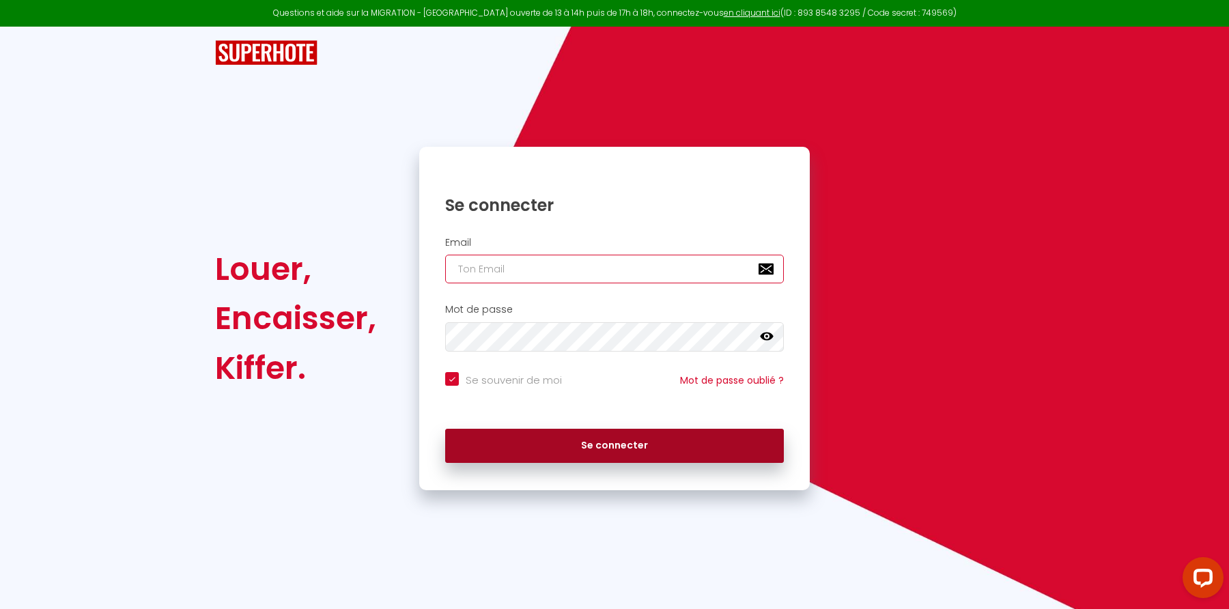
type input "[EMAIL_ADDRESS][DOMAIN_NAME]"
click at [587, 441] on button "Se connecter" at bounding box center [614, 446] width 339 height 34
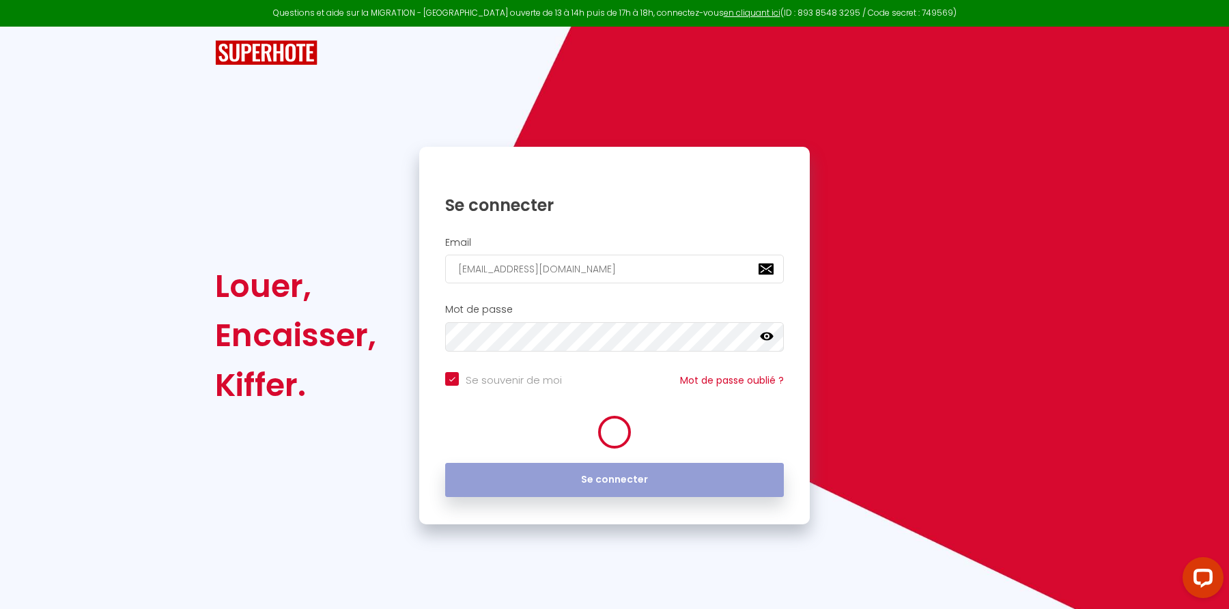
checkbox input "true"
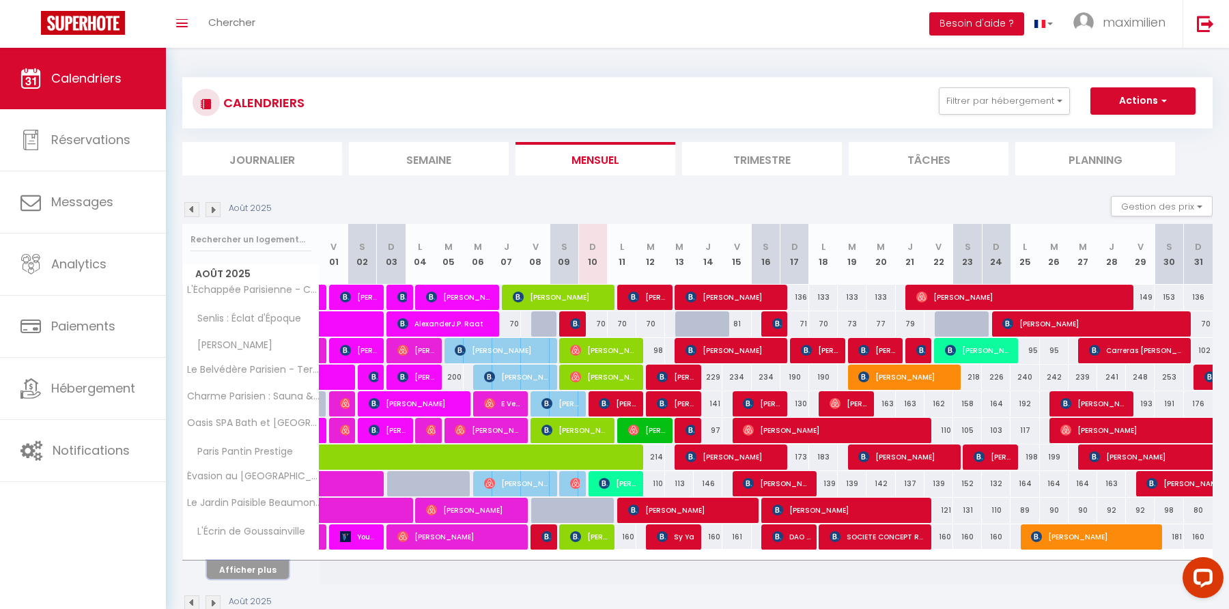
click at [262, 570] on button "Afficher plus" at bounding box center [248, 570] width 82 height 18
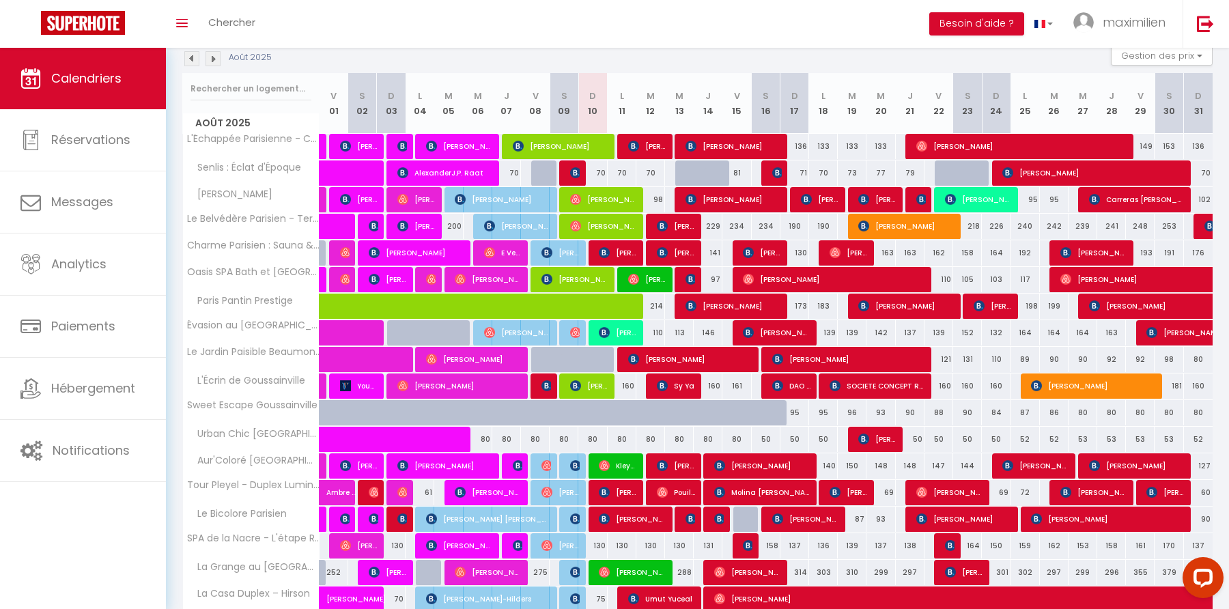
scroll to position [152, 0]
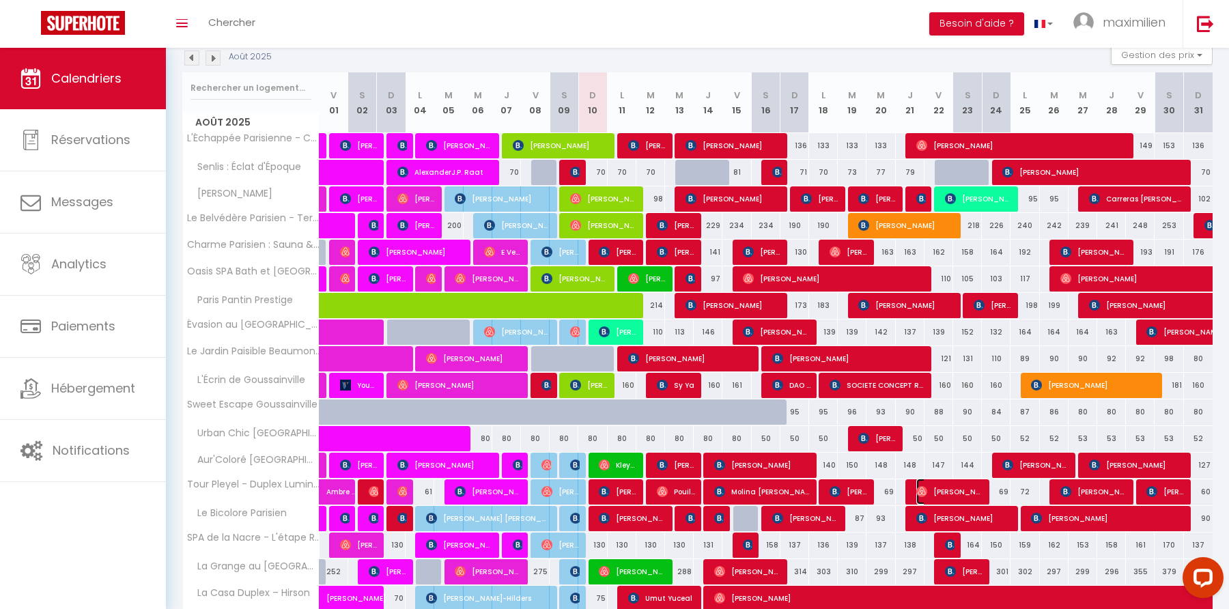
click at [946, 491] on span "[PERSON_NAME]" at bounding box center [950, 492] width 67 height 26
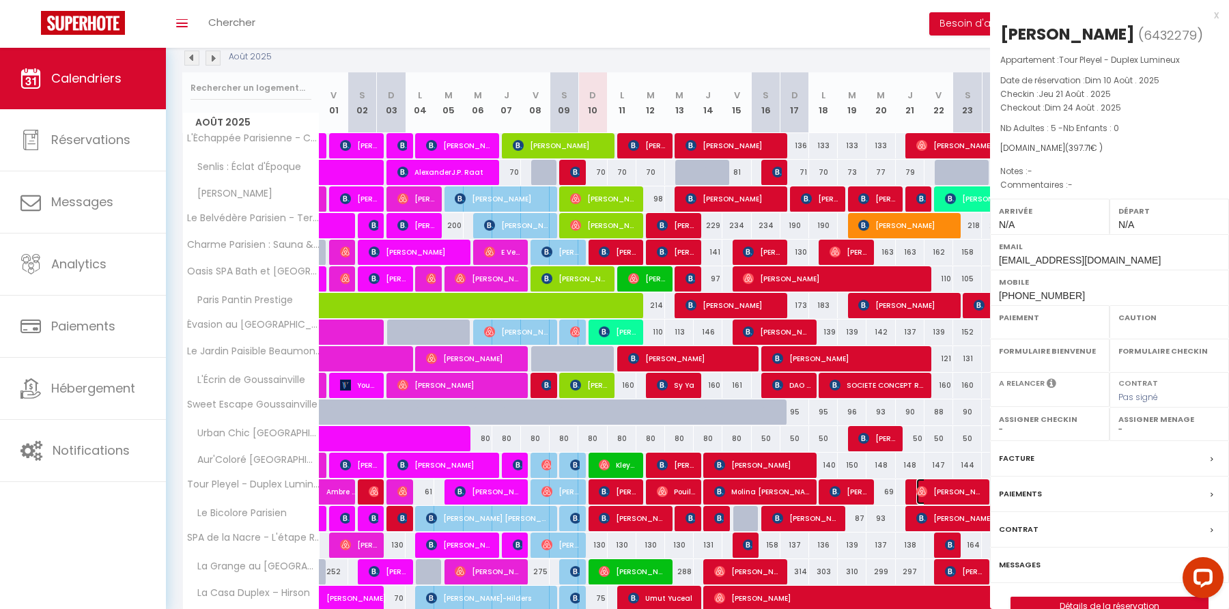
select select "OK"
select select "0"
select select "1"
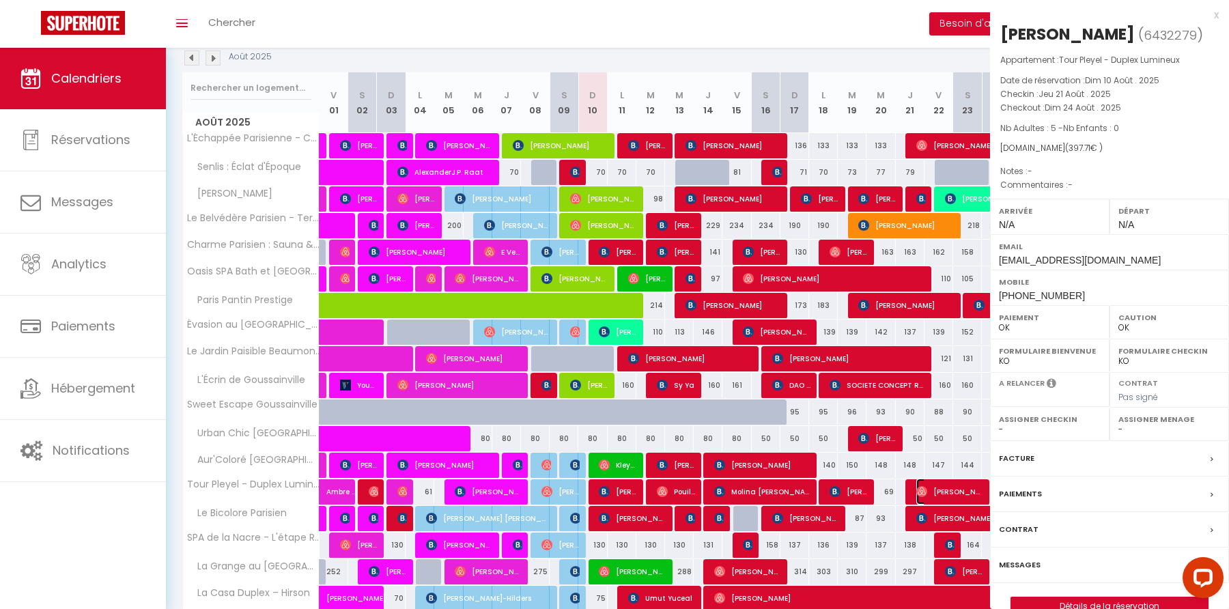
select select
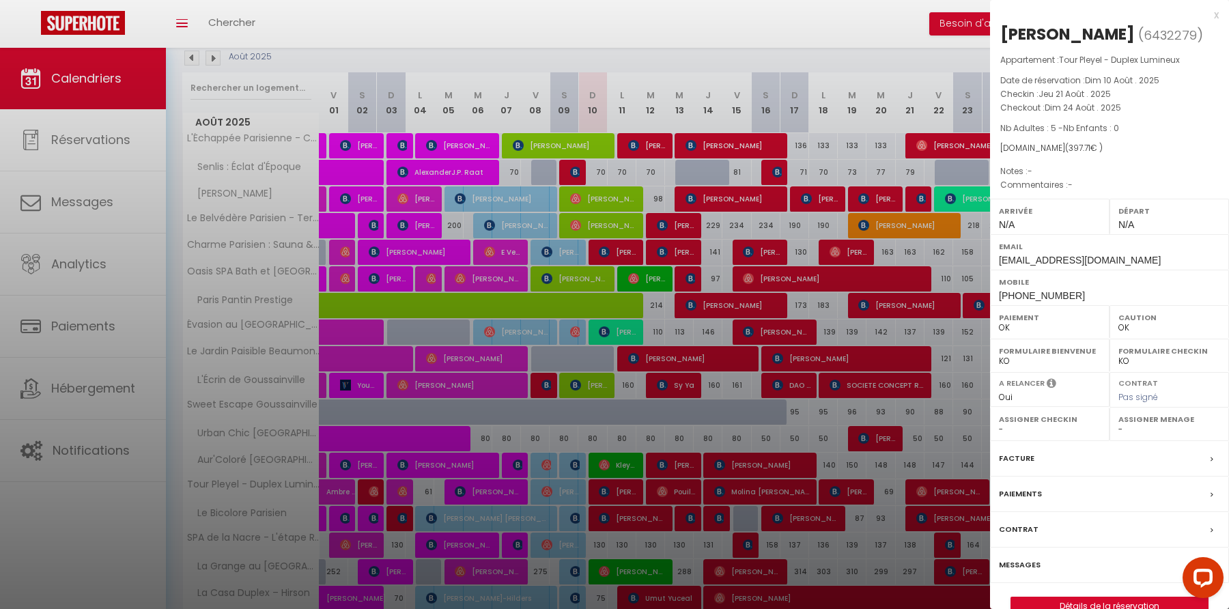
click at [1216, 18] on div "x" at bounding box center [1104, 15] width 229 height 16
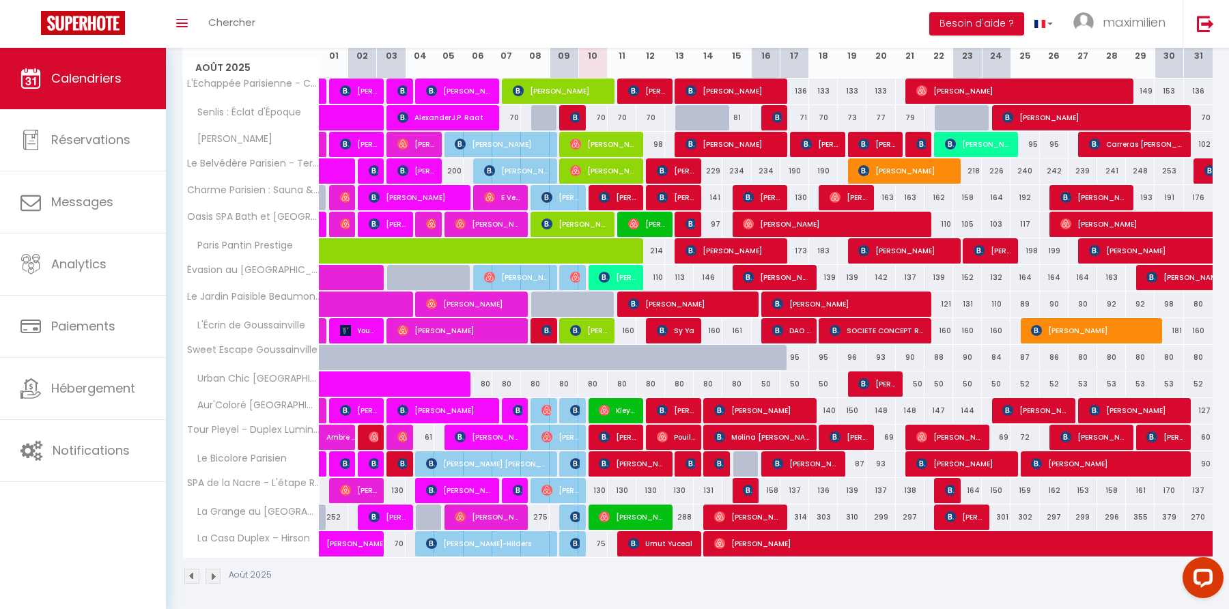
scroll to position [214, 0]
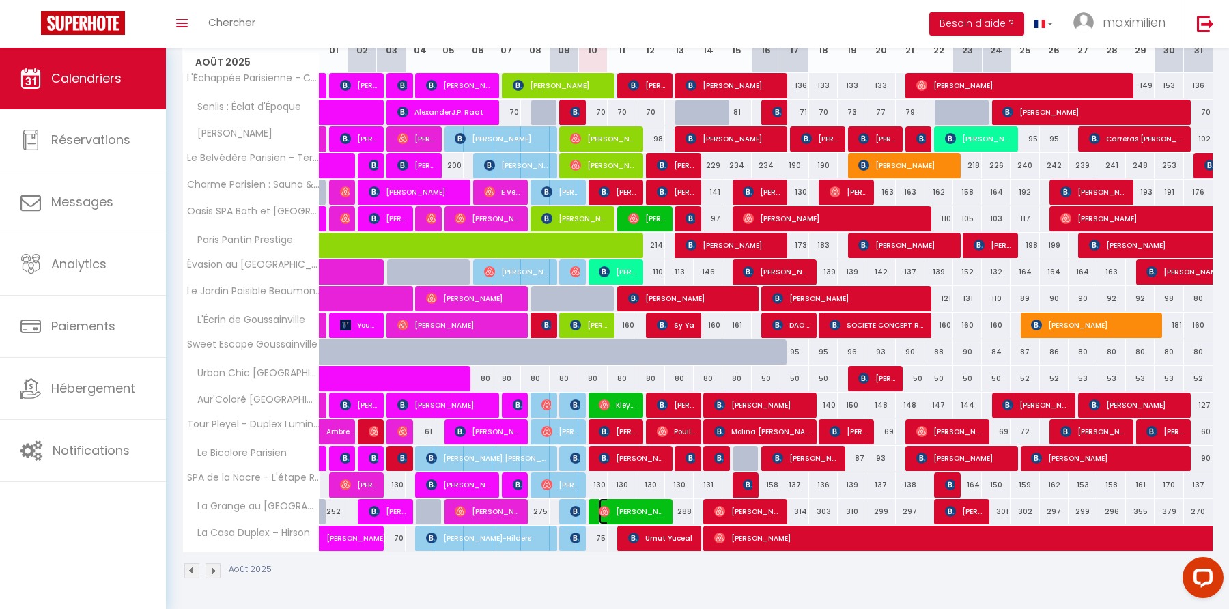
click at [633, 513] on span "[PERSON_NAME]" at bounding box center [632, 512] width 67 height 26
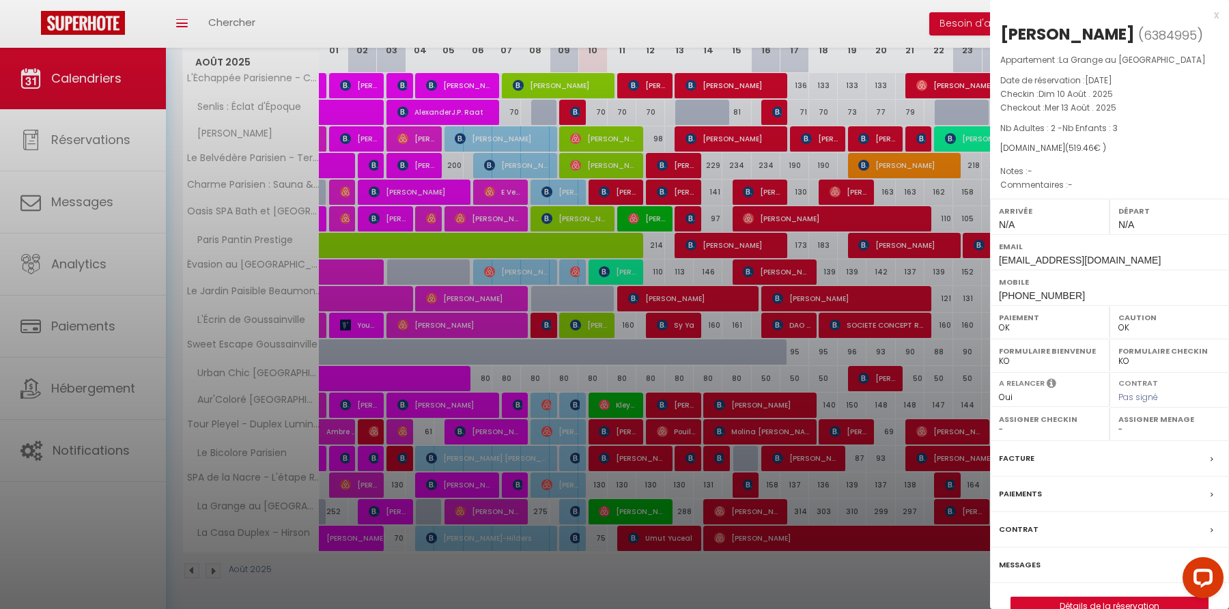
click at [1216, 16] on div "x" at bounding box center [1104, 15] width 229 height 16
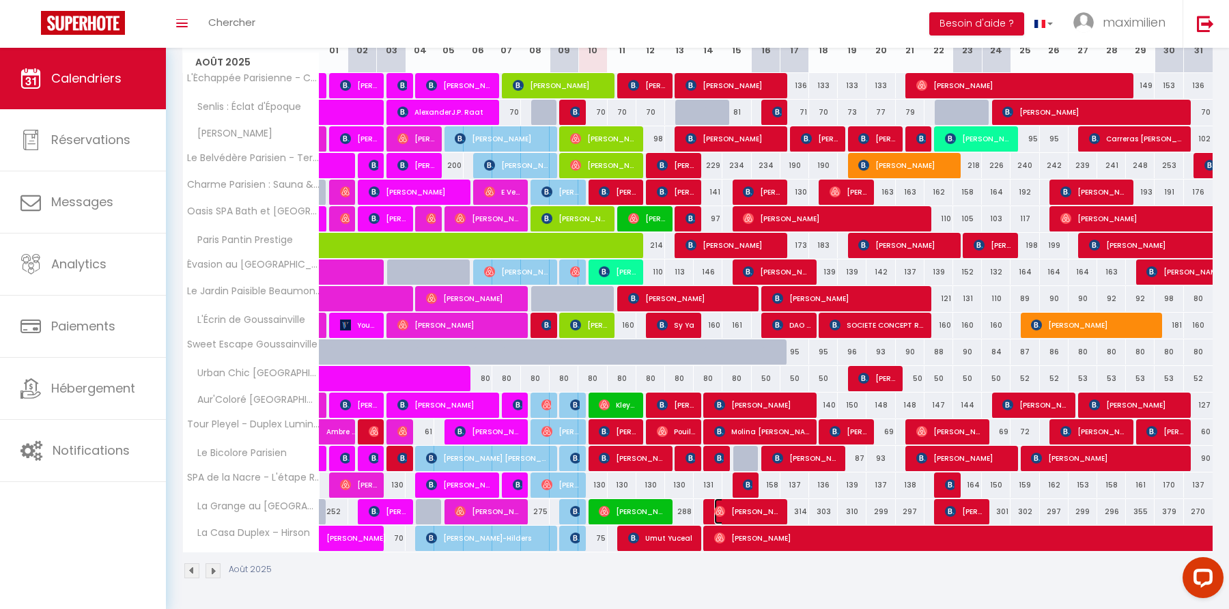
click at [766, 516] on span "[PERSON_NAME]" at bounding box center [747, 512] width 67 height 26
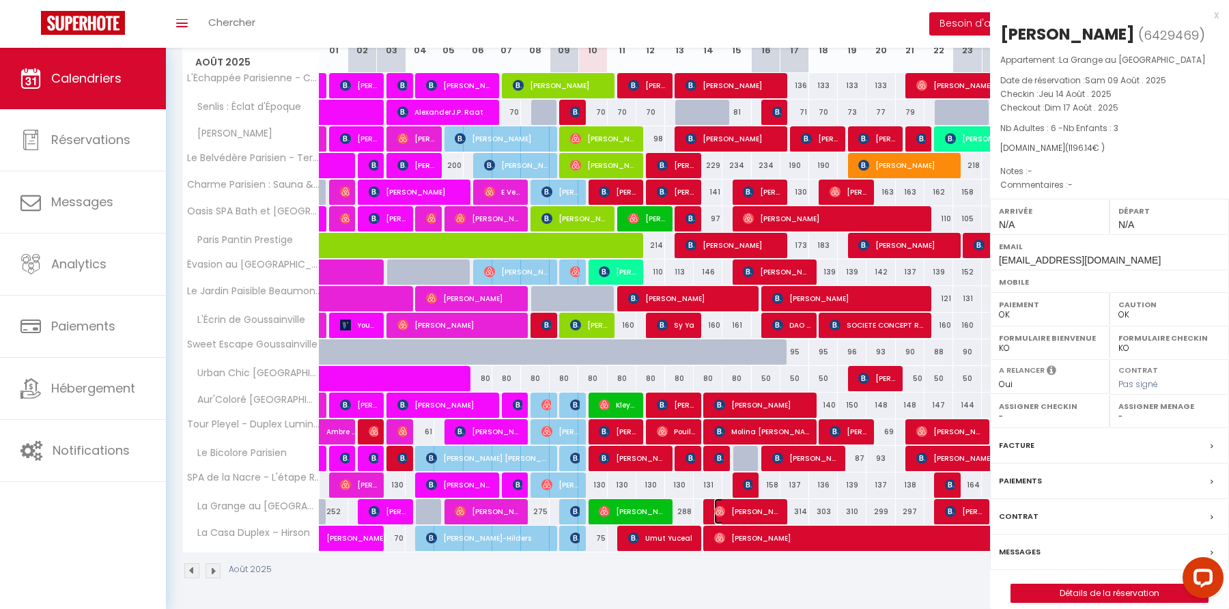
select select "KO"
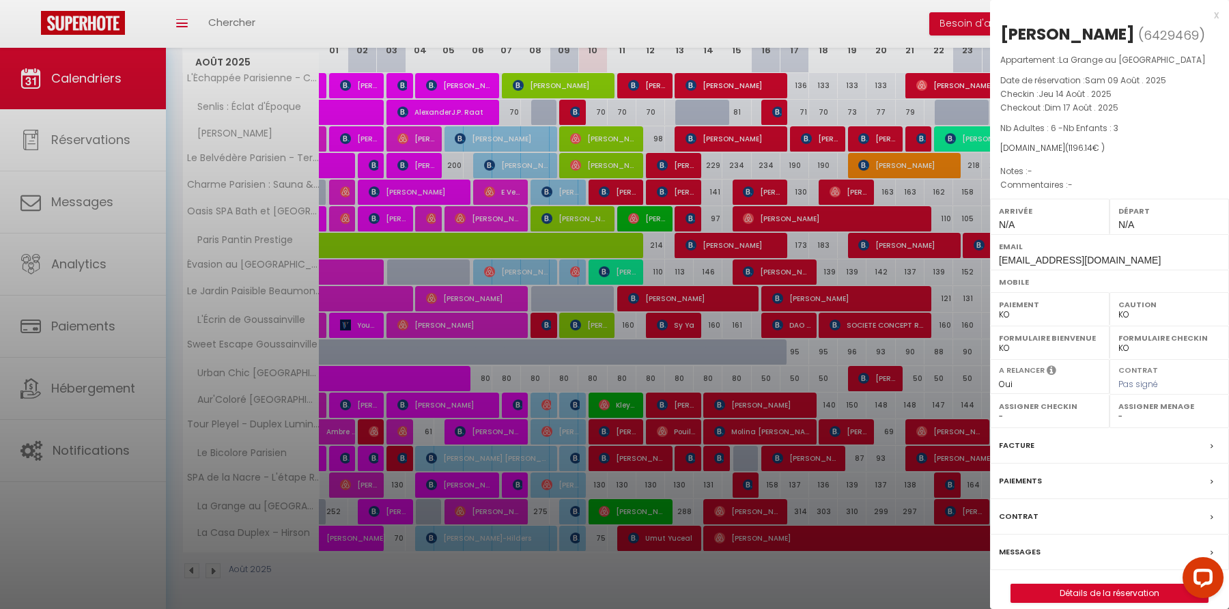
click at [1214, 18] on div "x" at bounding box center [1104, 15] width 229 height 16
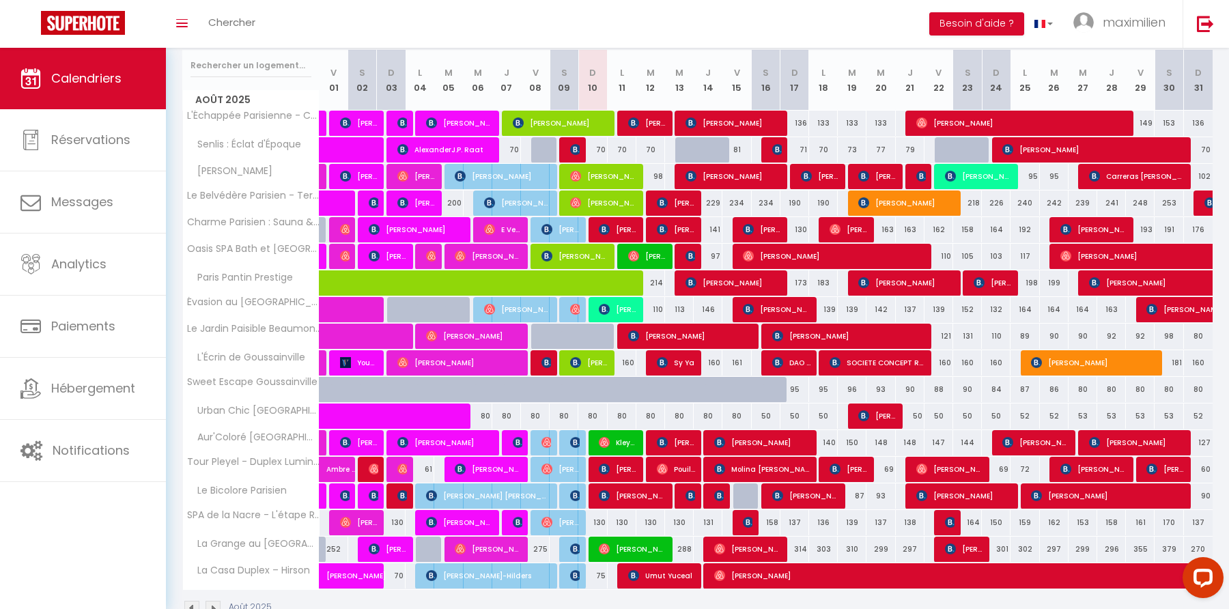
scroll to position [185, 0]
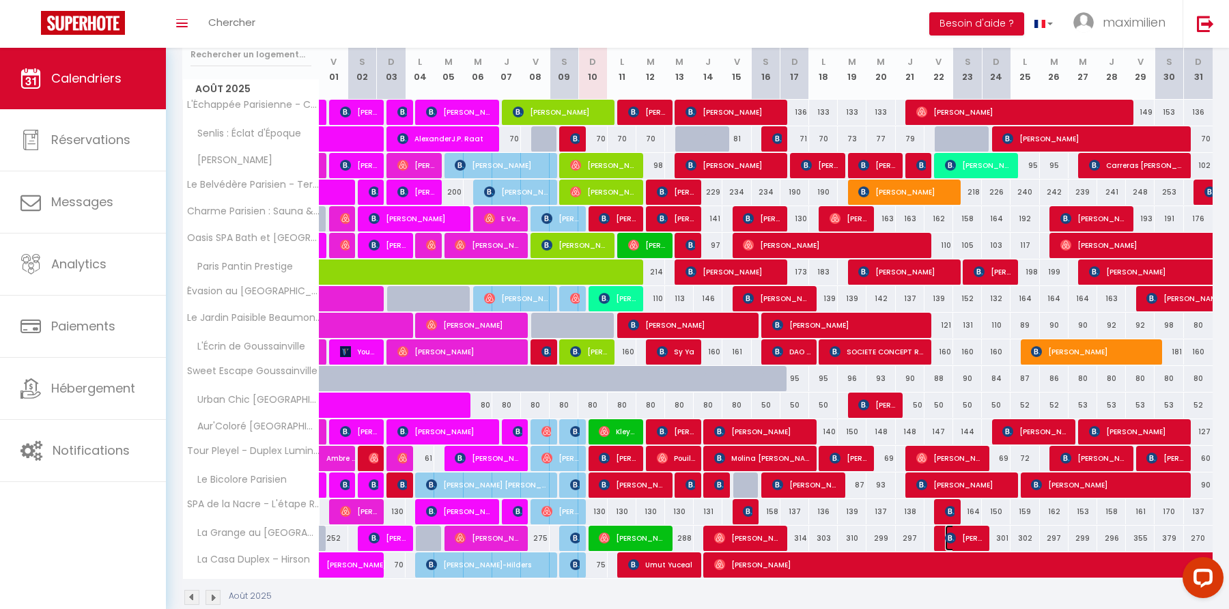
click at [969, 544] on span "[PERSON_NAME]" at bounding box center [964, 538] width 38 height 26
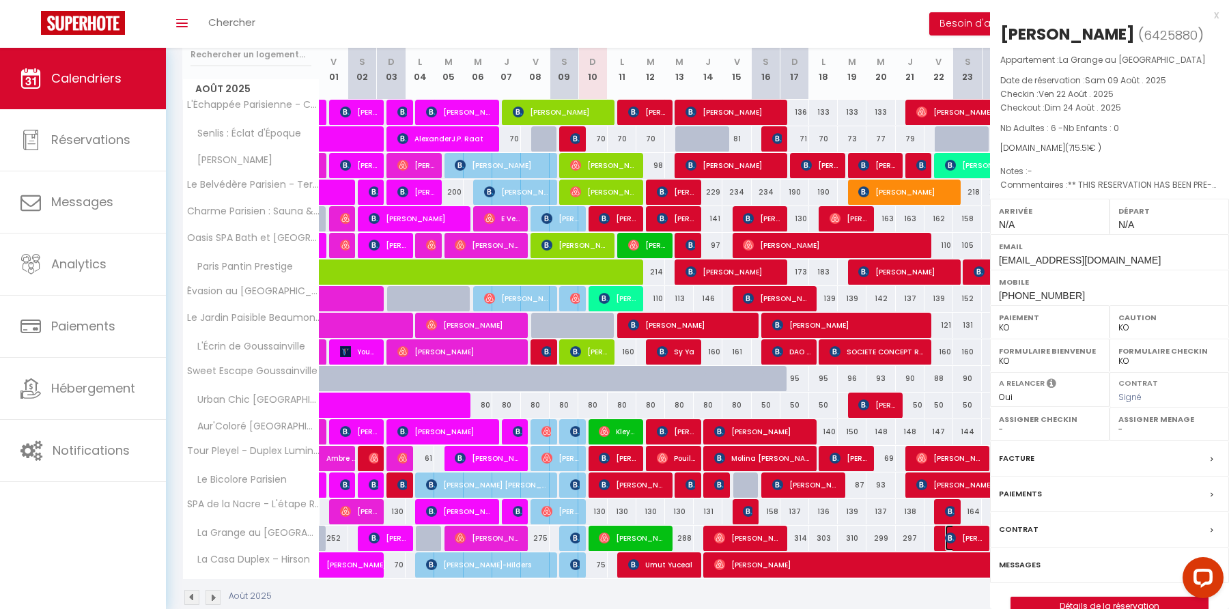
select select "OK"
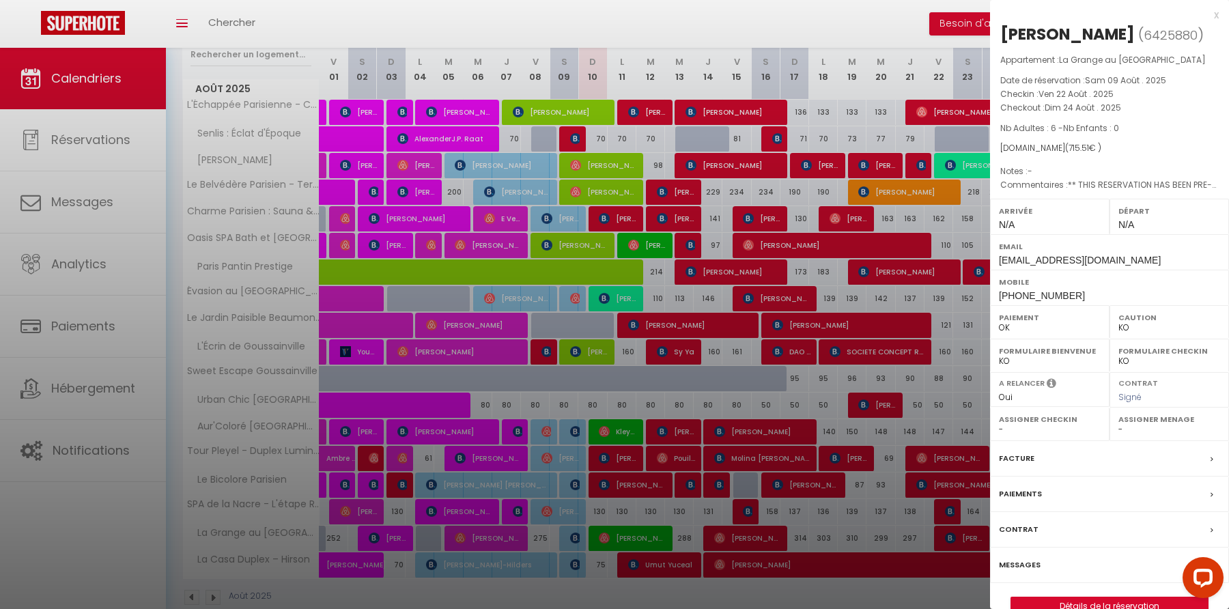
click at [1214, 15] on div "x" at bounding box center [1104, 15] width 229 height 16
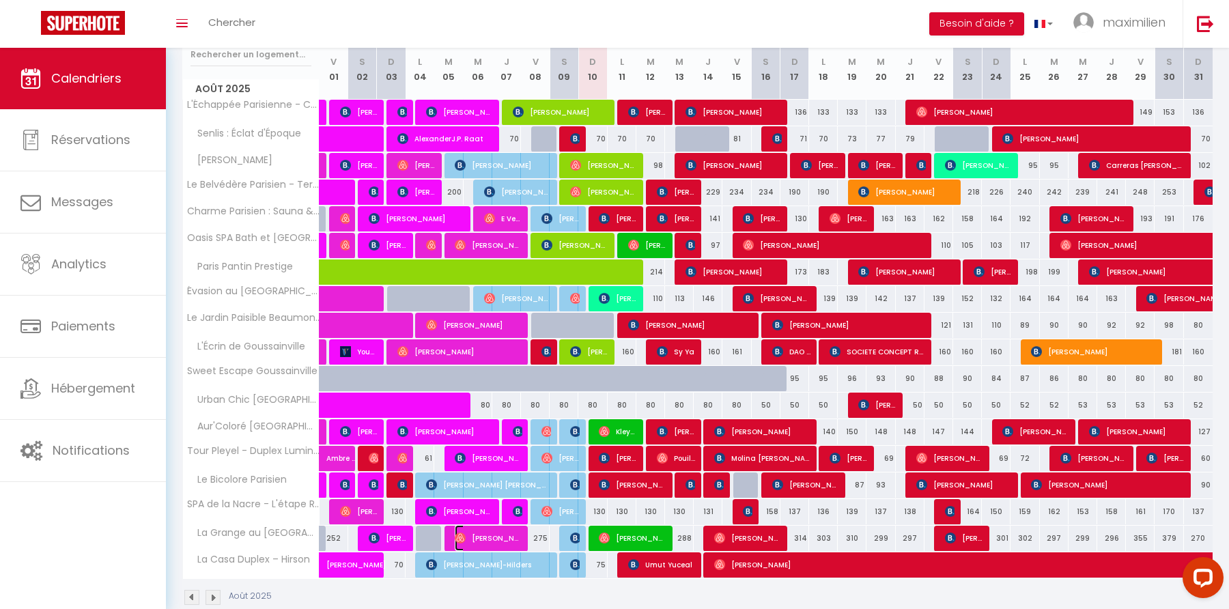
click at [492, 542] on span "[PERSON_NAME]" at bounding box center [488, 538] width 67 height 26
select select "OK"
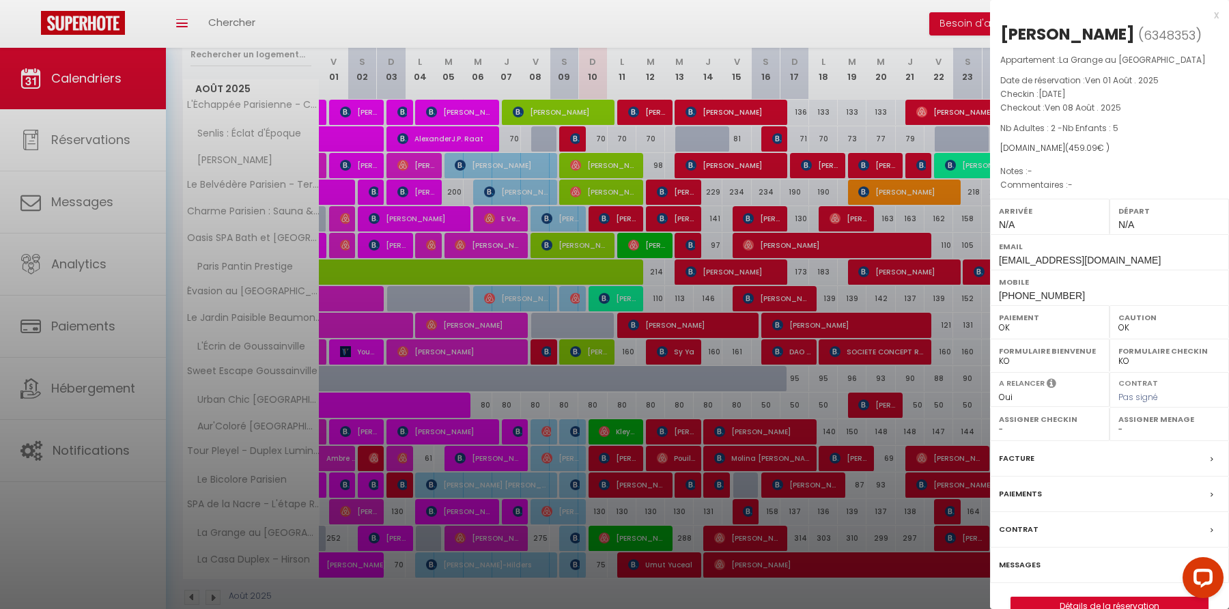
click at [1214, 14] on div "x" at bounding box center [1104, 15] width 229 height 16
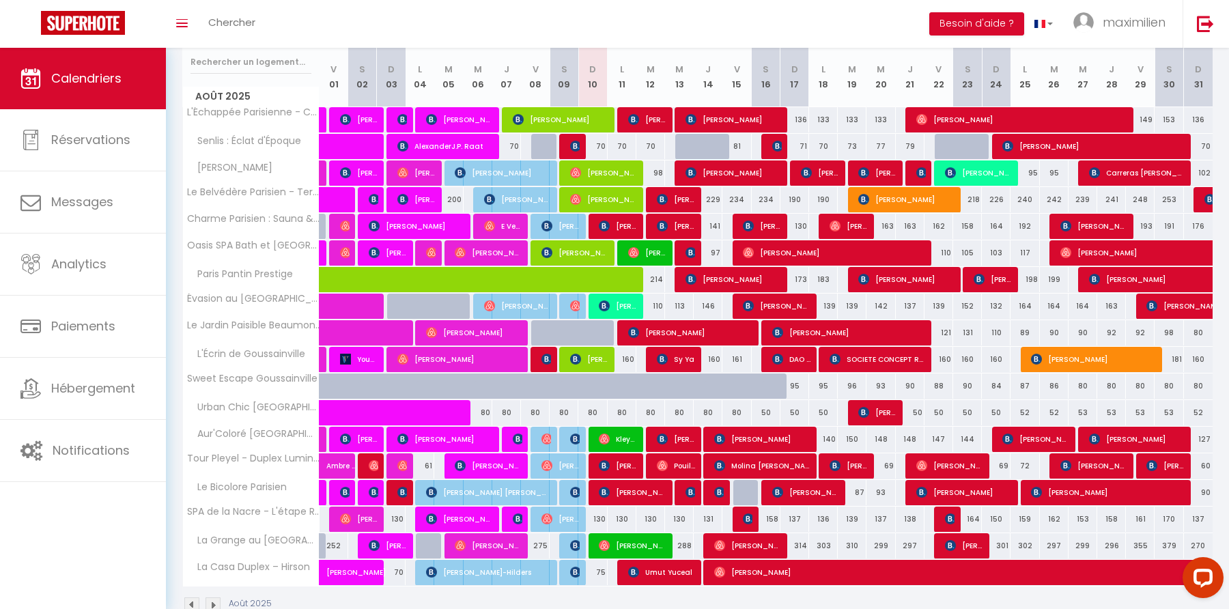
scroll to position [204, 0]
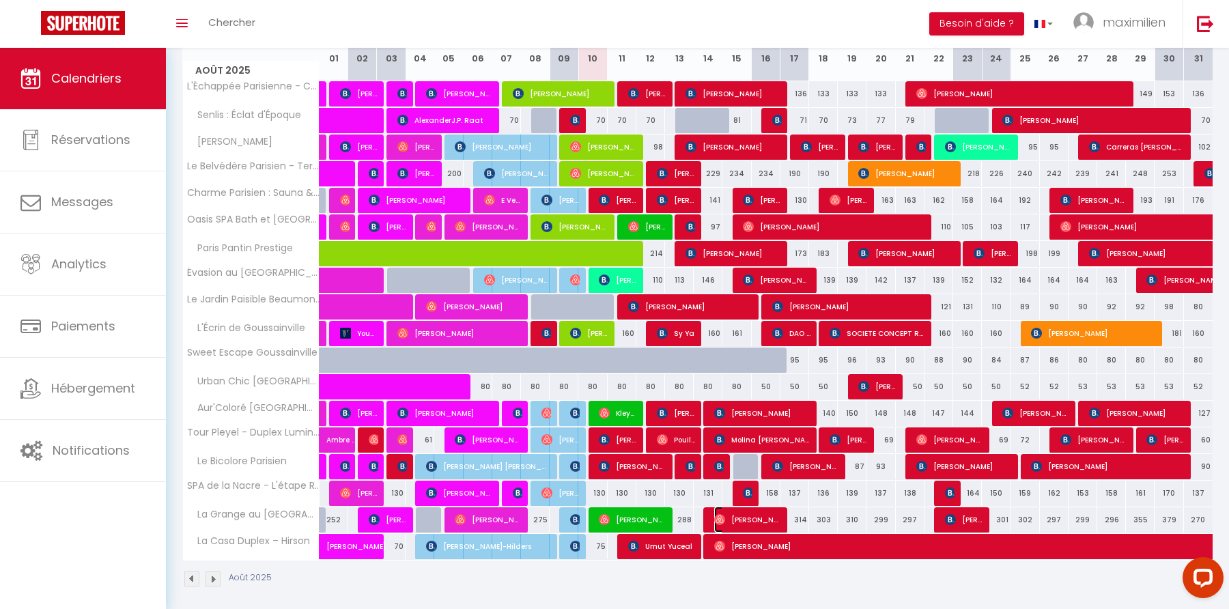
click at [734, 525] on span "[PERSON_NAME]" at bounding box center [747, 520] width 67 height 26
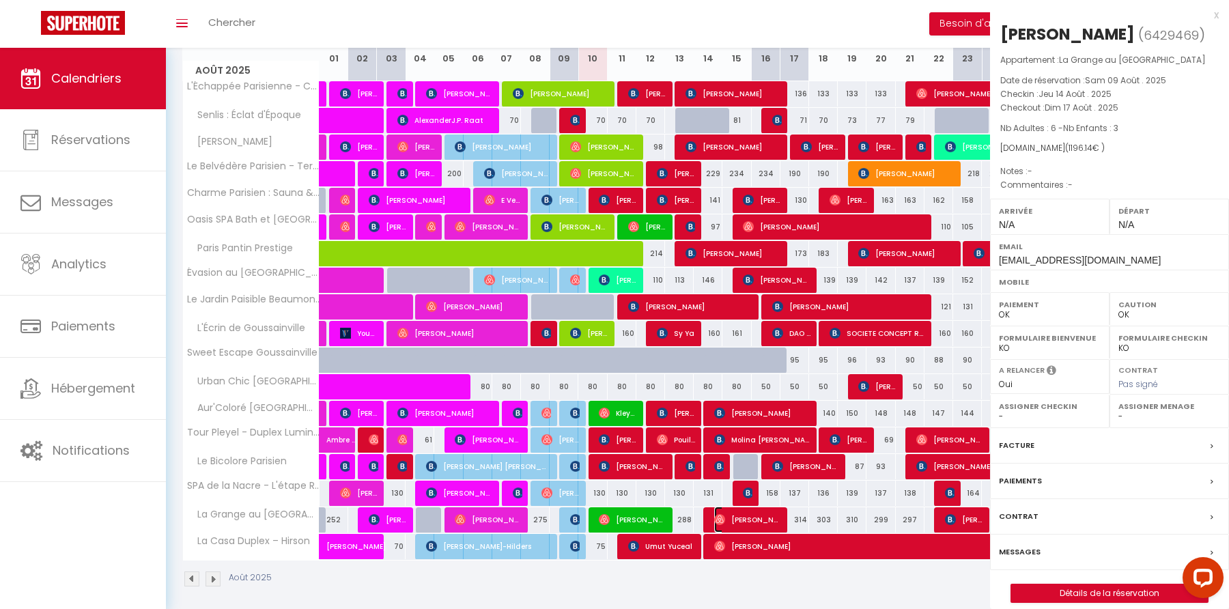
select select "KO"
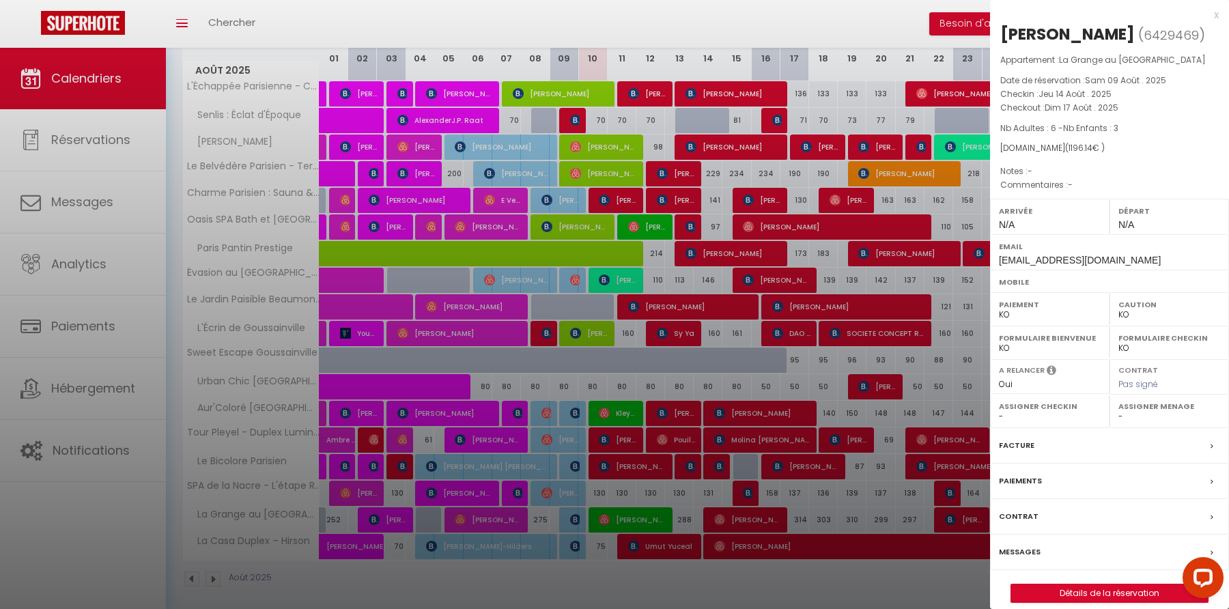
click at [1218, 14] on div "x" at bounding box center [1104, 15] width 229 height 16
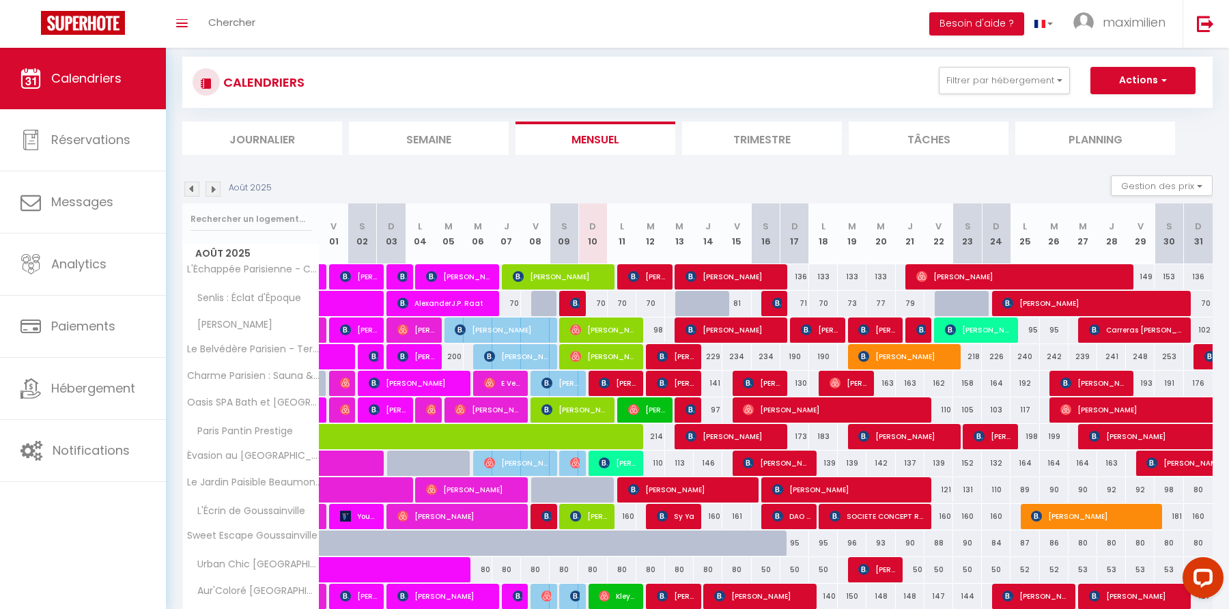
scroll to position [18, 0]
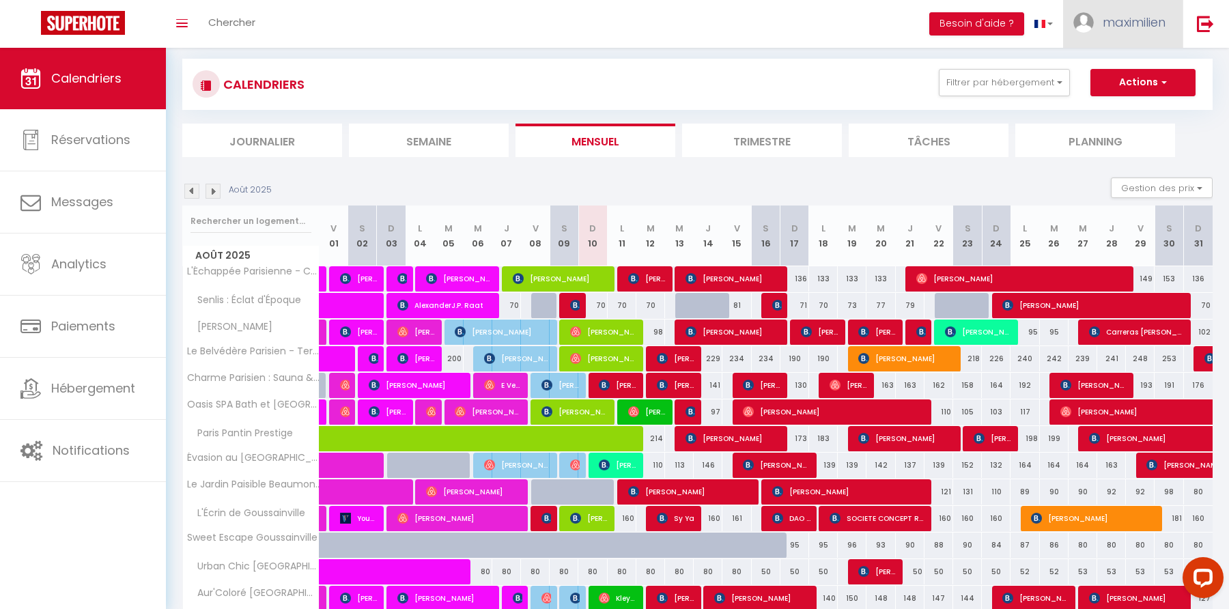
click at [1099, 44] on link "maximilien" at bounding box center [1123, 24] width 120 height 48
click at [1098, 80] on div "Paramètres Équipe" at bounding box center [1128, 80] width 109 height 59
click at [1114, 77] on link "Paramètres" at bounding box center [1128, 68] width 101 height 23
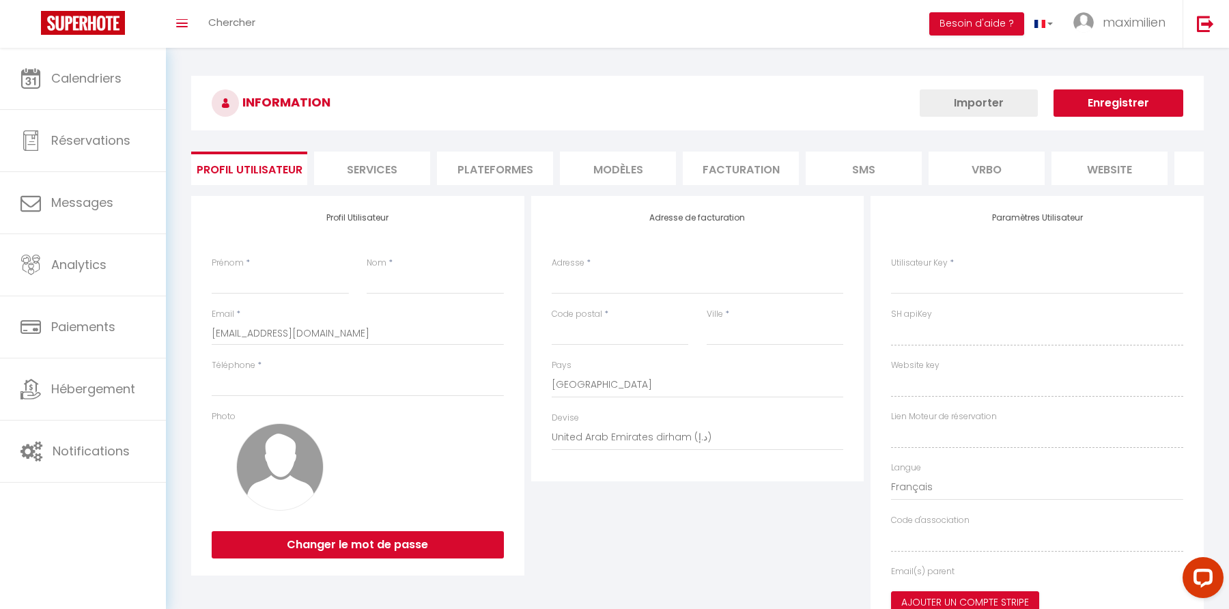
type input "maximilien"
type input "genty"
type input "0685857109"
type input "[STREET_ADDRESS][PERSON_NAME]"
type input "60570"
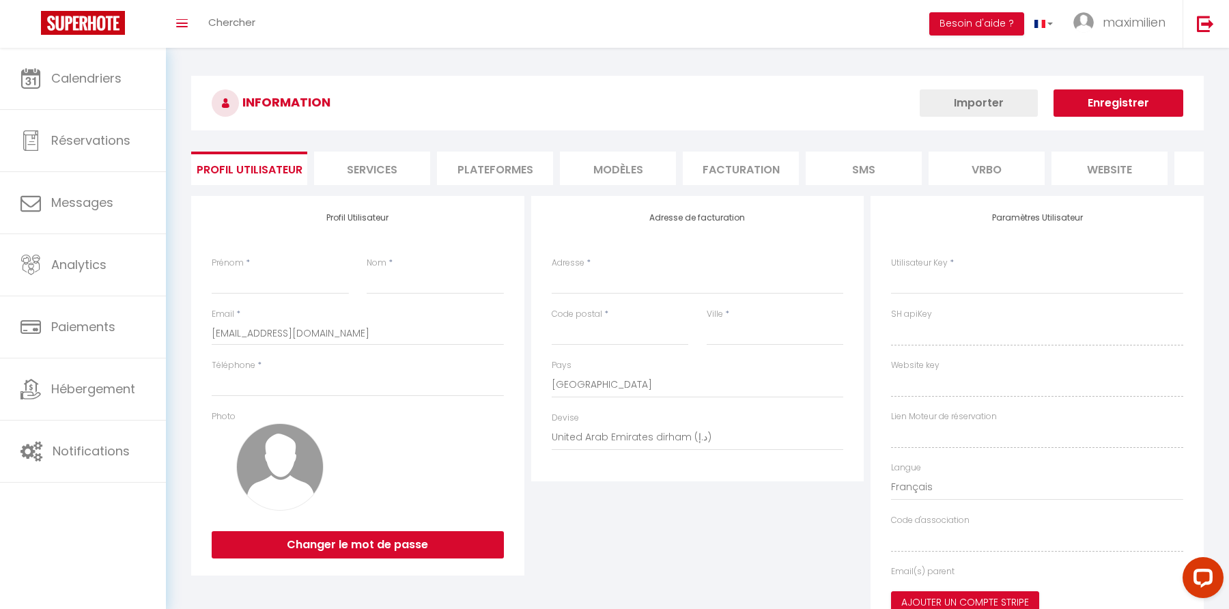
type input "andeville"
select select "1"
select select "28"
type input "HUE0xLmesMFpuQ7NmHK3aqsMm"
type input "bdZLE2TldBllNJPflTqJOYLIo"
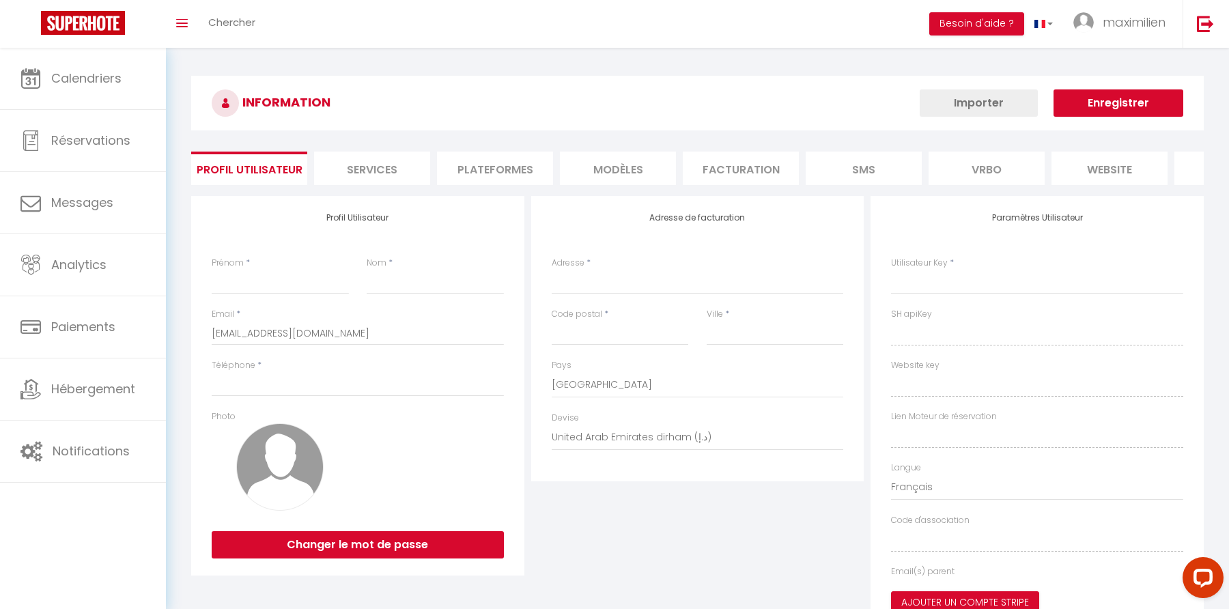
type input "[URL][DOMAIN_NAME]"
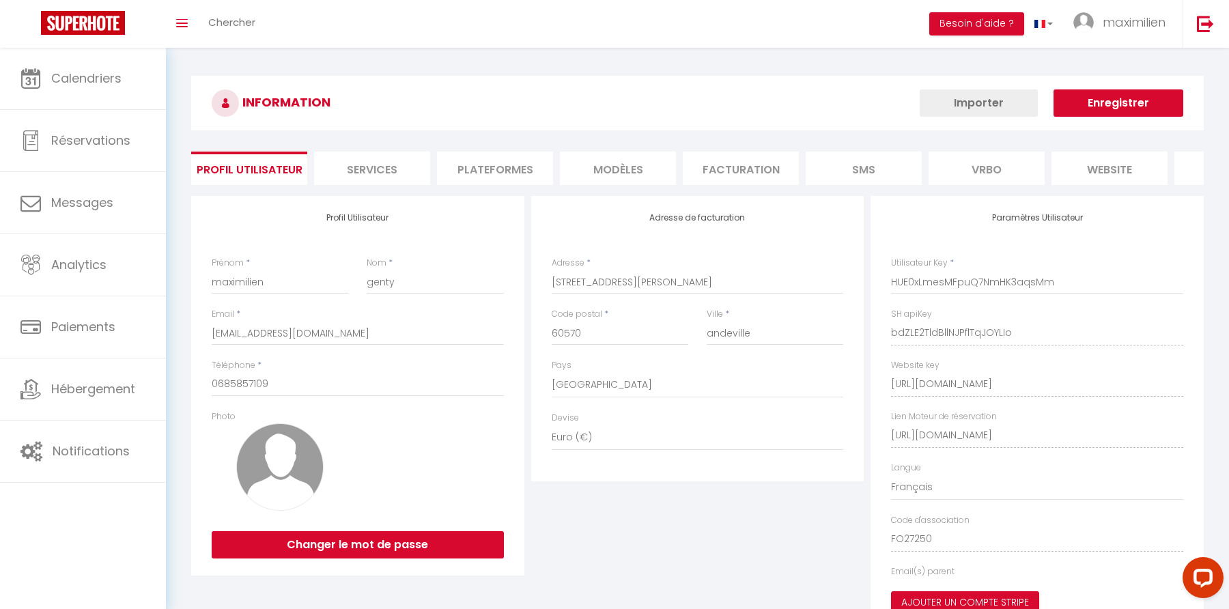
select select "fr"
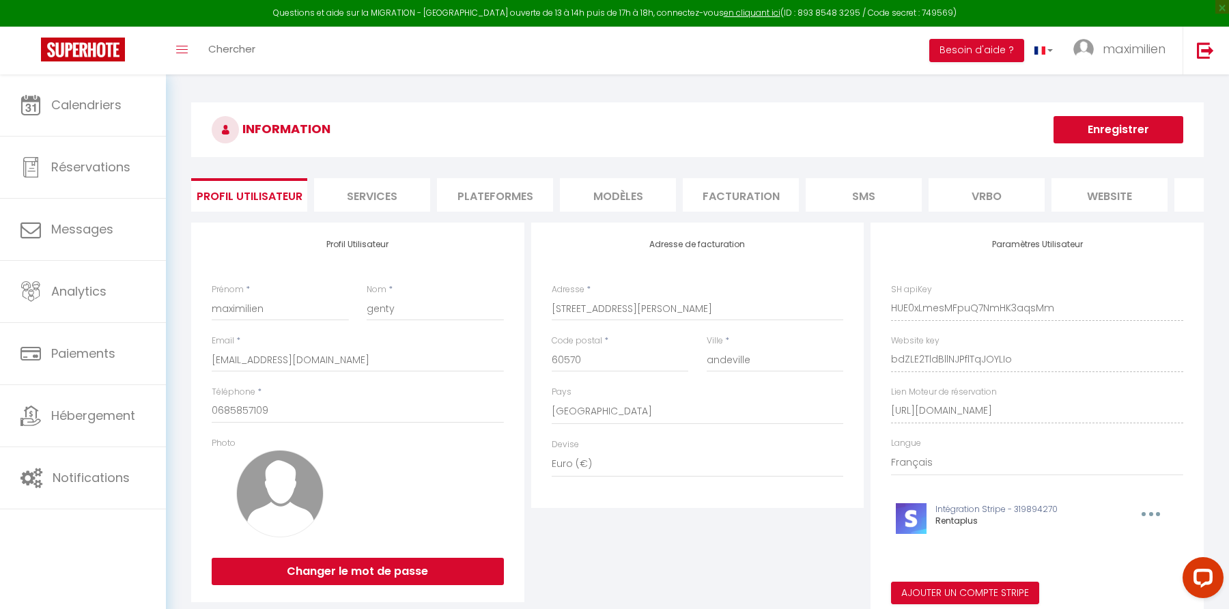
click at [489, 191] on li "Plateformes" at bounding box center [495, 194] width 116 height 33
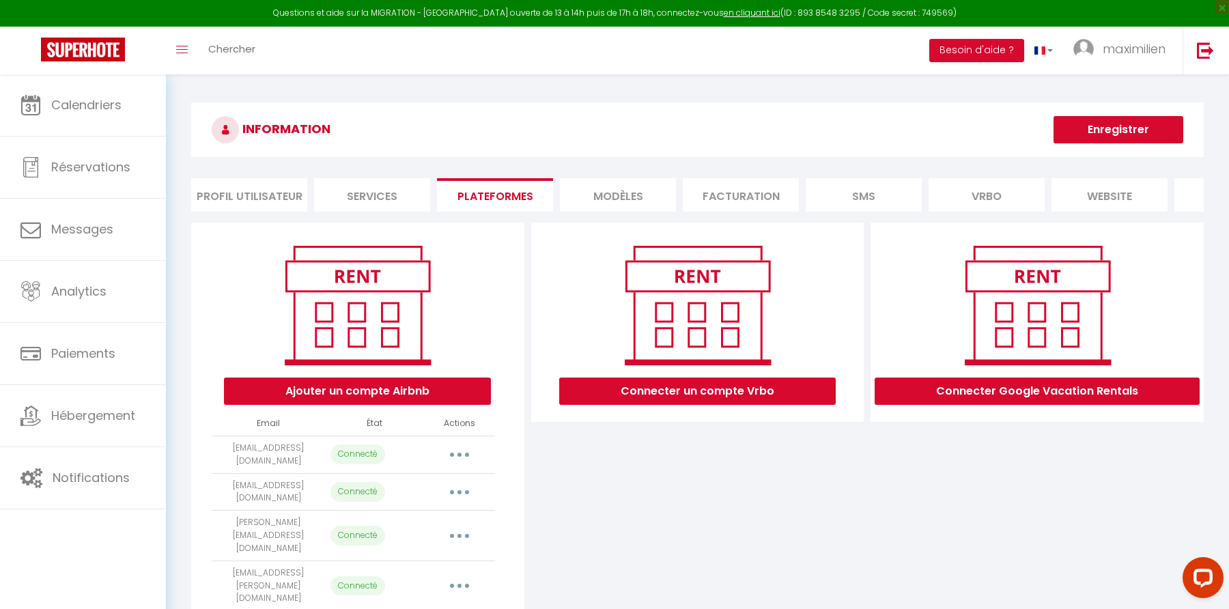
scroll to position [74, 0]
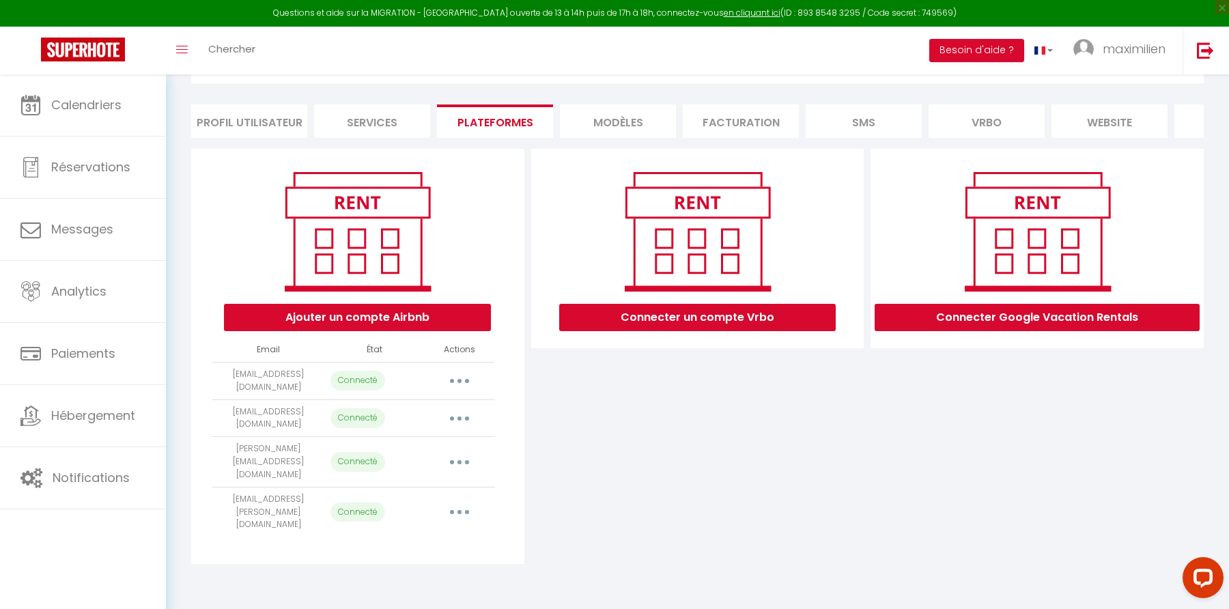
click at [460, 379] on icon "button" at bounding box center [460, 381] width 4 height 4
click at [555, 398] on div "Connecter un compte Vrbo" at bounding box center [698, 356] width 340 height 415
click at [458, 387] on button "button" at bounding box center [460, 381] width 38 height 22
click at [434, 464] on link "Reconnecter le compte" at bounding box center [399, 460] width 151 height 23
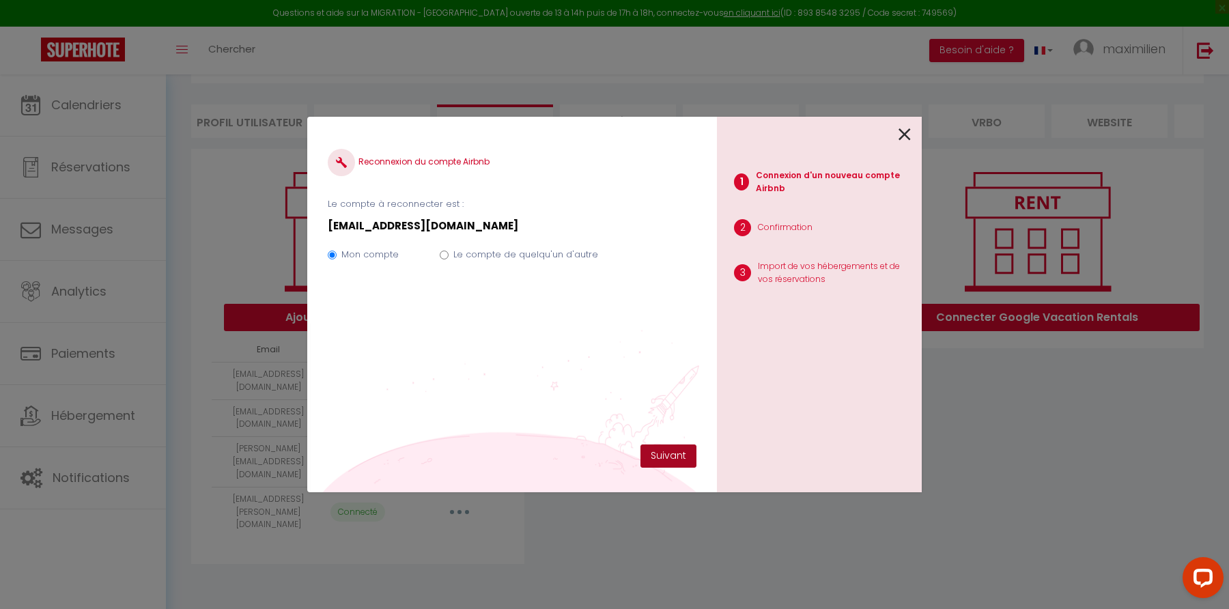
click at [651, 447] on button "Suivant" at bounding box center [669, 456] width 56 height 23
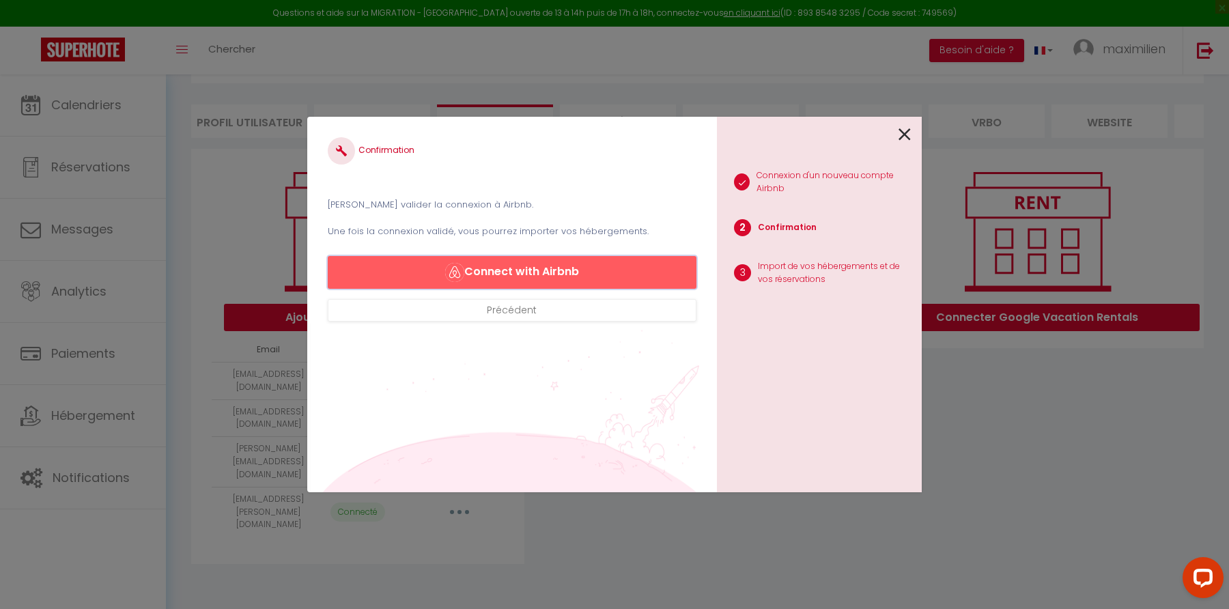
click at [591, 278] on button "Connect with Airbnb" at bounding box center [512, 272] width 369 height 33
click at [904, 129] on icon at bounding box center [905, 134] width 12 height 20
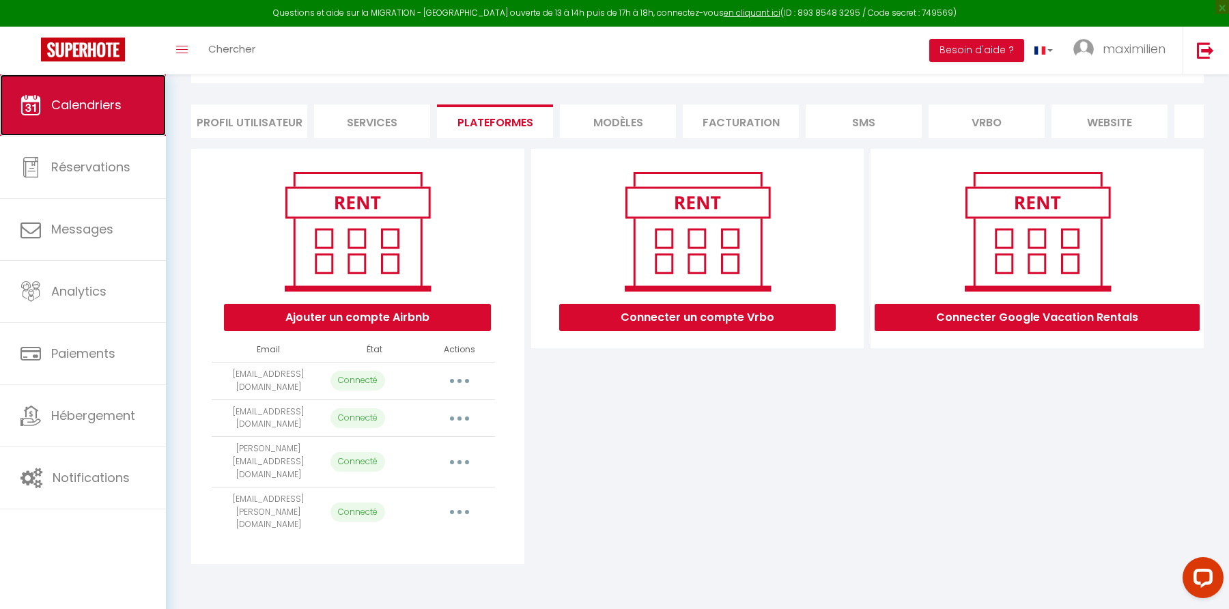
click at [72, 119] on link "Calendriers" at bounding box center [83, 104] width 166 height 61
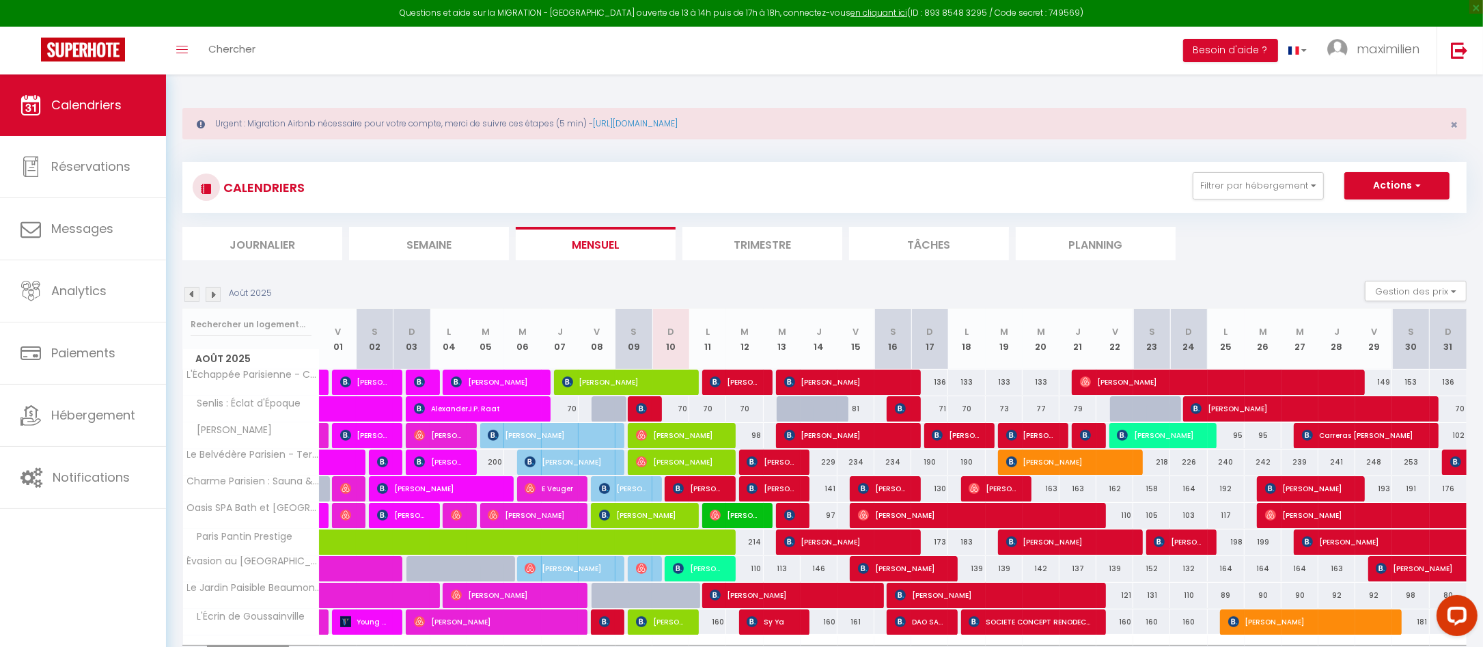
click at [212, 294] on img at bounding box center [213, 294] width 15 height 15
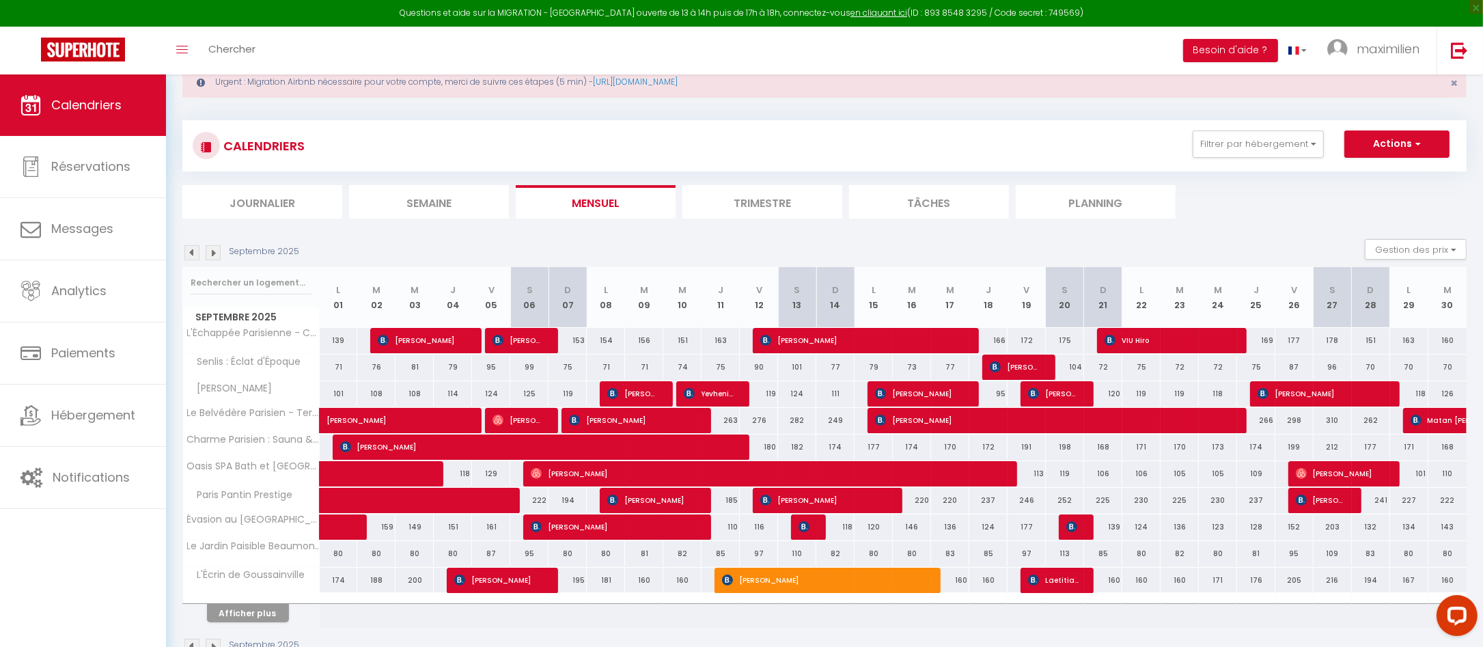
scroll to position [51, 0]
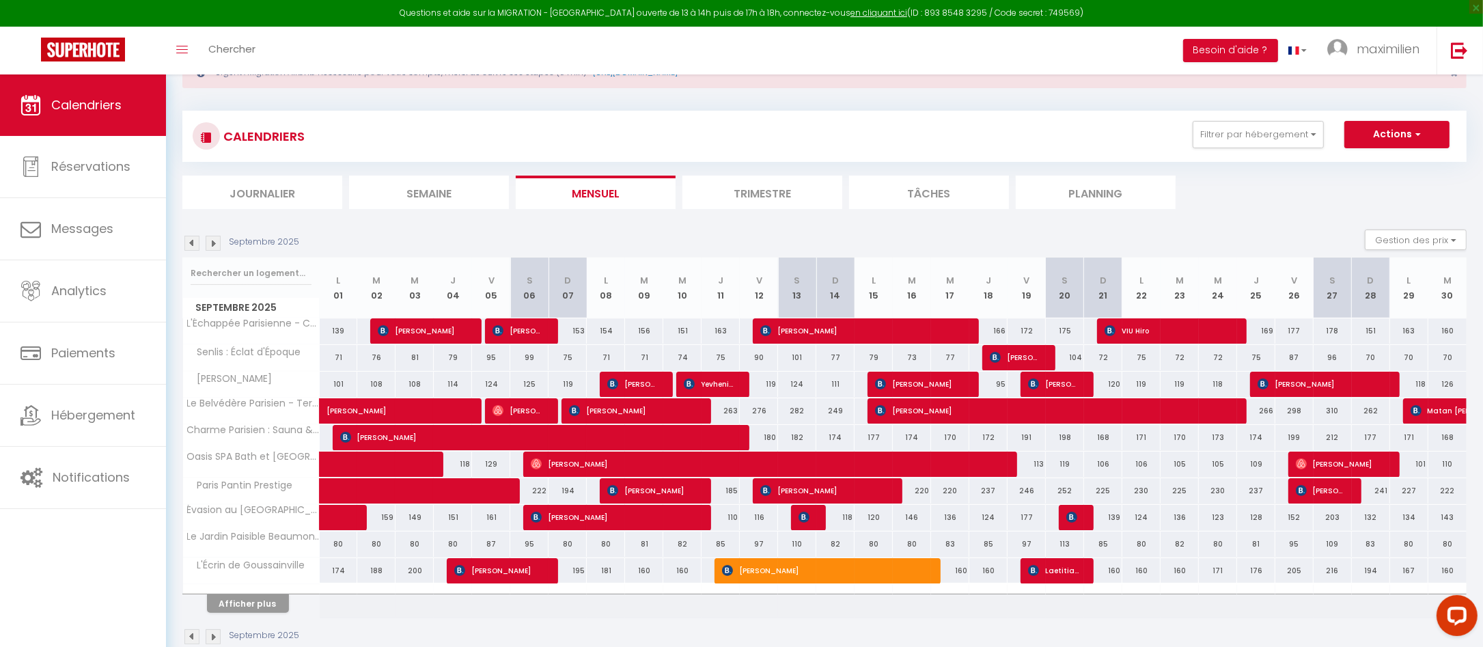
click at [191, 245] on img at bounding box center [191, 243] width 15 height 15
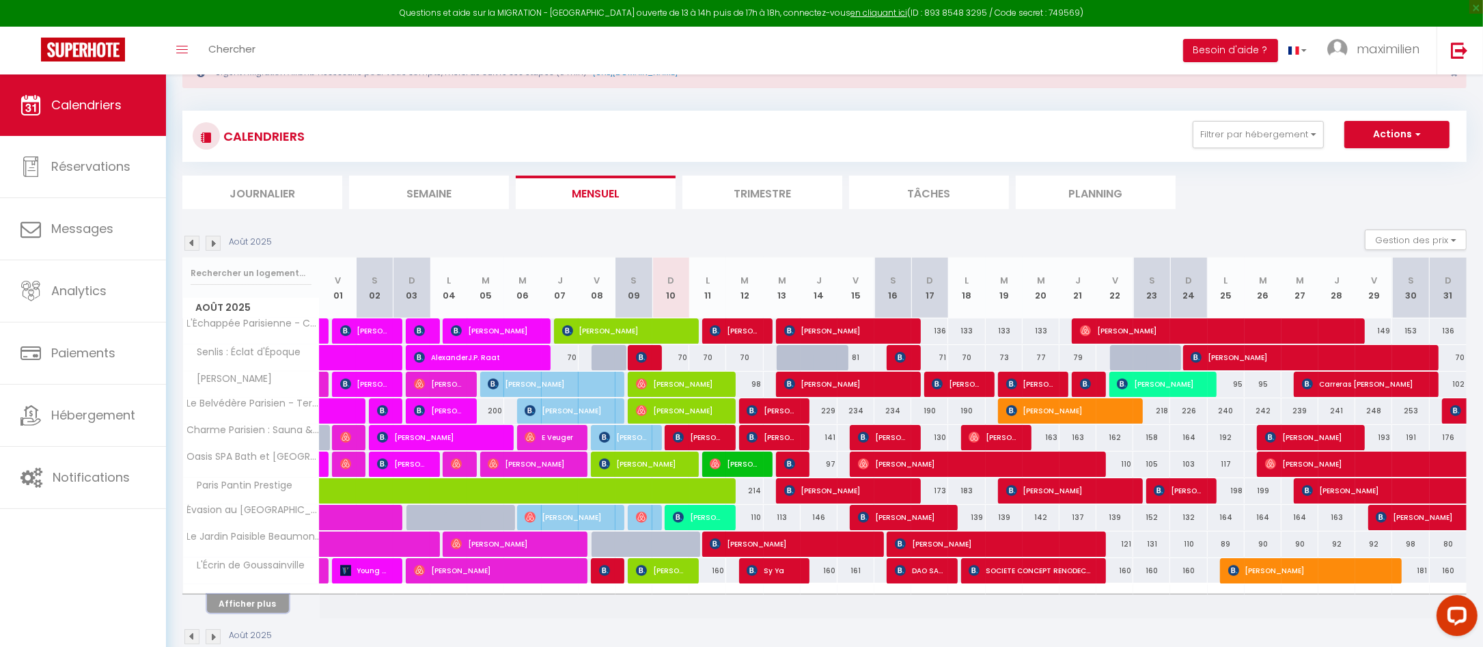
click at [267, 603] on button "Afficher plus" at bounding box center [248, 603] width 82 height 18
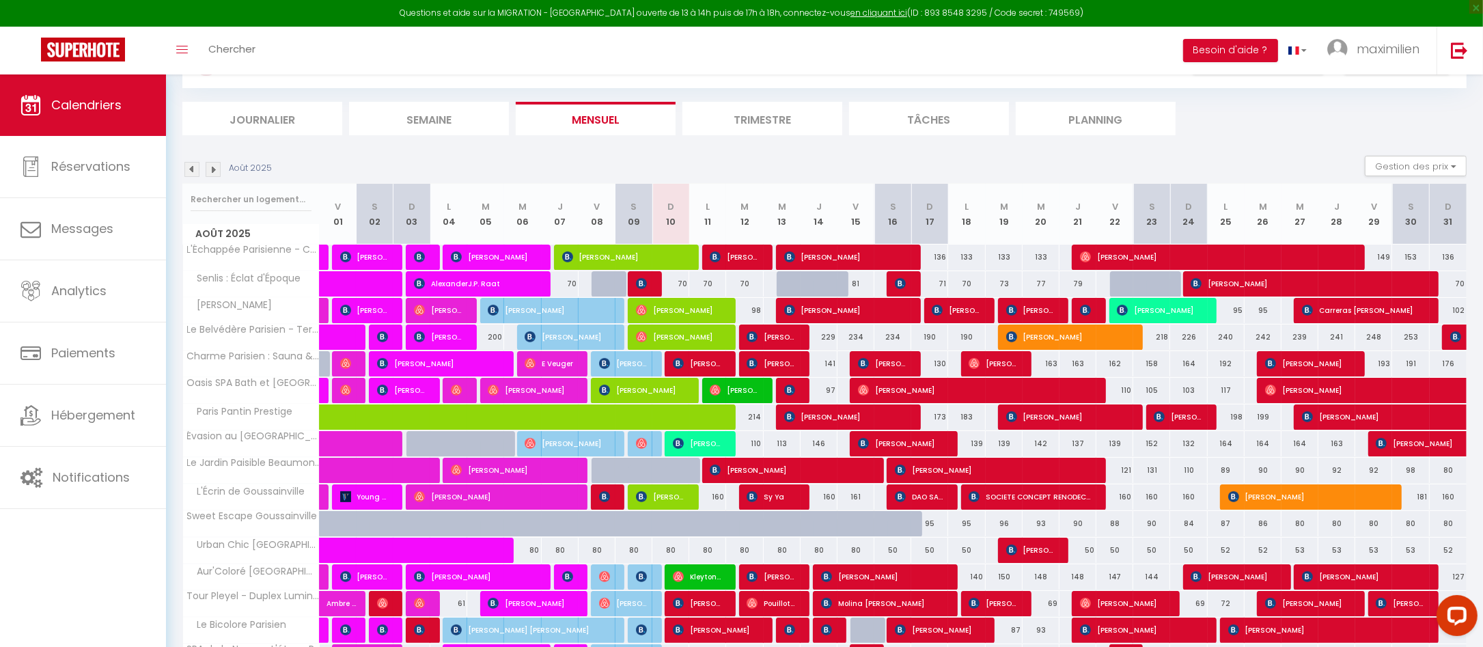
scroll to position [126, 0]
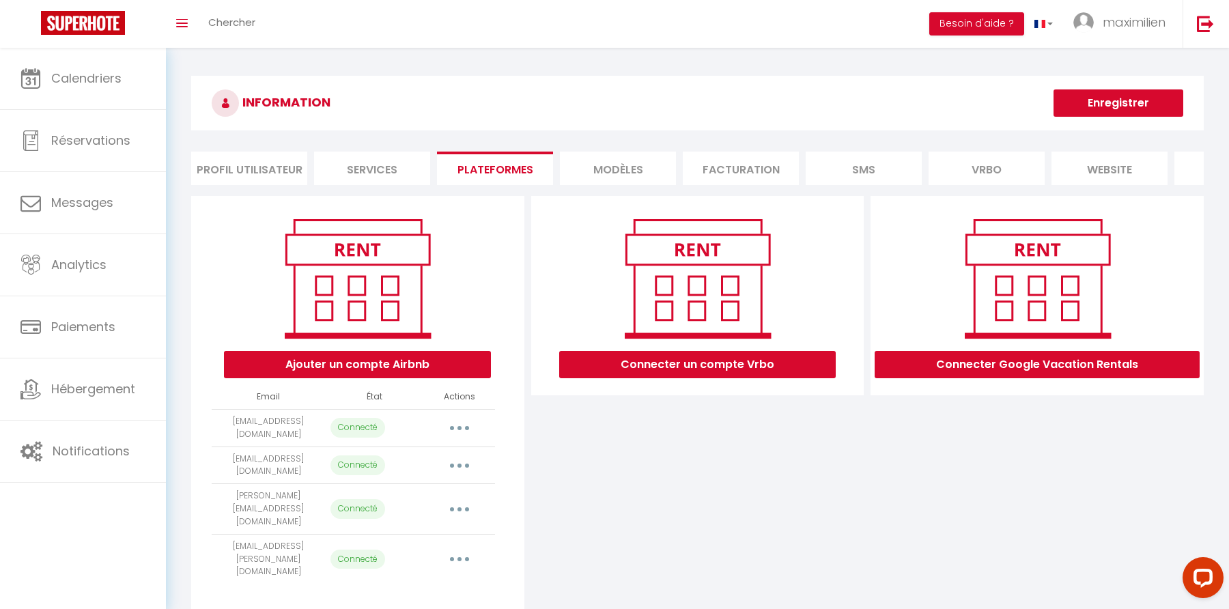
select select "6807"
select select
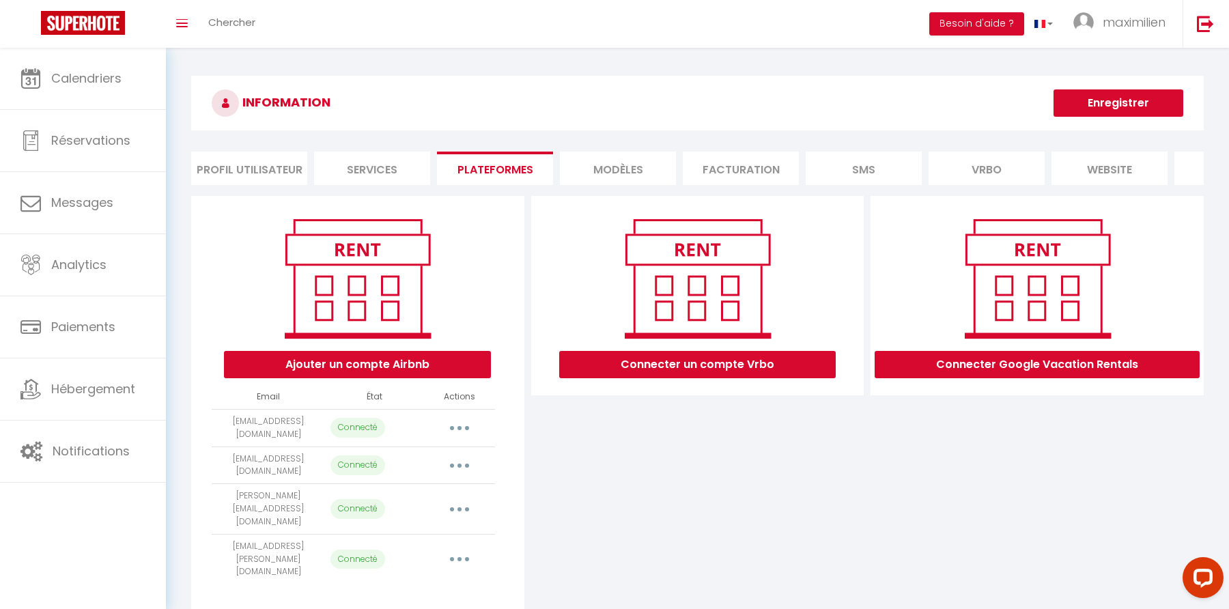
select select
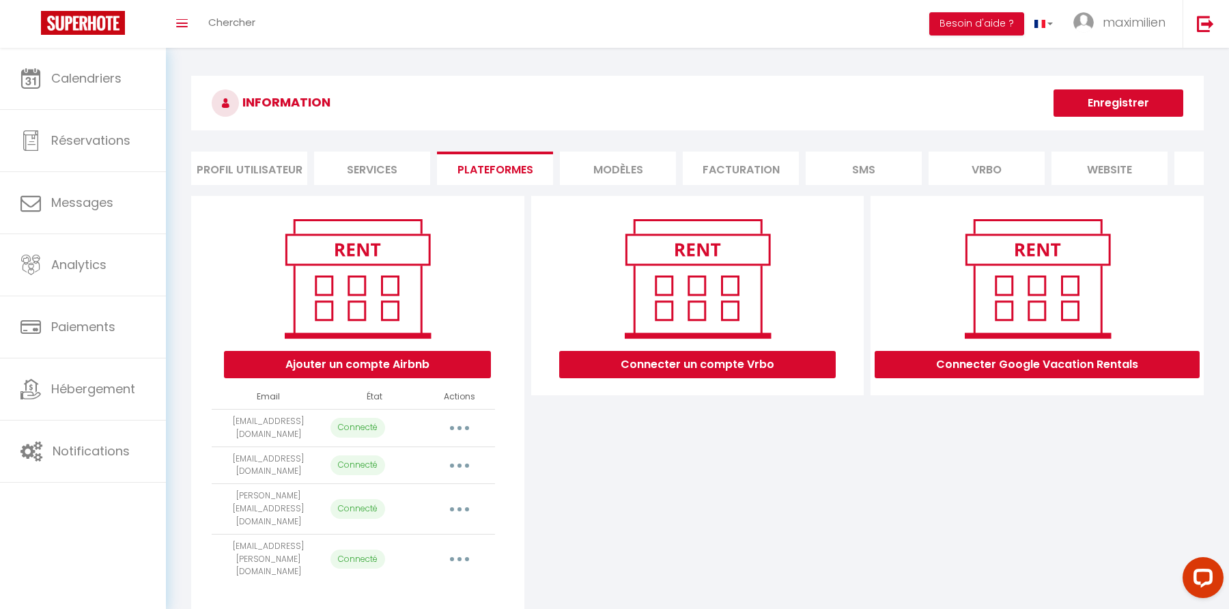
select select
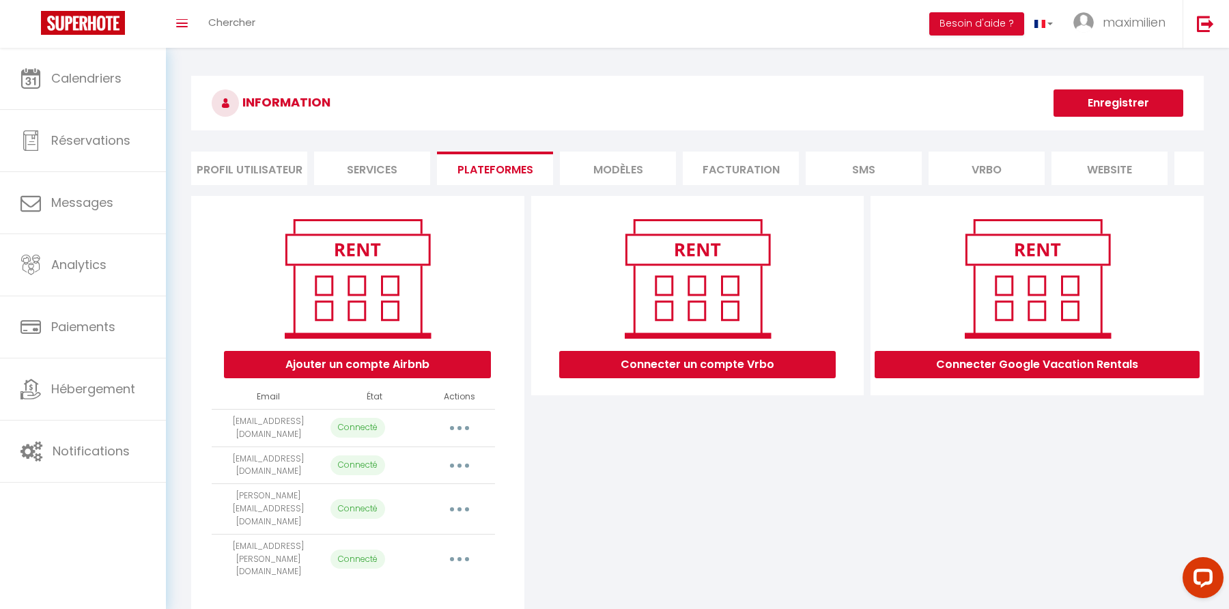
select select "64201"
select select
select select "68540"
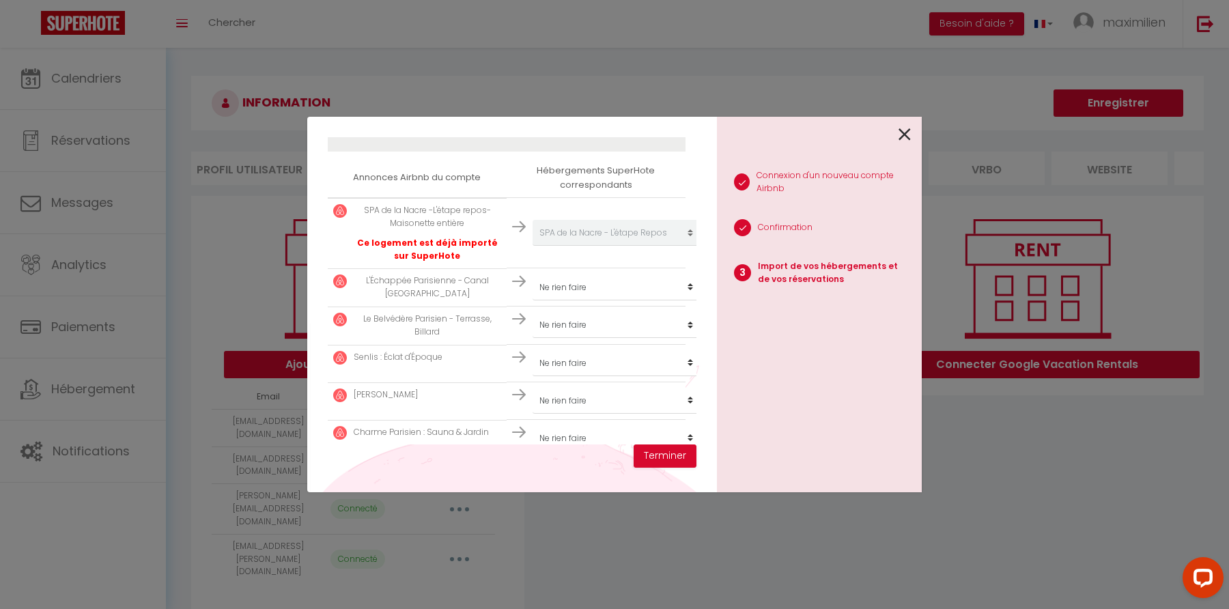
scroll to position [223, 0]
click at [589, 242] on select "Créer un nouveau hébergement Ne rien faire Oasis SPA Bath et Jardin Parisien L'…" at bounding box center [617, 230] width 168 height 26
select select "15022"
click at [579, 242] on select "Créer un nouveau hébergement Ne rien faire Oasis SPA Bath et Jardin Parisien L'…" at bounding box center [617, 230] width 168 height 26
select select "34437"
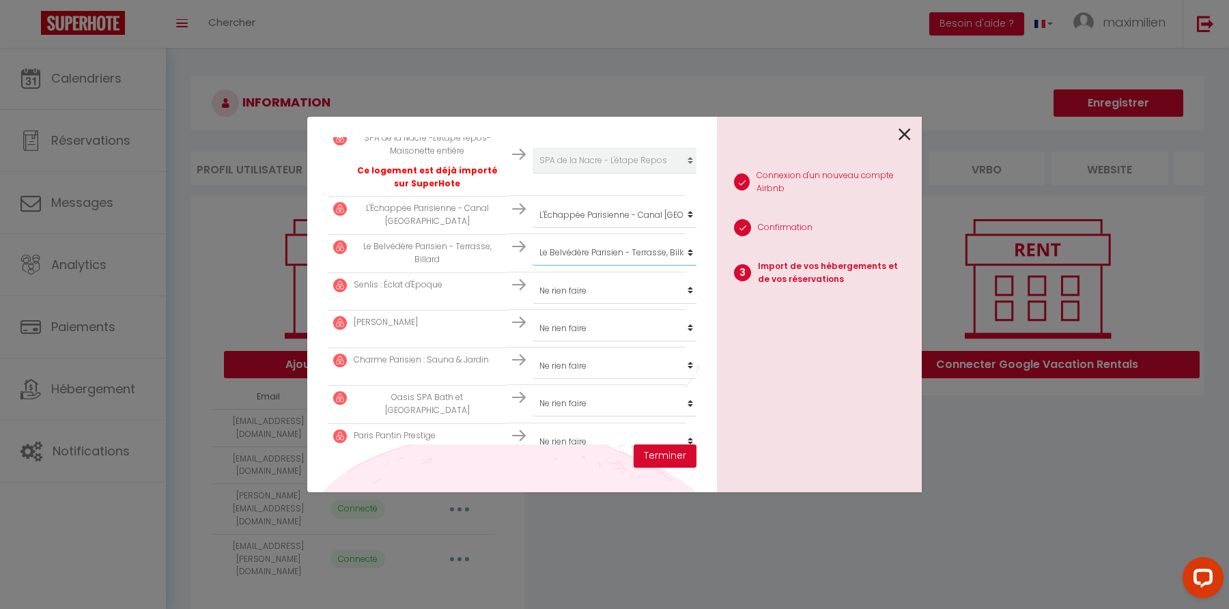
scroll to position [297, 0]
click at [581, 169] on select "Créer un nouveau hébergement Ne rien faire Oasis SPA Bath et Jardin Parisien L'…" at bounding box center [617, 156] width 168 height 26
select select "30095"
click at [587, 169] on select "Créer un nouveau hébergement Ne rien faire Oasis SPA Bath et Jardin Parisien L'…" at bounding box center [617, 156] width 168 height 26
select select "32911"
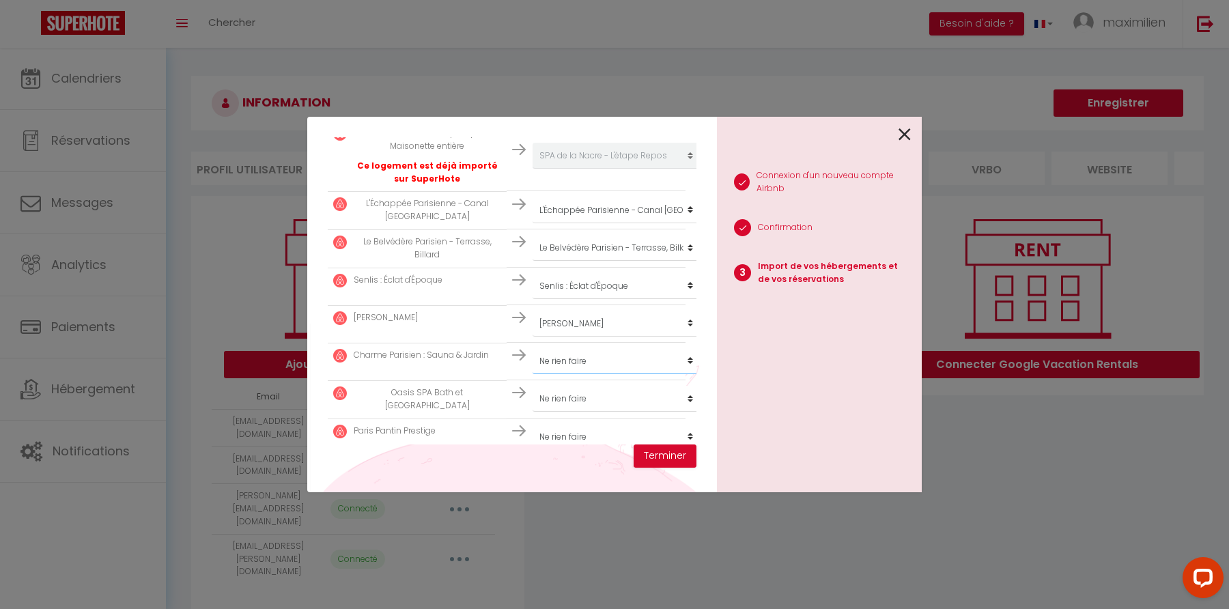
click at [579, 169] on select "Créer un nouveau hébergement Ne rien faire Oasis SPA Bath et Jardin Parisien L'…" at bounding box center [617, 156] width 168 height 26
select select "35624"
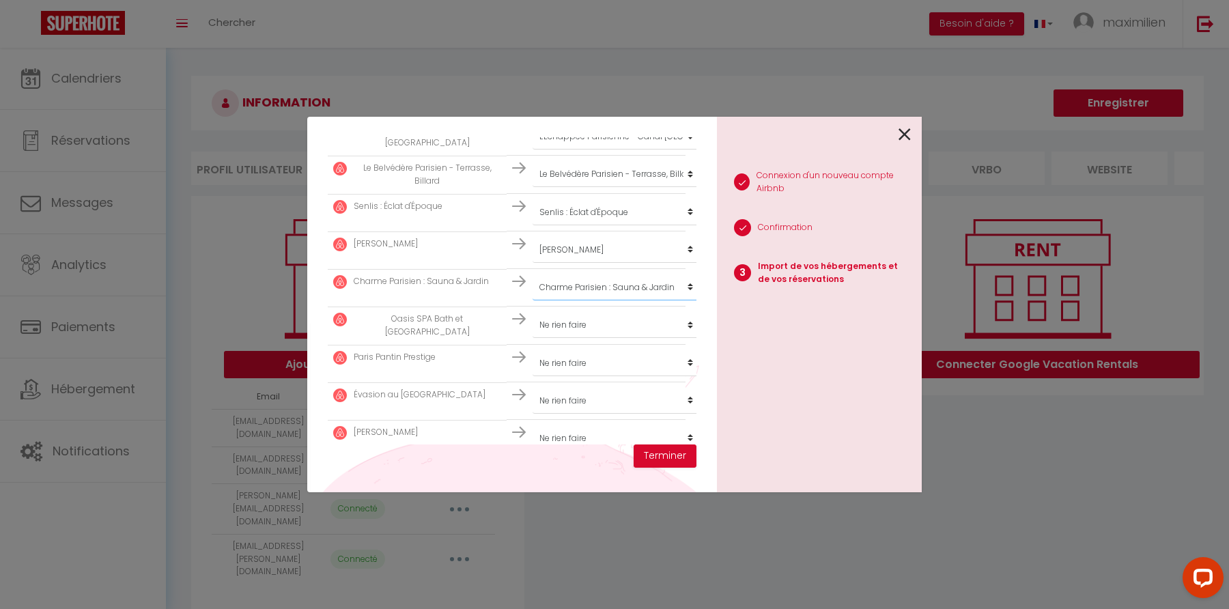
scroll to position [385, 0]
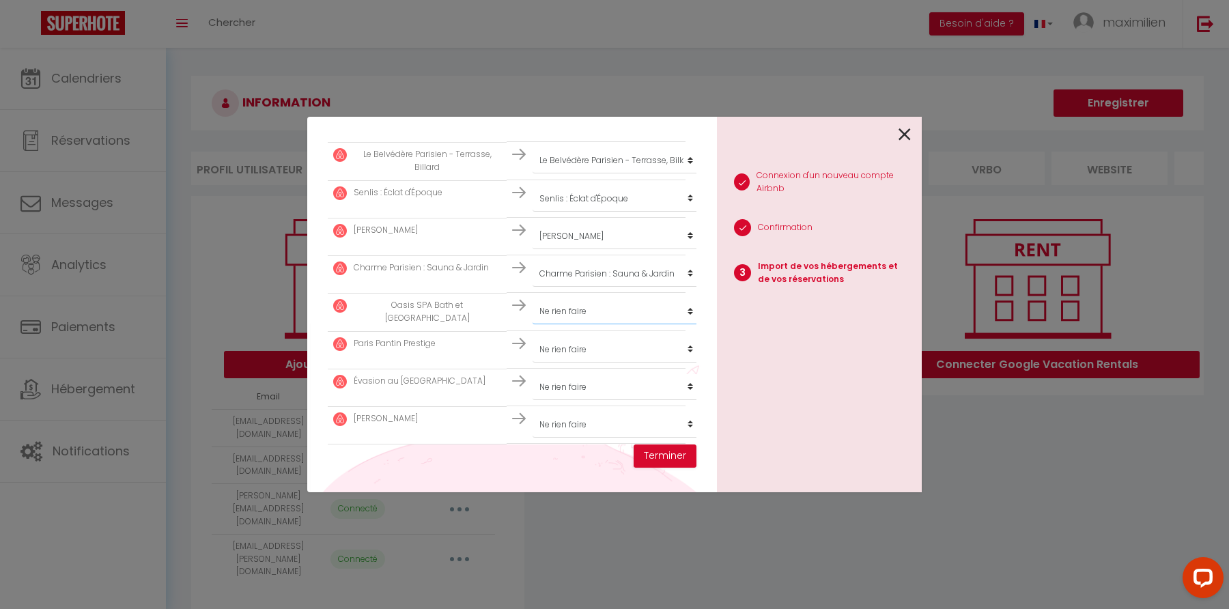
click at [604, 81] on select "Créer un nouveau hébergement Ne rien faire Oasis SPA Bath et Jardin Parisien L'…" at bounding box center [617, 68] width 168 height 26
select select "40713"
click at [565, 81] on select "Créer un nouveau hébergement Ne rien faire Oasis SPA Bath et Jardin Parisien L'…" at bounding box center [617, 68] width 168 height 26
select select "42470"
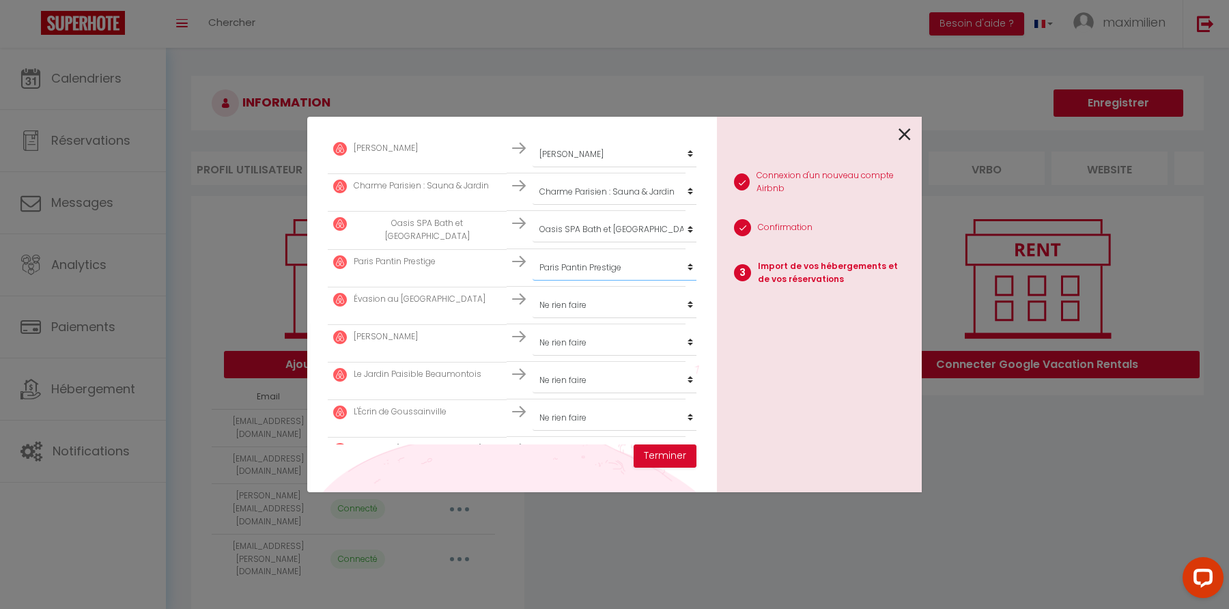
scroll to position [469, 0]
select select "42724"
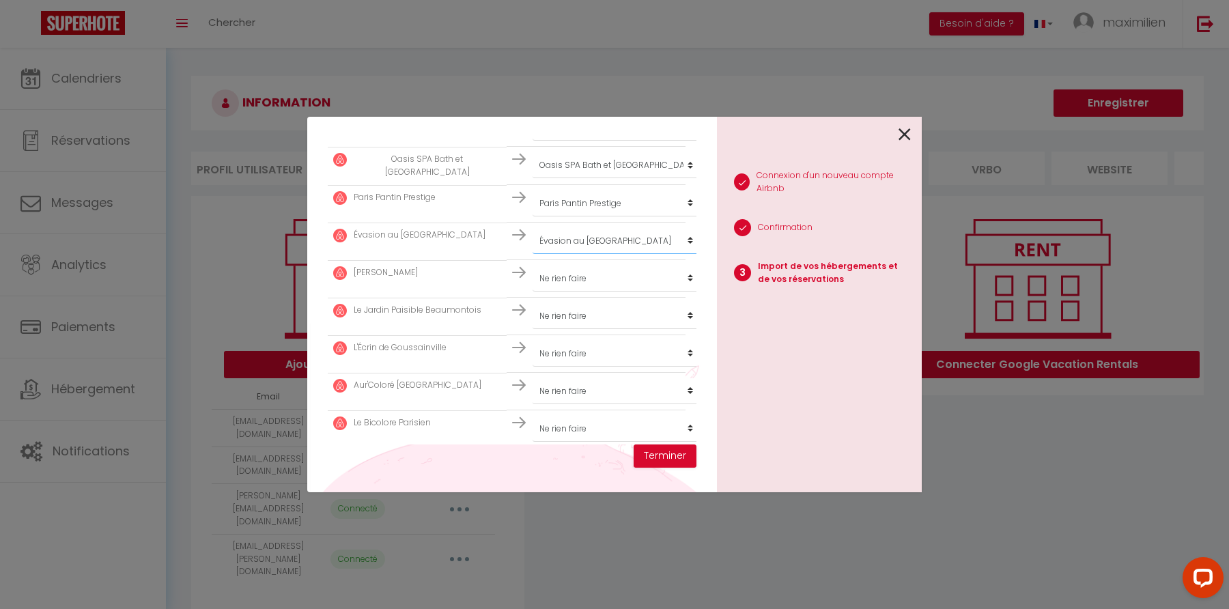
scroll to position [538, 0]
select select "48061"
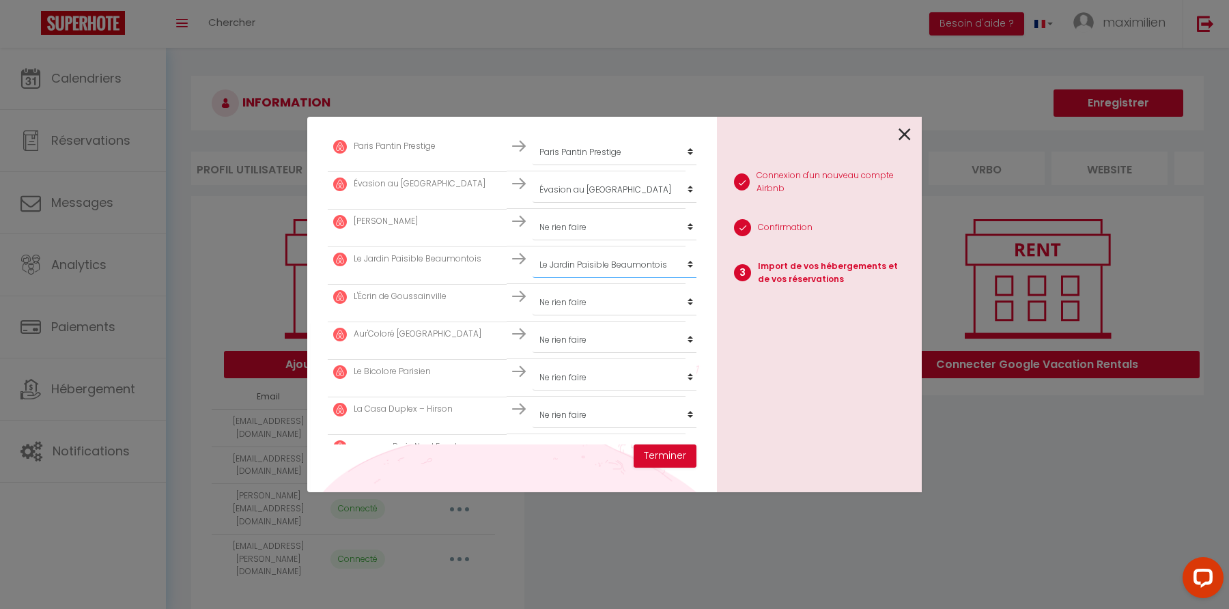
scroll to position [583, 0]
select select "49435"
select select "61402"
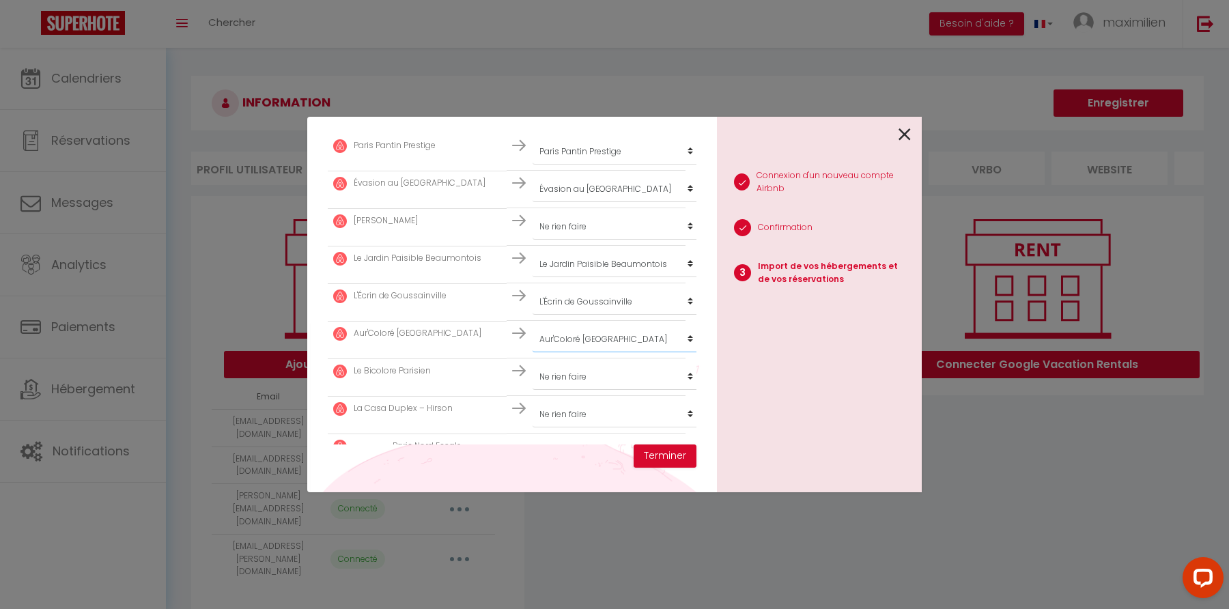
scroll to position [688, 0]
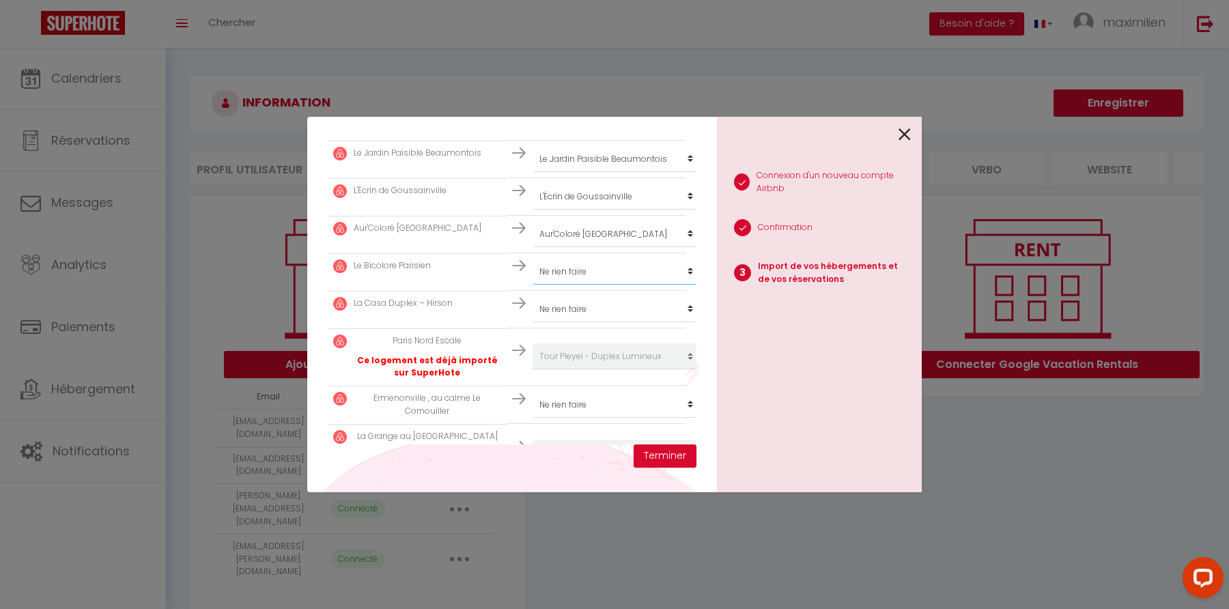
select select "67037"
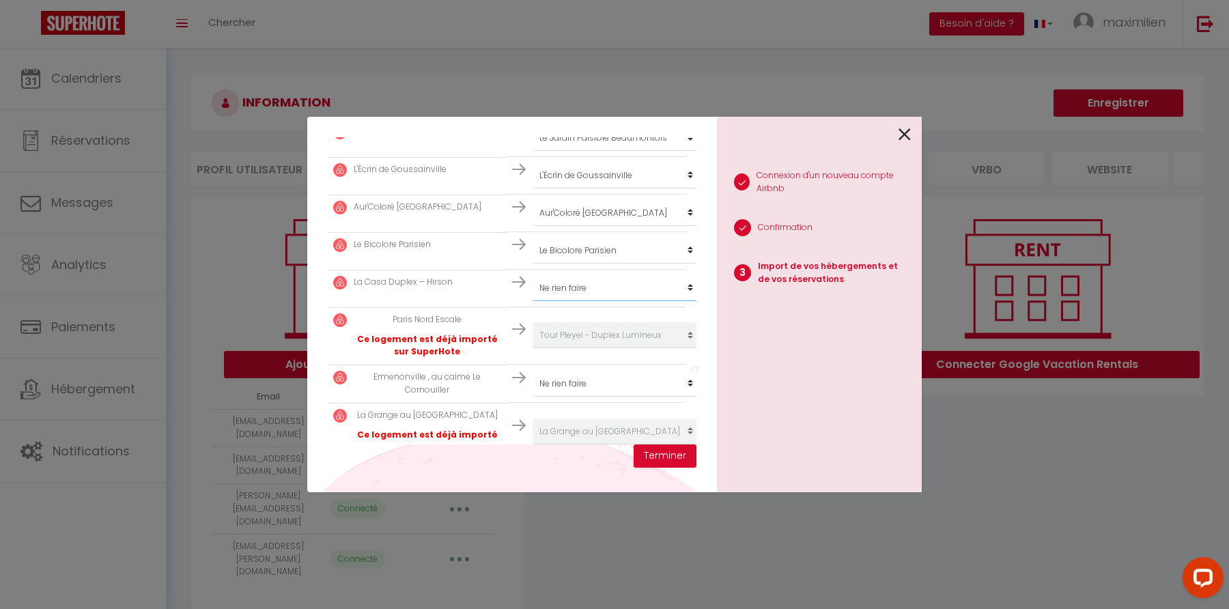
select select "72382"
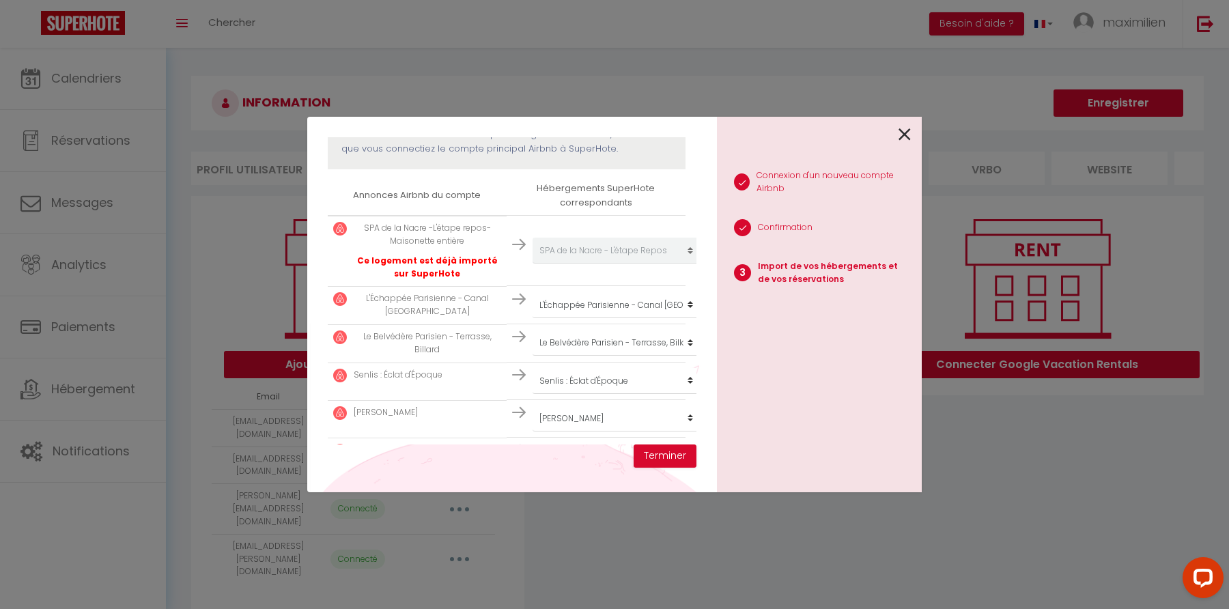
scroll to position [205, 0]
click at [678, 462] on button "Terminer" at bounding box center [665, 456] width 63 height 23
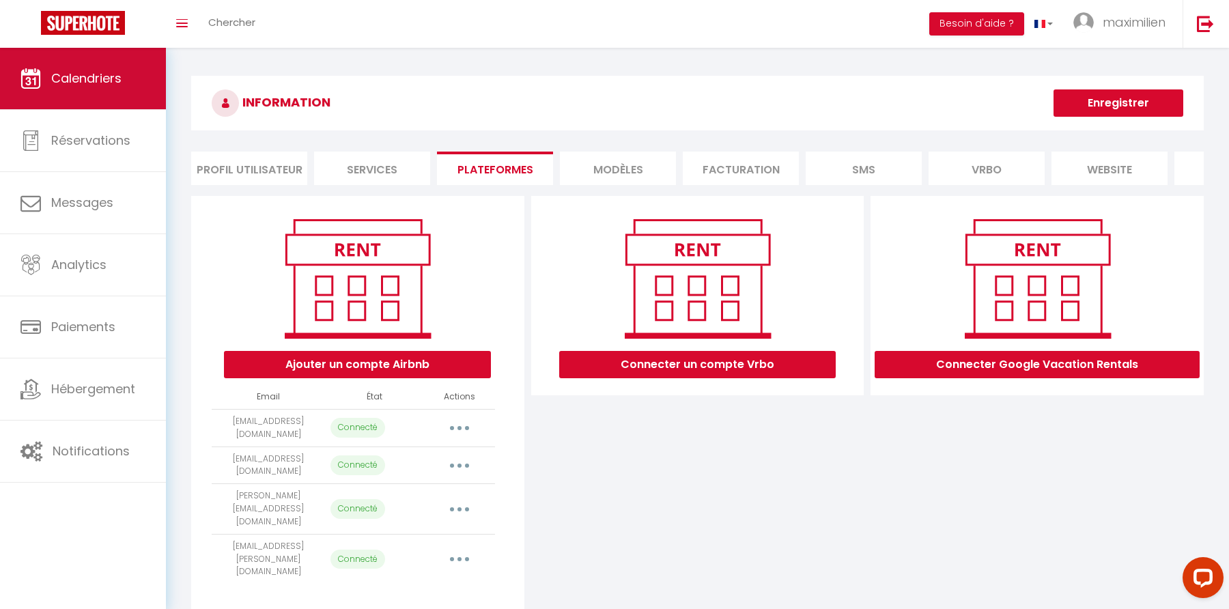
click at [99, 70] on span "Calendriers" at bounding box center [86, 78] width 70 height 17
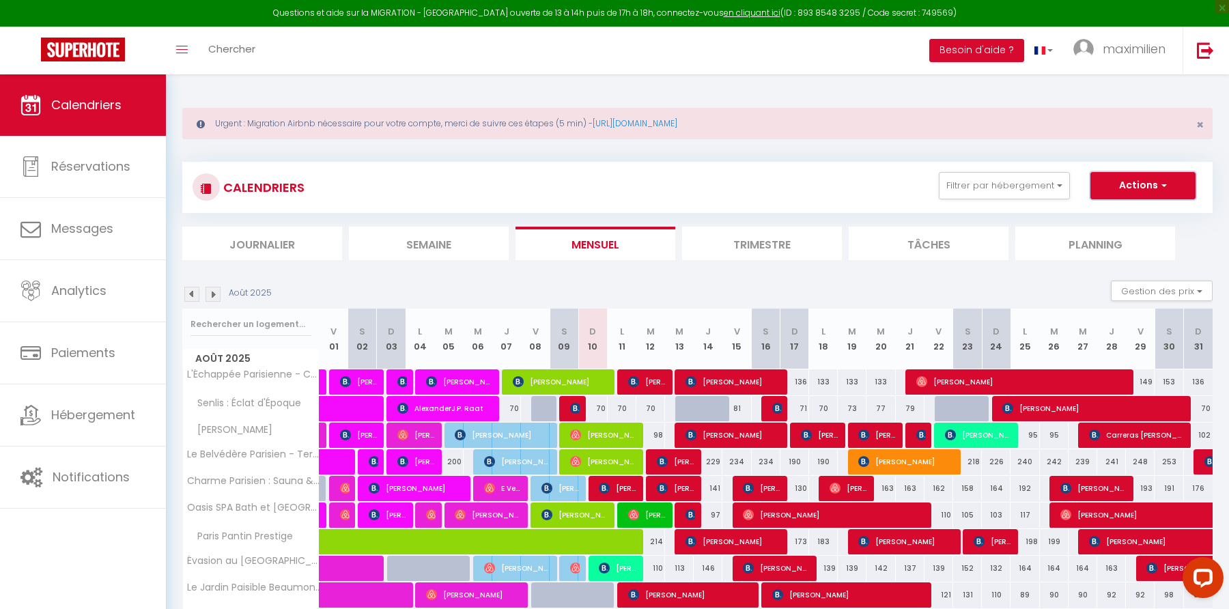
click at [1143, 189] on button "Actions" at bounding box center [1143, 185] width 105 height 27
click at [1139, 258] on link "Importer les réservations" at bounding box center [1129, 258] width 119 height 20
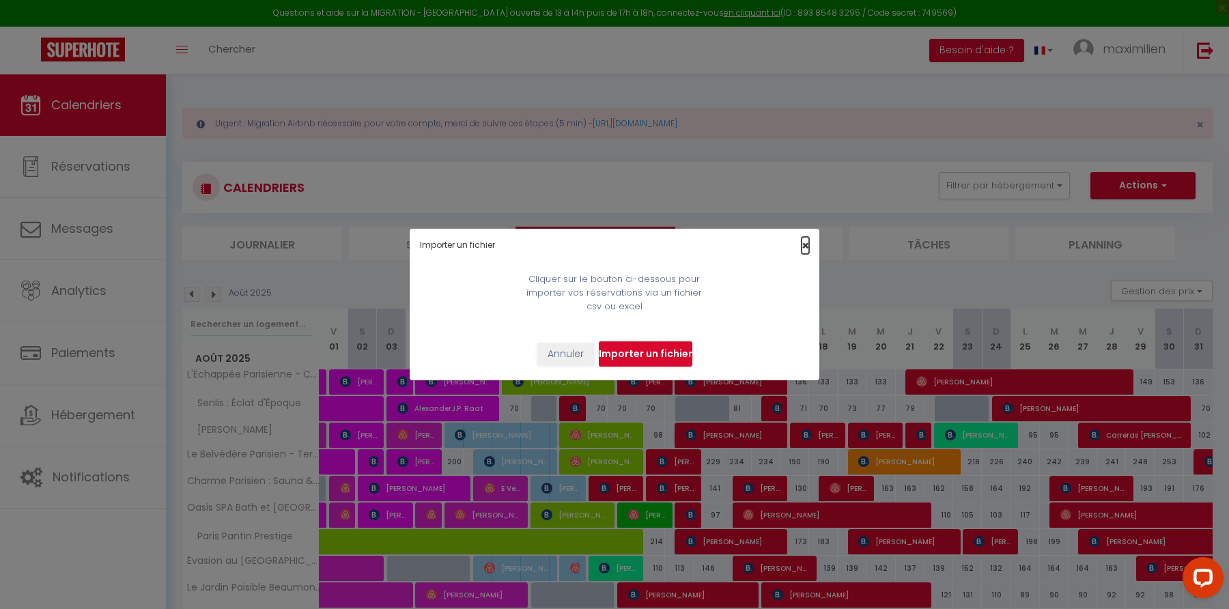
click at [802, 245] on span "×" at bounding box center [806, 245] width 8 height 17
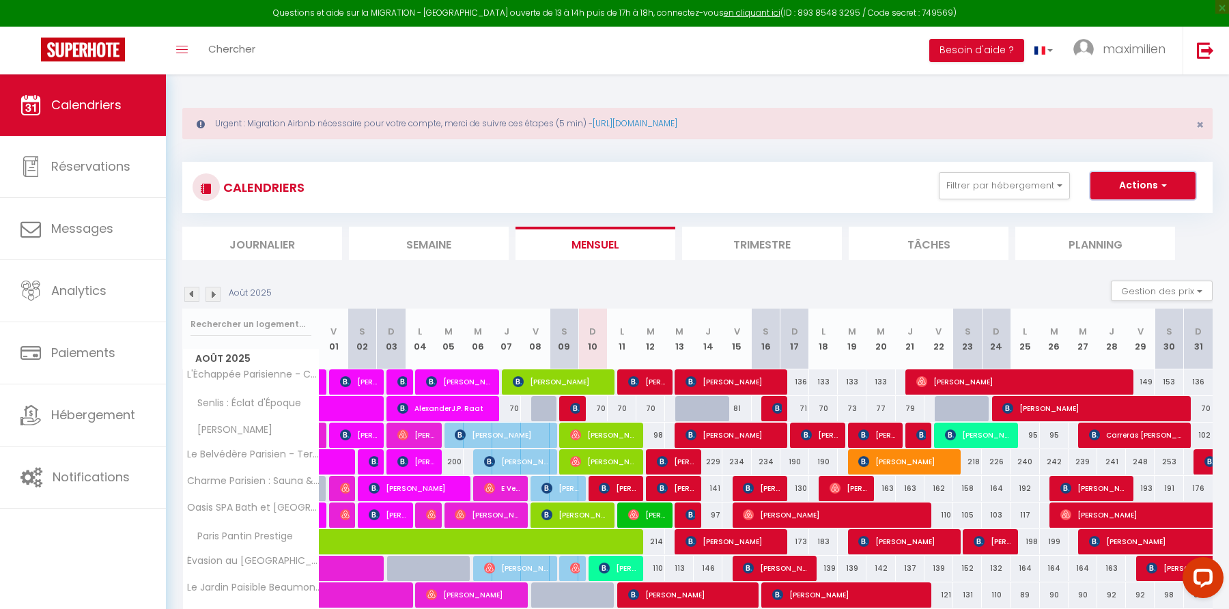
click at [1118, 192] on button "Actions" at bounding box center [1143, 185] width 105 height 27
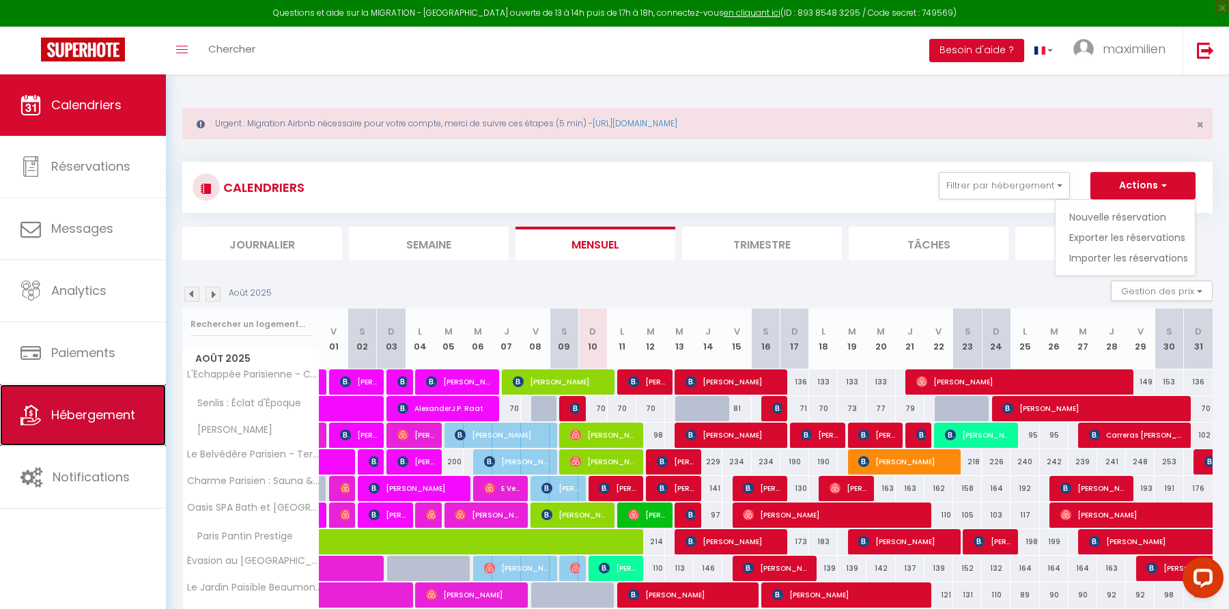
click at [80, 395] on link "Hébergement" at bounding box center [83, 415] width 166 height 61
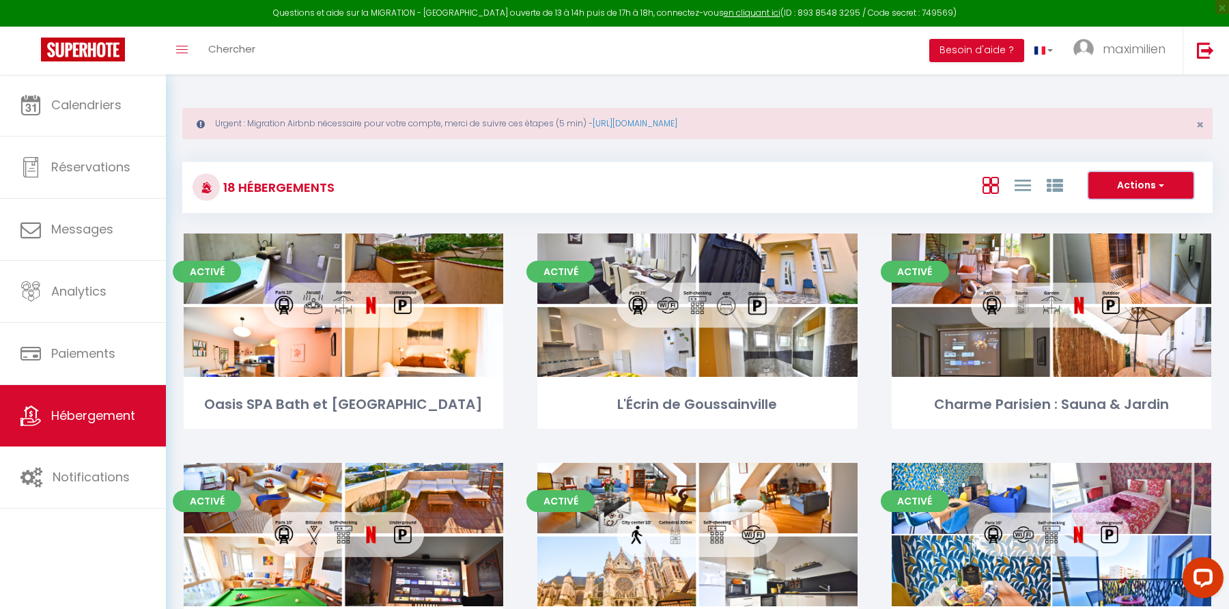
click at [1139, 179] on button "Actions" at bounding box center [1141, 185] width 105 height 27
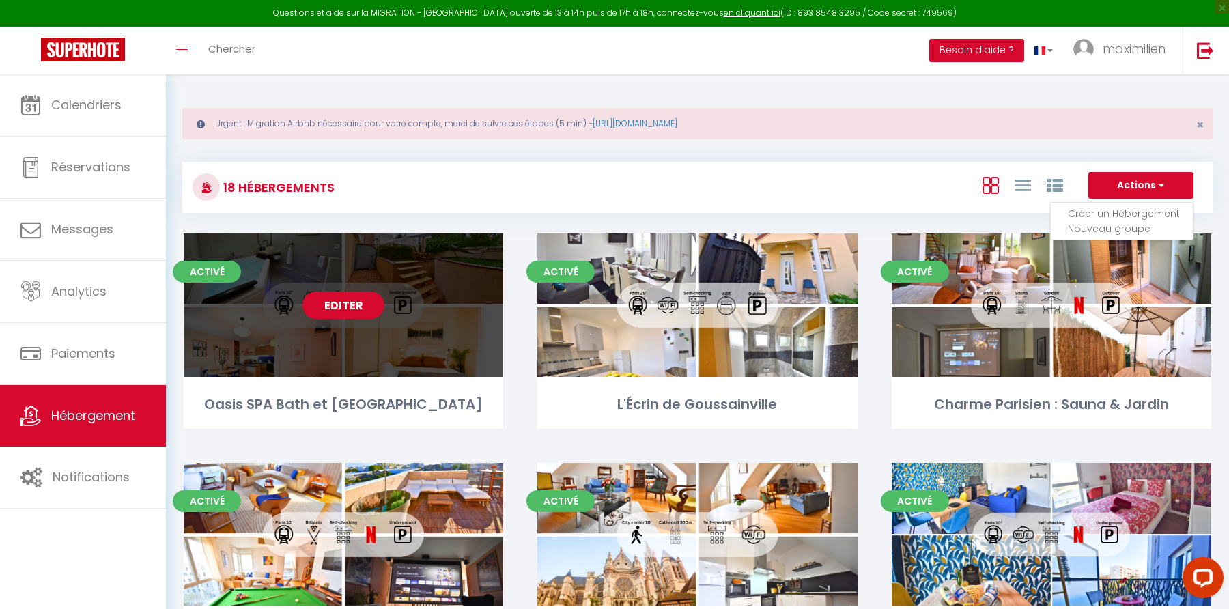
click at [382, 297] on link "Editer" at bounding box center [344, 305] width 82 height 27
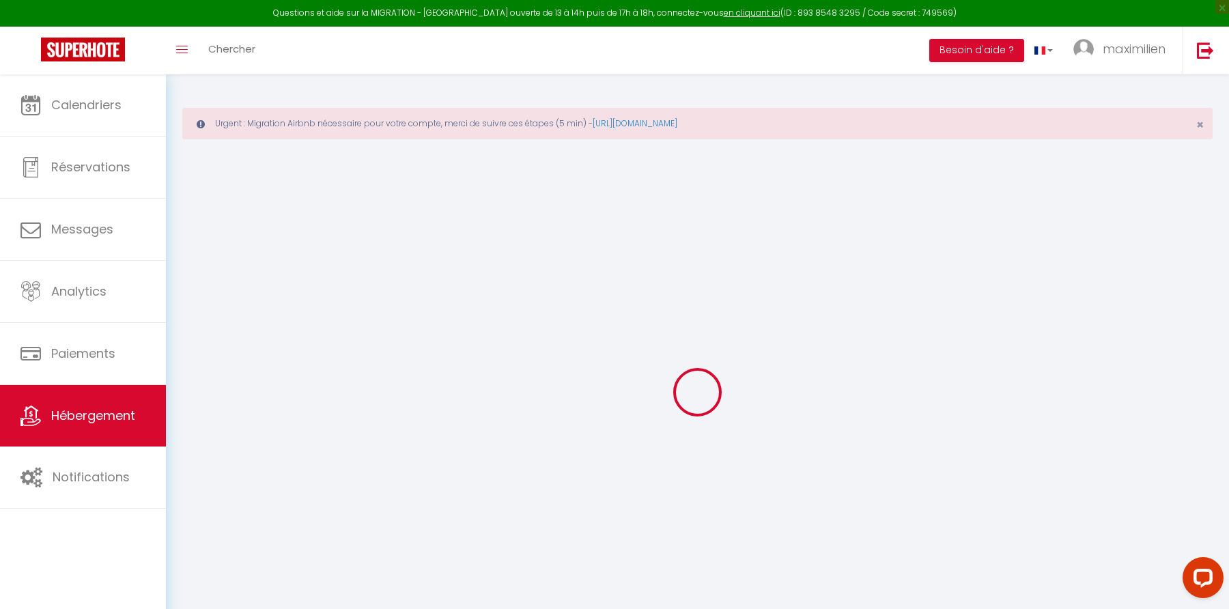
select select
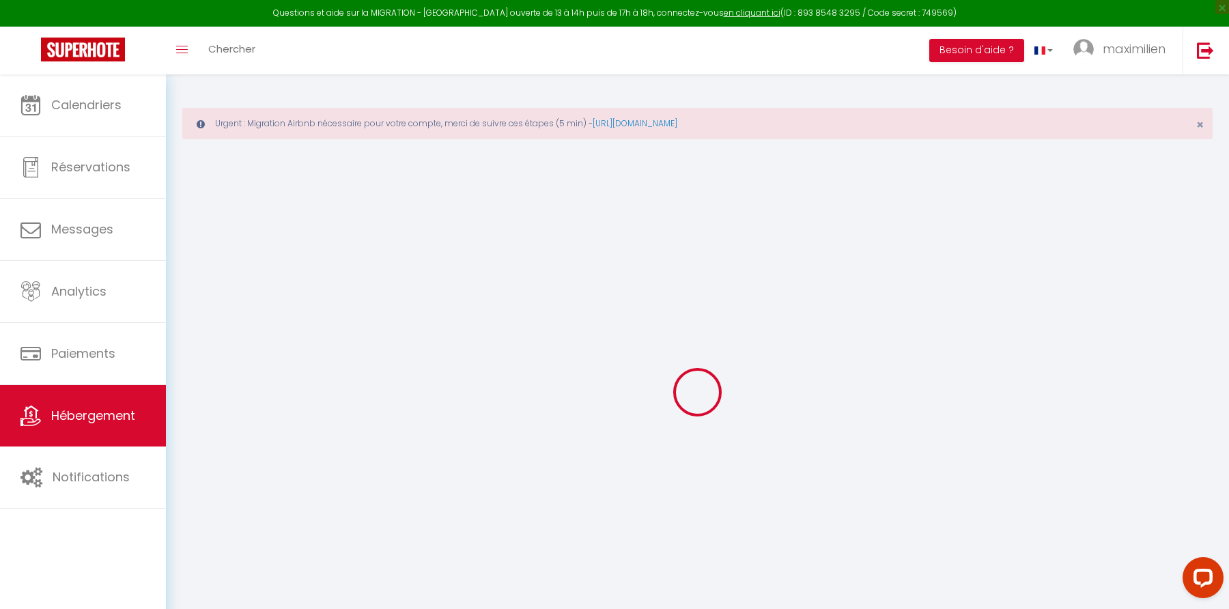
select select
checkbox input "false"
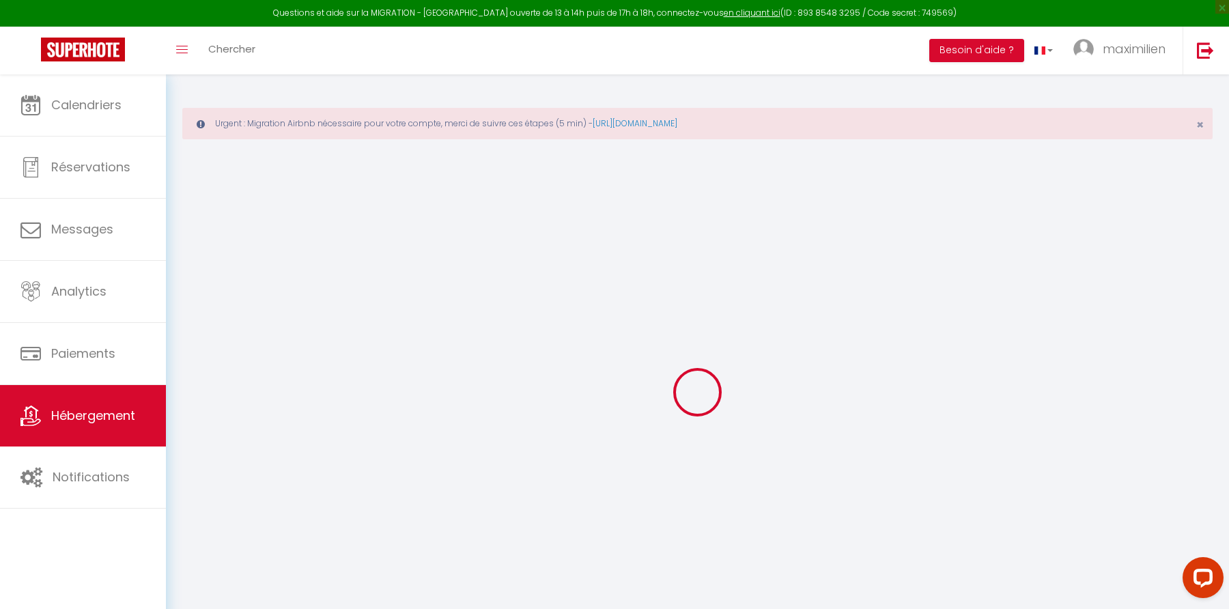
select select
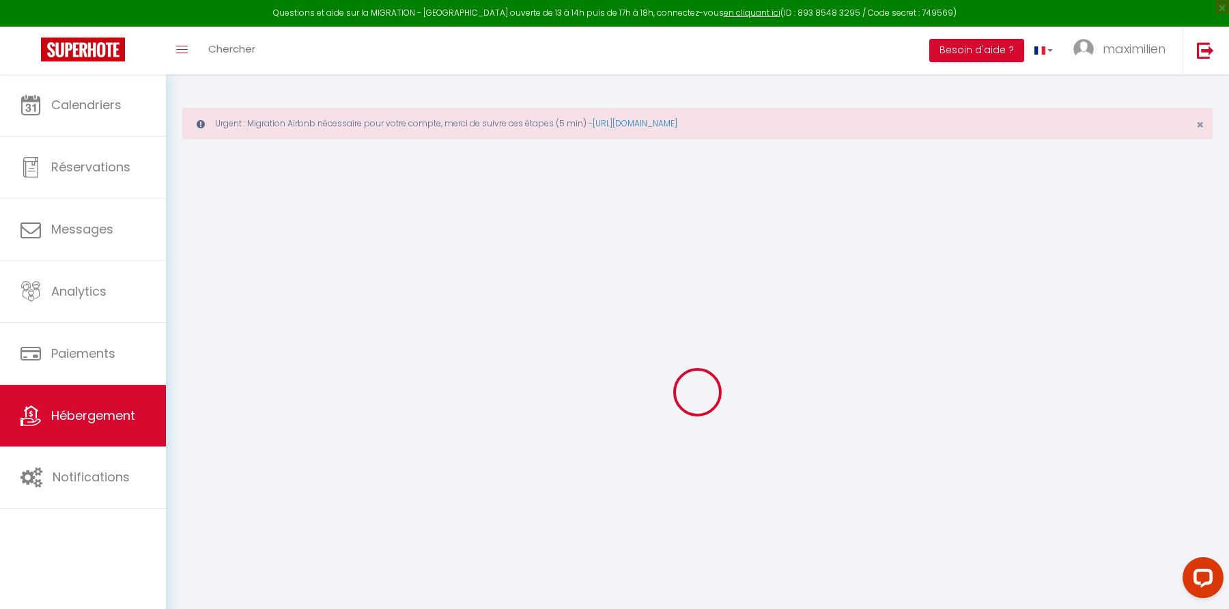
select select
checkbox input "false"
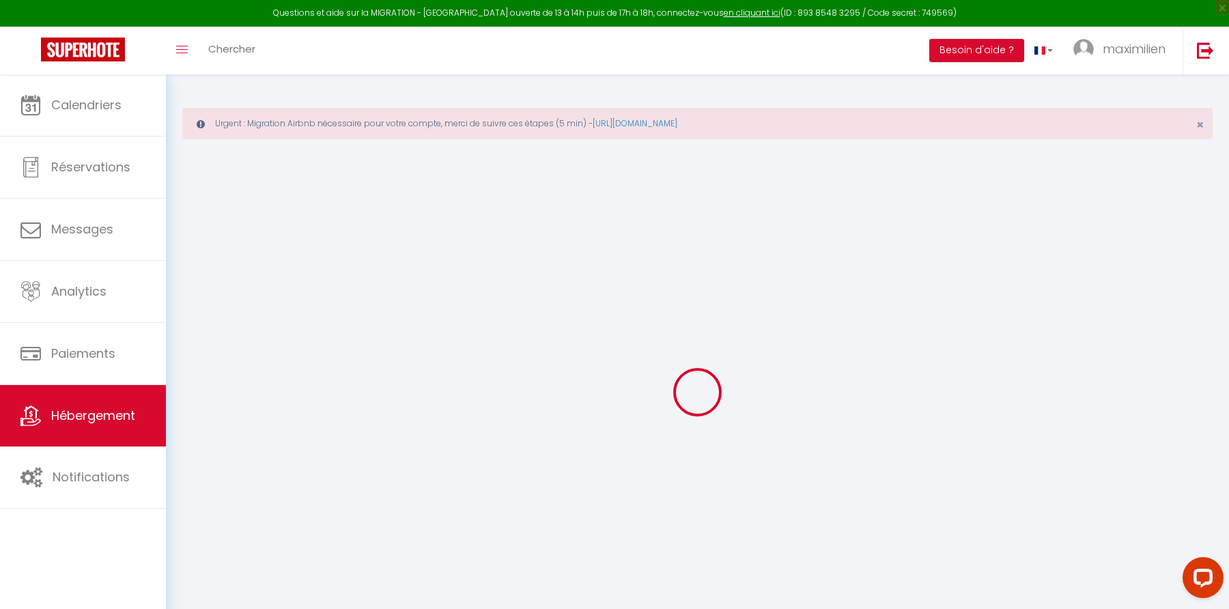
checkbox input "false"
select select
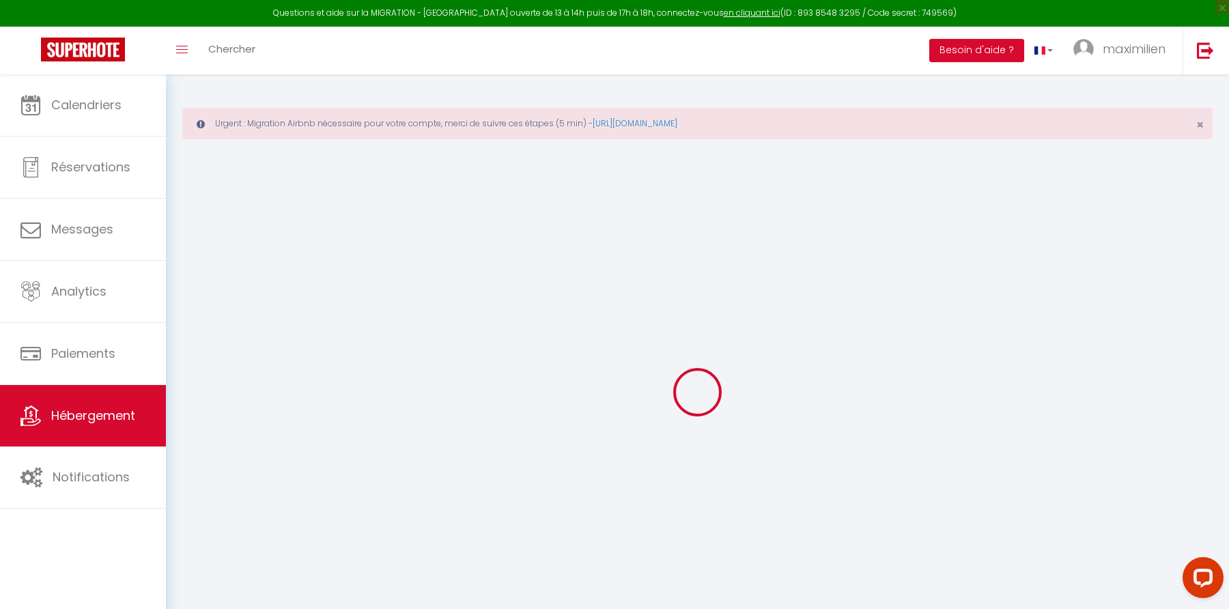
select select
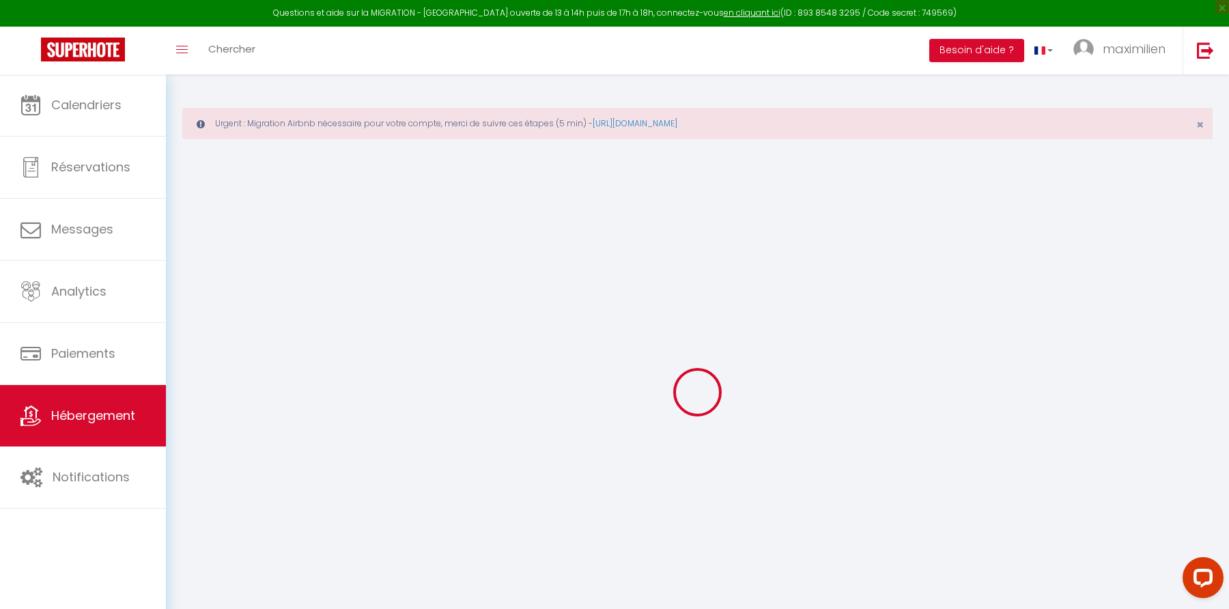
checkbox input "false"
select select
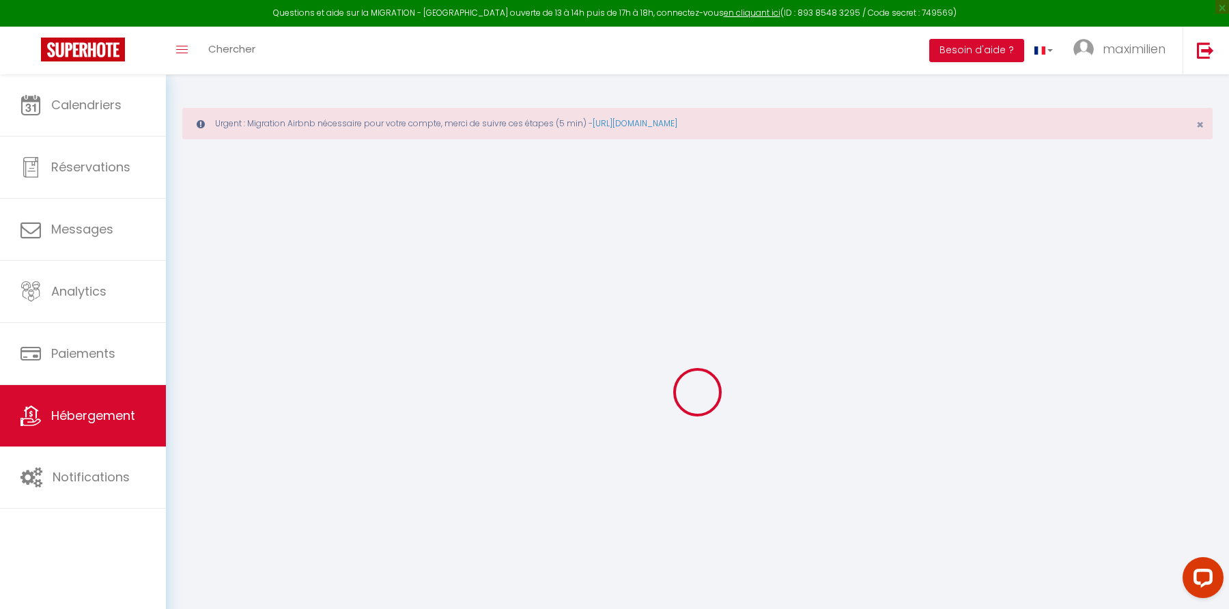
select select
type input "Oasis SPA Bath et [GEOGRAPHIC_DATA]"
type input "RENTAPLUS"
type input "36 rue Jean Jaurès"
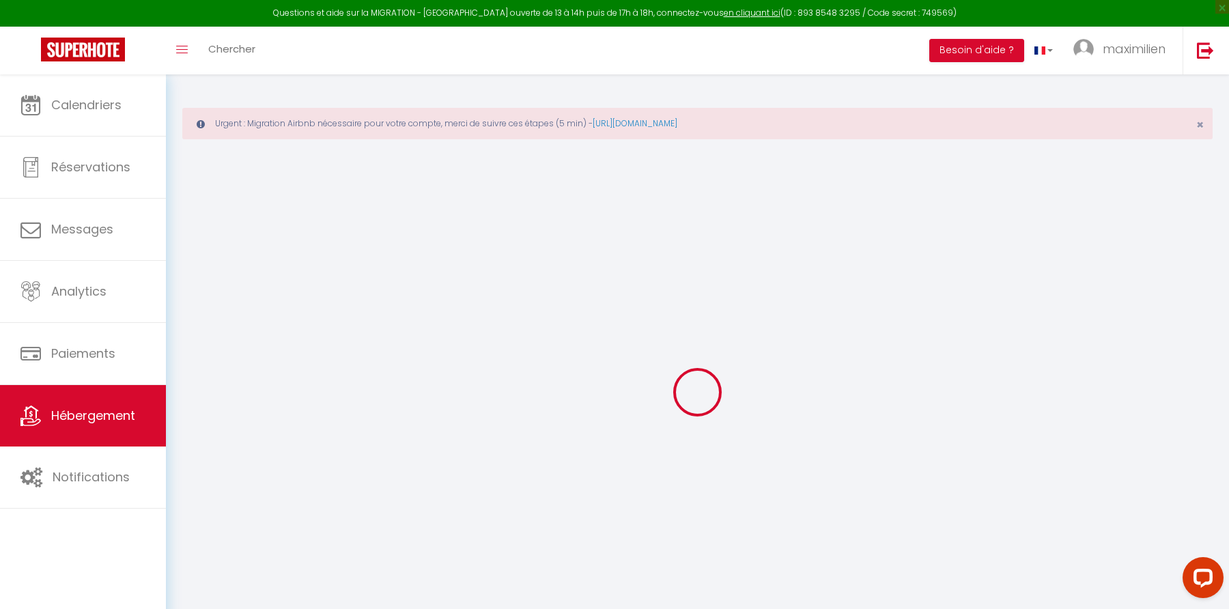
type input "60570"
type input "Andeville"
select select "7"
select select "4"
select select "2"
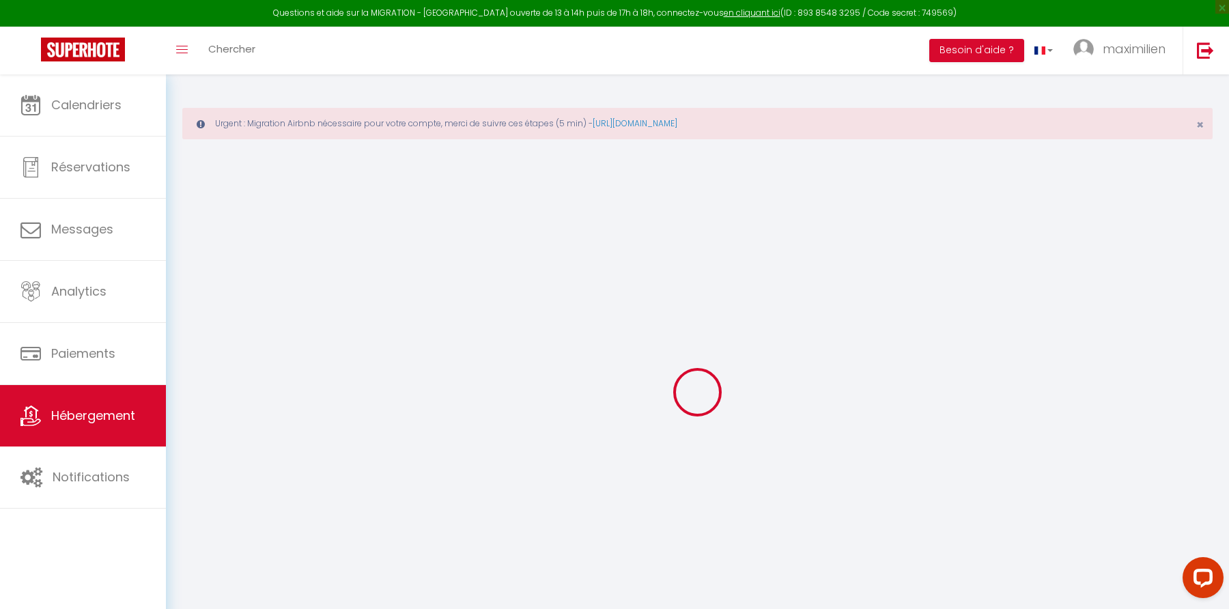
type input "85"
type input "20"
type input "67"
type input "16.25"
type input "13.98"
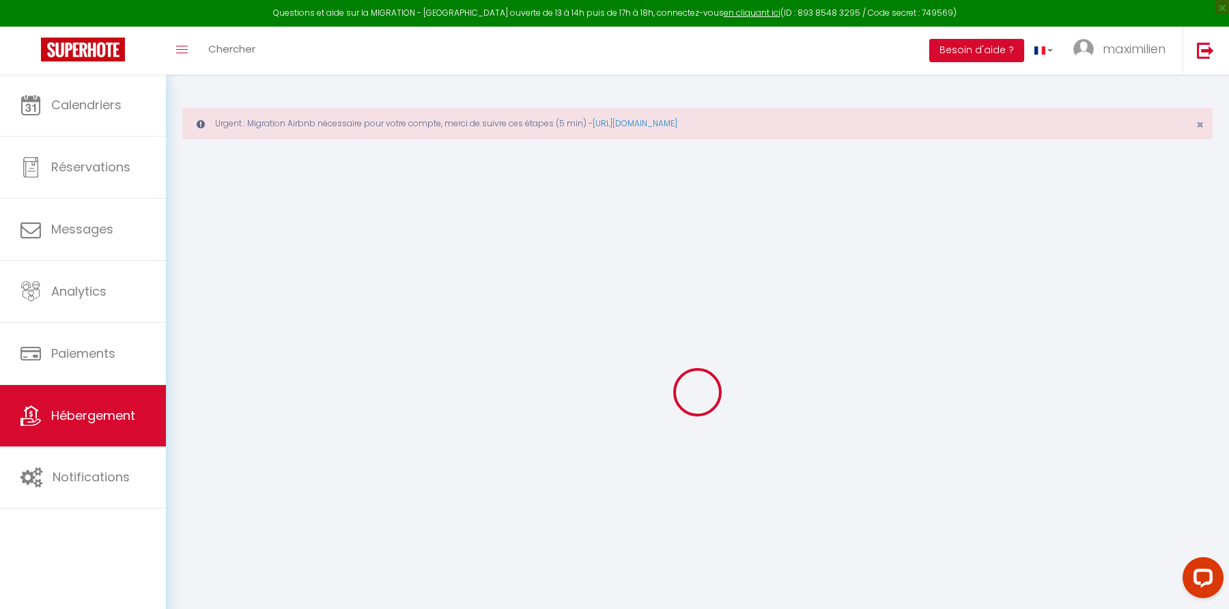
type input "300"
select select
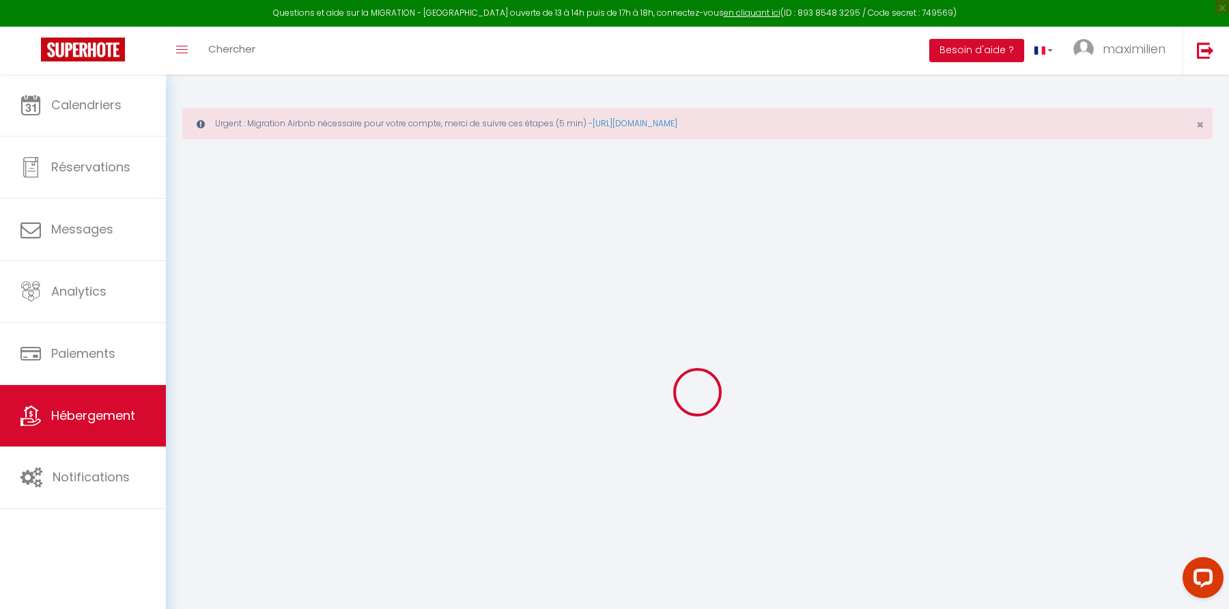
select select
type input "rue crèvecoeur"
type input "93300"
type input "Aubervilliers"
type input "[EMAIL_ADDRESS][DOMAIN_NAME]"
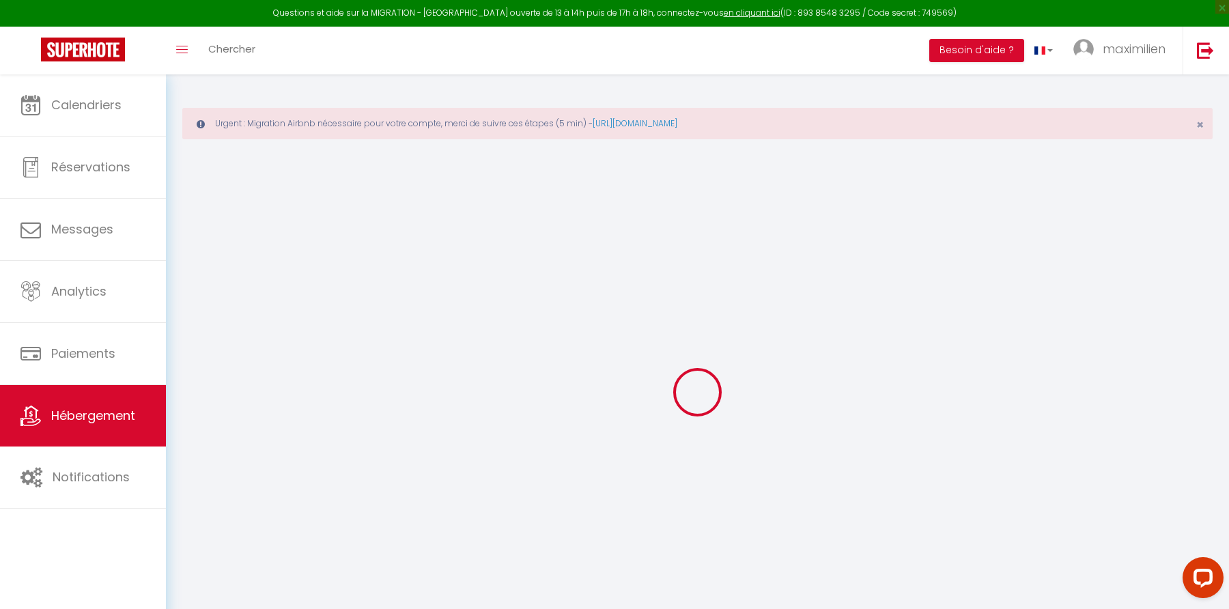
select select "7989"
checkbox input "false"
checkbox input "true"
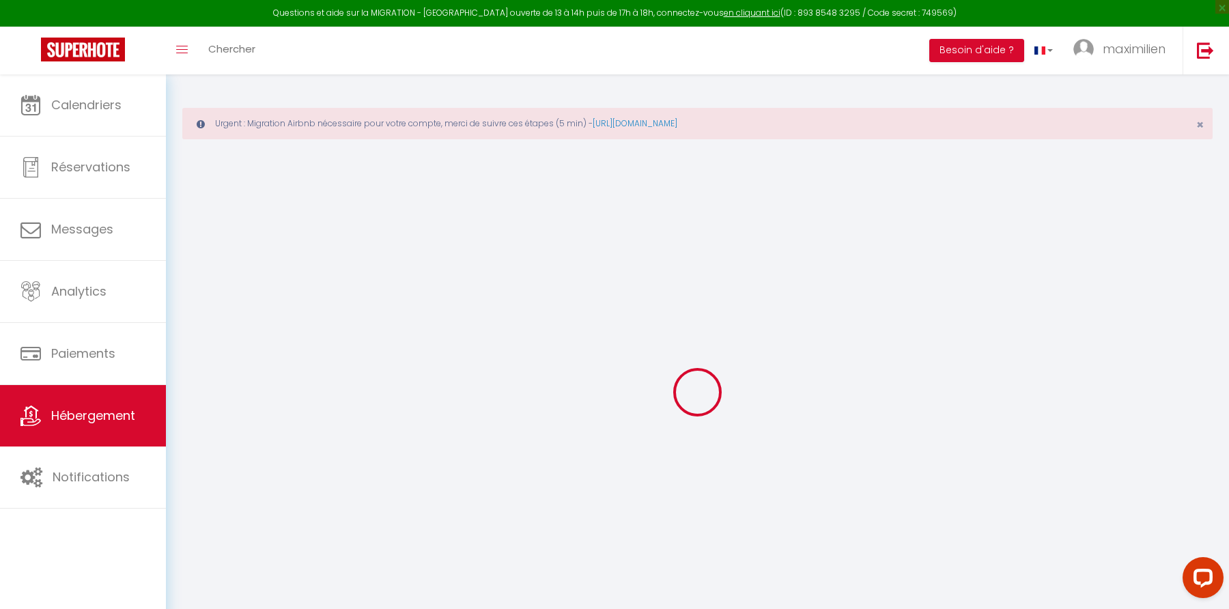
radio input "true"
type input "0"
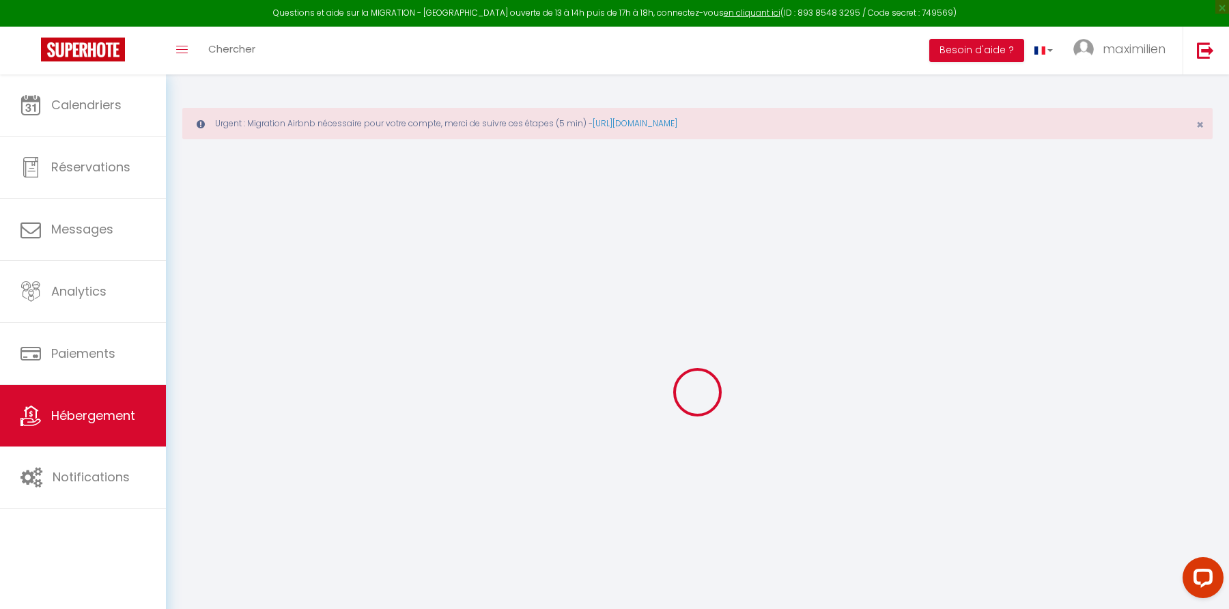
select select
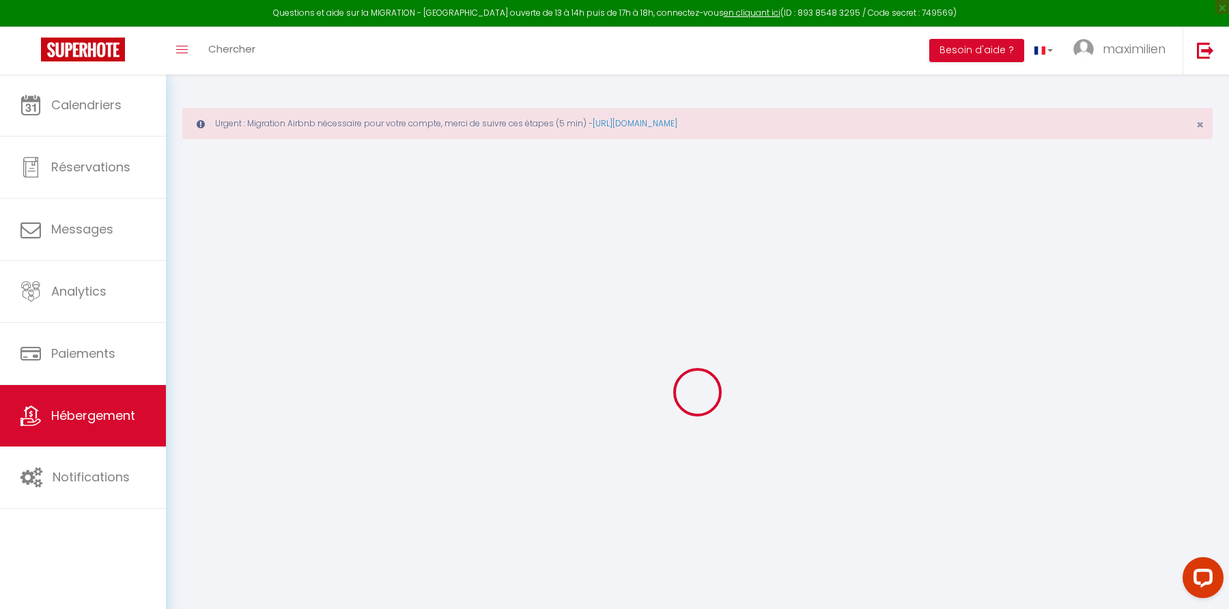
checkbox input "false"
checkbox input "true"
select select
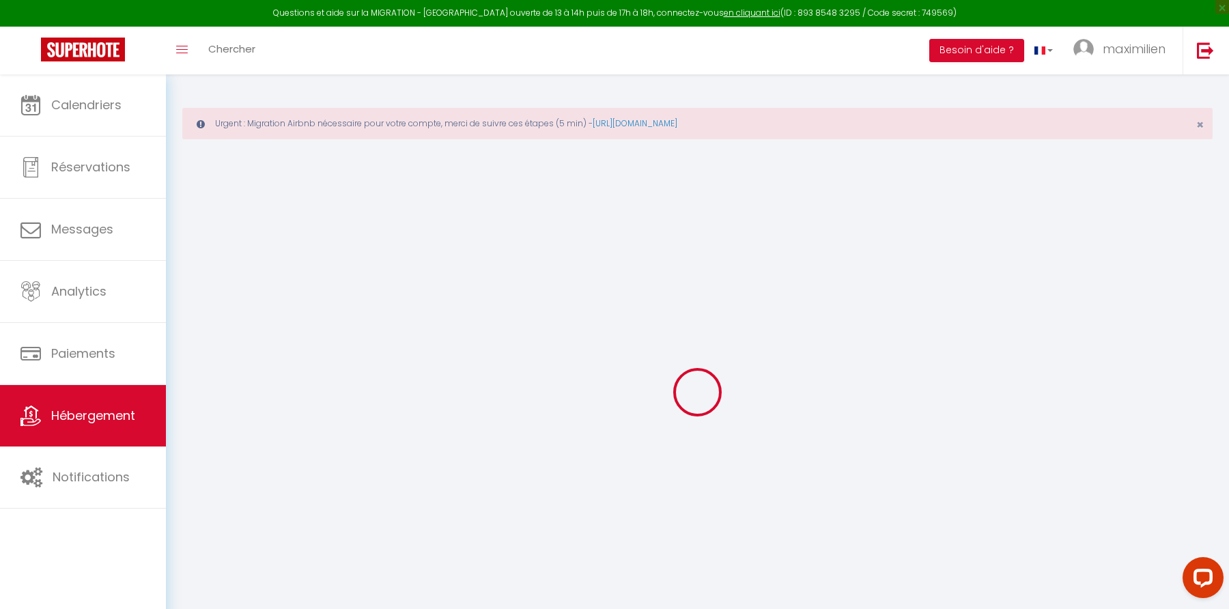
select select
checkbox input "false"
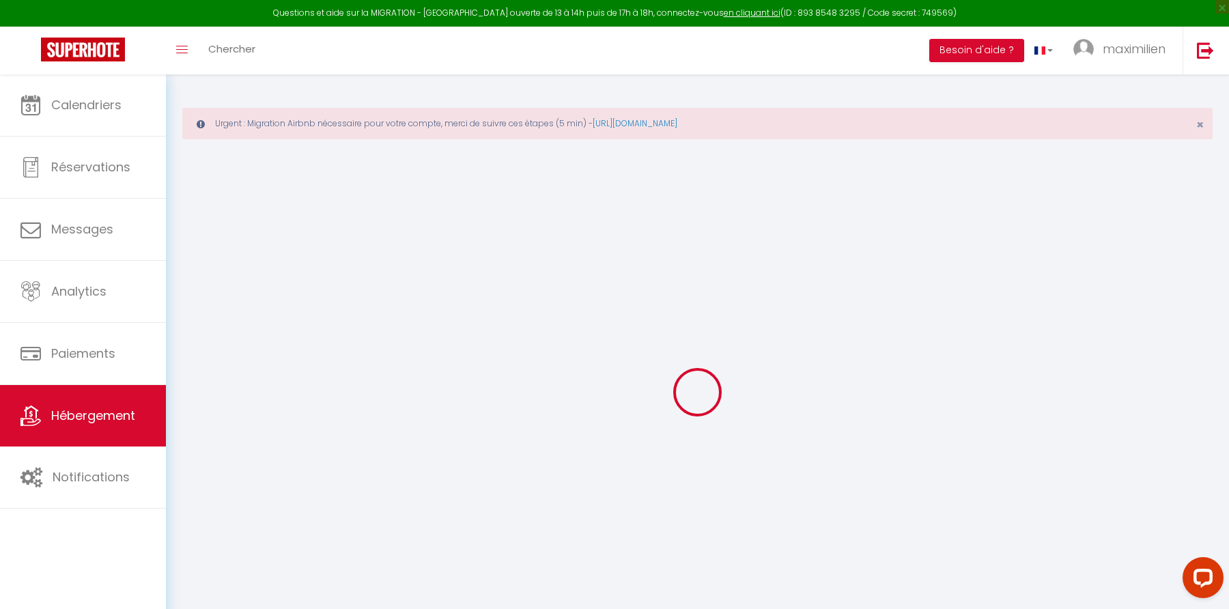
checkbox input "true"
checkbox input "false"
checkbox input "true"
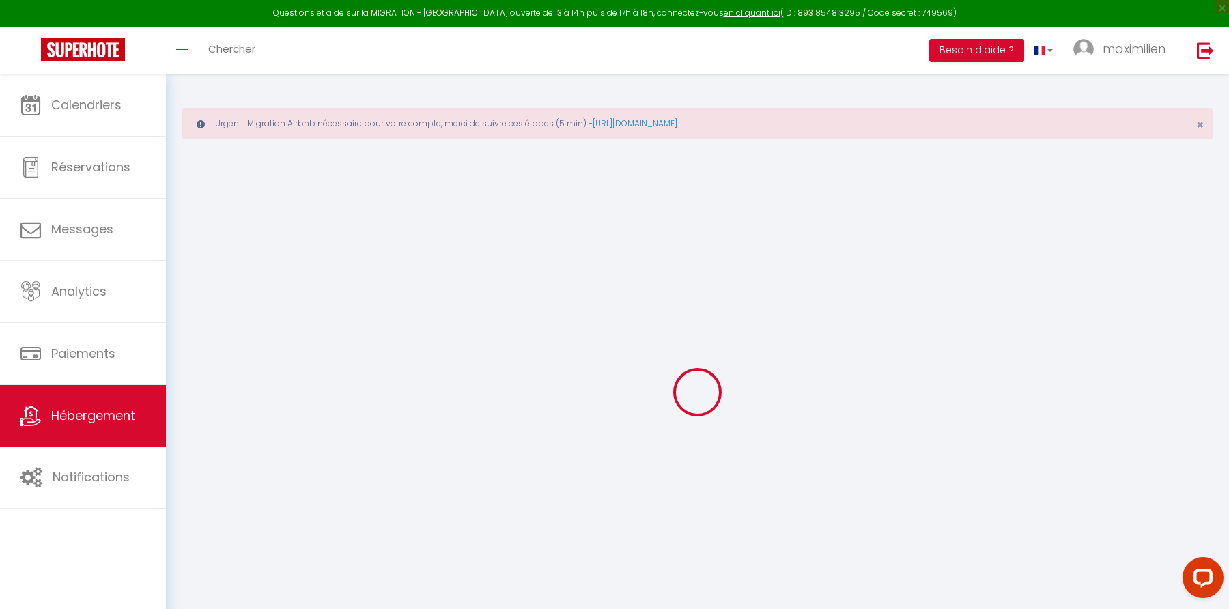
checkbox input "true"
select select "17:00"
select select "00:00"
select select "11:00"
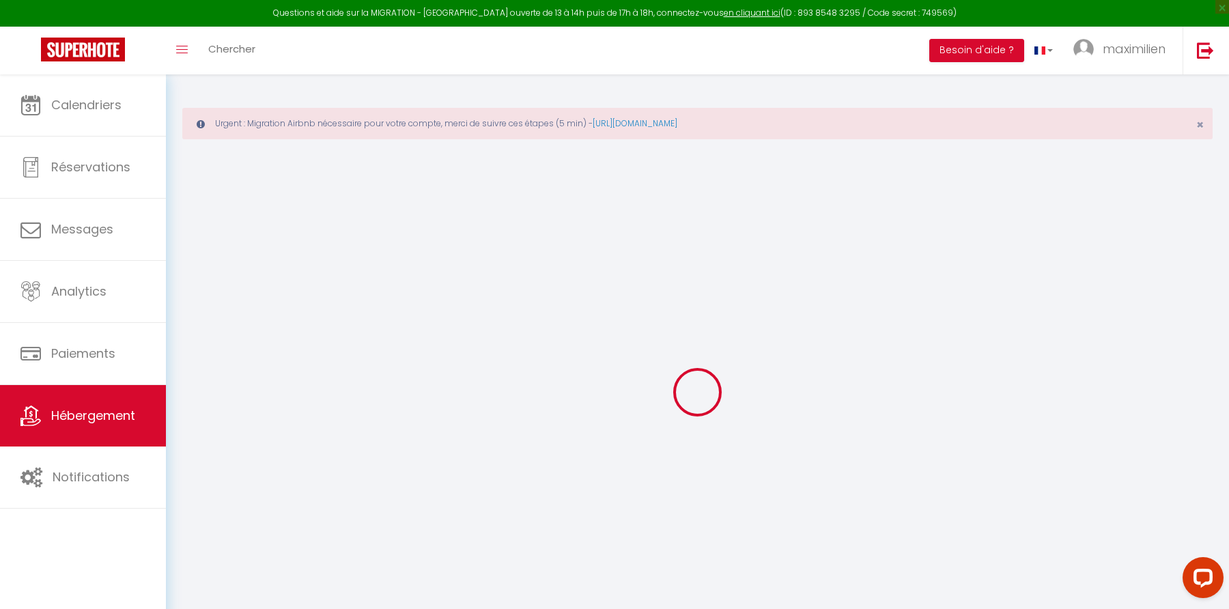
select select "30"
select select "120"
checkbox input "false"
checkbox input "true"
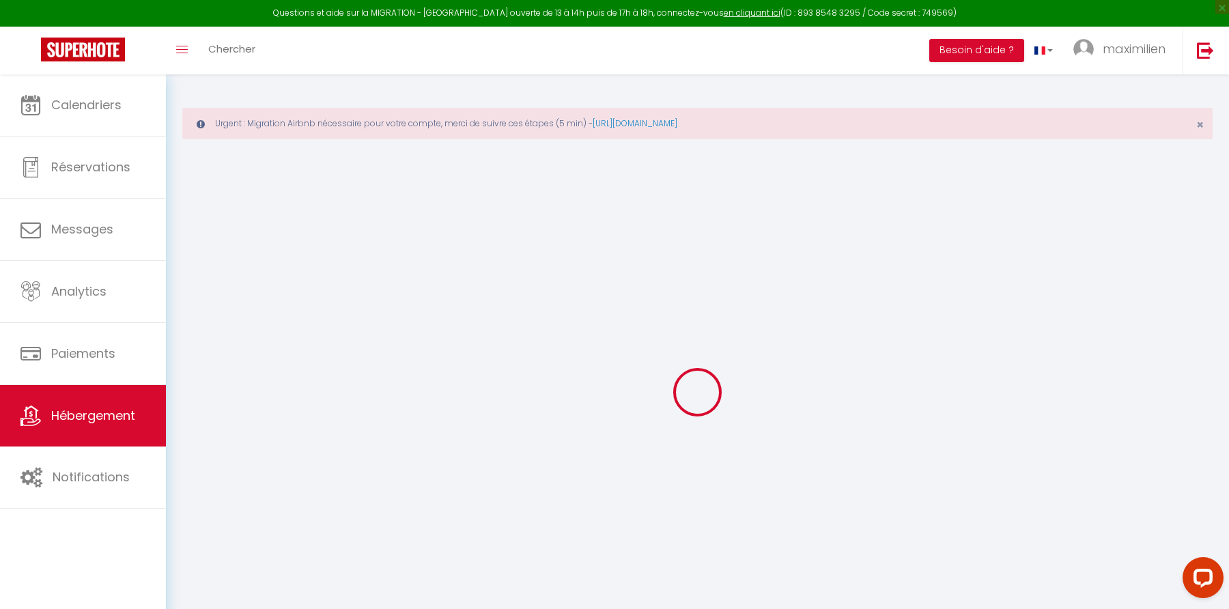
checkbox input "true"
checkbox input "false"
checkbox input "true"
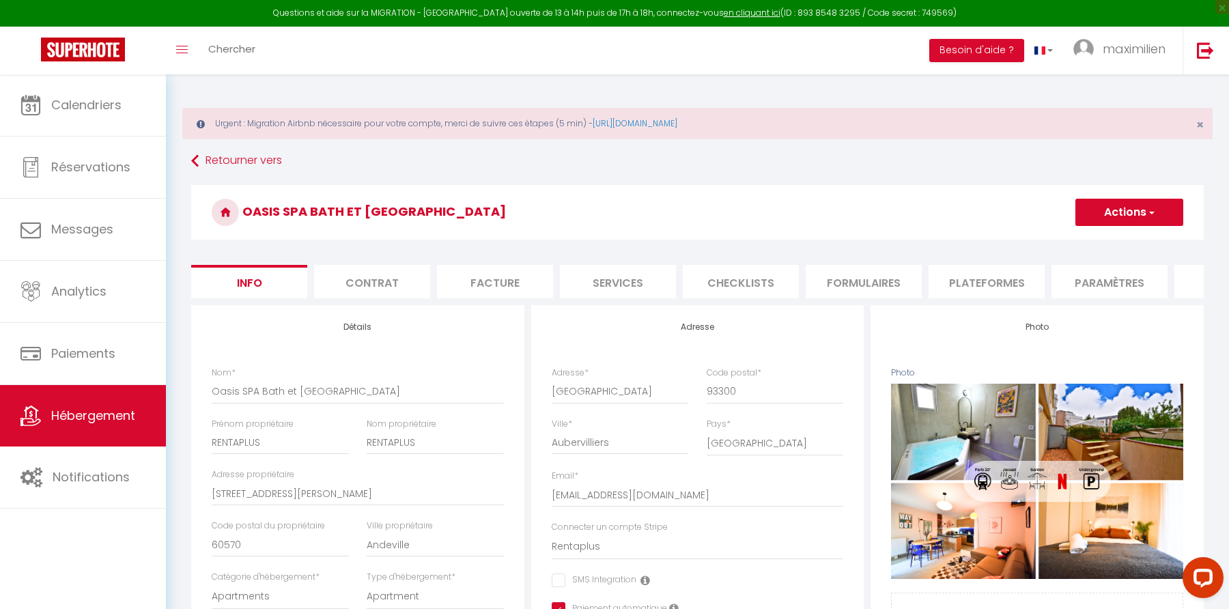
click at [1122, 205] on button "Actions" at bounding box center [1130, 212] width 108 height 27
checkbox input "false"
checkbox input "true"
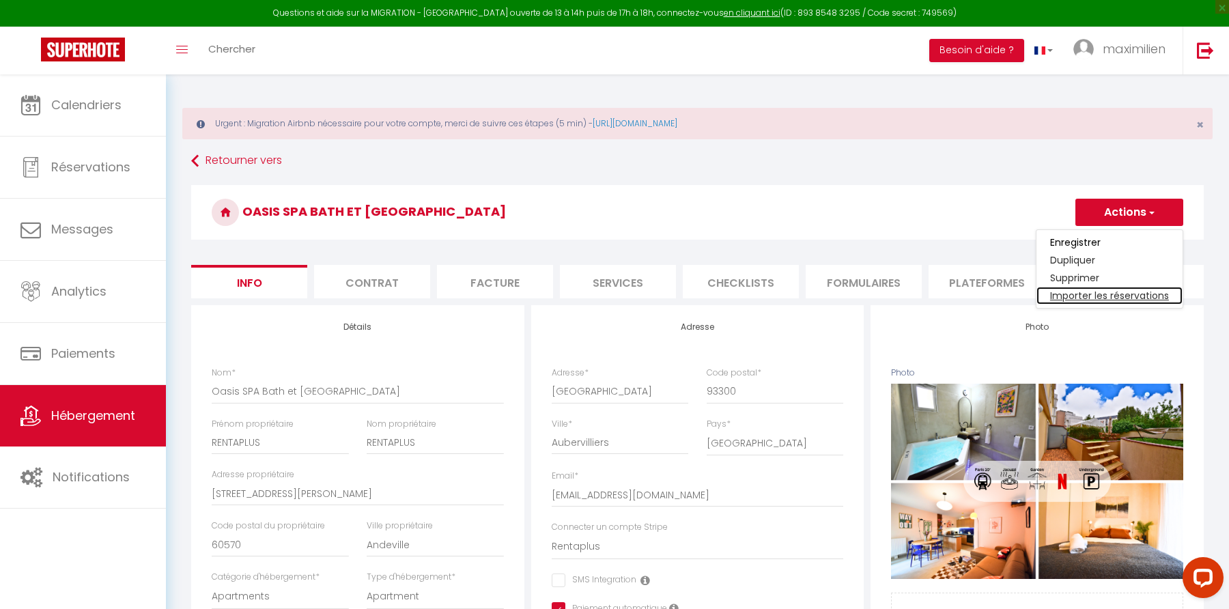
click at [1115, 301] on link "Importer les réservations" at bounding box center [1110, 296] width 146 height 18
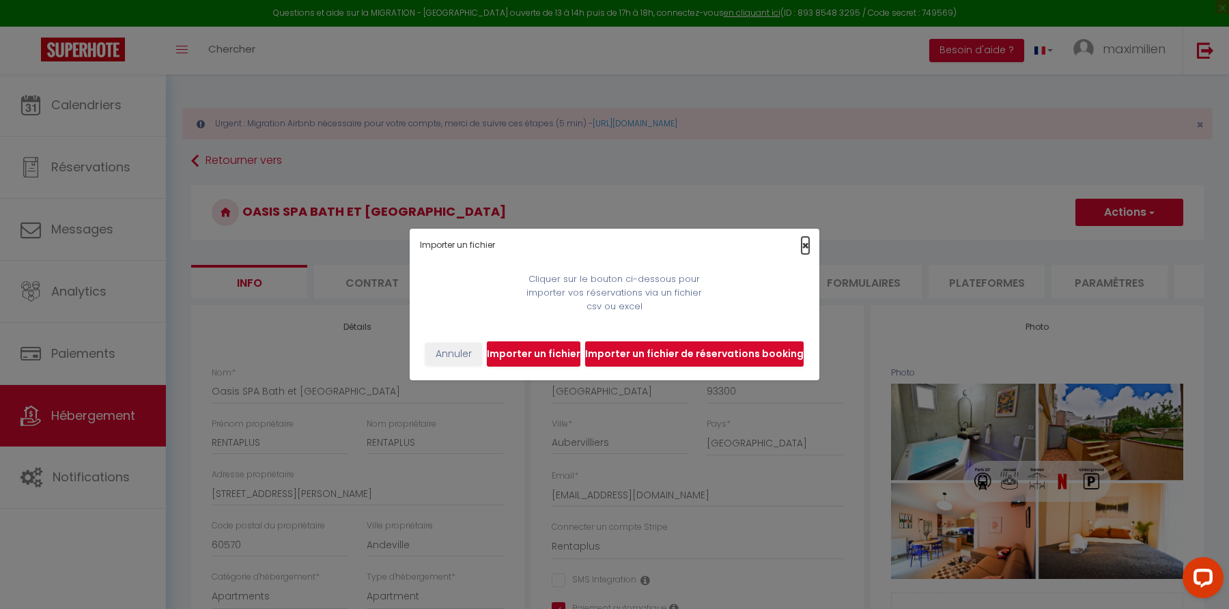
click at [805, 247] on span "×" at bounding box center [806, 245] width 8 height 17
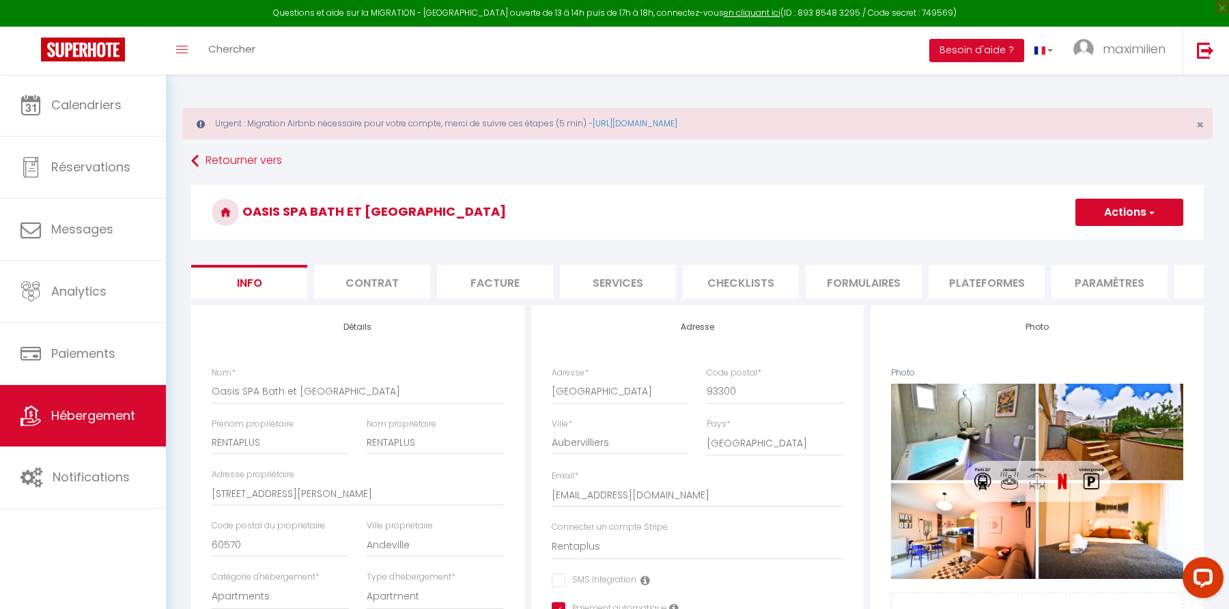
click at [1086, 219] on button "Actions" at bounding box center [1130, 212] width 108 height 27
click at [1096, 242] on input "Enregistrer" at bounding box center [1075, 243] width 51 height 14
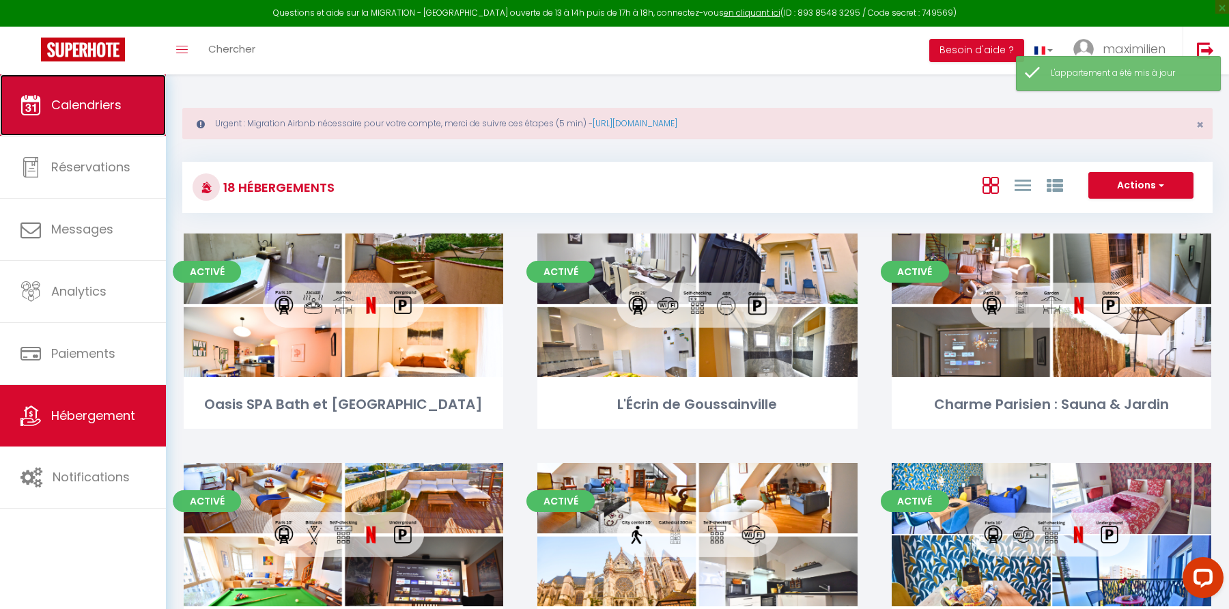
click at [120, 80] on link "Calendriers" at bounding box center [83, 104] width 166 height 61
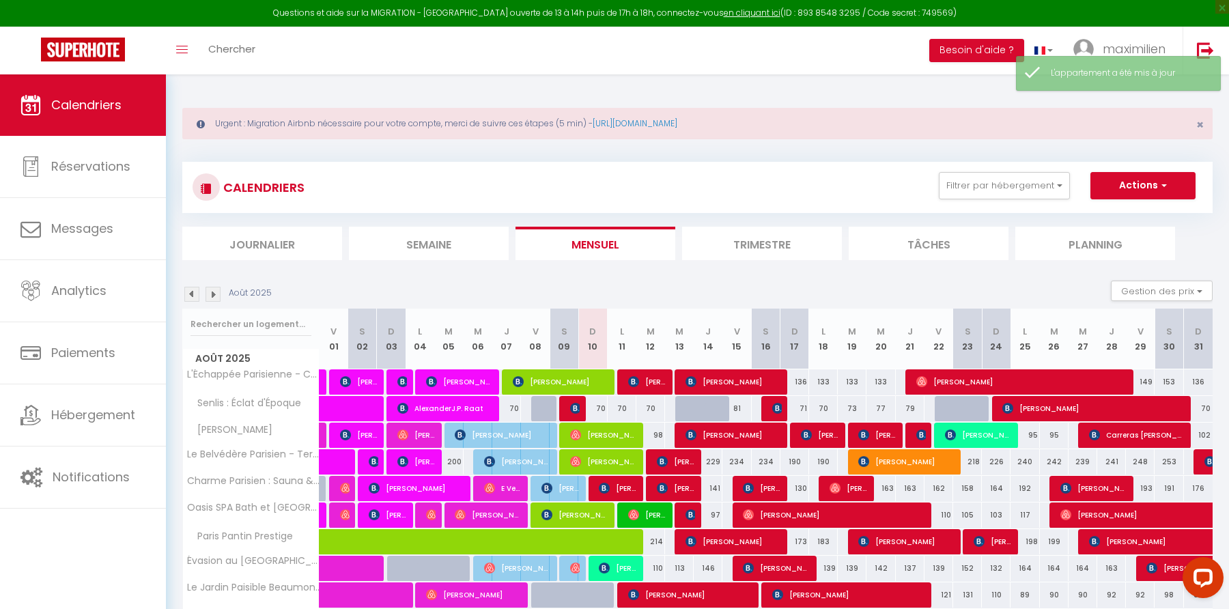
click at [209, 298] on img at bounding box center [213, 294] width 15 height 15
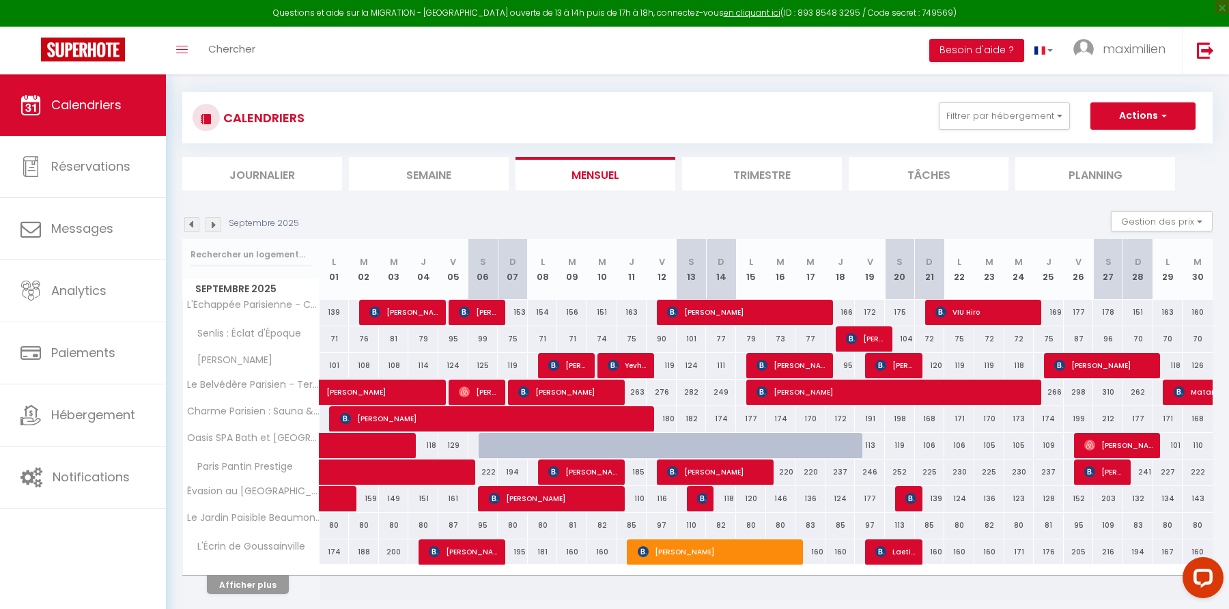
scroll to position [80, 0]
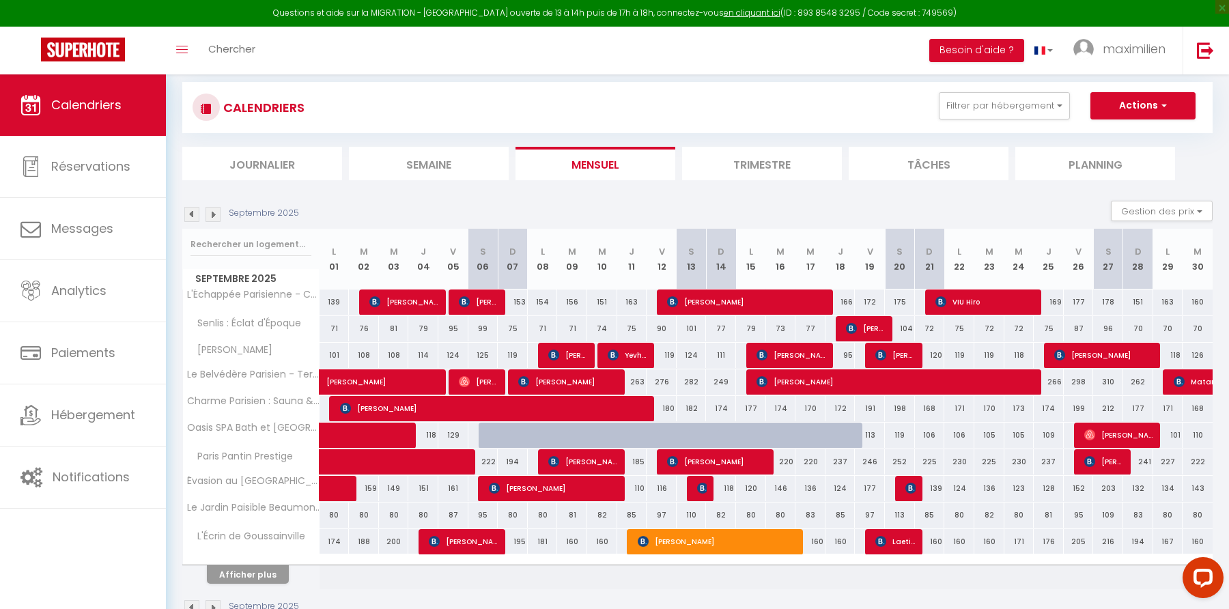
click at [488, 438] on div at bounding box center [494, 436] width 30 height 26
type input "130"
type input "Sam 06 Septembre 2025"
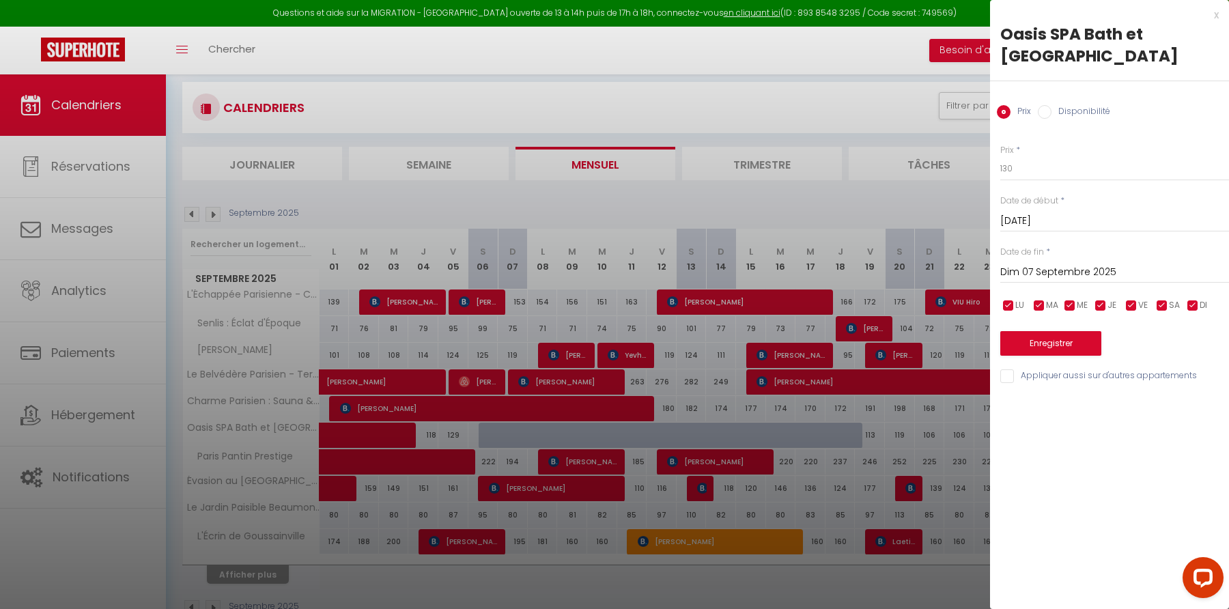
click at [1072, 270] on input "Dim 07 Septembre 2025" at bounding box center [1115, 273] width 229 height 18
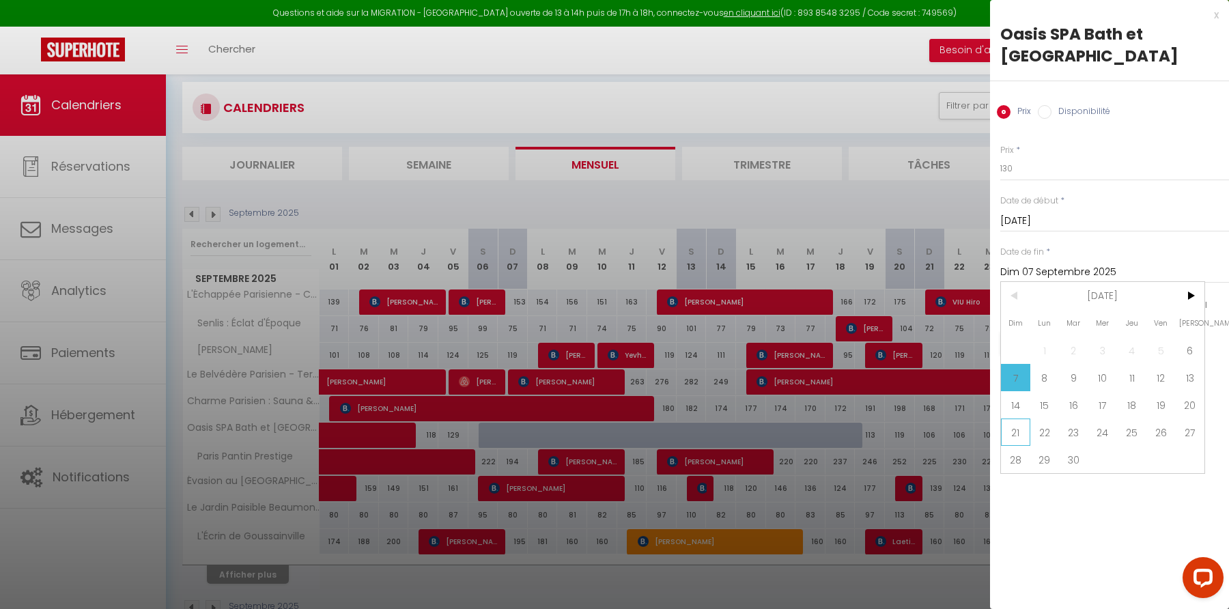
click at [1026, 430] on span "21" at bounding box center [1015, 432] width 29 height 27
type input "Dim 21 Septembre 2025"
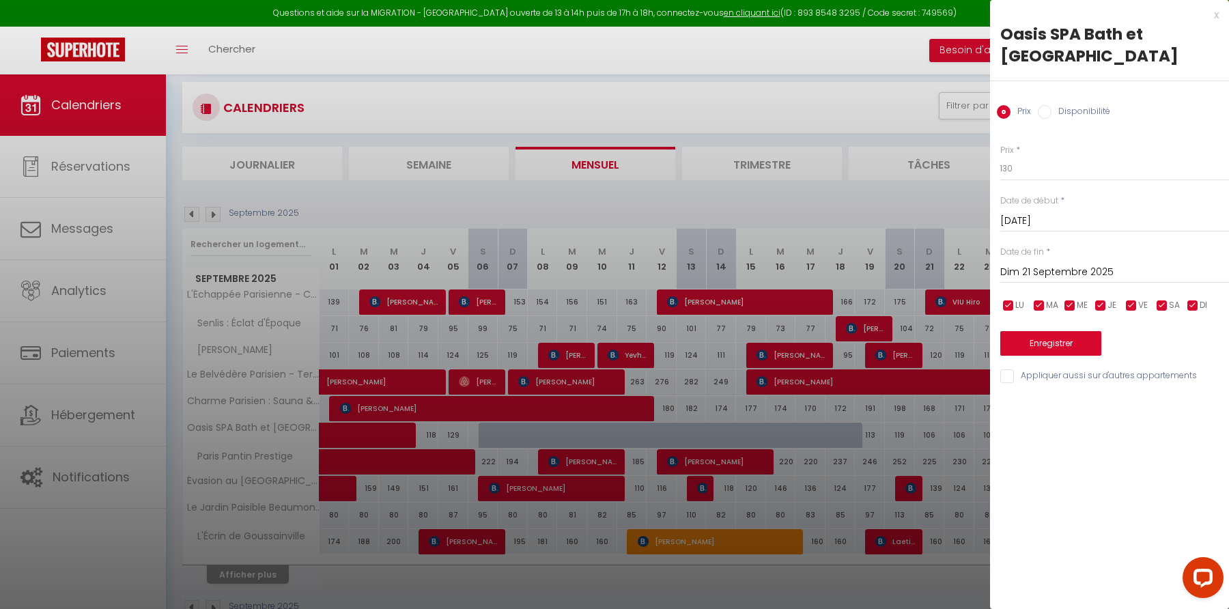
click at [1074, 116] on label "Disponibilité" at bounding box center [1081, 112] width 59 height 15
click at [1052, 116] on input "Disponibilité" at bounding box center [1045, 112] width 14 height 14
radio input "true"
radio input "false"
click at [1050, 344] on button "Enregistrer" at bounding box center [1051, 345] width 101 height 25
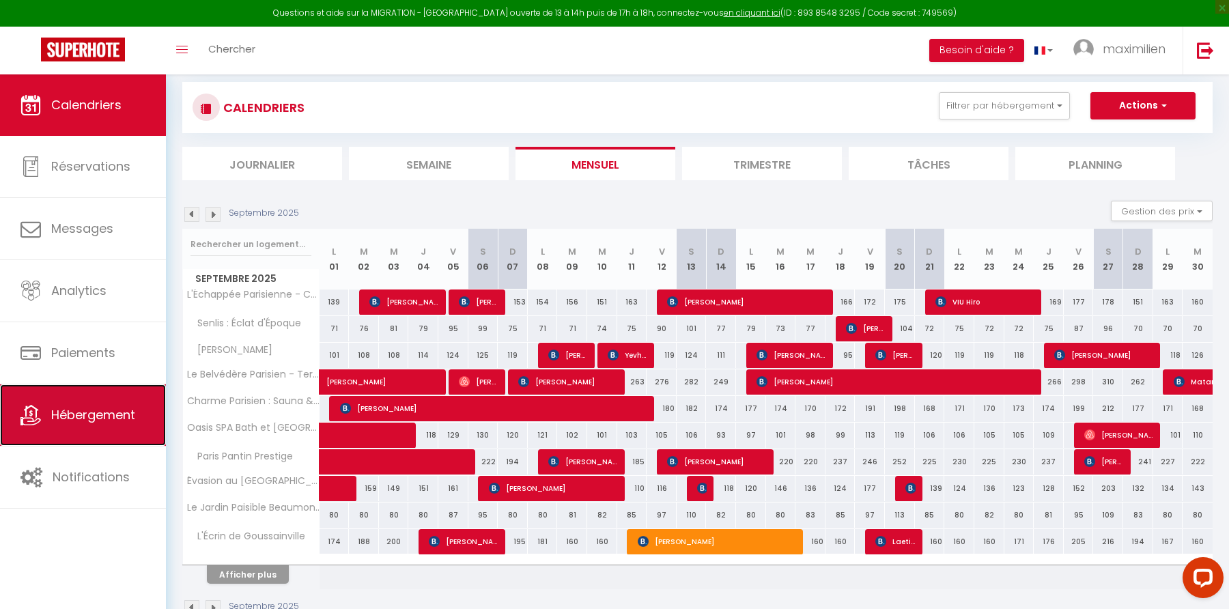
click at [102, 400] on link "Hébergement" at bounding box center [83, 415] width 166 height 61
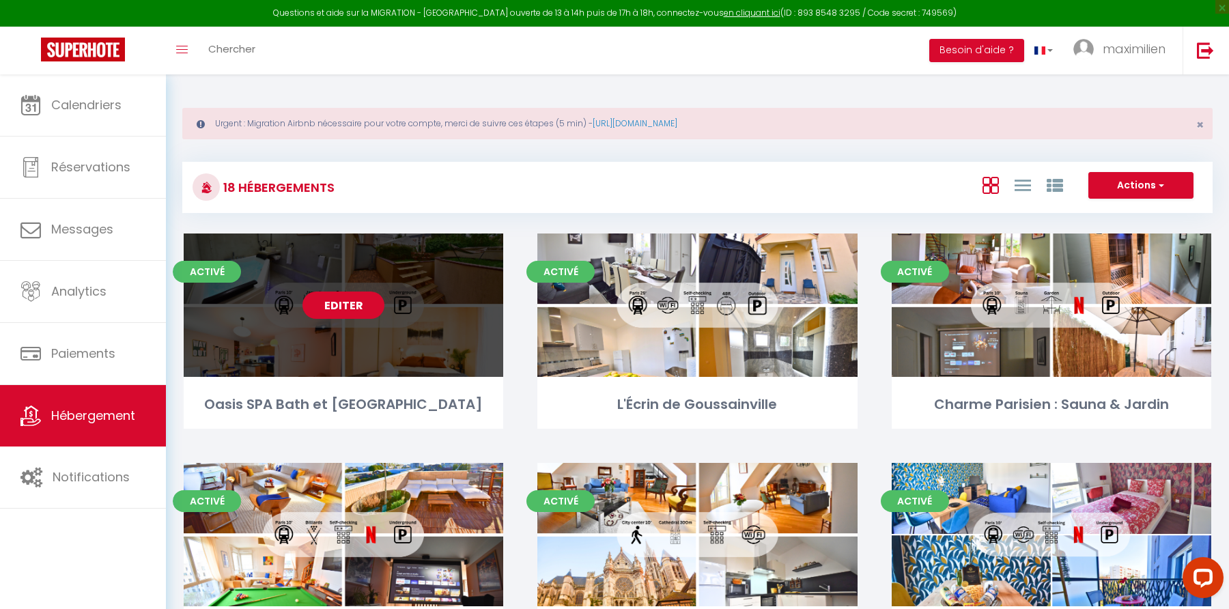
click at [346, 307] on link "Editer" at bounding box center [344, 305] width 82 height 27
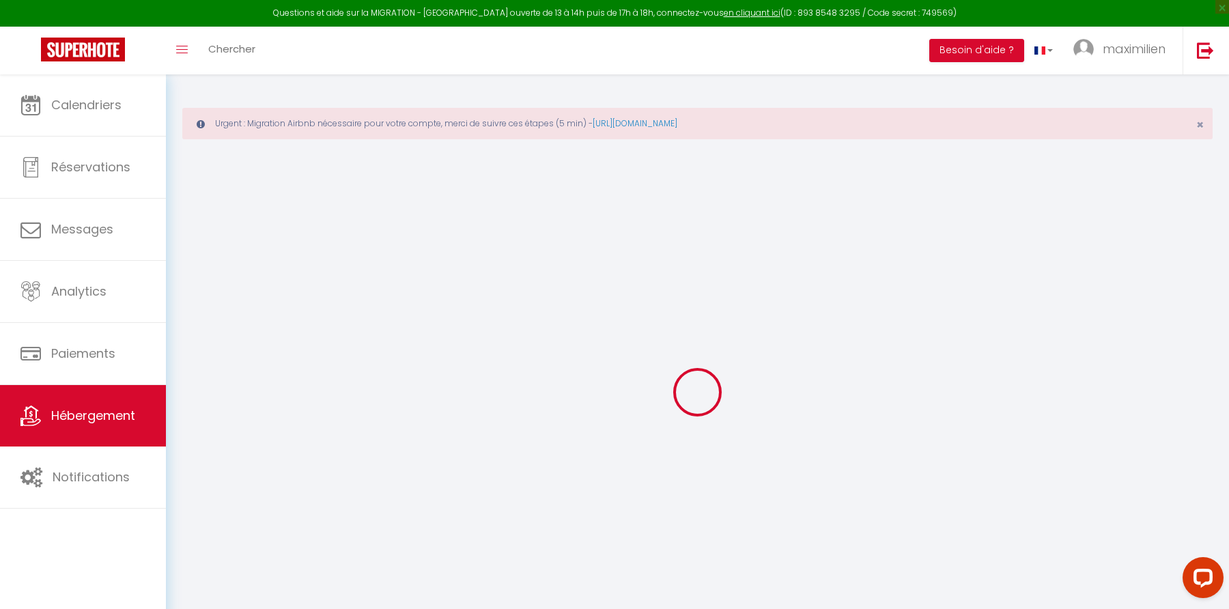
select select
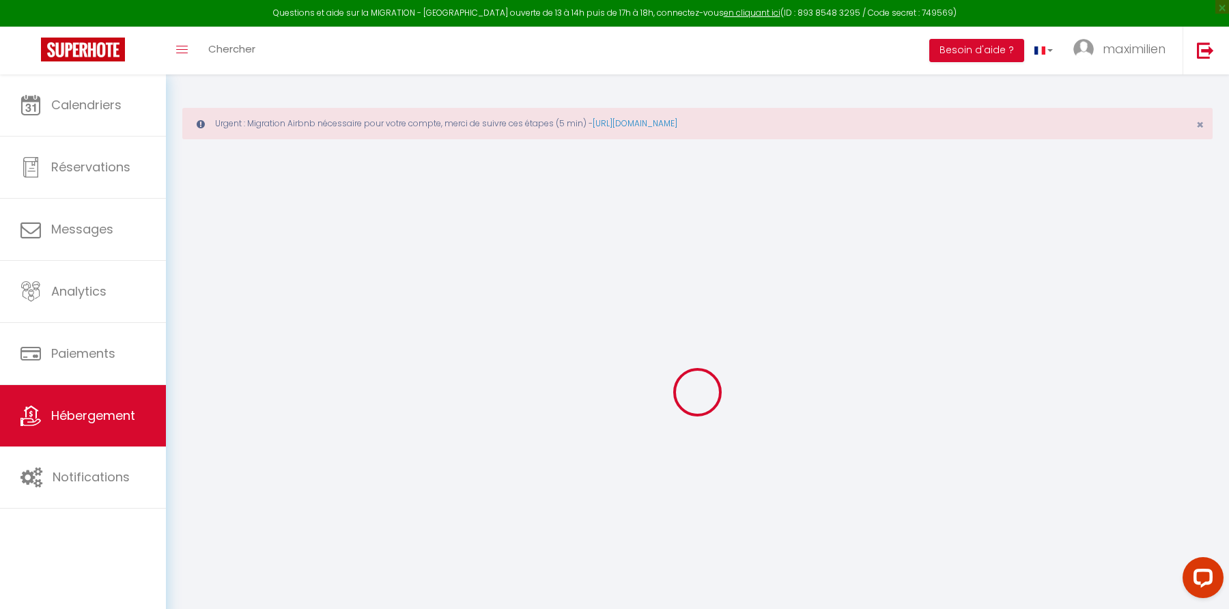
select select
checkbox input "false"
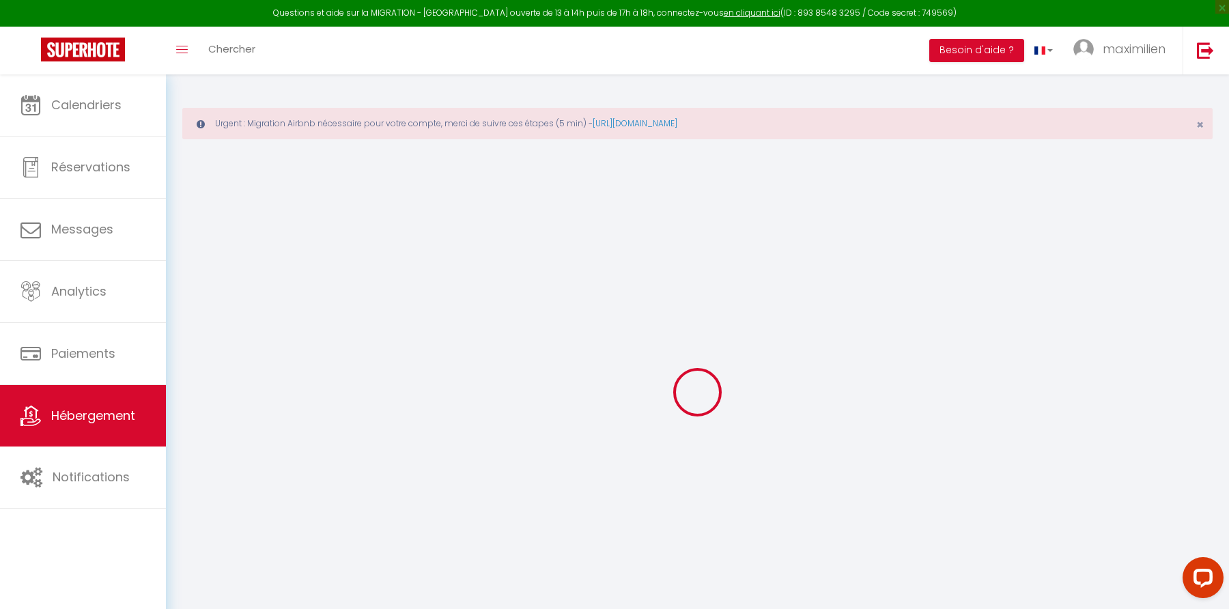
select select
type input "Oasis SPA Bath et [GEOGRAPHIC_DATA]"
type input "RENTAPLUS"
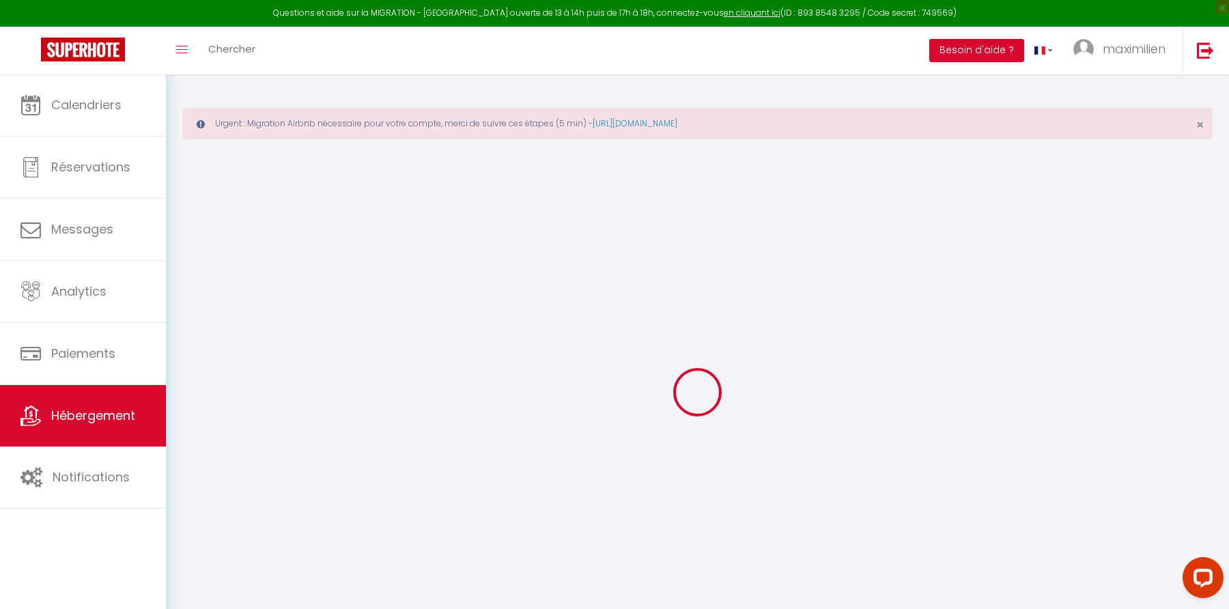
type input "36 rue Jean Jaurès"
type input "60570"
type input "Andeville"
select select "7"
select select "4"
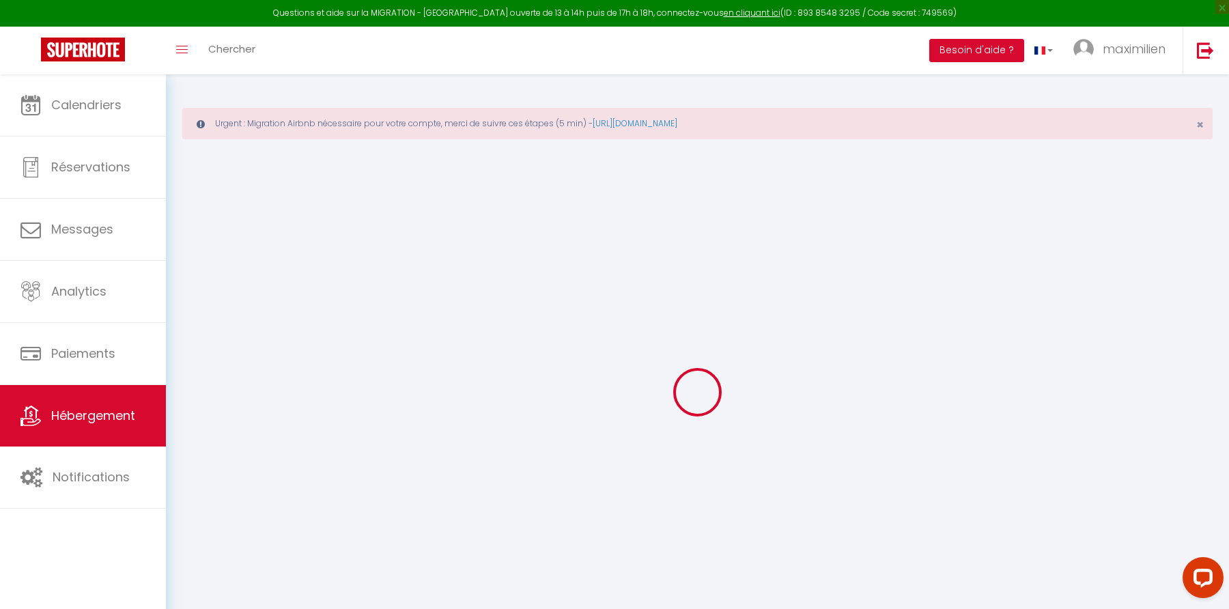
select select "2"
type input "85"
type input "20"
type input "67"
type input "16.25"
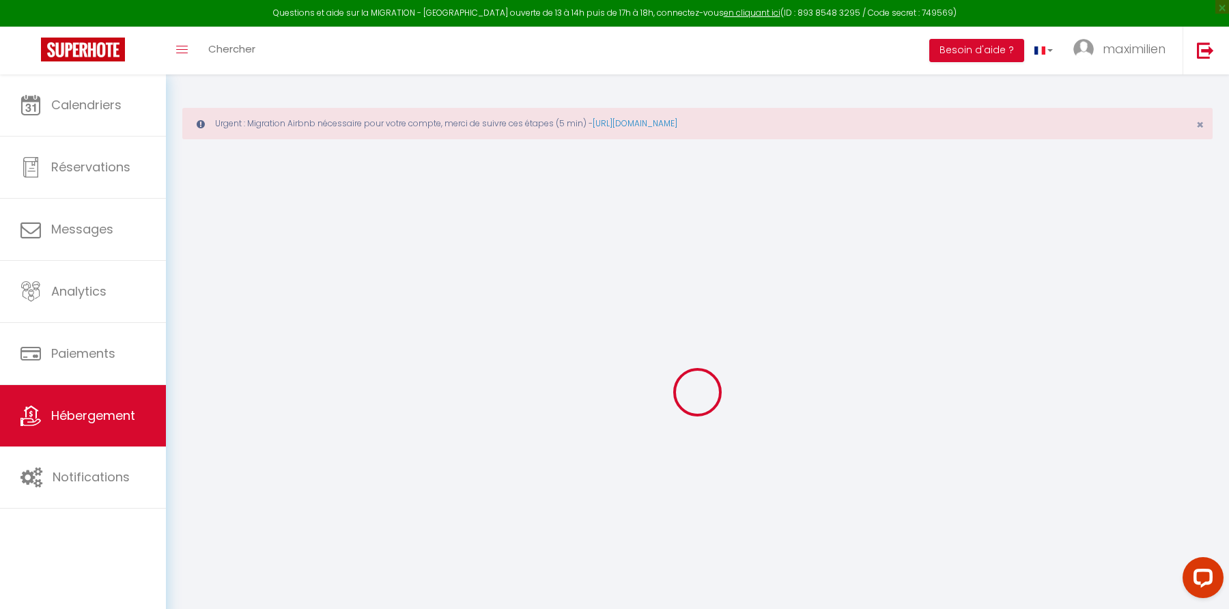
type input "13.98"
type input "300"
select select
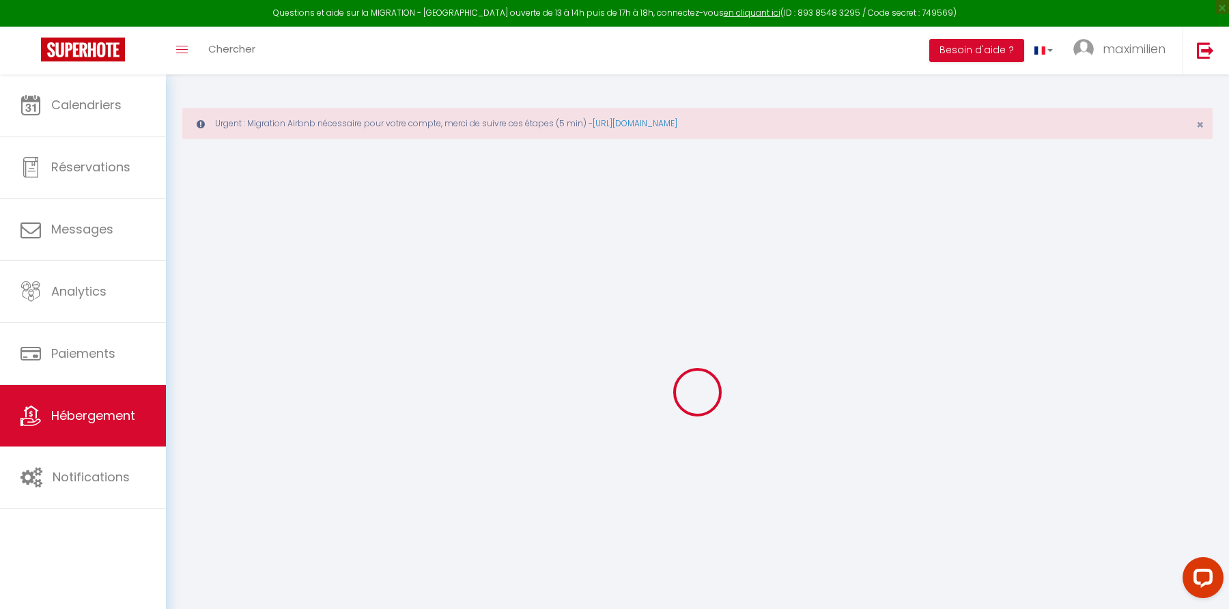
select select
type input "rue crèvecoeur"
type input "93300"
type input "Aubervilliers"
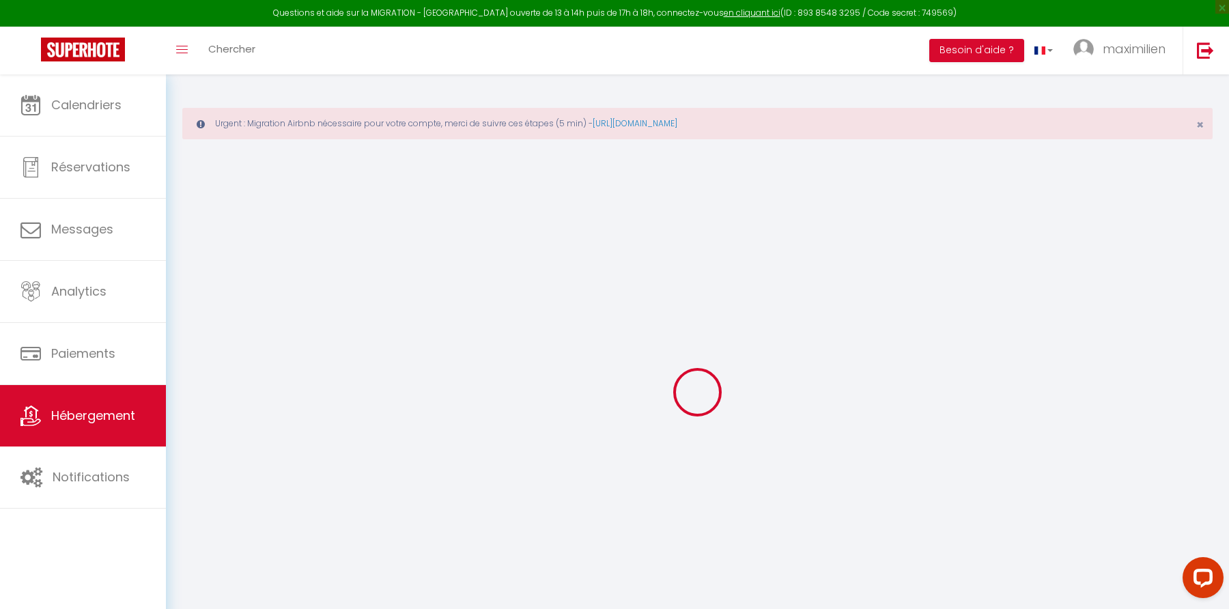
type input "[EMAIL_ADDRESS][DOMAIN_NAME]"
select select "7989"
checkbox input "false"
checkbox input "true"
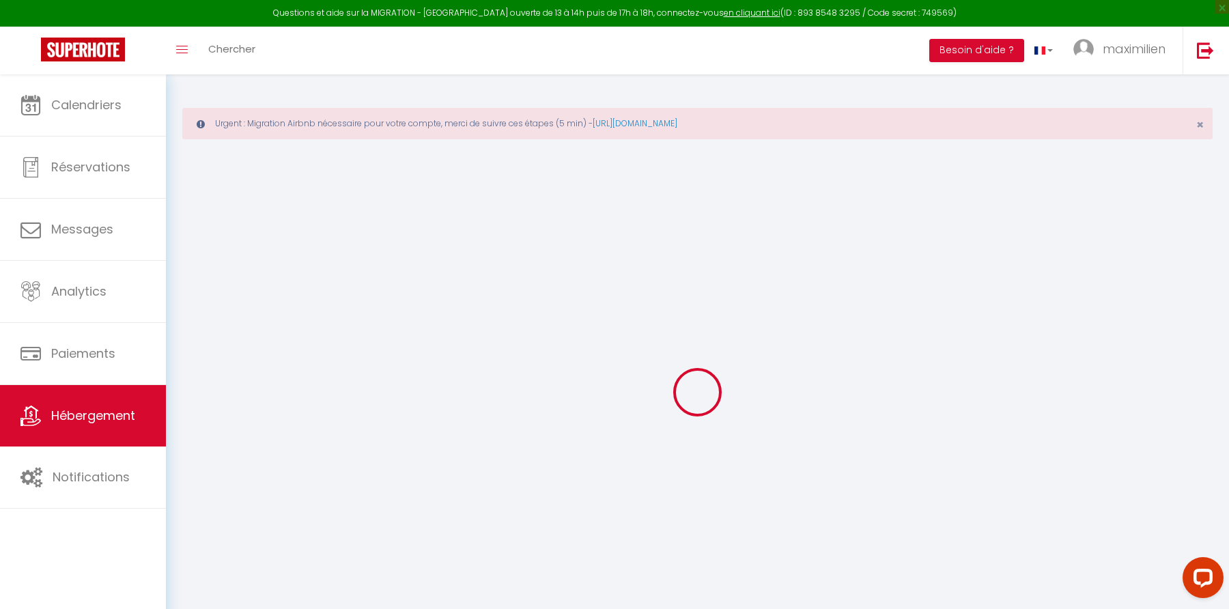
checkbox input "true"
radio input "true"
type input "0"
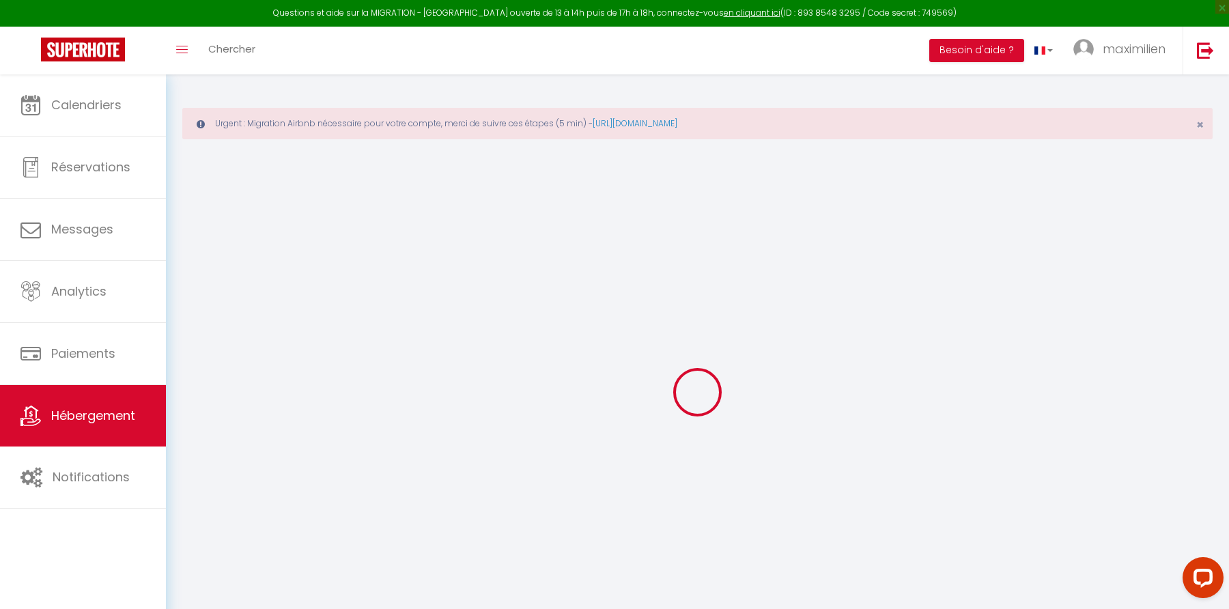
type input "0"
select select "+ 18 %"
checkbox input "false"
checkbox input "true"
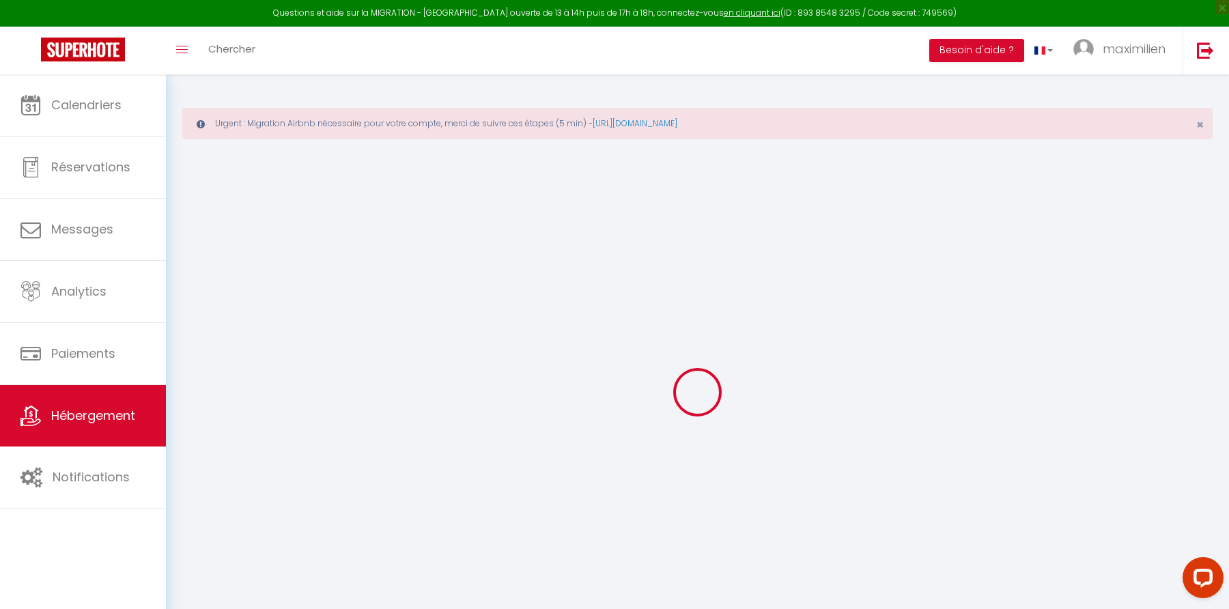
checkbox input "true"
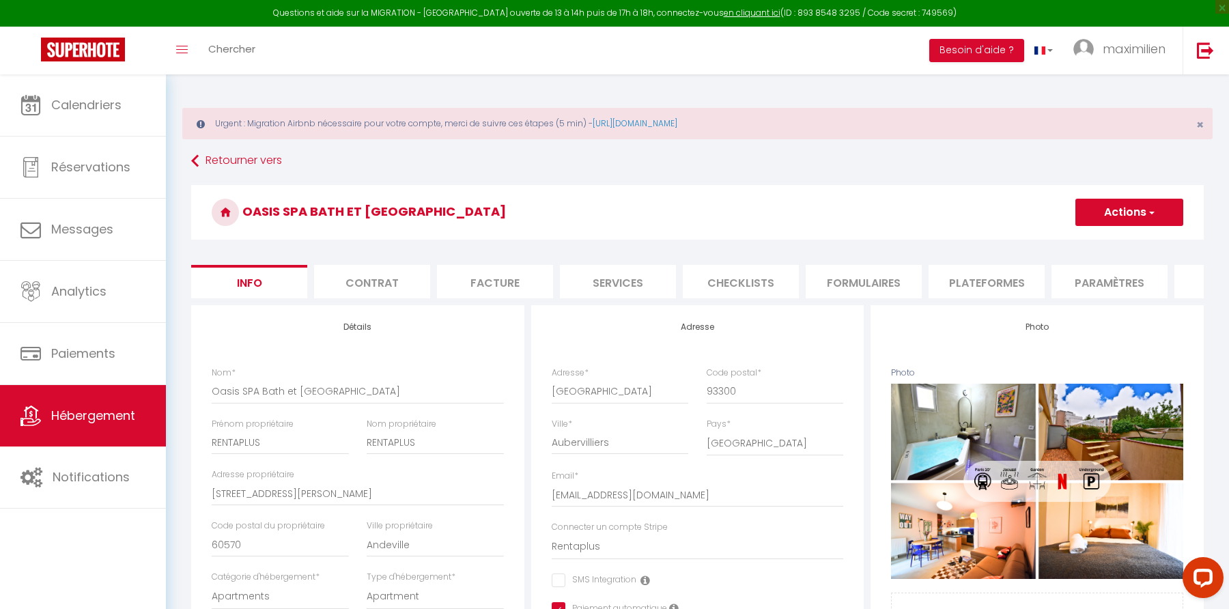
checkbox input "false"
checkbox input "true"
click at [984, 270] on li "Plateformes" at bounding box center [987, 281] width 116 height 33
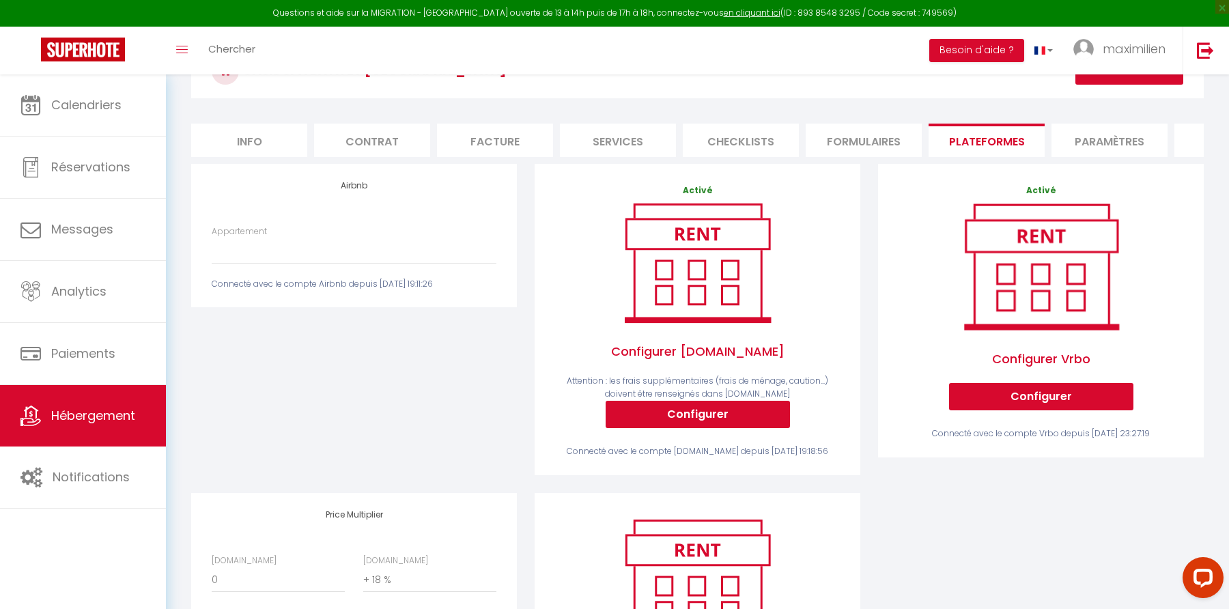
scroll to position [142, 0]
click at [466, 266] on div "Appartement SPA de la Nacre -L'étape repos- Maisonette entière - spaandeville@g…" at bounding box center [354, 258] width 303 height 66
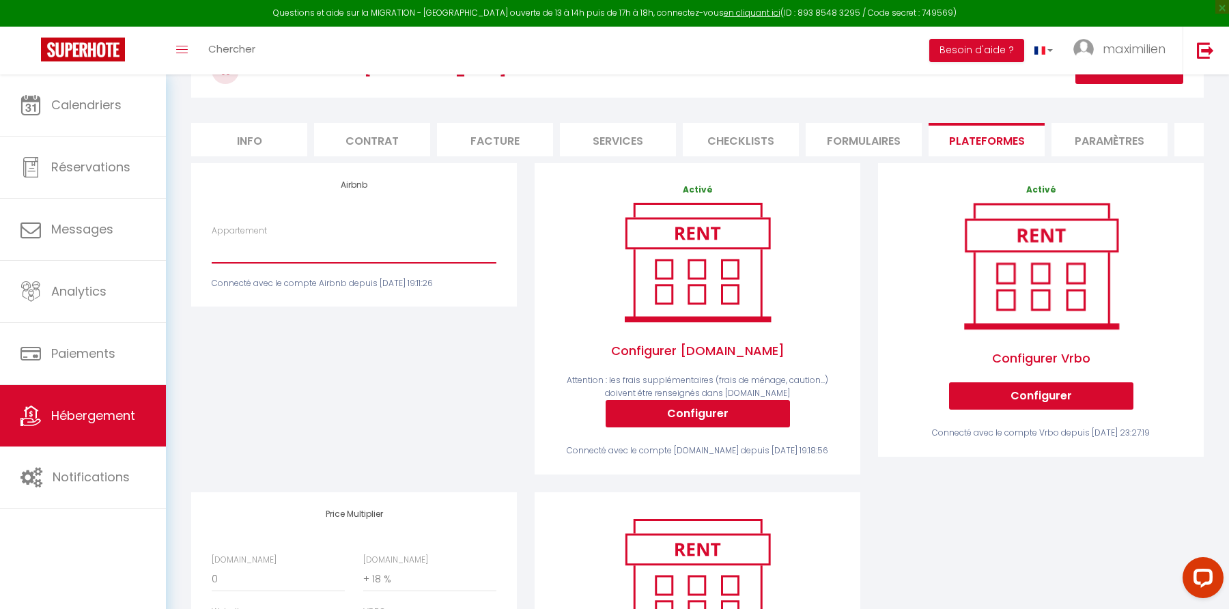
click at [416, 256] on select "SPA de la Nacre -L'étape repos- Maisonette entière - spaandeville@gmail.com L'É…" at bounding box center [354, 250] width 285 height 26
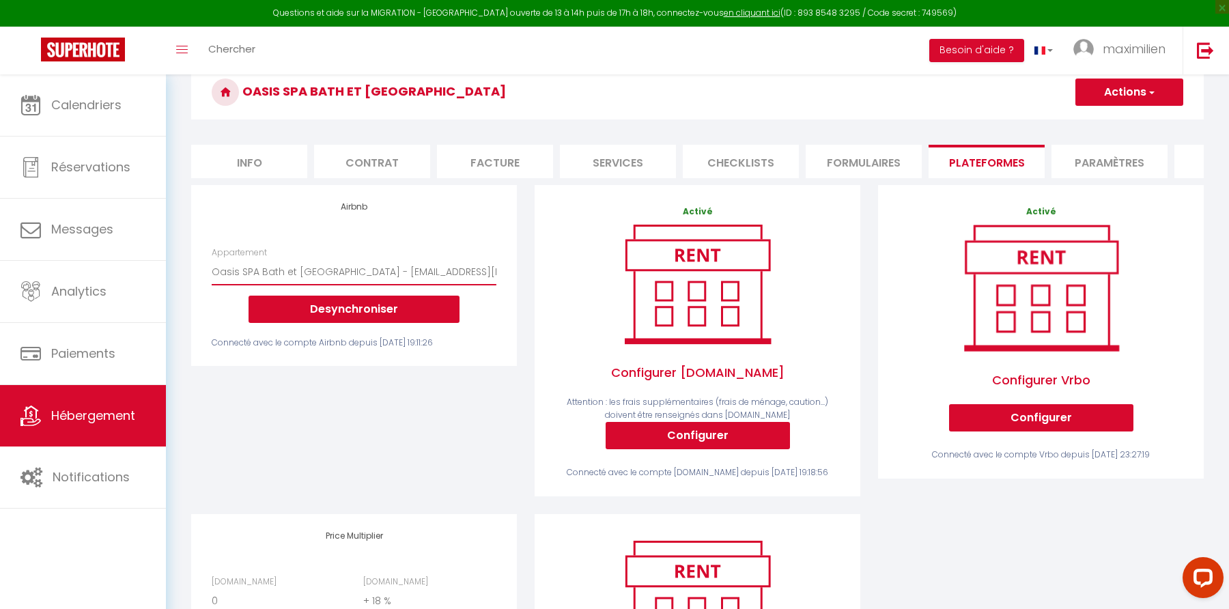
scroll to position [116, 0]
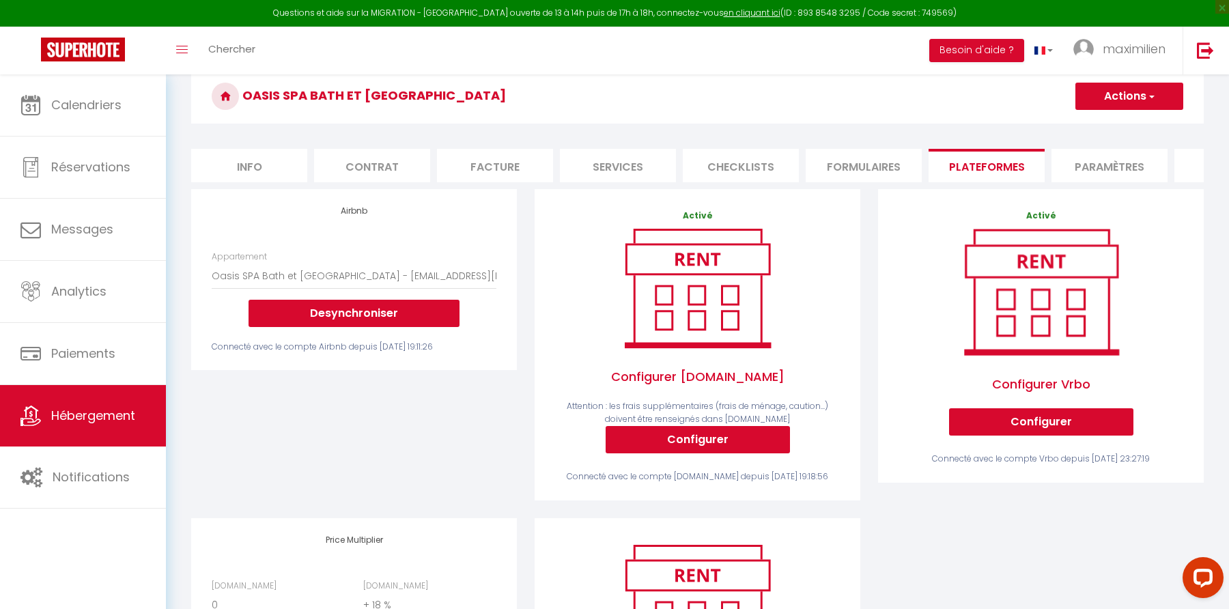
click at [1121, 101] on button "Actions" at bounding box center [1130, 96] width 108 height 27
click at [1113, 124] on link "Enregistrer" at bounding box center [1129, 126] width 108 height 18
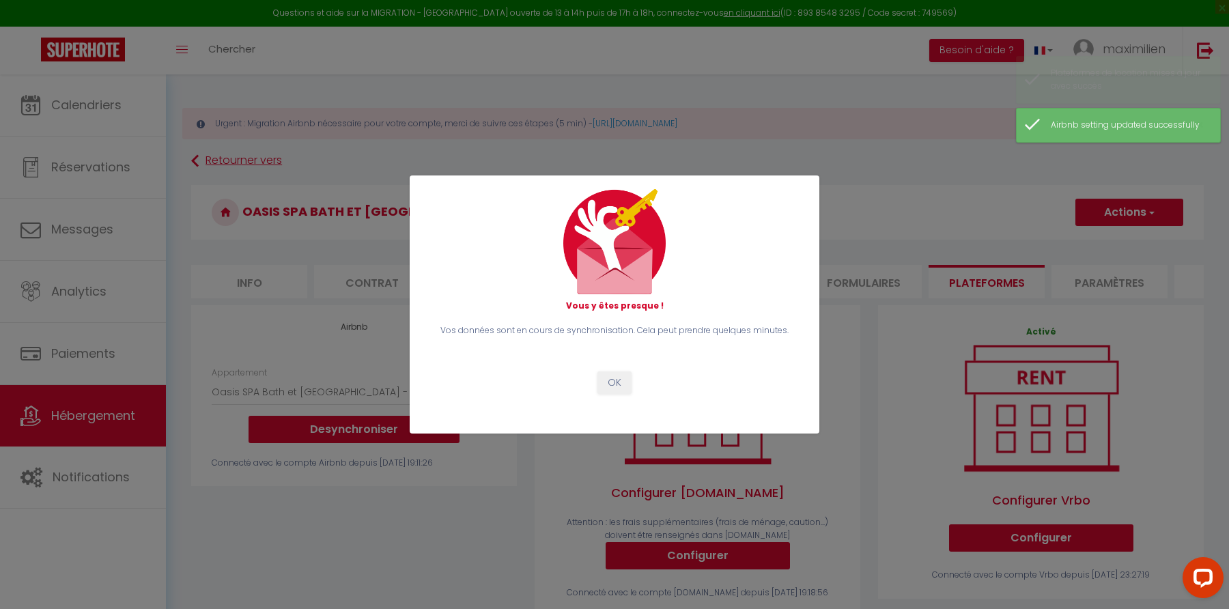
click at [240, 168] on div "Vous y êtes presque ! Vos données sont en cours de synchronisation. Cela peut p…" at bounding box center [614, 304] width 1229 height 609
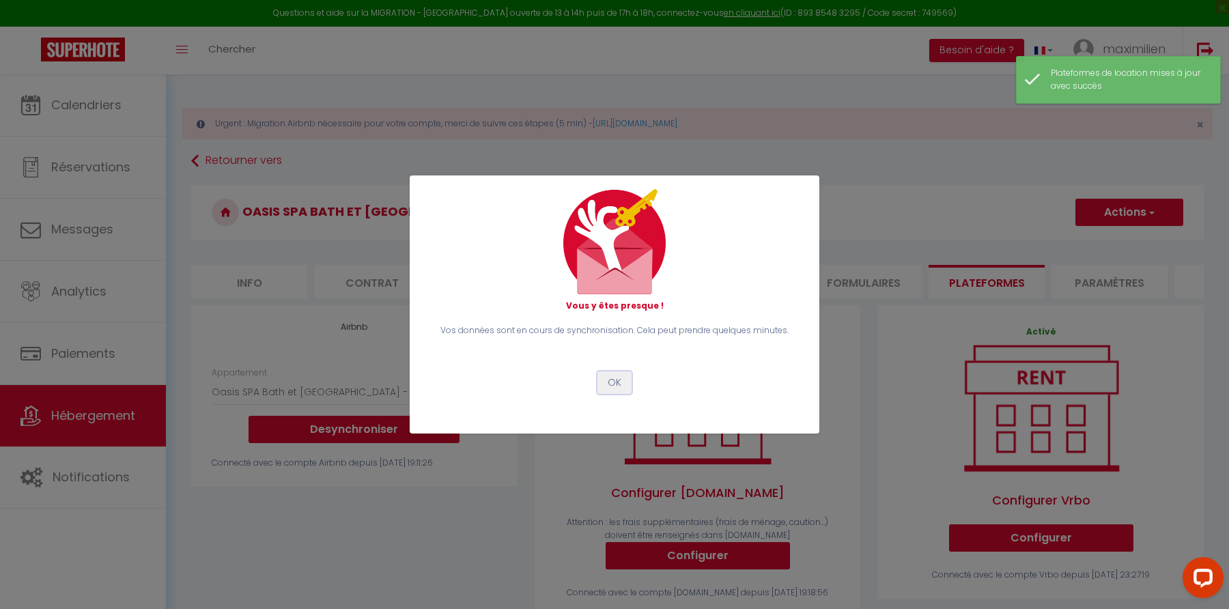
click at [609, 383] on button "OK" at bounding box center [615, 383] width 34 height 23
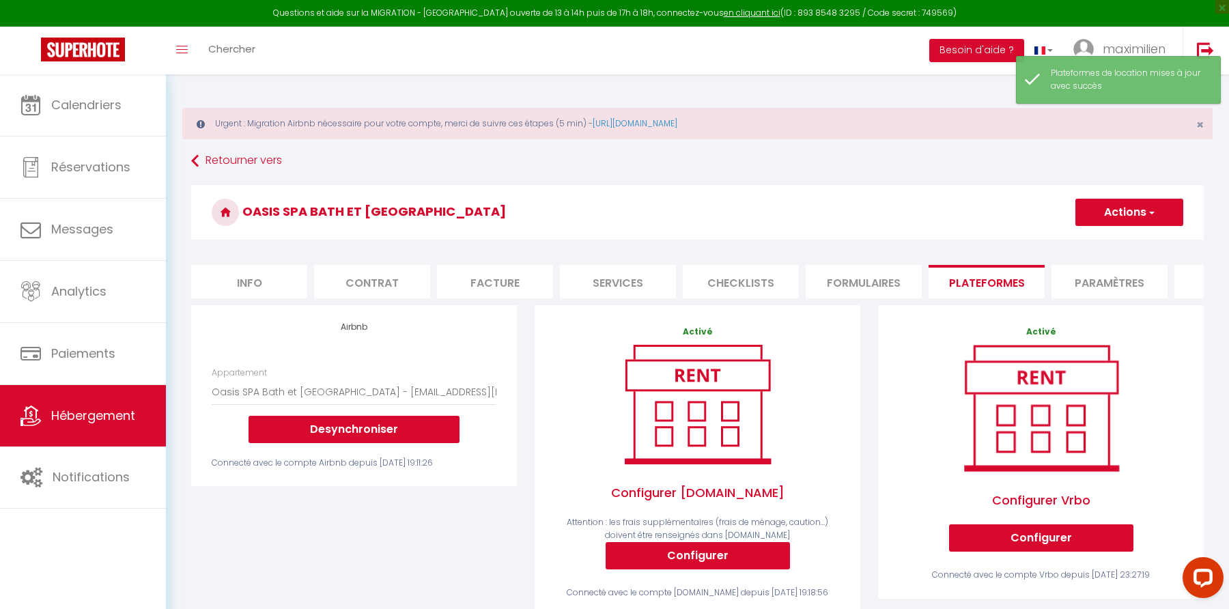
click at [1113, 210] on button "Actions" at bounding box center [1130, 212] width 108 height 27
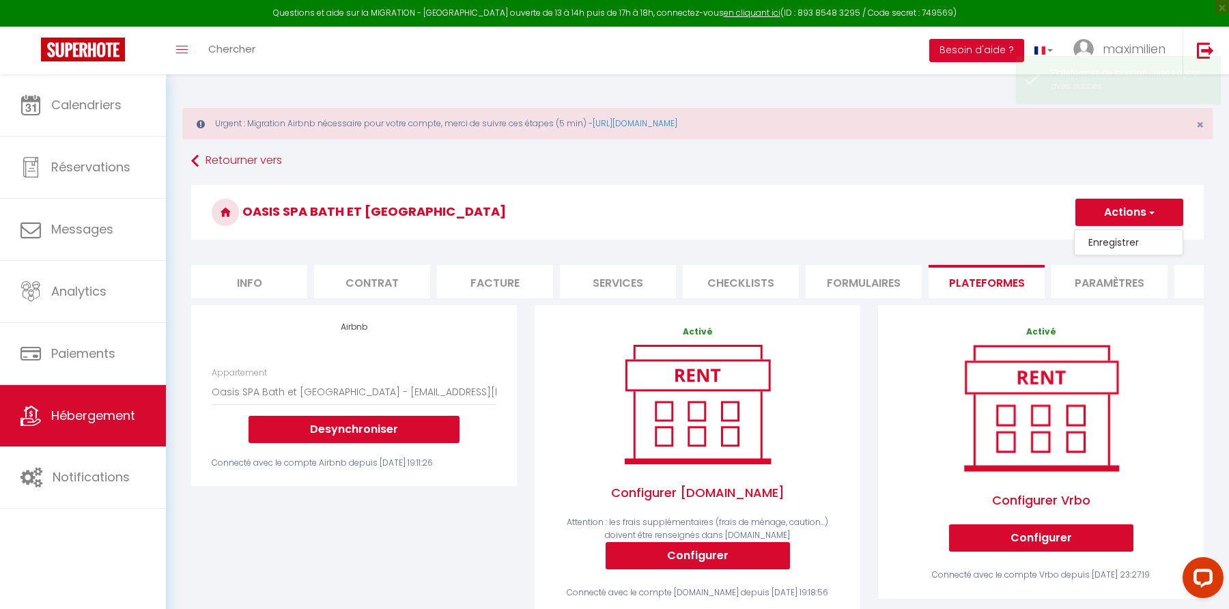
click at [1113, 240] on link "Enregistrer" at bounding box center [1129, 243] width 108 height 18
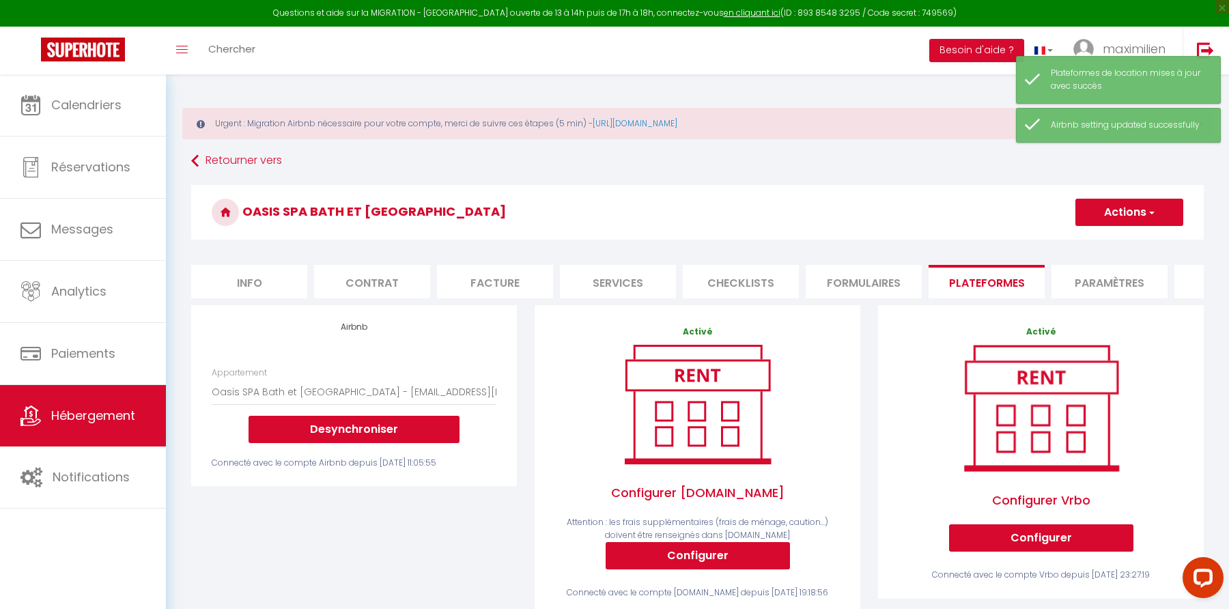
click at [515, 273] on li "Facture" at bounding box center [495, 281] width 116 height 33
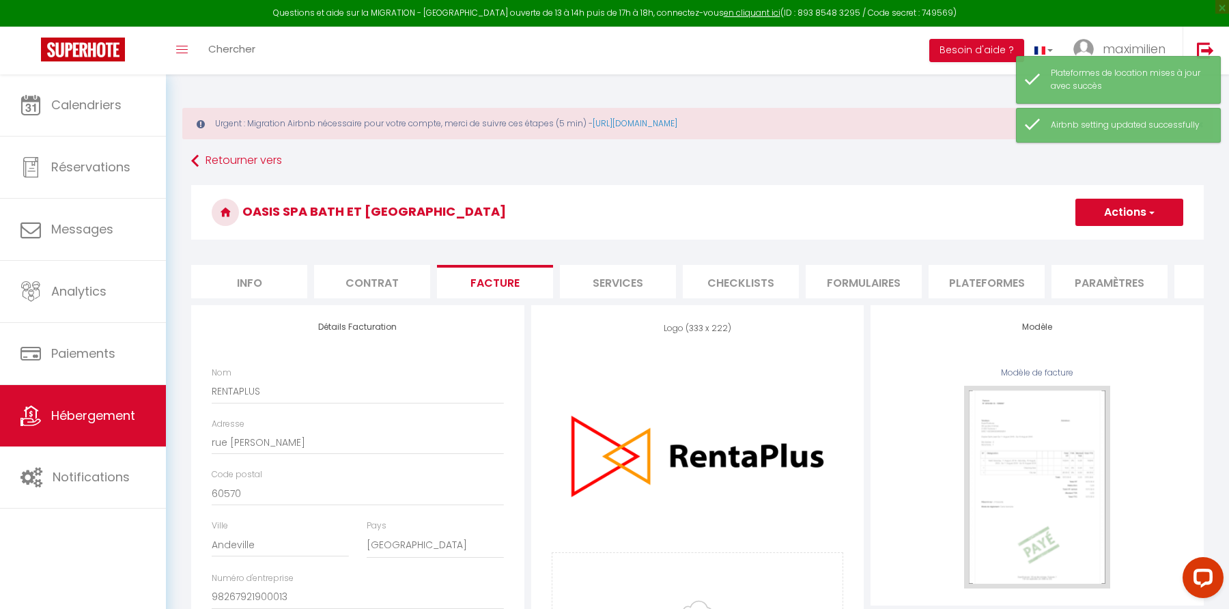
click at [964, 279] on li "Plateformes" at bounding box center [987, 281] width 116 height 33
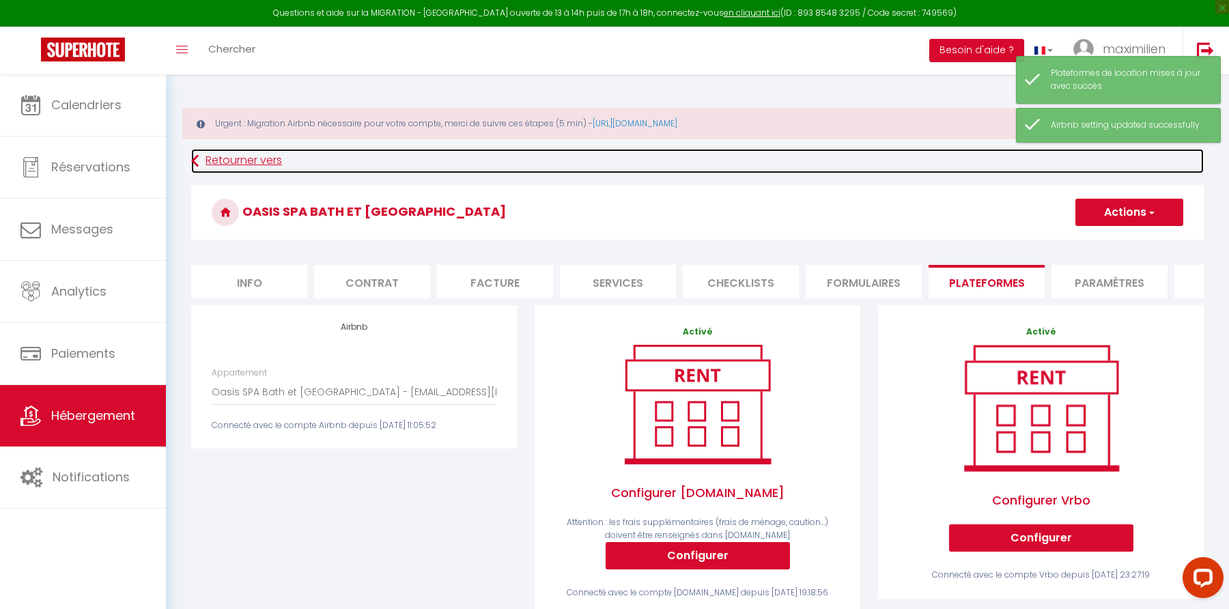
click at [246, 149] on link "Retourner vers" at bounding box center [697, 161] width 1013 height 25
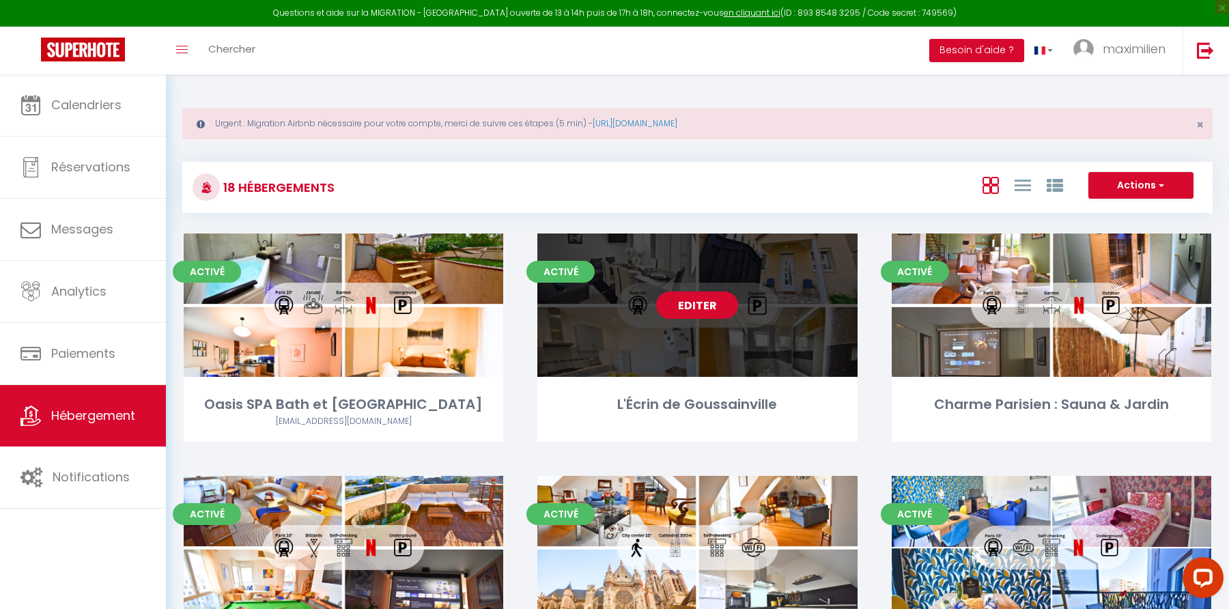
click at [696, 307] on link "Editer" at bounding box center [697, 305] width 82 height 27
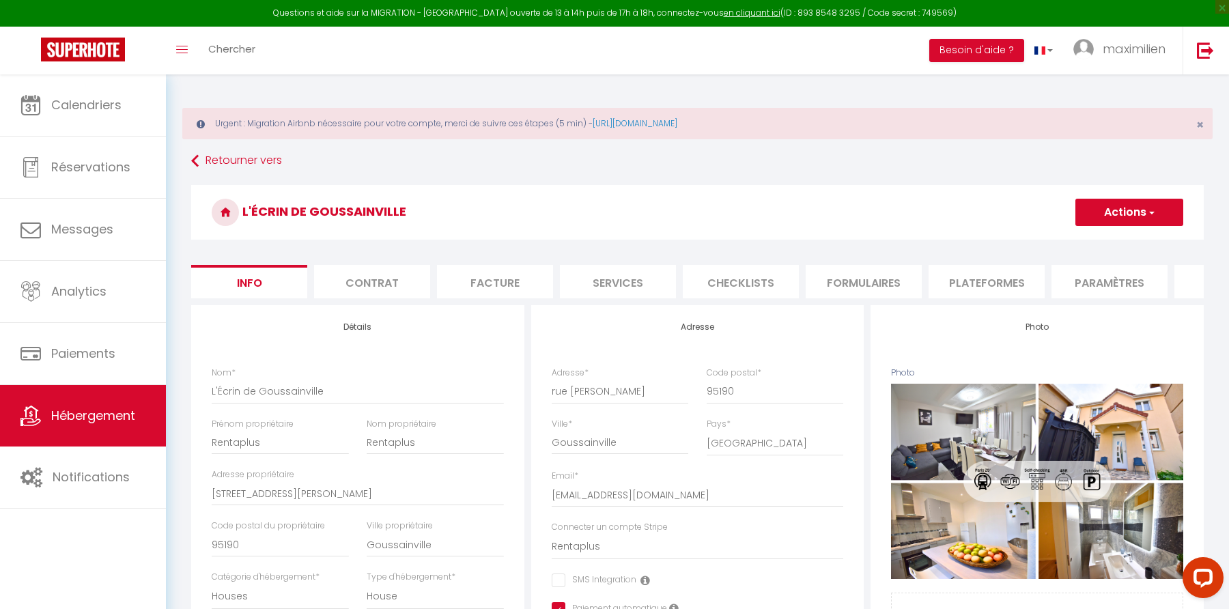
click at [770, 280] on li "Checklists" at bounding box center [741, 281] width 116 height 33
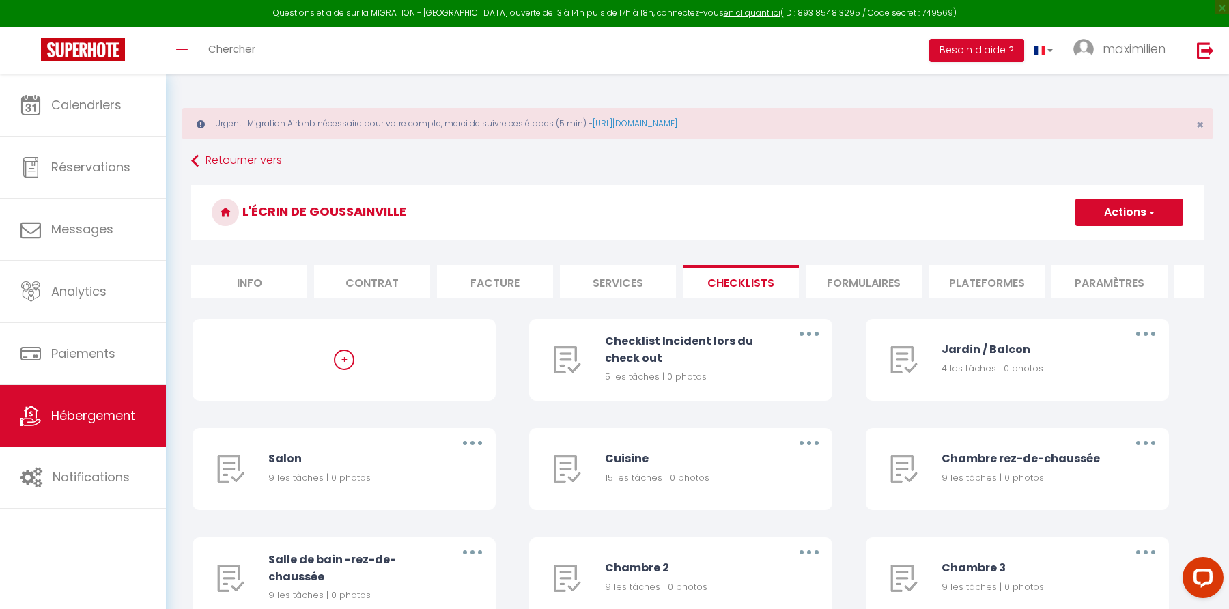
click at [932, 295] on li "Plateformes" at bounding box center [987, 281] width 116 height 33
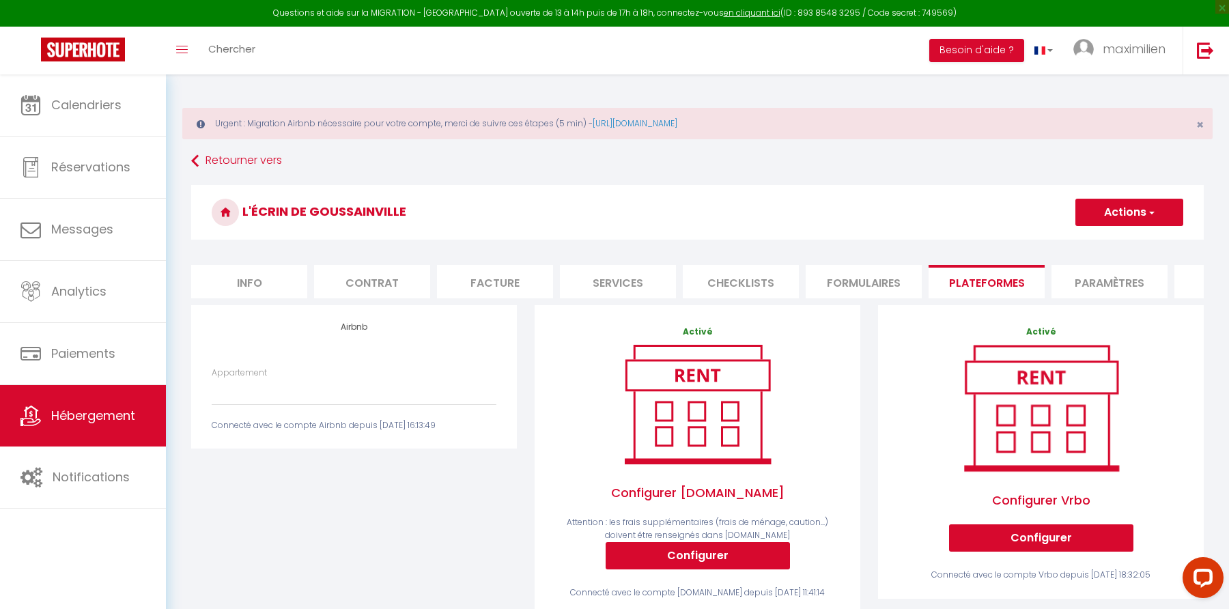
click at [451, 363] on div "Airbnb Appartement SPA de la Nacre -L'étape repos- Maisonette entière - spaande…" at bounding box center [354, 376] width 326 height 143
click at [406, 387] on select "SPA de la Nacre -L'étape repos- Maisonette entière - spaandeville@gmail.com L'É…" at bounding box center [354, 392] width 285 height 26
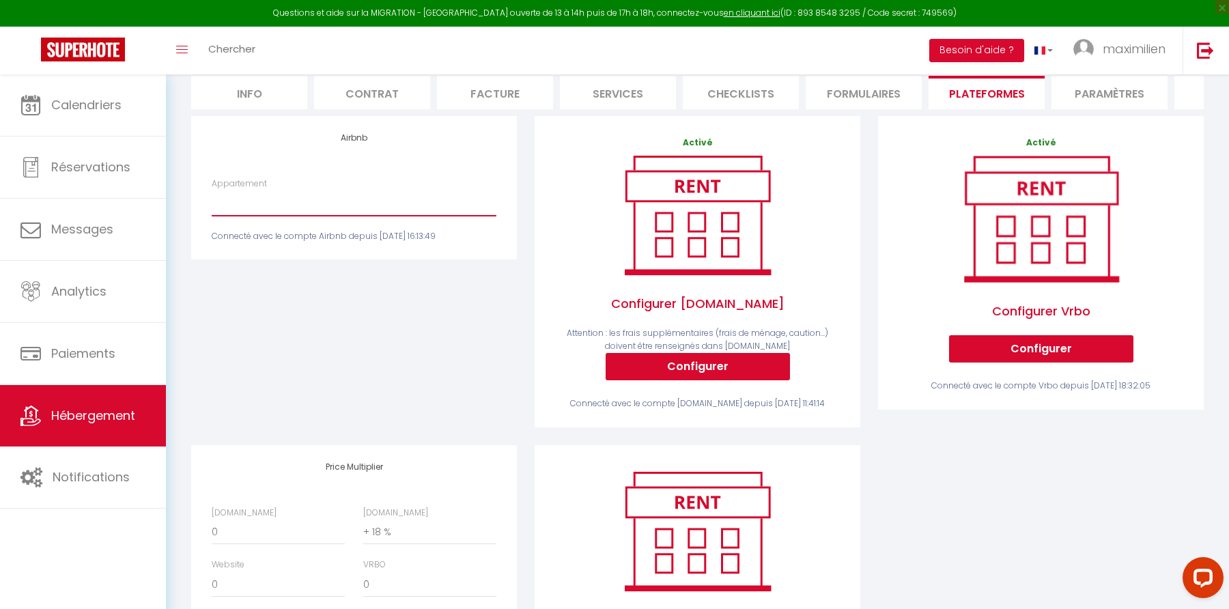
scroll to position [191, 0]
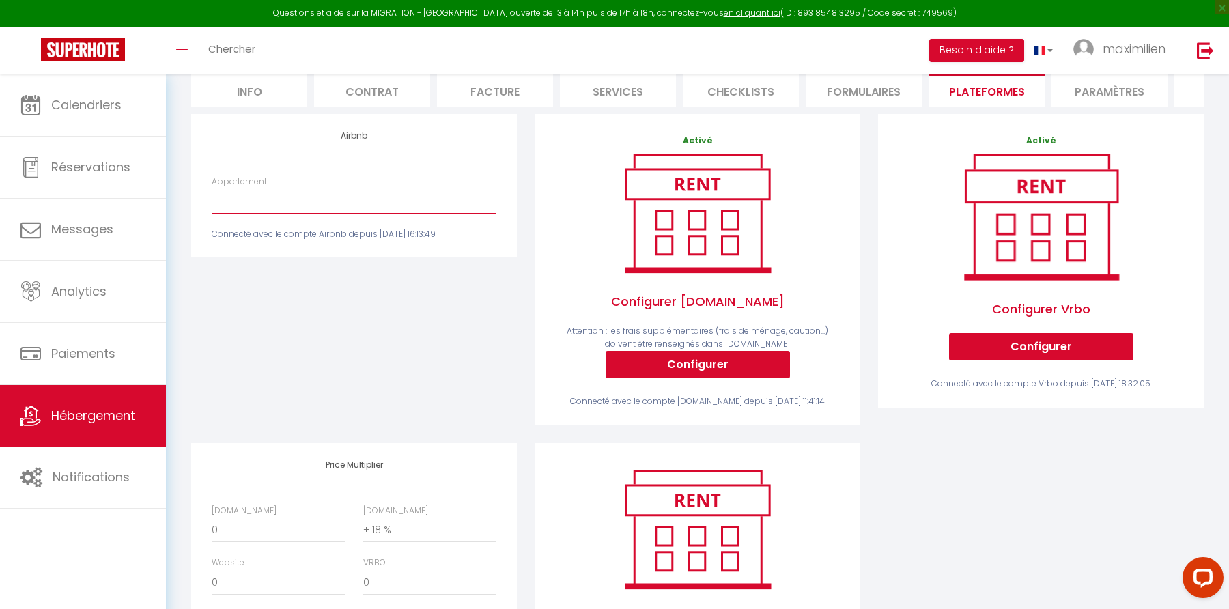
click at [459, 208] on select "SPA de la Nacre -L'étape repos- Maisonette entière - spaandeville@gmail.com L'É…" at bounding box center [354, 201] width 285 height 26
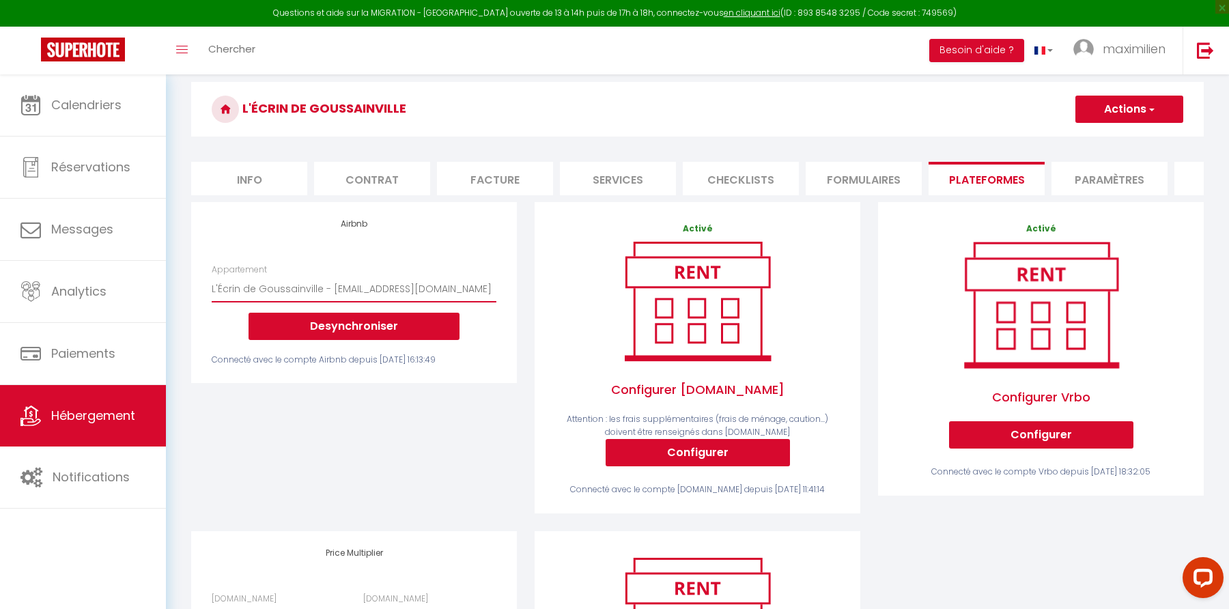
scroll to position [0, 0]
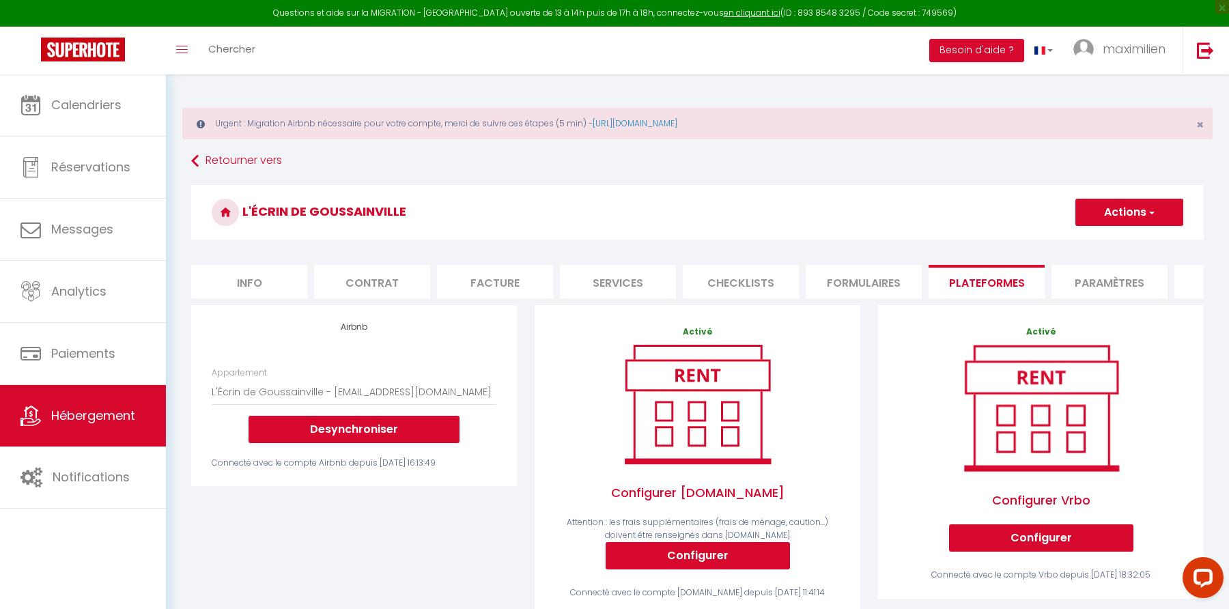
click at [1103, 216] on button "Actions" at bounding box center [1130, 212] width 108 height 27
click at [1103, 242] on link "Enregistrer" at bounding box center [1129, 243] width 108 height 18
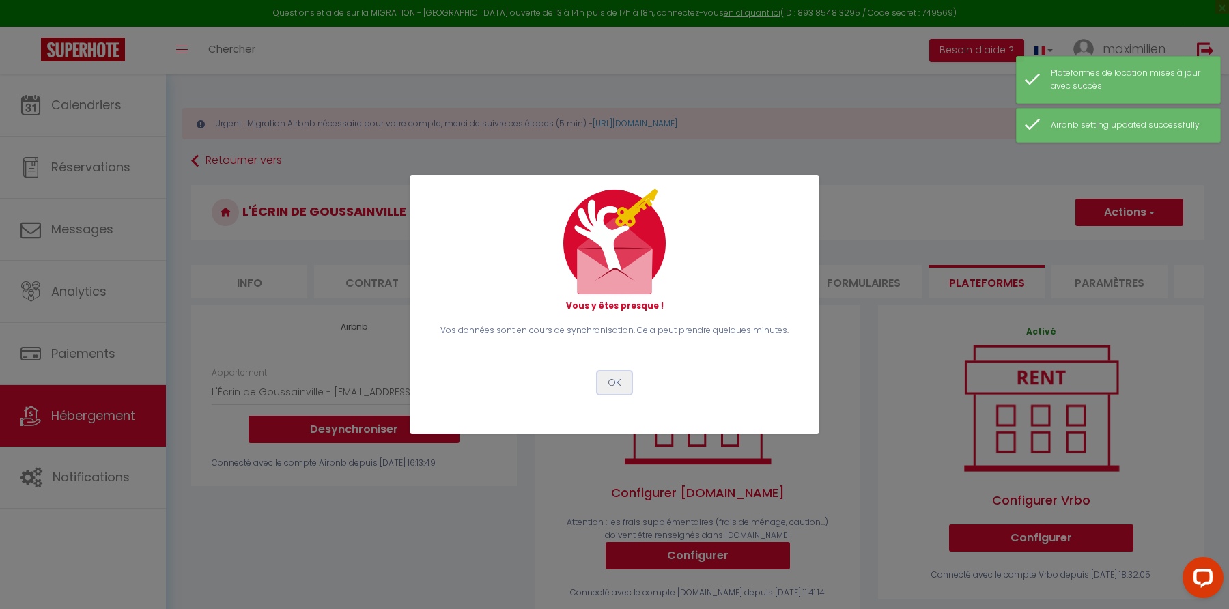
click at [615, 380] on button "OK" at bounding box center [615, 383] width 34 height 23
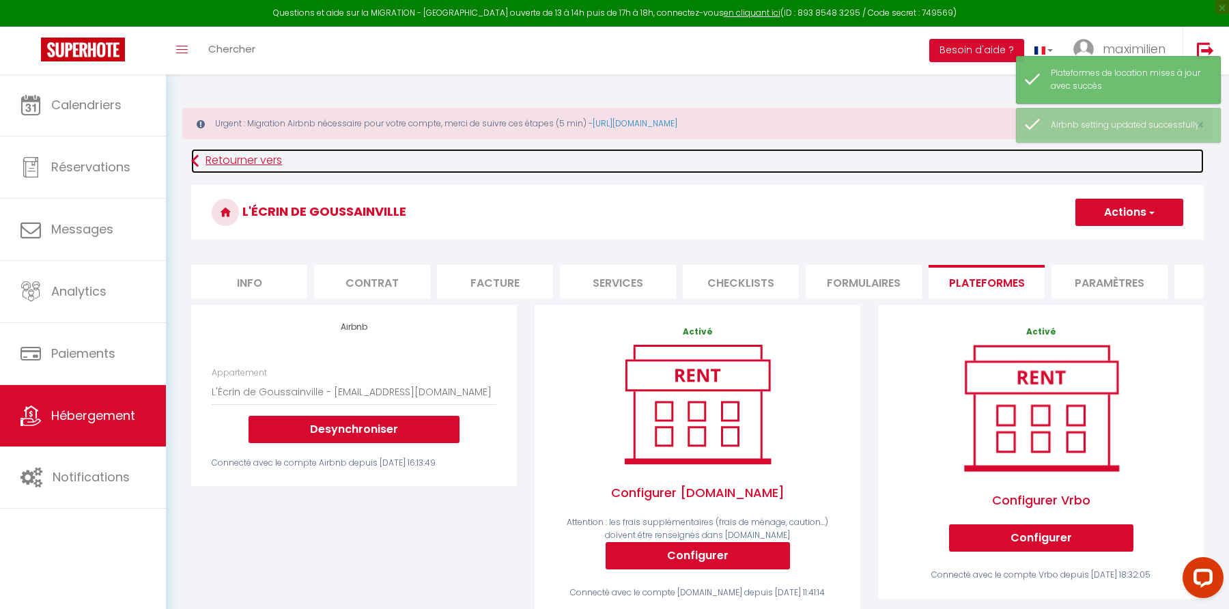
click at [251, 154] on link "Retourner vers" at bounding box center [697, 161] width 1013 height 25
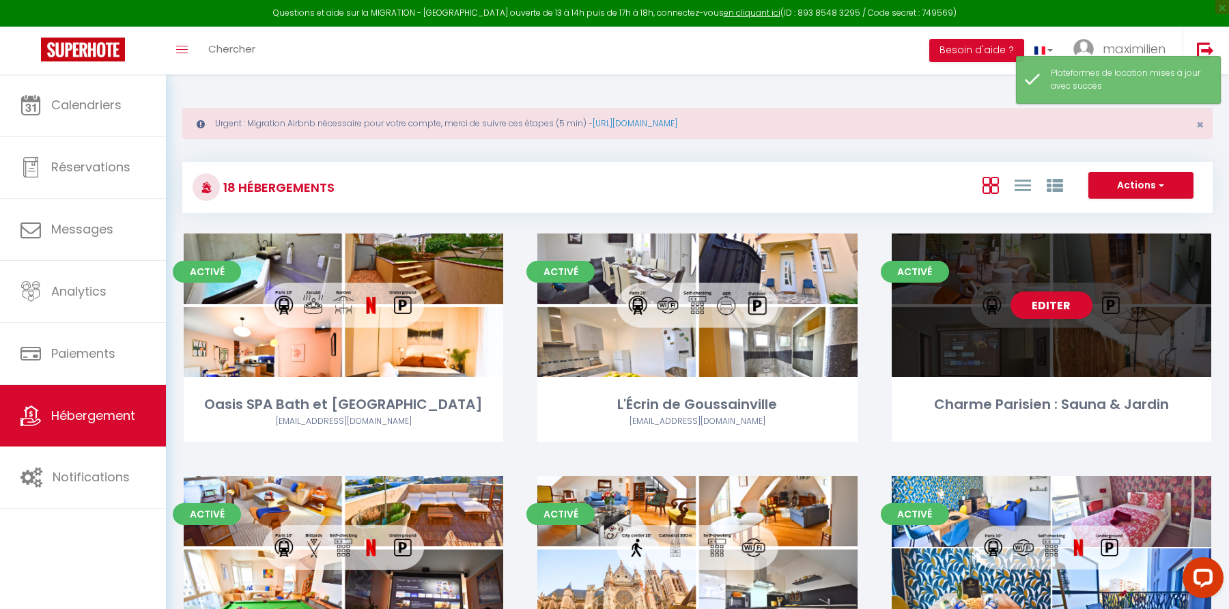
click at [1020, 288] on div "Editer" at bounding box center [1052, 305] width 320 height 143
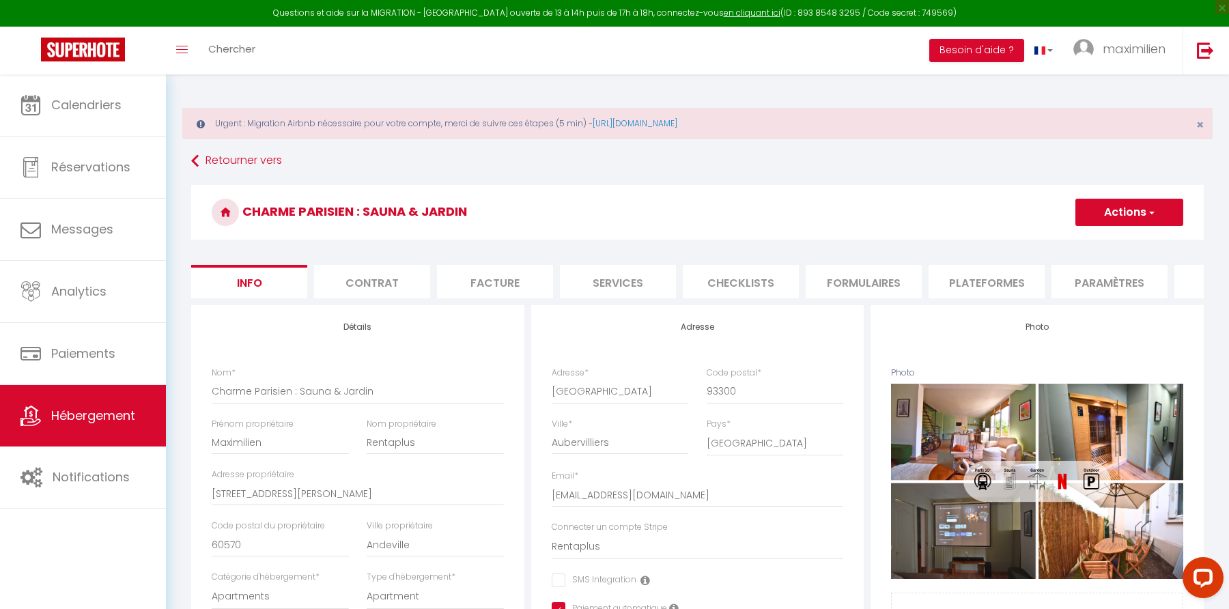
click at [1025, 286] on li "Plateformes" at bounding box center [987, 281] width 116 height 33
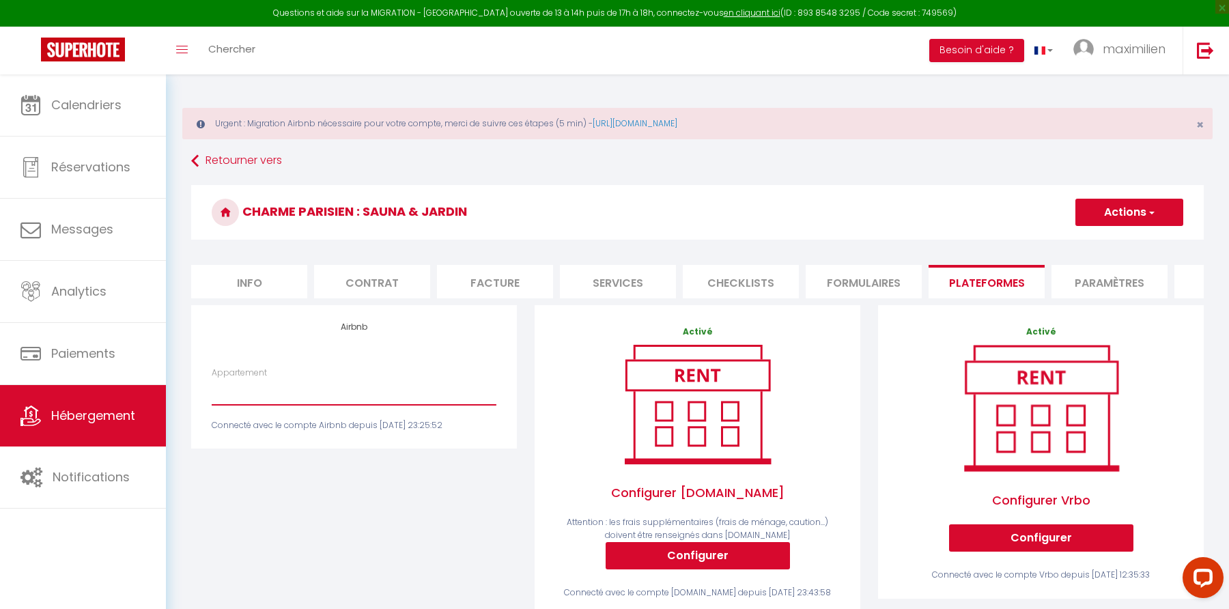
click at [484, 384] on select "SPA de la Nacre -L'étape repos- Maisonette entière - spaandeville@gmail.com L'É…" at bounding box center [354, 392] width 285 height 26
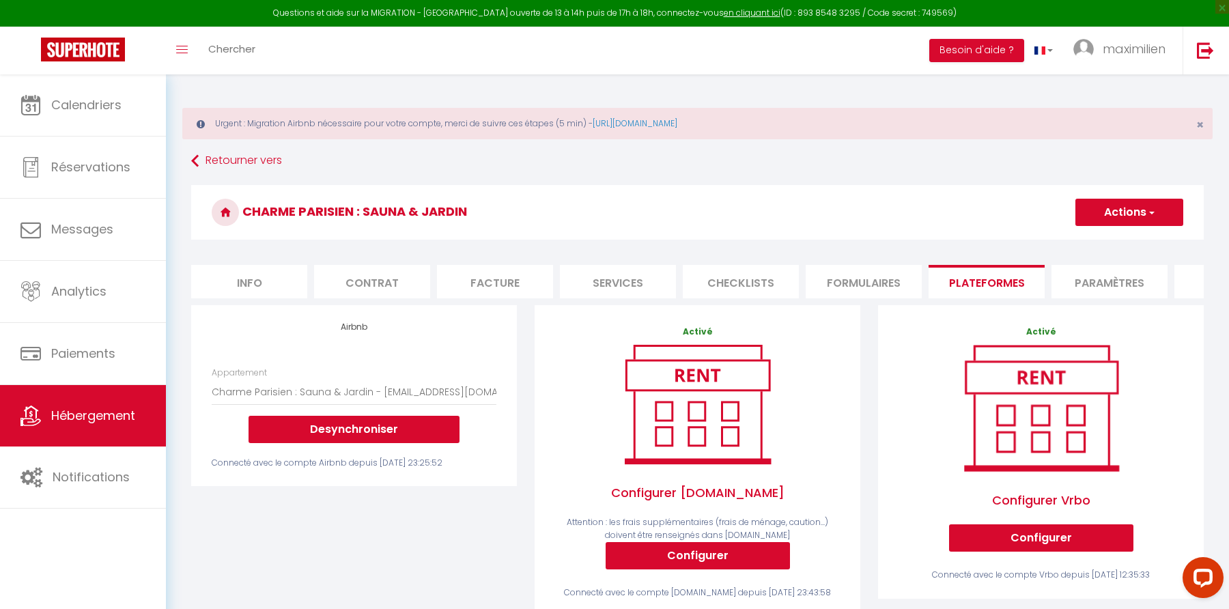
click at [1152, 218] on span "button" at bounding box center [1151, 213] width 9 height 14
click at [1109, 241] on link "Enregistrer" at bounding box center [1129, 243] width 108 height 18
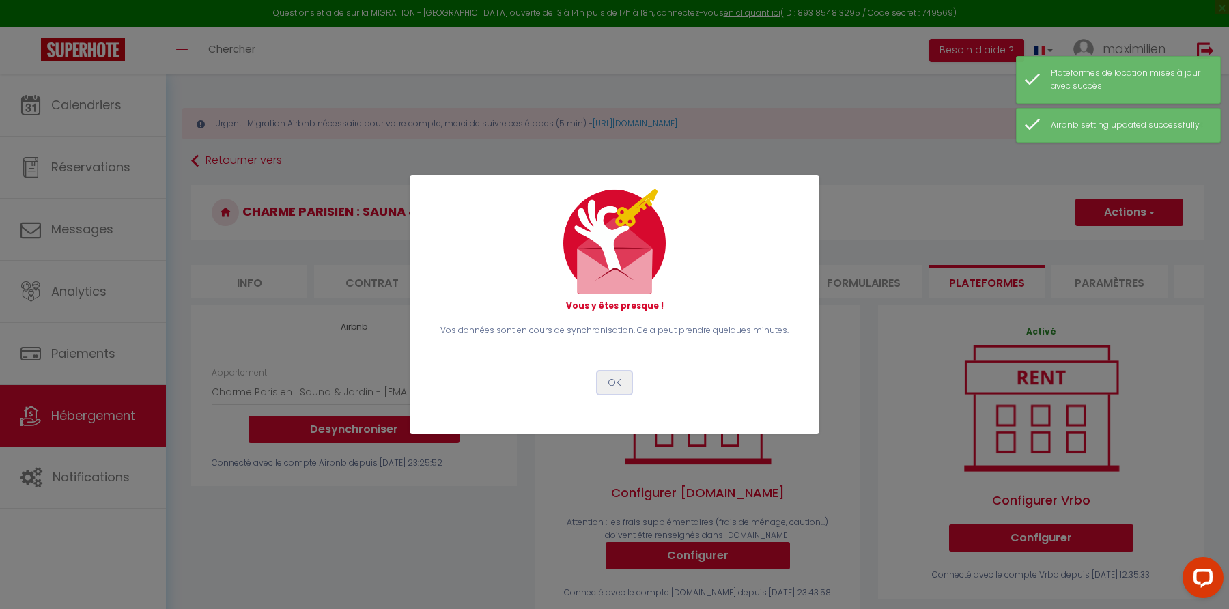
click at [615, 382] on button "OK" at bounding box center [615, 383] width 34 height 23
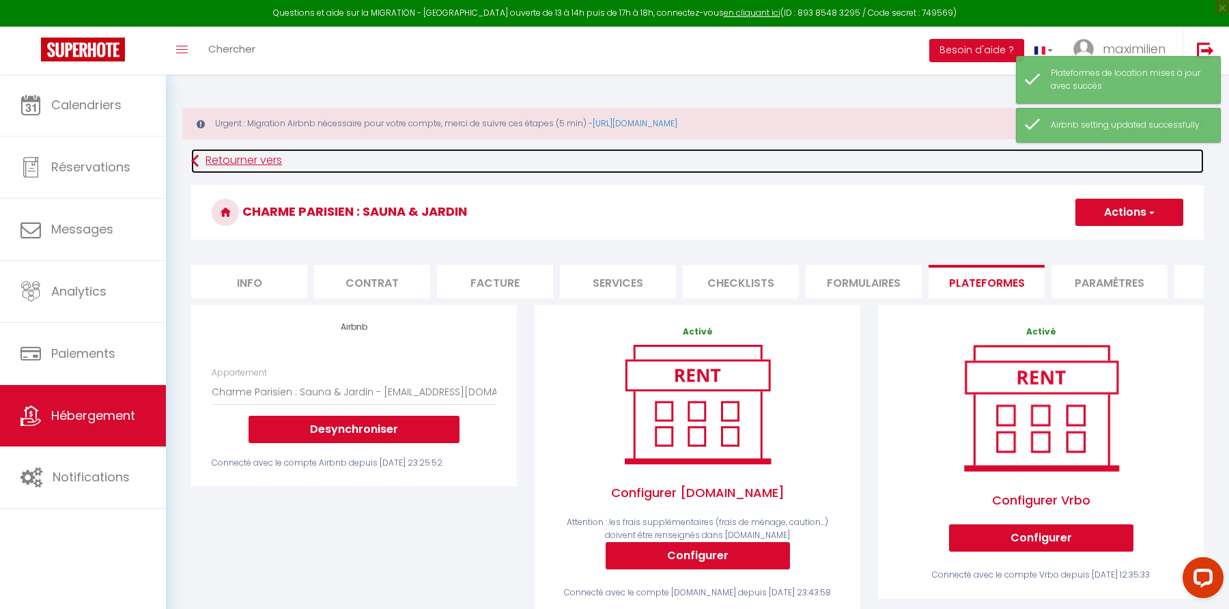
click at [258, 159] on link "Retourner vers" at bounding box center [697, 161] width 1013 height 25
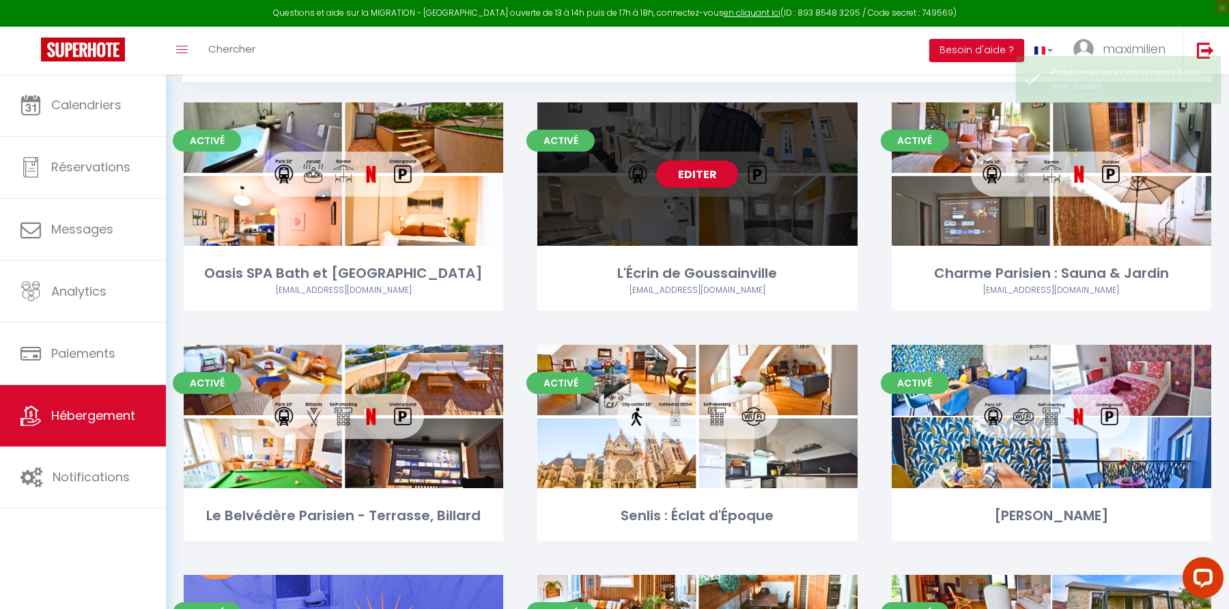
scroll to position [167, 0]
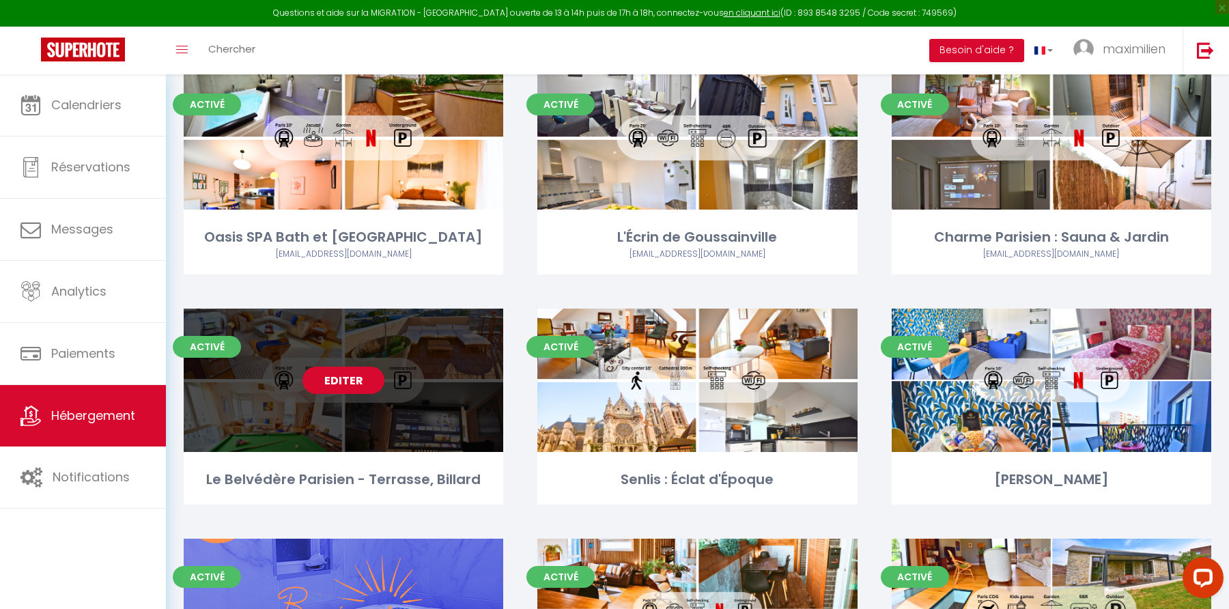
click at [353, 383] on link "Editer" at bounding box center [344, 380] width 82 height 27
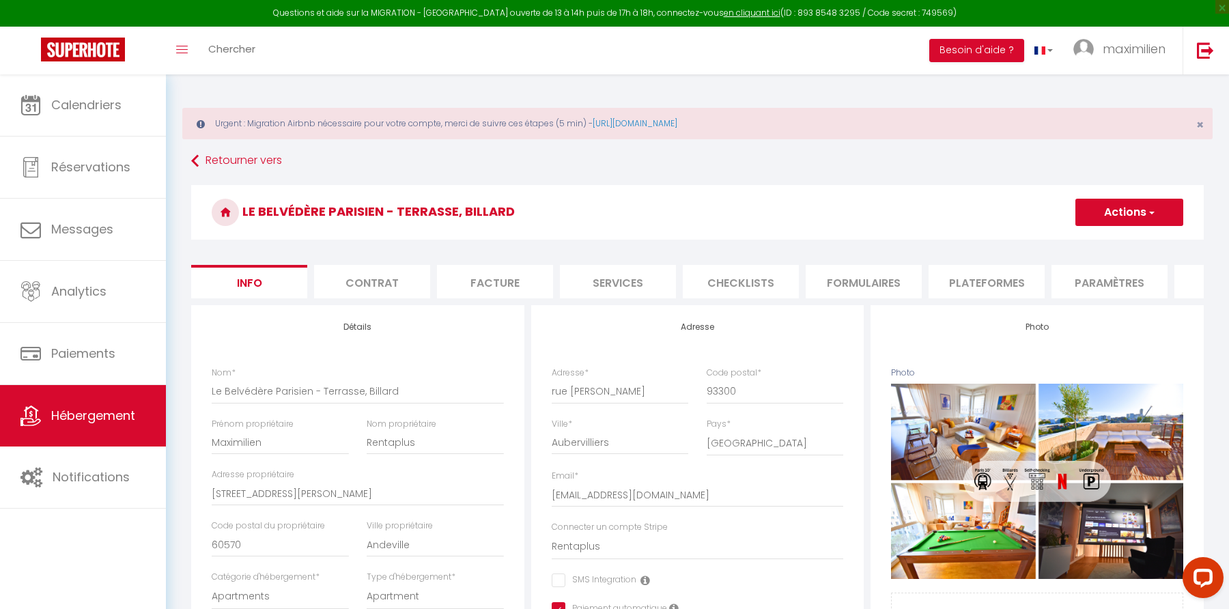
click at [982, 281] on li "Plateformes" at bounding box center [987, 281] width 116 height 33
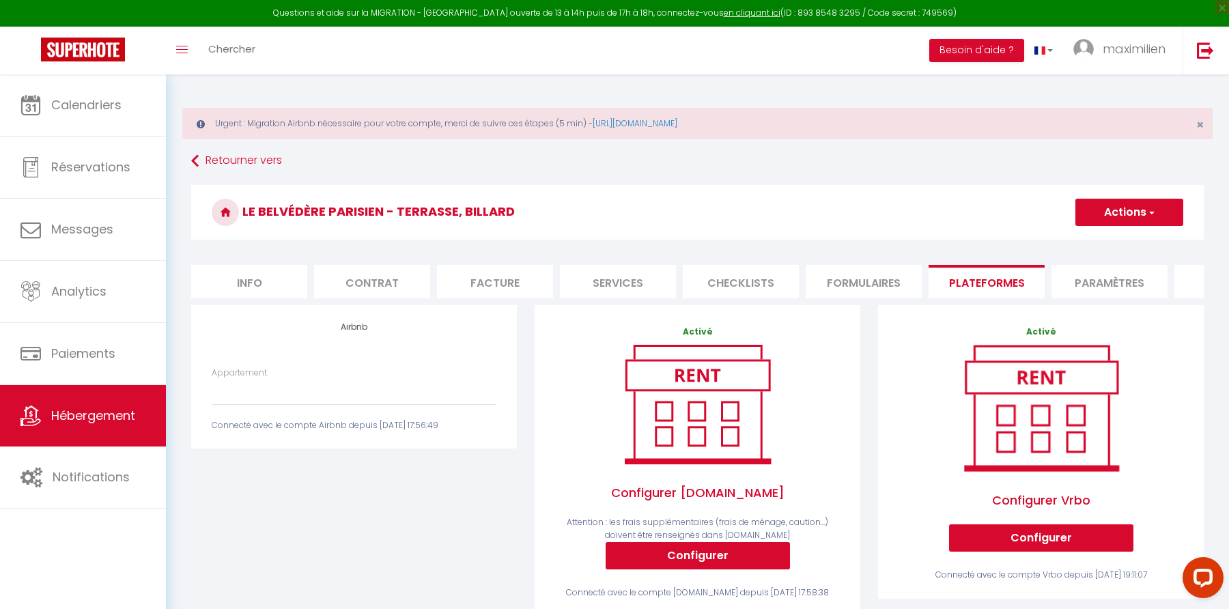
click at [439, 409] on div "Appartement SPA de la Nacre -L'étape repos- Maisonette entière - spaandeville@g…" at bounding box center [354, 400] width 303 height 66
click at [423, 393] on select "SPA de la Nacre -L'étape repos- Maisonette entière - spaandeville@gmail.com L'É…" at bounding box center [354, 392] width 285 height 26
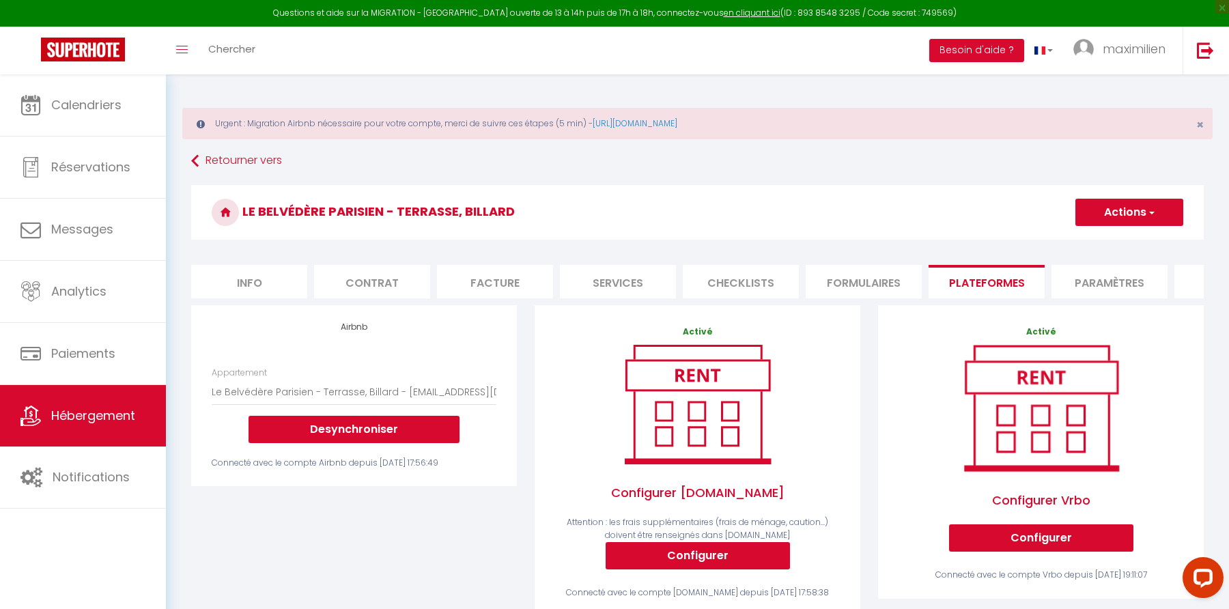
click at [1132, 214] on button "Actions" at bounding box center [1130, 212] width 108 height 27
click at [1102, 238] on link "Enregistrer" at bounding box center [1129, 243] width 108 height 18
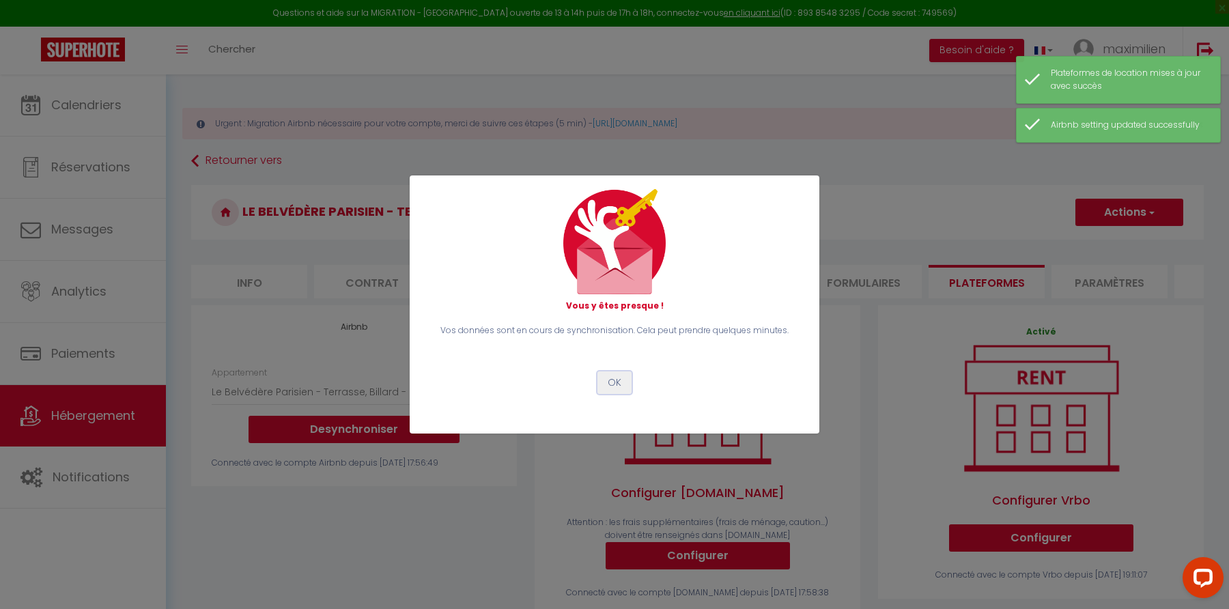
click at [628, 384] on button "OK" at bounding box center [615, 383] width 34 height 23
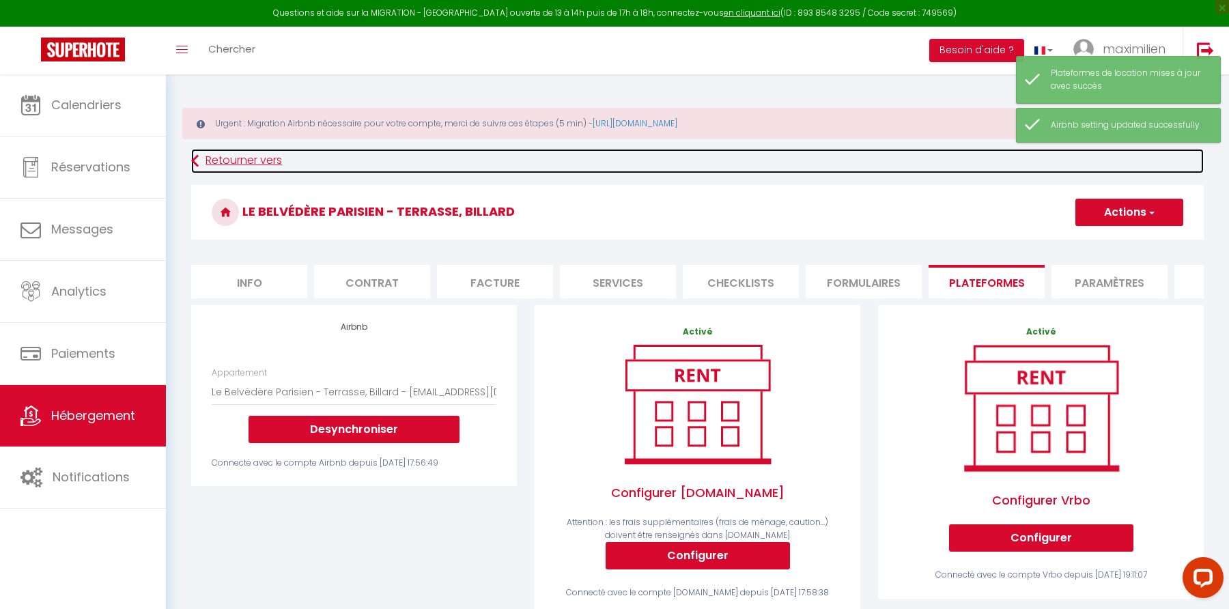
click at [241, 169] on link "Retourner vers" at bounding box center [697, 161] width 1013 height 25
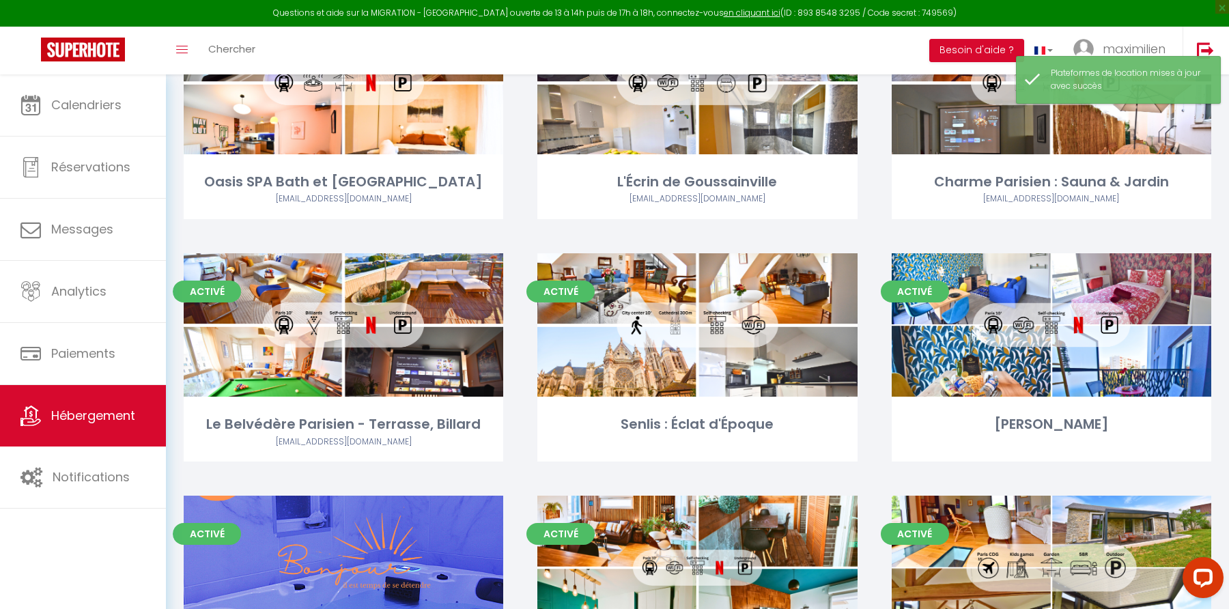
scroll to position [244, 0]
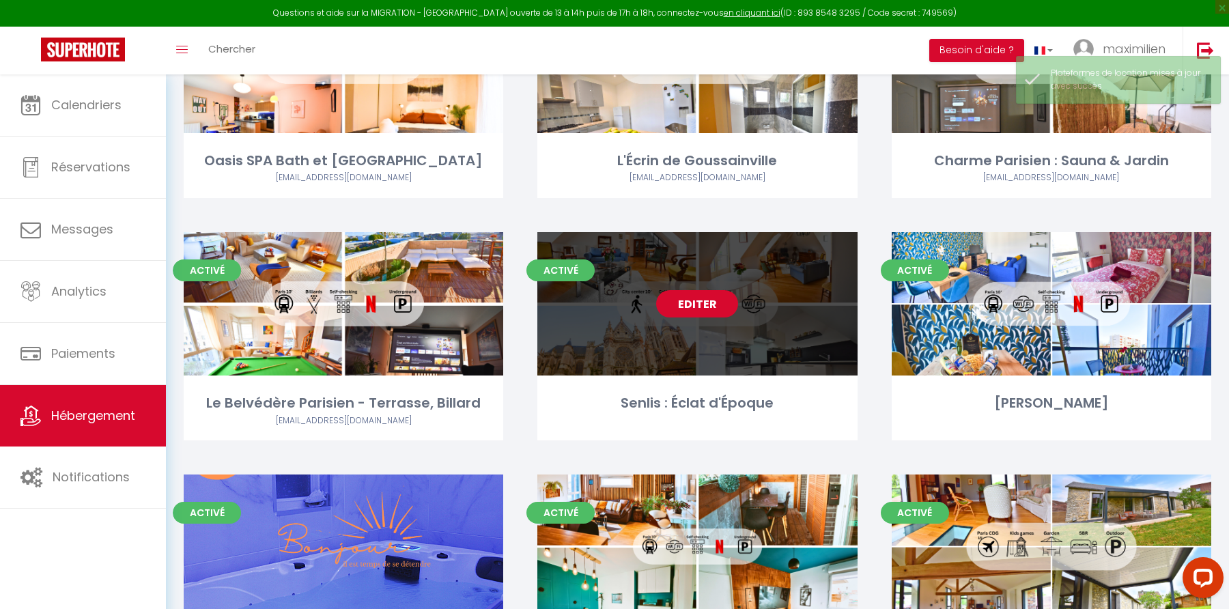
click at [710, 296] on link "Editer" at bounding box center [697, 303] width 82 height 27
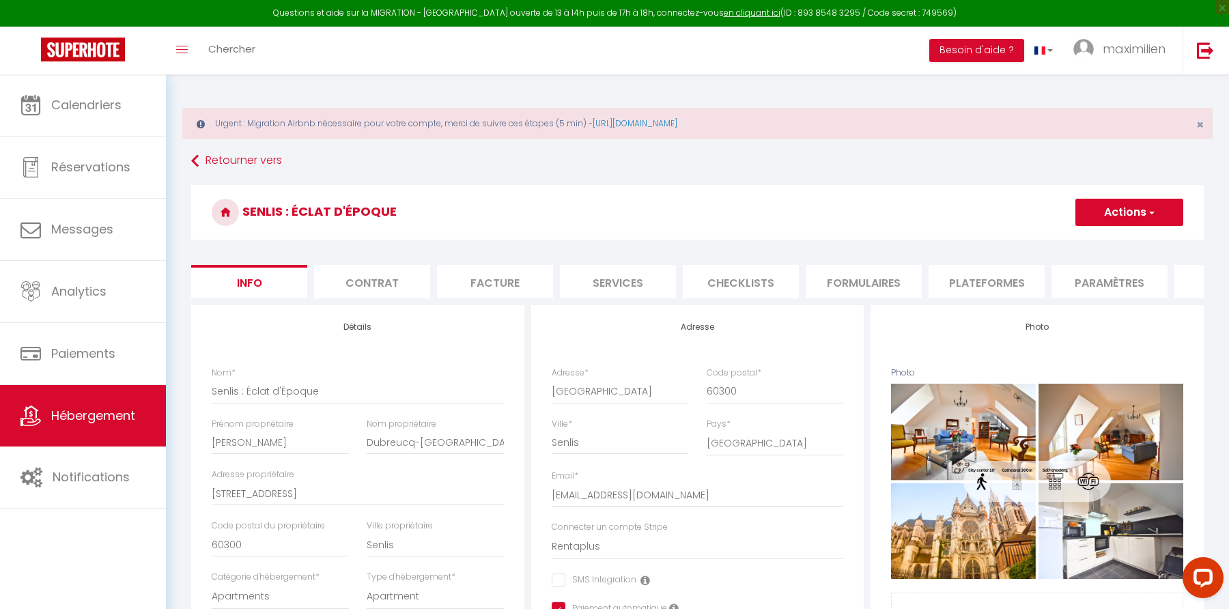
click at [639, 291] on li "Services" at bounding box center [618, 281] width 116 height 33
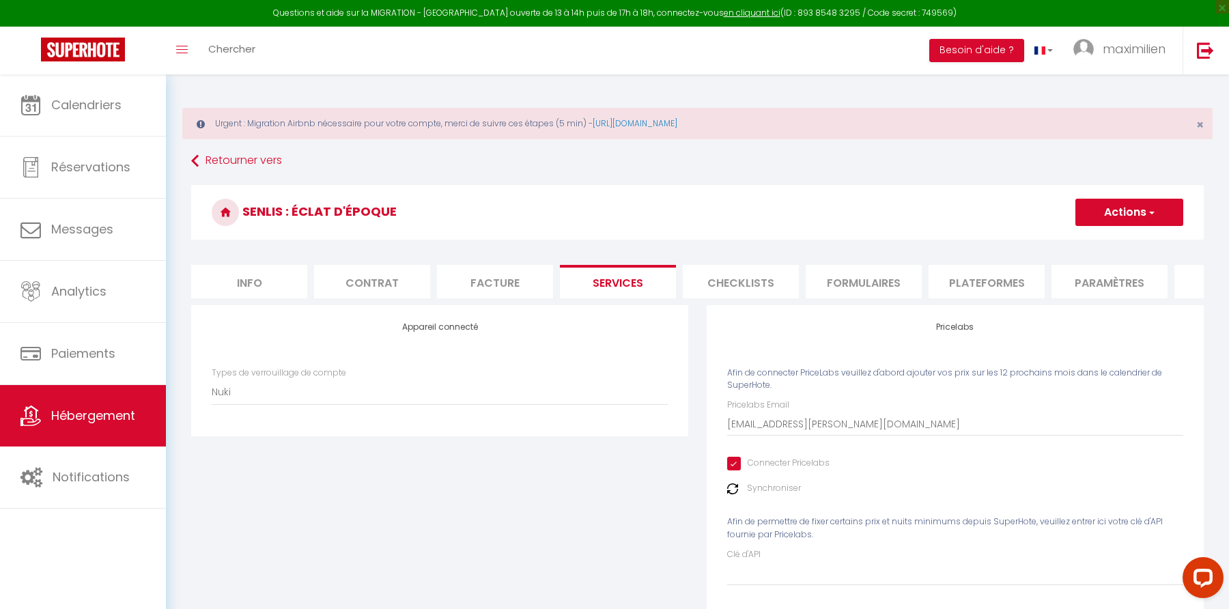
click at [764, 294] on li "Checklists" at bounding box center [741, 281] width 116 height 33
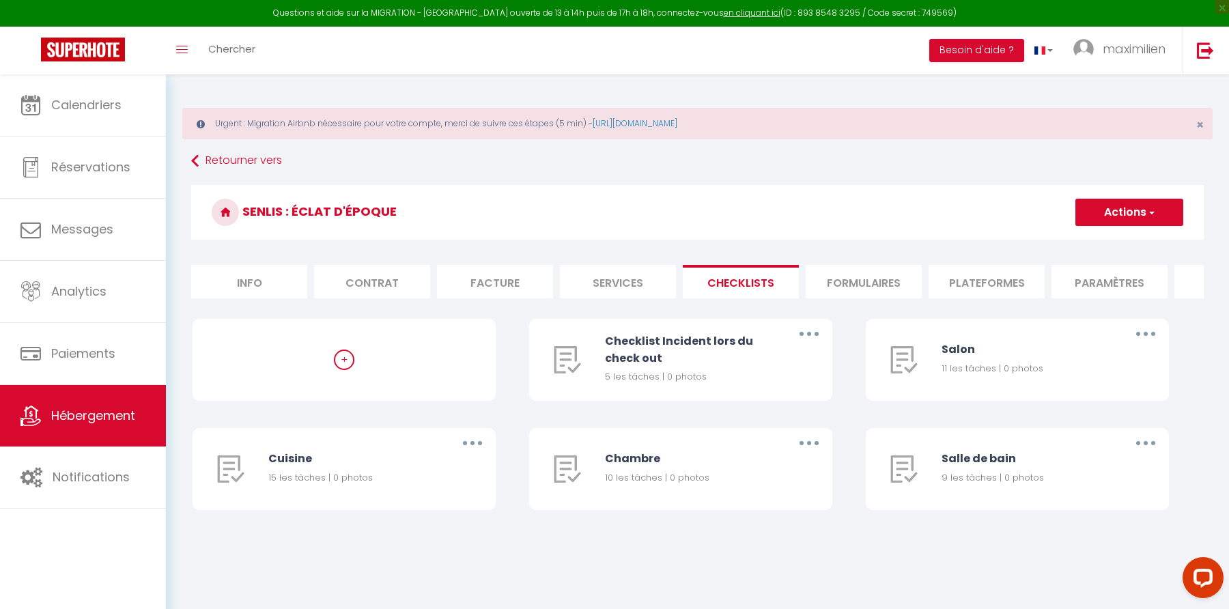
click at [986, 282] on li "Plateformes" at bounding box center [987, 281] width 116 height 33
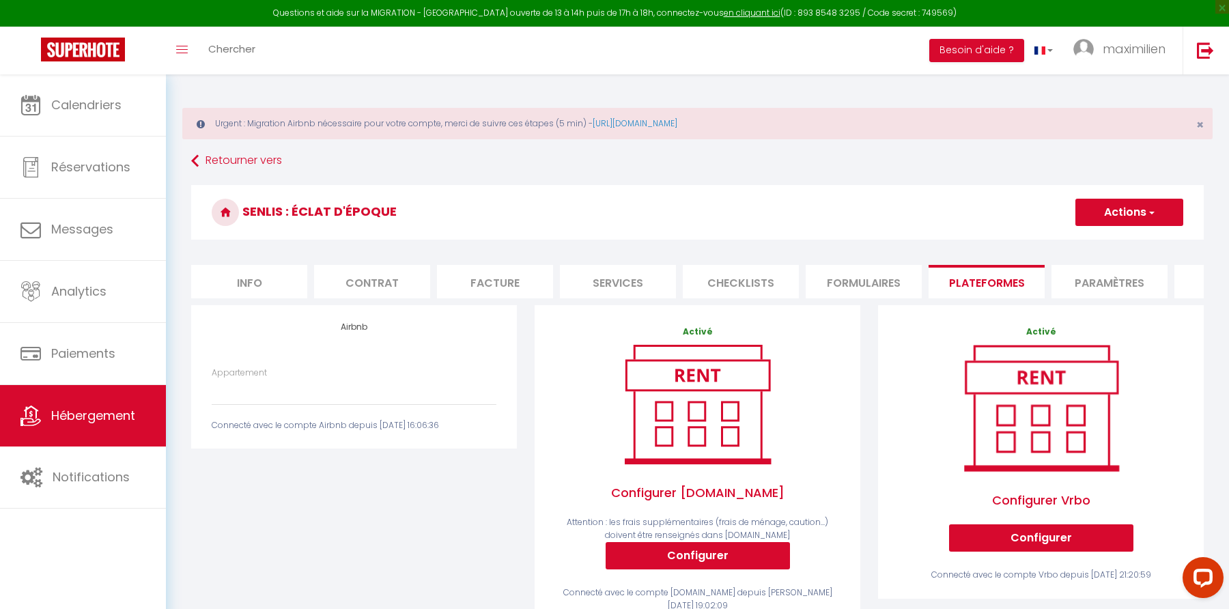
click at [305, 406] on div "Appartement SPA de la Nacre -L'étape repos- Maisonette entière - spaandeville@g…" at bounding box center [354, 400] width 303 height 66
click at [298, 398] on select "SPA de la Nacre -L'étape repos- Maisonette entière - spaandeville@gmail.com L'É…" at bounding box center [354, 392] width 285 height 26
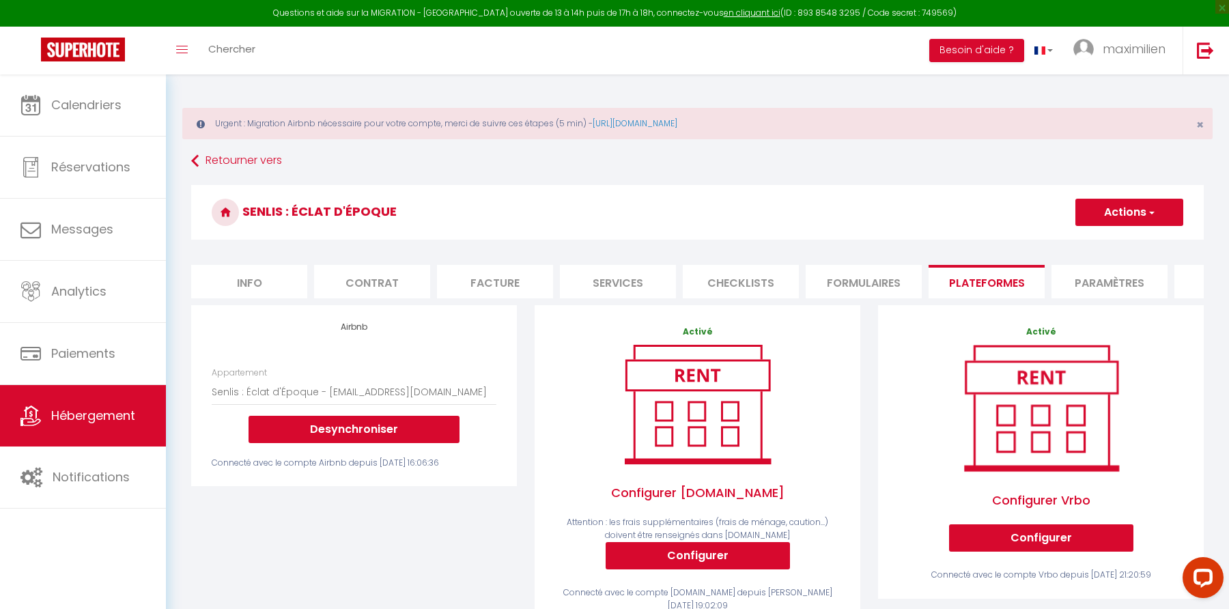
click at [1125, 207] on button "Actions" at bounding box center [1130, 212] width 108 height 27
click at [1095, 236] on link "Enregistrer" at bounding box center [1129, 243] width 108 height 18
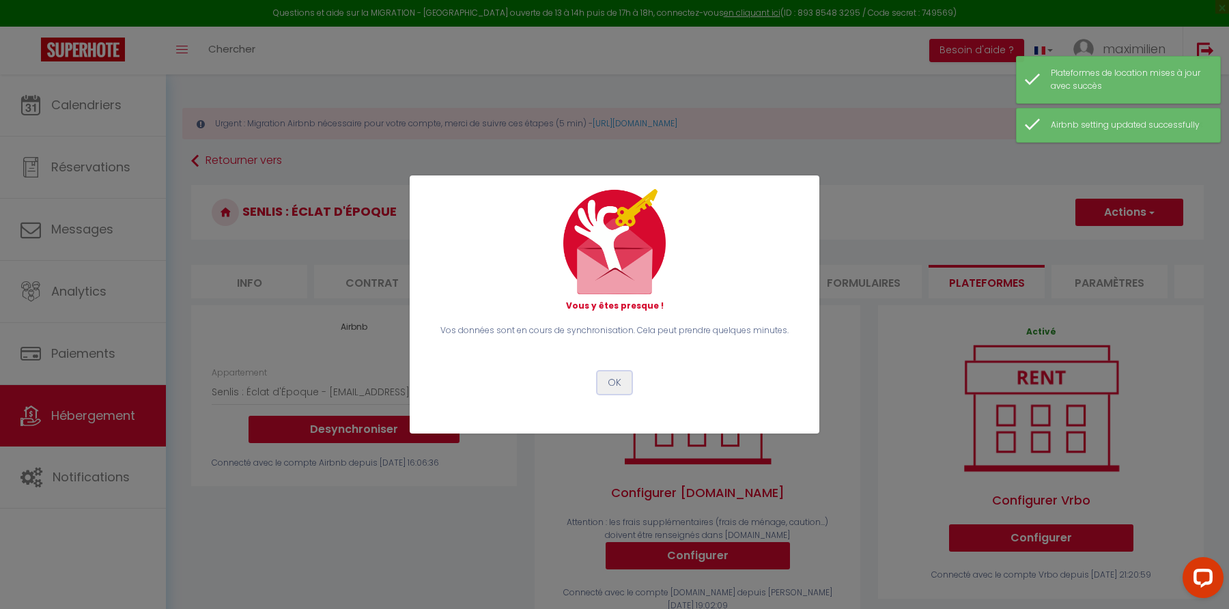
click at [620, 380] on button "OK" at bounding box center [615, 383] width 34 height 23
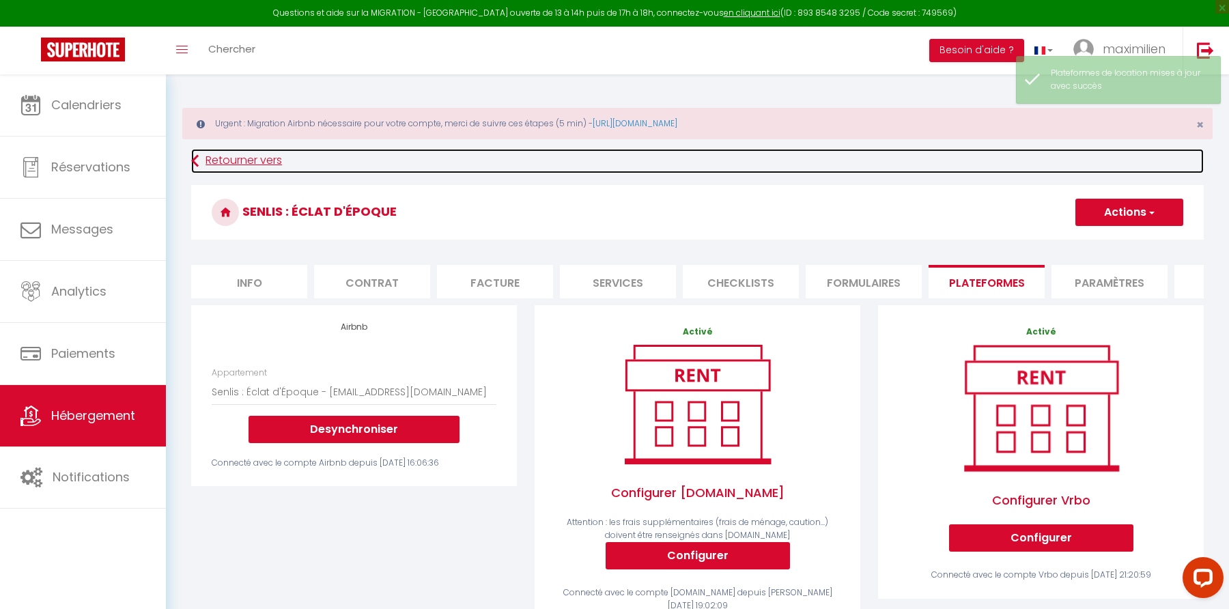
click at [253, 161] on link "Retourner vers" at bounding box center [697, 161] width 1013 height 25
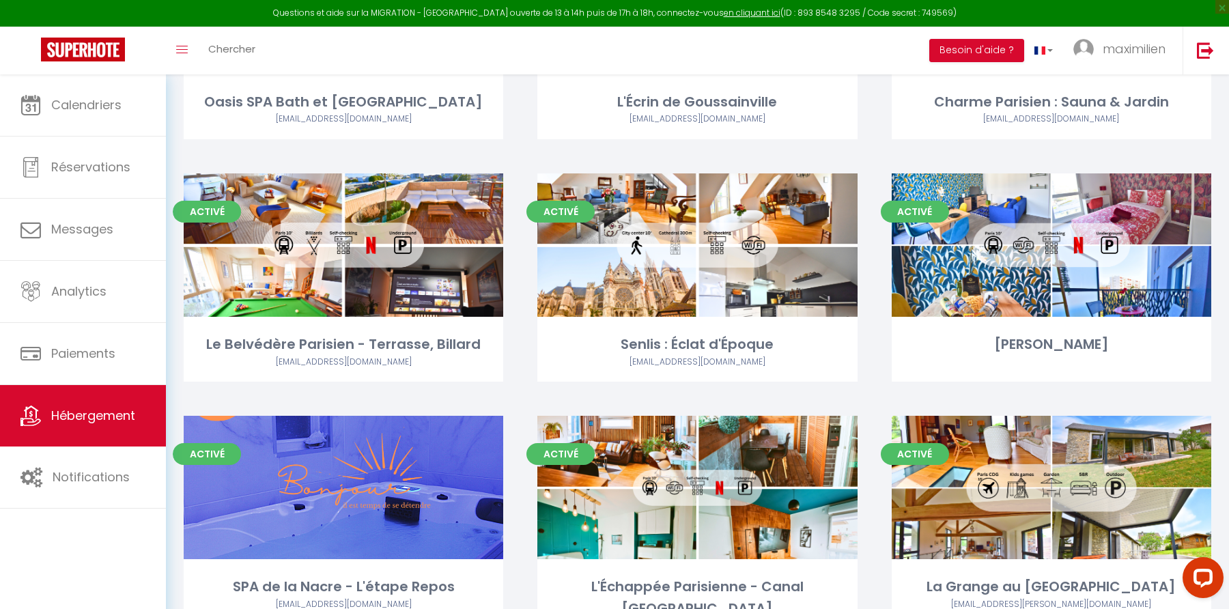
scroll to position [304, 0]
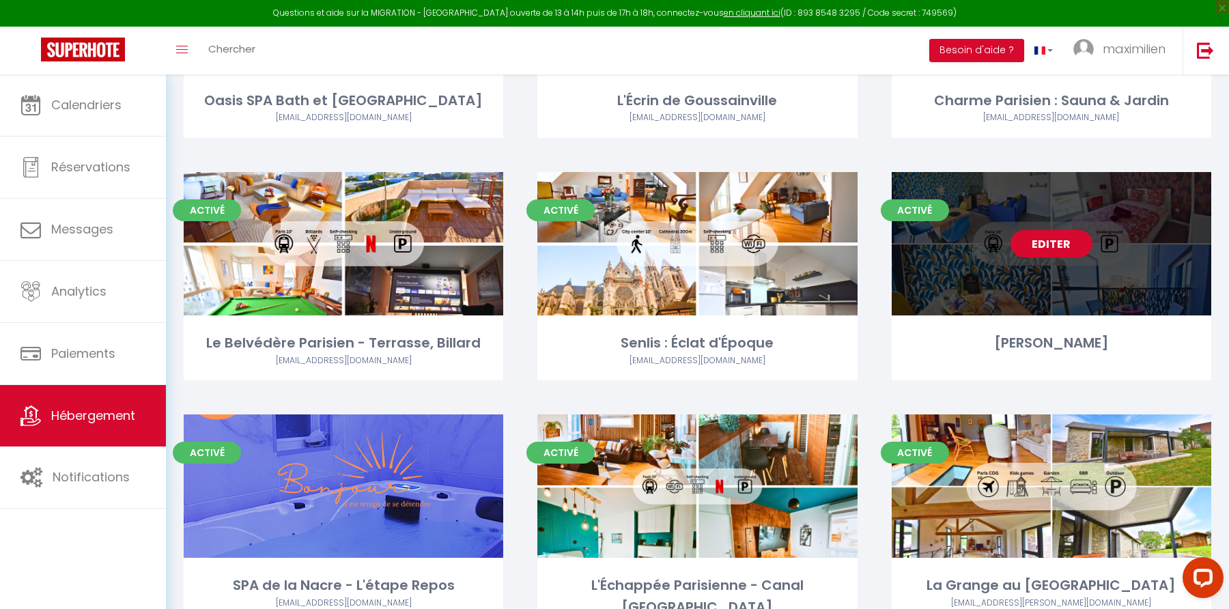
click at [1057, 240] on link "Editer" at bounding box center [1052, 243] width 82 height 27
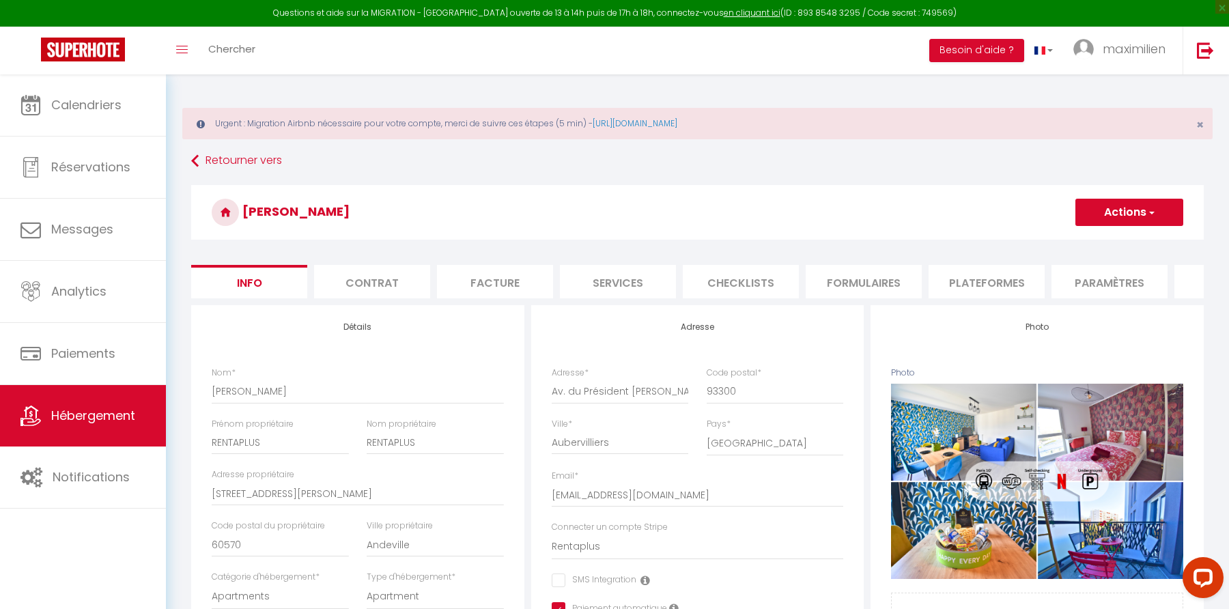
click at [979, 273] on li "Plateformes" at bounding box center [987, 281] width 116 height 33
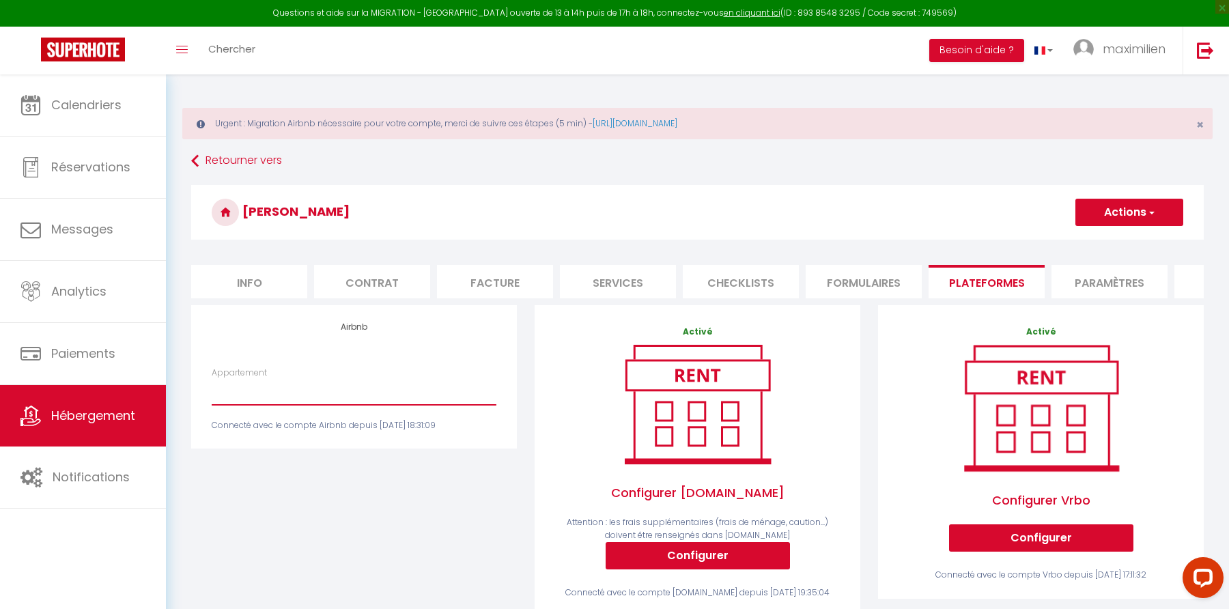
click at [445, 387] on select "SPA de la Nacre -L'étape repos- Maisonette entière - spaandeville@gmail.com L'É…" at bounding box center [354, 392] width 285 height 26
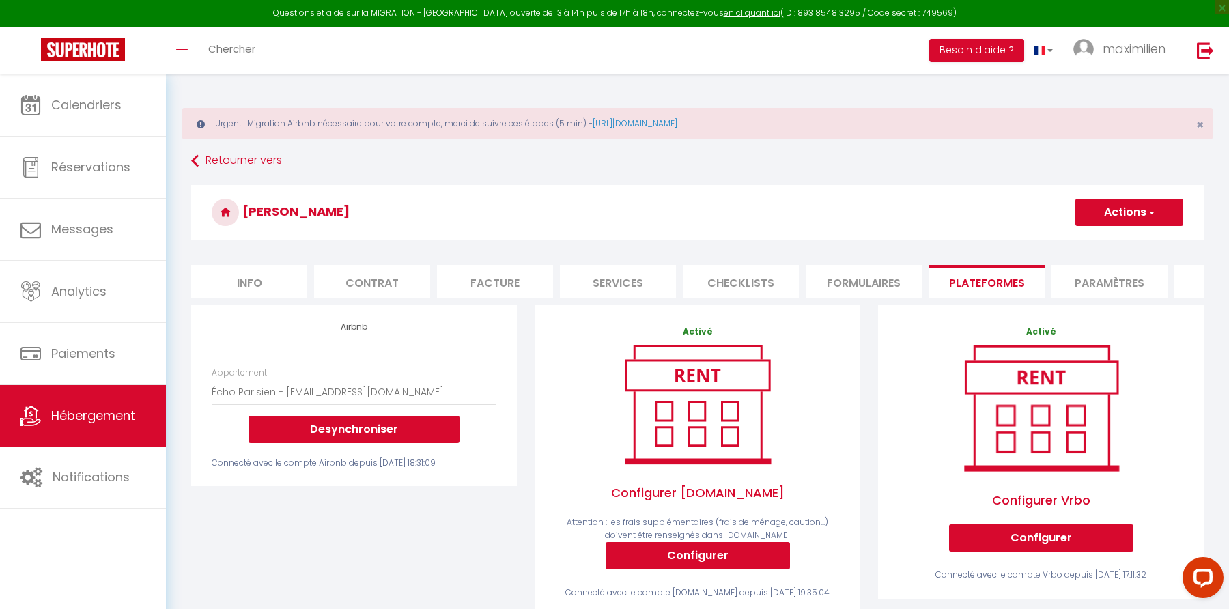
click at [1131, 206] on button "Actions" at bounding box center [1130, 212] width 108 height 27
click at [1101, 240] on link "Enregistrer" at bounding box center [1129, 243] width 108 height 18
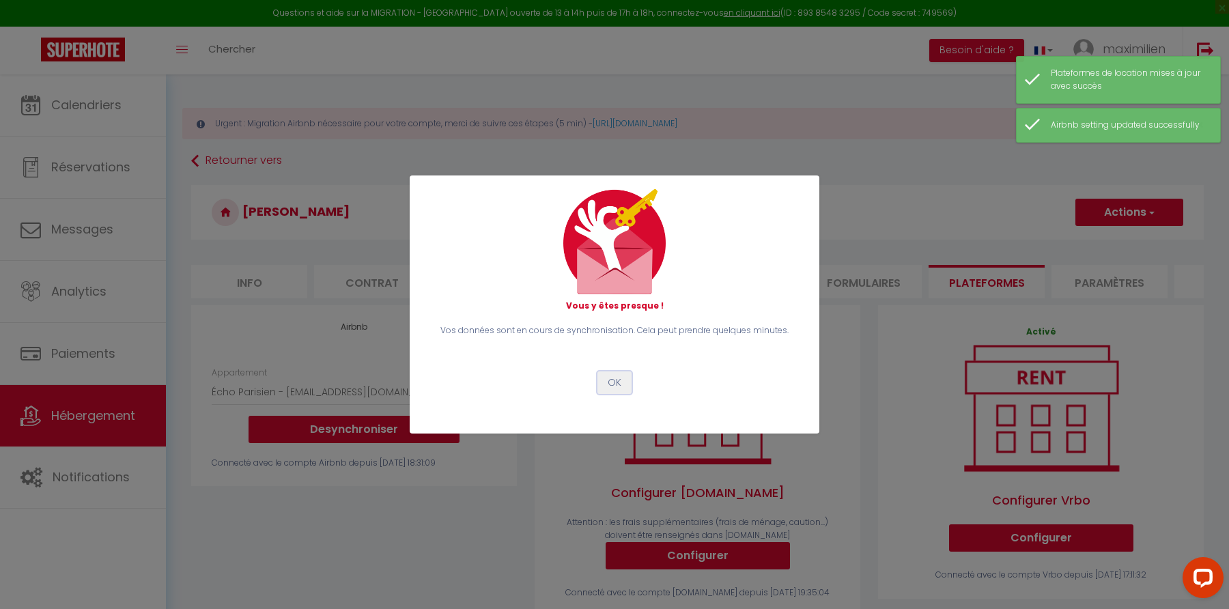
click at [617, 374] on button "OK" at bounding box center [615, 383] width 34 height 23
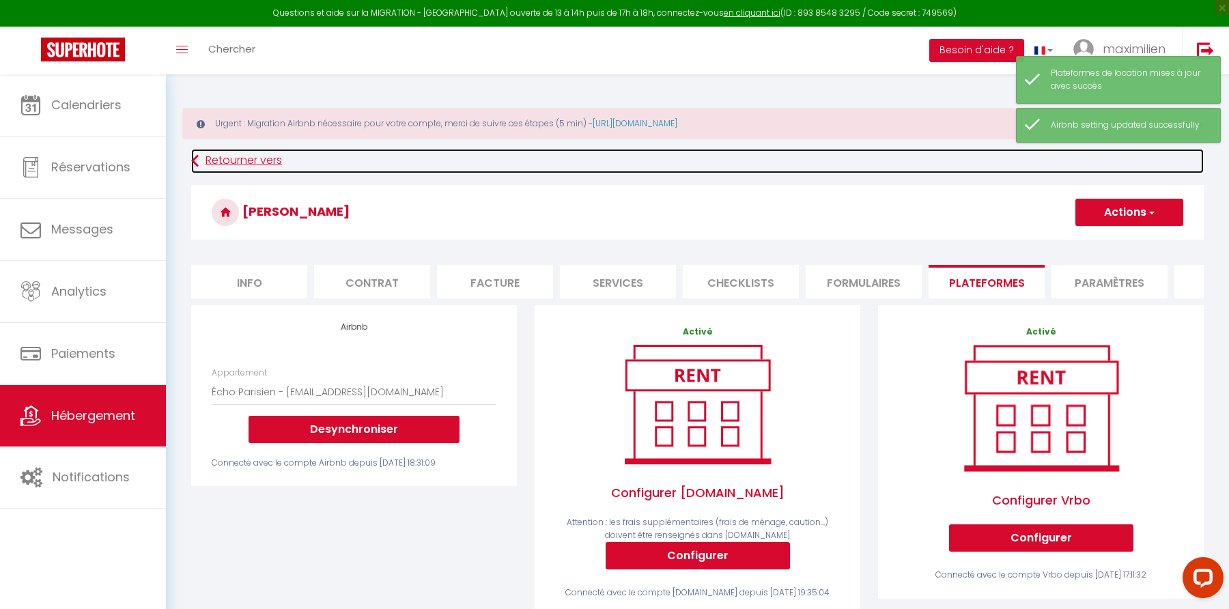
click at [239, 165] on link "Retourner vers" at bounding box center [697, 161] width 1013 height 25
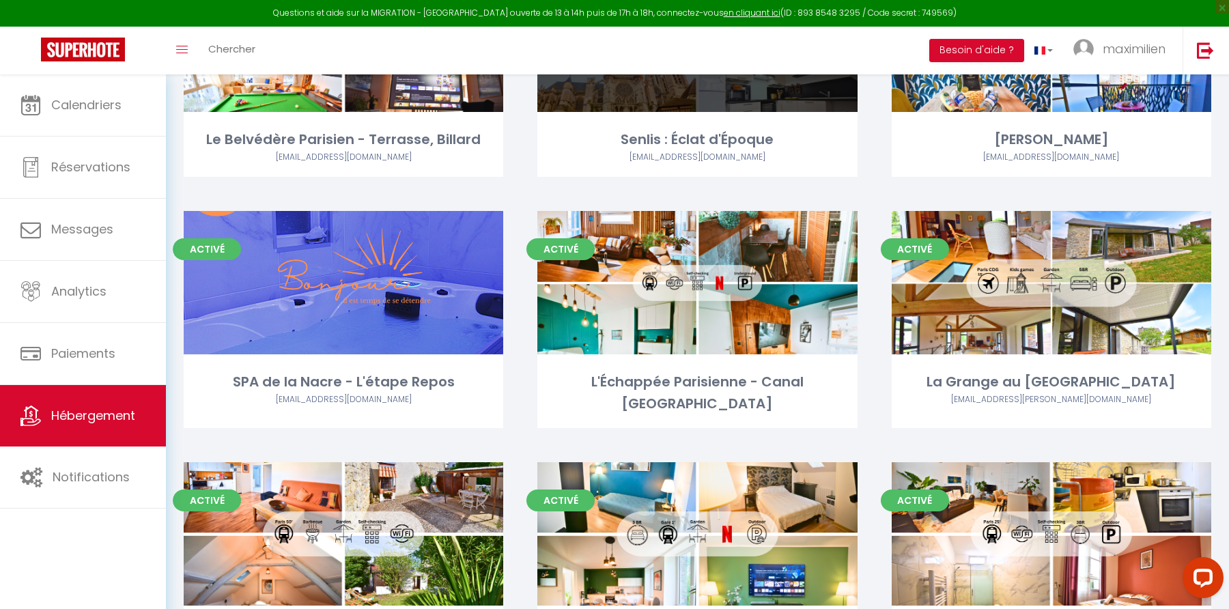
scroll to position [510, 0]
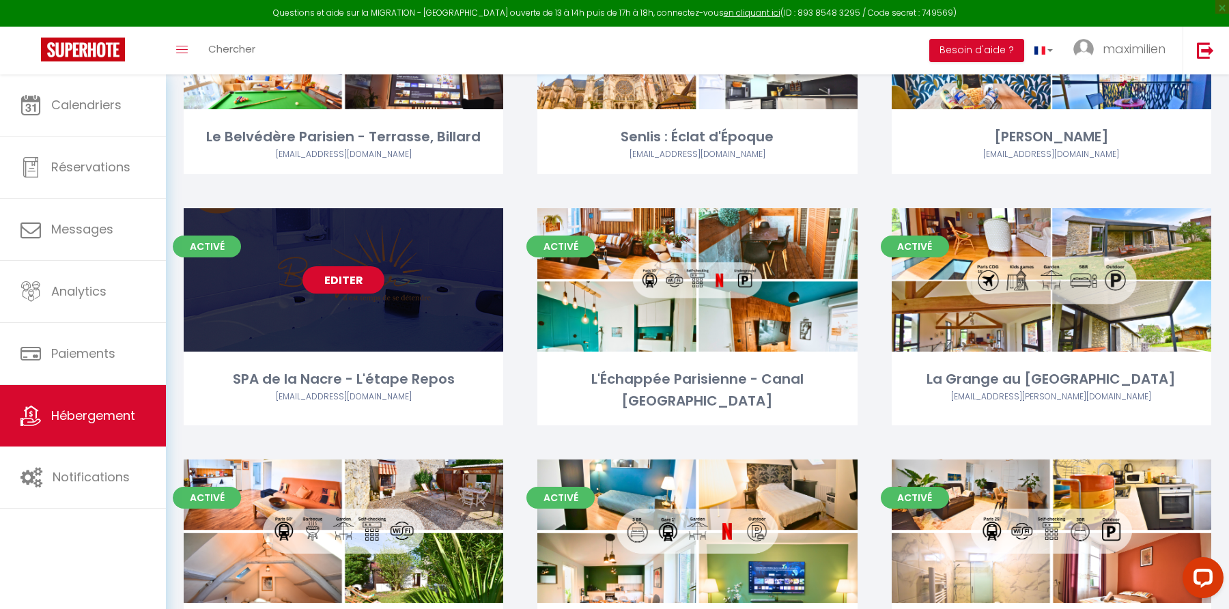
click at [366, 277] on link "Editer" at bounding box center [344, 279] width 82 height 27
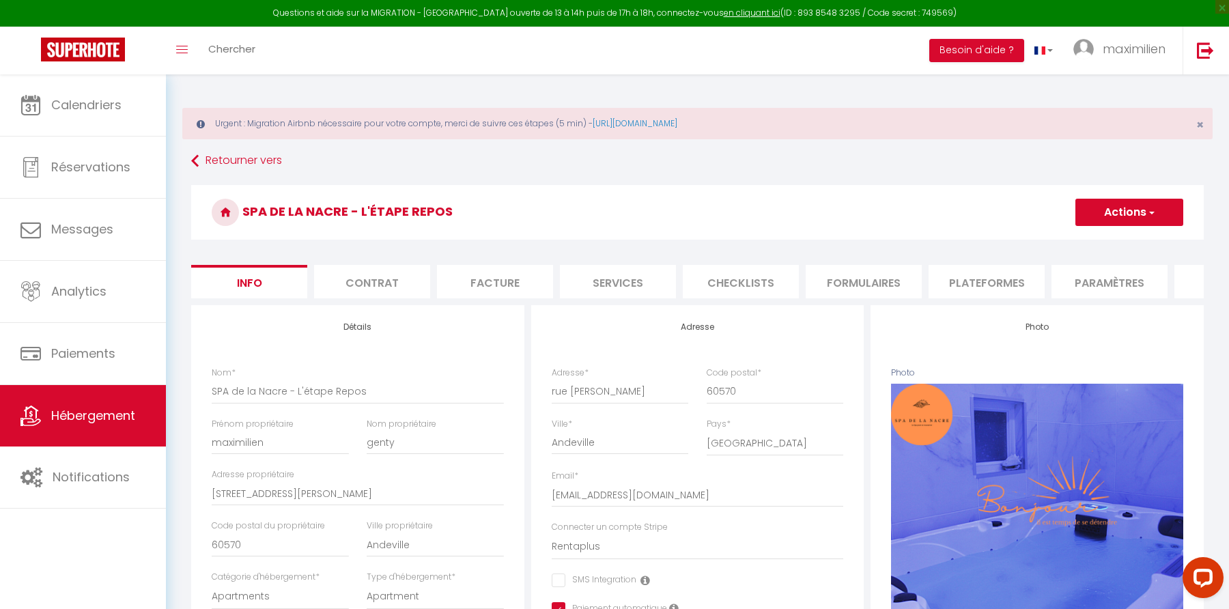
click at [1024, 286] on li "Plateformes" at bounding box center [987, 281] width 116 height 33
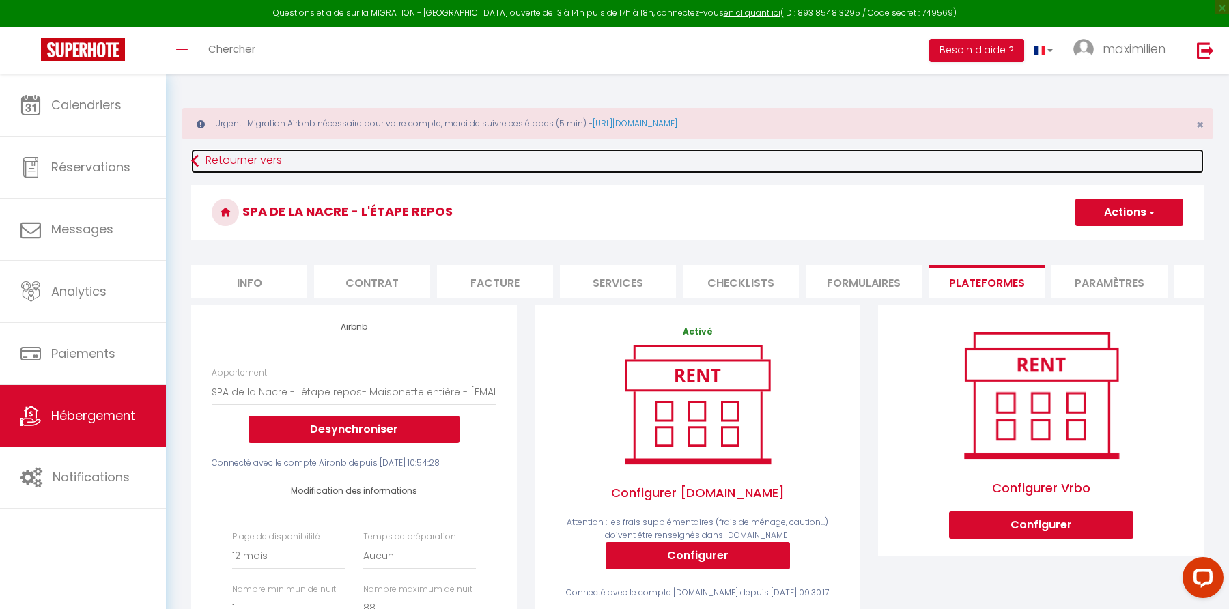
click at [291, 169] on link "Retourner vers" at bounding box center [697, 161] width 1013 height 25
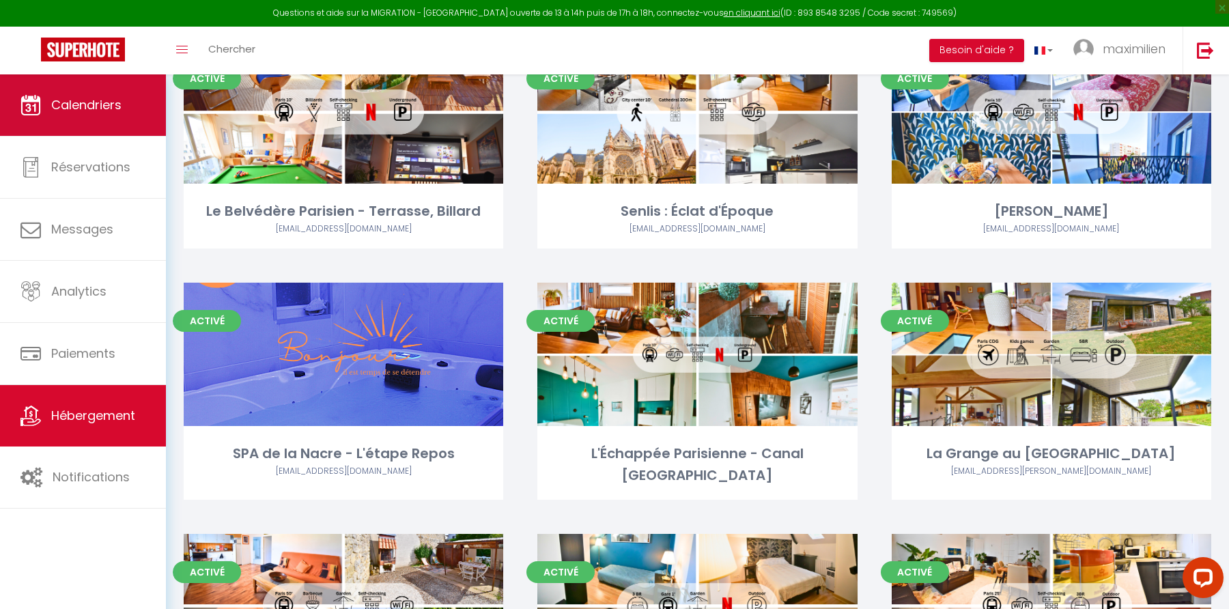
scroll to position [456, 0]
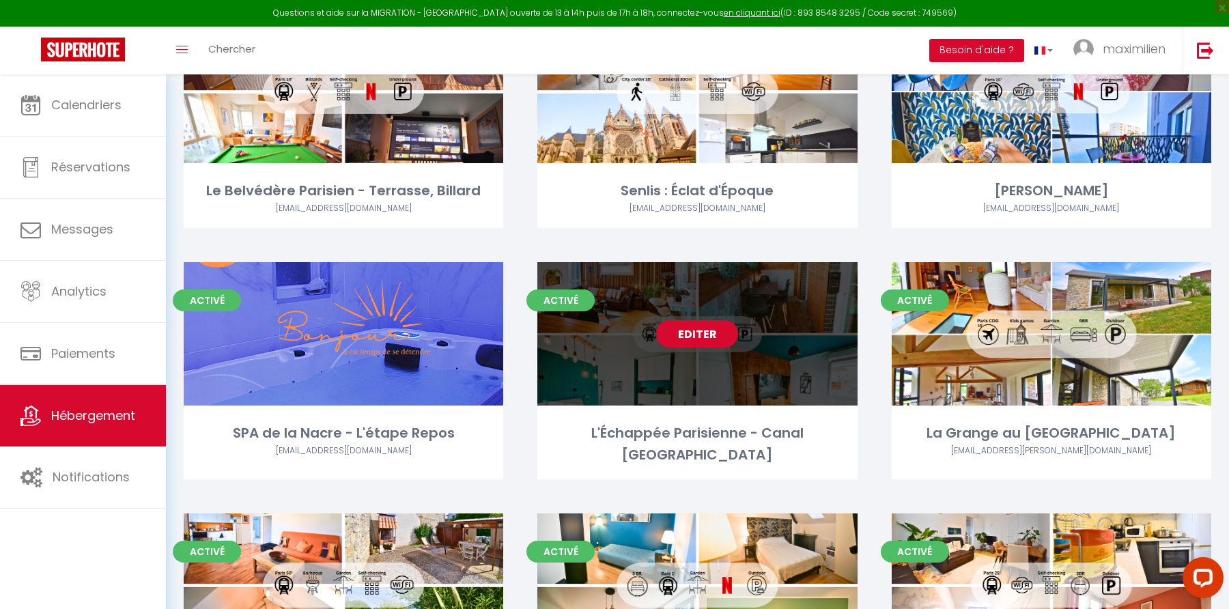
click at [683, 343] on link "Editer" at bounding box center [697, 333] width 82 height 27
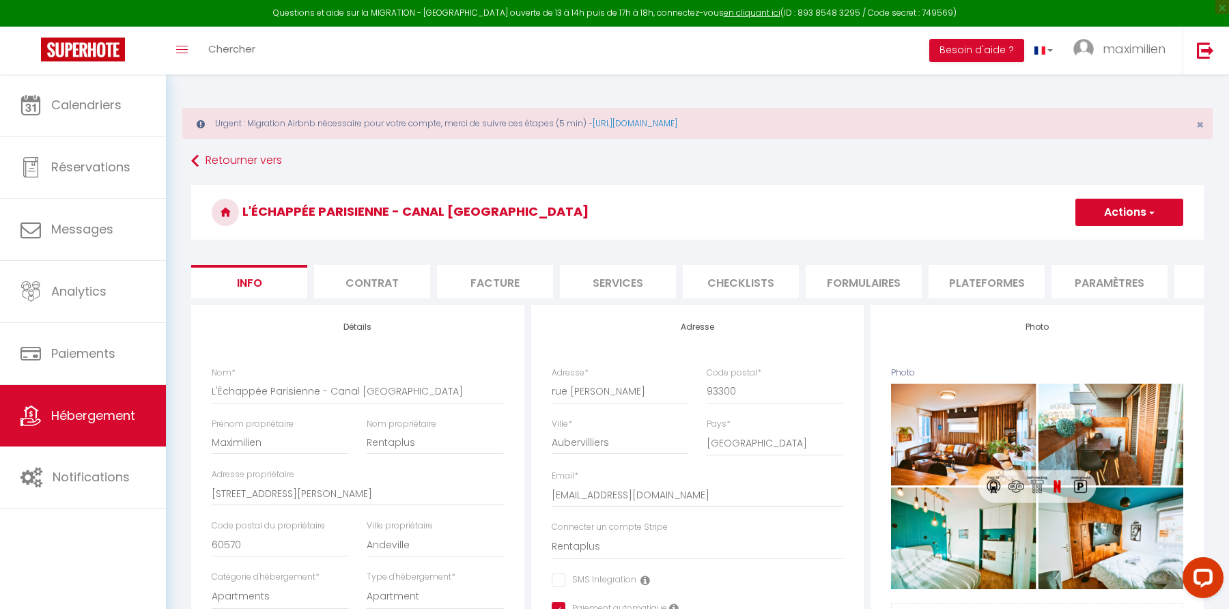
click at [1001, 272] on li "Plateformes" at bounding box center [987, 281] width 116 height 33
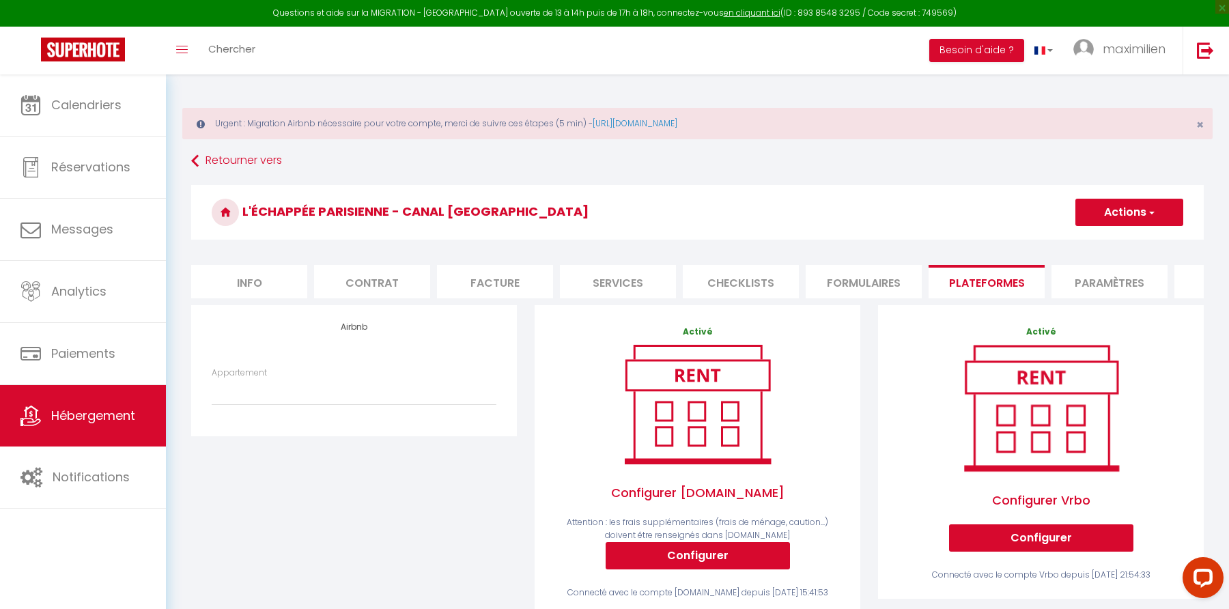
scroll to position [131, 0]
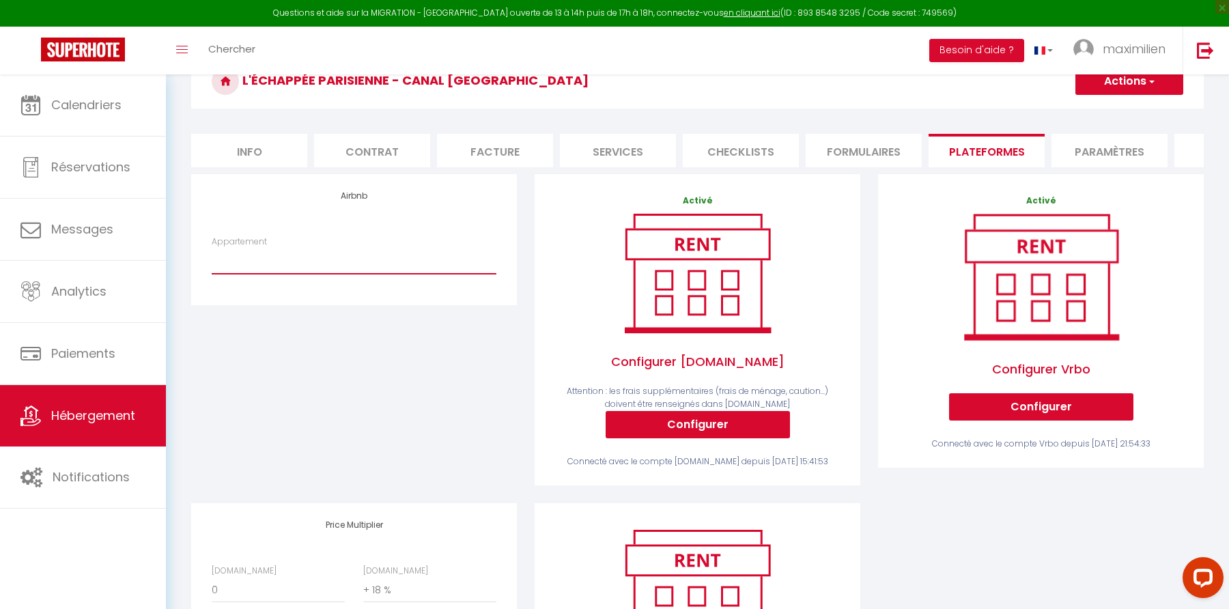
click at [441, 266] on select "SPA de la Nacre -L'étape repos- Maisonette entière - spaandeville@gmail.com L'É…" at bounding box center [354, 261] width 285 height 26
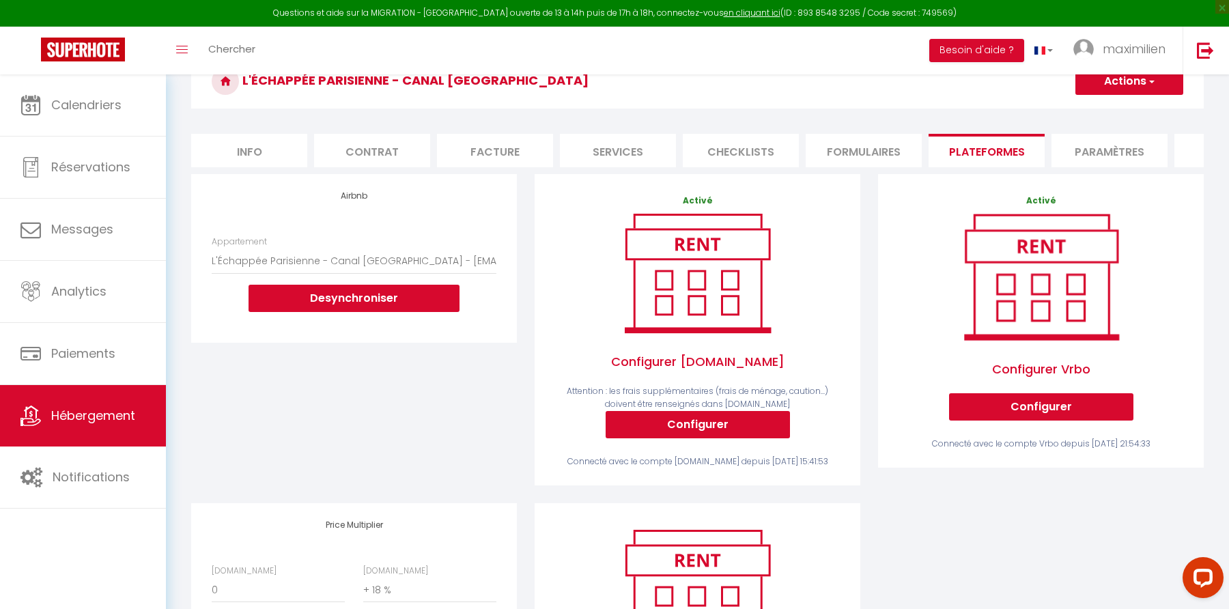
click at [1137, 74] on button "Actions" at bounding box center [1130, 81] width 108 height 27
click at [1104, 111] on link "Enregistrer" at bounding box center [1129, 111] width 108 height 18
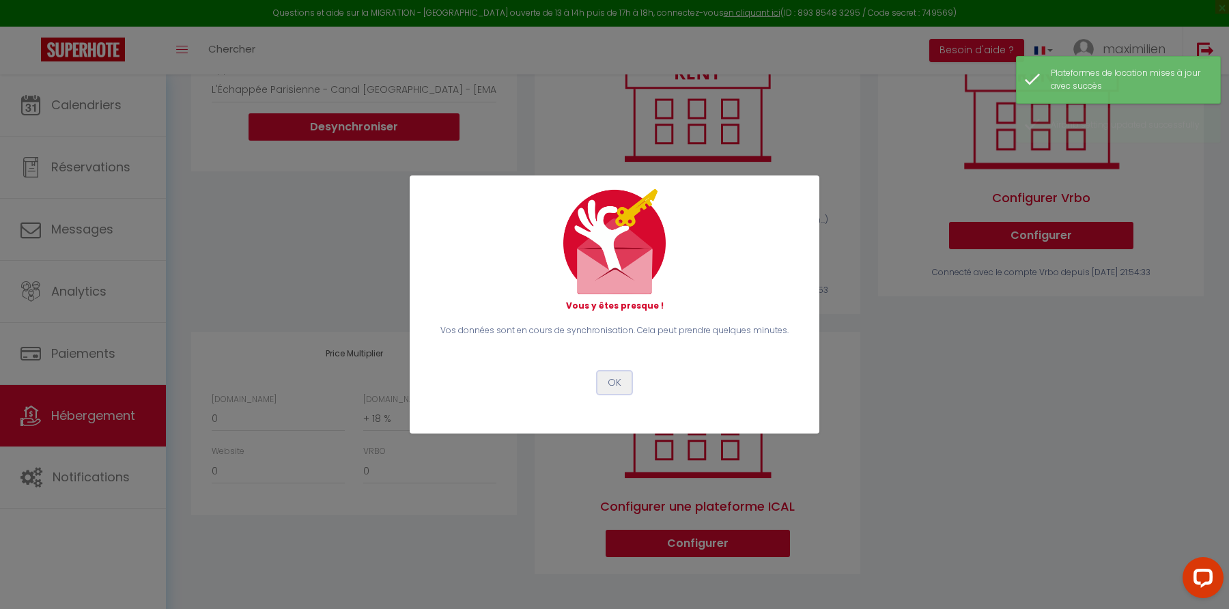
click at [615, 380] on button "OK" at bounding box center [615, 383] width 34 height 23
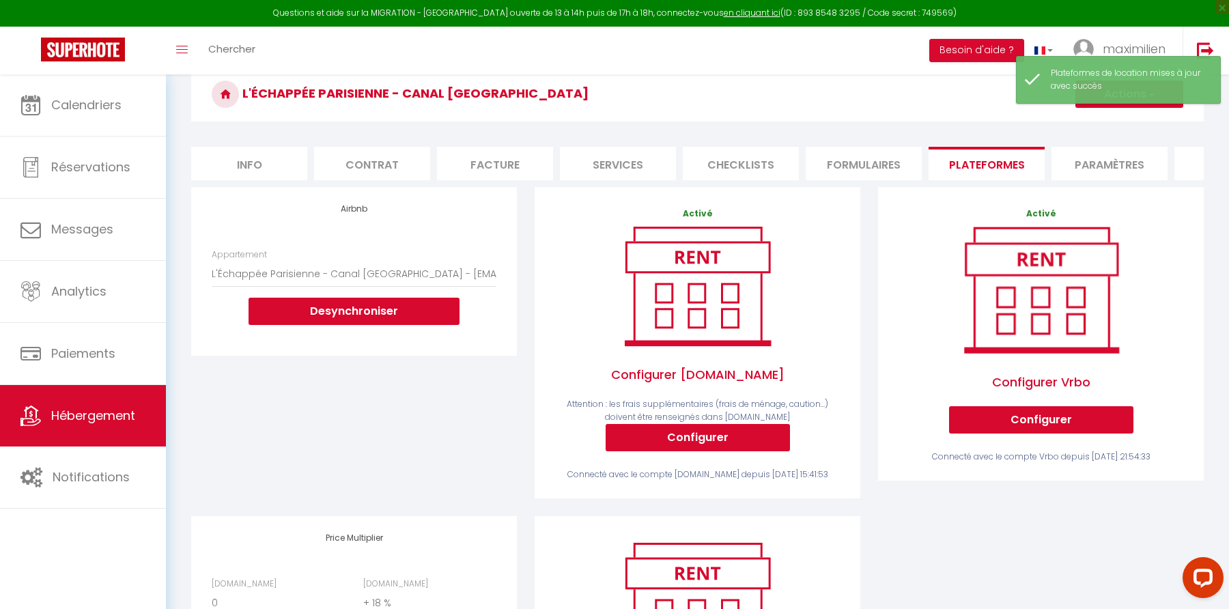
scroll to position [36, 0]
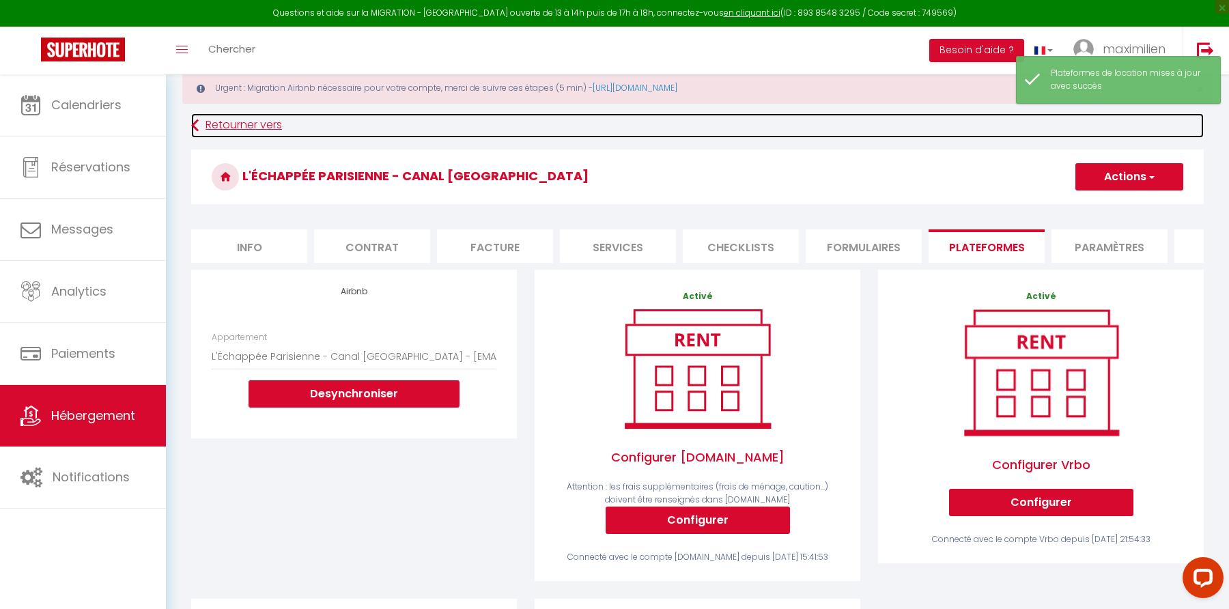
click at [264, 127] on link "Retourner vers" at bounding box center [697, 125] width 1013 height 25
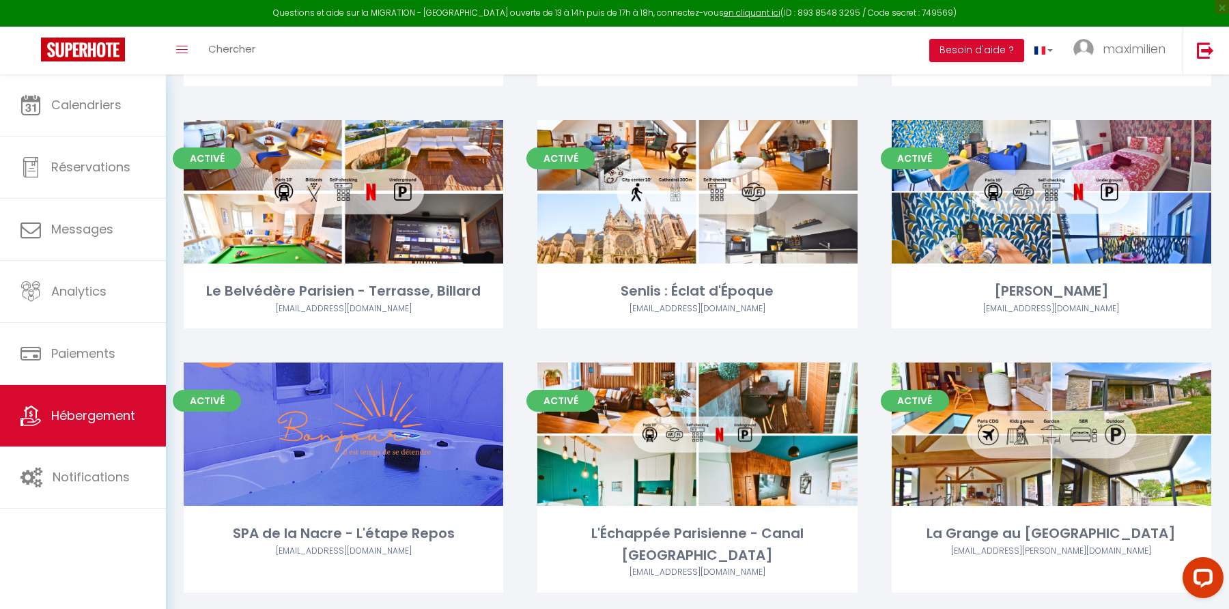
scroll to position [540, 0]
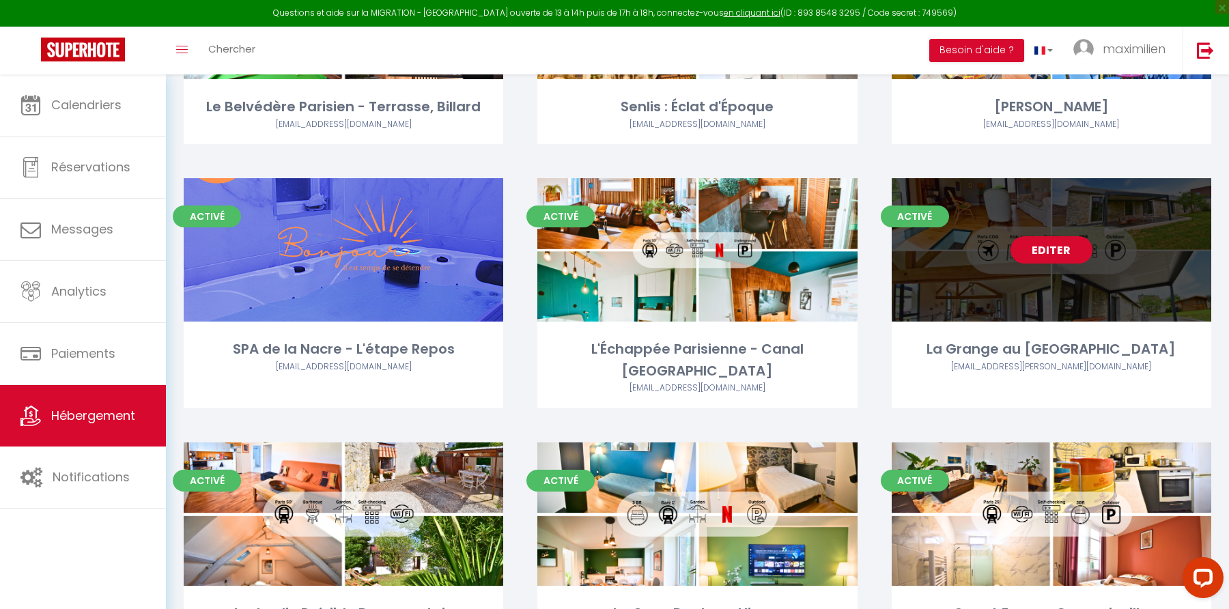
click at [1059, 242] on link "Editer" at bounding box center [1052, 249] width 82 height 27
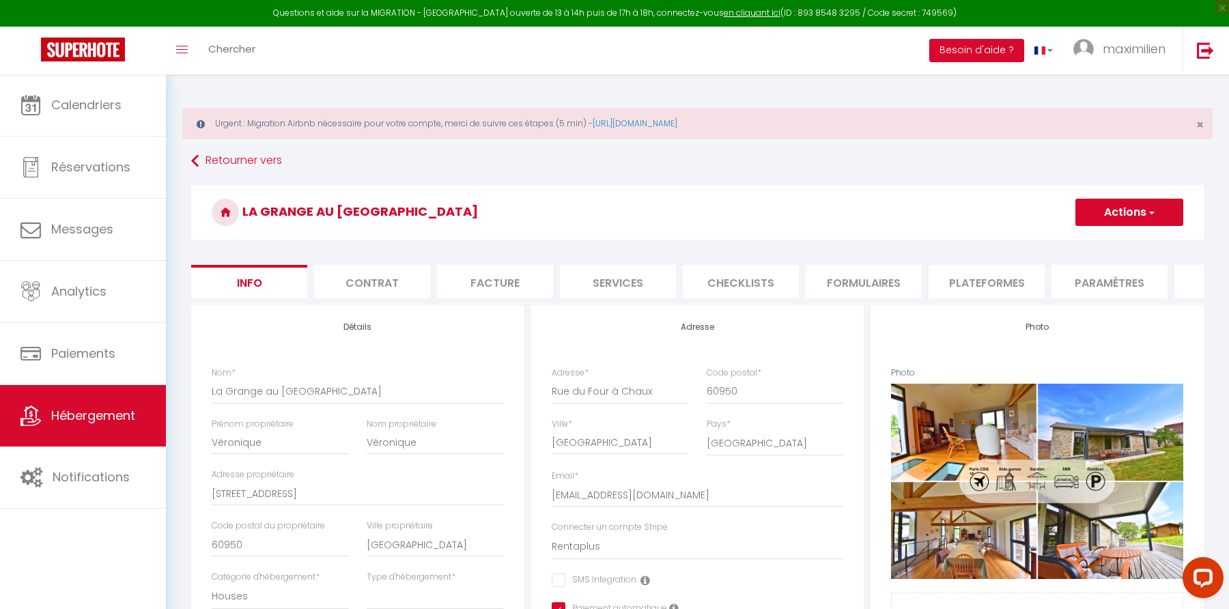
click at [969, 281] on li "Plateformes" at bounding box center [987, 281] width 116 height 33
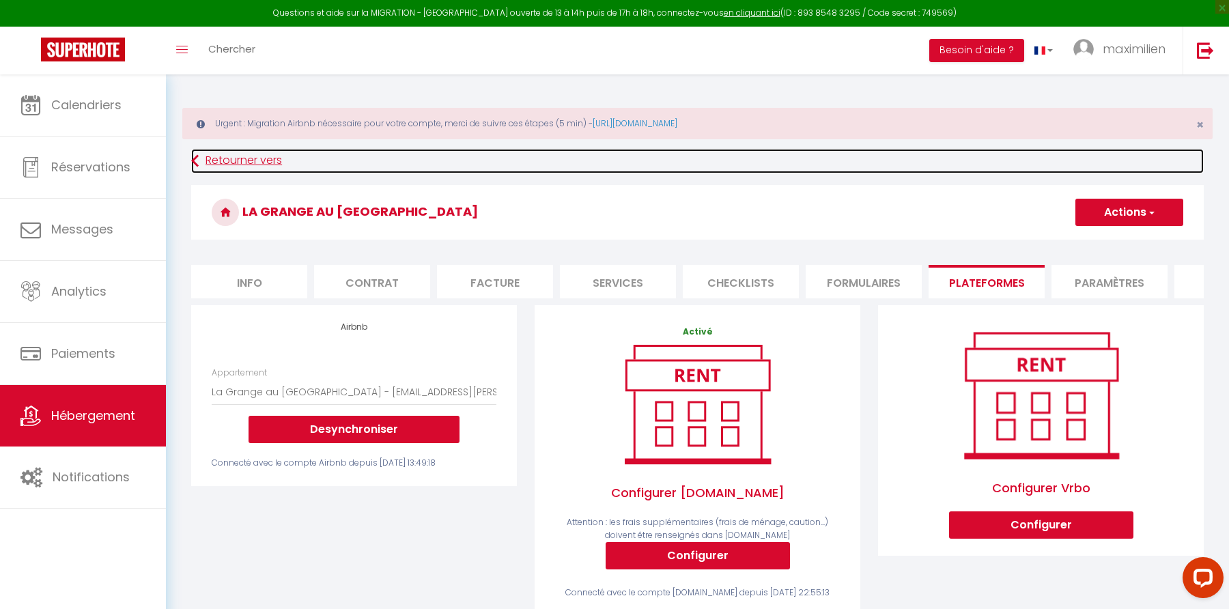
click at [286, 163] on link "Retourner vers" at bounding box center [697, 161] width 1013 height 25
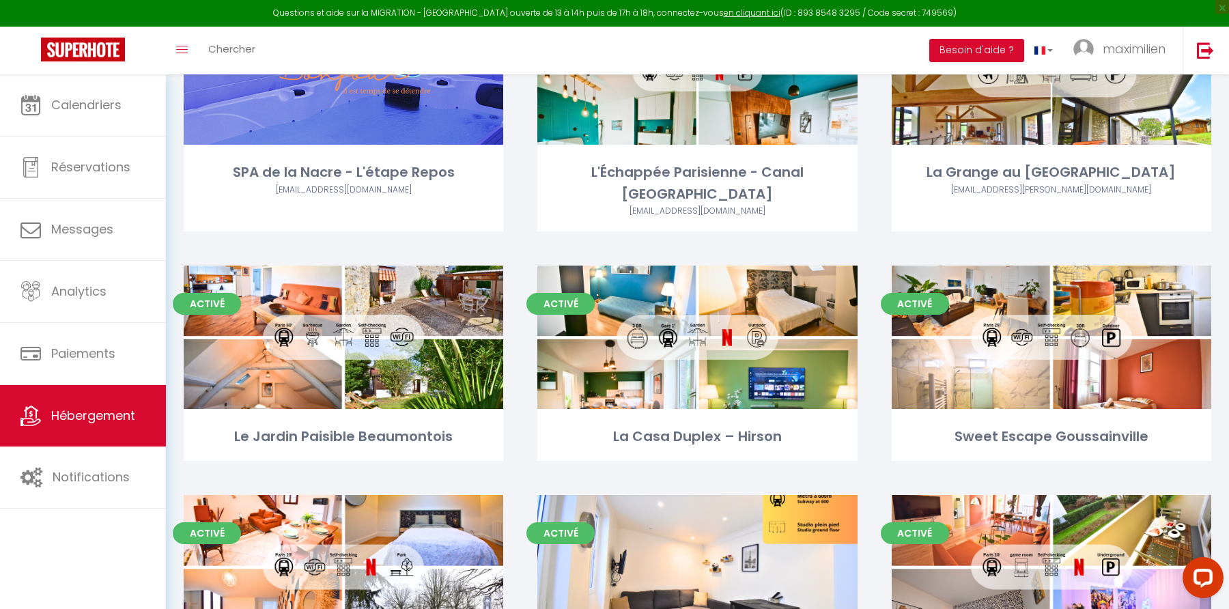
scroll to position [724, 0]
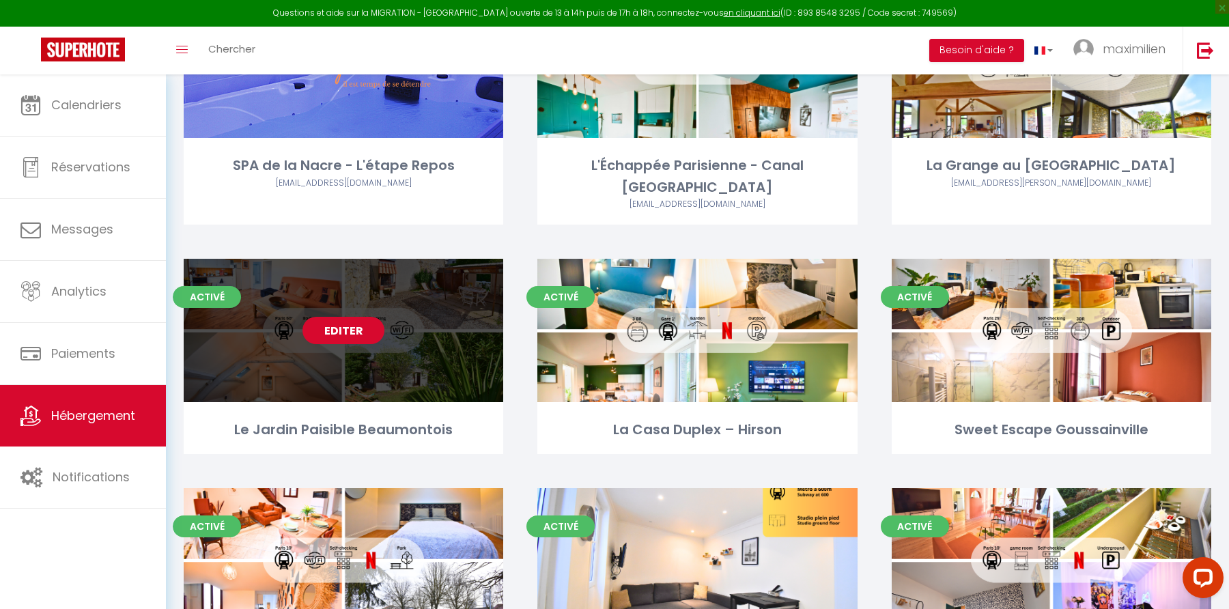
click at [337, 317] on link "Editer" at bounding box center [344, 330] width 82 height 27
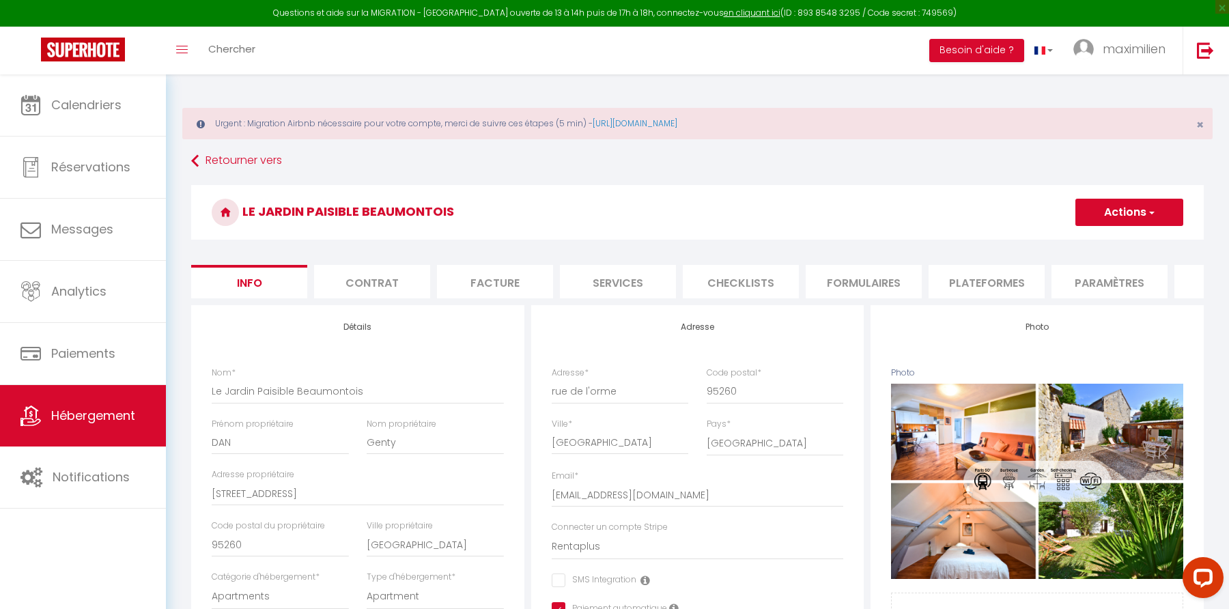
click at [988, 285] on li "Plateformes" at bounding box center [987, 281] width 116 height 33
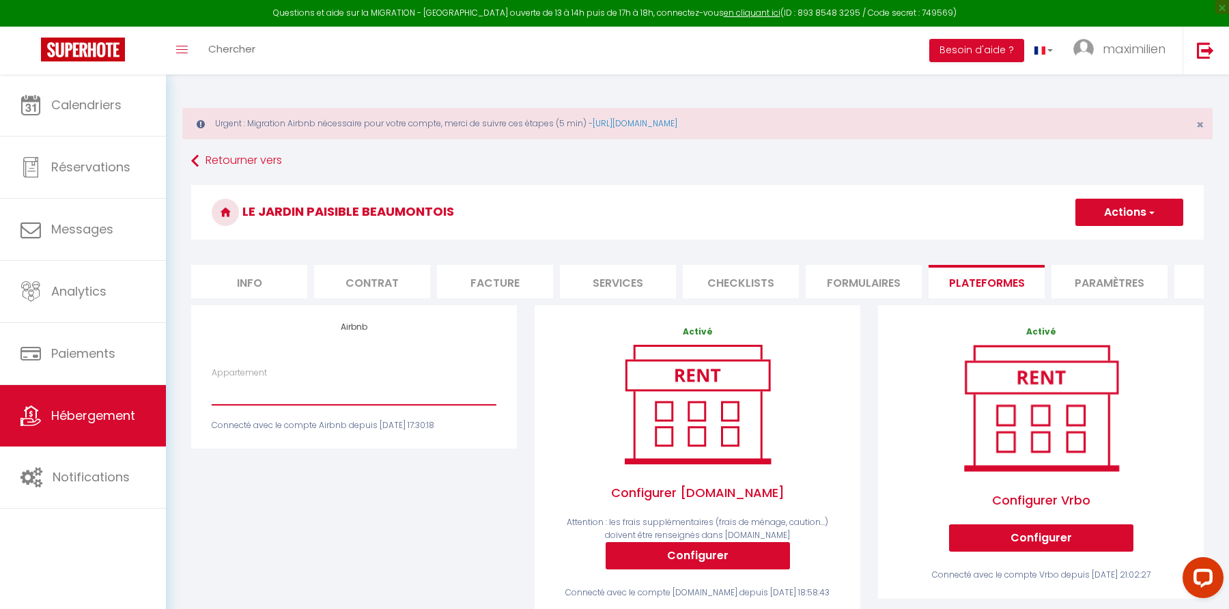
click at [344, 398] on select "SPA de la Nacre -L'étape repos- Maisonette entière - spaandeville@gmail.com L'É…" at bounding box center [354, 392] width 285 height 26
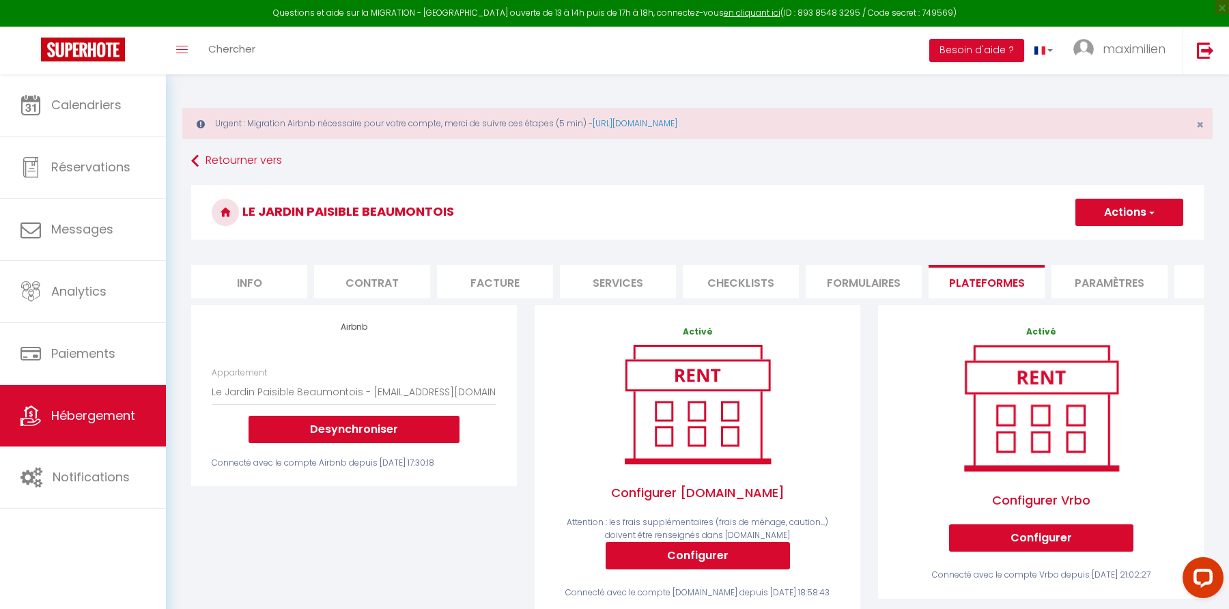
click at [1100, 202] on button "Actions" at bounding box center [1130, 212] width 108 height 27
click at [1095, 251] on link "Enregistrer" at bounding box center [1129, 243] width 108 height 18
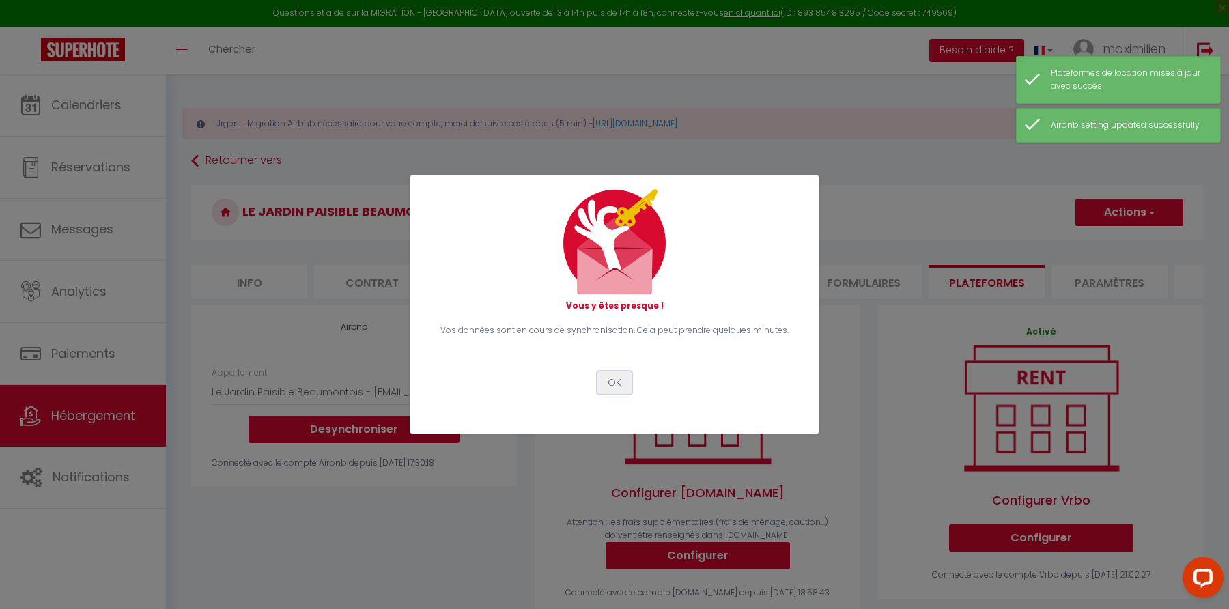
click at [622, 376] on button "OK" at bounding box center [615, 383] width 34 height 23
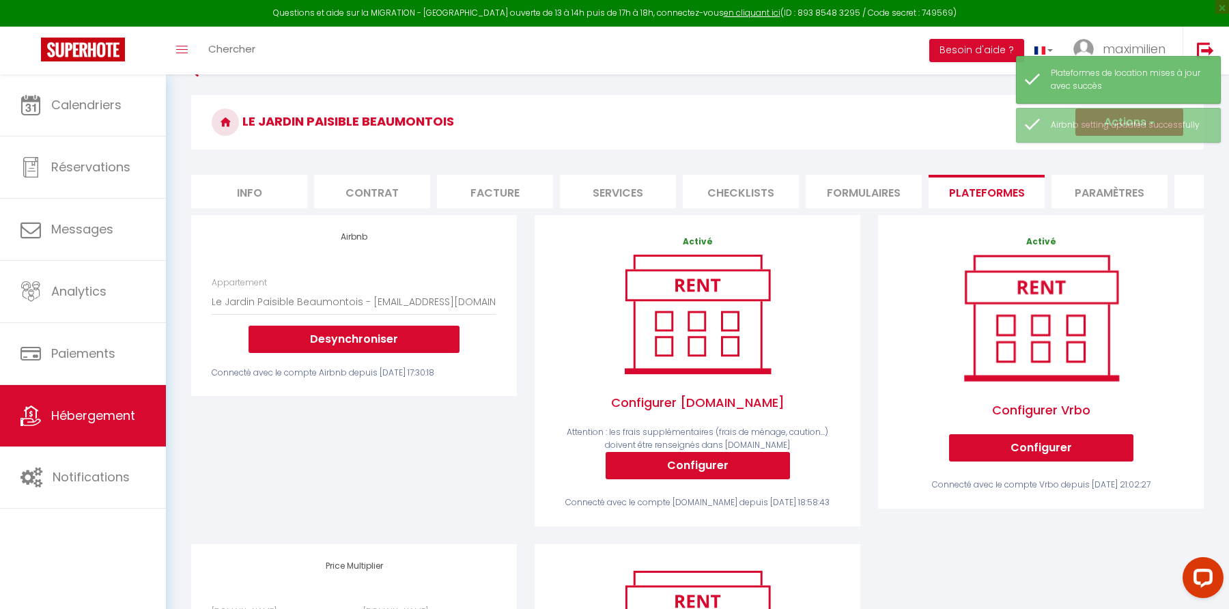
scroll to position [52, 0]
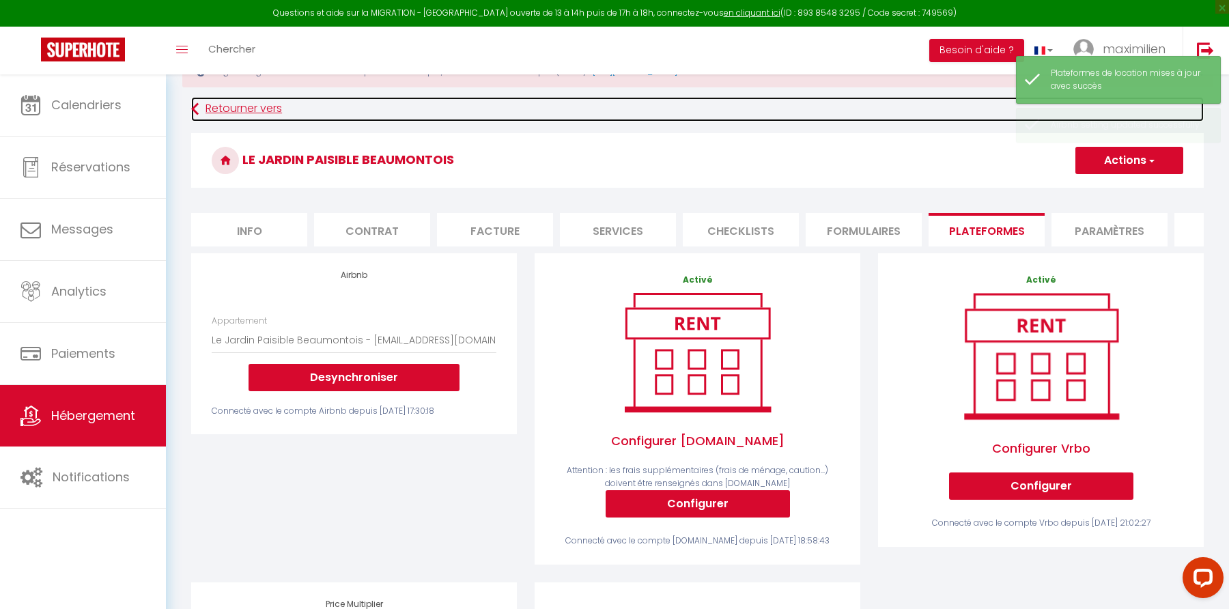
click at [258, 105] on link "Retourner vers" at bounding box center [697, 109] width 1013 height 25
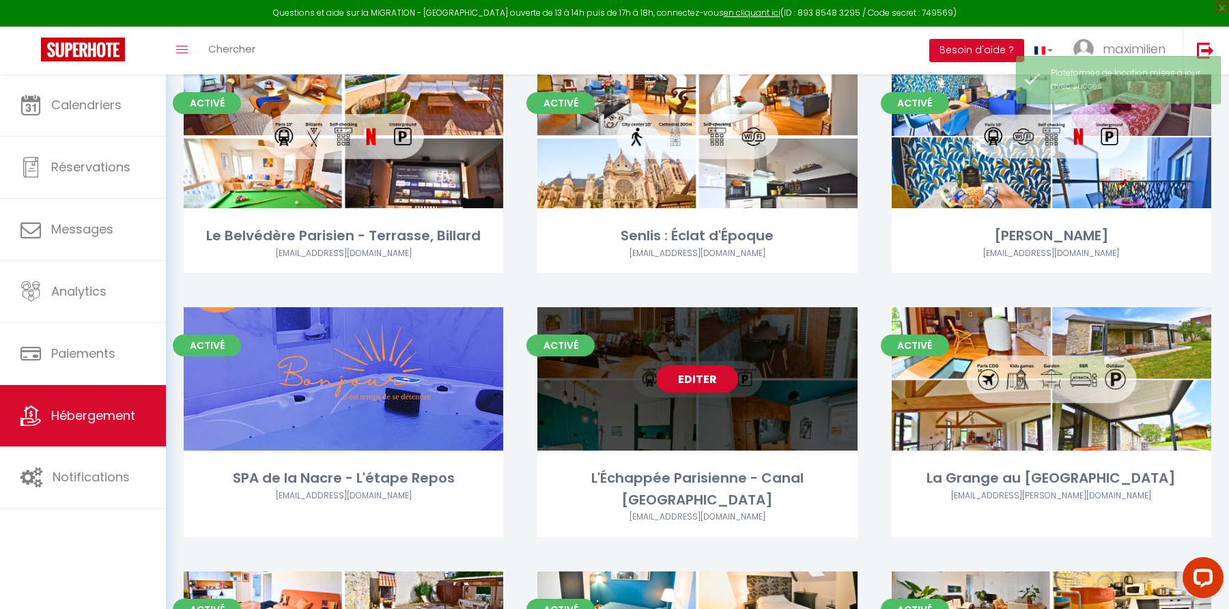
scroll to position [602, 0]
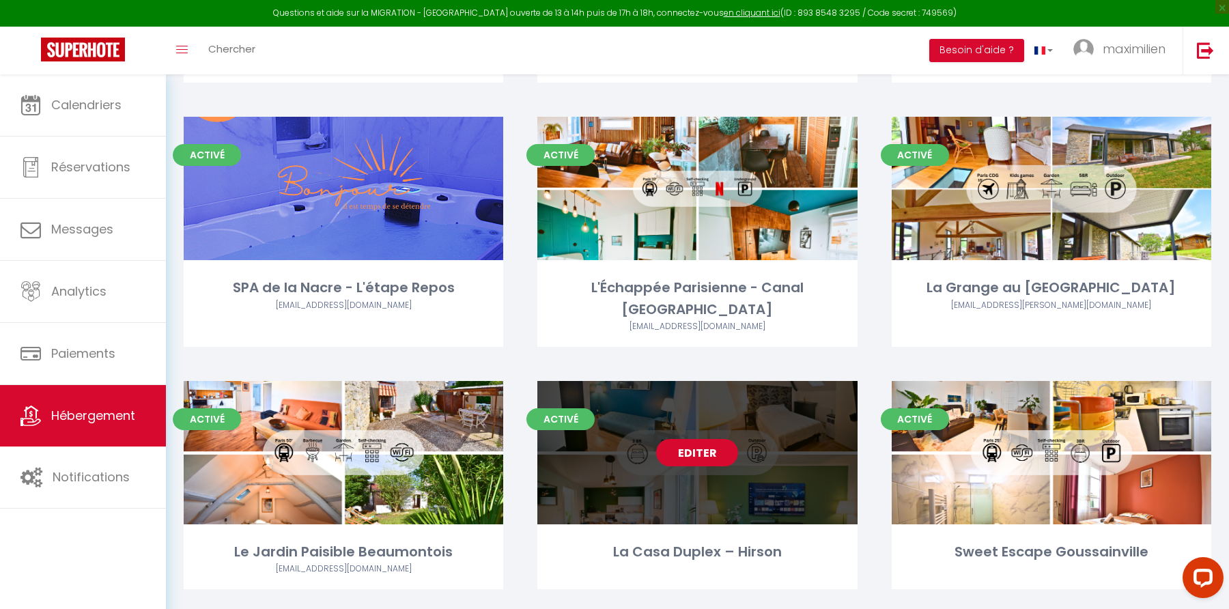
click at [700, 439] on link "Editer" at bounding box center [697, 452] width 82 height 27
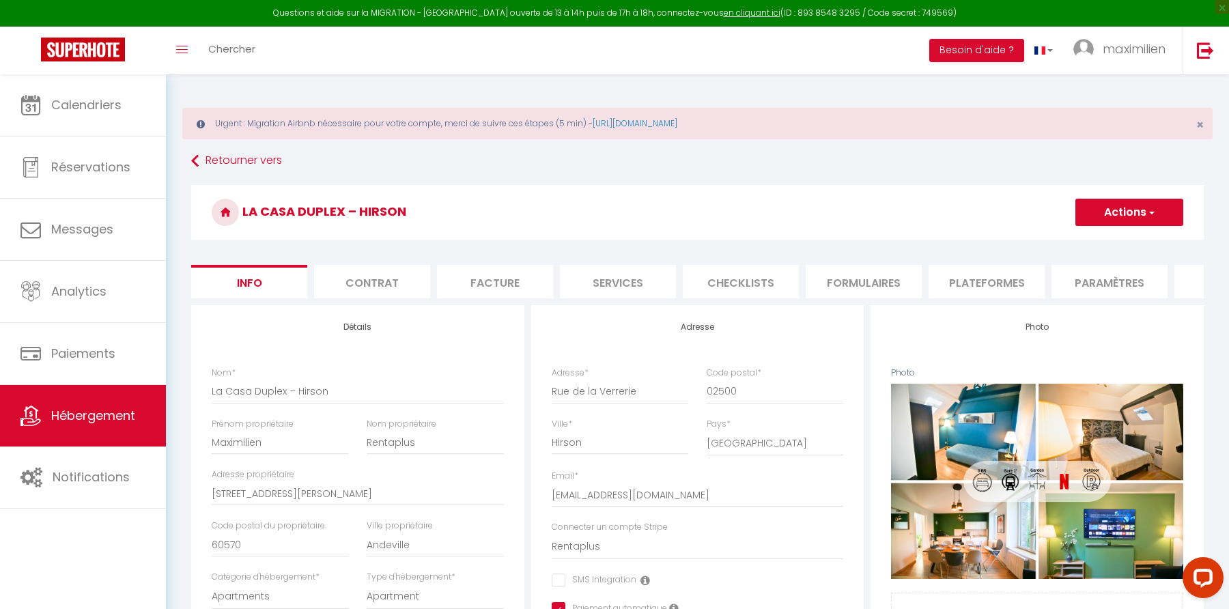
click at [858, 284] on li "Formulaires" at bounding box center [864, 281] width 116 height 33
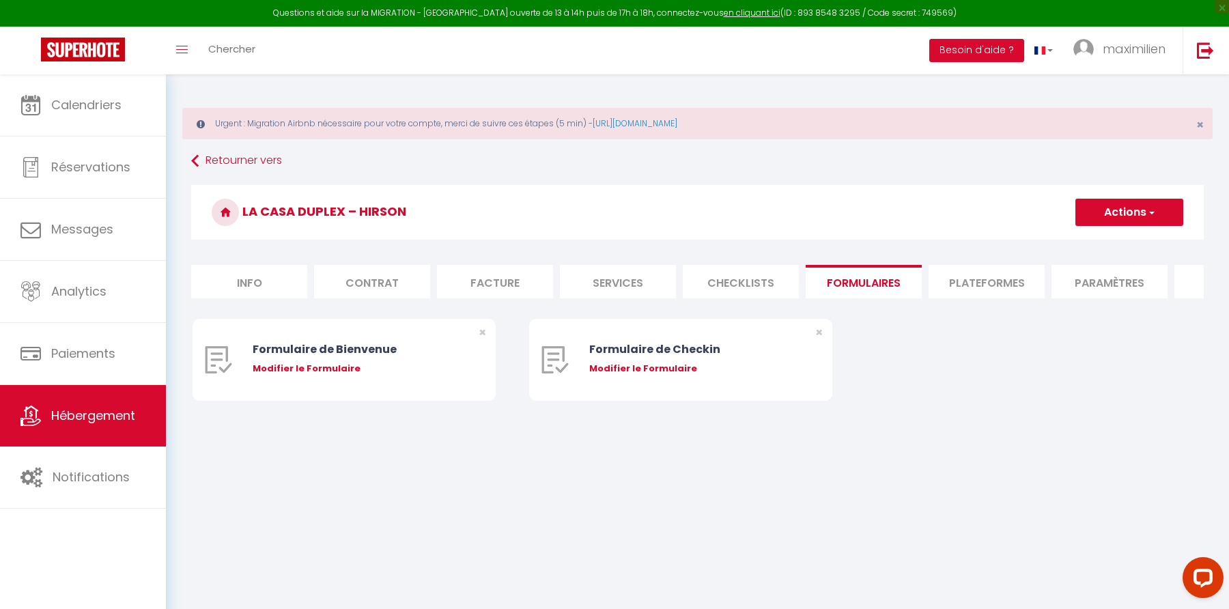
click at [764, 283] on li "Checklists" at bounding box center [741, 281] width 116 height 33
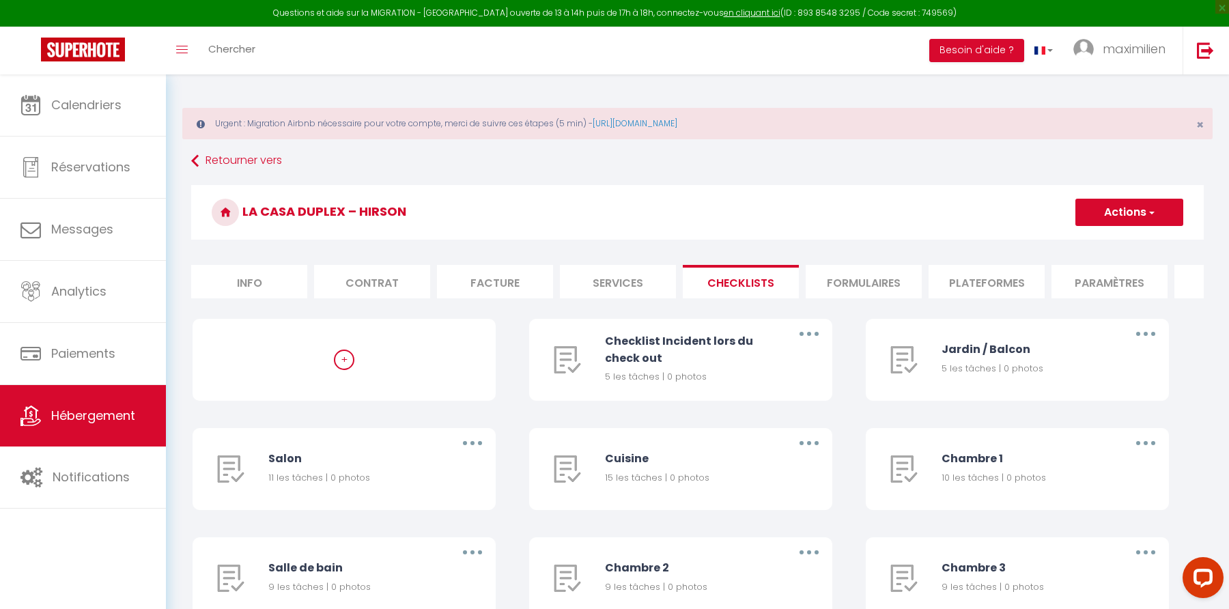
click at [645, 283] on li "Services" at bounding box center [618, 281] width 116 height 33
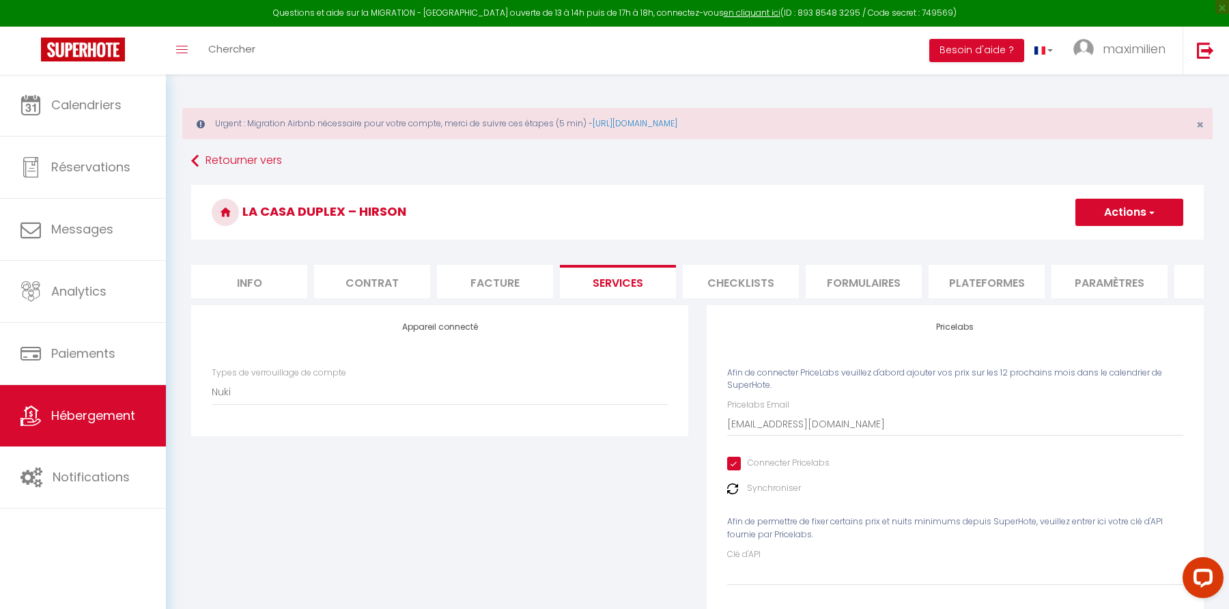
click at [533, 289] on li "Facture" at bounding box center [495, 281] width 116 height 33
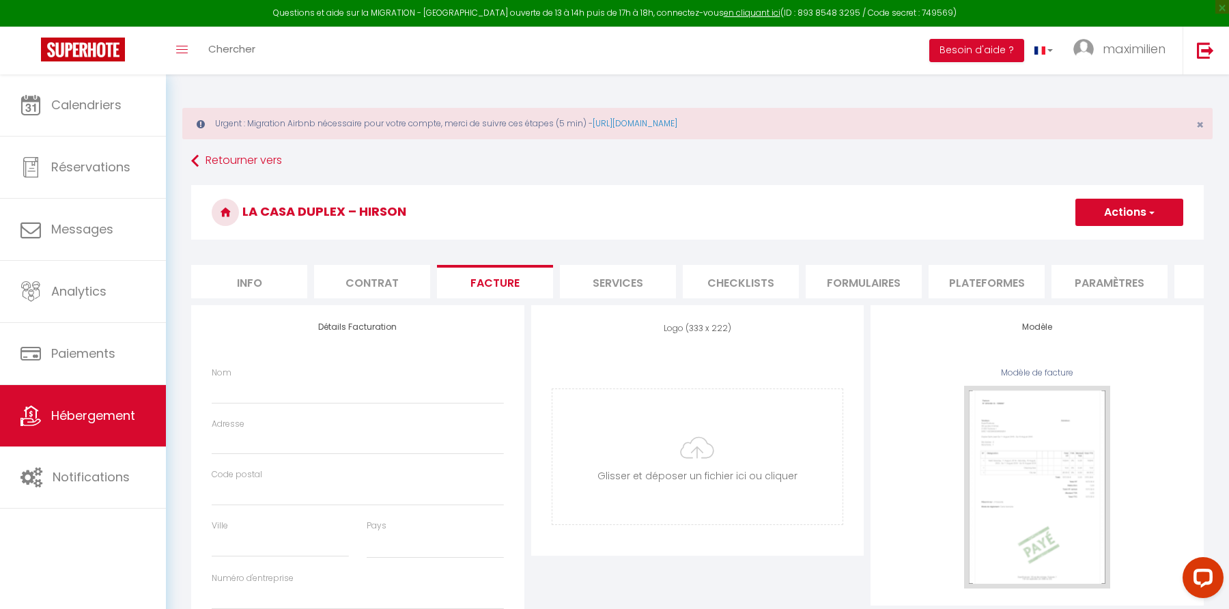
scroll to position [117, 0]
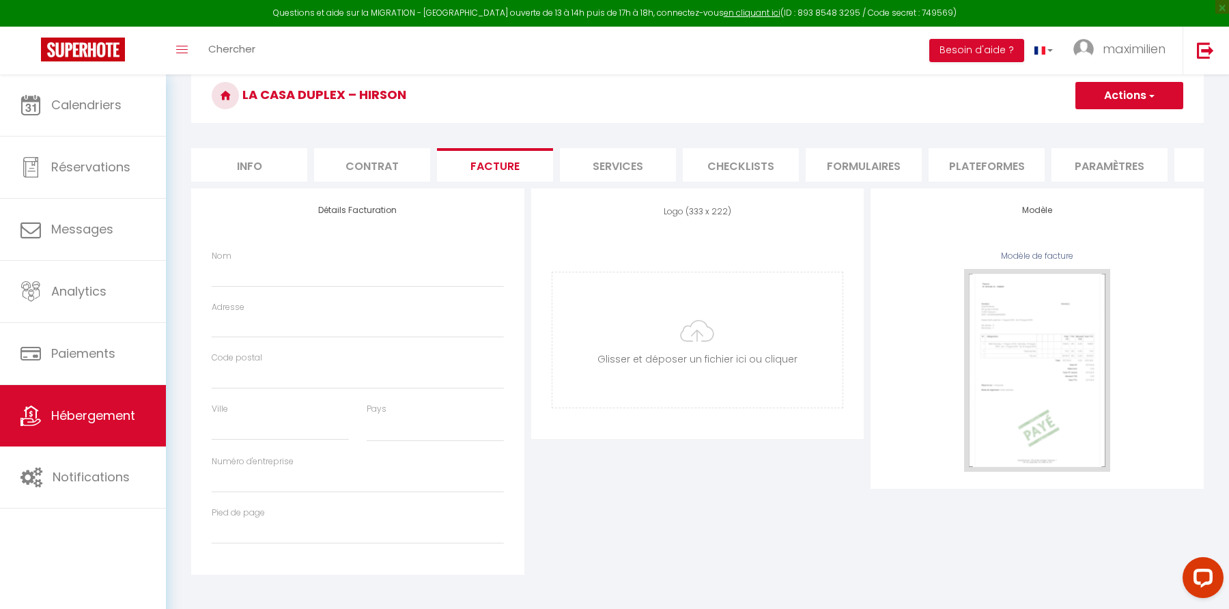
click at [944, 170] on li "Plateformes" at bounding box center [987, 164] width 116 height 33
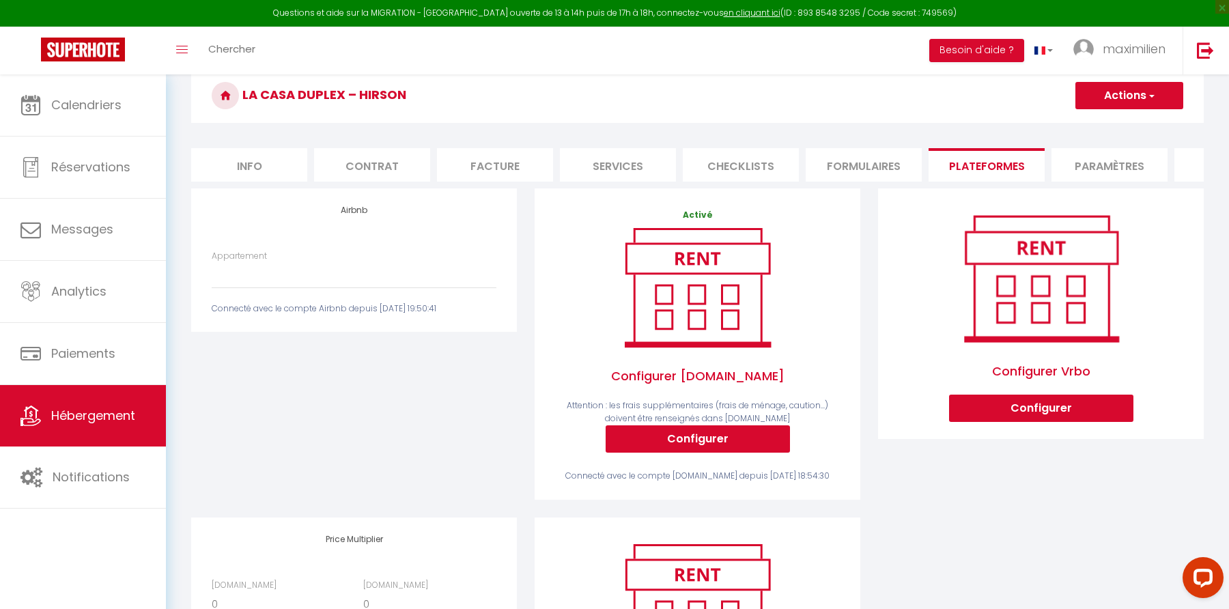
click at [397, 292] on div "Appartement SPA de la Nacre -L'étape repos- Maisonette entière - spaandeville@g…" at bounding box center [354, 283] width 303 height 66
click at [365, 273] on select "SPA de la Nacre -L'étape repos- Maisonette entière - spaandeville@gmail.com L'É…" at bounding box center [354, 275] width 285 height 26
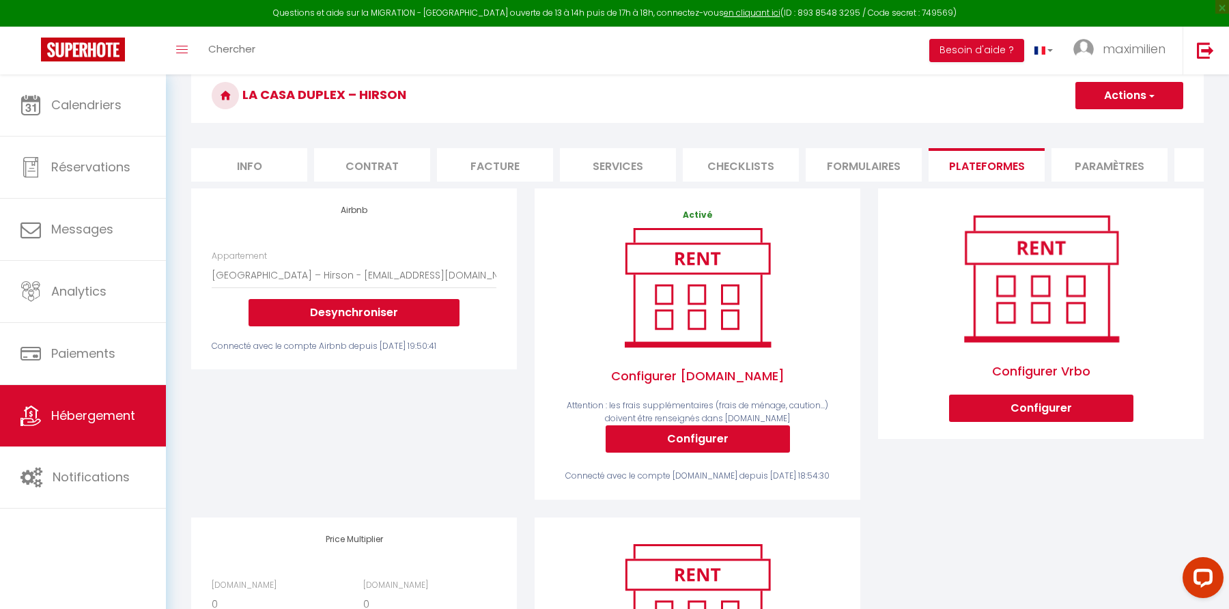
click at [1128, 113] on h3 "La Casa Duplex – Hirson" at bounding box center [697, 95] width 1013 height 55
click at [1118, 102] on button "Actions" at bounding box center [1130, 95] width 108 height 27
click at [1111, 130] on link "Enregistrer" at bounding box center [1129, 126] width 108 height 18
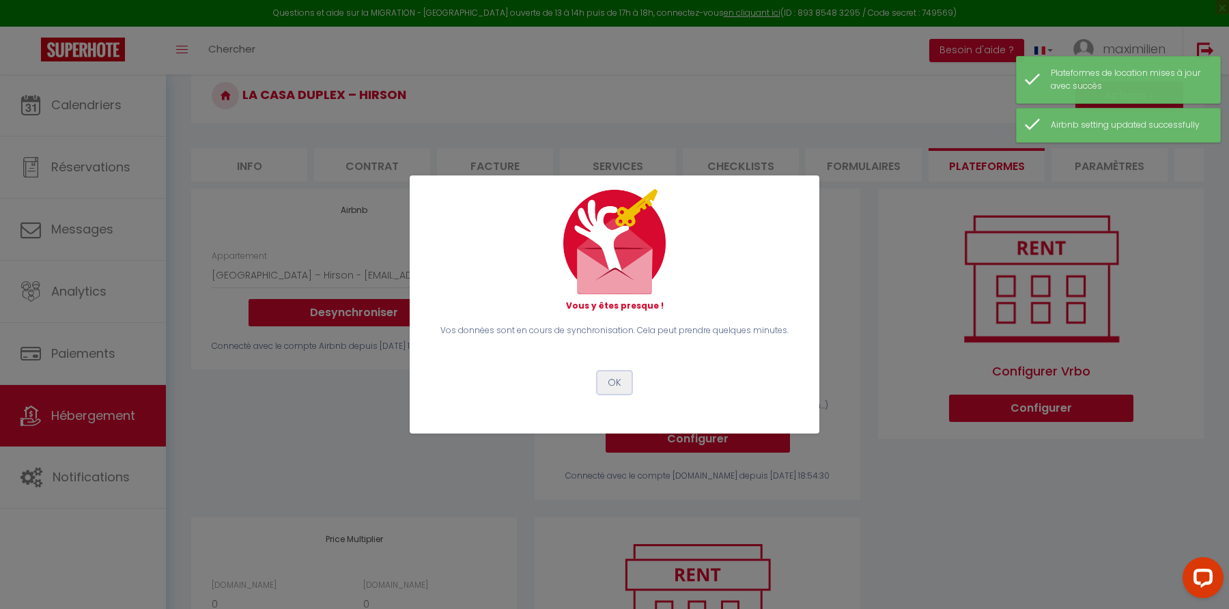
click at [616, 378] on button "OK" at bounding box center [615, 383] width 34 height 23
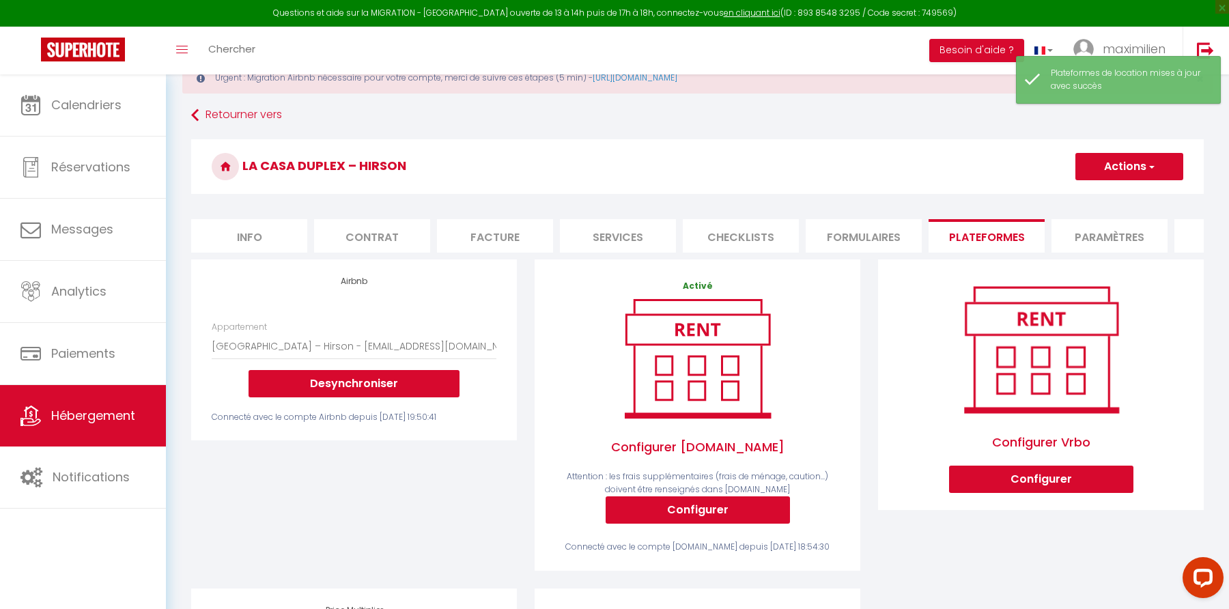
scroll to position [20, 0]
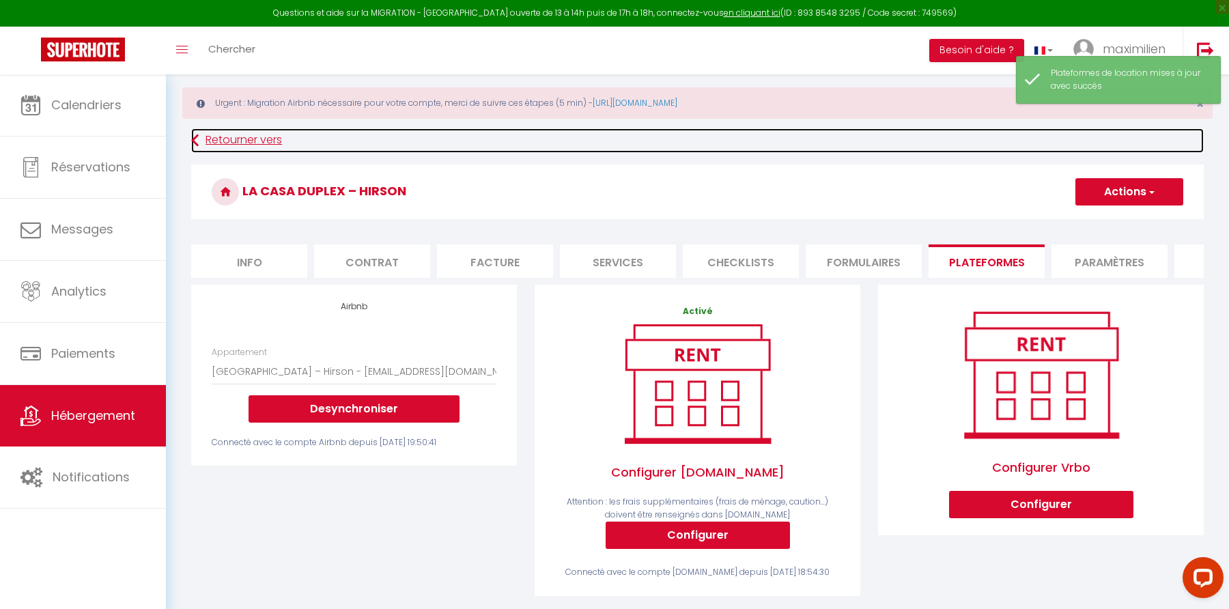
click at [267, 137] on link "Retourner vers" at bounding box center [697, 140] width 1013 height 25
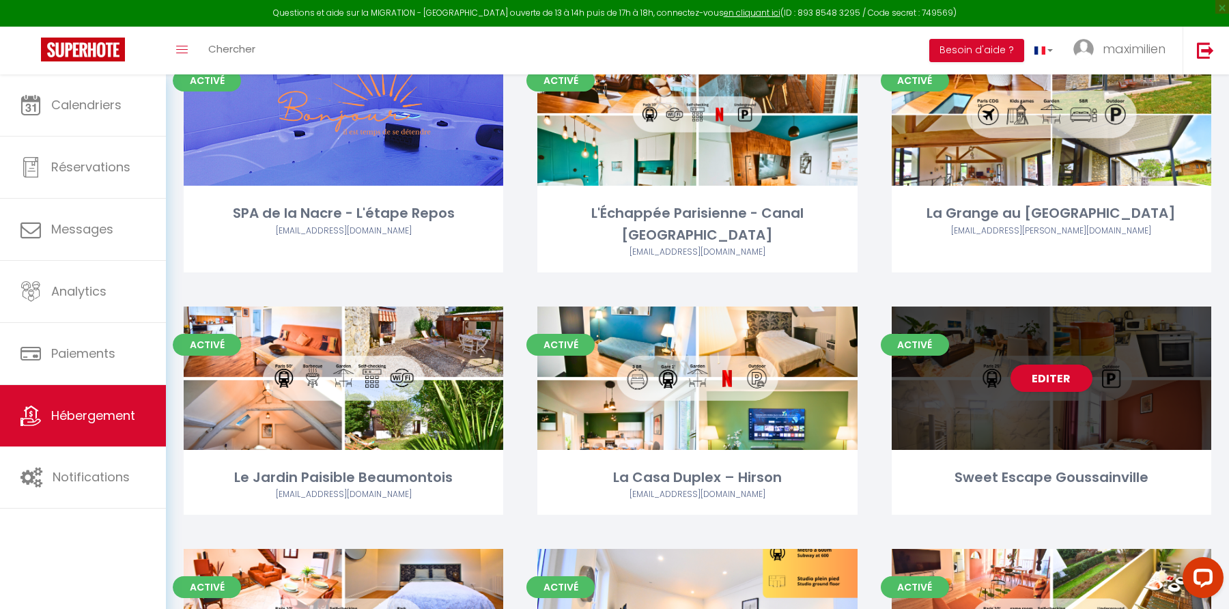
scroll to position [684, 0]
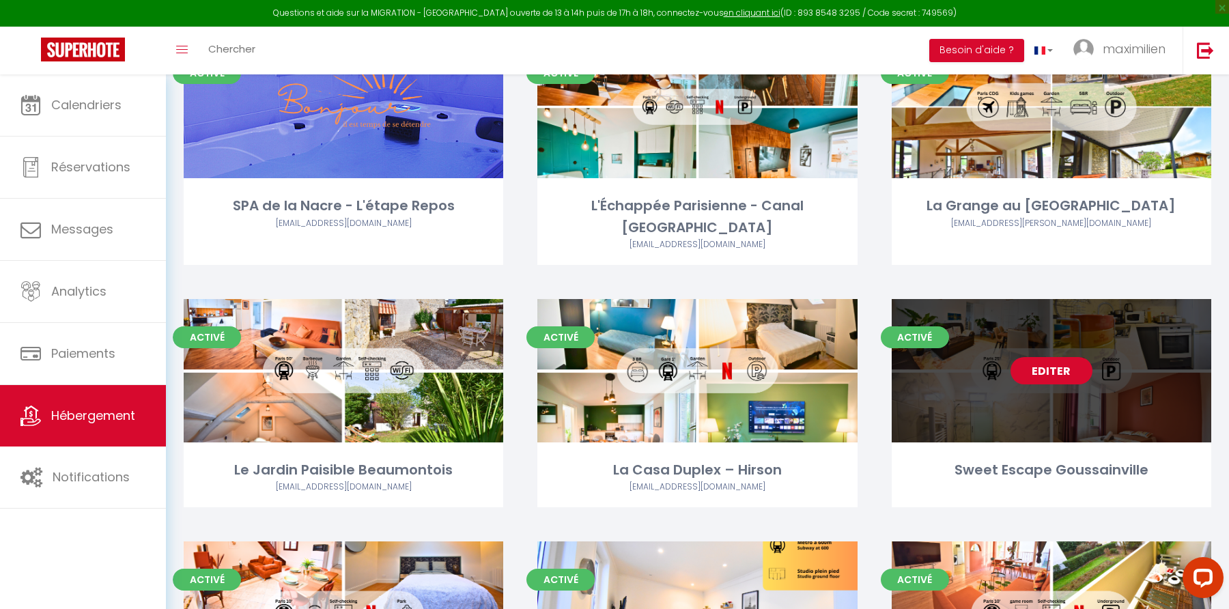
click at [1070, 357] on link "Editer" at bounding box center [1052, 370] width 82 height 27
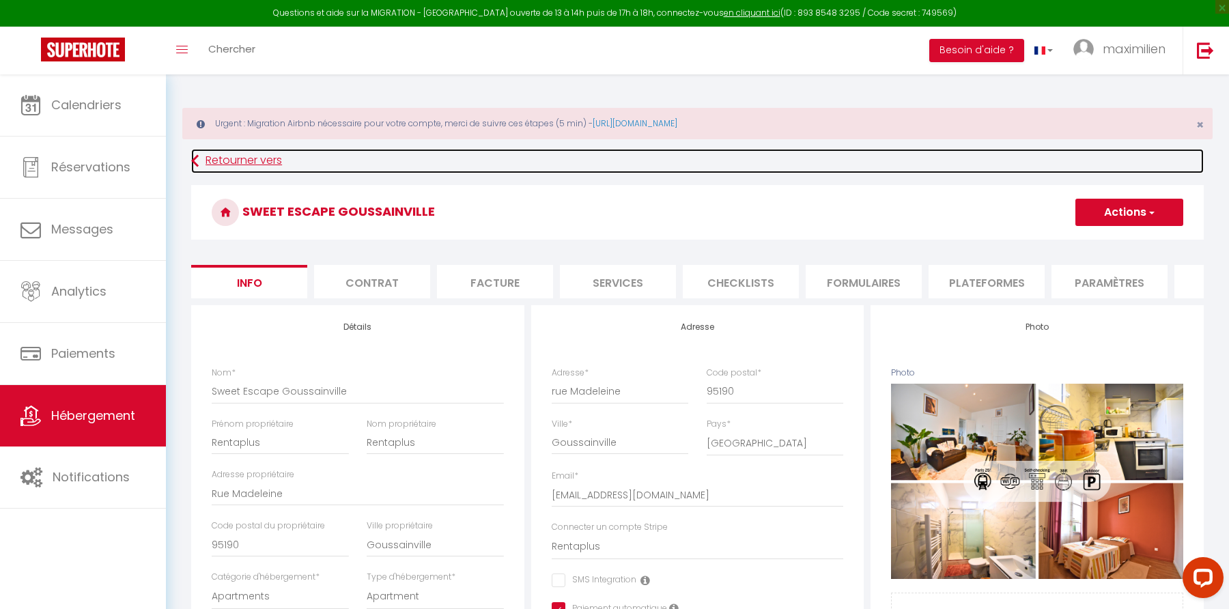
click at [267, 158] on link "Retourner vers" at bounding box center [697, 161] width 1013 height 25
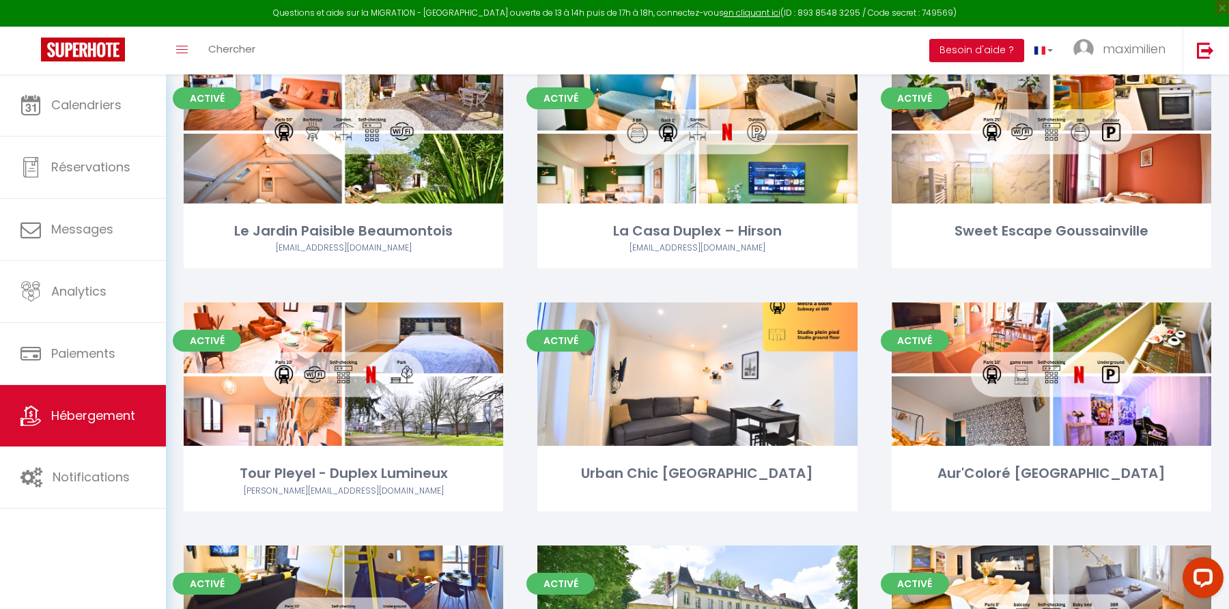
scroll to position [928, 0]
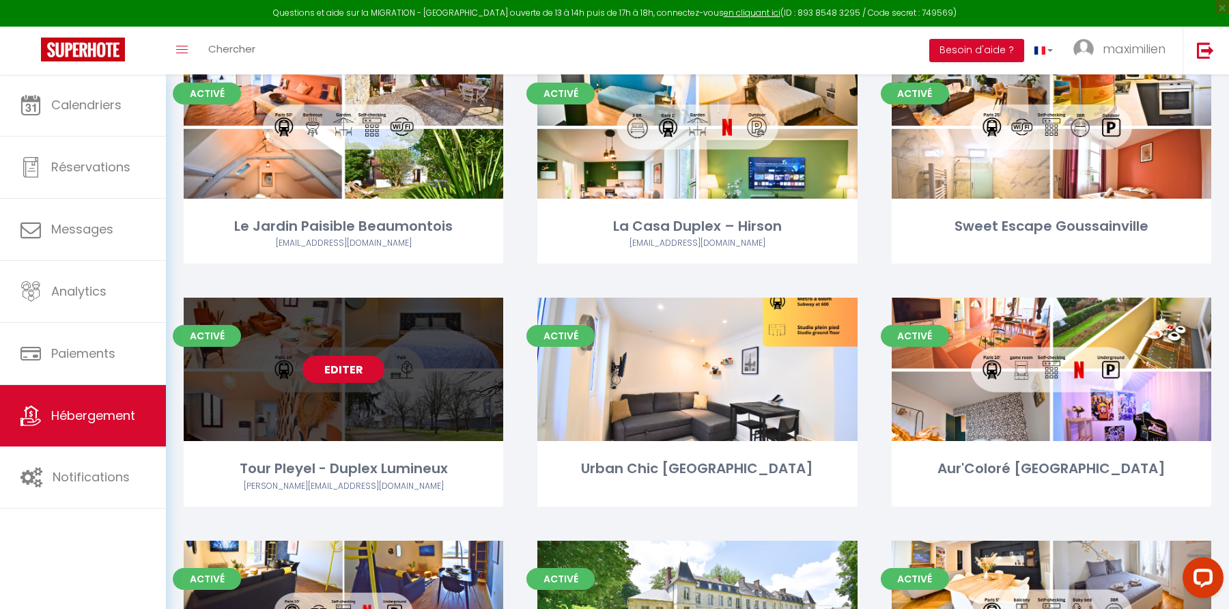
click at [360, 356] on link "Editer" at bounding box center [344, 369] width 82 height 27
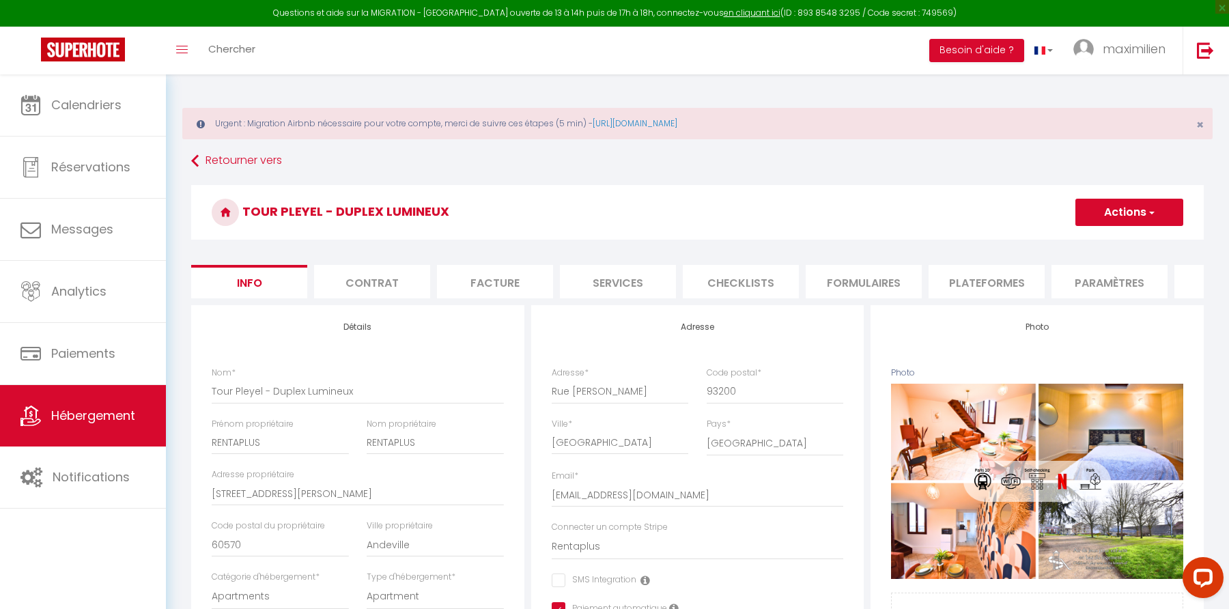
click at [998, 275] on li "Plateformes" at bounding box center [987, 281] width 116 height 33
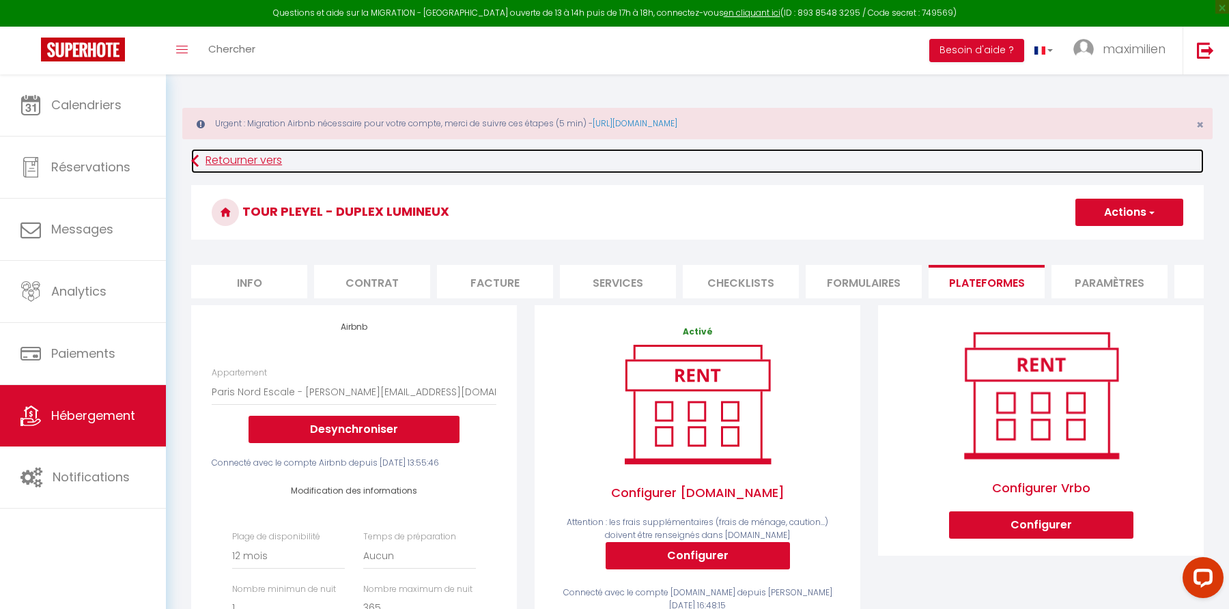
click at [217, 163] on link "Retourner vers" at bounding box center [697, 161] width 1013 height 25
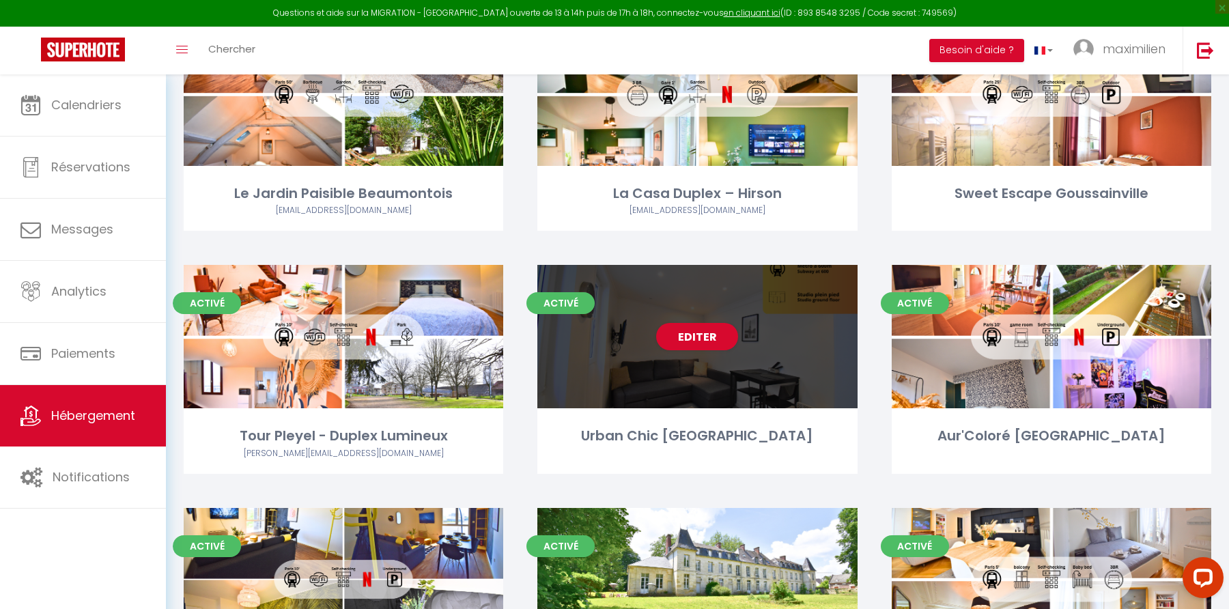
scroll to position [964, 0]
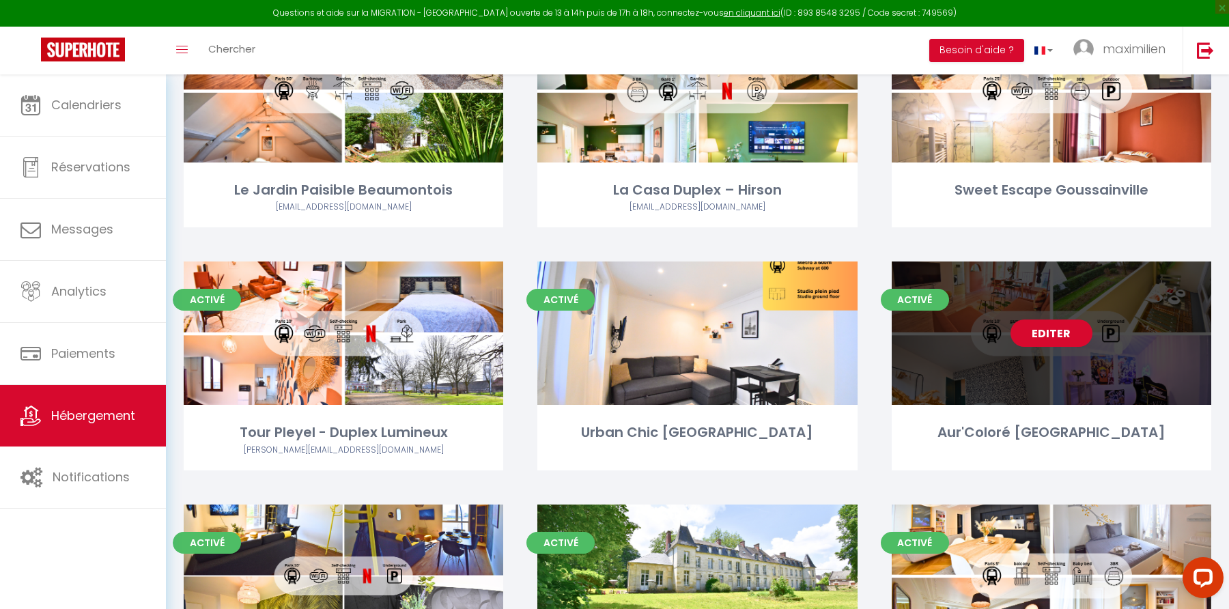
click at [1059, 320] on link "Editer" at bounding box center [1052, 333] width 82 height 27
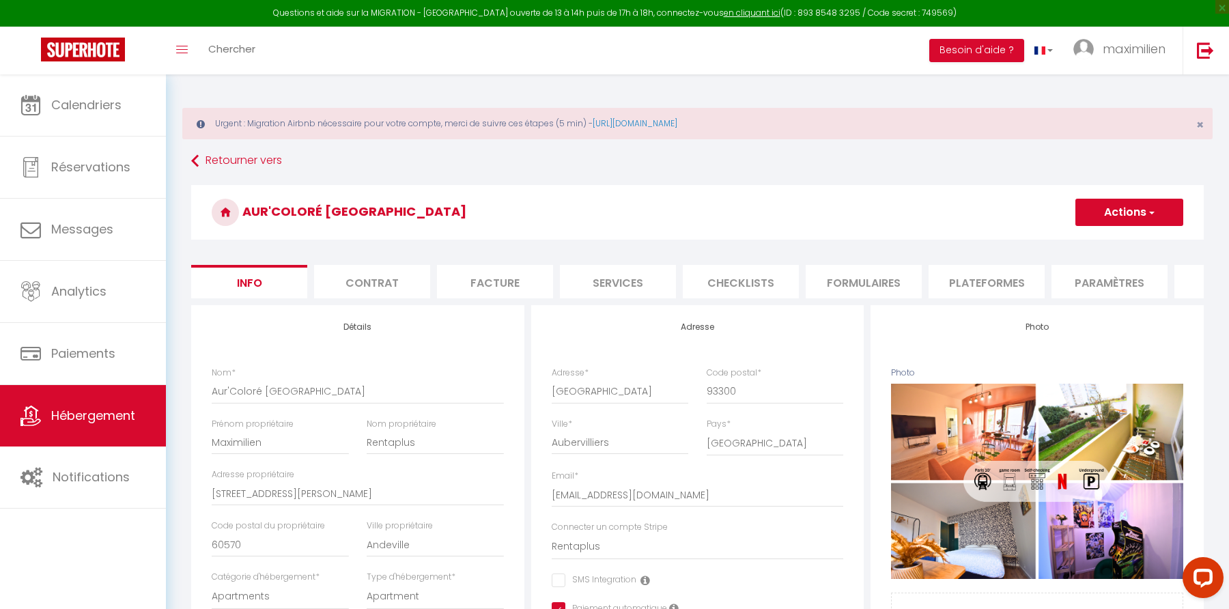
click at [981, 280] on li "Plateformes" at bounding box center [987, 281] width 116 height 33
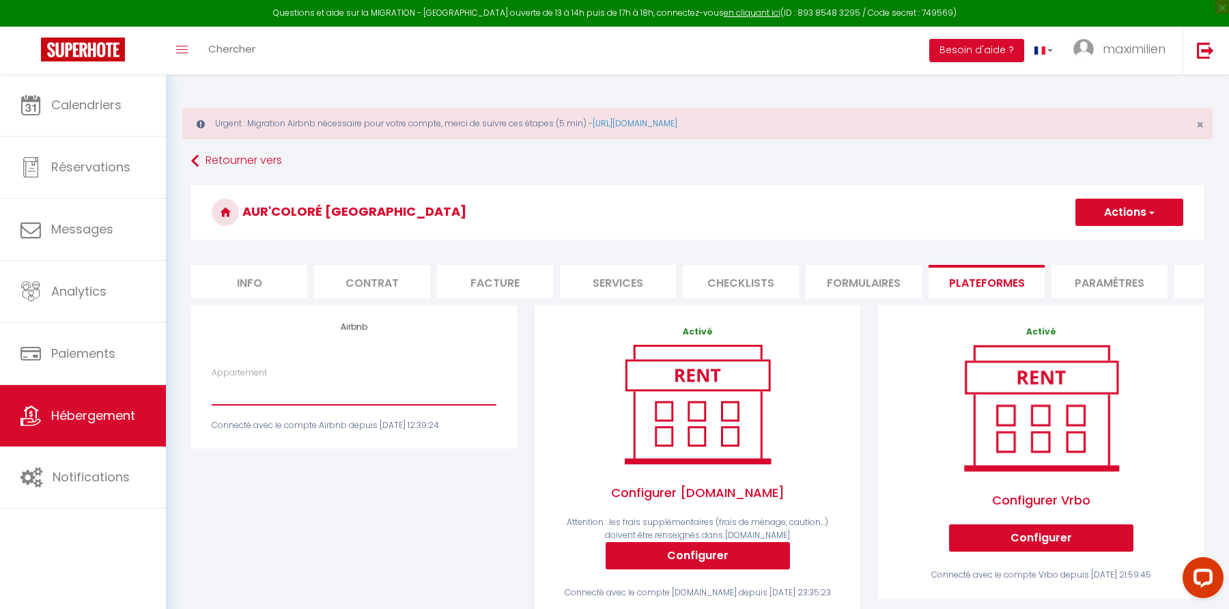
click at [434, 400] on select "SPA de la Nacre -L'étape repos- Maisonette entière - spaandeville@gmail.com L'É…" at bounding box center [354, 392] width 285 height 26
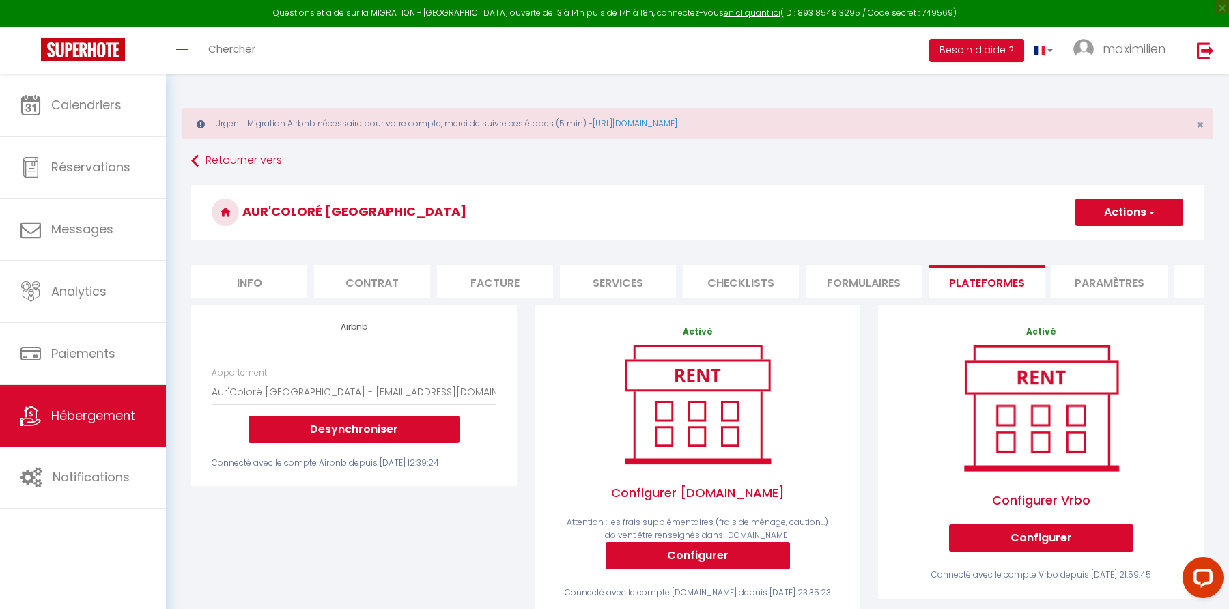
click at [1116, 197] on h3 "Aur'Coloré [GEOGRAPHIC_DATA]" at bounding box center [697, 212] width 1013 height 55
click at [1118, 220] on button "Actions" at bounding box center [1130, 212] width 108 height 27
click at [1103, 240] on link "Enregistrer" at bounding box center [1129, 243] width 108 height 18
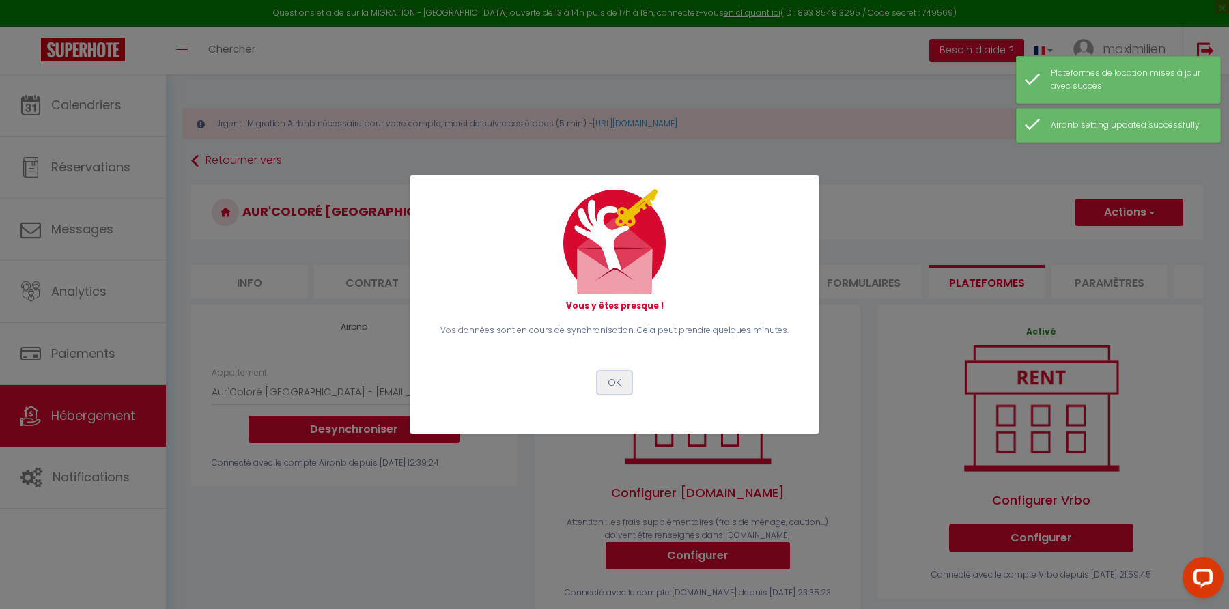
click at [602, 385] on button "OK" at bounding box center [615, 383] width 34 height 23
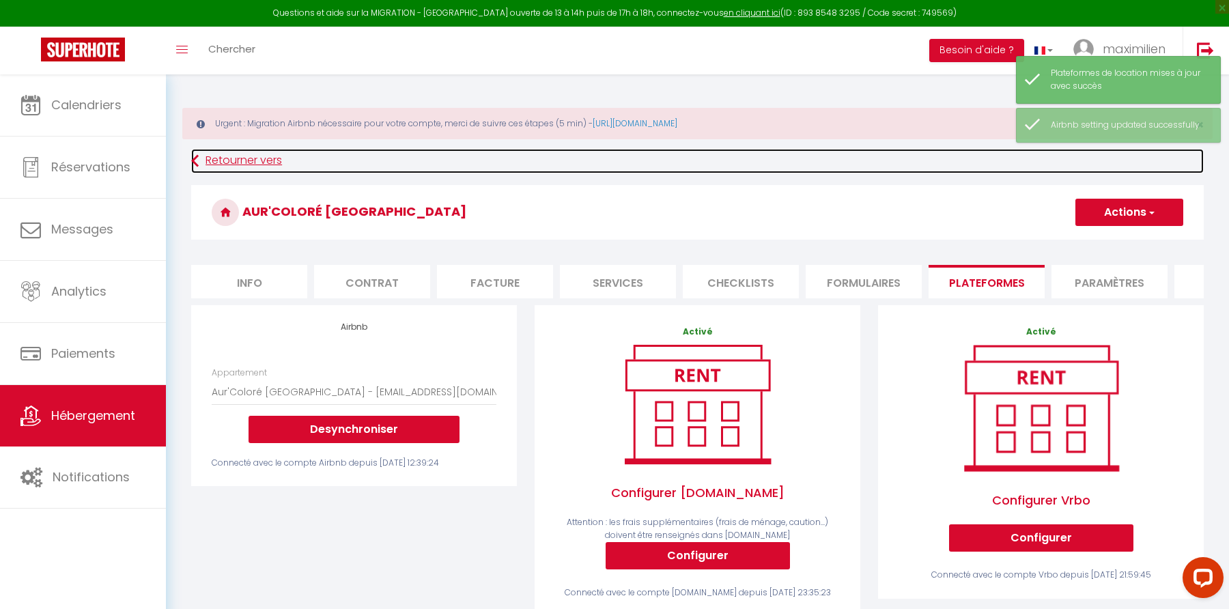
click at [251, 165] on link "Retourner vers" at bounding box center [697, 161] width 1013 height 25
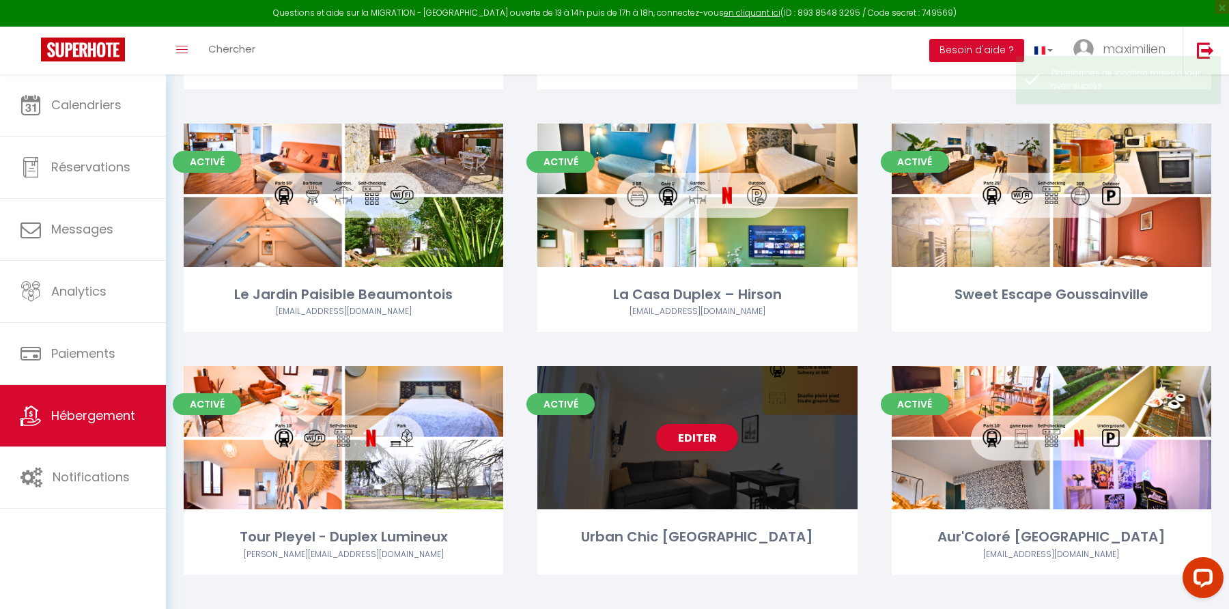
scroll to position [1083, 0]
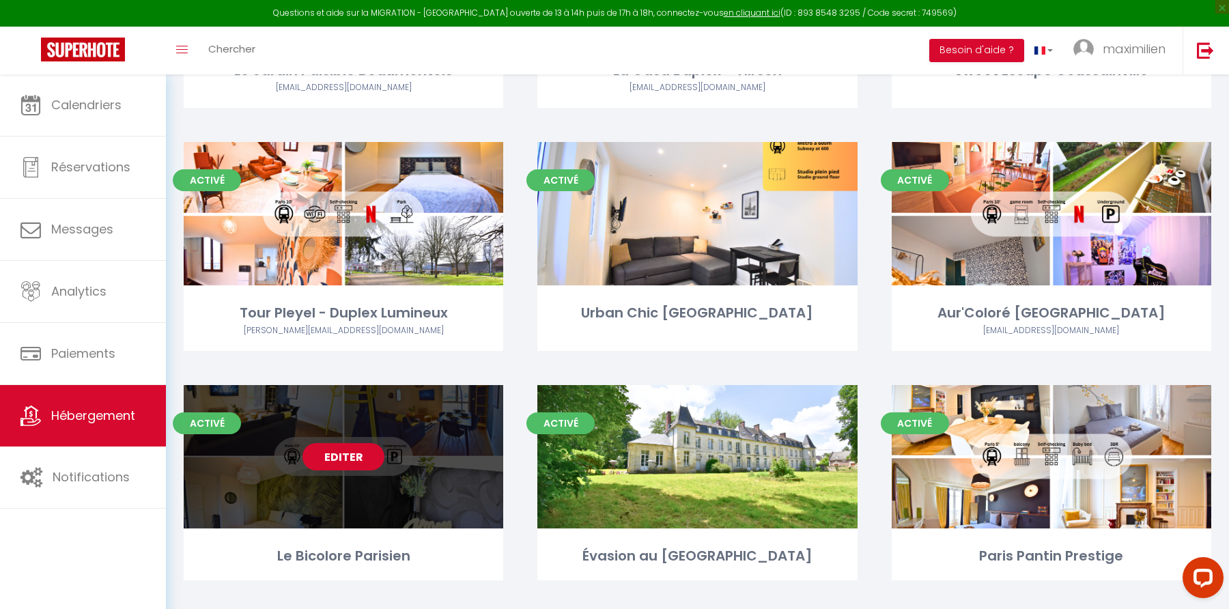
click at [351, 449] on link "Editer" at bounding box center [344, 456] width 82 height 27
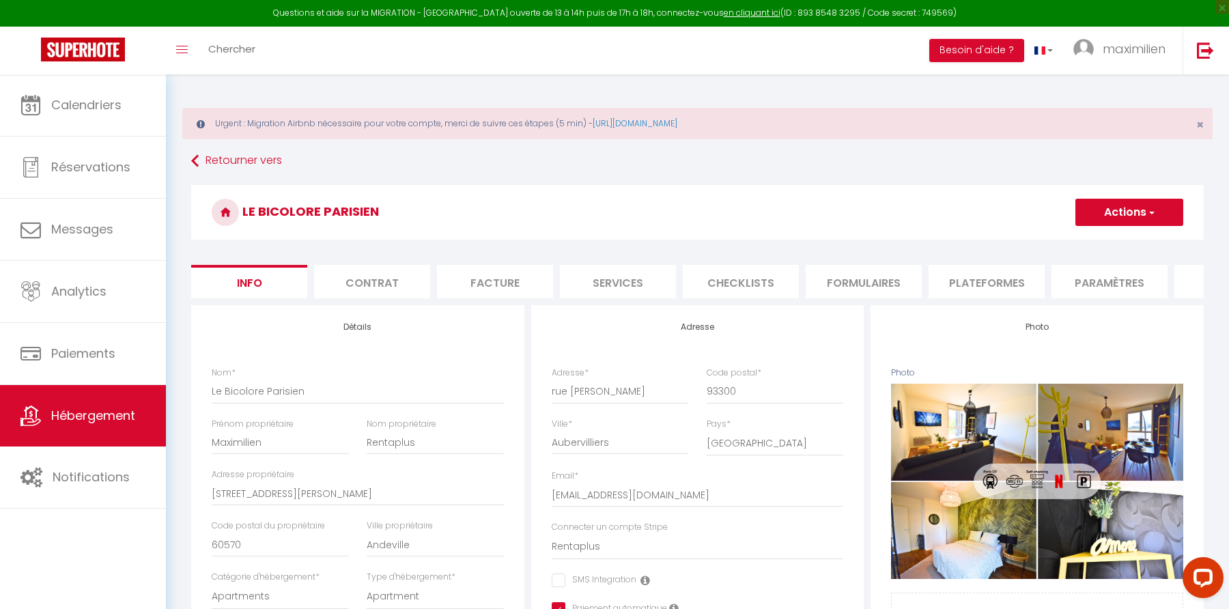
click at [964, 289] on li "Plateformes" at bounding box center [987, 281] width 116 height 33
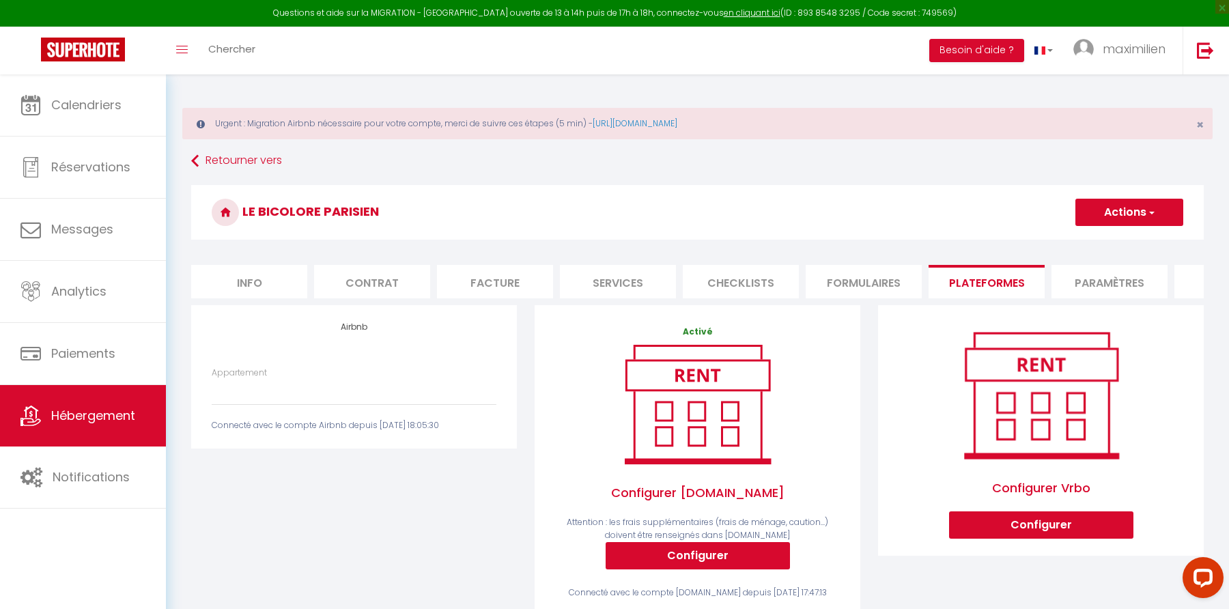
click at [959, 292] on li "Plateformes" at bounding box center [987, 281] width 116 height 33
click at [386, 395] on select "SPA de la Nacre -L'étape repos- Maisonette entière - spaandeville@gmail.com L'É…" at bounding box center [354, 392] width 285 height 26
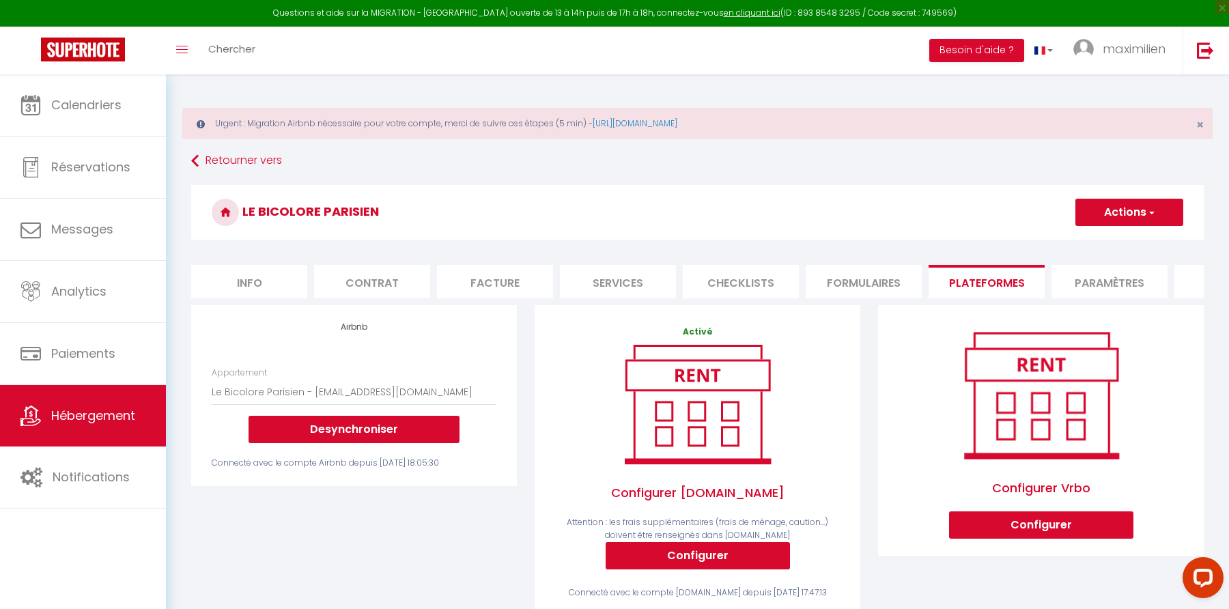
click at [1115, 213] on button "Actions" at bounding box center [1130, 212] width 108 height 27
click at [1097, 243] on link "Enregistrer" at bounding box center [1129, 243] width 108 height 18
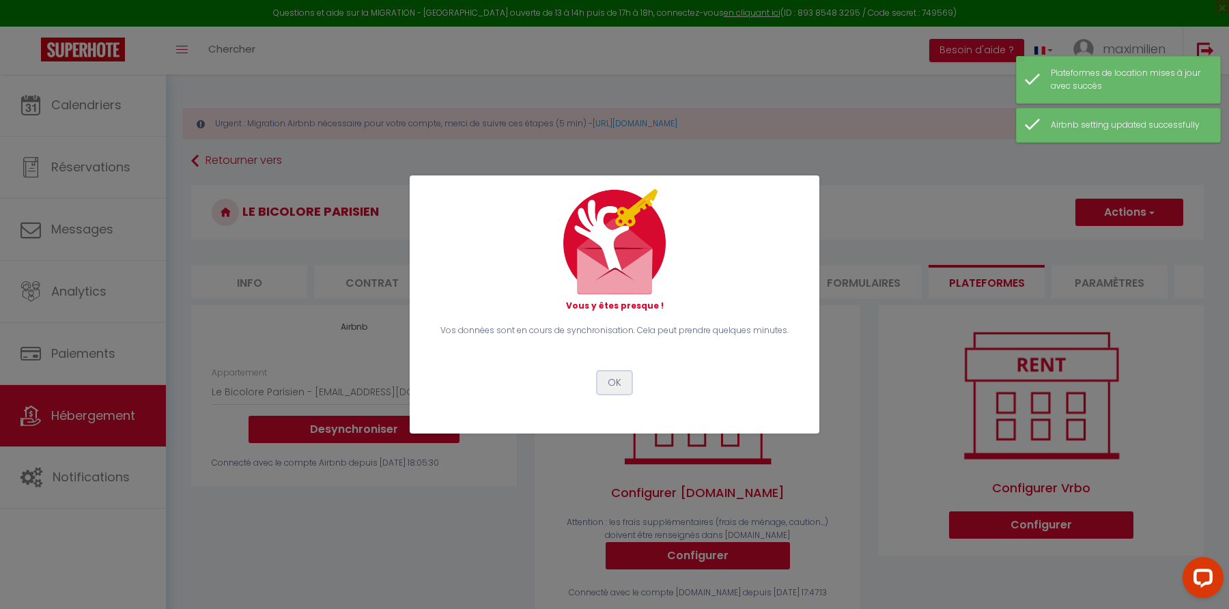
click at [624, 373] on button "OK" at bounding box center [615, 383] width 34 height 23
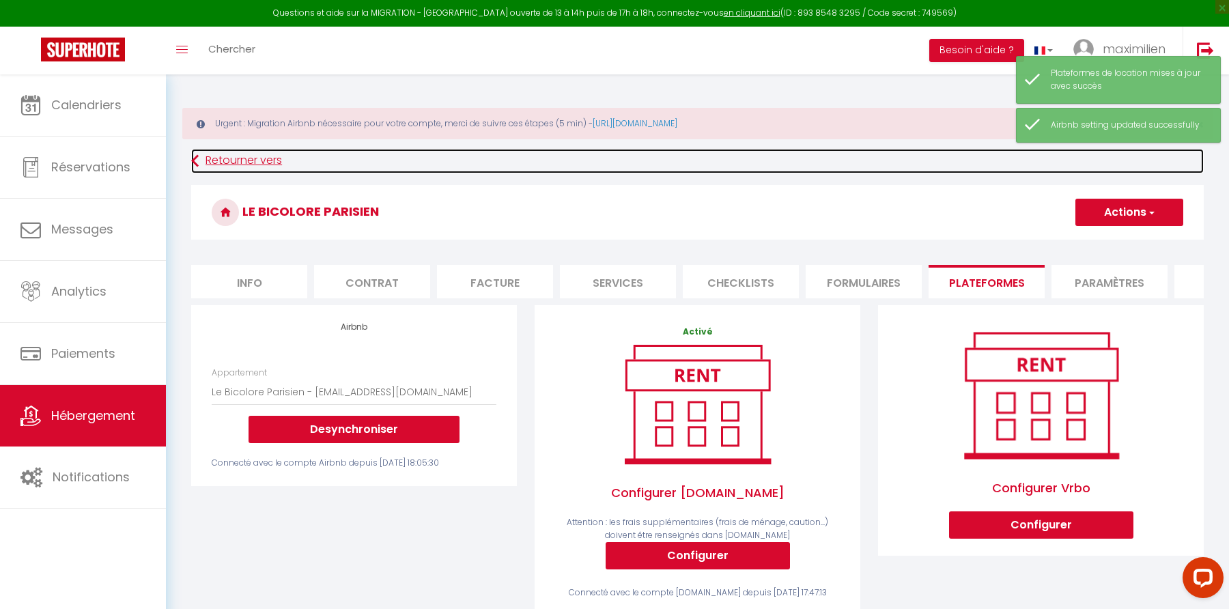
click at [263, 165] on link "Retourner vers" at bounding box center [697, 161] width 1013 height 25
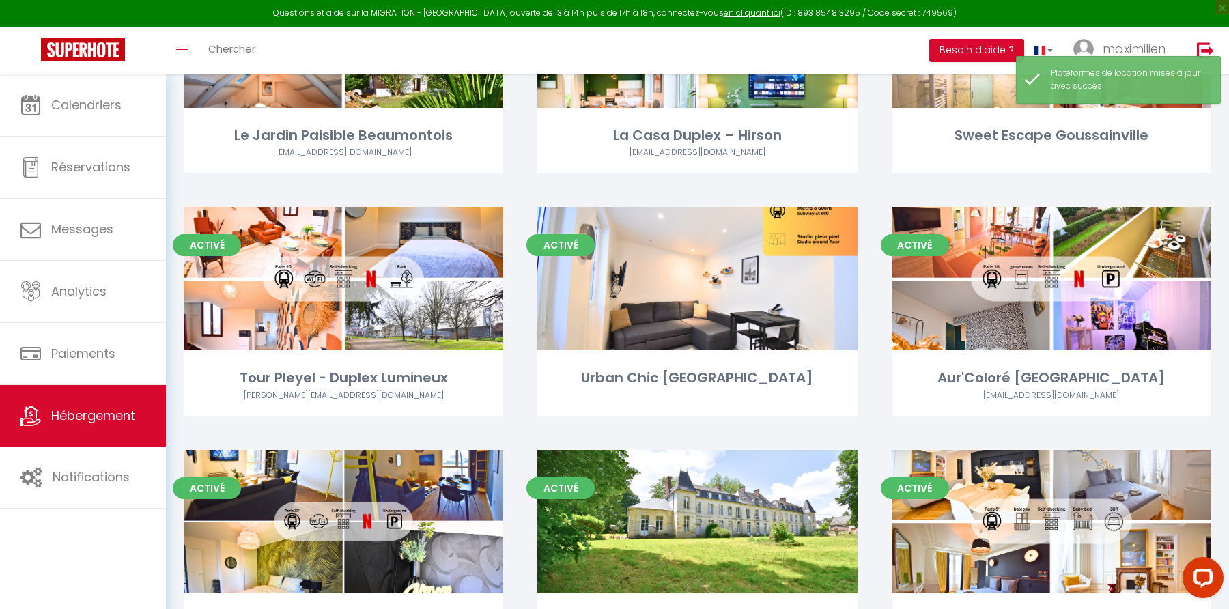
scroll to position [1096, 0]
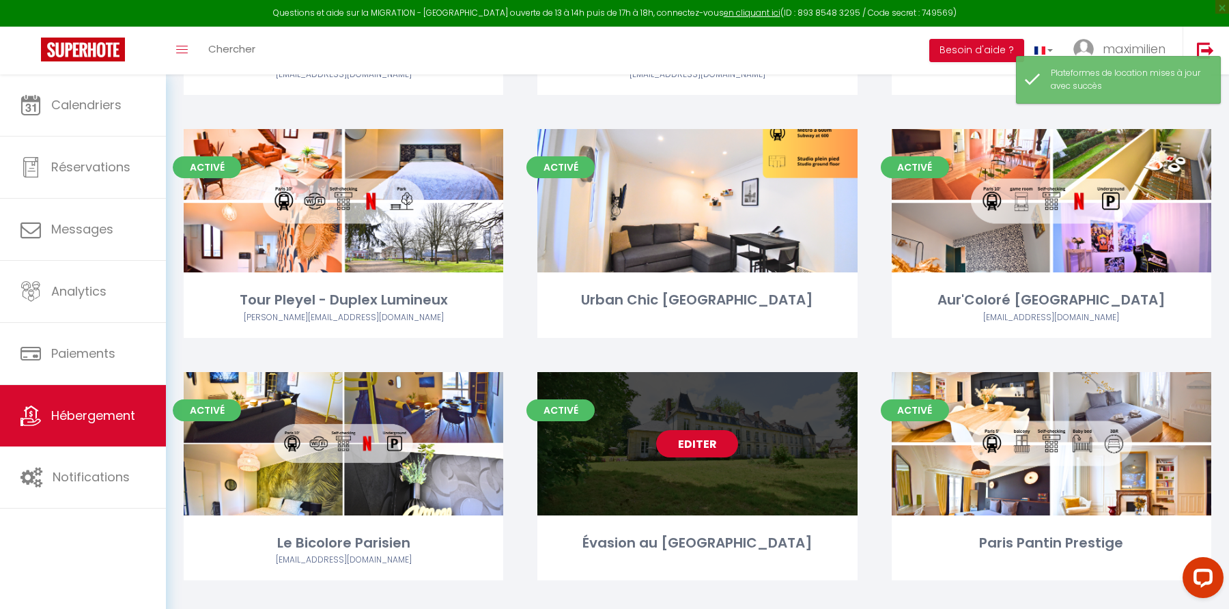
click at [704, 406] on div "Editer" at bounding box center [698, 443] width 320 height 143
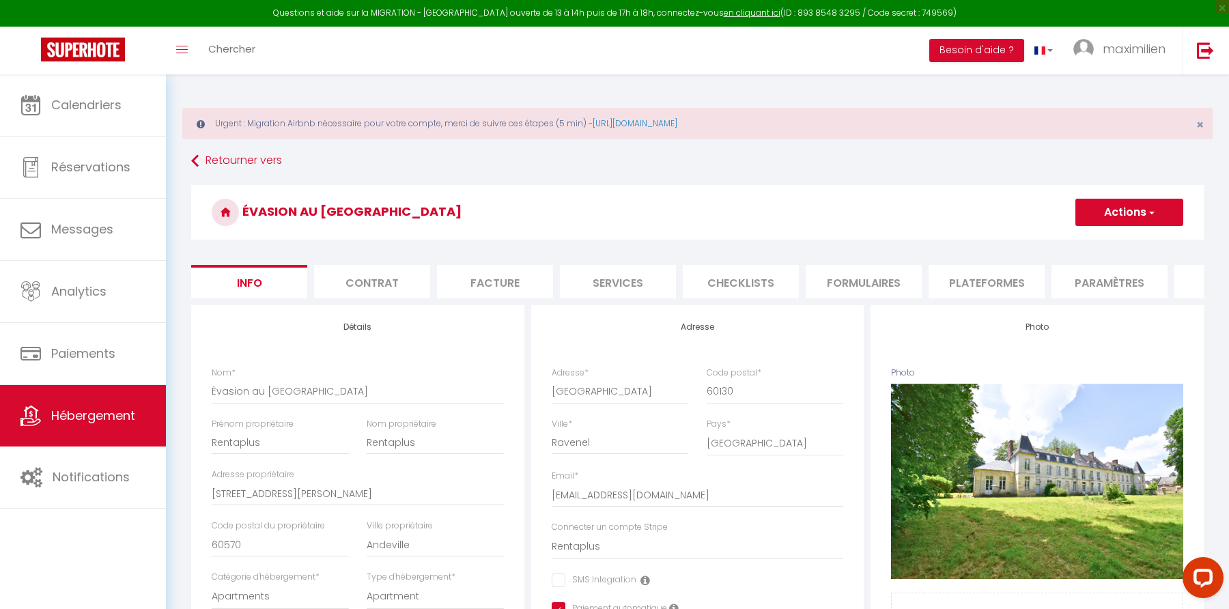
click at [957, 277] on li "Plateformes" at bounding box center [987, 281] width 116 height 33
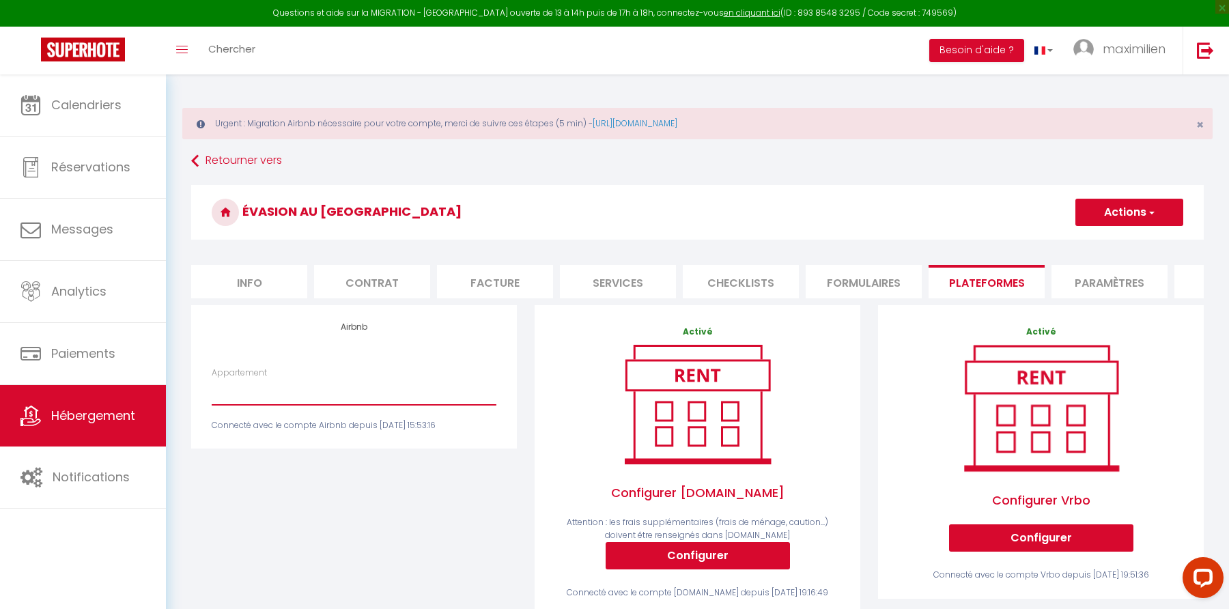
click at [415, 393] on select "SPA de la Nacre -L'étape repos- Maisonette entière - spaandeville@gmail.com L'É…" at bounding box center [354, 392] width 285 height 26
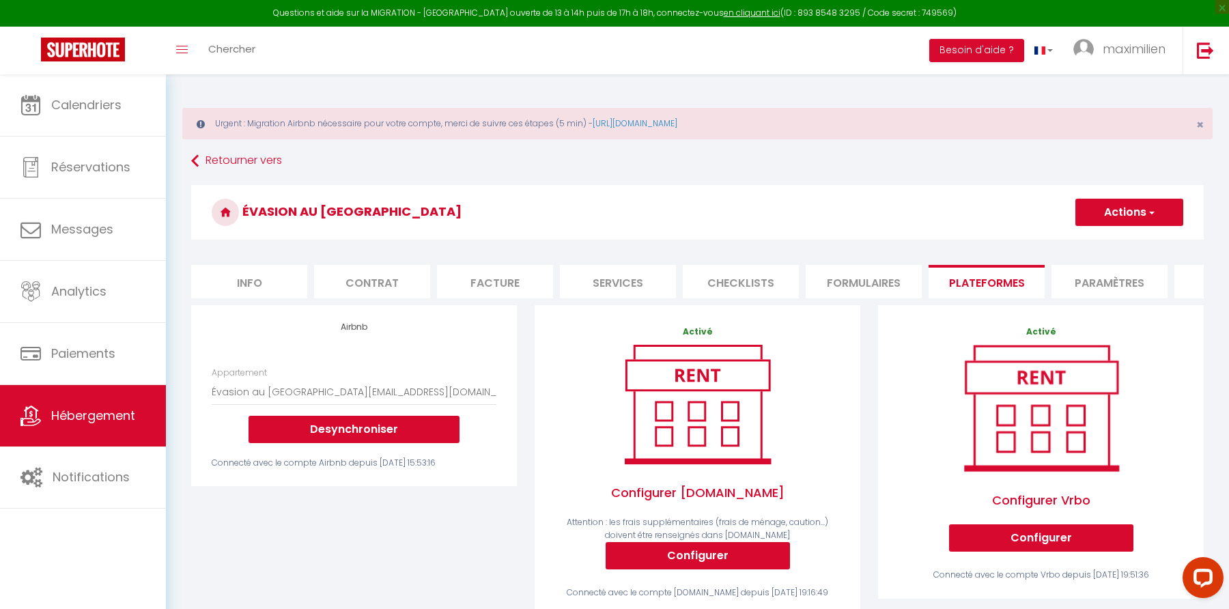
click at [1132, 209] on button "Actions" at bounding box center [1130, 212] width 108 height 27
click at [1102, 240] on link "Enregistrer" at bounding box center [1129, 243] width 108 height 18
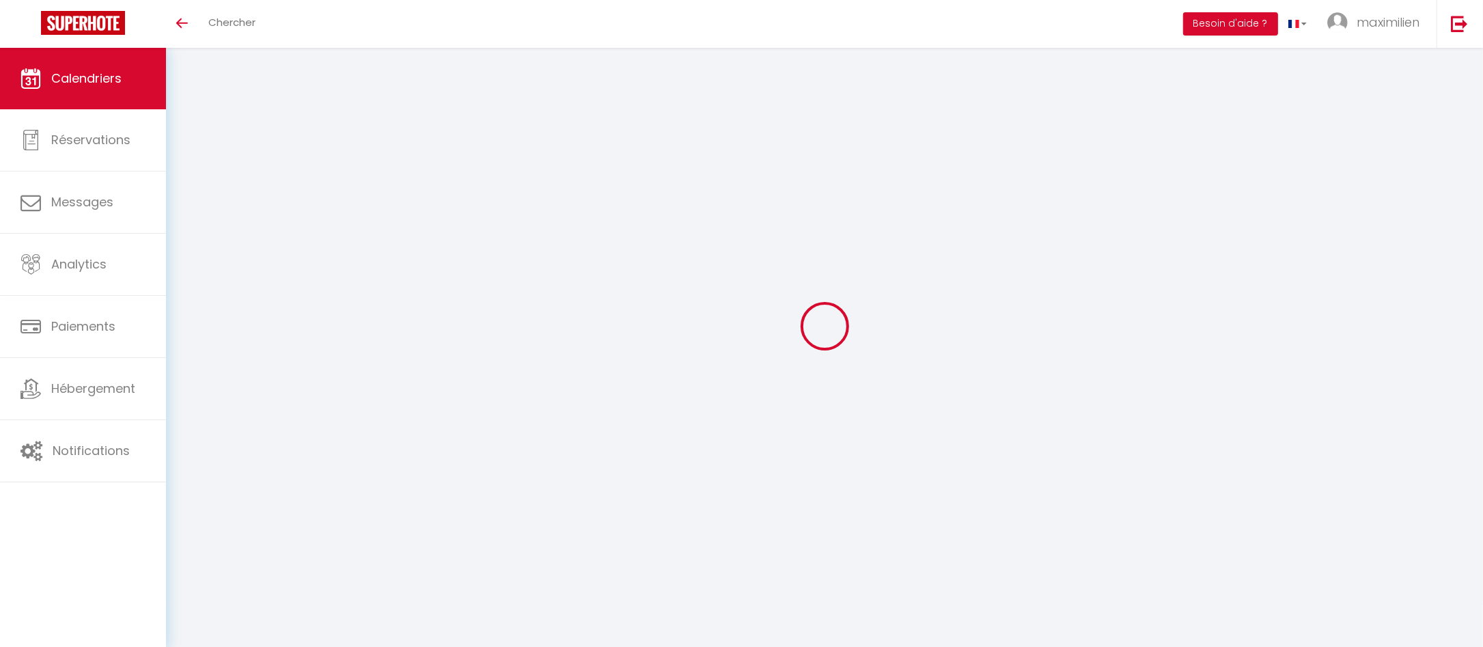
select select
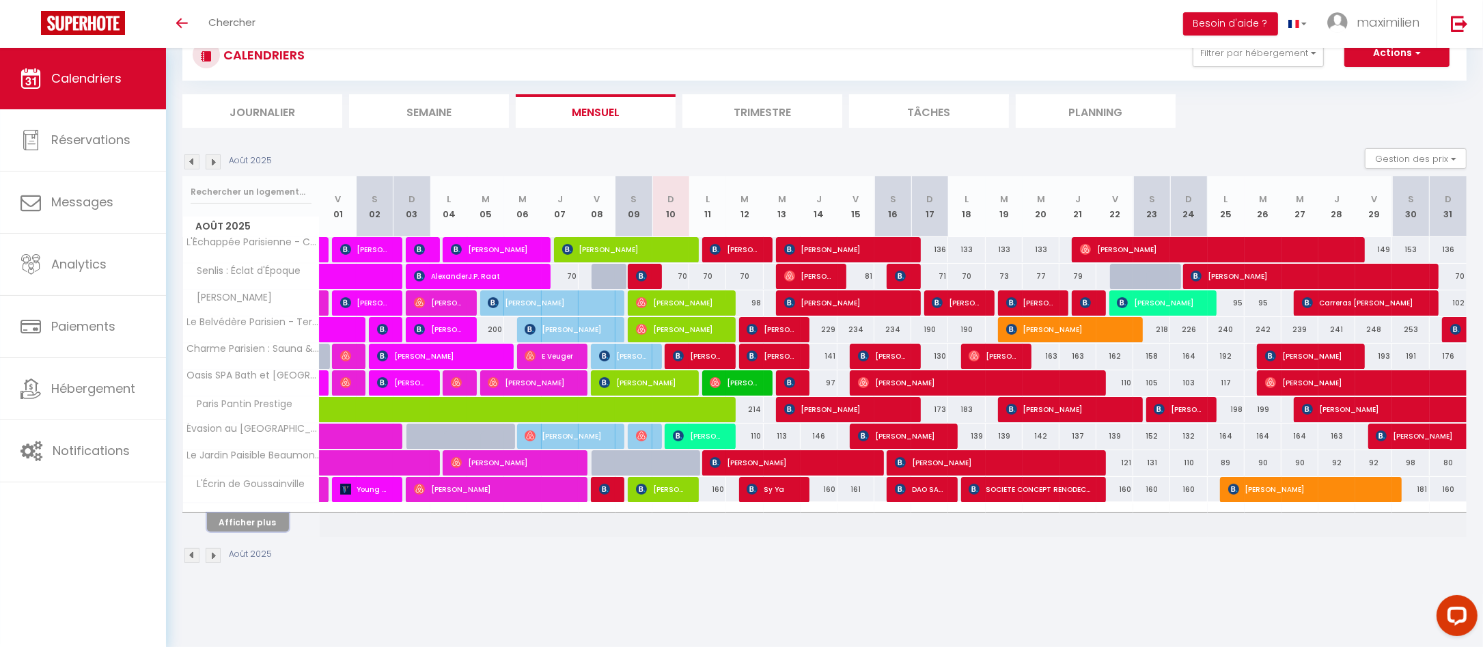
click at [256, 520] on button "Afficher plus" at bounding box center [248, 522] width 82 height 18
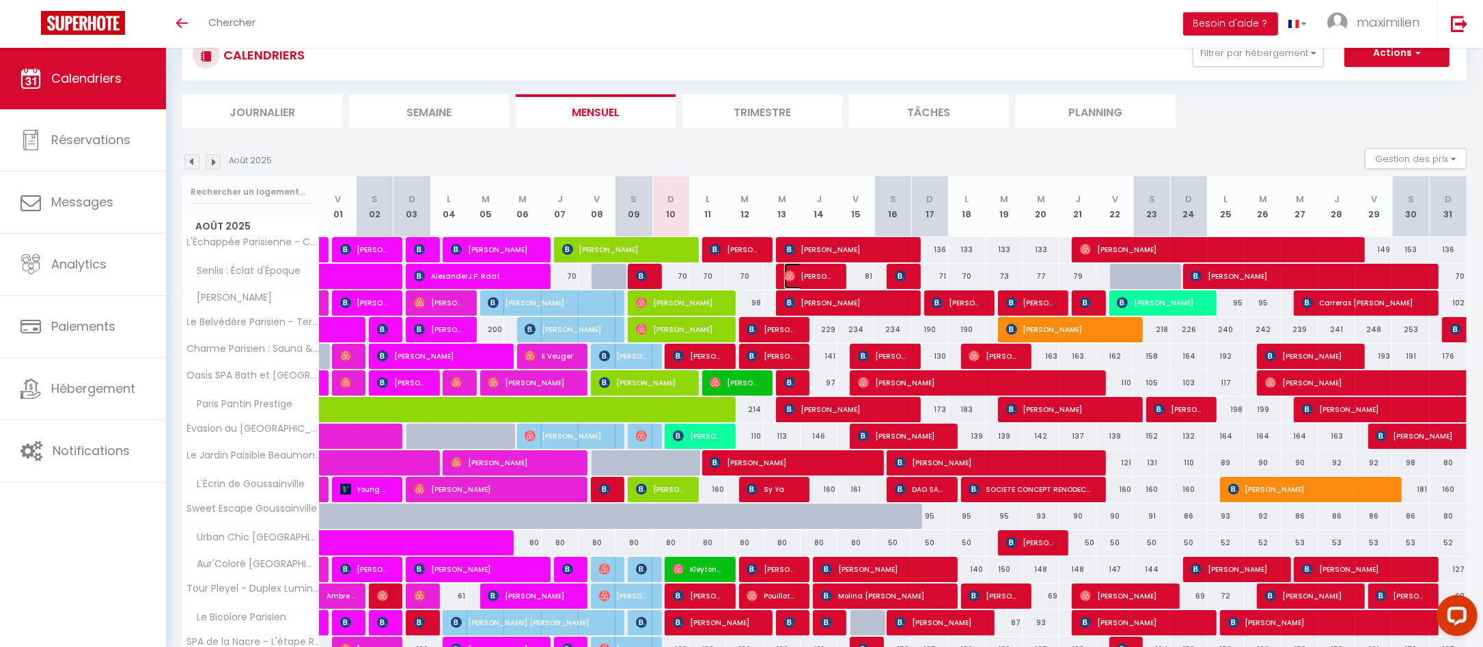
click at [822, 279] on span "[PERSON_NAME]" at bounding box center [808, 276] width 49 height 26
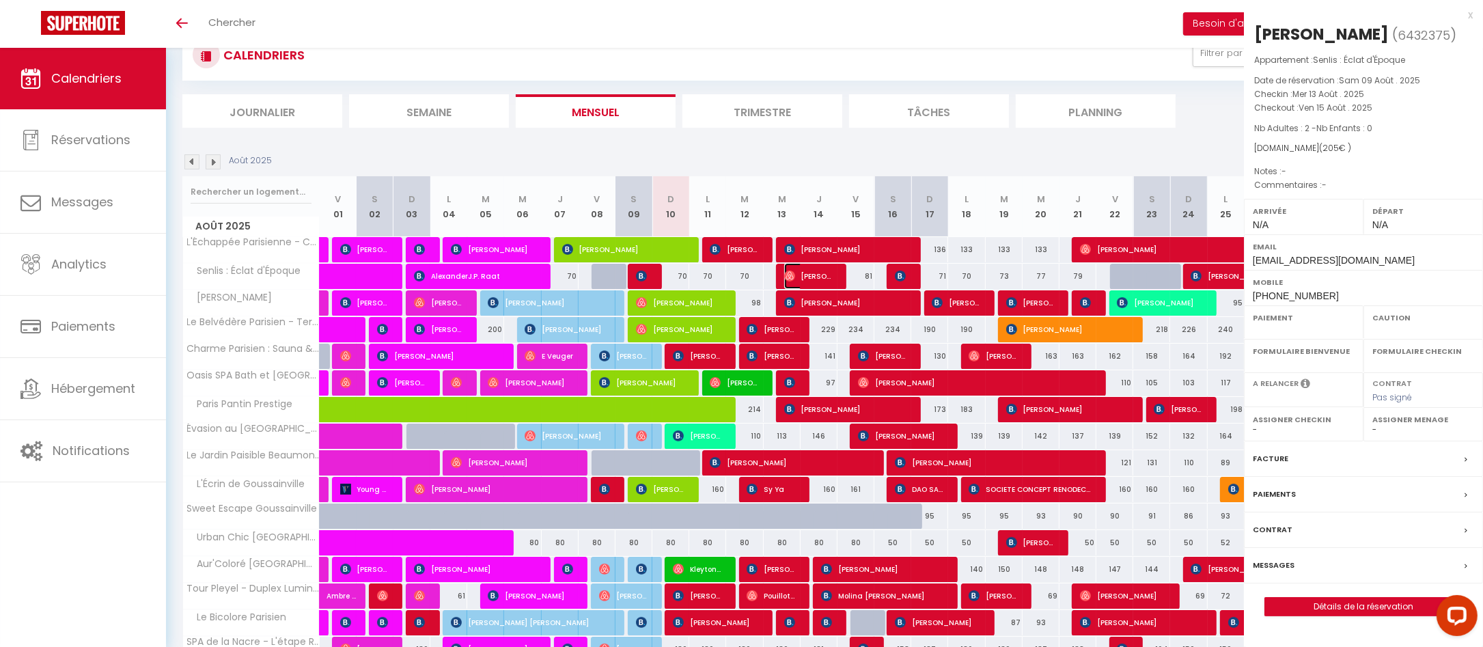
select select "OK"
select select "0"
select select "1"
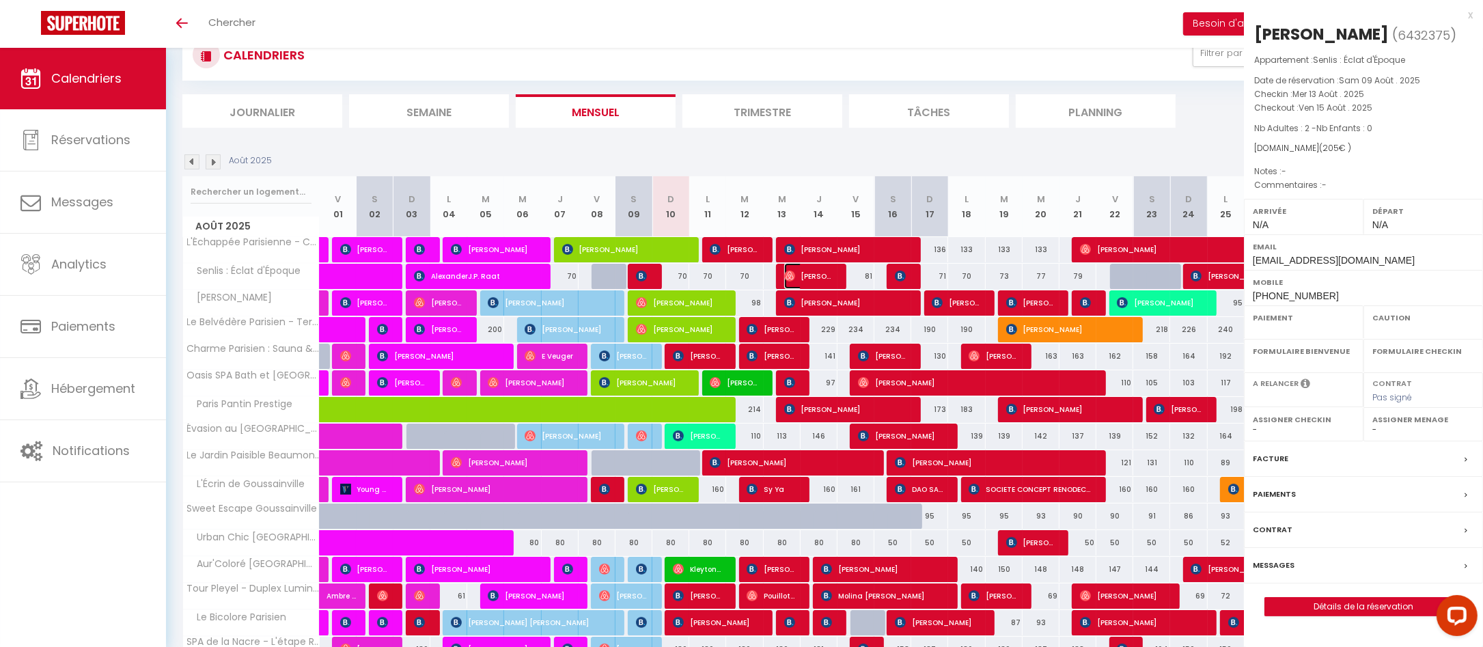
select select
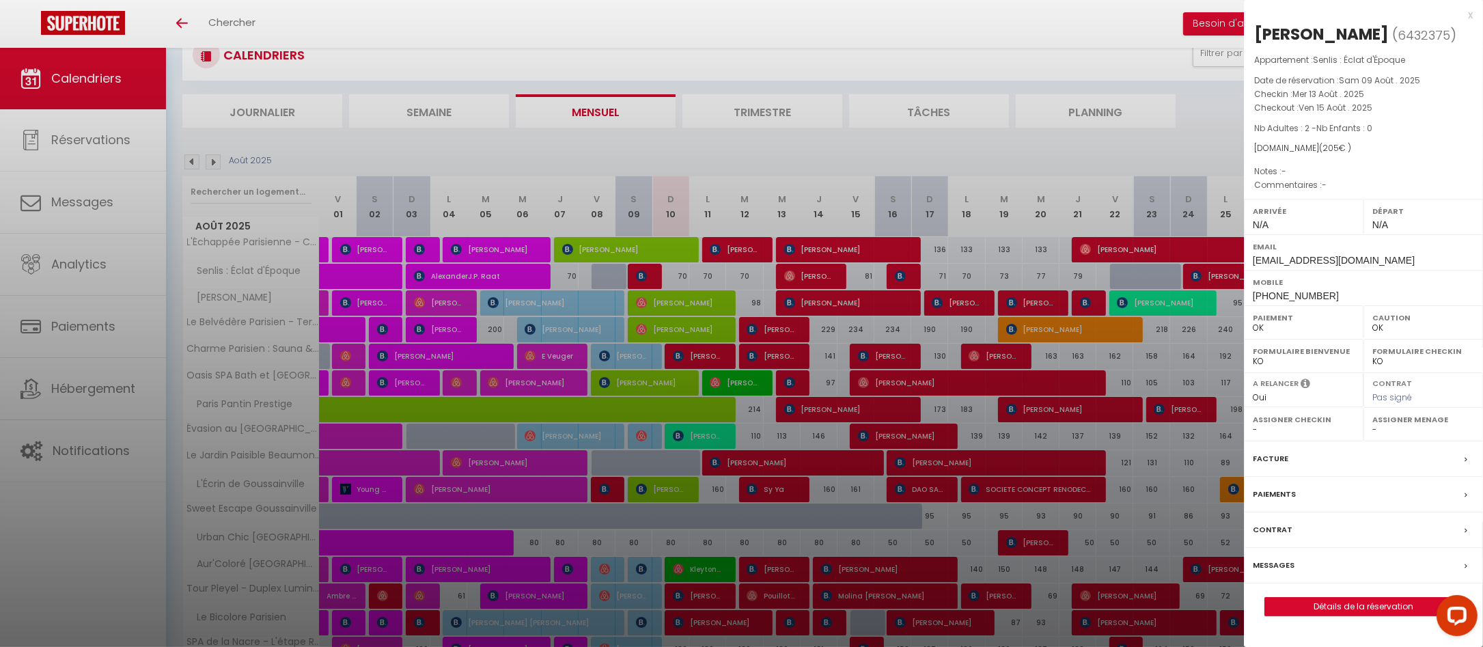
click at [1469, 16] on div "x" at bounding box center [1358, 15] width 229 height 16
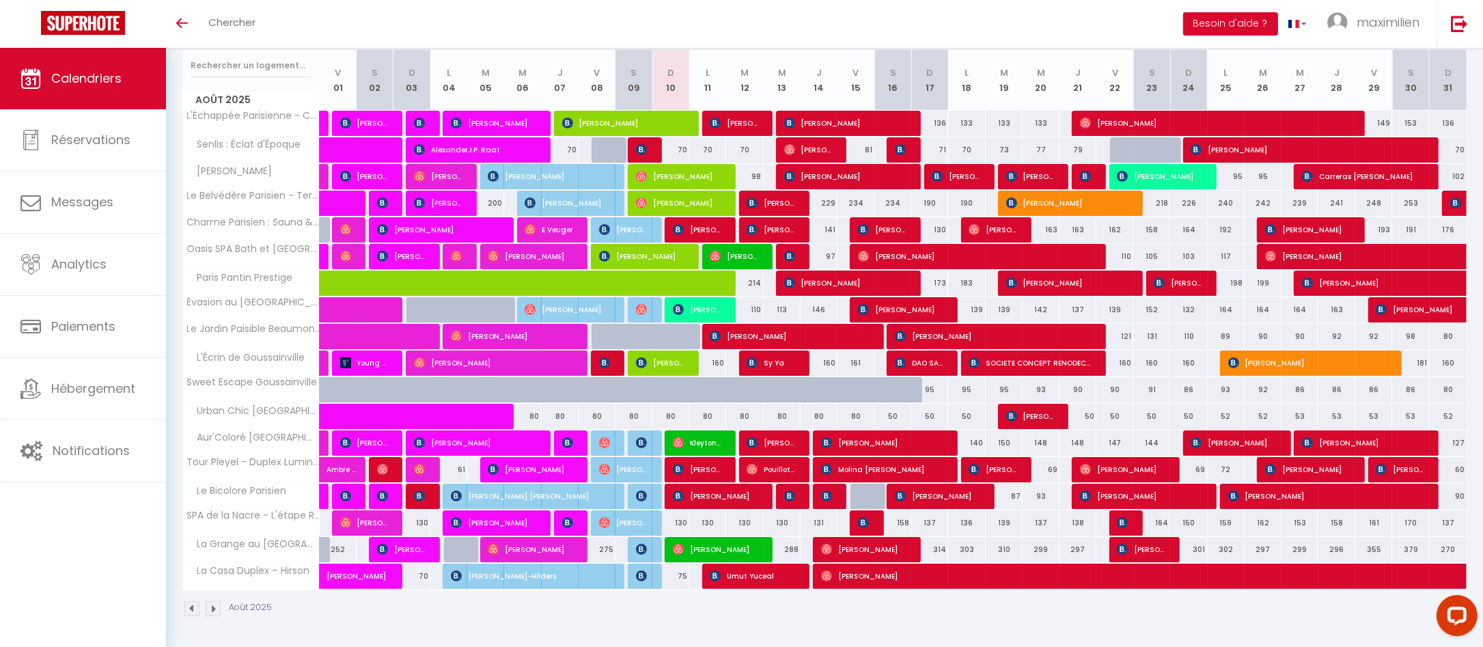
scroll to position [171, 0]
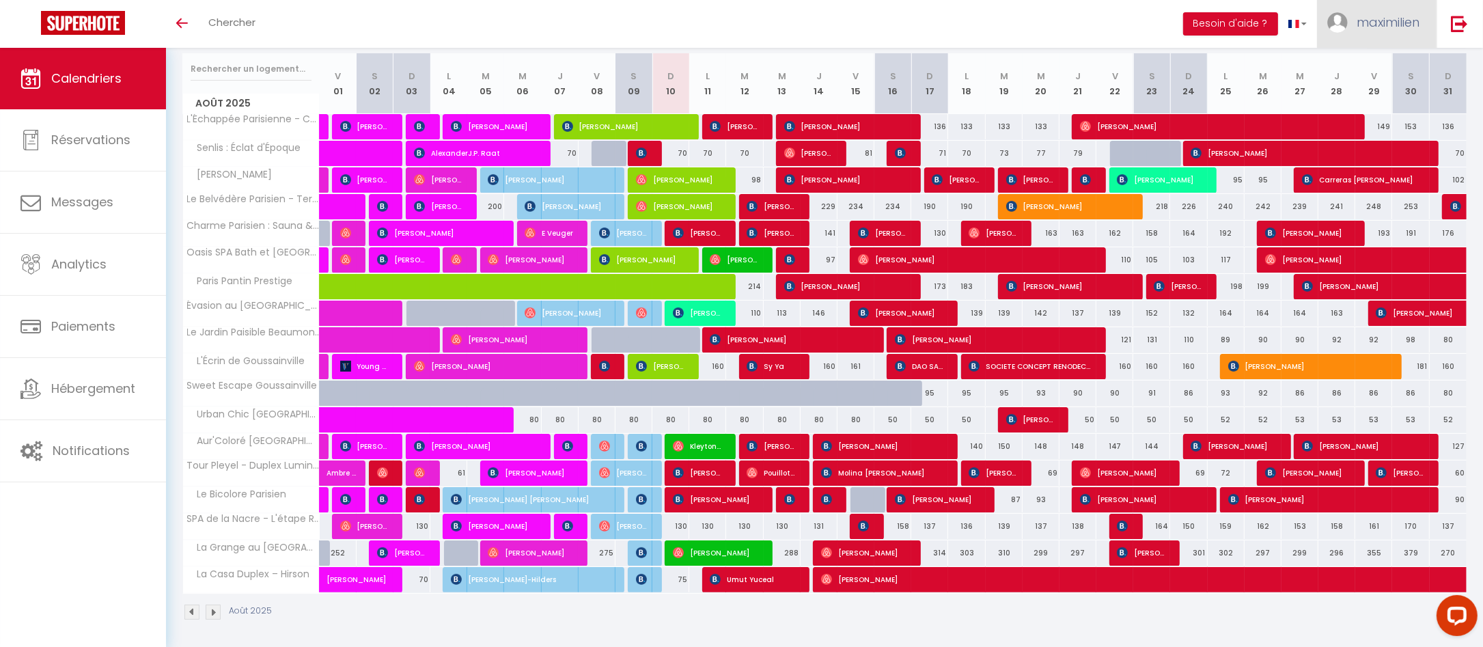
click at [1375, 25] on span "maximilien" at bounding box center [1387, 22] width 63 height 17
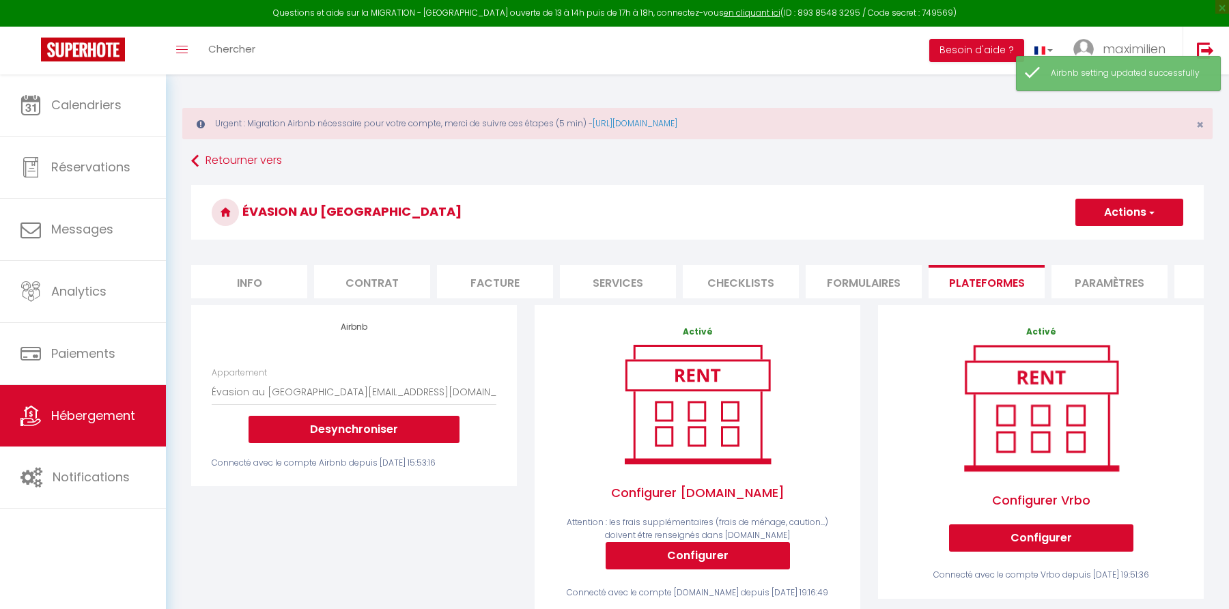
select select "1379-1166577725308661893"
select select "+ 18 %"
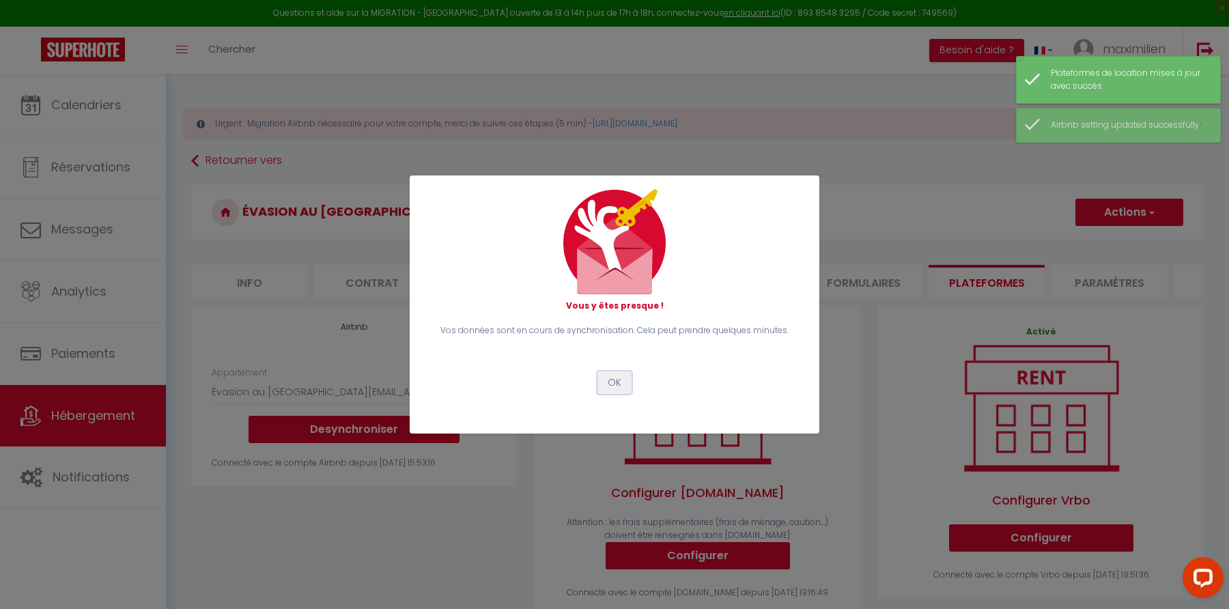
click at [607, 382] on button "OK" at bounding box center [615, 383] width 34 height 23
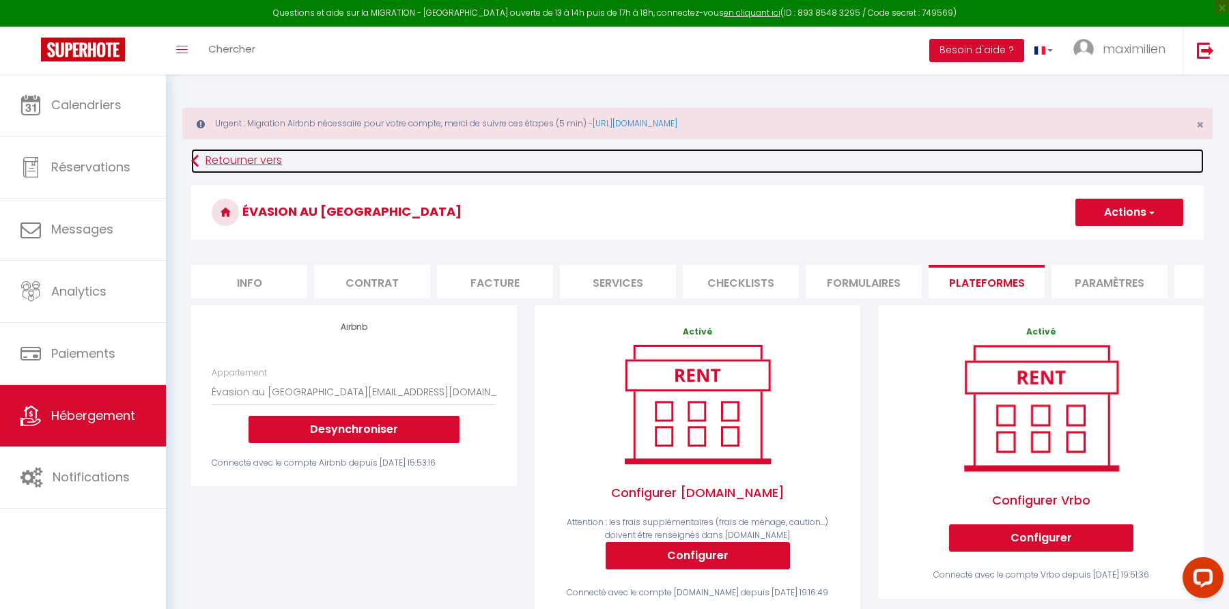
click at [227, 163] on link "Retourner vers" at bounding box center [697, 161] width 1013 height 25
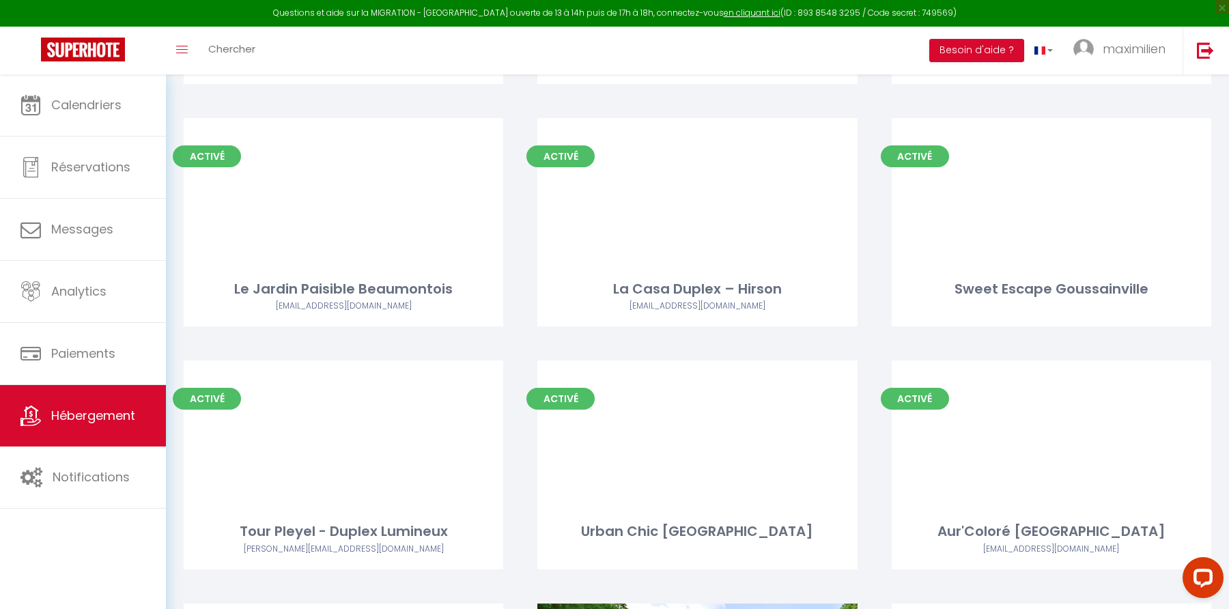
scroll to position [1096, 0]
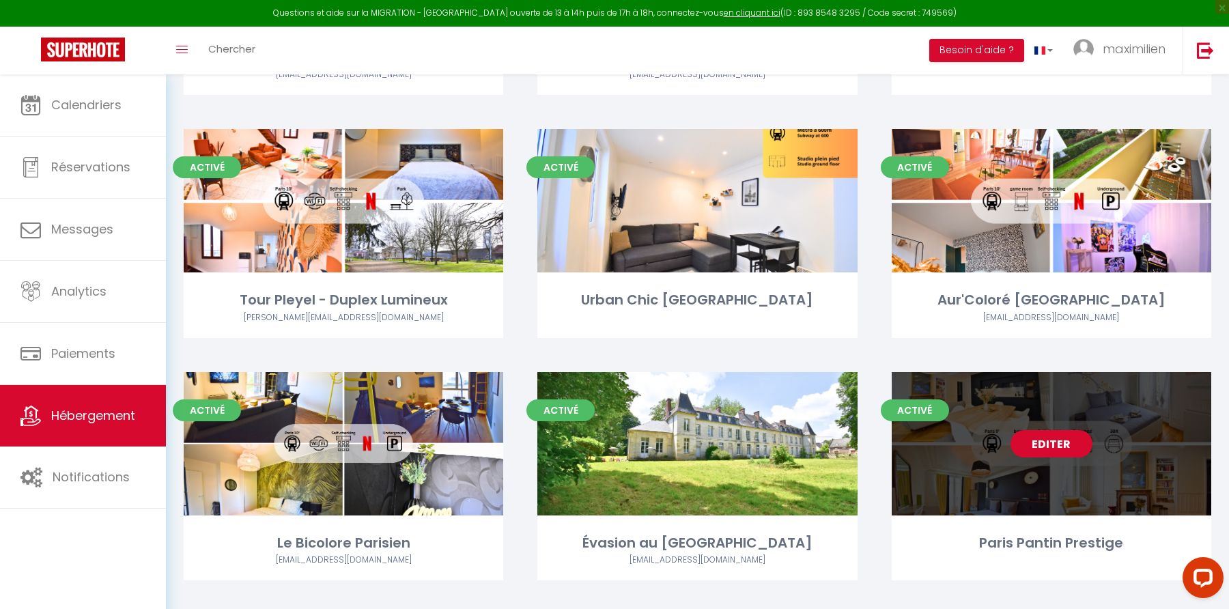
click at [1025, 430] on link "Editer" at bounding box center [1052, 443] width 82 height 27
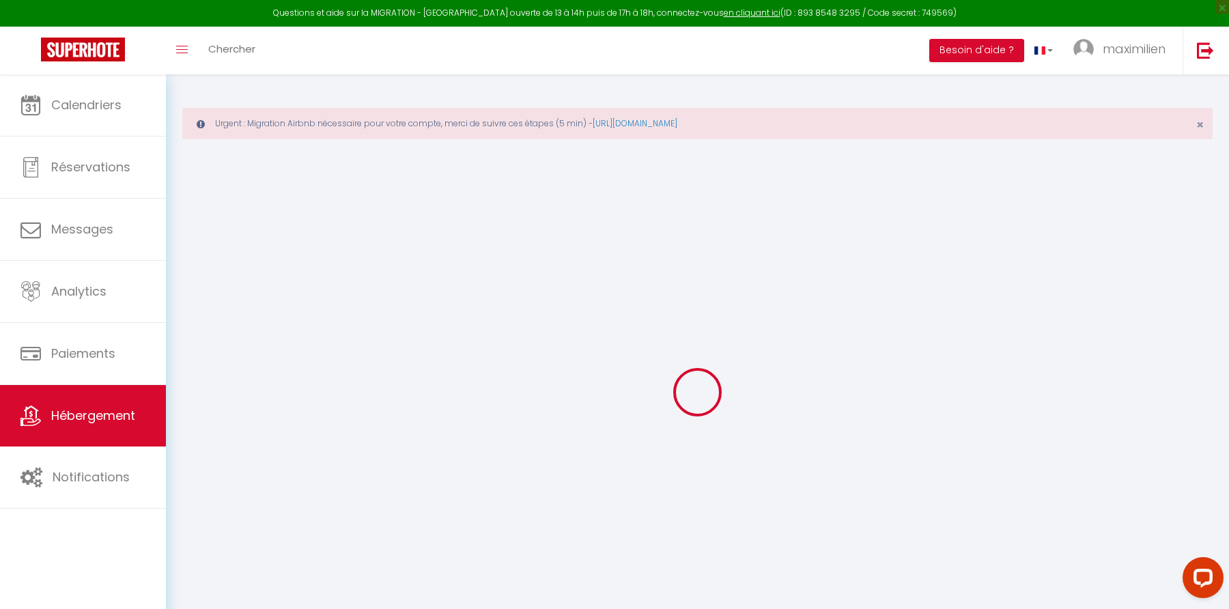
select select
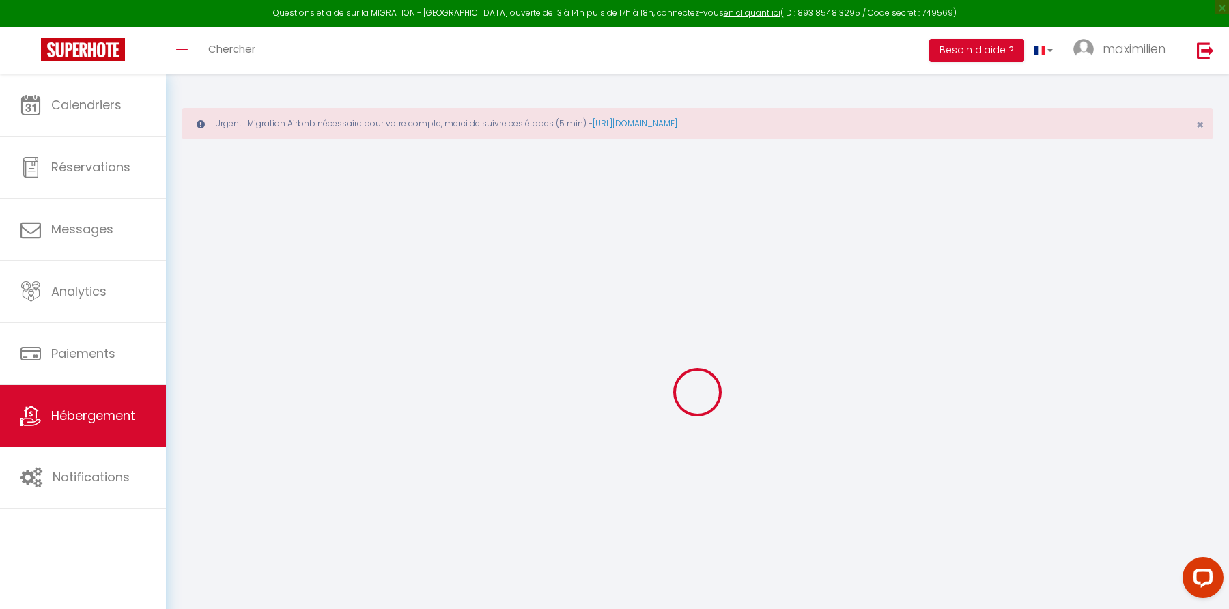
select select
checkbox input "false"
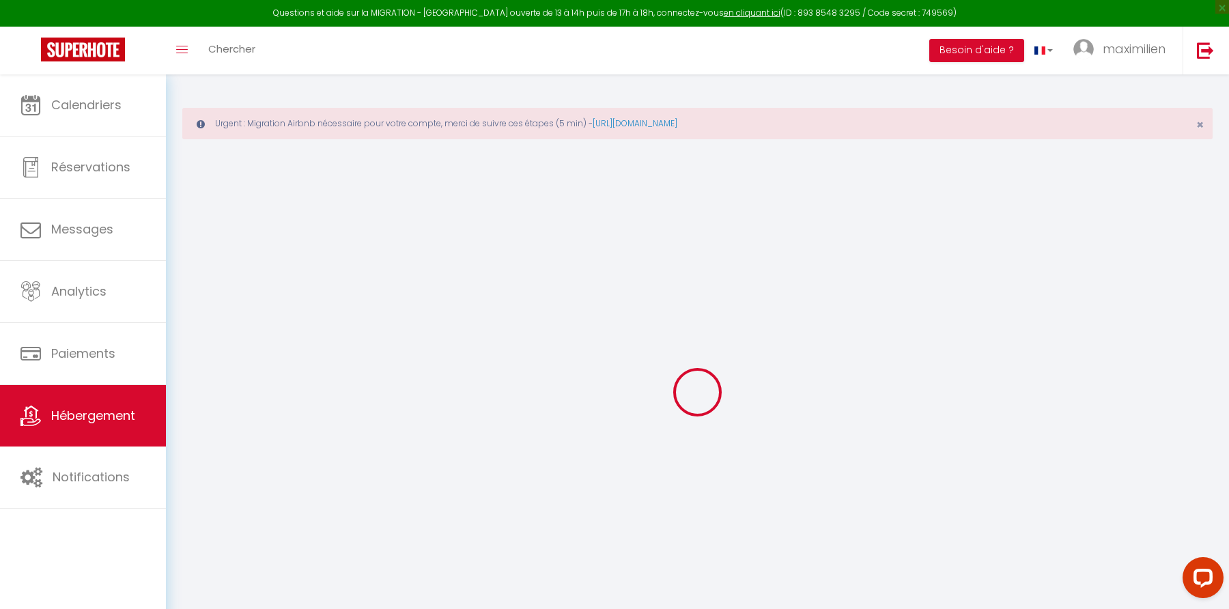
select select
type input "Paris Pantin Prestige"
type input "Rentaplus"
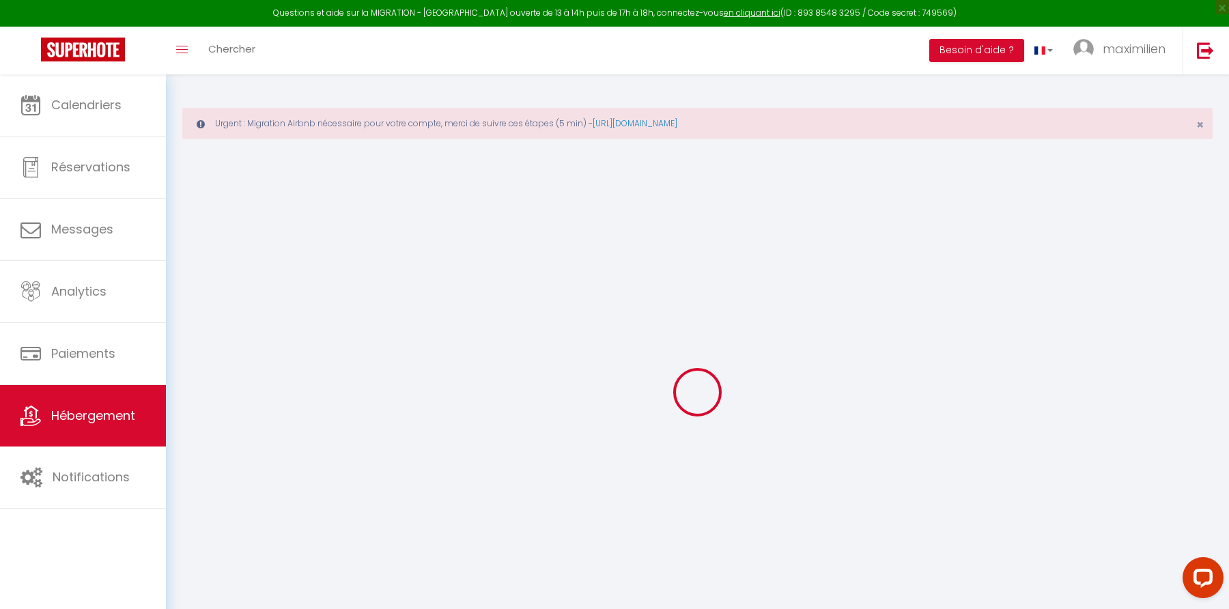
type input "[STREET_ADDRESS][PERSON_NAME]"
type input "60570"
type input "Andeville"
select select "6"
select select "3"
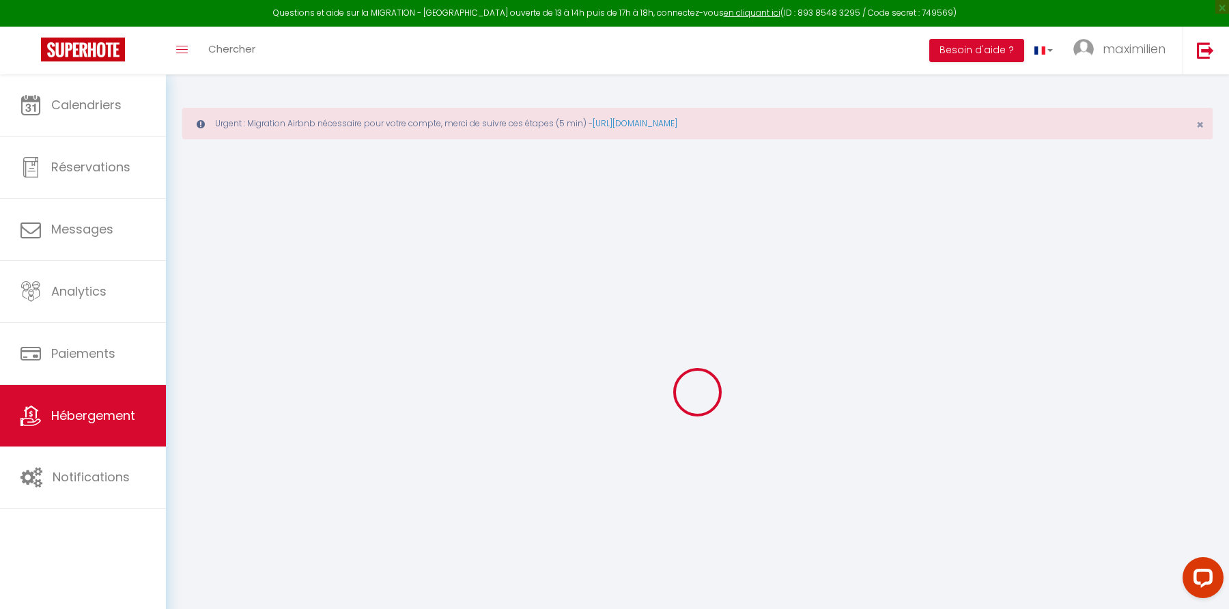
select select "2"
type input "125"
type input "25"
type input "76"
type input "16.25"
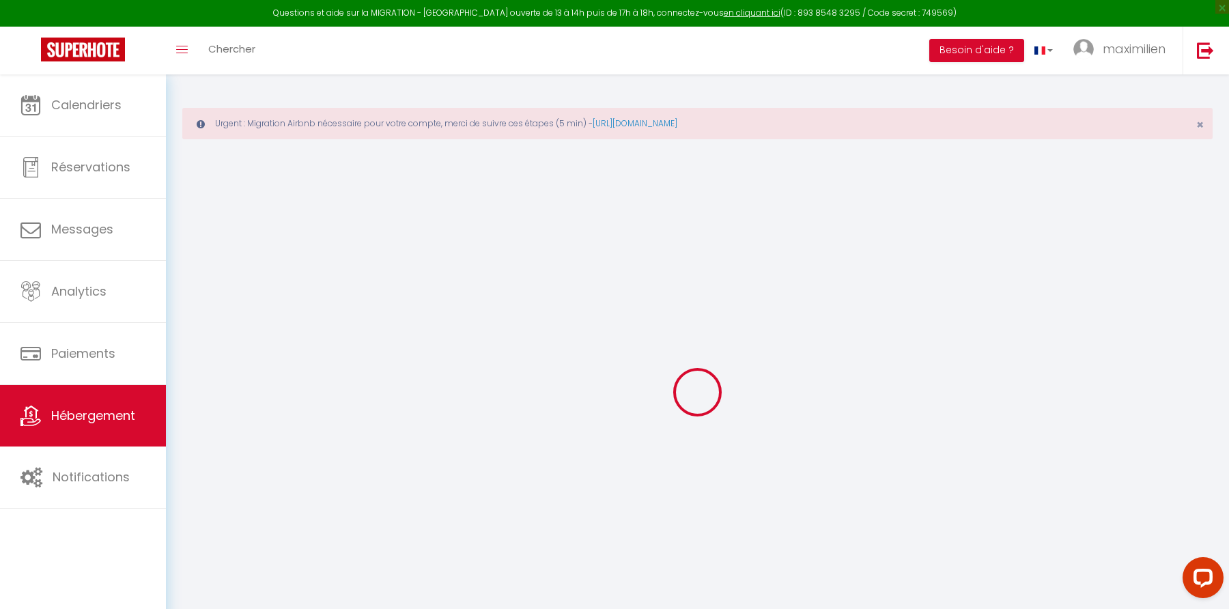
type input "15.60"
type input "600"
select select
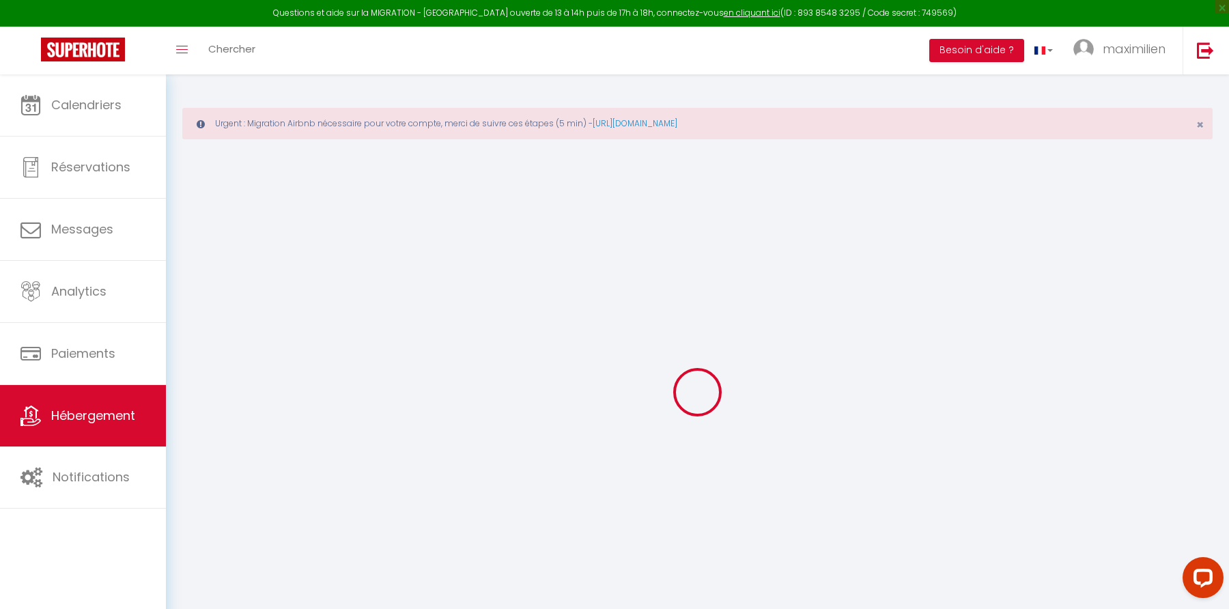
select select
type input "Avenue Edouard Vaillant"
type input "93500"
type input "Pantin"
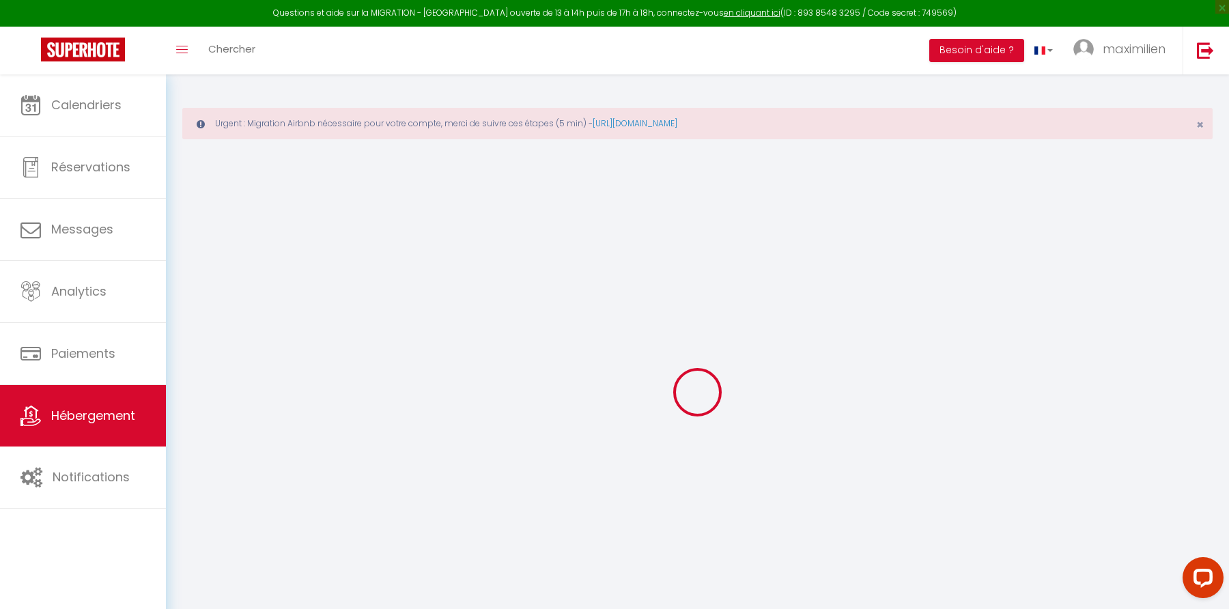
select select "75"
type input "[EMAIL_ADDRESS][DOMAIN_NAME]"
select select "7989"
checkbox input "false"
checkbox input "true"
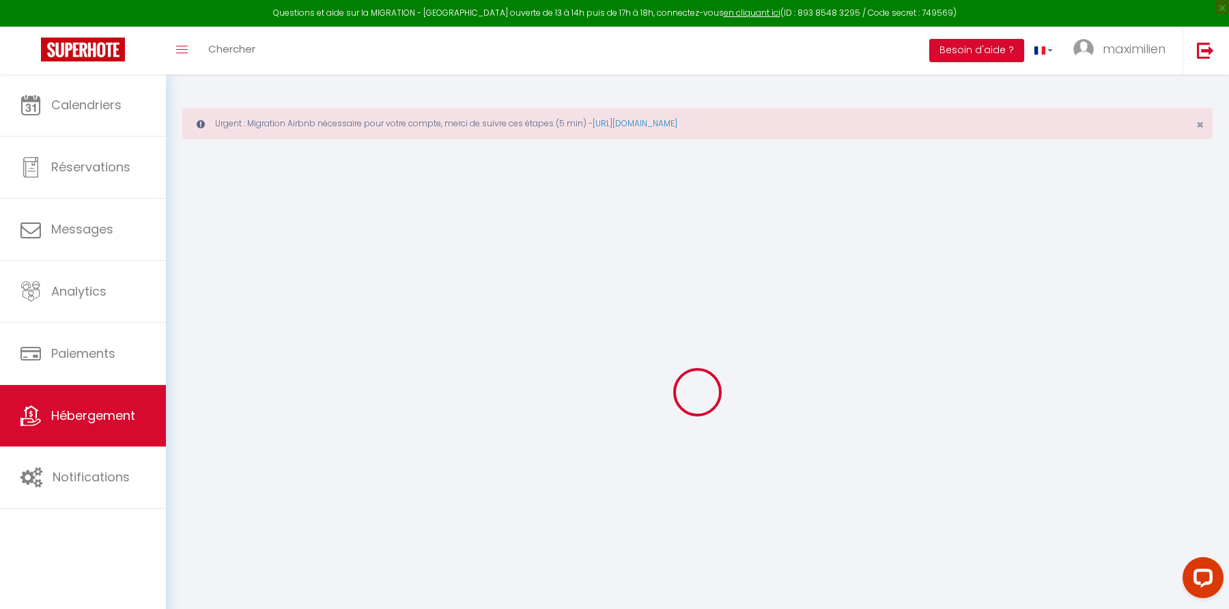
checkbox input "true"
radio input "true"
type input "0"
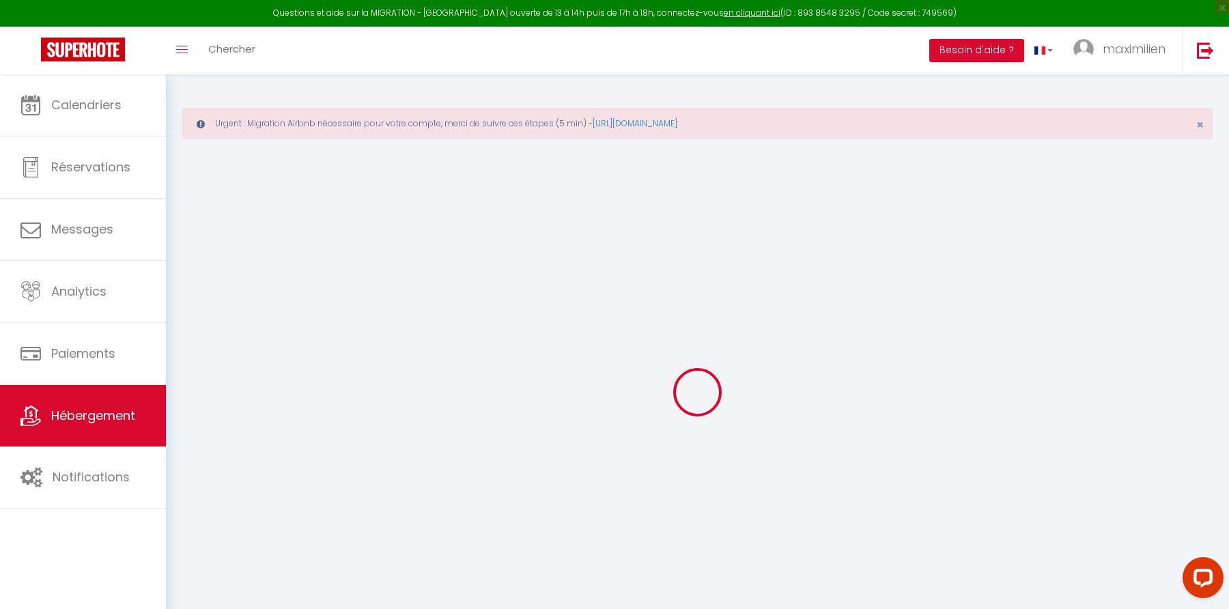
type input "0"
select select "+ 20 %"
checkbox input "false"
checkbox input "true"
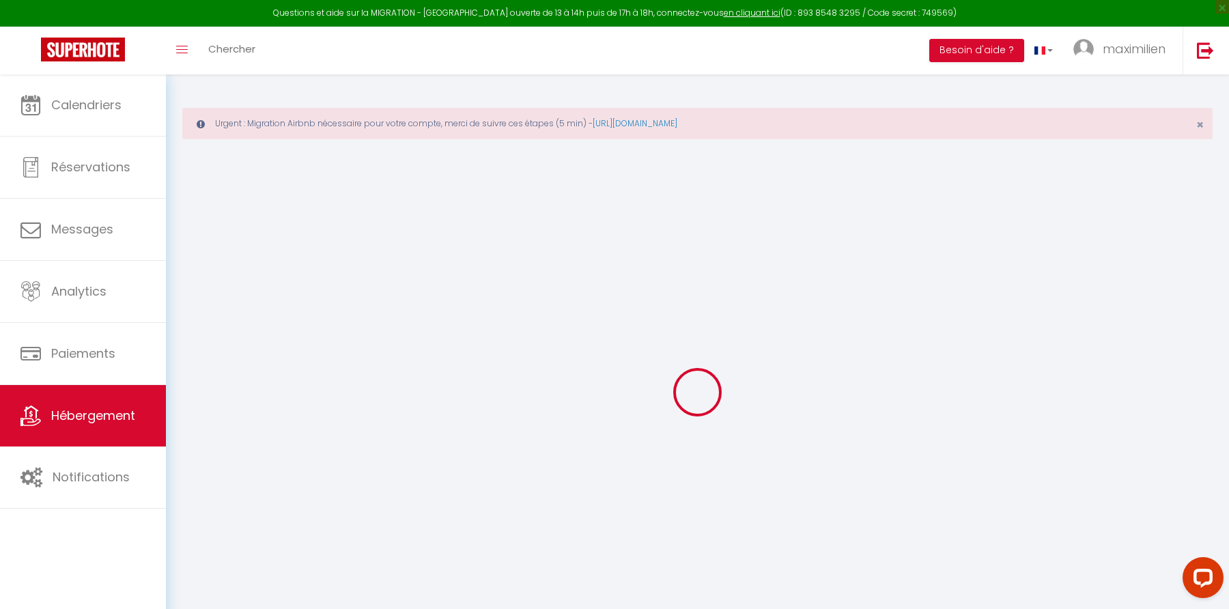
checkbox input "true"
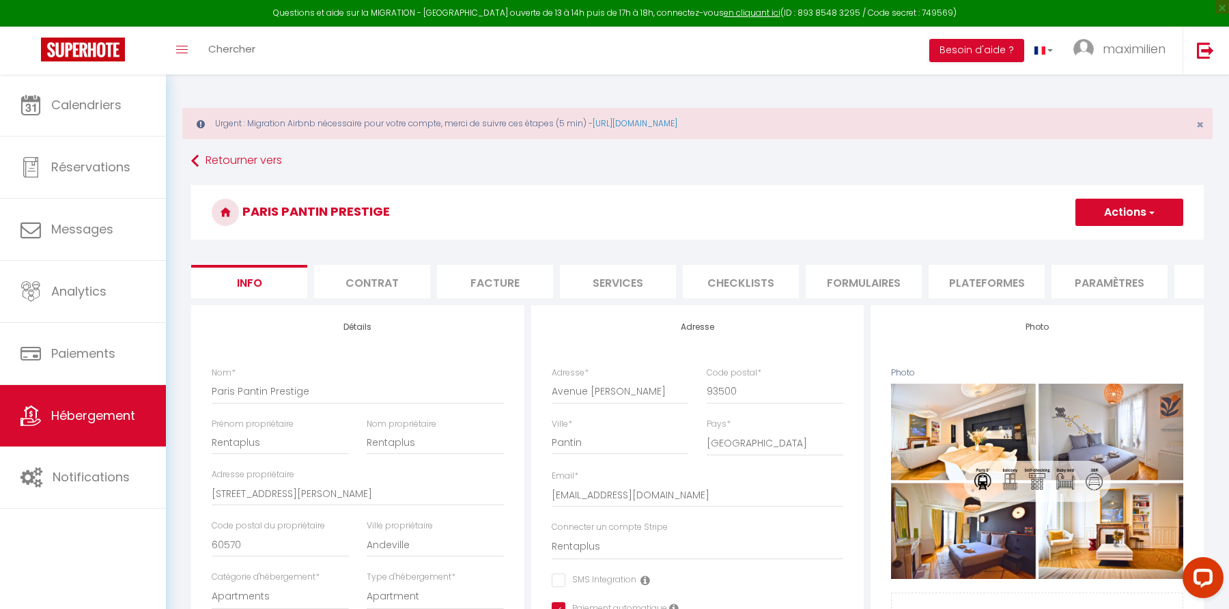
click at [945, 286] on li "Plateformes" at bounding box center [987, 281] width 116 height 33
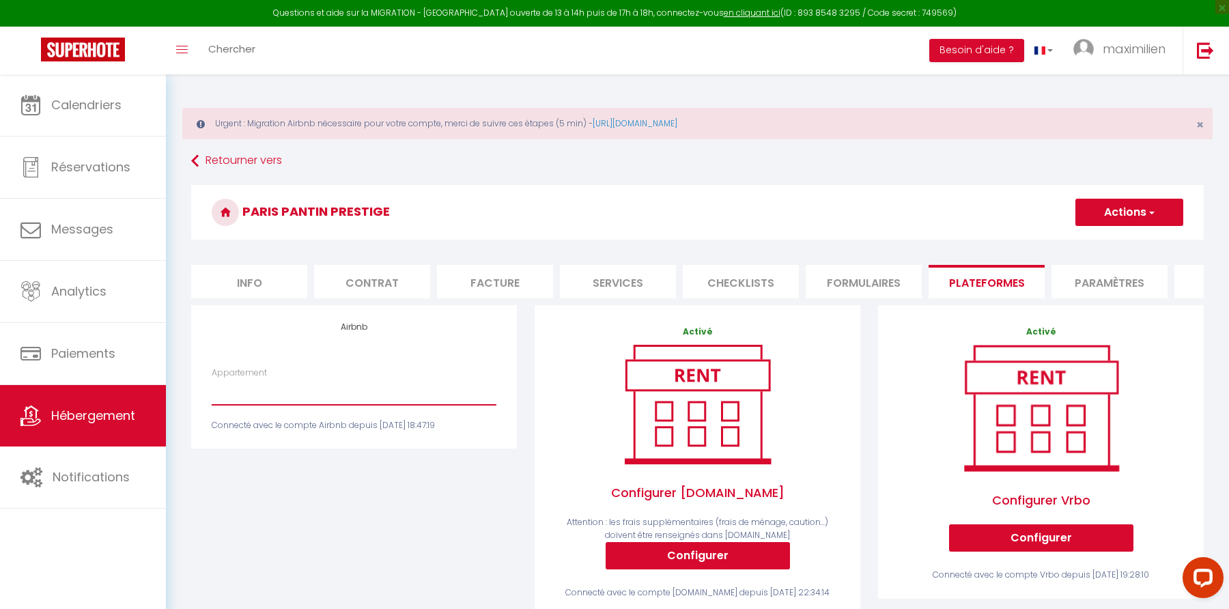
click at [380, 393] on select "SPA de la Nacre -L'étape repos- Maisonette entière - spaandeville@gmail.com L'É…" at bounding box center [354, 392] width 285 height 26
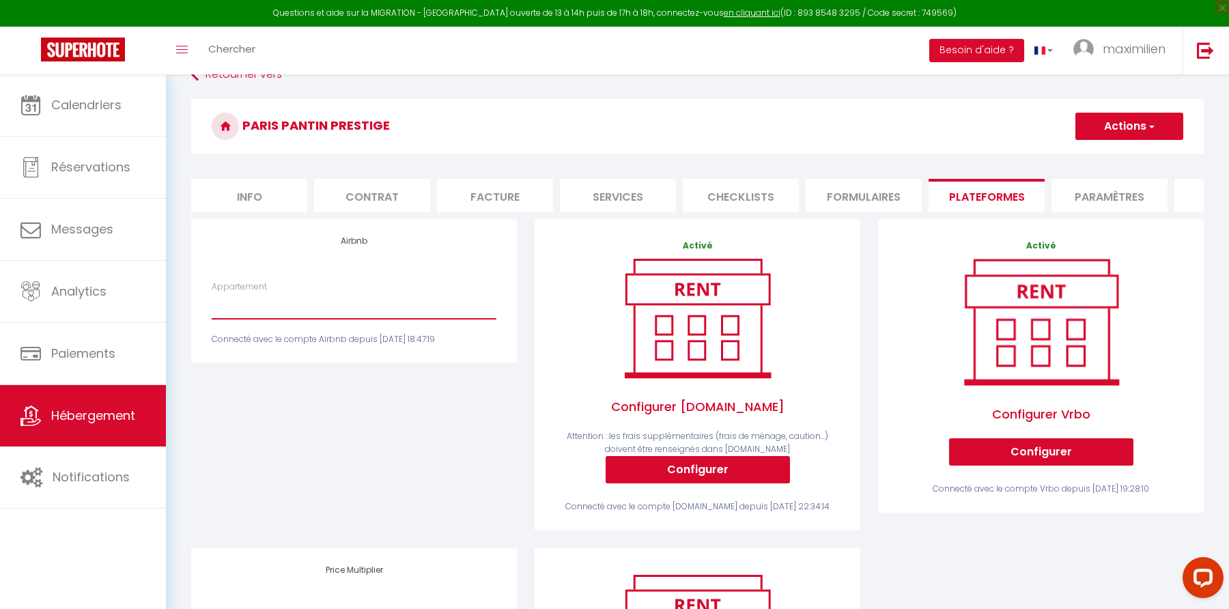
scroll to position [111, 0]
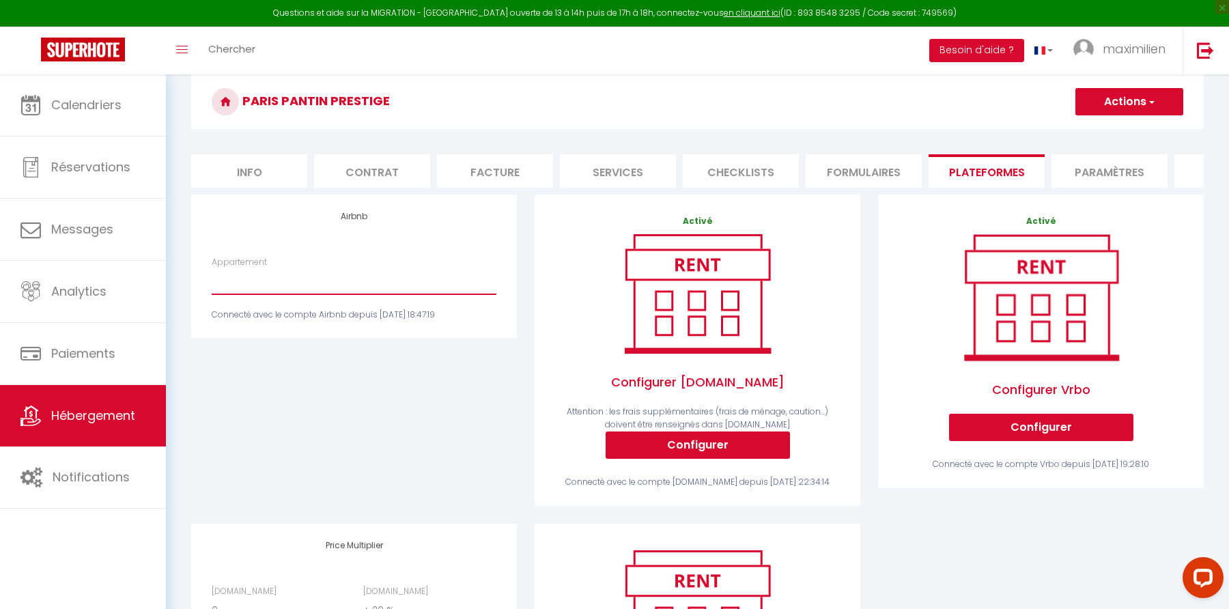
click at [338, 283] on select "SPA de la Nacre -L'étape repos- Maisonette entière - spaandeville@gmail.com L'É…" at bounding box center [354, 281] width 285 height 26
select select "1379-1164481325859506770"
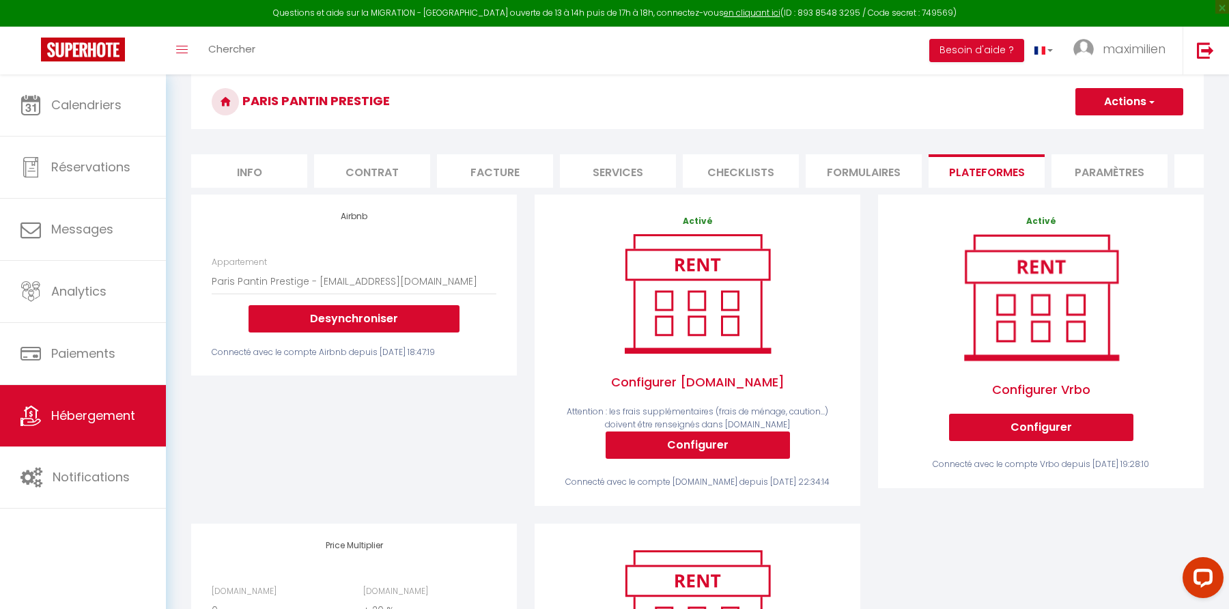
click at [1143, 99] on button "Actions" at bounding box center [1130, 101] width 108 height 27
click at [1113, 130] on link "Enregistrer" at bounding box center [1129, 132] width 108 height 18
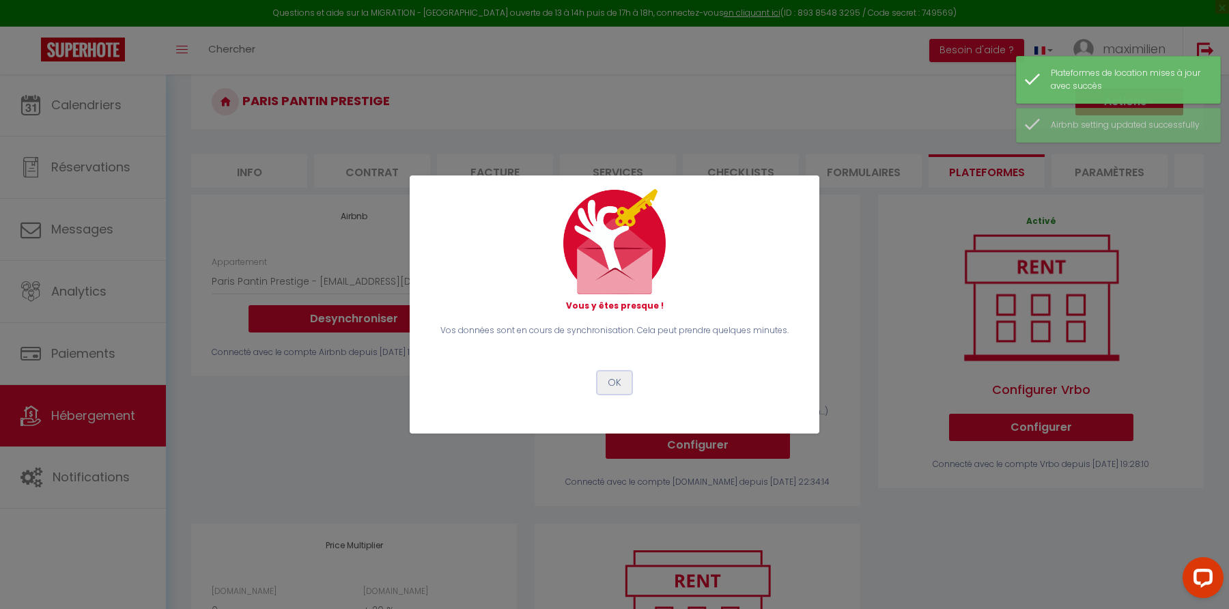
click at [622, 382] on button "OK" at bounding box center [615, 383] width 34 height 23
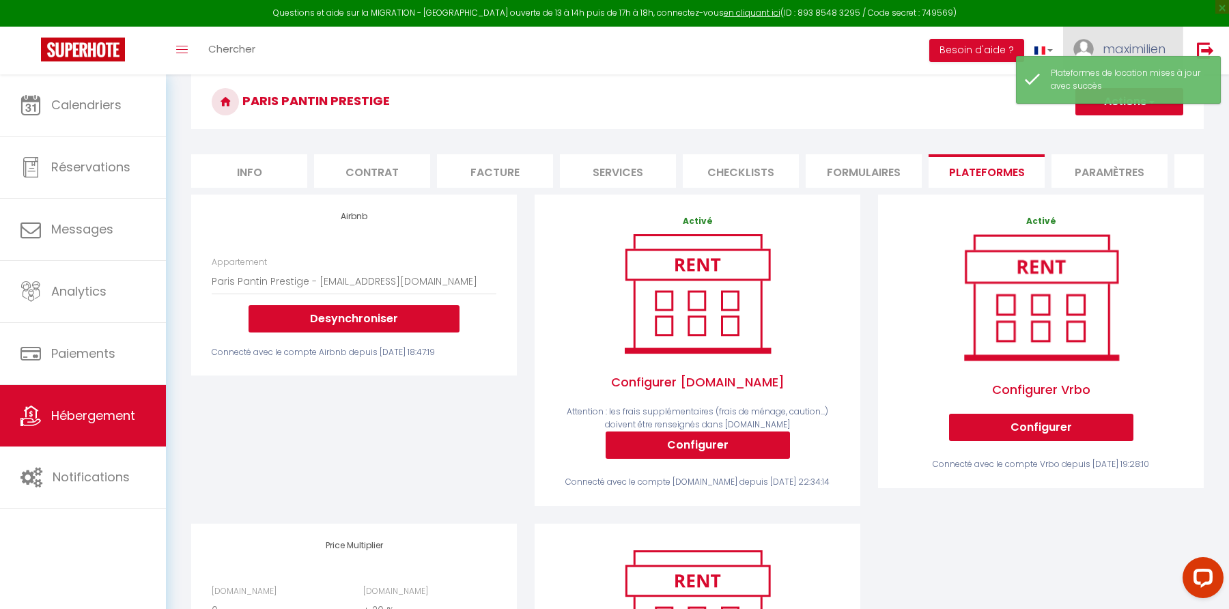
click at [1098, 44] on link "maximilien" at bounding box center [1123, 51] width 120 height 48
click at [1156, 92] on div "Plateformes de location mises à jour avec succès" at bounding box center [1129, 80] width 156 height 26
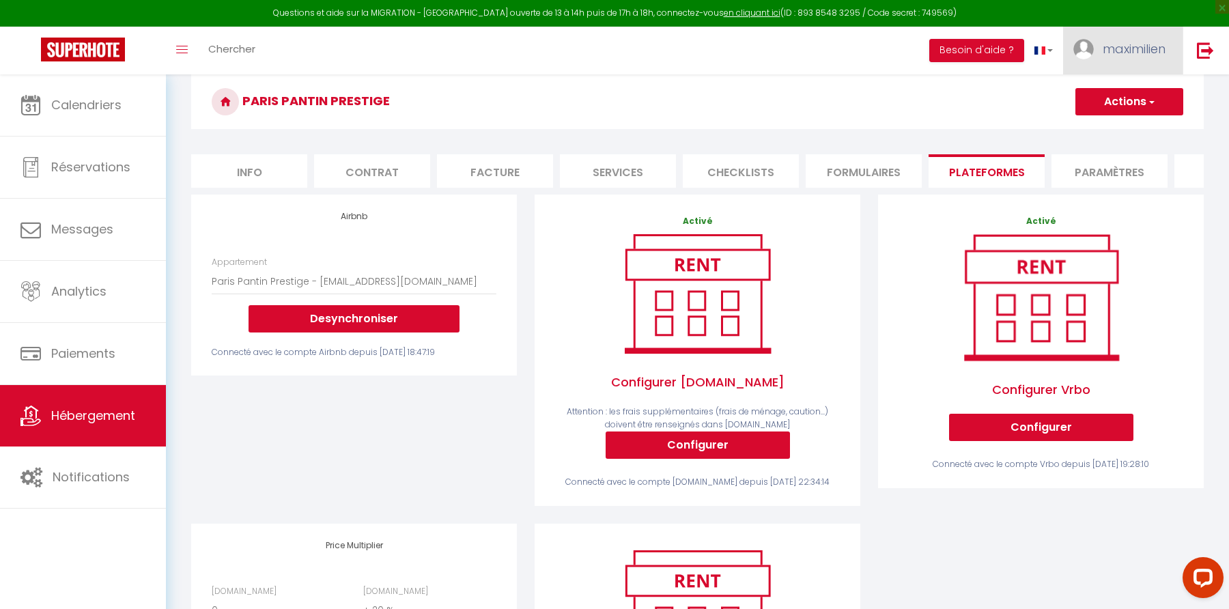
click at [1143, 54] on span "maximilien" at bounding box center [1134, 48] width 63 height 17
click at [1121, 100] on link "Paramètres" at bounding box center [1128, 94] width 101 height 23
select select "fr"
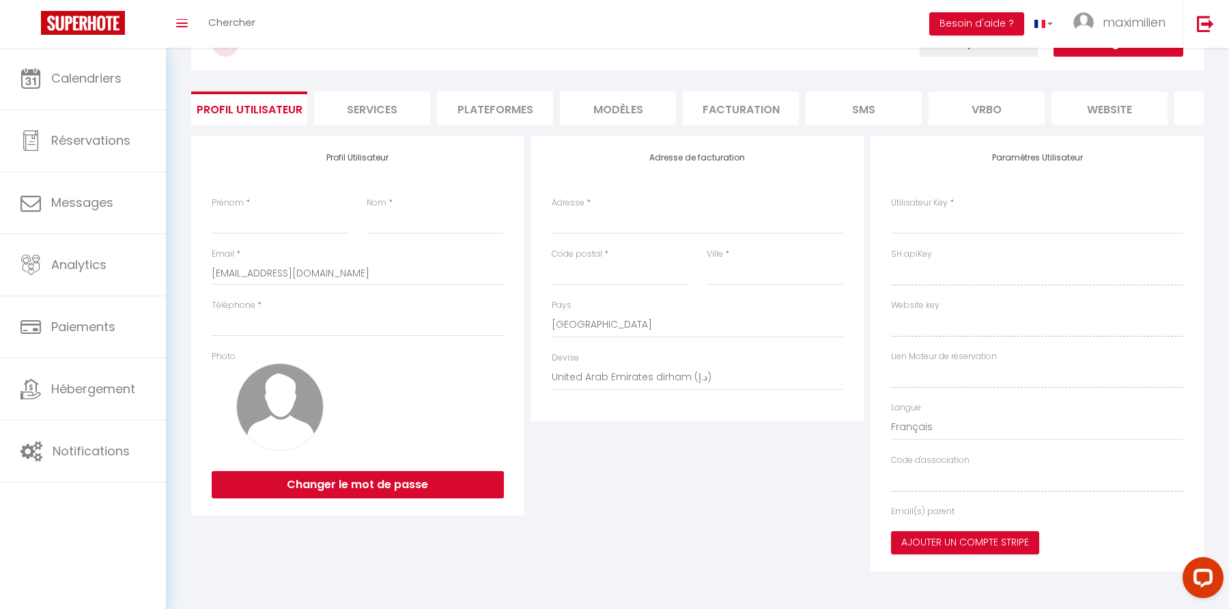
type input "maximilien"
type input "genty"
type input "0685857109"
type input "[STREET_ADDRESS][PERSON_NAME]"
type input "60570"
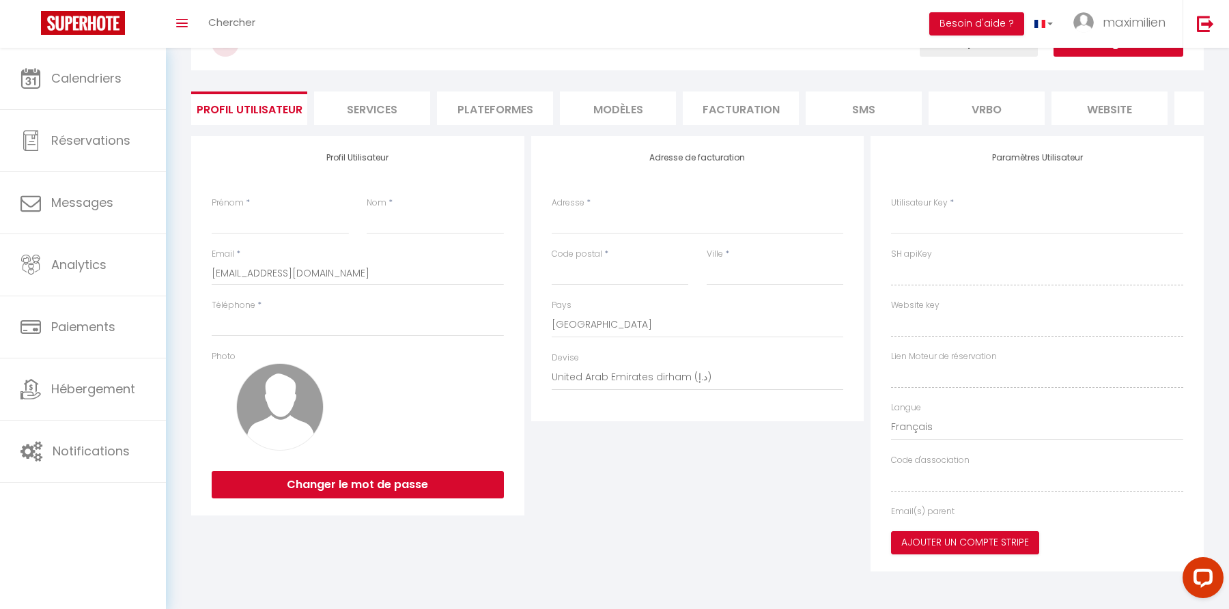
type input "andeville"
select select "1"
select select "28"
type input "HUE0xLmesMFpuQ7NmHK3aqsMm"
type input "bdZLE2TldBllNJPflTqJOYLIo"
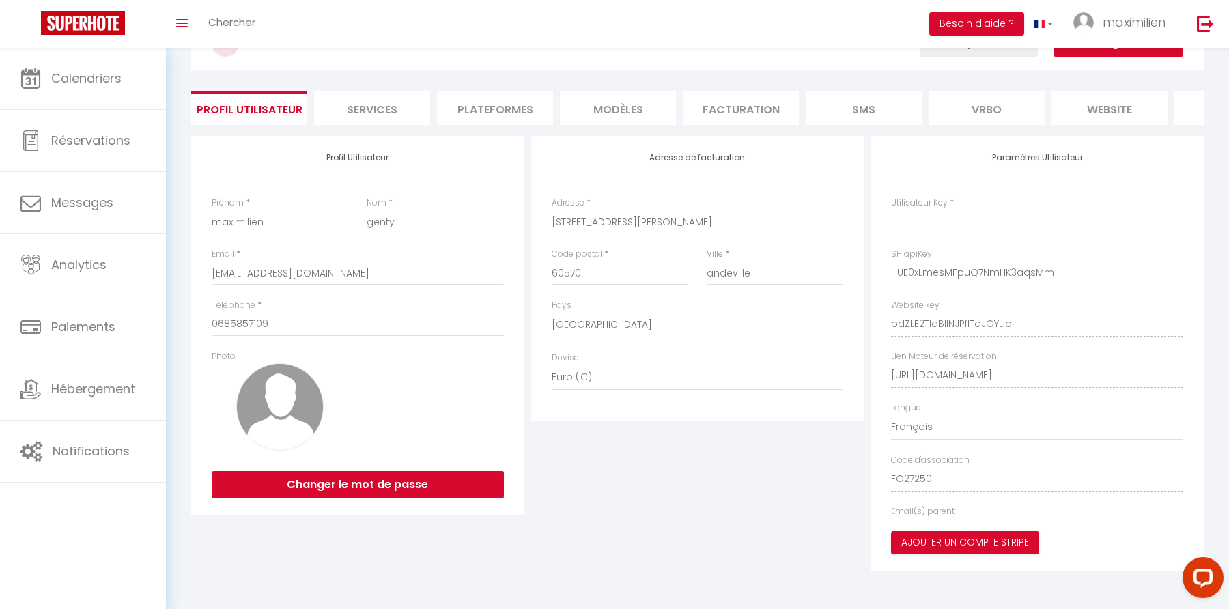
select select "fr"
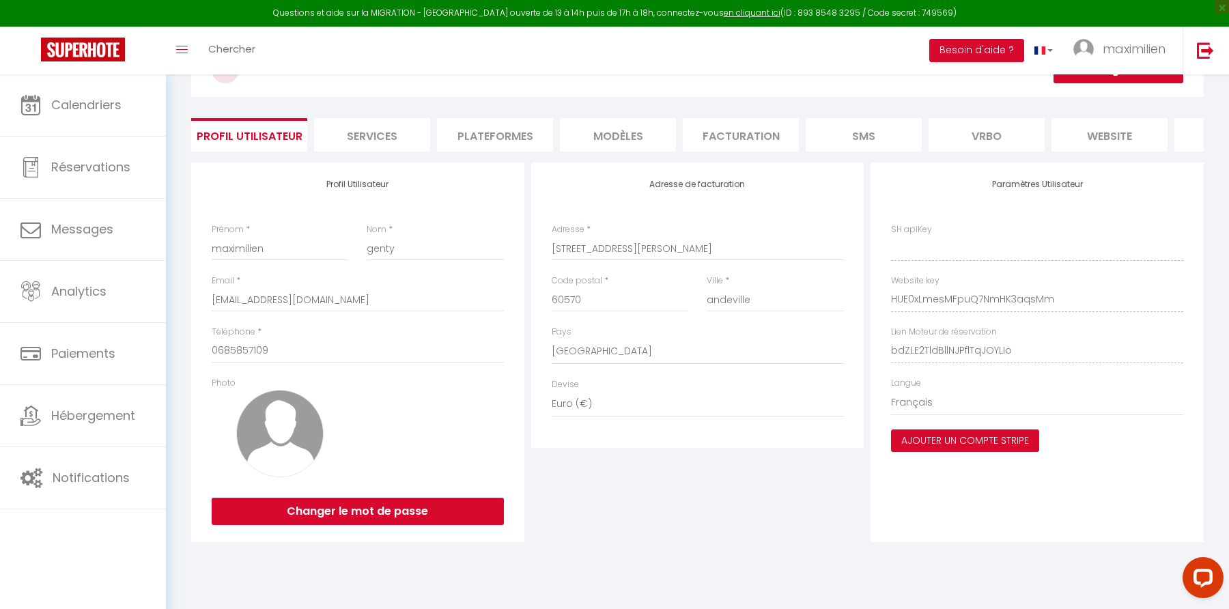
type input "HUE0xLmesMFpuQ7NmHK3aqsMm"
type input "bdZLE2TldBllNJPflTqJOYLIo"
type input "[URL][DOMAIN_NAME]"
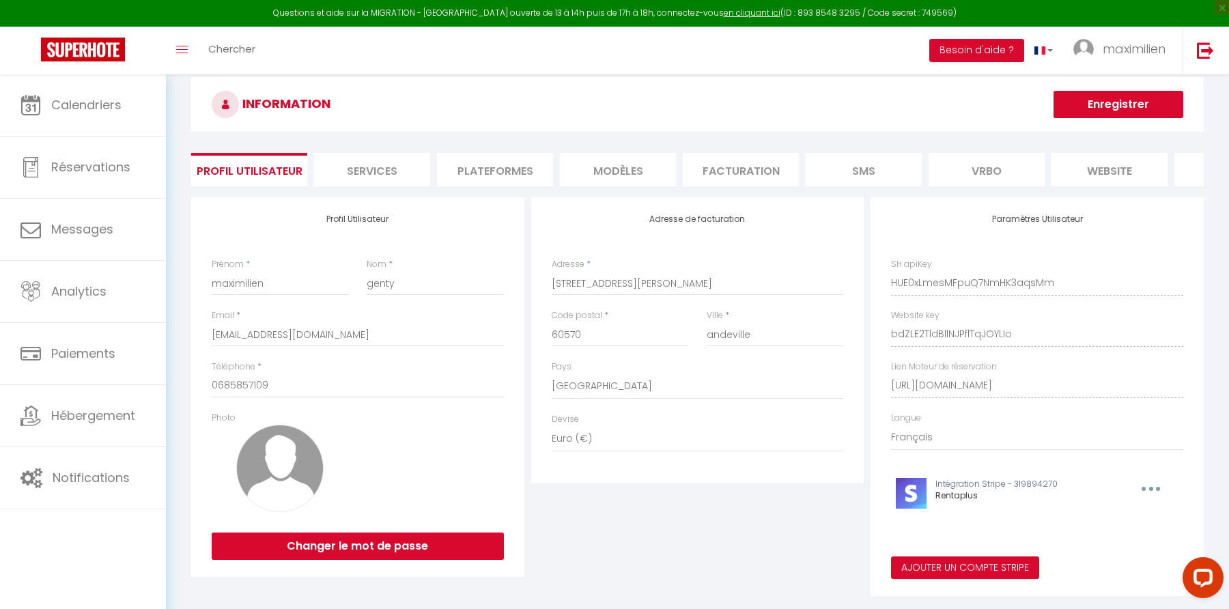
scroll to position [16, 0]
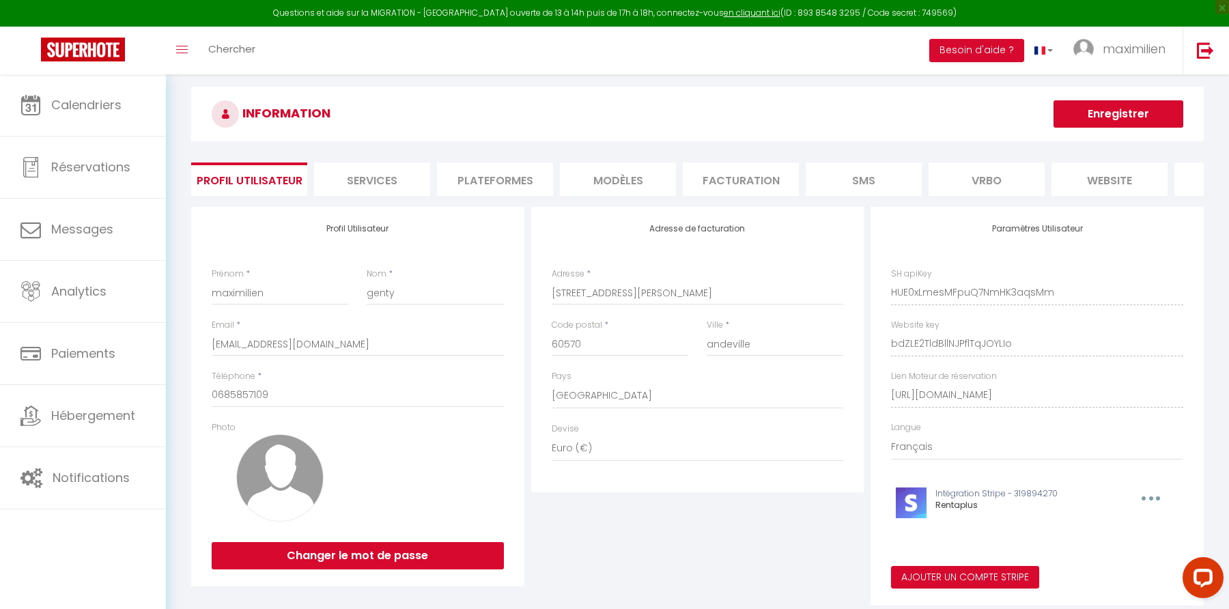
click at [370, 182] on li "Services" at bounding box center [372, 179] width 116 height 33
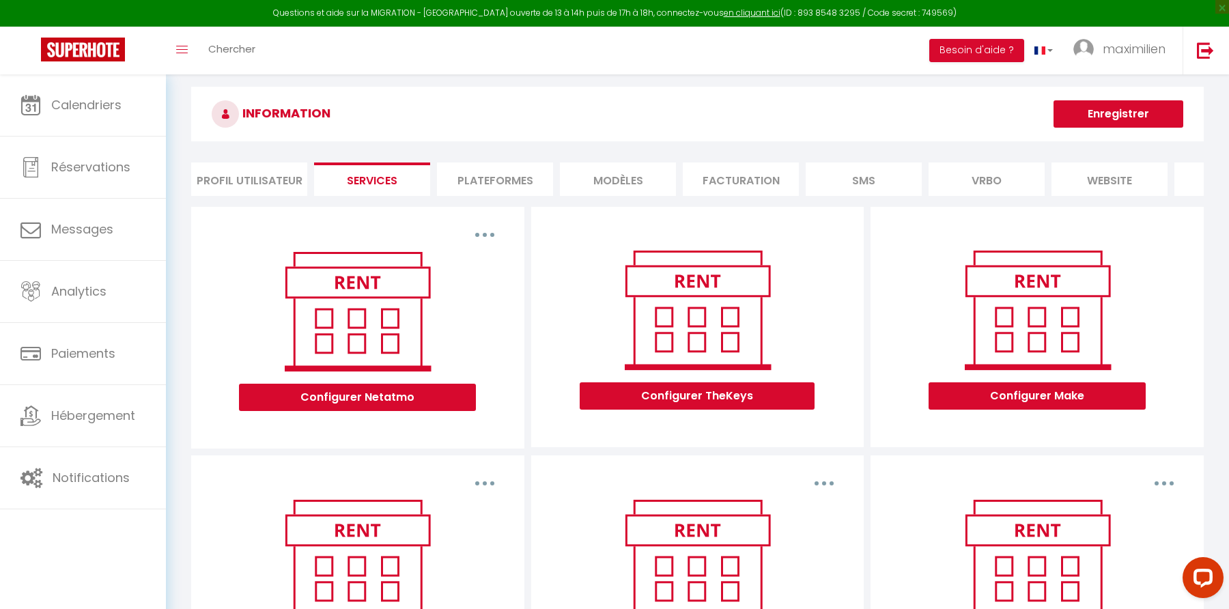
click at [475, 180] on li "Plateformes" at bounding box center [495, 179] width 116 height 33
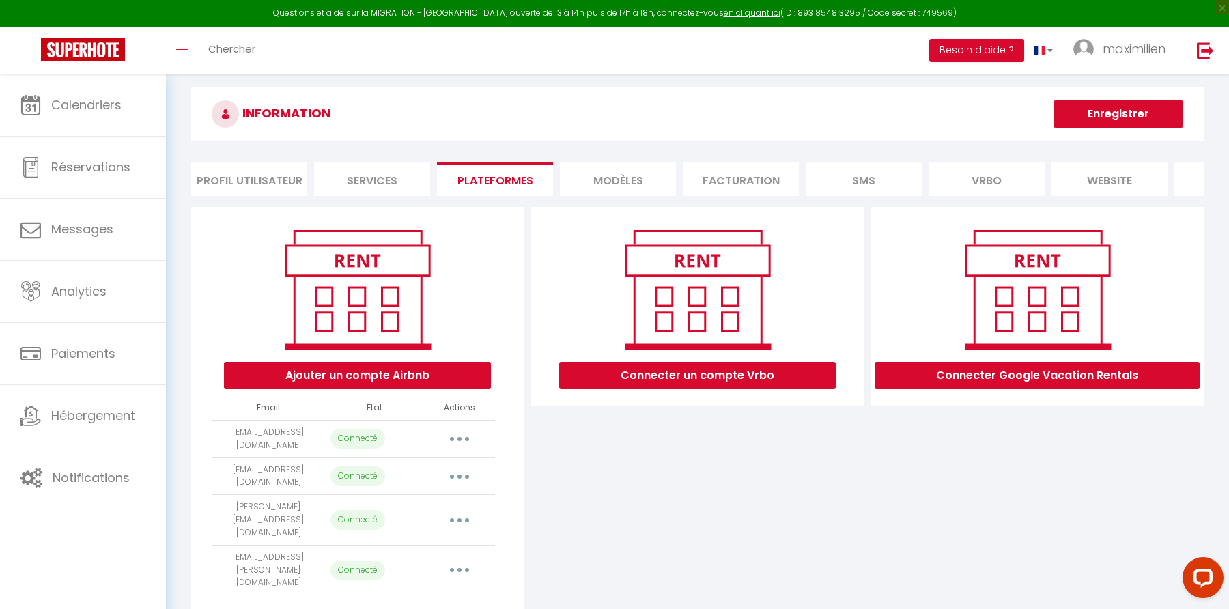
click at [591, 178] on li "MODÈLES" at bounding box center [618, 179] width 116 height 33
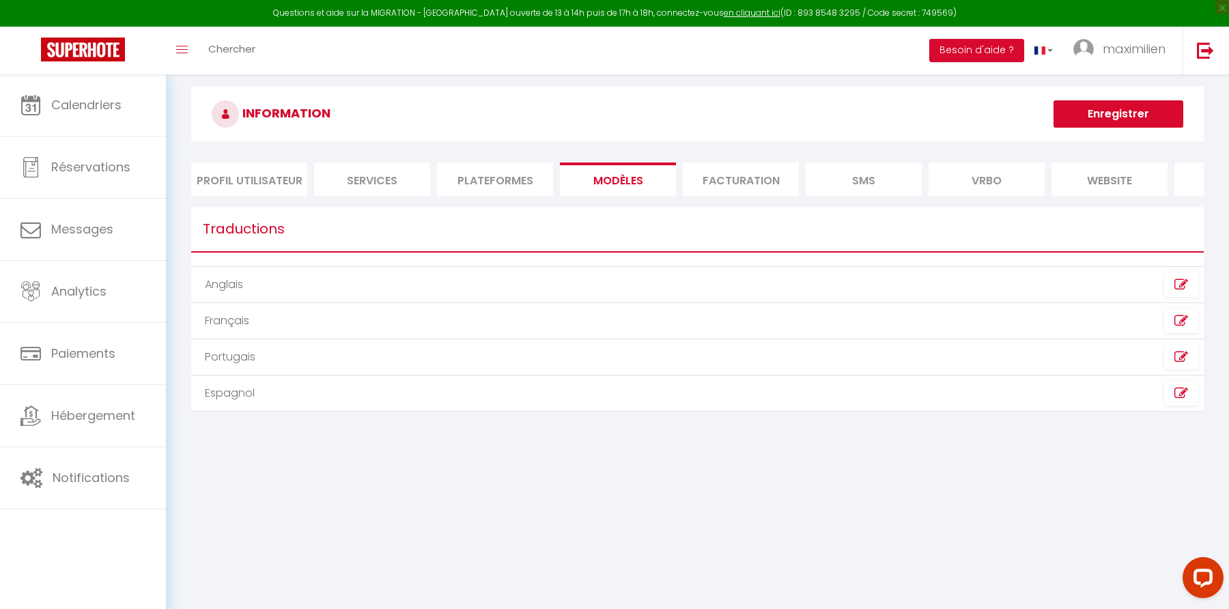
click at [729, 169] on li "Facturation" at bounding box center [741, 179] width 116 height 33
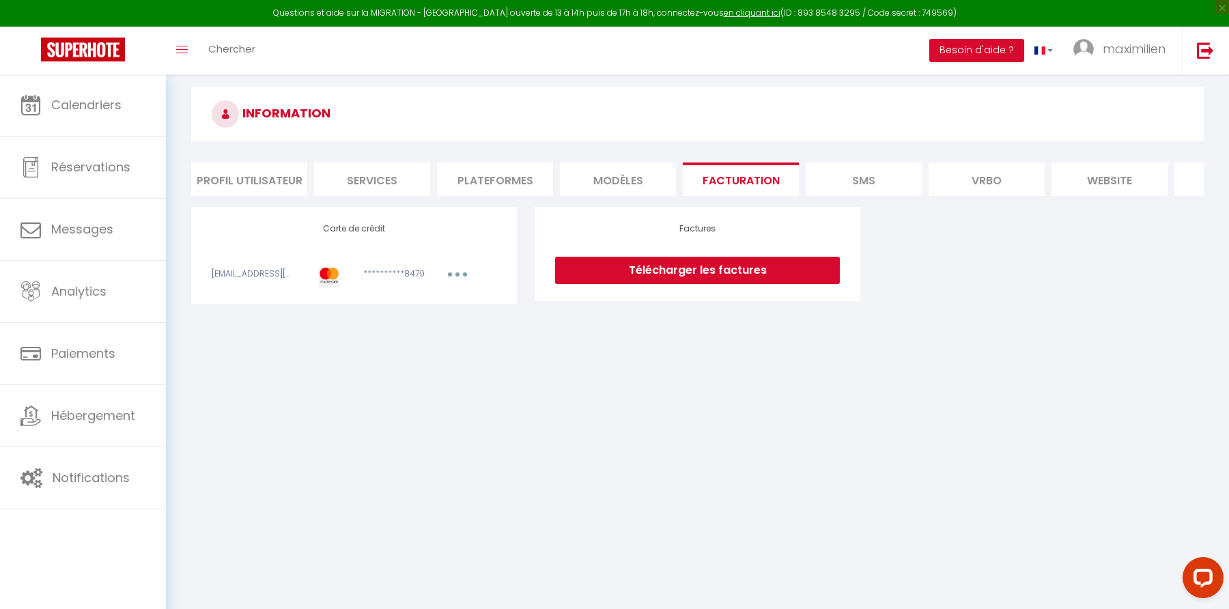
click at [867, 171] on li "SMS" at bounding box center [864, 179] width 116 height 33
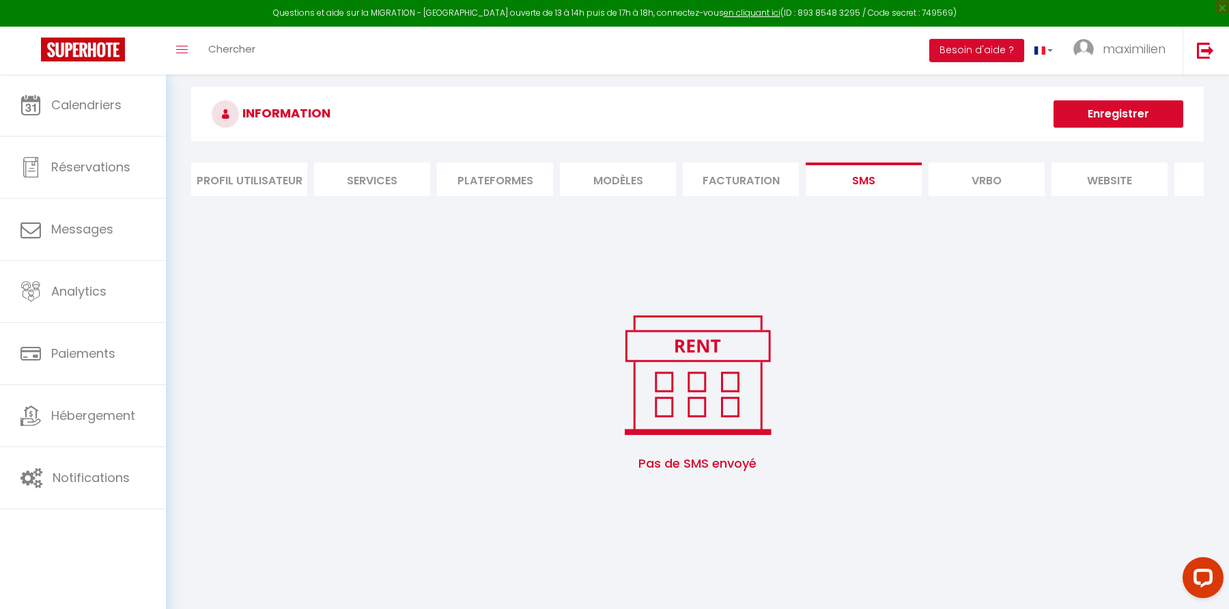
click at [986, 177] on li "Vrbo" at bounding box center [987, 179] width 116 height 33
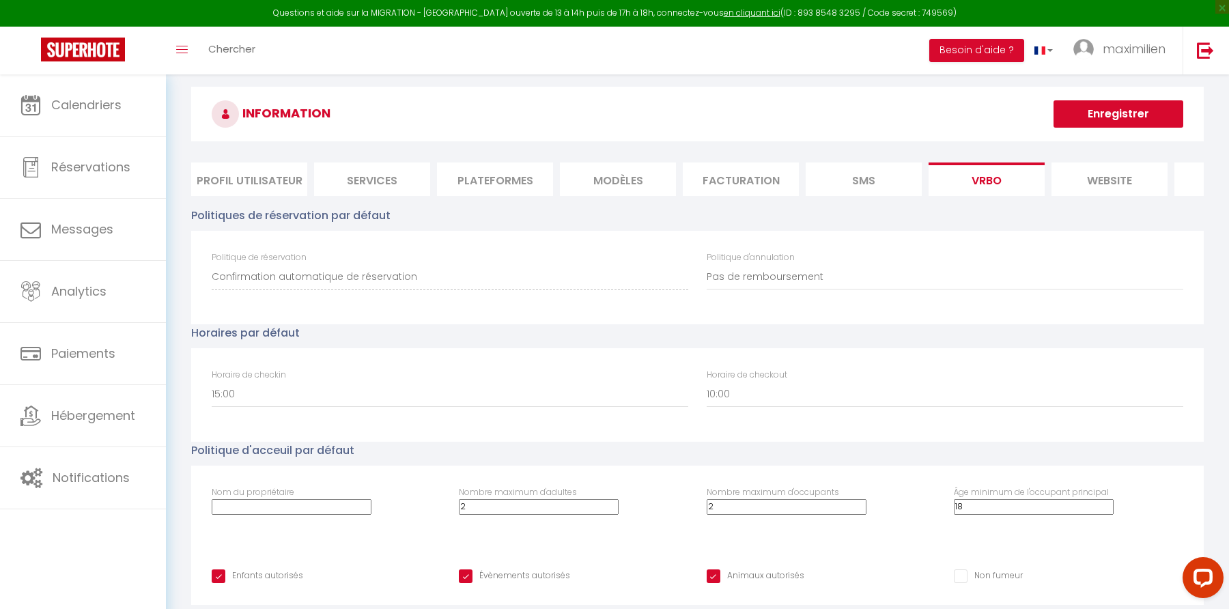
click at [781, 182] on li "Facturation" at bounding box center [741, 179] width 116 height 33
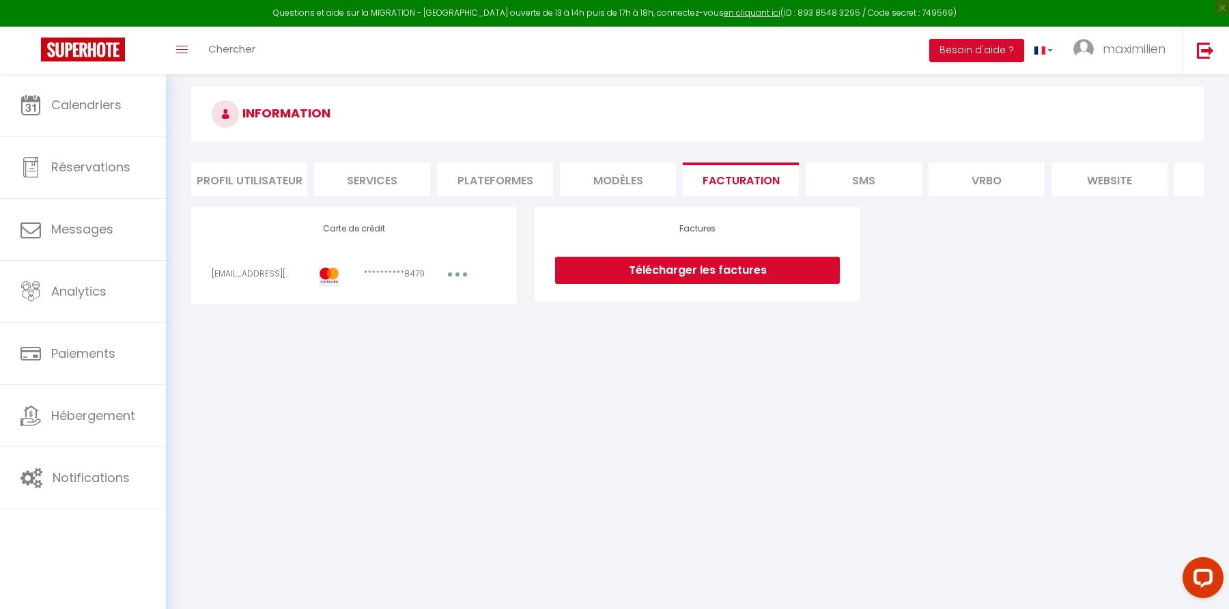
click at [639, 185] on li "MODÈLES" at bounding box center [618, 179] width 116 height 33
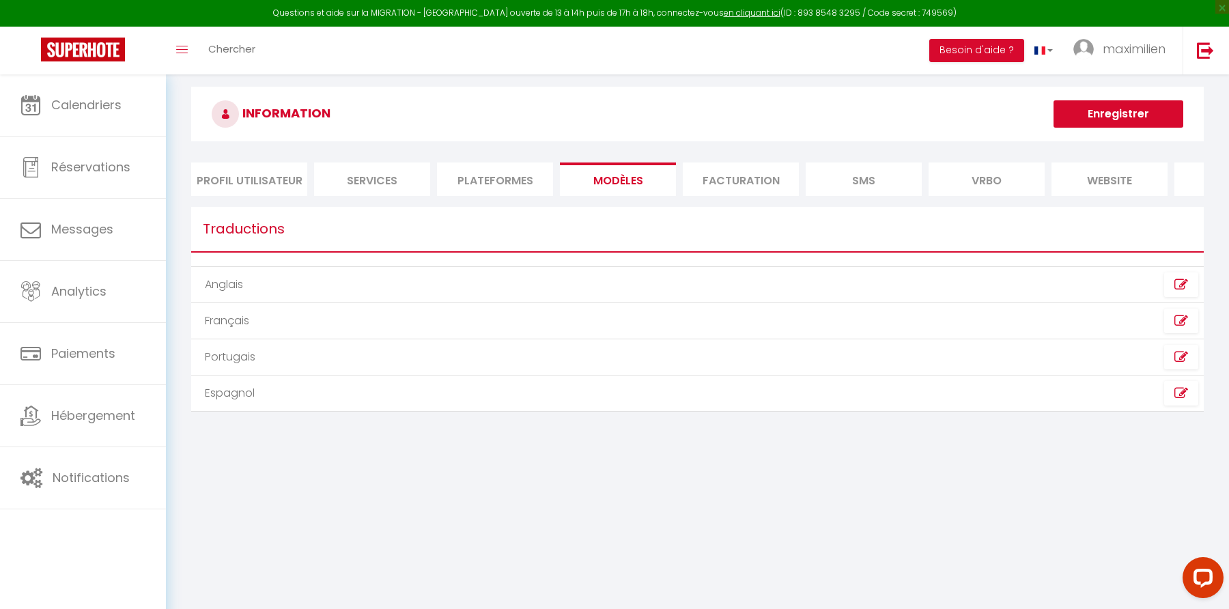
click at [500, 180] on li "Plateformes" at bounding box center [495, 179] width 116 height 33
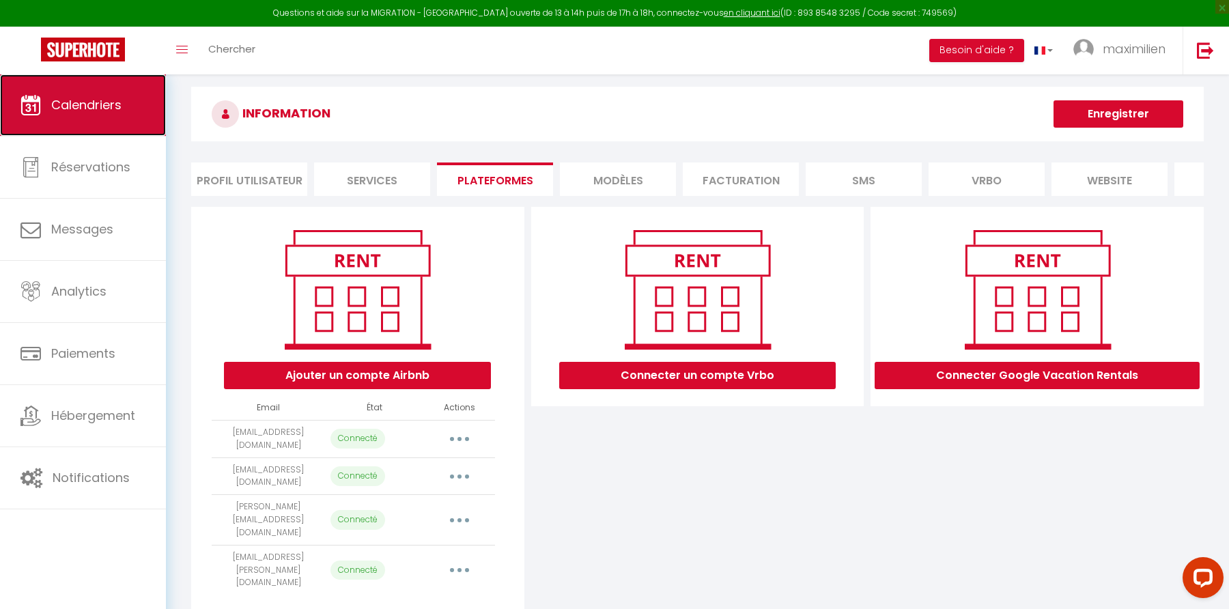
click at [132, 130] on link "Calendriers" at bounding box center [83, 104] width 166 height 61
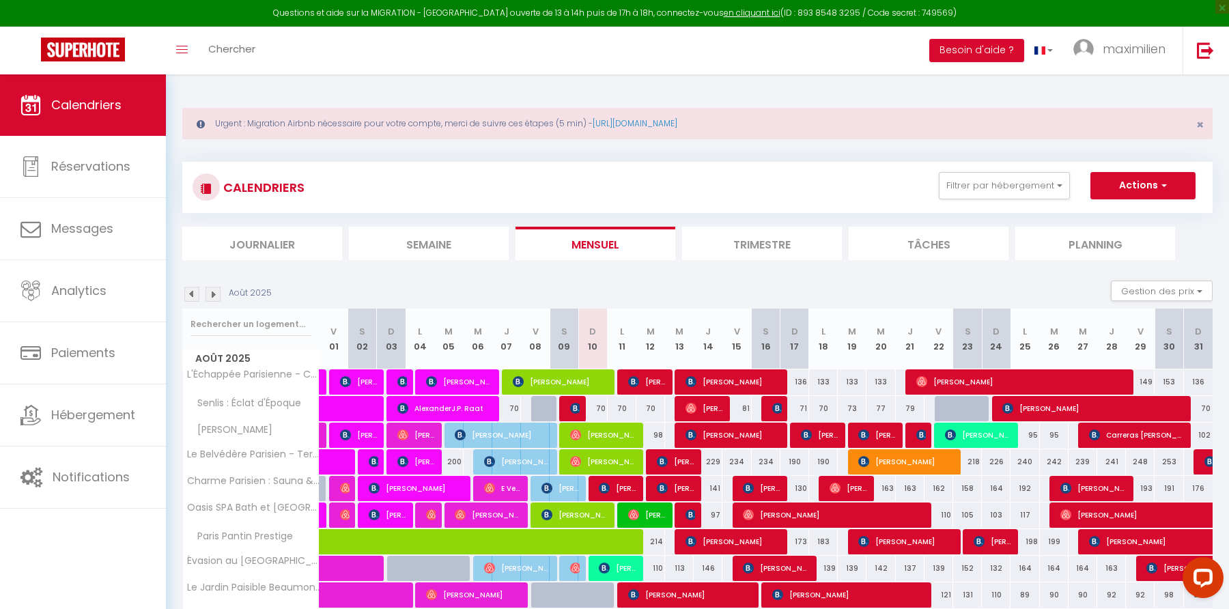
scroll to position [118, 0]
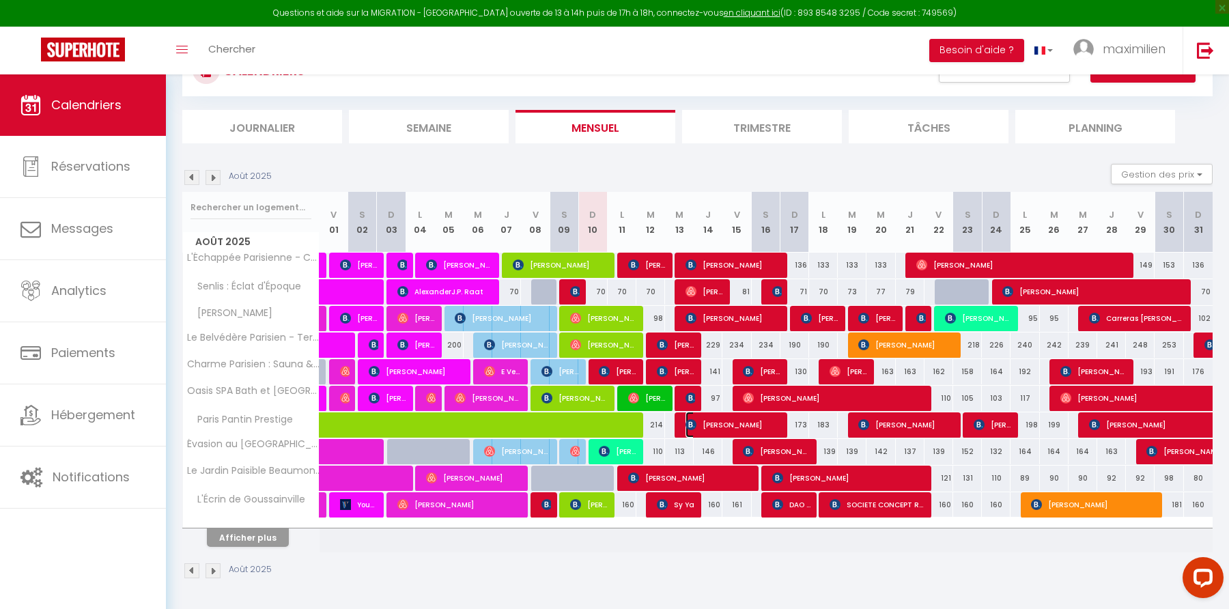
click at [735, 426] on span "[PERSON_NAME]" at bounding box center [734, 425] width 96 height 26
select select "OK"
select select "0"
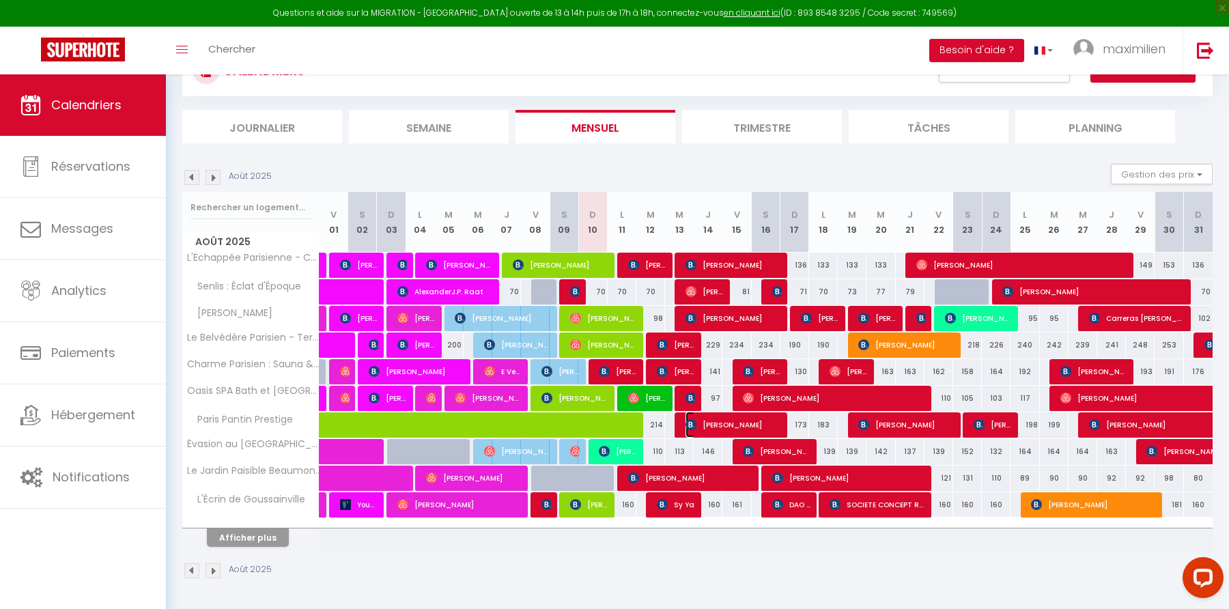
select select "1"
select select
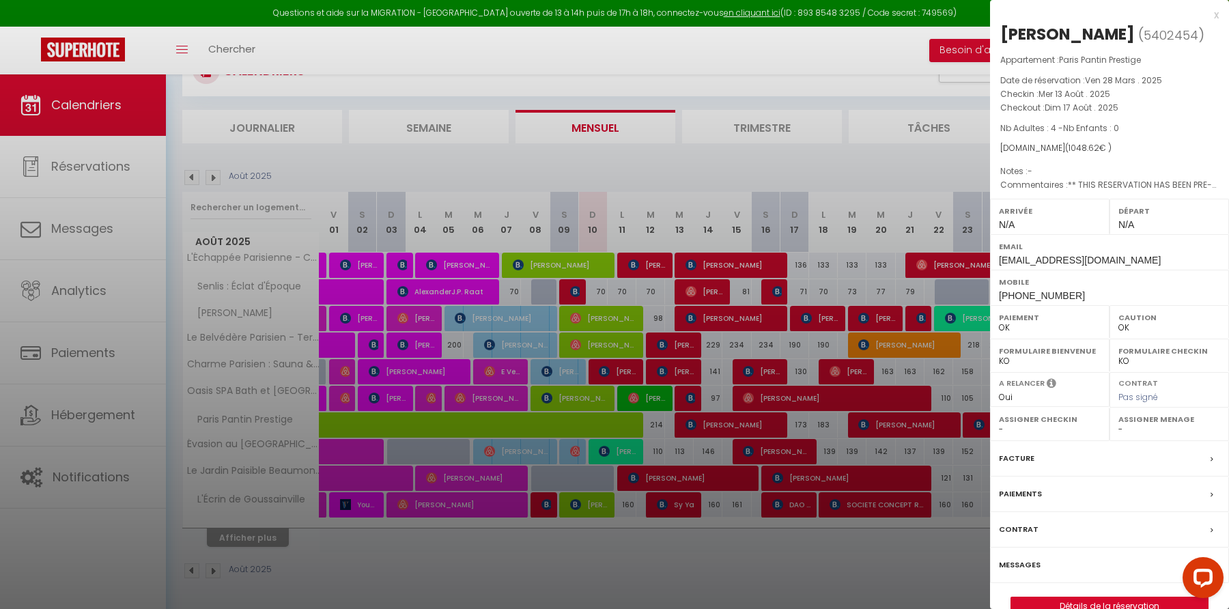
click at [1030, 572] on label "Messages" at bounding box center [1020, 565] width 42 height 14
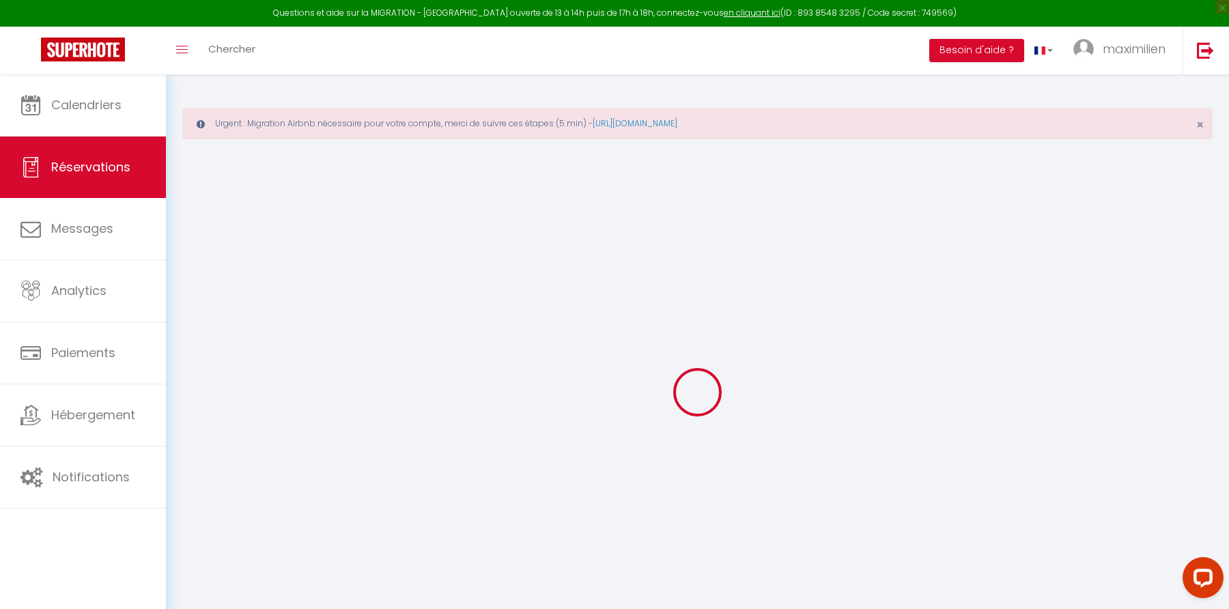
select select
checkbox input "false"
select select
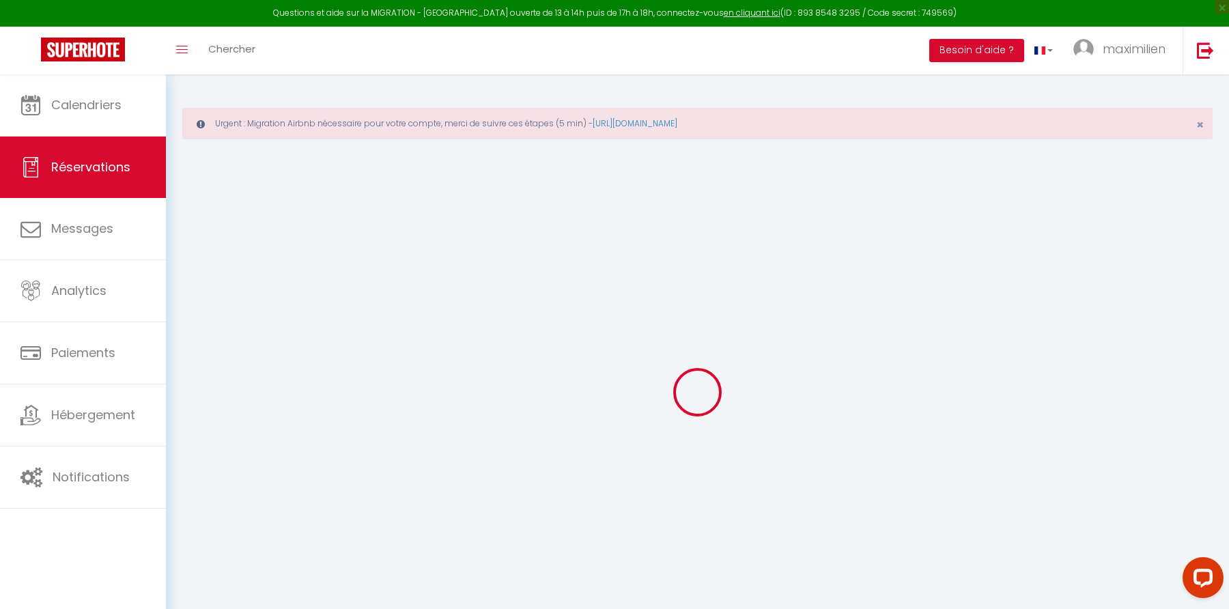
checkbox input "false"
type textarea "** THIS RESERVATION HAS BEEN PRE-PAID ** BOOKING NOTE : Payment charge is EUR 1…"
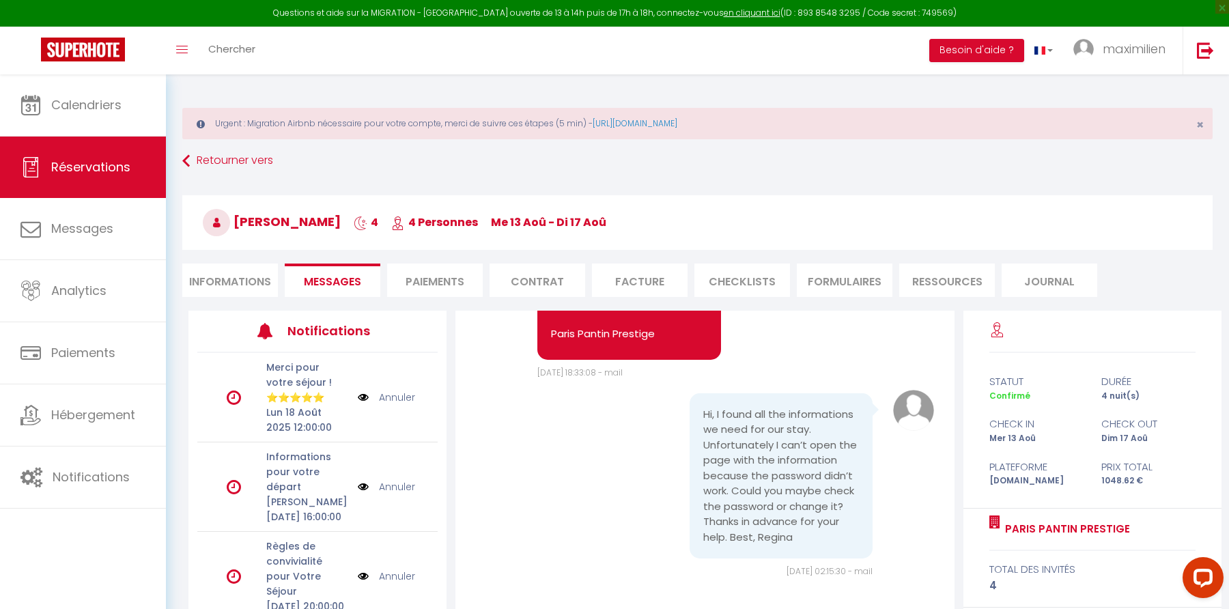
scroll to position [138, 0]
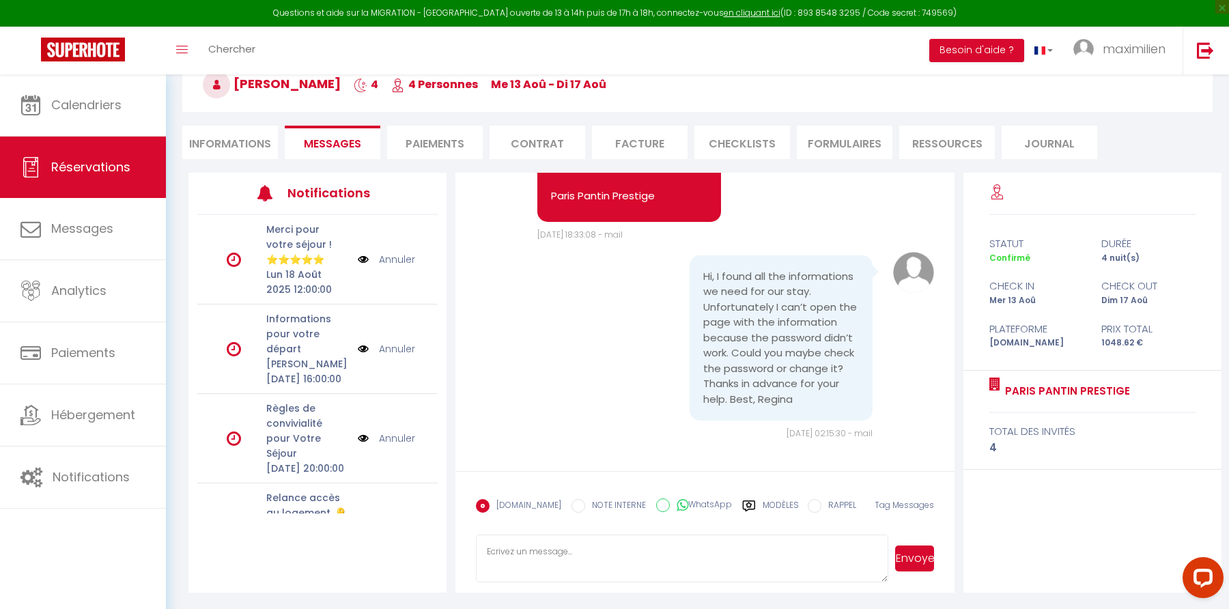
click at [766, 505] on label "Modèles" at bounding box center [781, 511] width 36 height 24
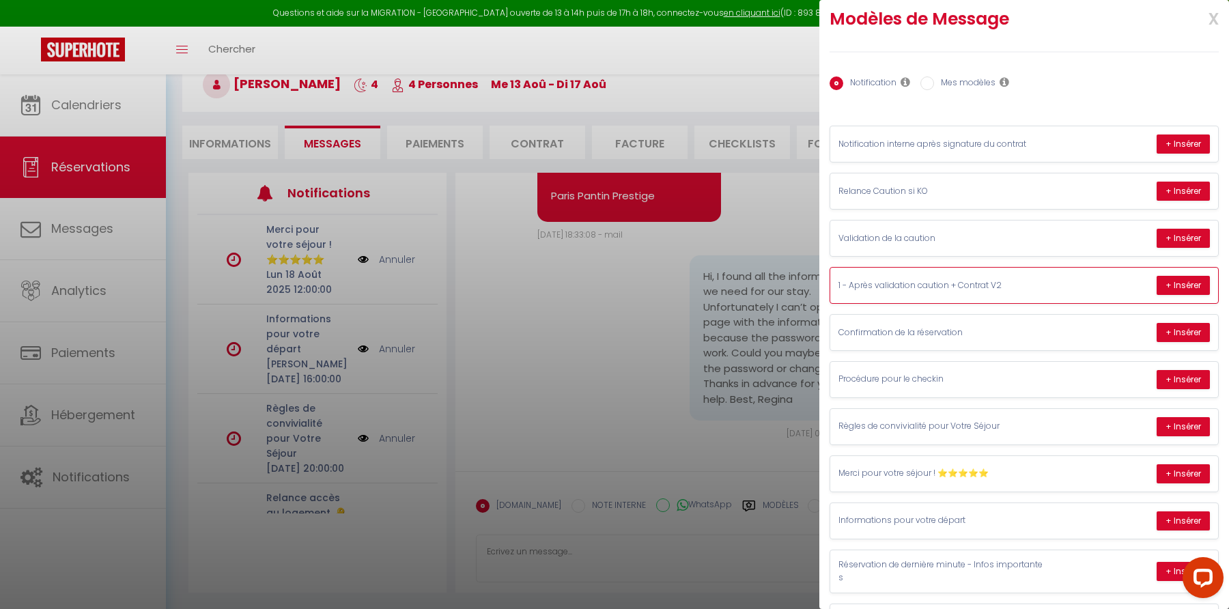
scroll to position [21, 0]
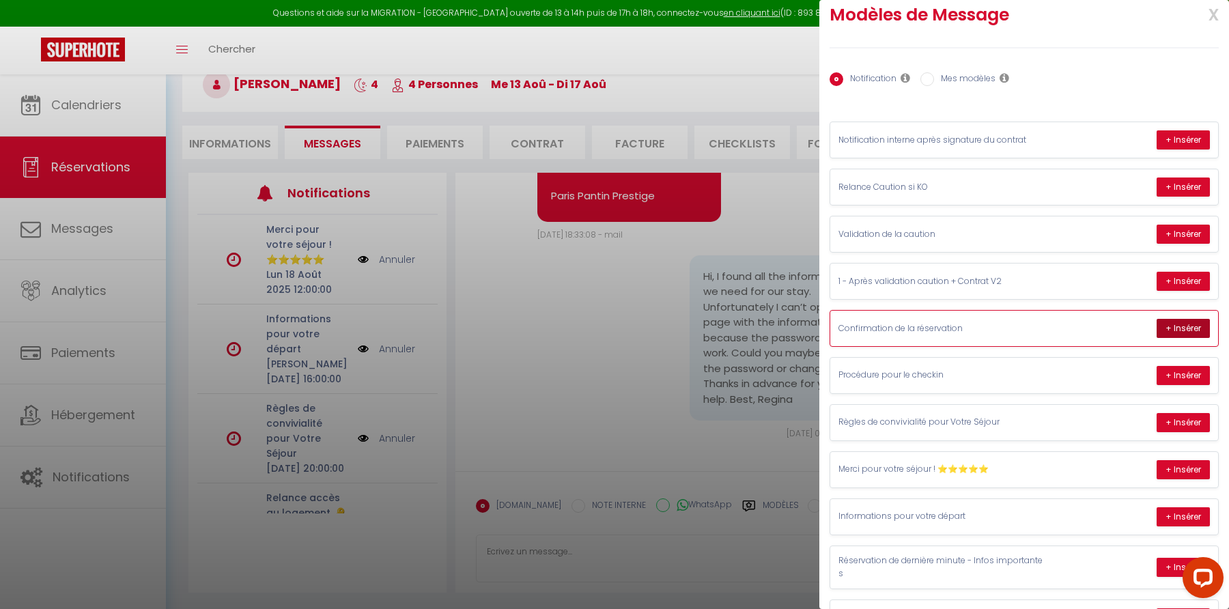
click at [1175, 331] on button "+ Insérer" at bounding box center [1183, 328] width 53 height 19
type textarea "Hello Regina, We are delighted to welcome you to Paris Pantin Prestige from 13-…"
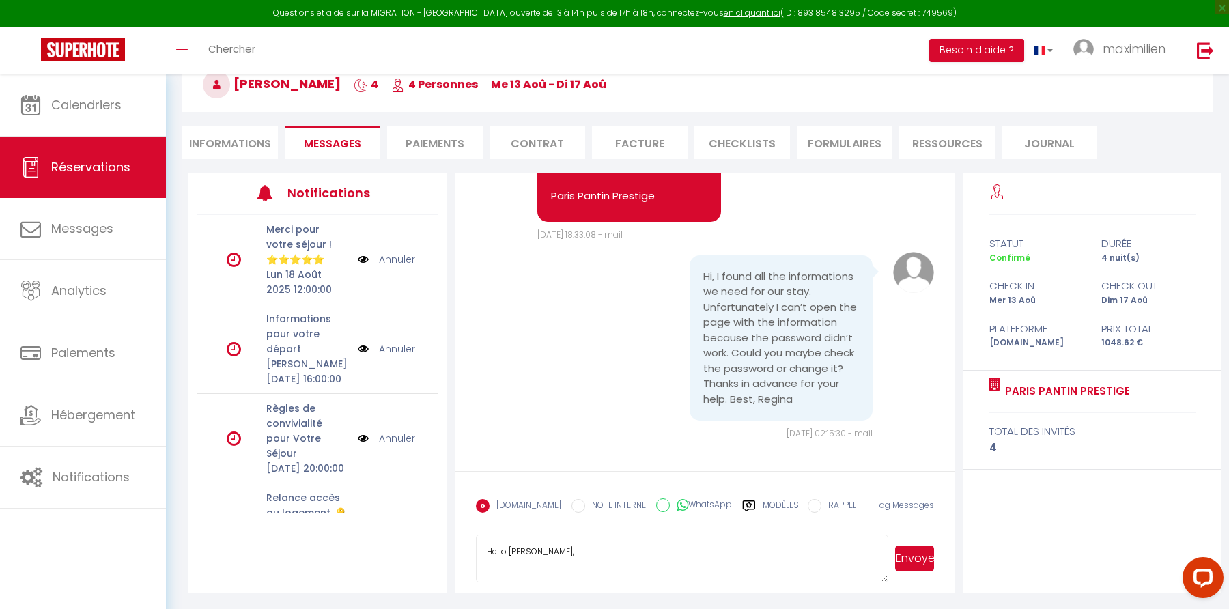
click at [912, 558] on button "Envoyer" at bounding box center [914, 559] width 39 height 26
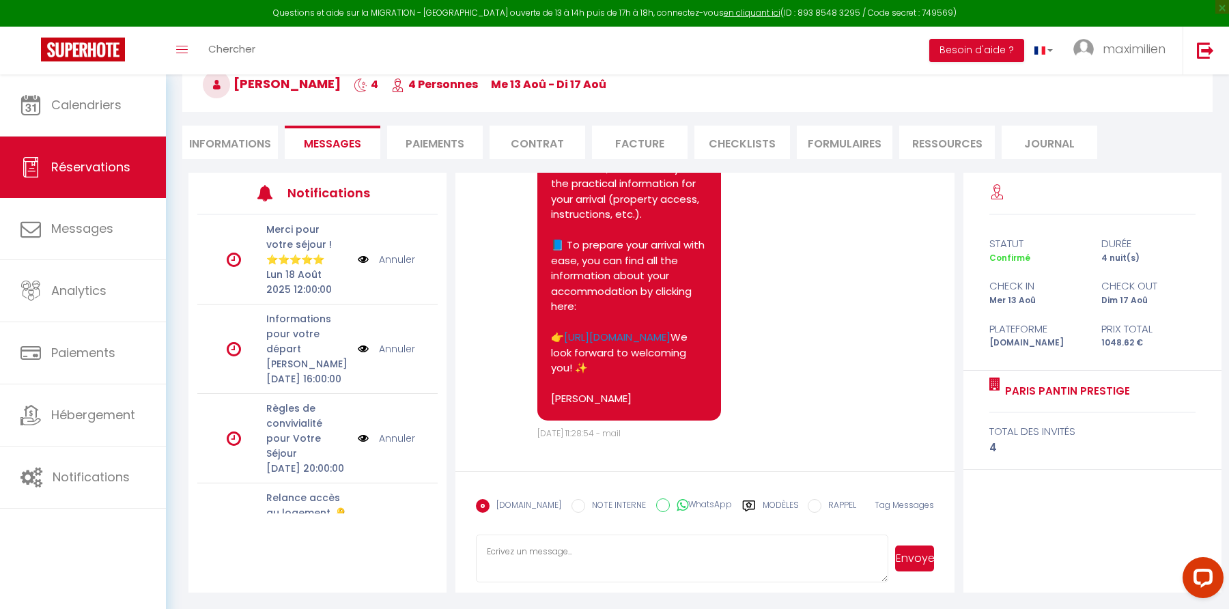
scroll to position [1527, 0]
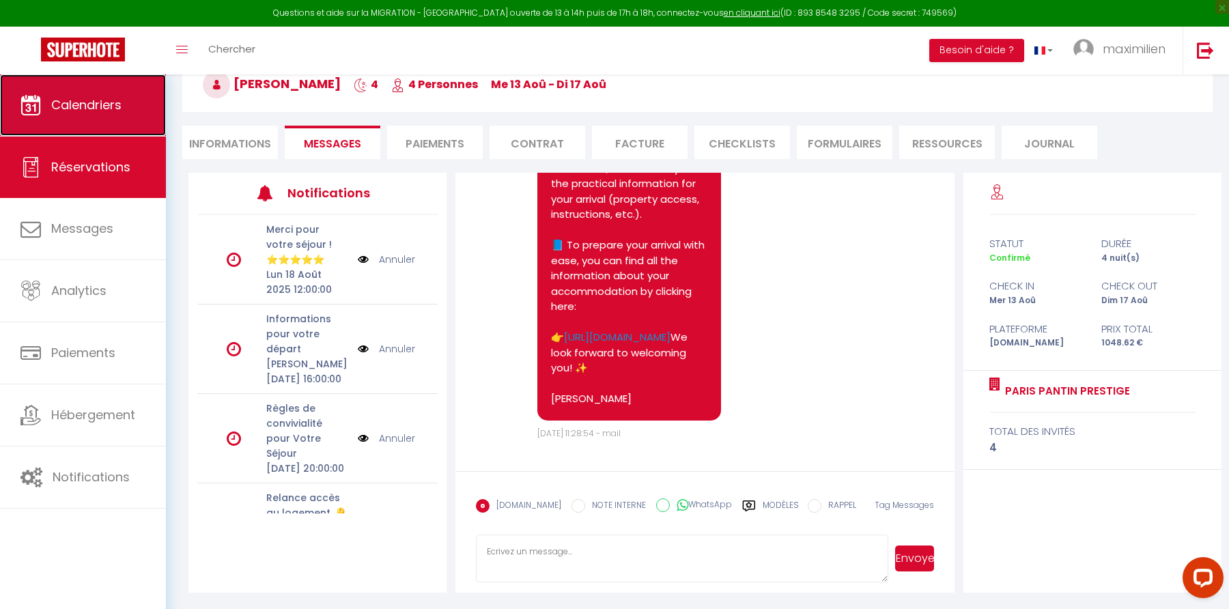
click at [103, 102] on span "Calendriers" at bounding box center [86, 104] width 70 height 17
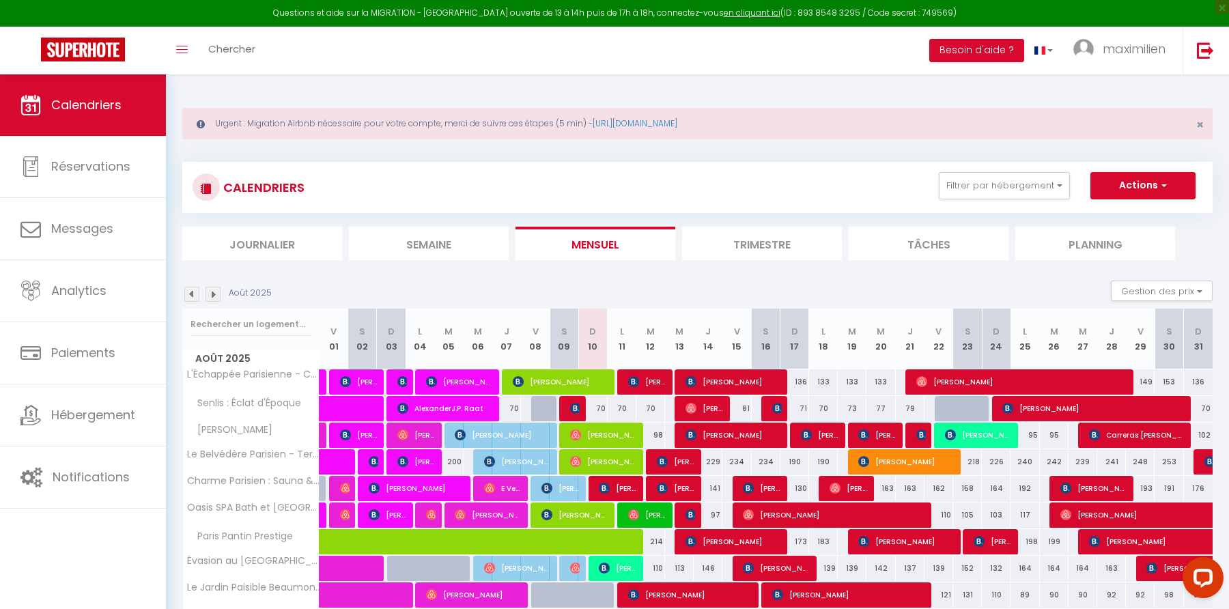
click at [290, 245] on li "Journalier" at bounding box center [262, 243] width 160 height 33
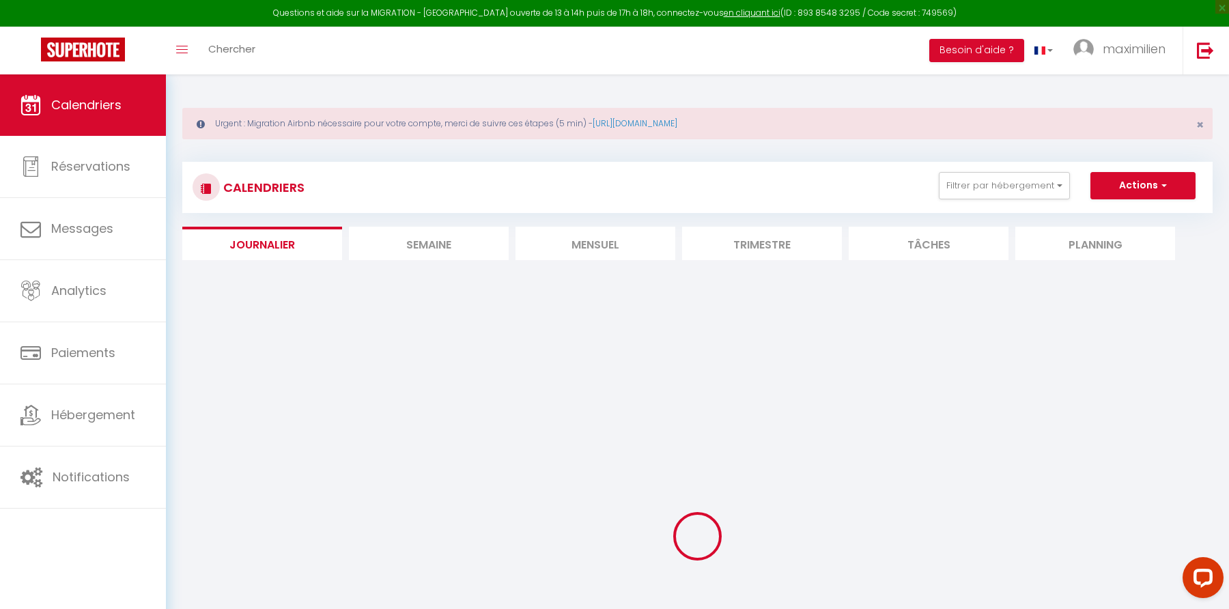
select select
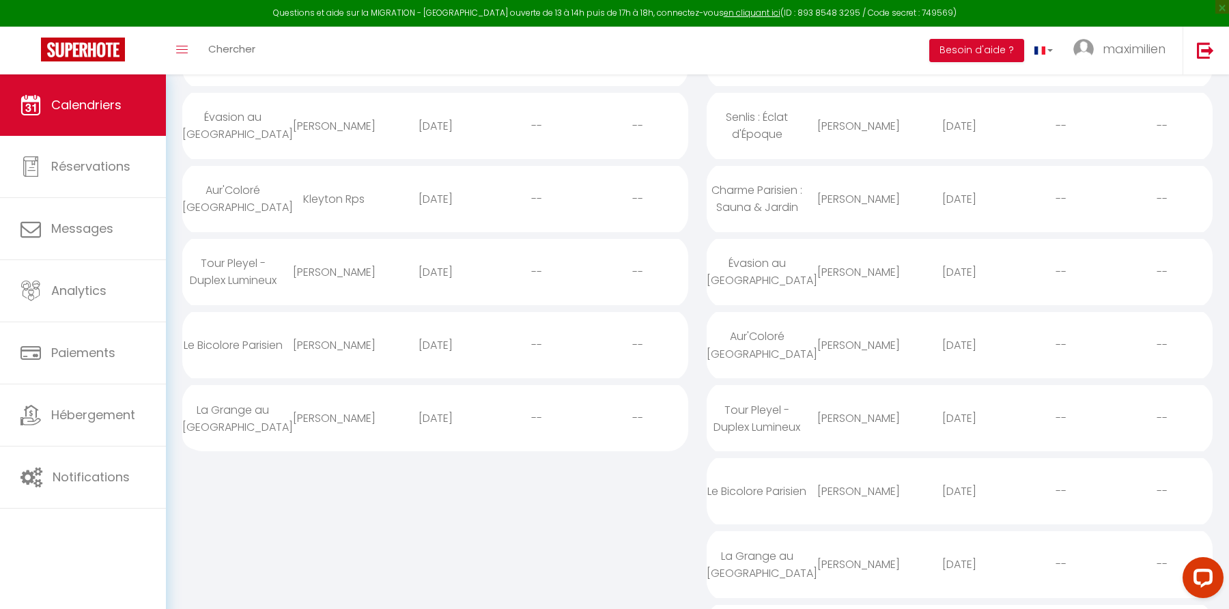
scroll to position [210, 0]
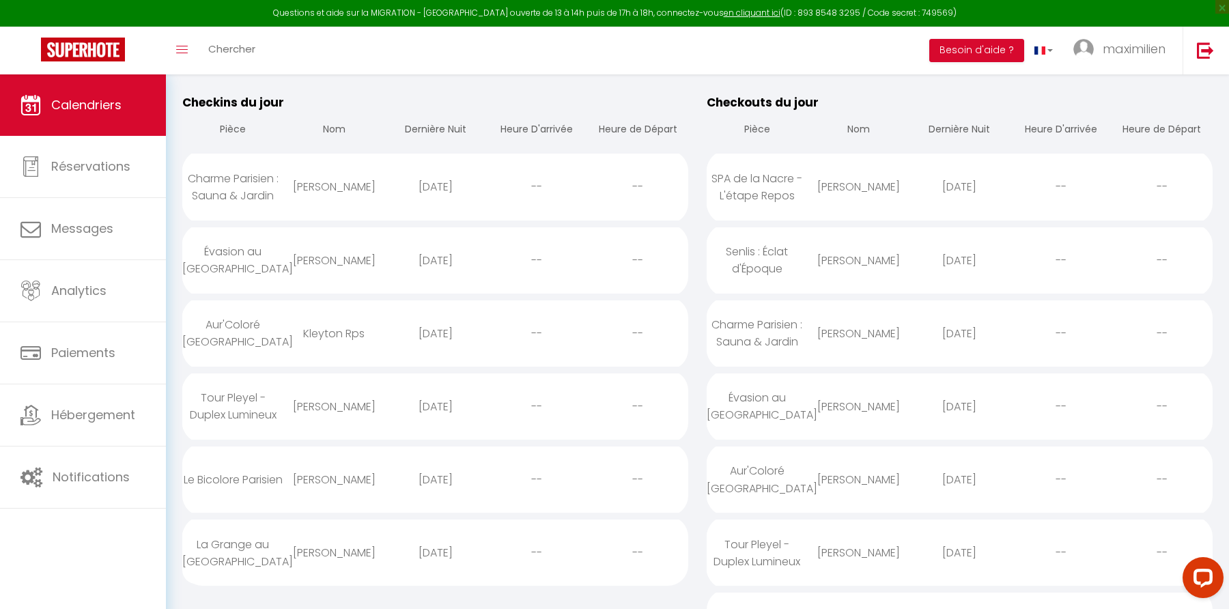
click at [277, 186] on div "Charme Parisien : Sauna & Jardin" at bounding box center [232, 186] width 101 height 61
select select "0"
select select "1"
select select
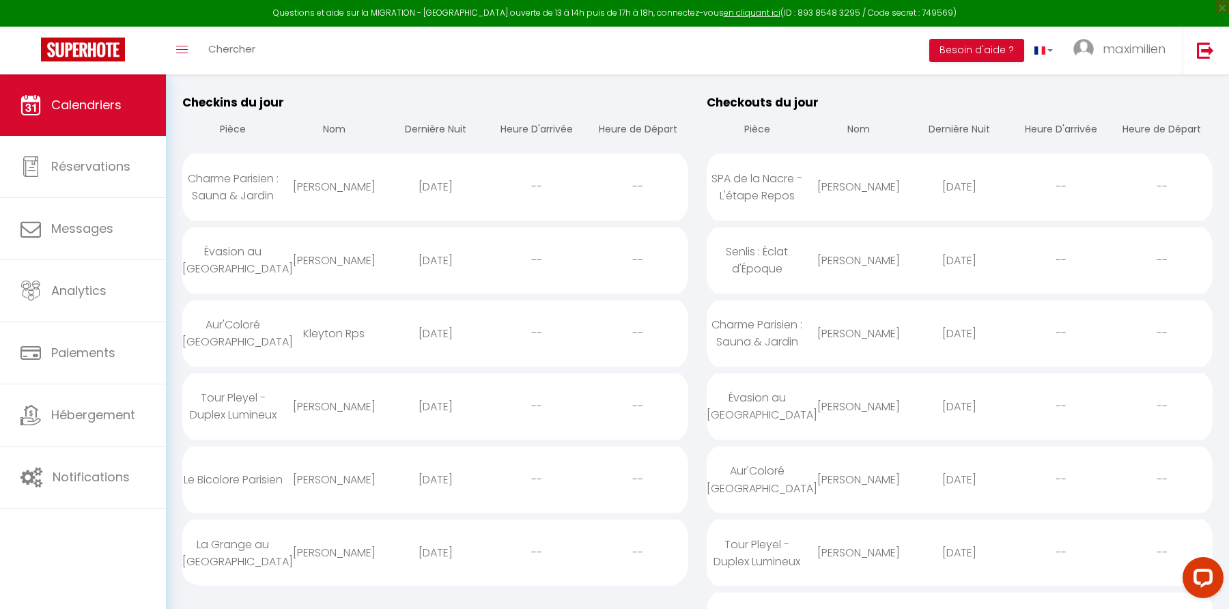
select select
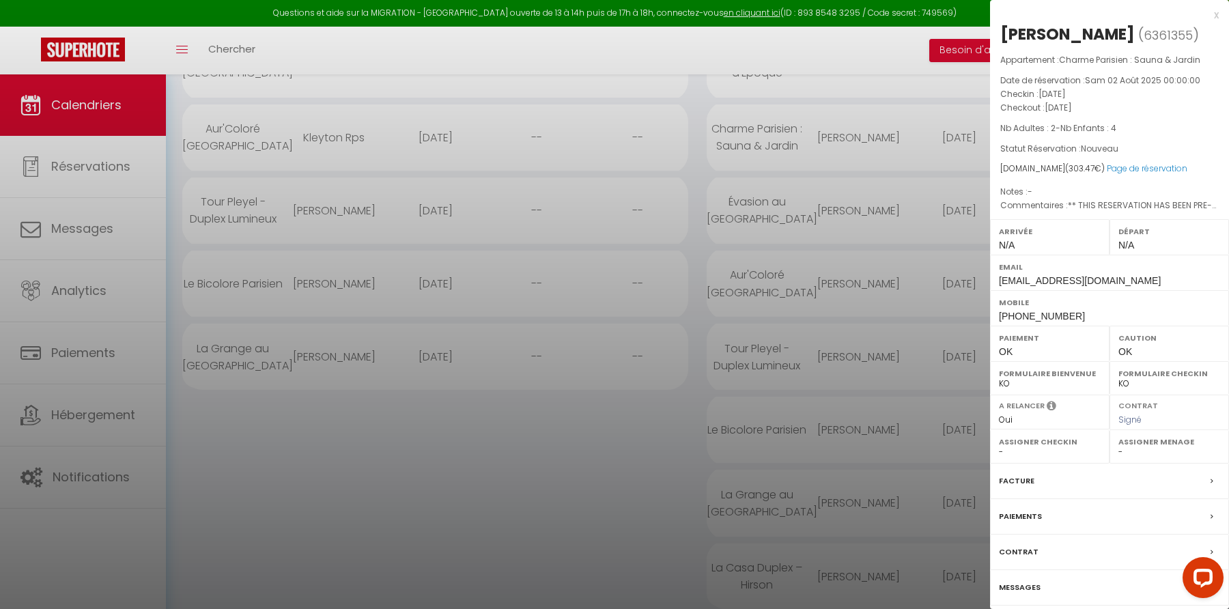
scroll to position [480, 0]
click at [1035, 590] on label "Messages" at bounding box center [1020, 588] width 42 height 14
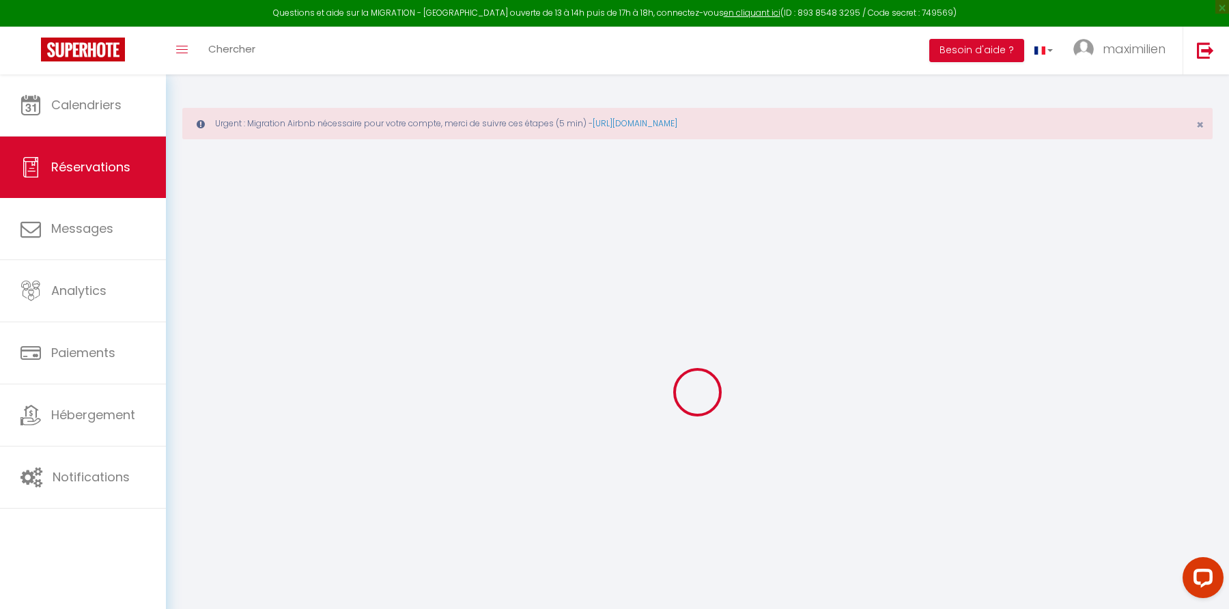
select select
checkbox input "false"
select select
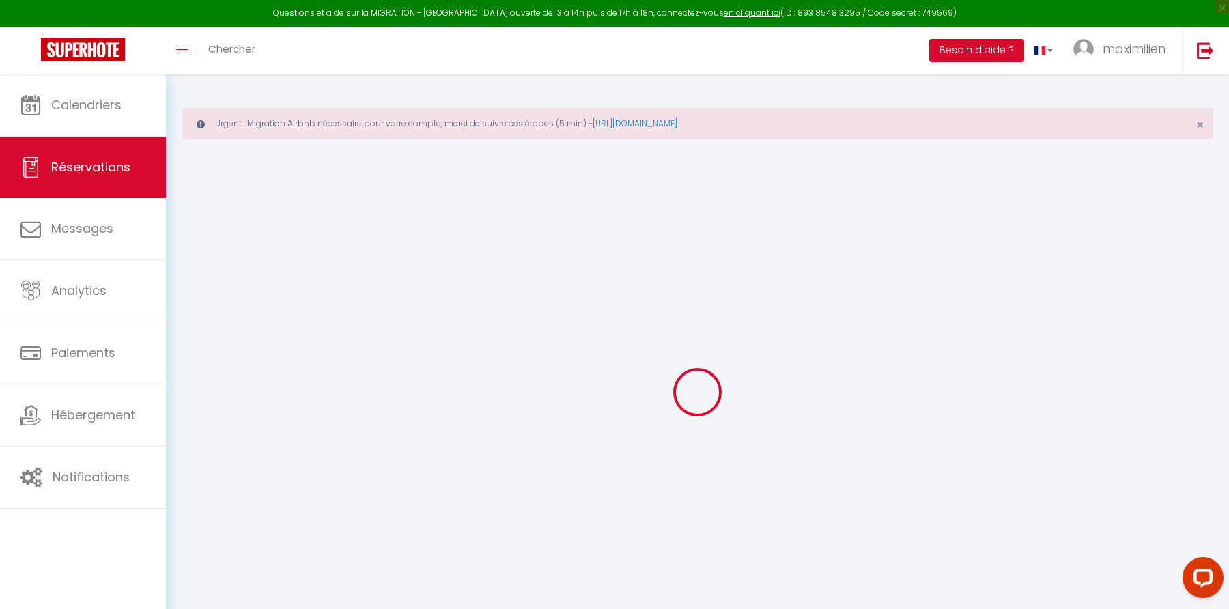
checkbox input "false"
type textarea "** THIS RESERVATION HAS BEEN PRE-PAID ** BOOKING NOTE : Payment charge is EUR 4…"
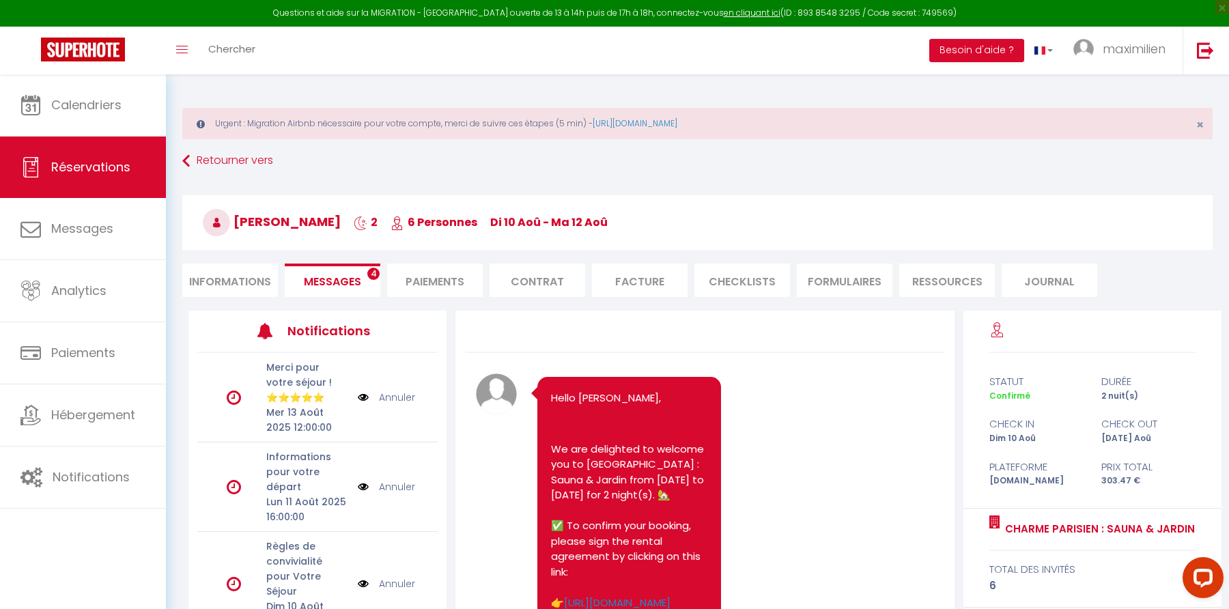
scroll to position [4920, 0]
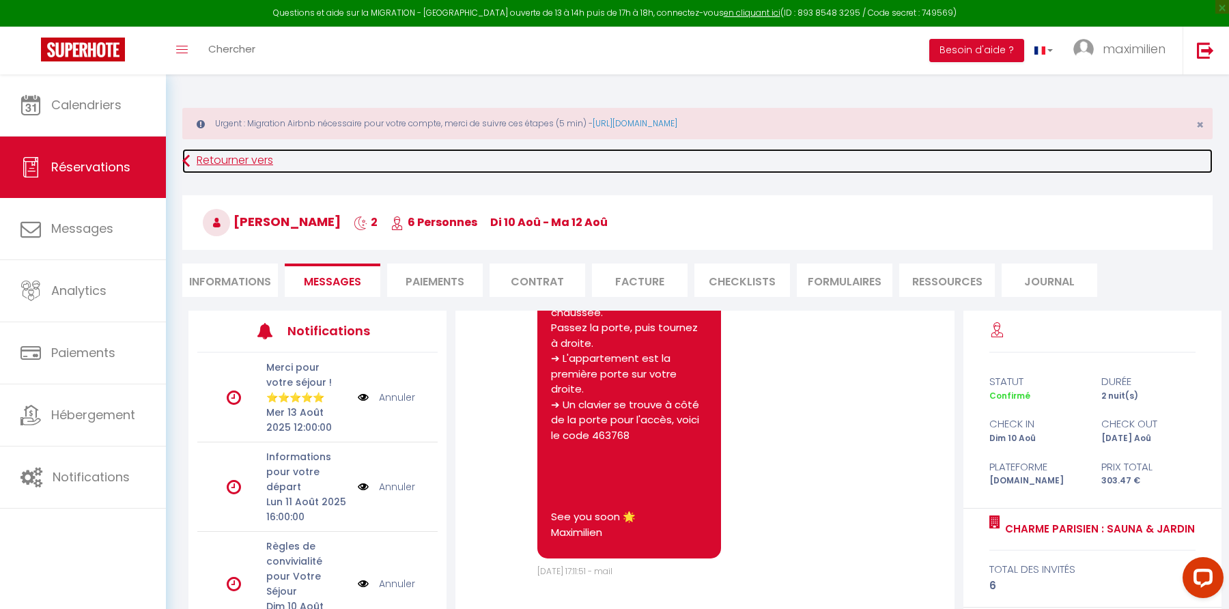
click at [256, 168] on link "Retourner vers" at bounding box center [697, 161] width 1031 height 25
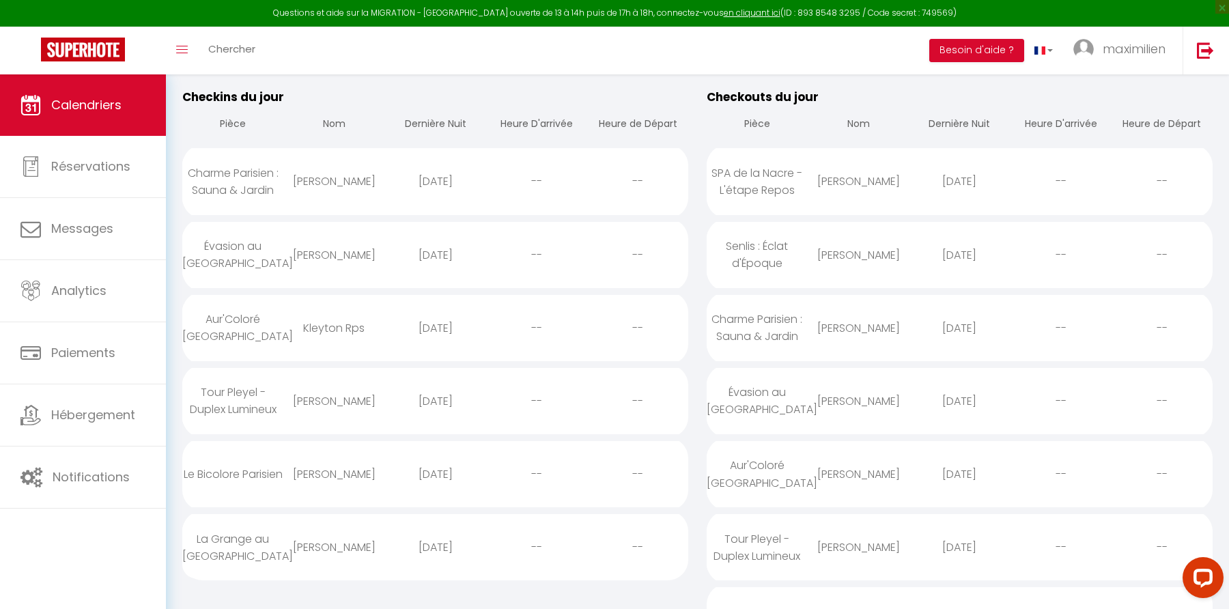
scroll to position [217, 0]
click at [510, 326] on div "--" at bounding box center [536, 327] width 101 height 44
select select "0"
select select "1"
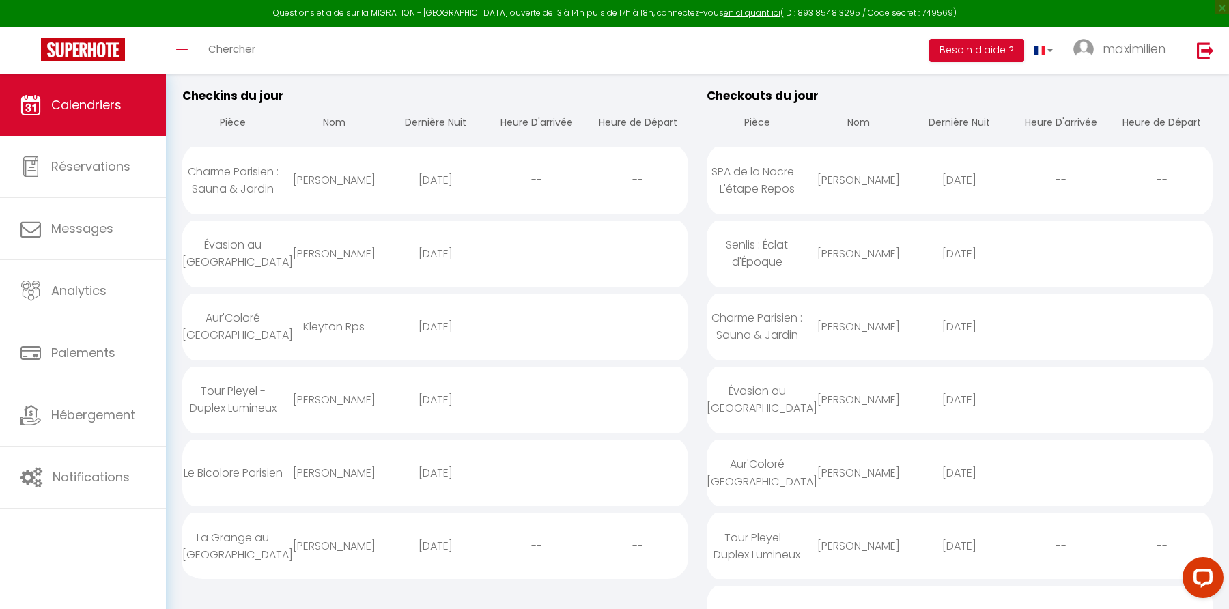
select select
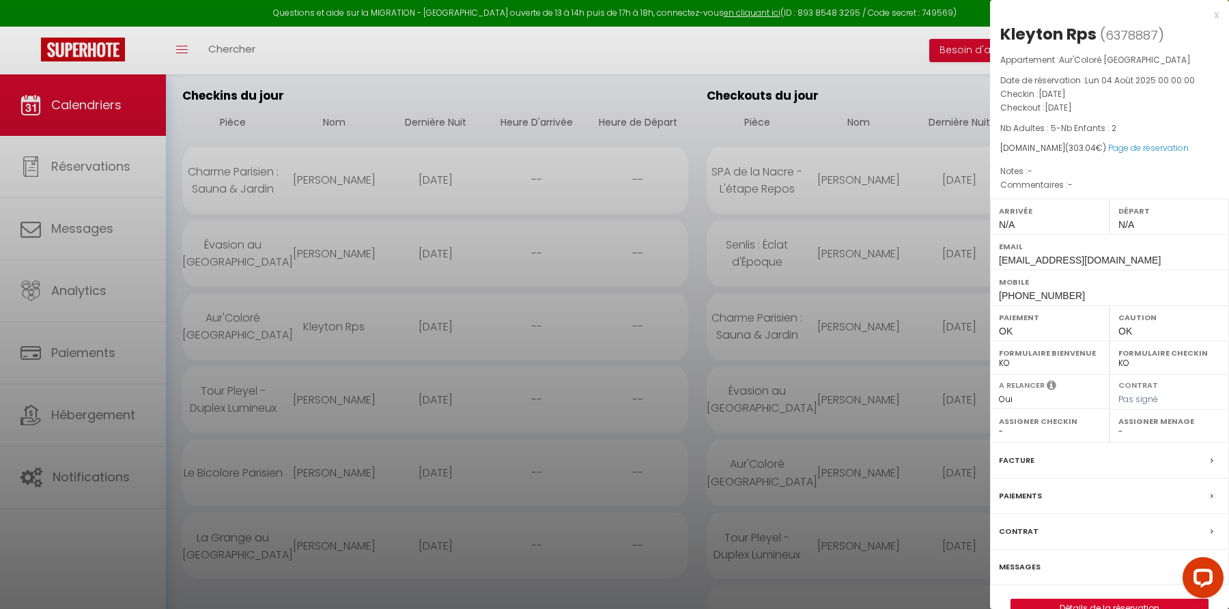
click at [1057, 569] on div "Messages" at bounding box center [1109, 568] width 239 height 36
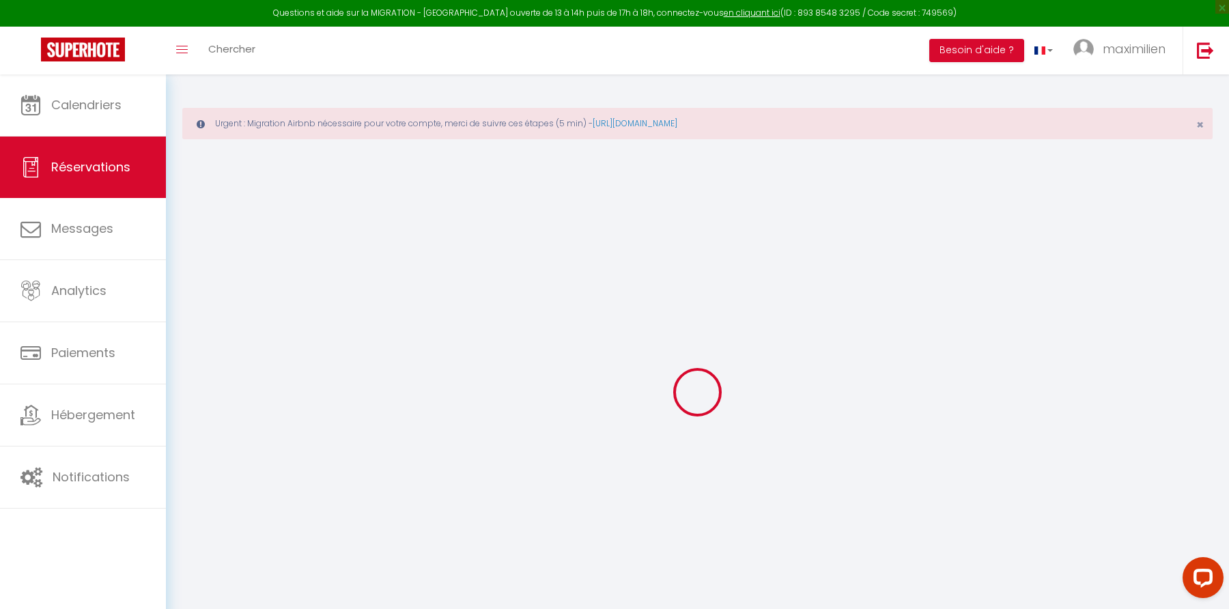
select select
checkbox input "false"
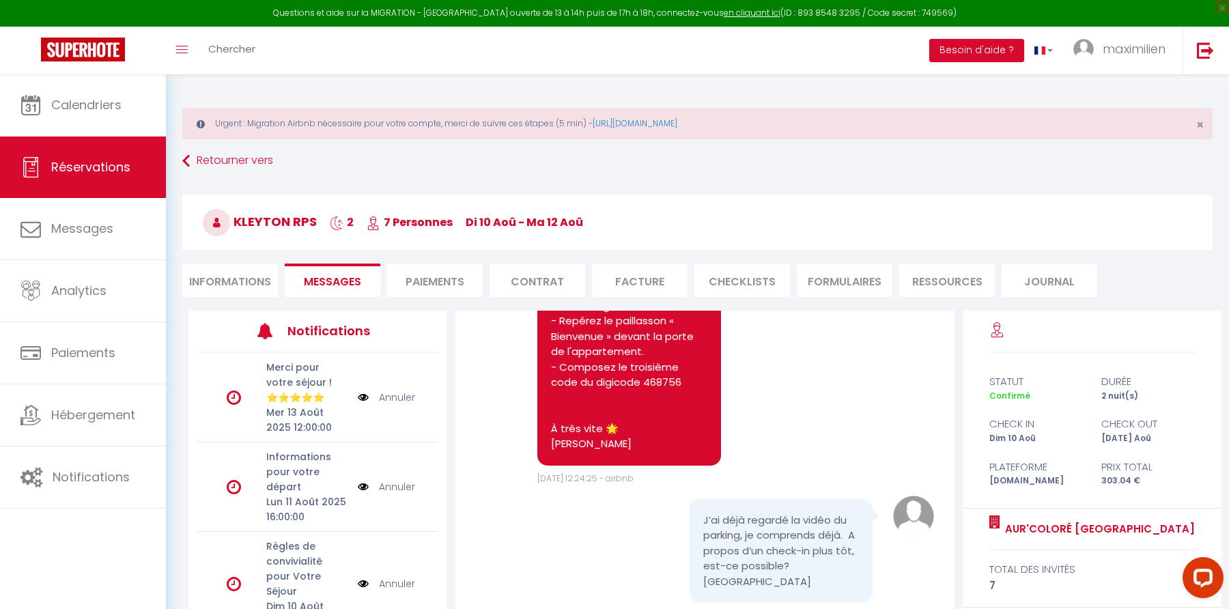
scroll to position [2654, 0]
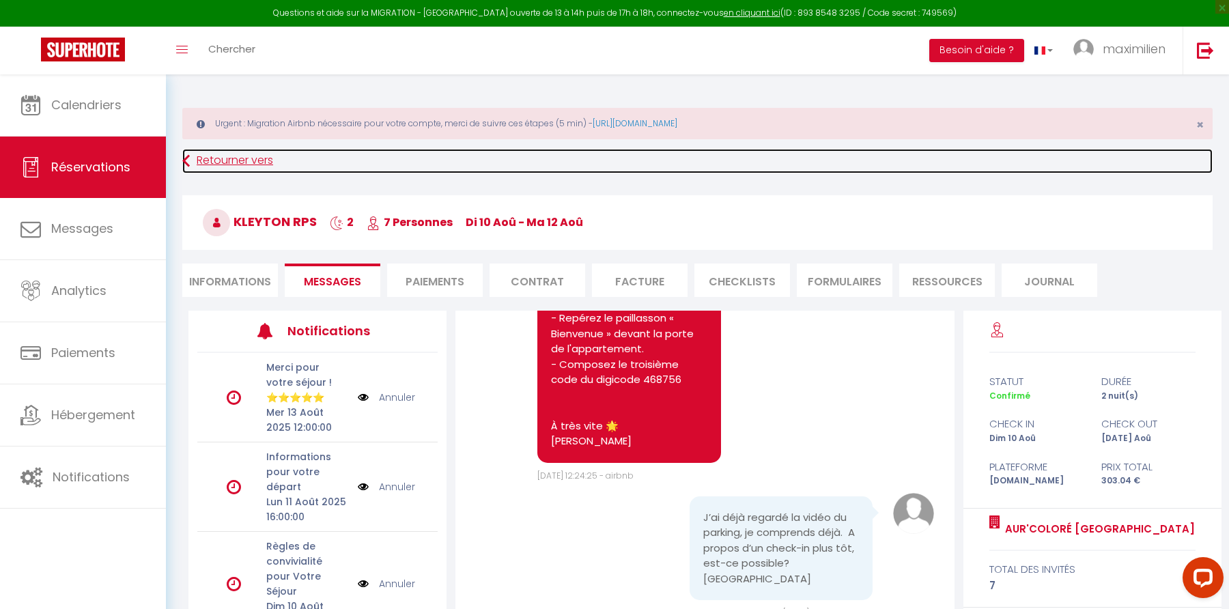
click at [254, 160] on link "Retourner vers" at bounding box center [697, 161] width 1031 height 25
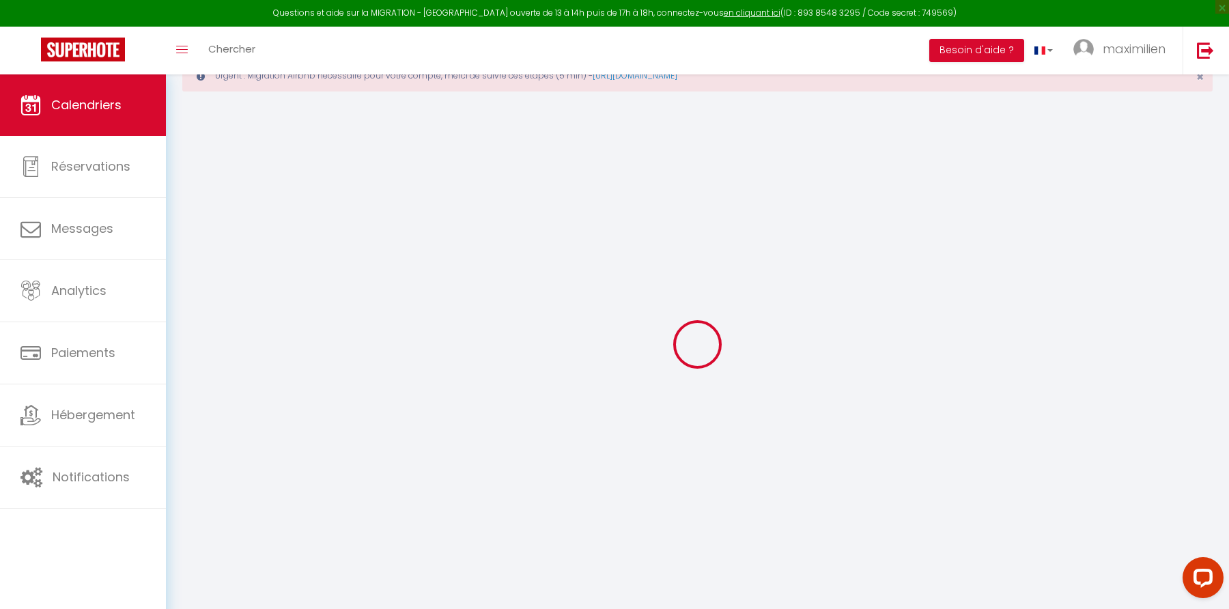
scroll to position [74, 0]
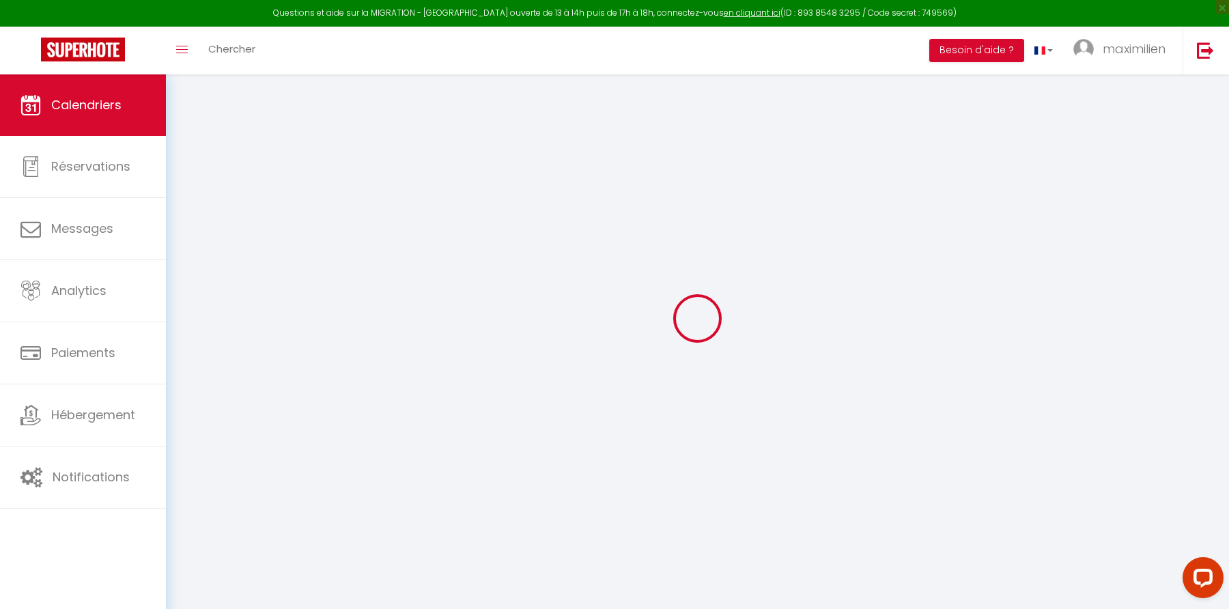
select select
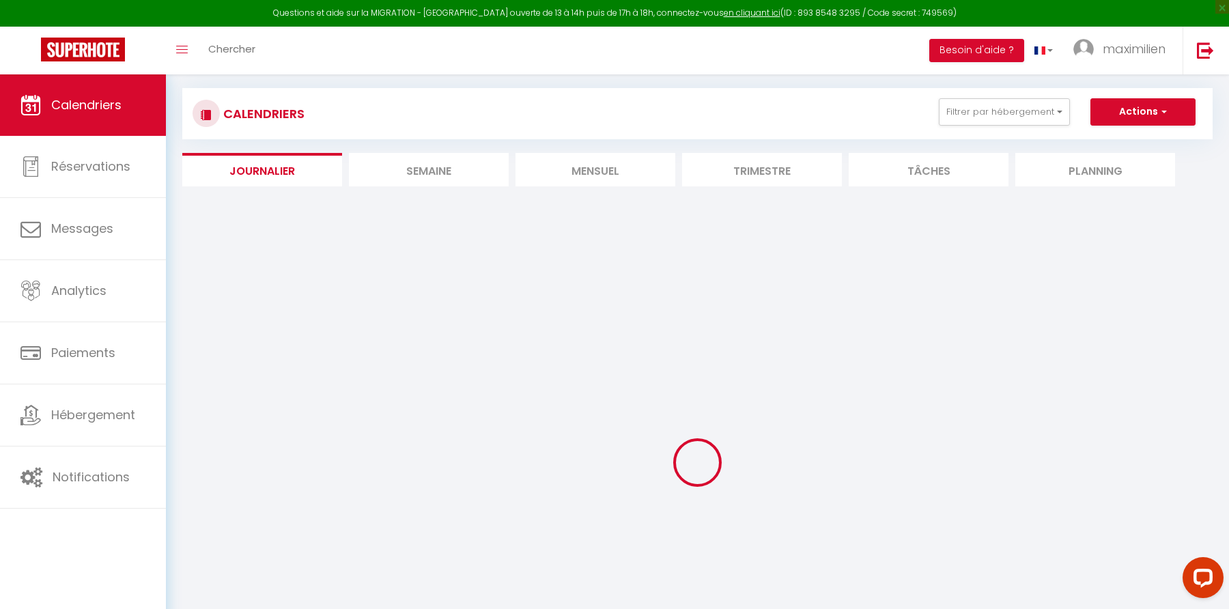
select select
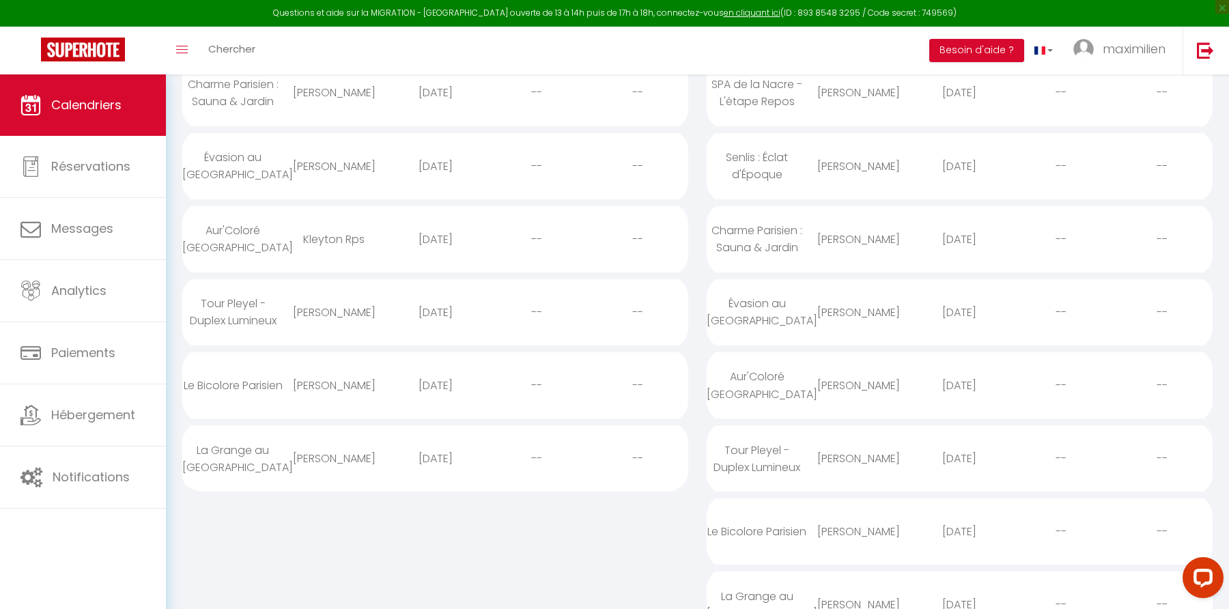
scroll to position [305, 0]
click at [249, 385] on div "Le Bicolore Parisien" at bounding box center [232, 385] width 101 height 44
select select "0"
select select "1"
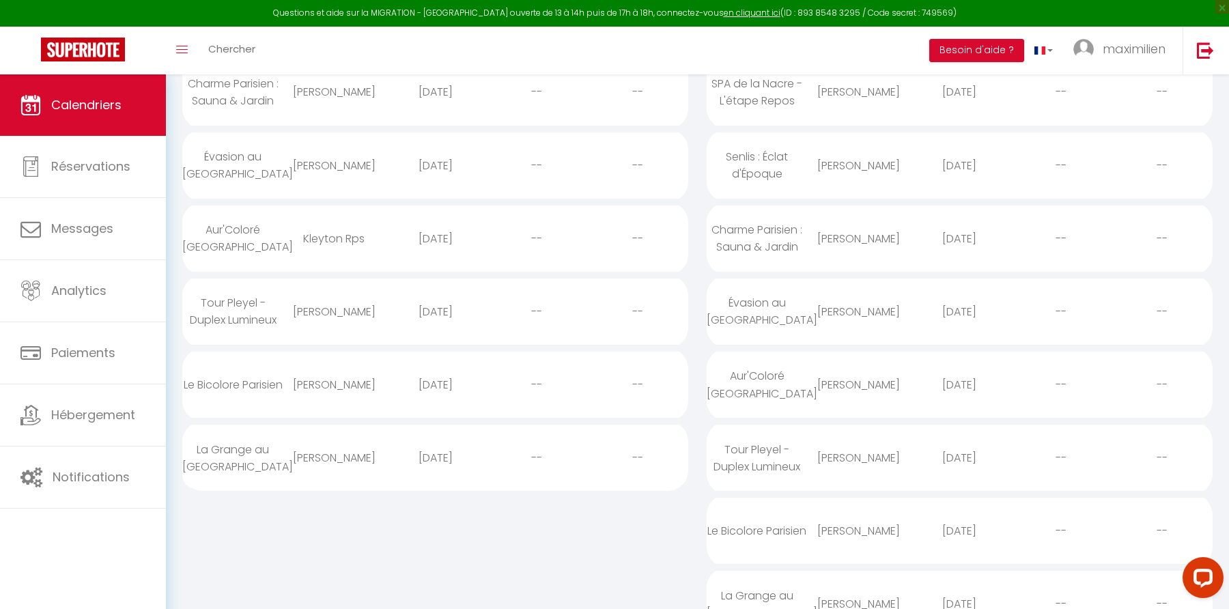
select select
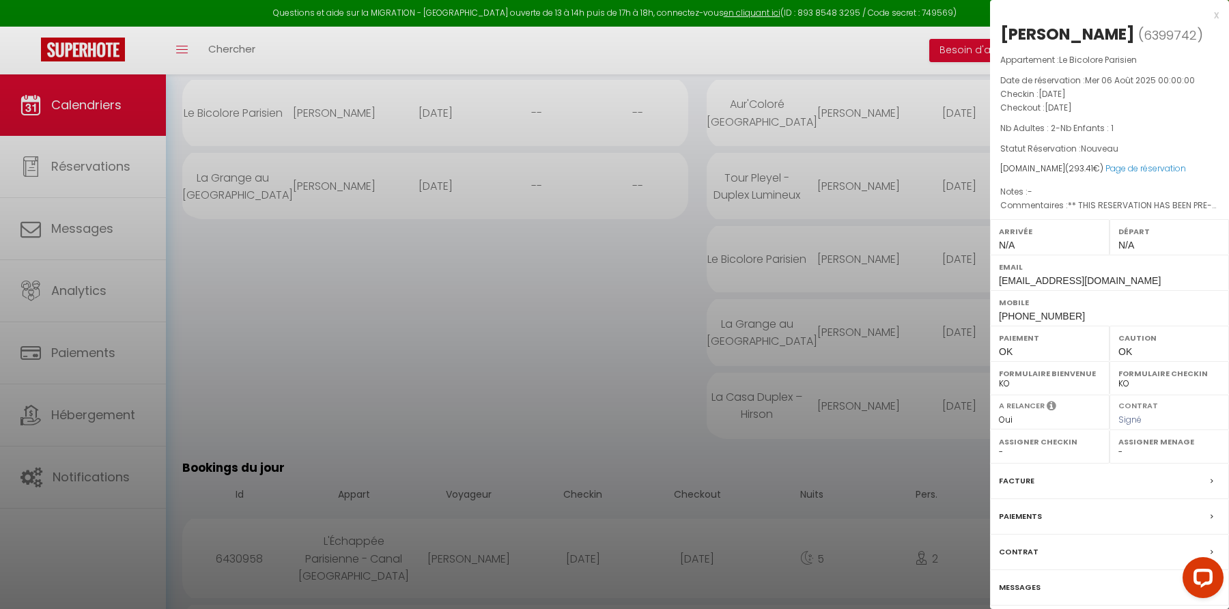
scroll to position [579, 0]
click at [1040, 587] on div "Messages" at bounding box center [1109, 588] width 239 height 36
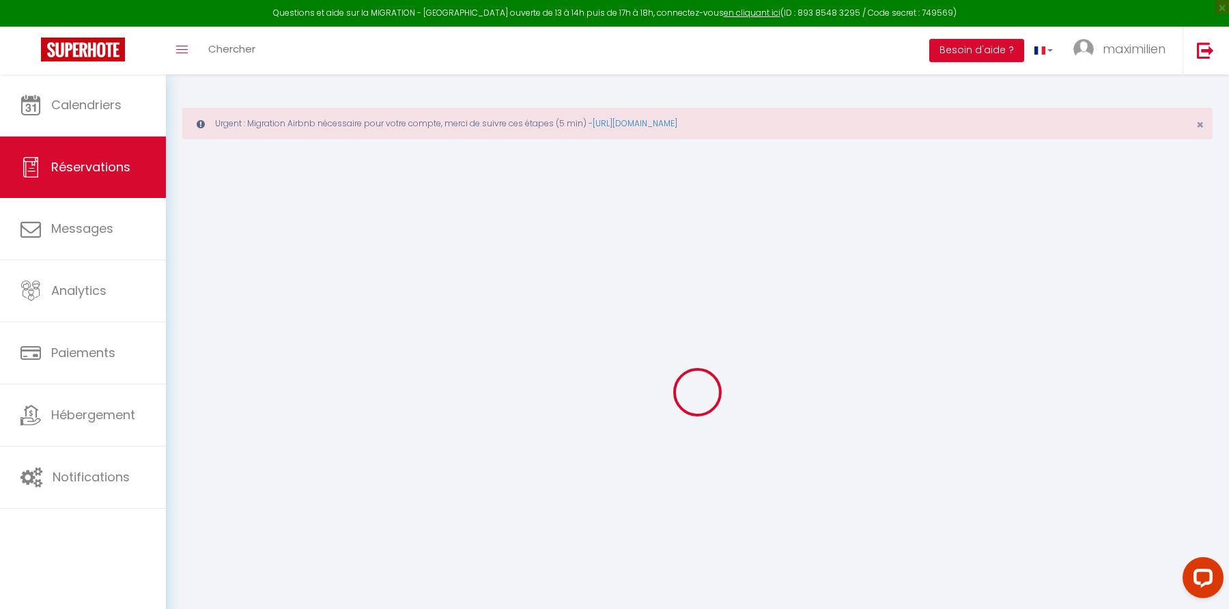
select select
checkbox input "false"
select select
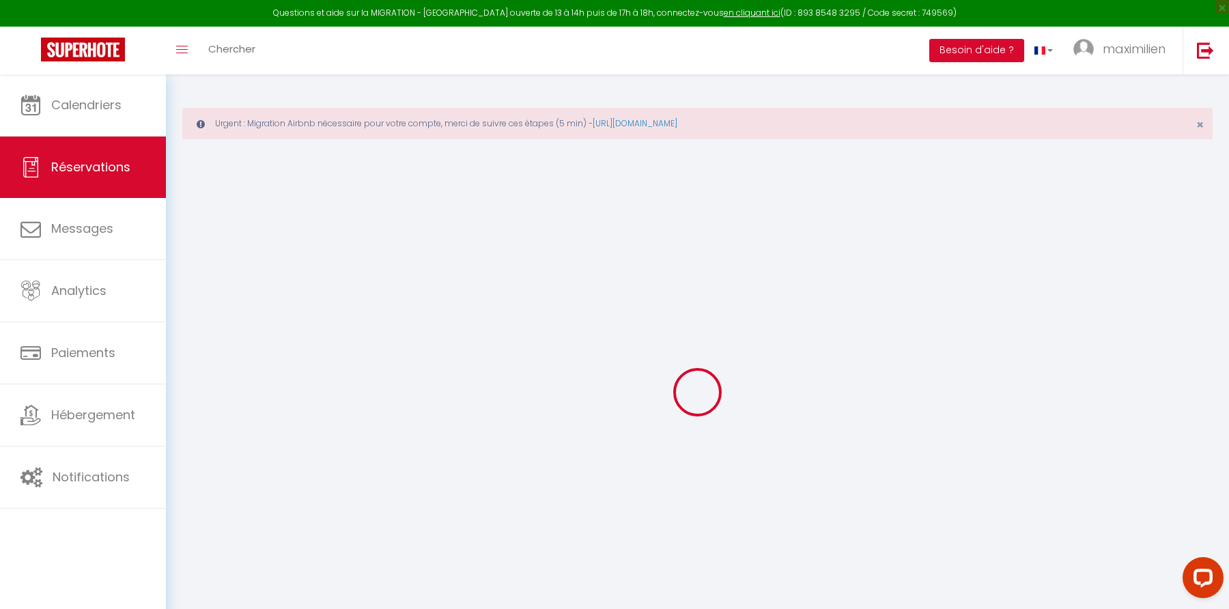
checkbox input "false"
type textarea "** THIS RESERVATION HAS BEEN PRE-PAID ** Reservation has a cancellation grace p…"
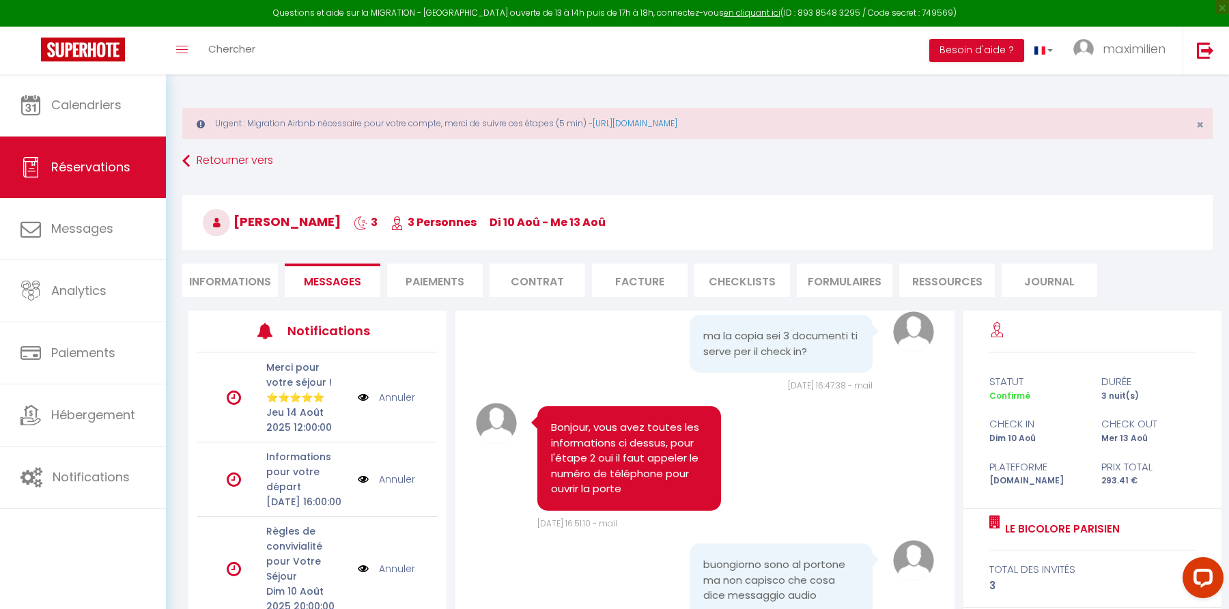
scroll to position [6265, 0]
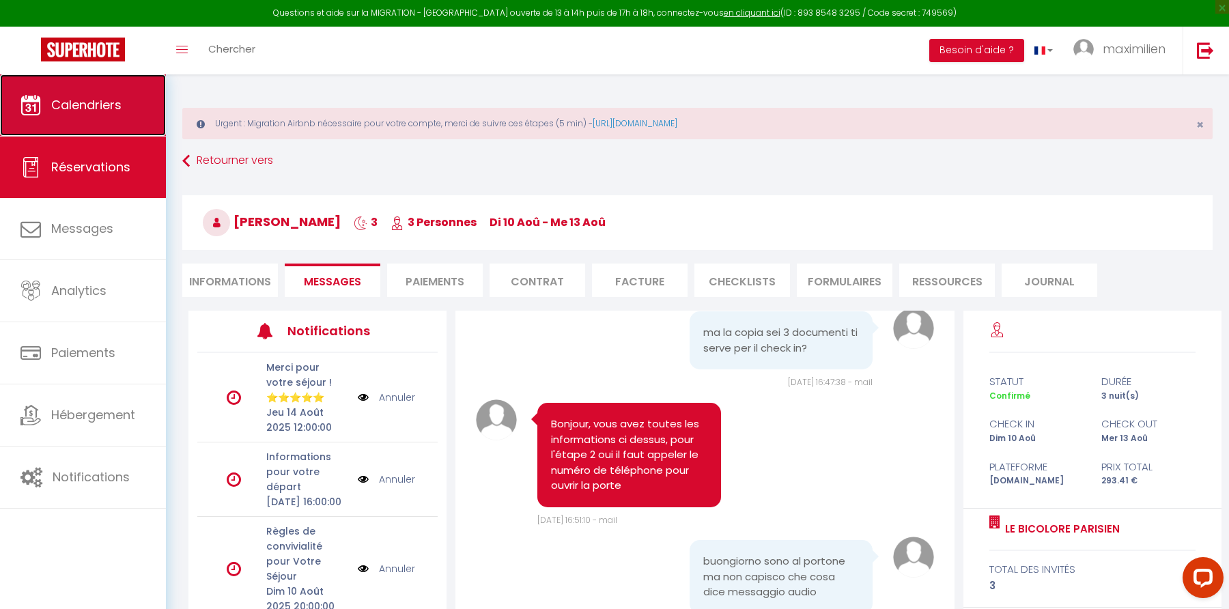
click at [88, 104] on span "Calendriers" at bounding box center [86, 104] width 70 height 17
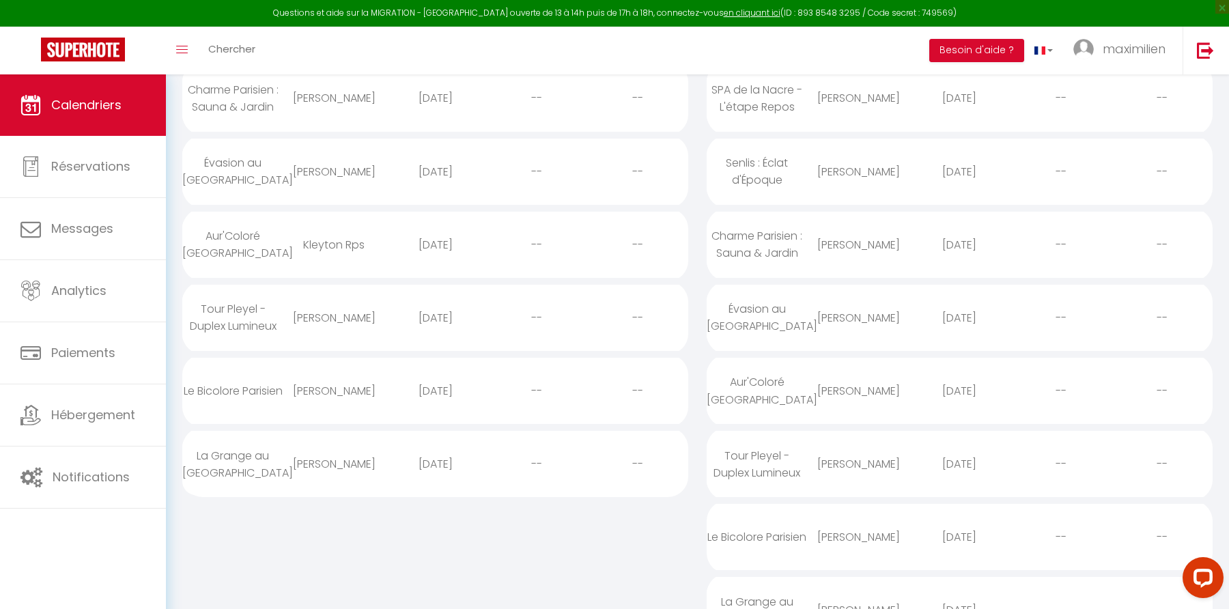
scroll to position [301, 0]
click at [258, 384] on div "Le Bicolore Parisien" at bounding box center [232, 389] width 101 height 44
select select "0"
select select "1"
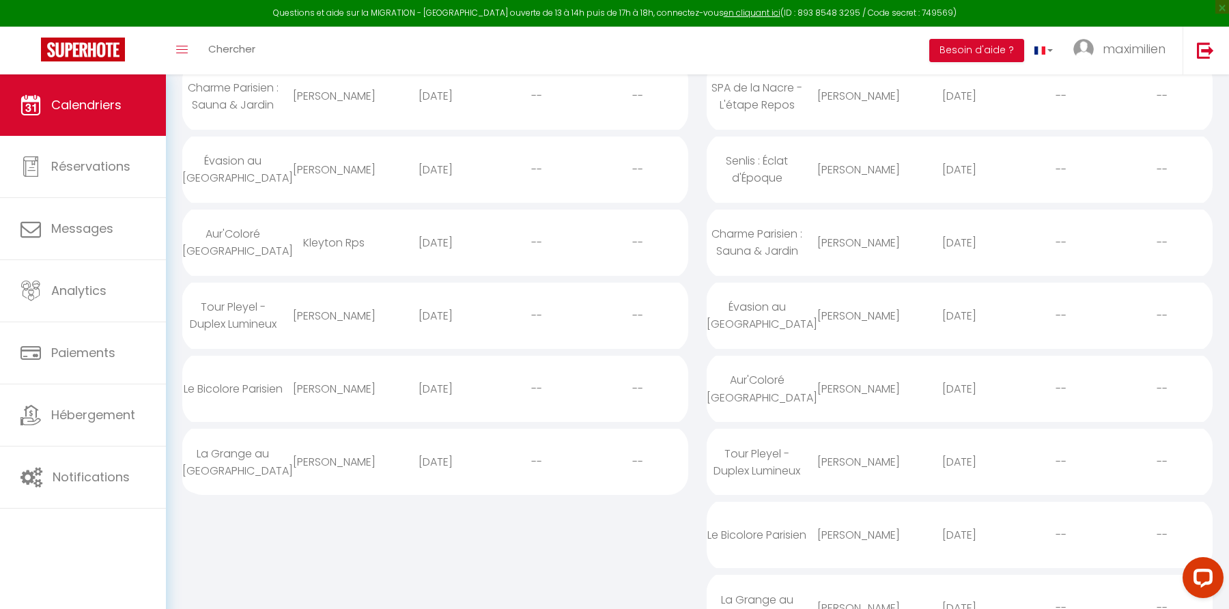
select select
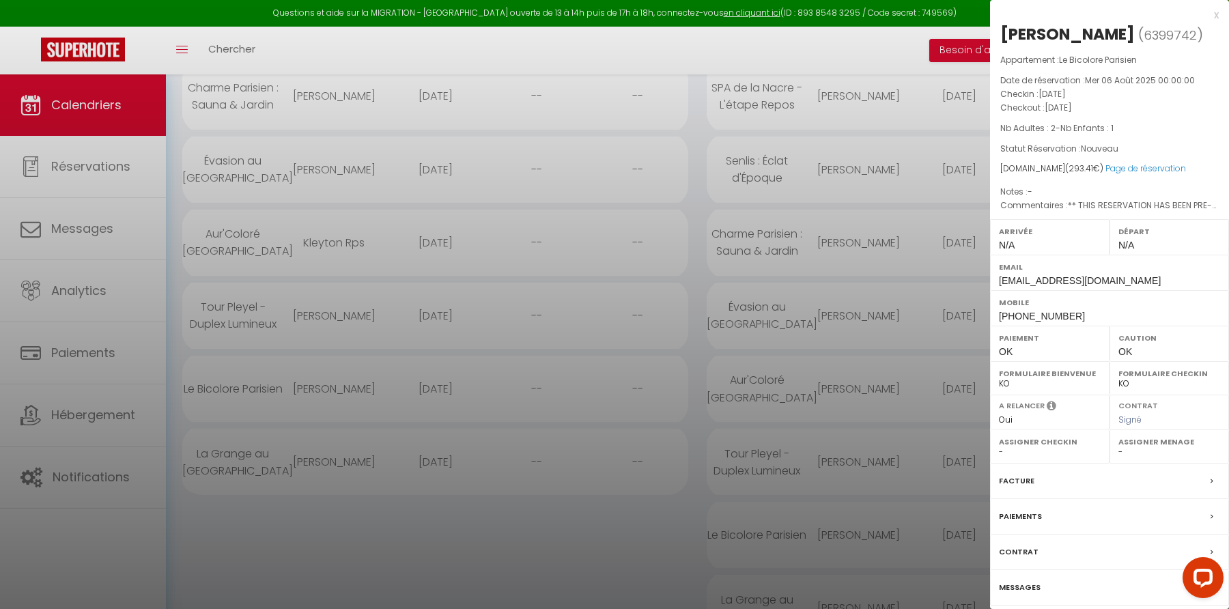
click at [1040, 594] on div "Messages" at bounding box center [1109, 588] width 239 height 36
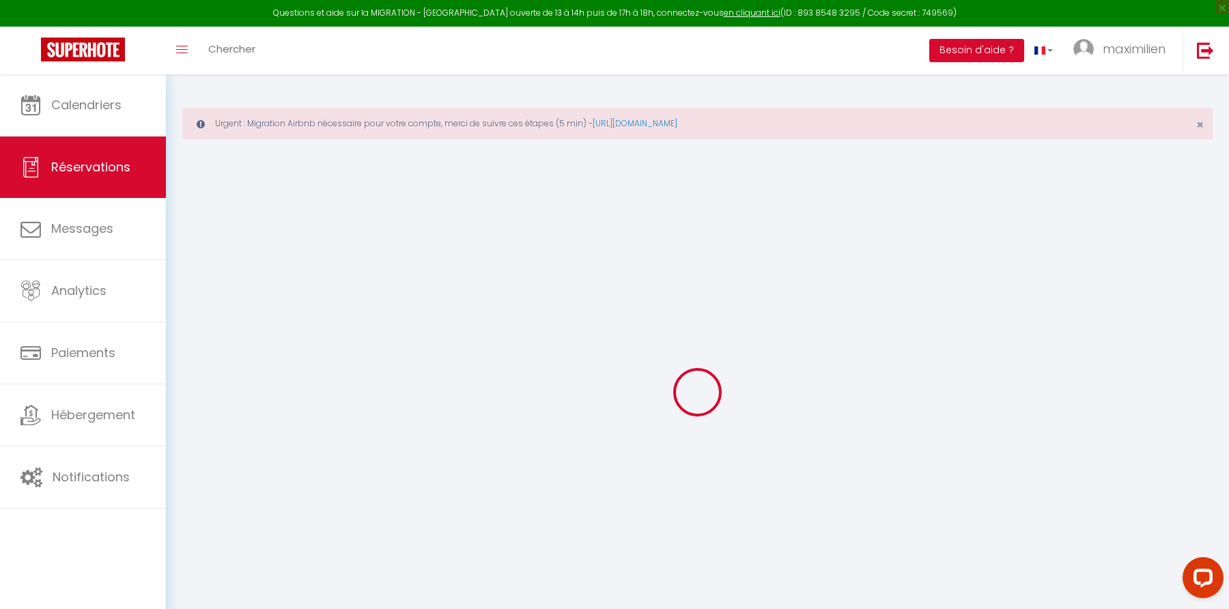
select select
checkbox input "false"
select select
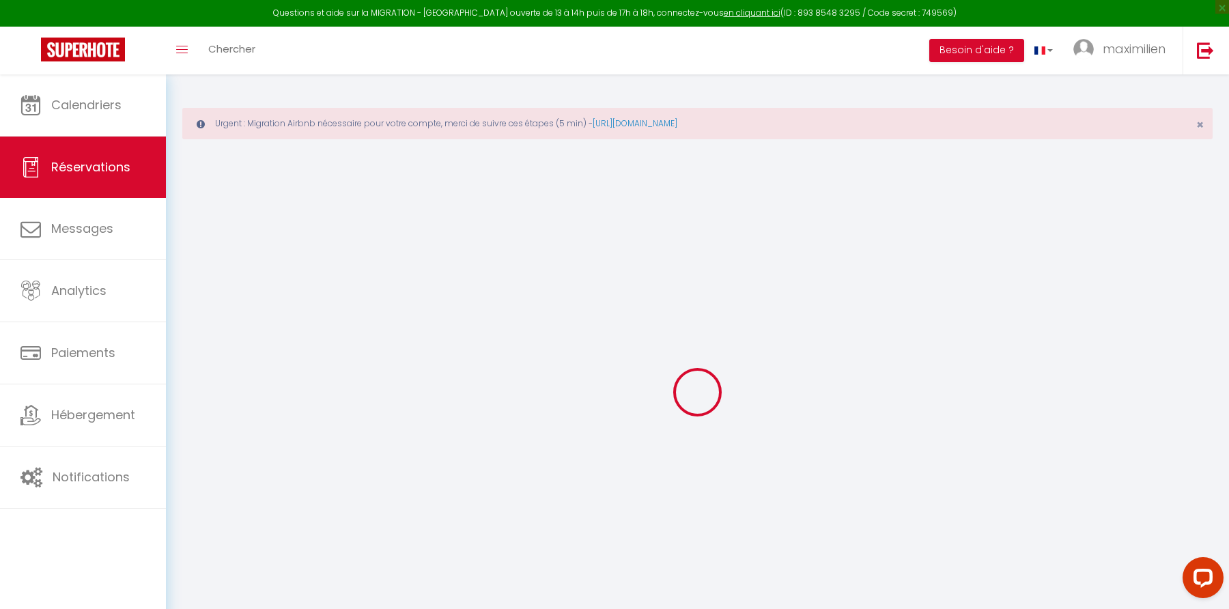
checkbox input "false"
type textarea "** THIS RESERVATION HAS BEEN PRE-PAID ** Reservation has a cancellation grace p…"
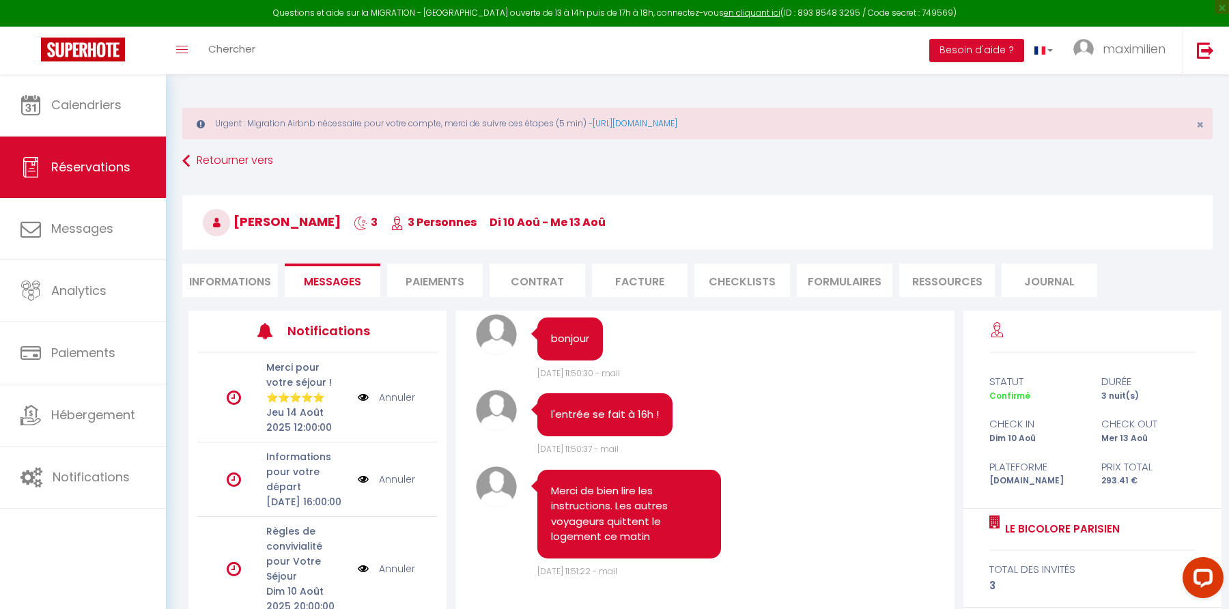
scroll to position [138, 0]
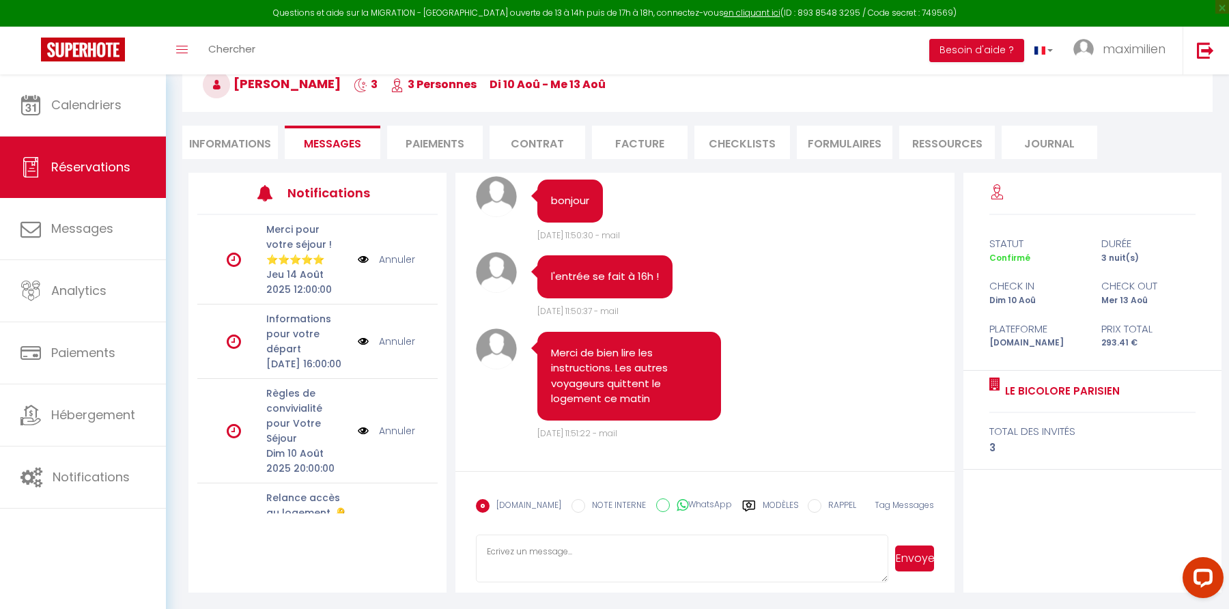
click at [763, 505] on label "Modèles" at bounding box center [781, 511] width 36 height 24
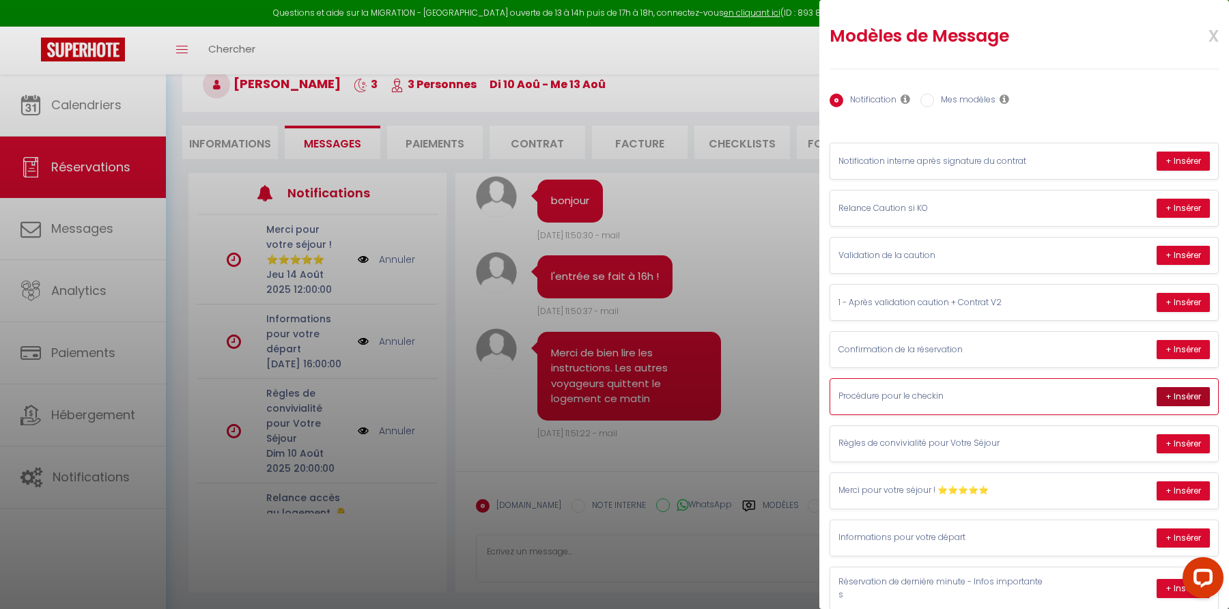
click at [1177, 398] on button "+ Insérer" at bounding box center [1183, 396] width 53 height 19
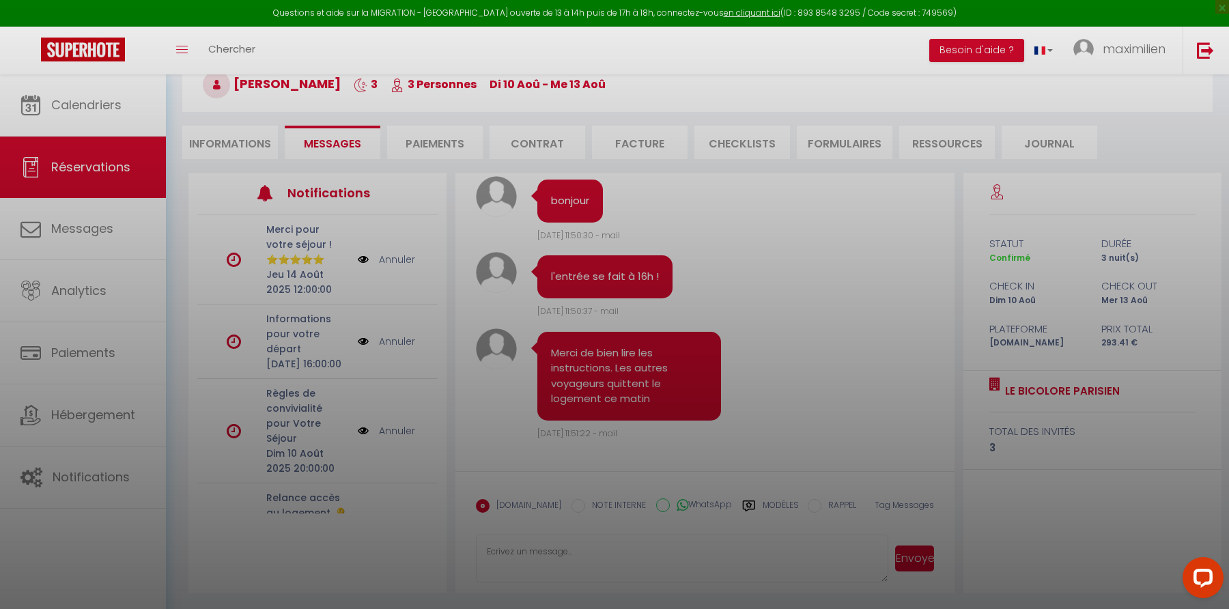
type textarea "Ciao NICOLA 😊, Non vediamo l’ora di accoglierti a Le Bicolore Parisien! Per pre…"
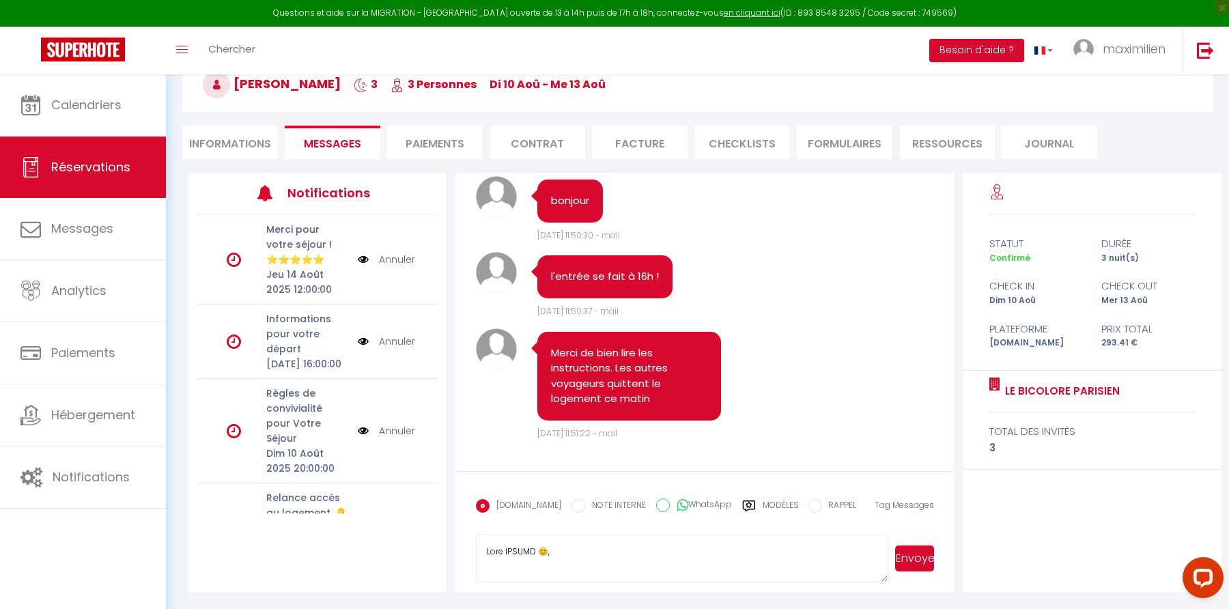
click at [904, 562] on button "Envoyer" at bounding box center [914, 559] width 39 height 26
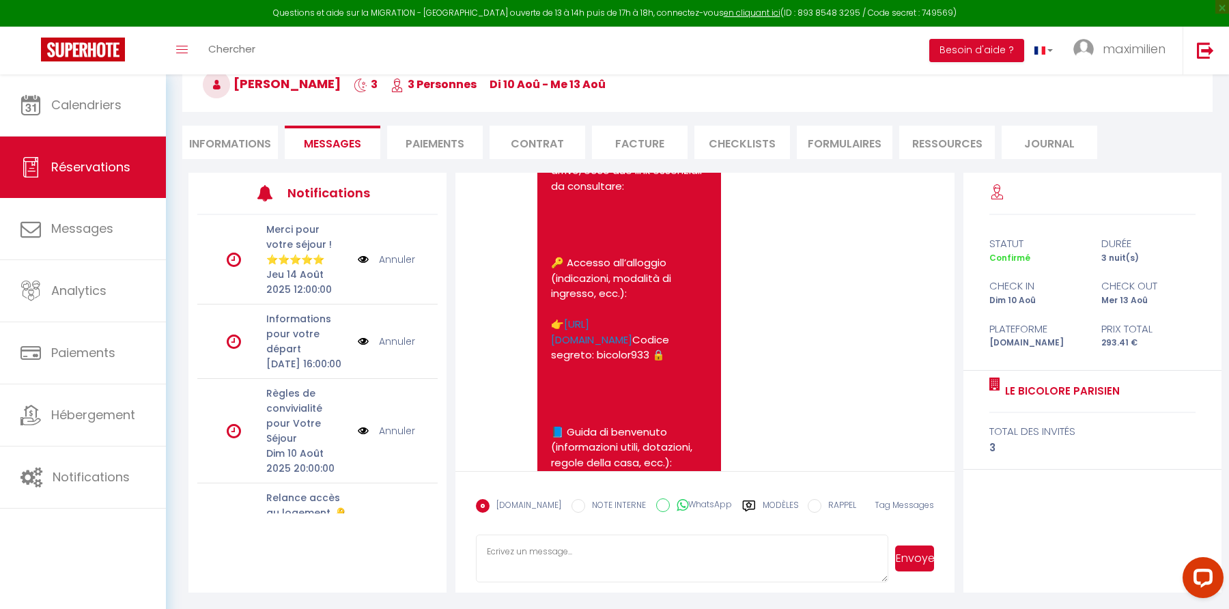
scroll to position [7162, 0]
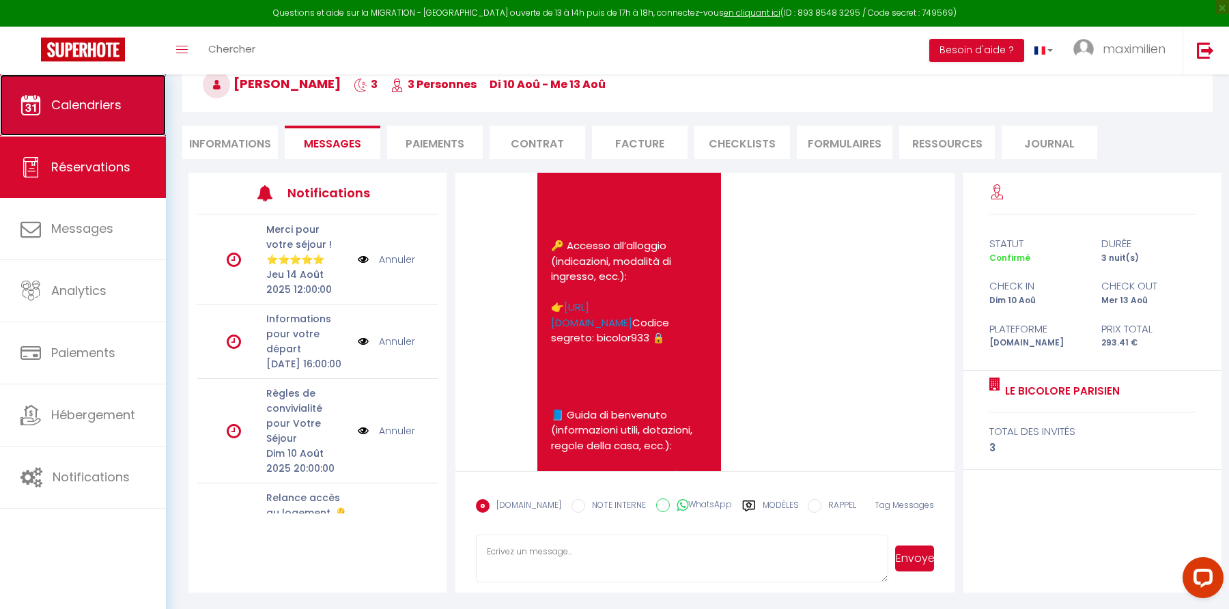
click at [61, 100] on span "Calendriers" at bounding box center [86, 104] width 70 height 17
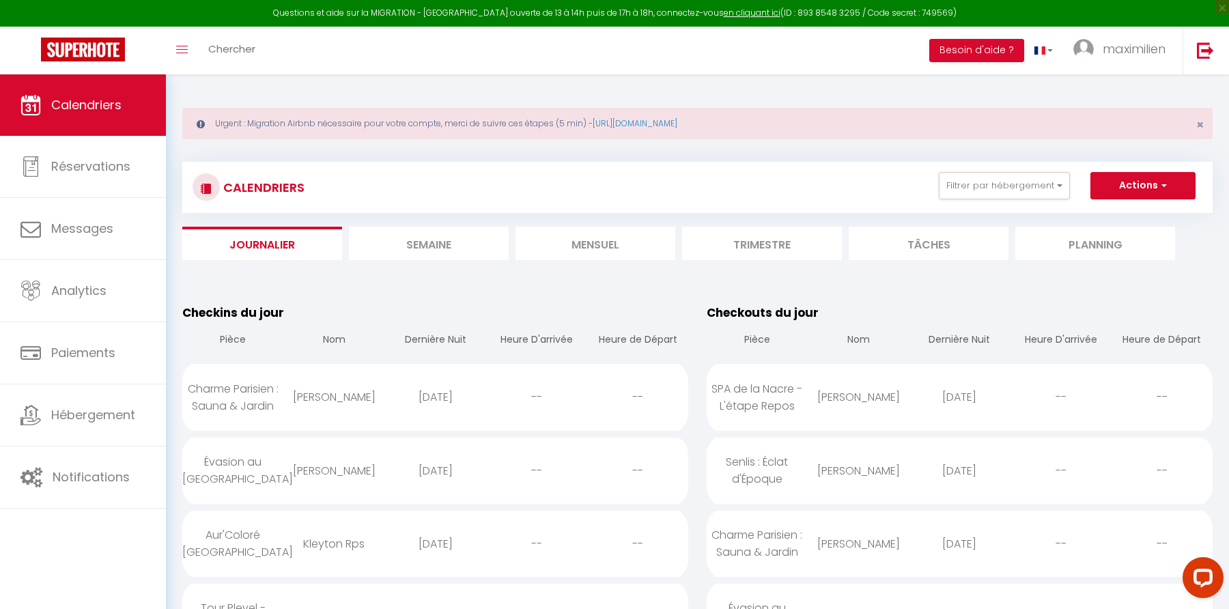
click at [595, 247] on li "Mensuel" at bounding box center [596, 243] width 160 height 33
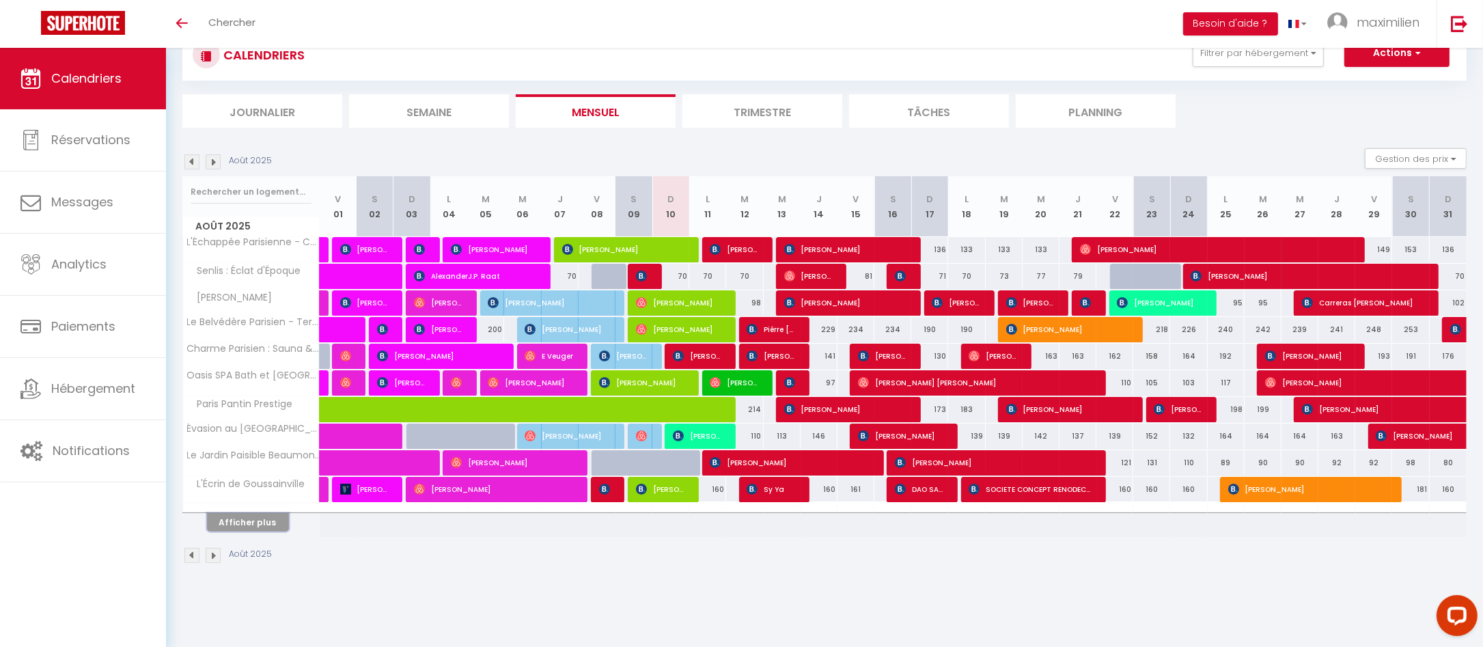
click at [237, 523] on button "Afficher plus" at bounding box center [248, 522] width 82 height 18
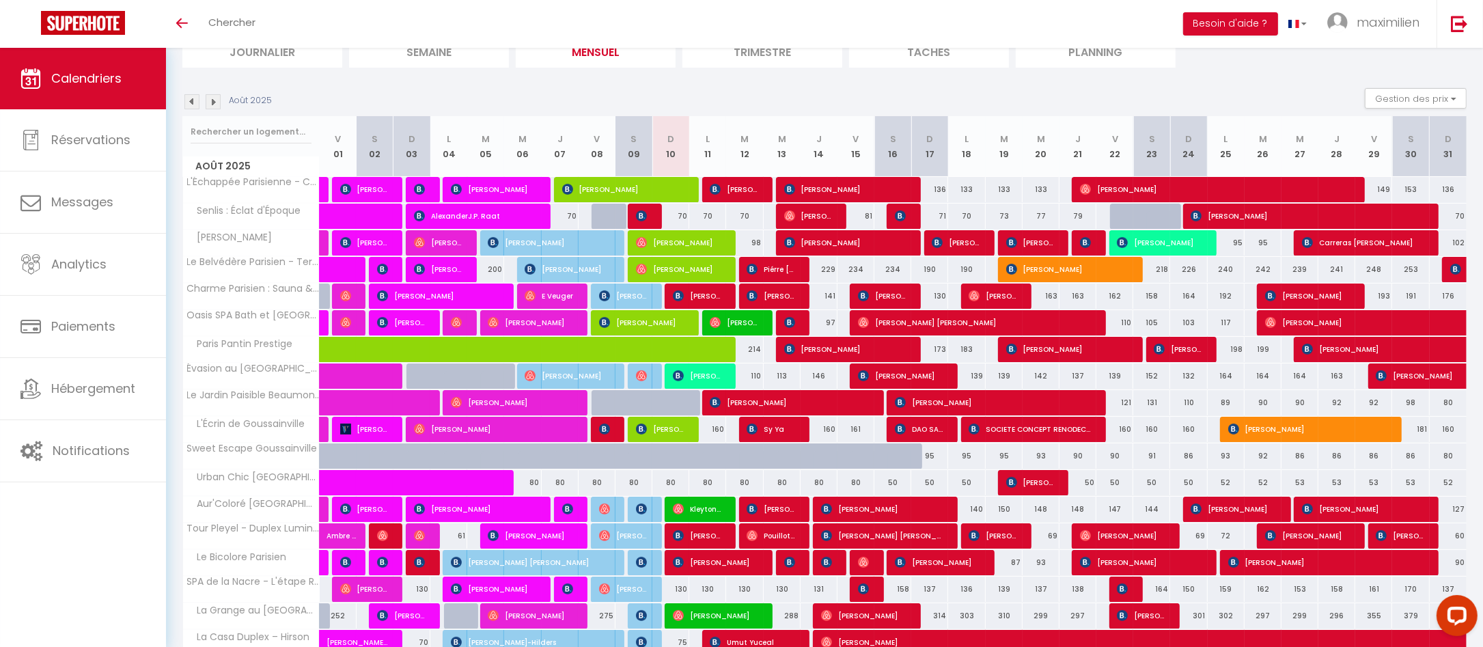
scroll to position [104, 0]
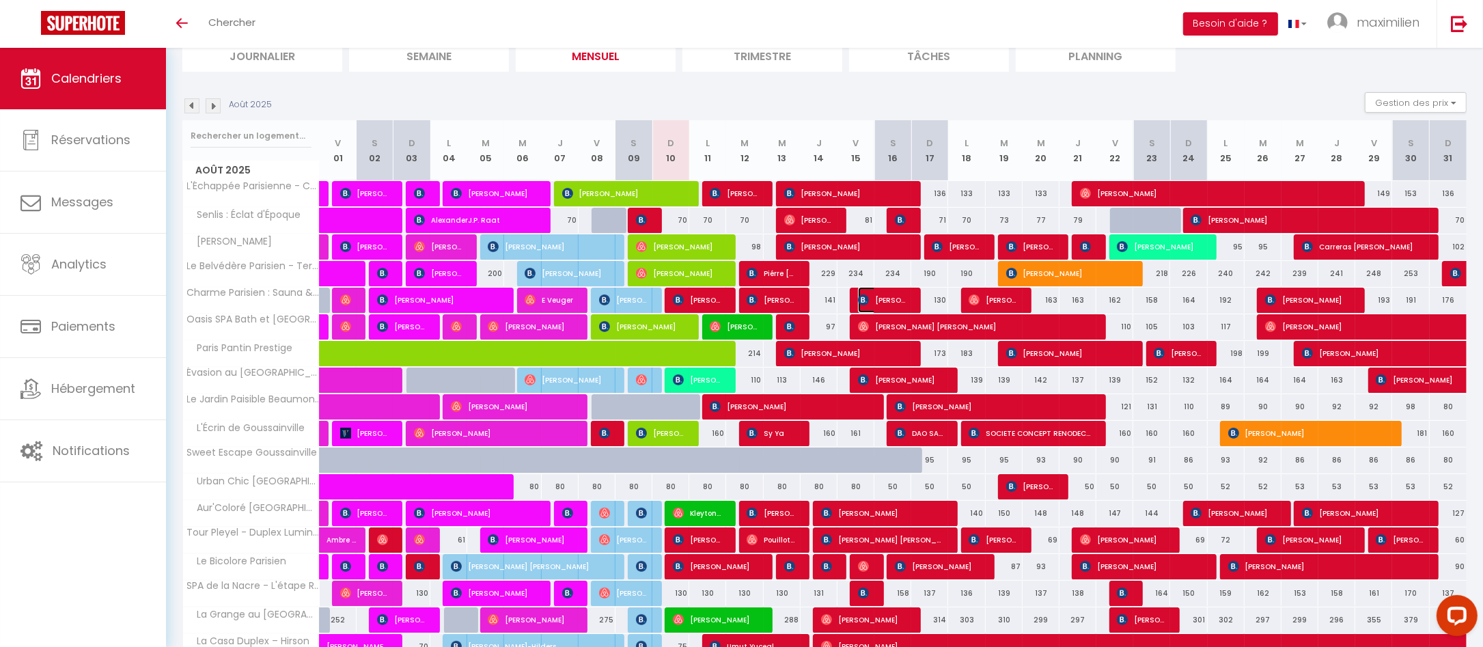
click at [900, 301] on span "[PERSON_NAME]" at bounding box center [882, 300] width 49 height 26
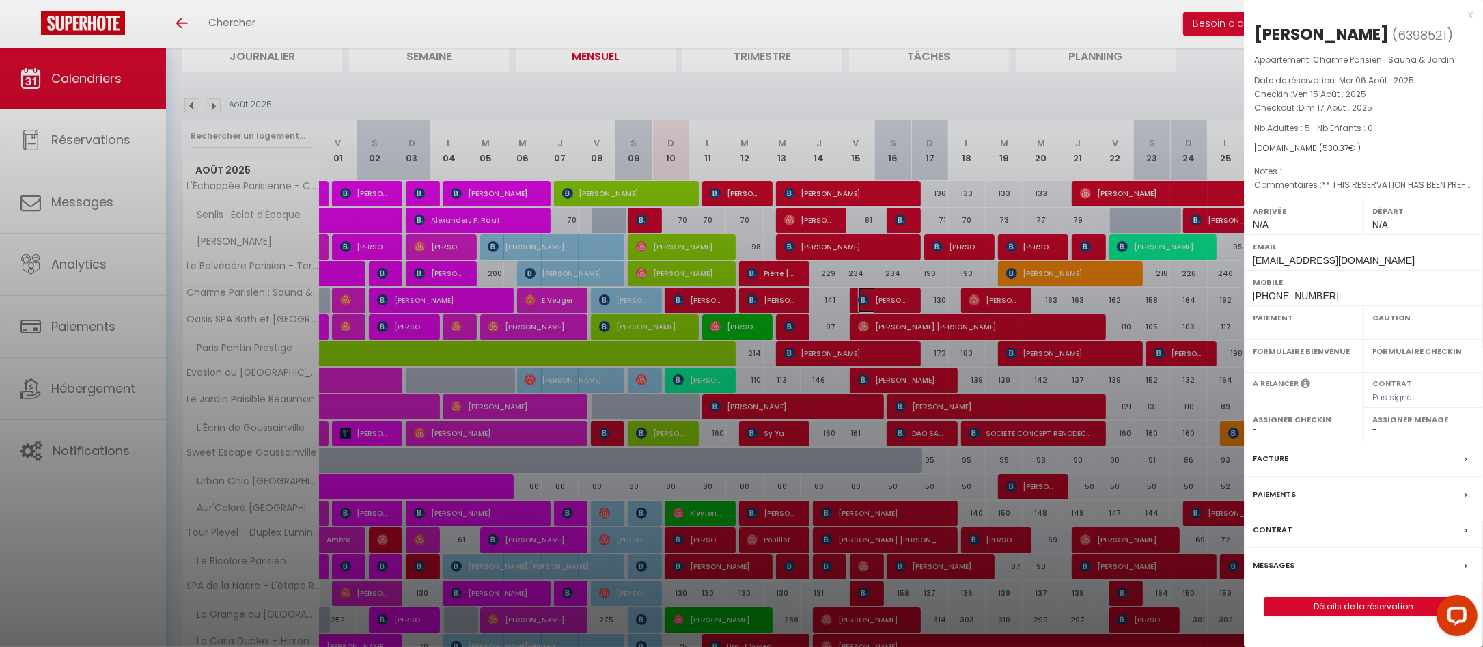
select select "OK"
select select "KO"
select select "0"
select select "1"
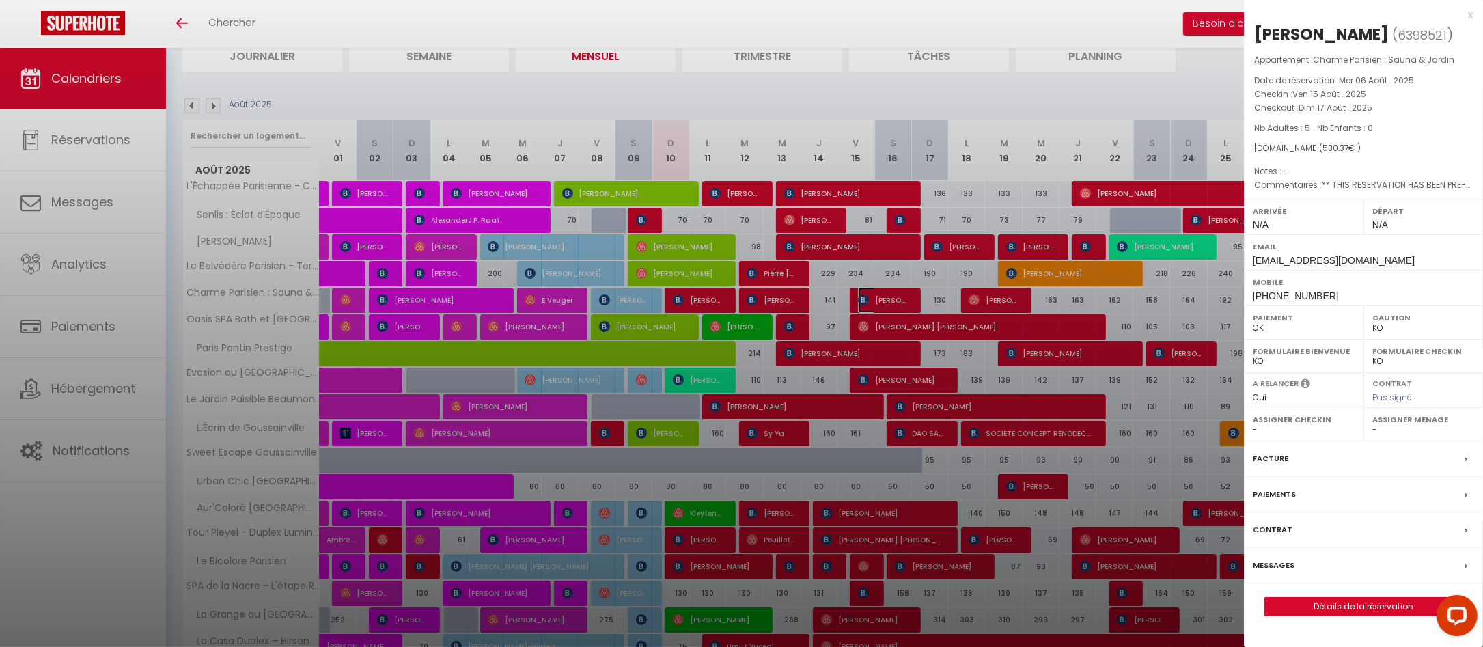
select select
click at [1469, 18] on div "x" at bounding box center [1358, 15] width 229 height 16
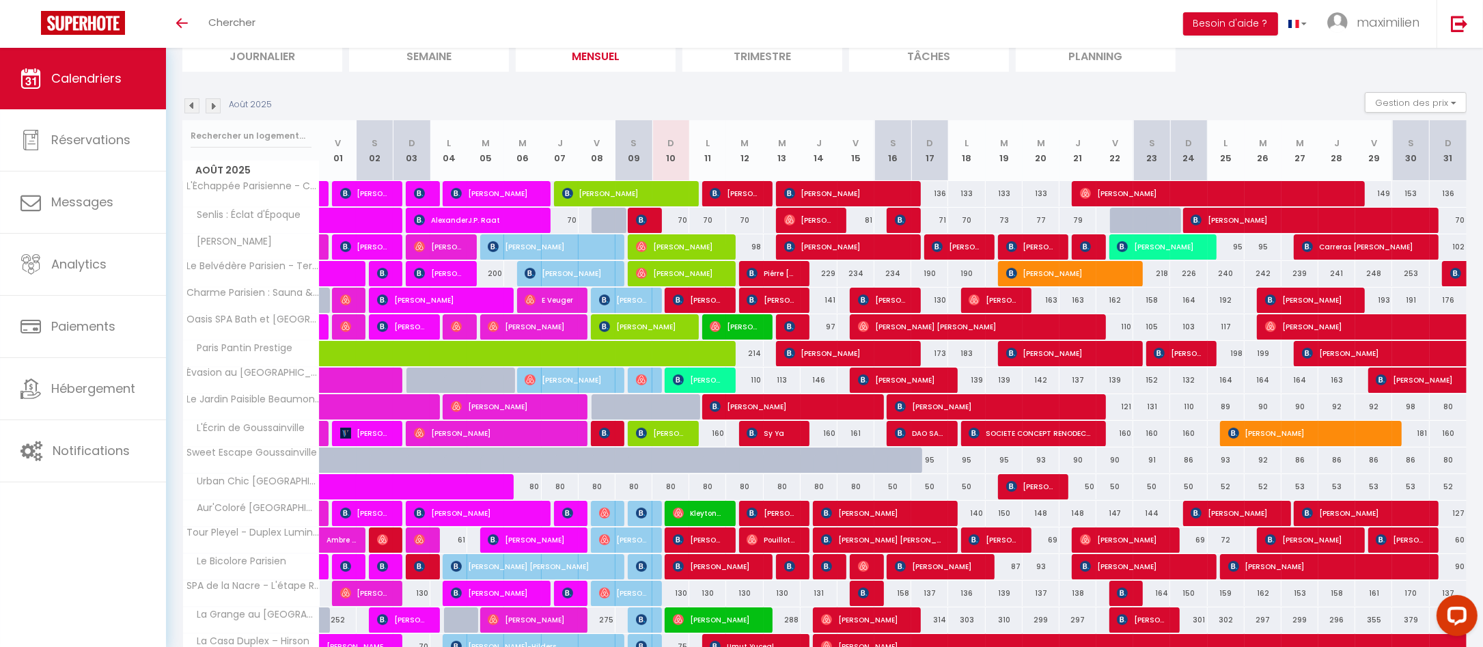
click at [219, 108] on img at bounding box center [213, 105] width 15 height 15
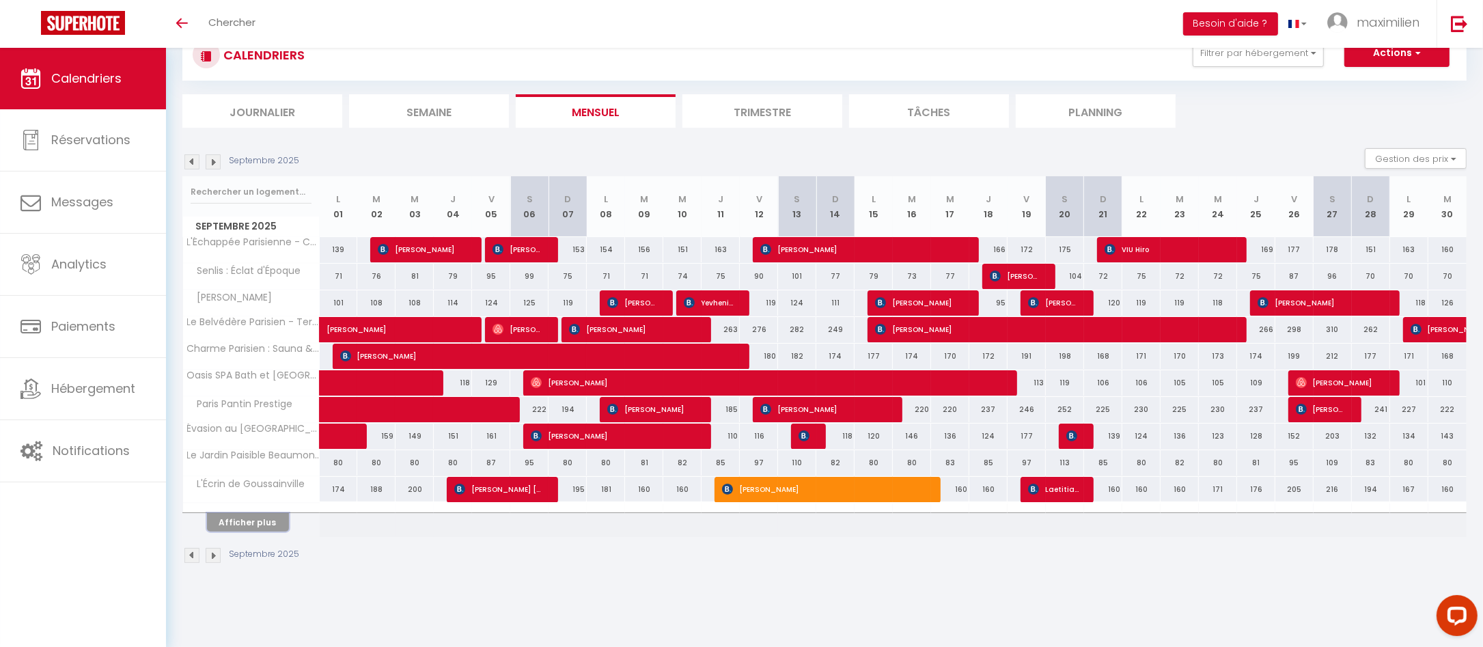
click at [249, 523] on button "Afficher plus" at bounding box center [248, 522] width 82 height 18
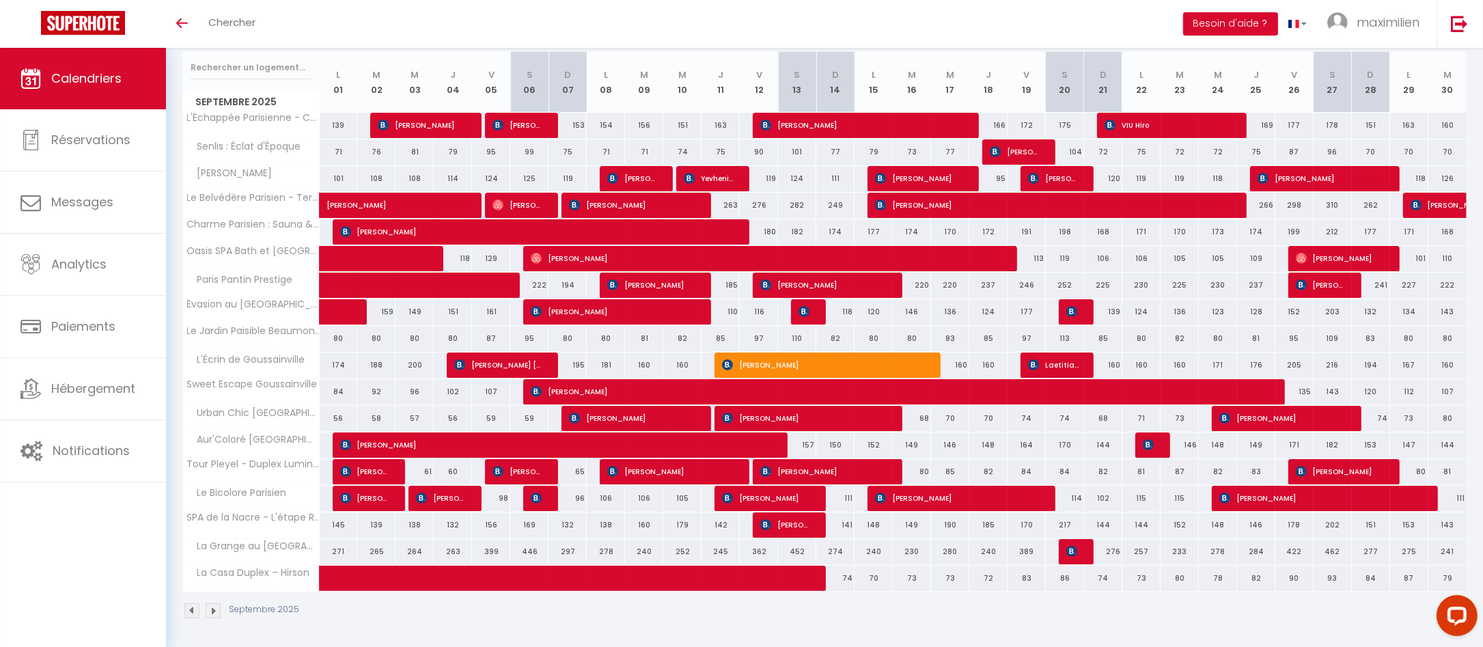
scroll to position [176, 0]
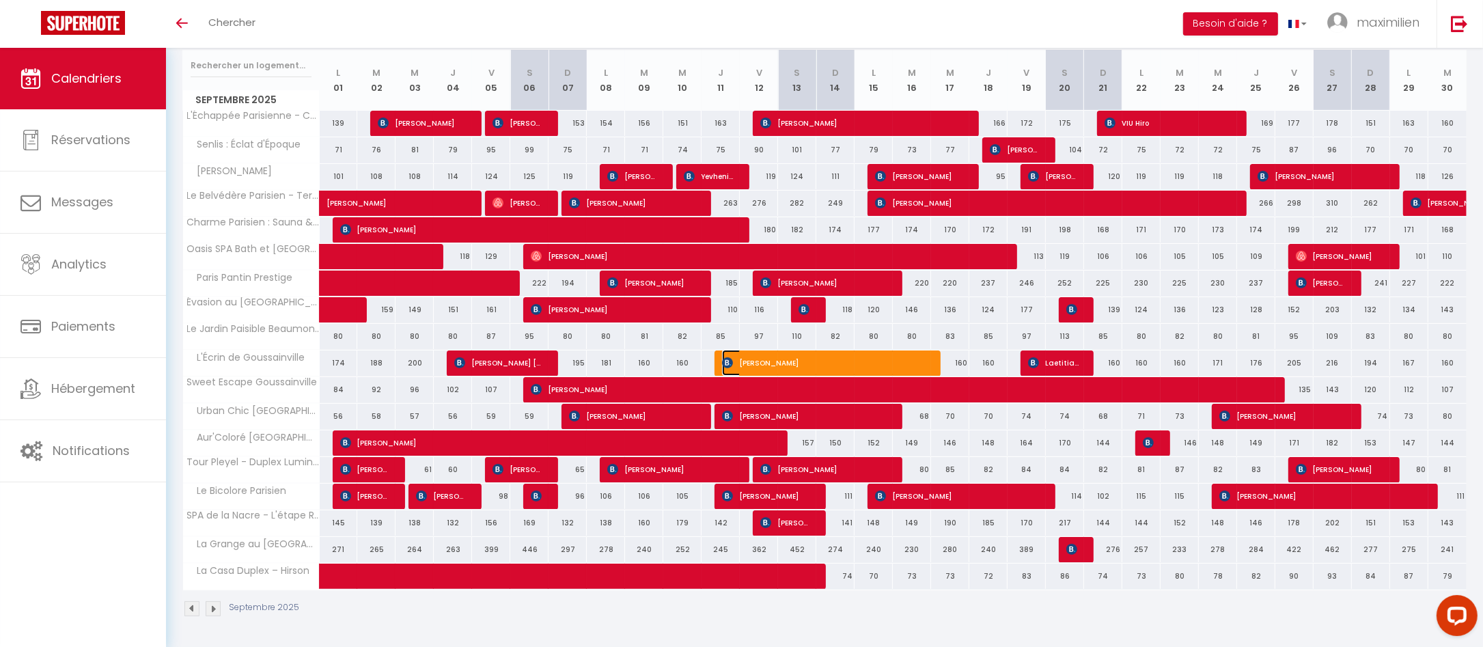
click at [744, 360] on span "[PERSON_NAME]" at bounding box center [824, 363] width 204 height 26
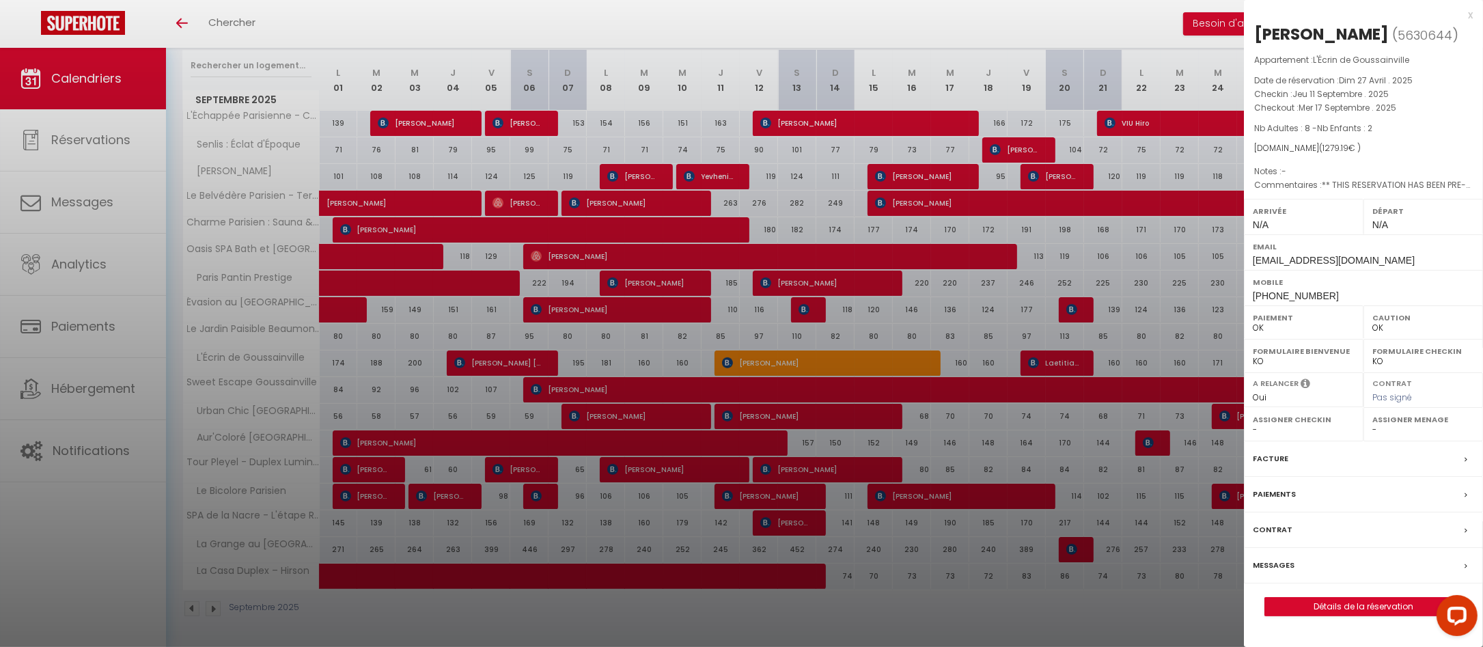
click at [1469, 12] on div "x" at bounding box center [1358, 15] width 229 height 16
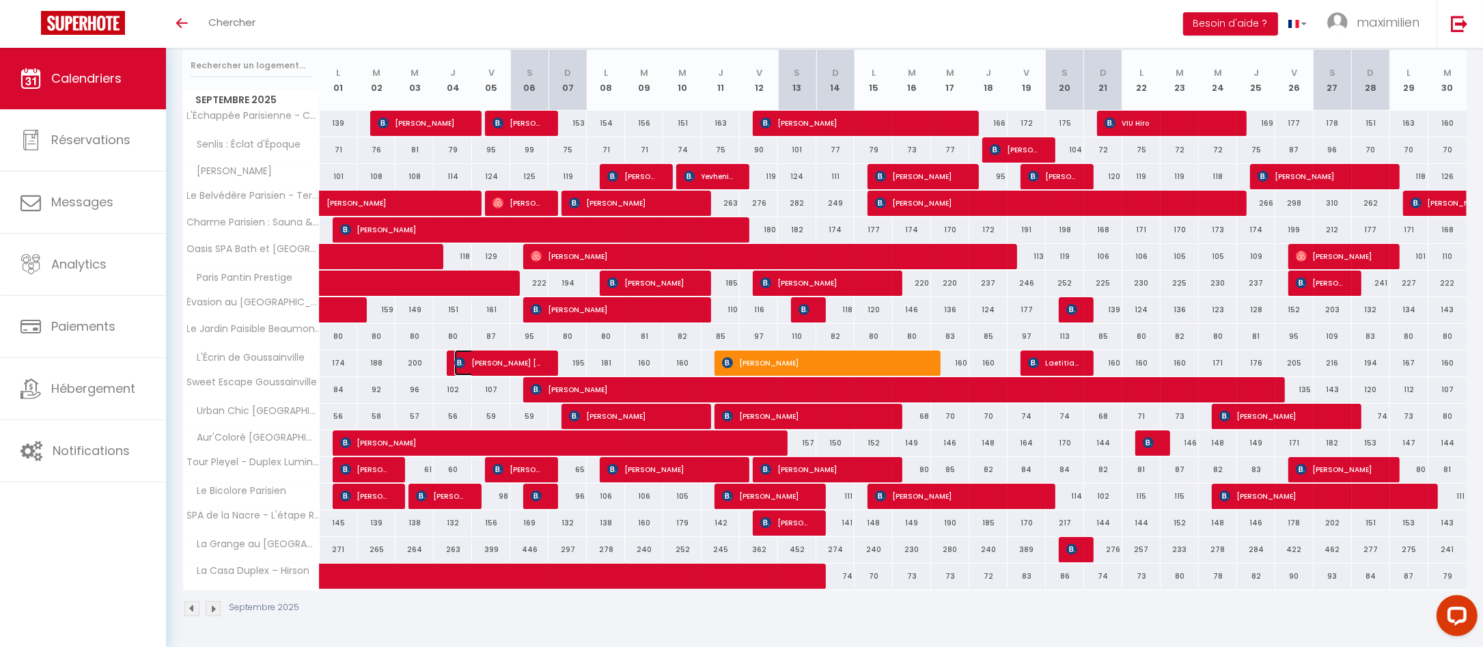
click at [518, 362] on span "[PERSON_NAME] [PERSON_NAME]" at bounding box center [498, 363] width 89 height 26
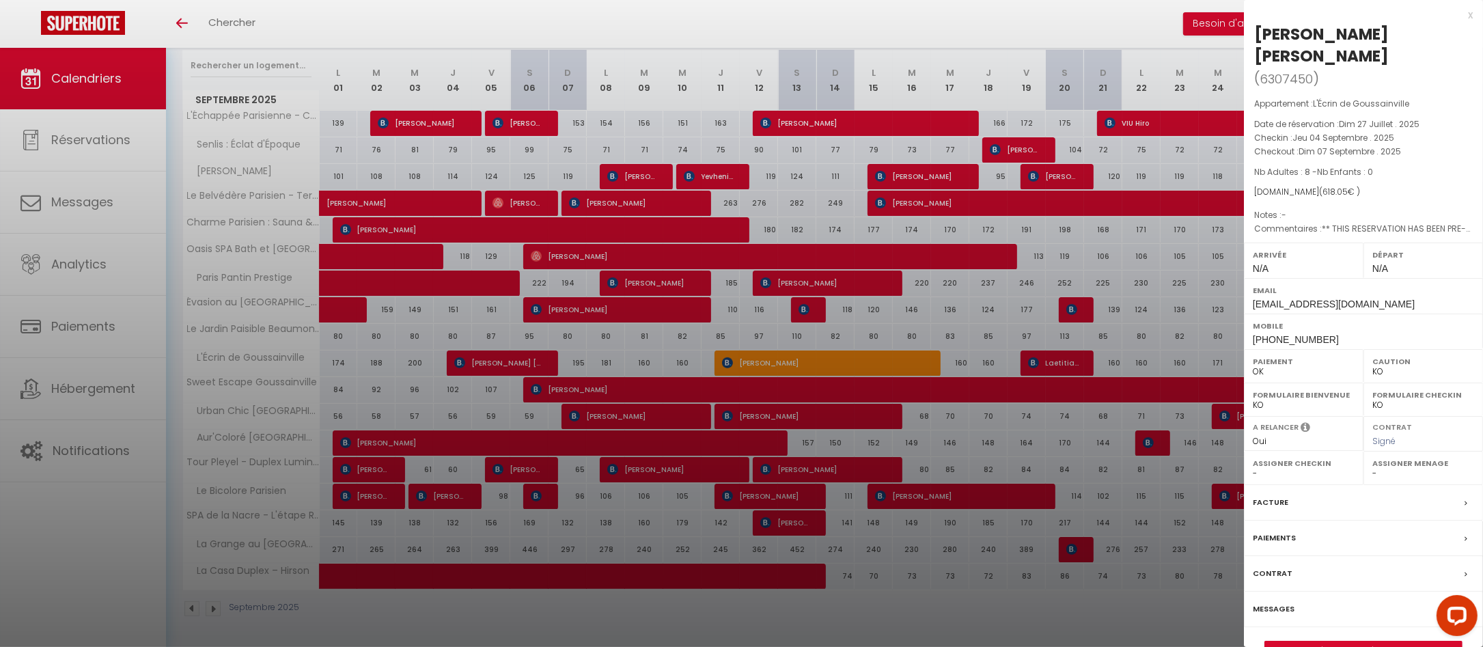
click at [1469, 15] on div "x" at bounding box center [1358, 15] width 229 height 16
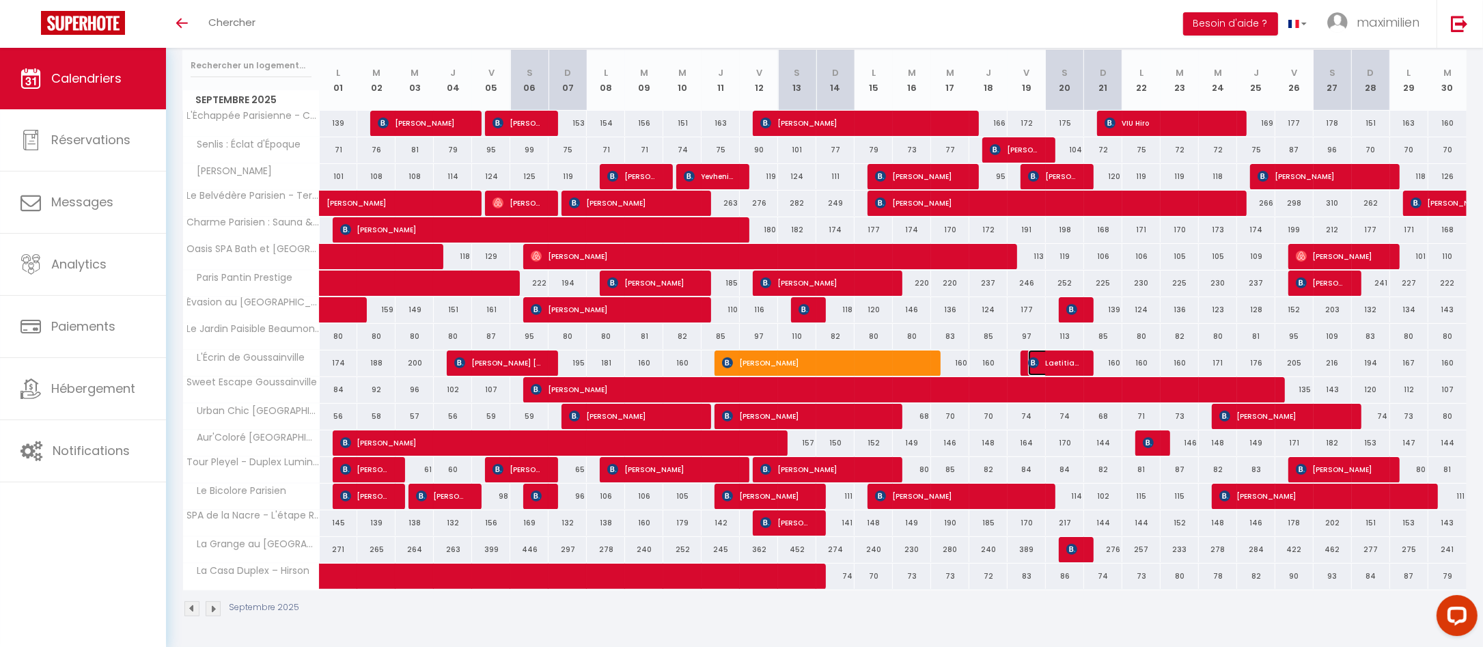
click at [1067, 365] on span "Laetitia Lion" at bounding box center [1053, 363] width 51 height 26
select select "OK"
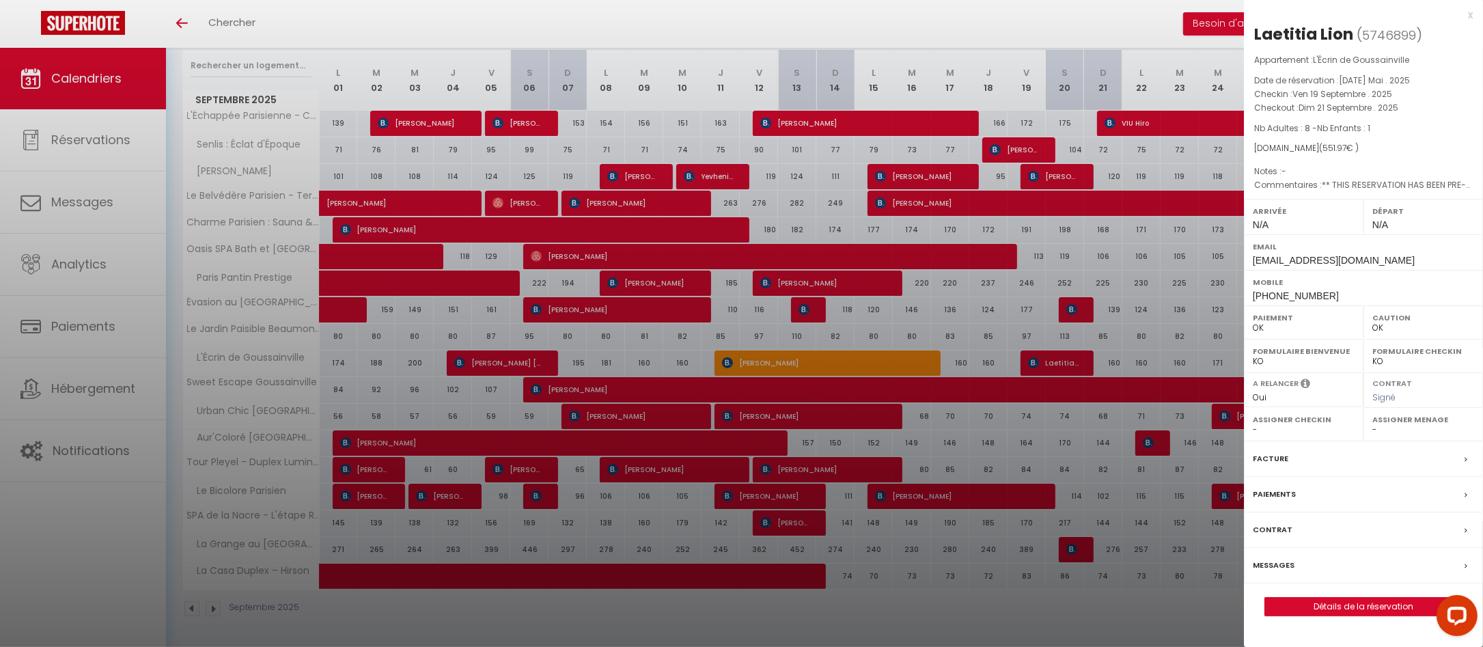
click at [1469, 16] on div "x" at bounding box center [1358, 15] width 229 height 16
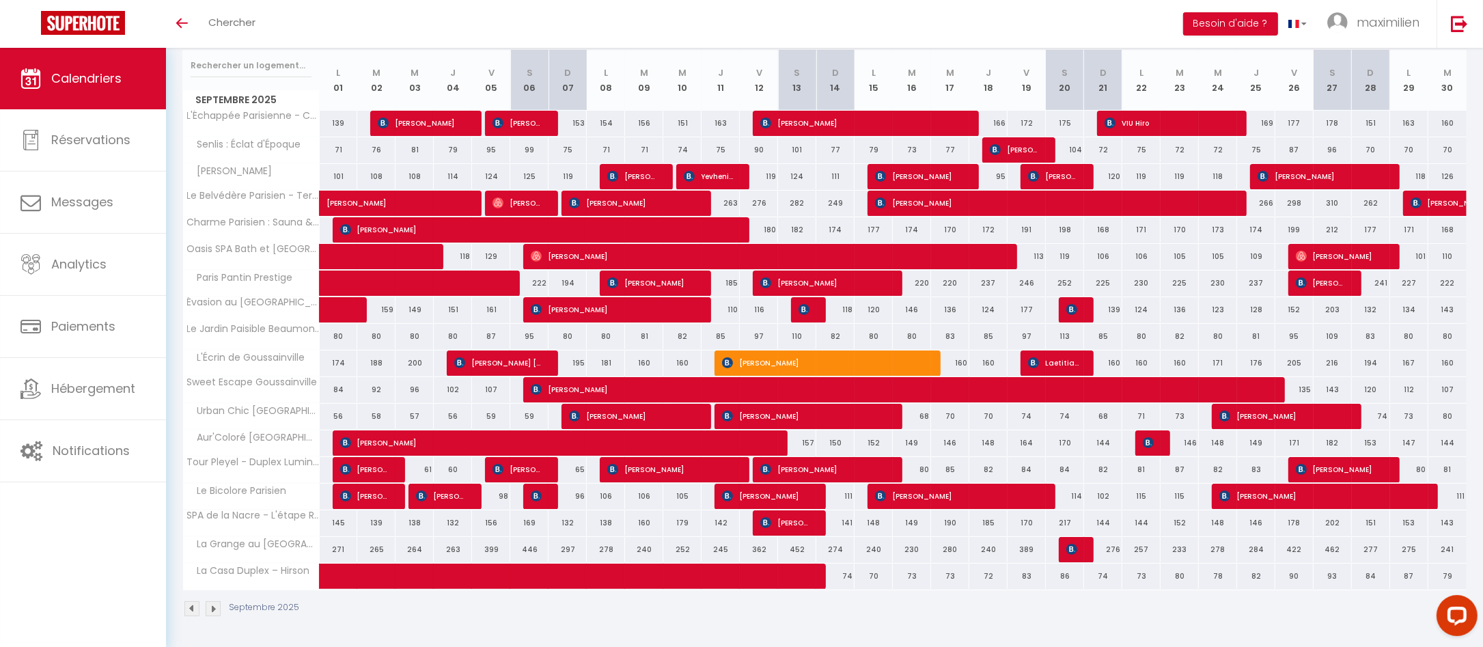
scroll to position [0, 0]
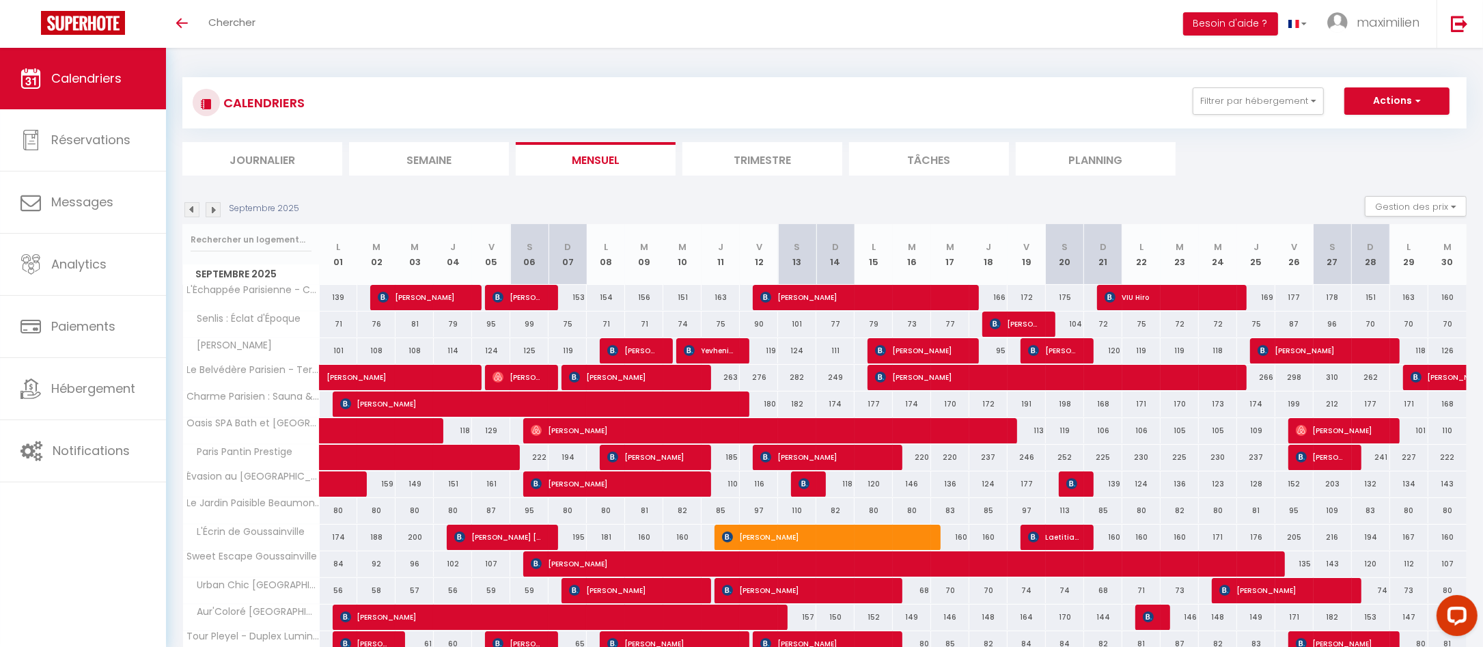
click at [217, 212] on img at bounding box center [213, 209] width 15 height 15
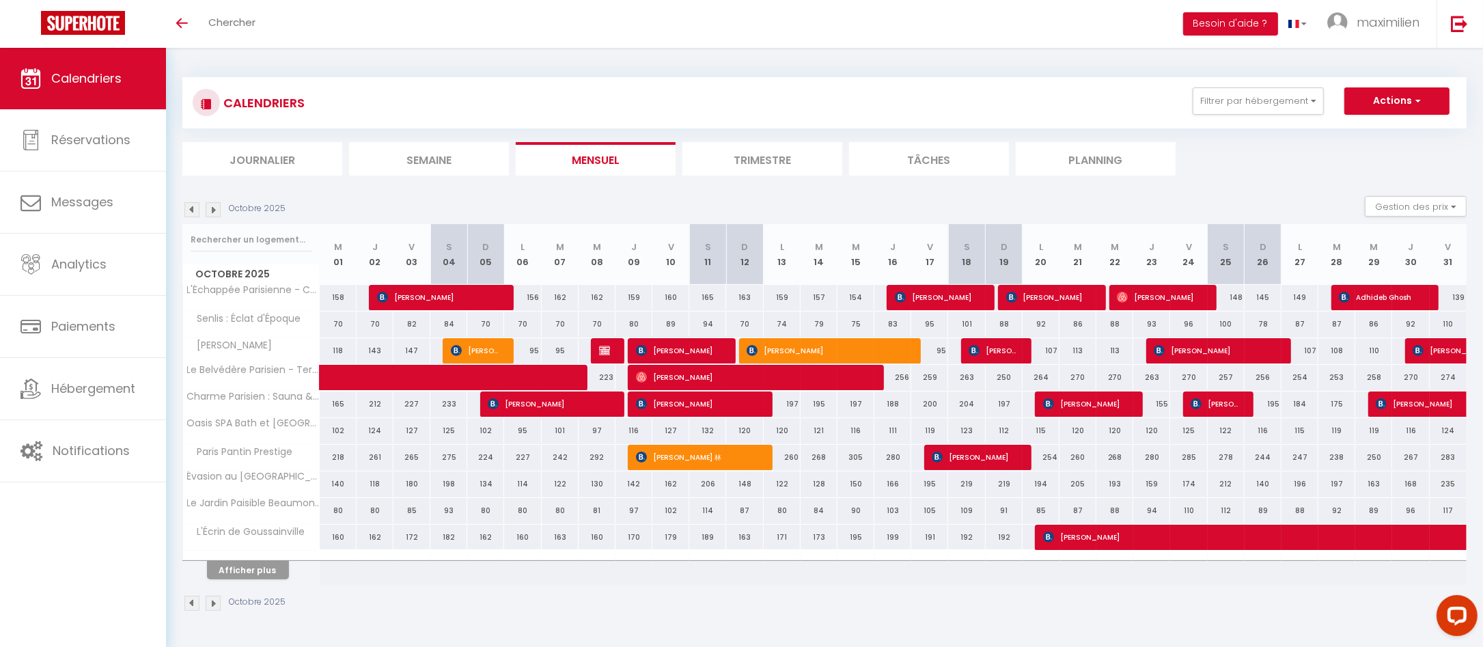
scroll to position [48, 0]
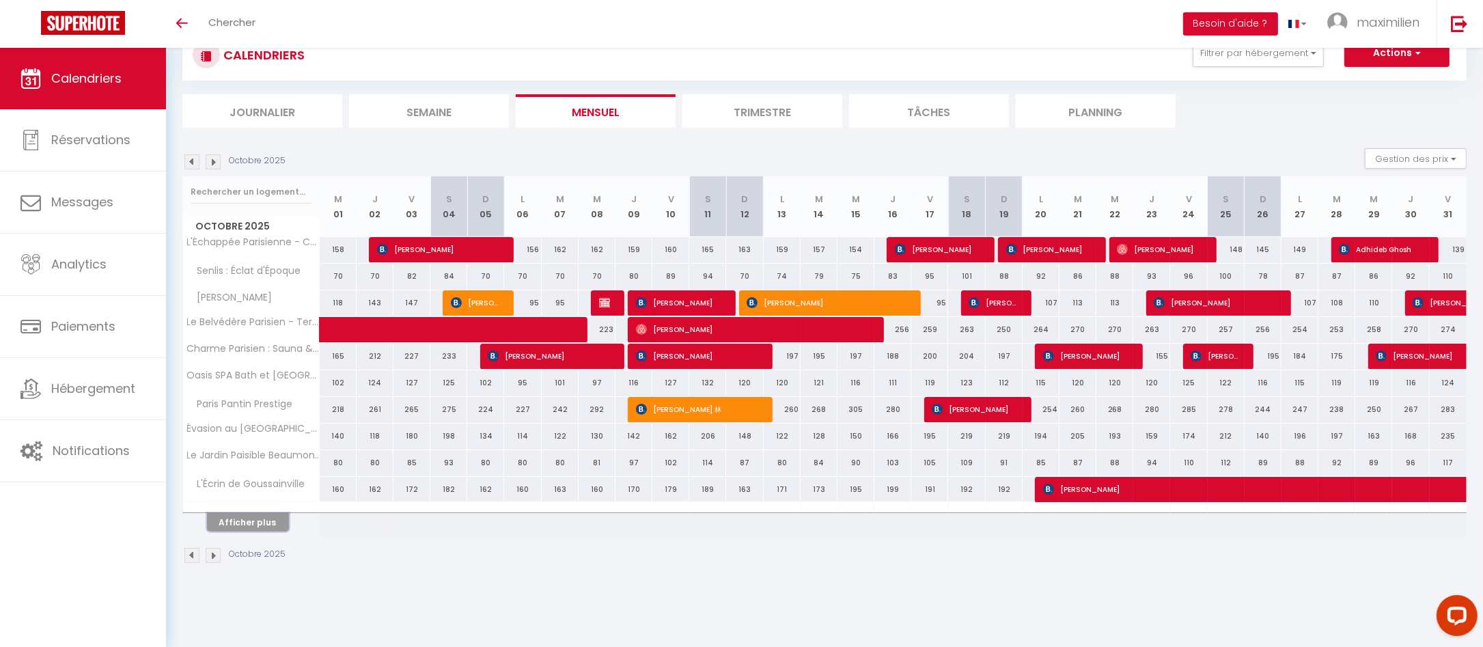
click at [240, 525] on button "Afficher plus" at bounding box center [248, 522] width 82 height 18
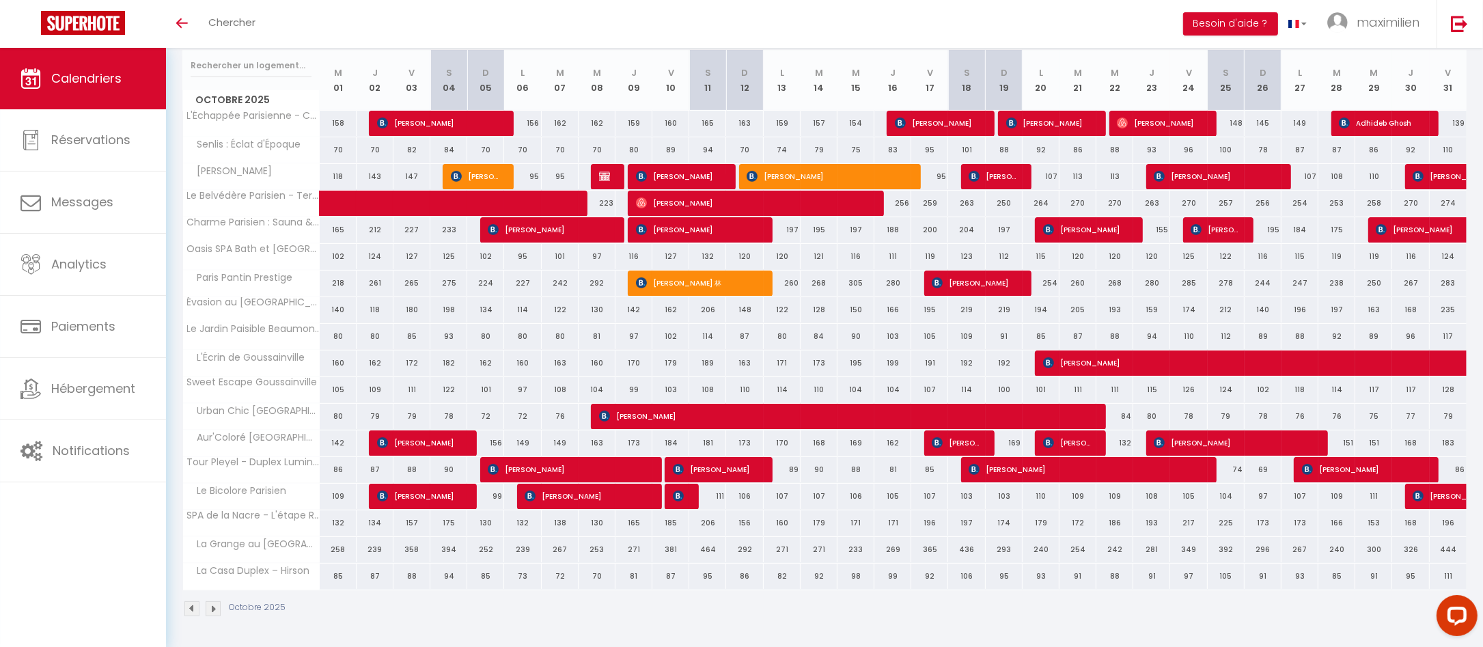
scroll to position [97, 0]
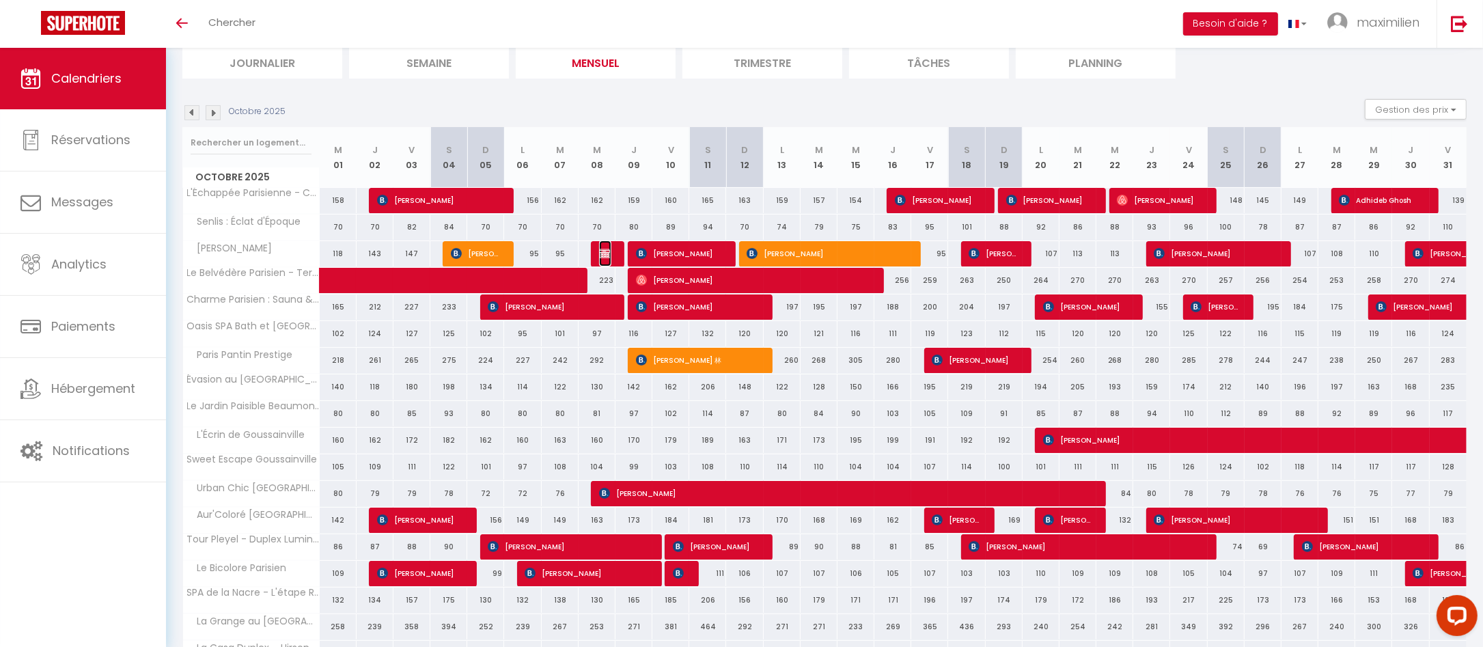
click at [599, 256] on img at bounding box center [604, 253] width 11 height 11
select select "KO"
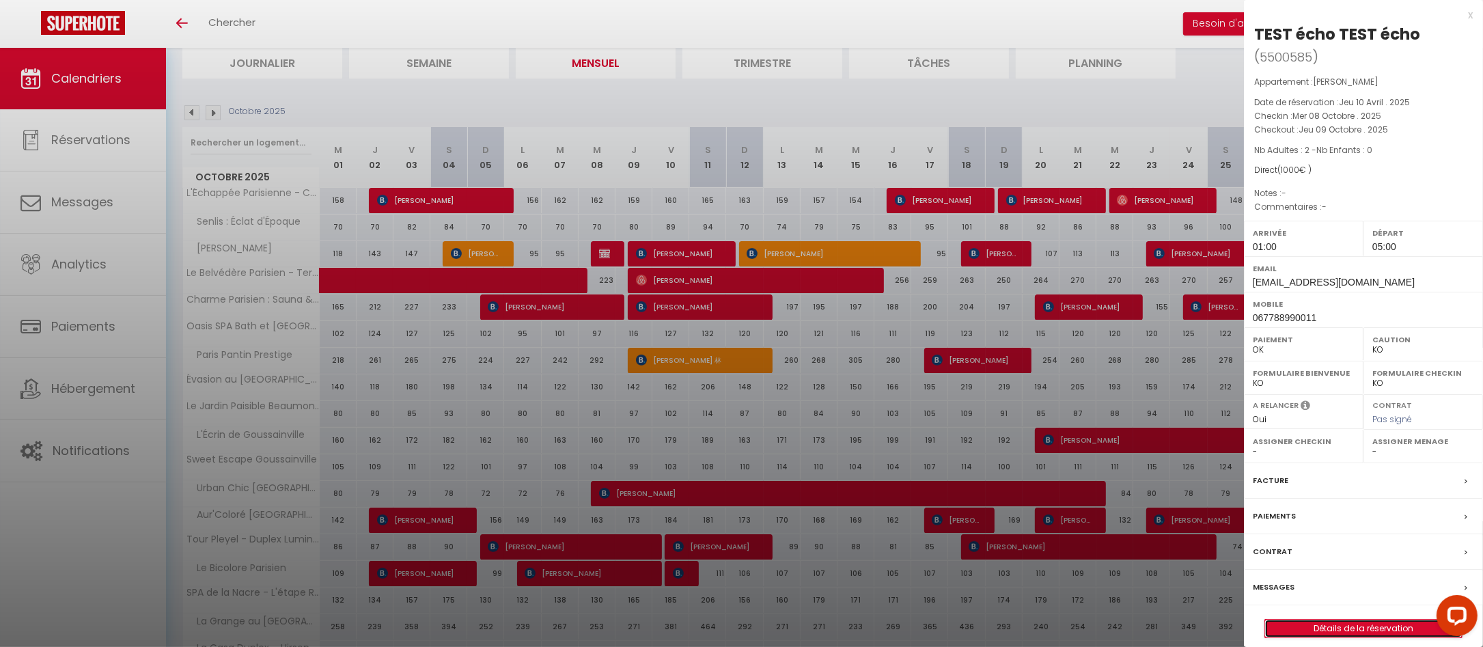
click at [1316, 632] on link "Détails de la réservation" at bounding box center [1363, 629] width 197 height 18
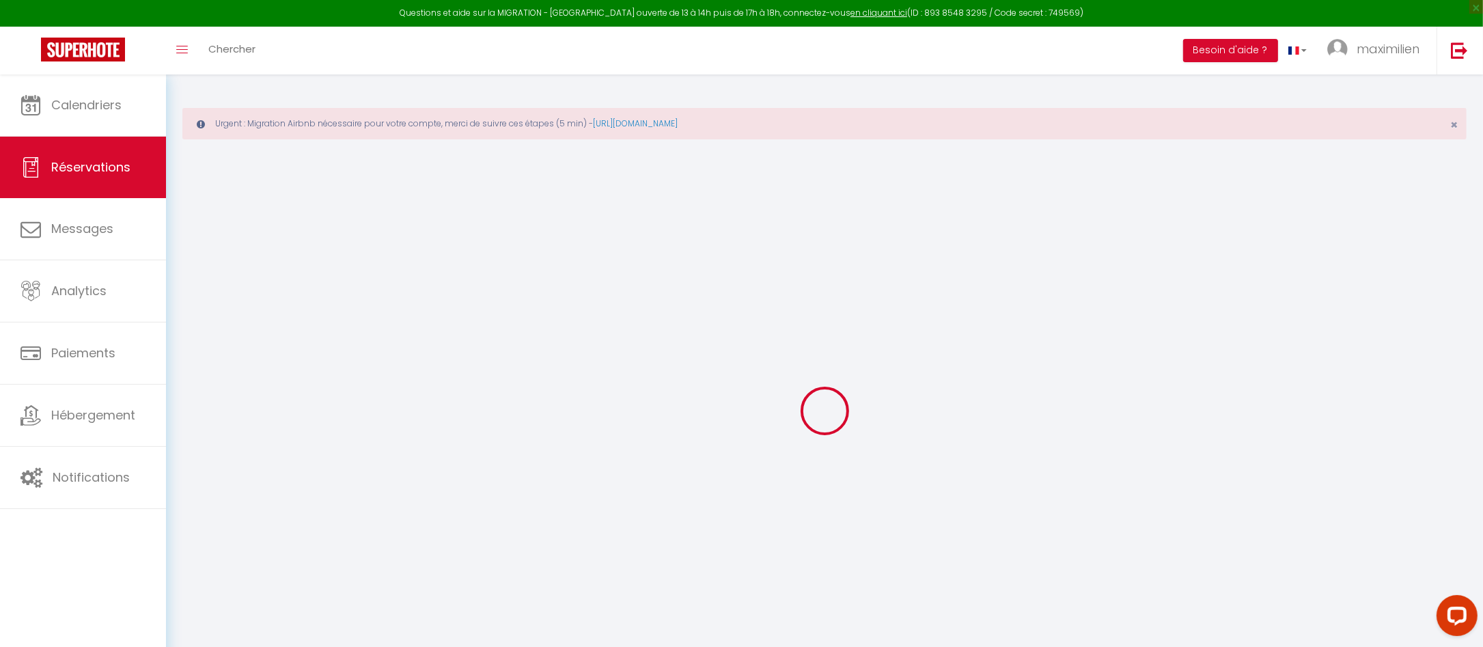
select select
checkbox input "false"
select select
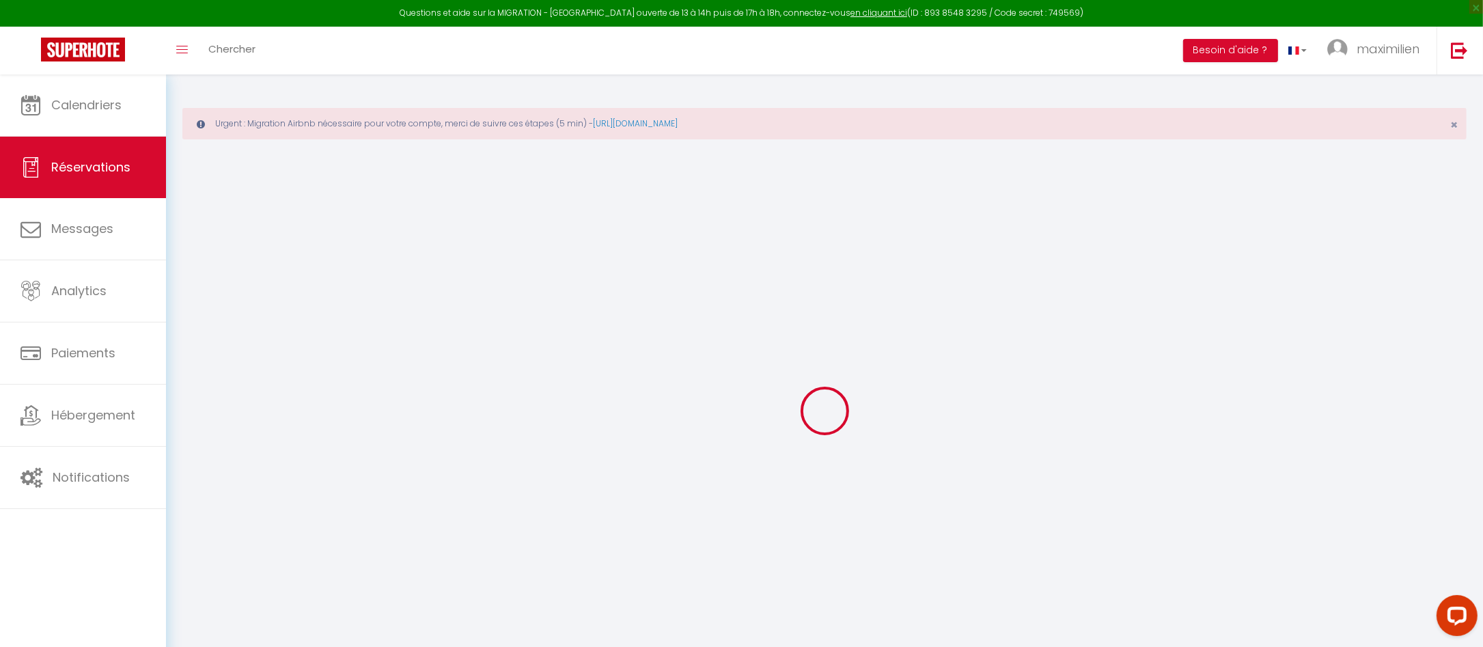
checkbox input "false"
select select
checkbox input "false"
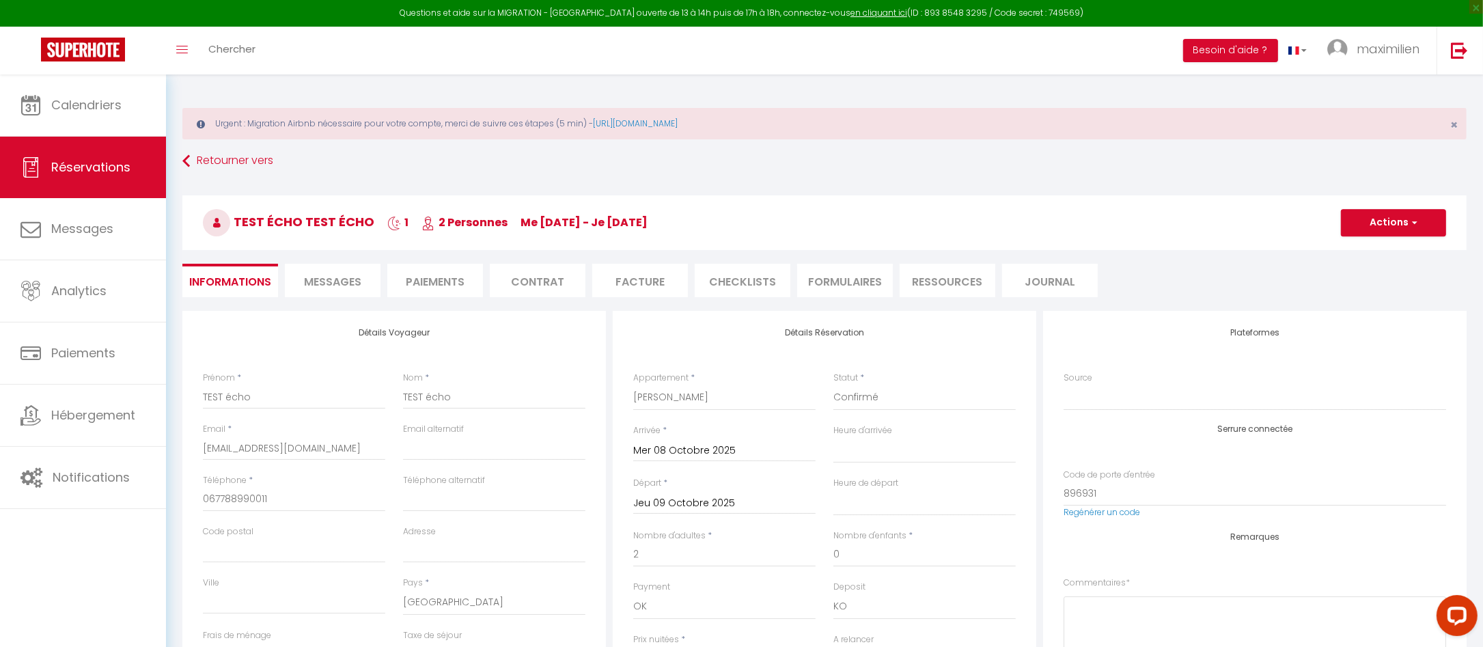
select select
checkbox input "false"
select select "01:00"
select select "05:00"
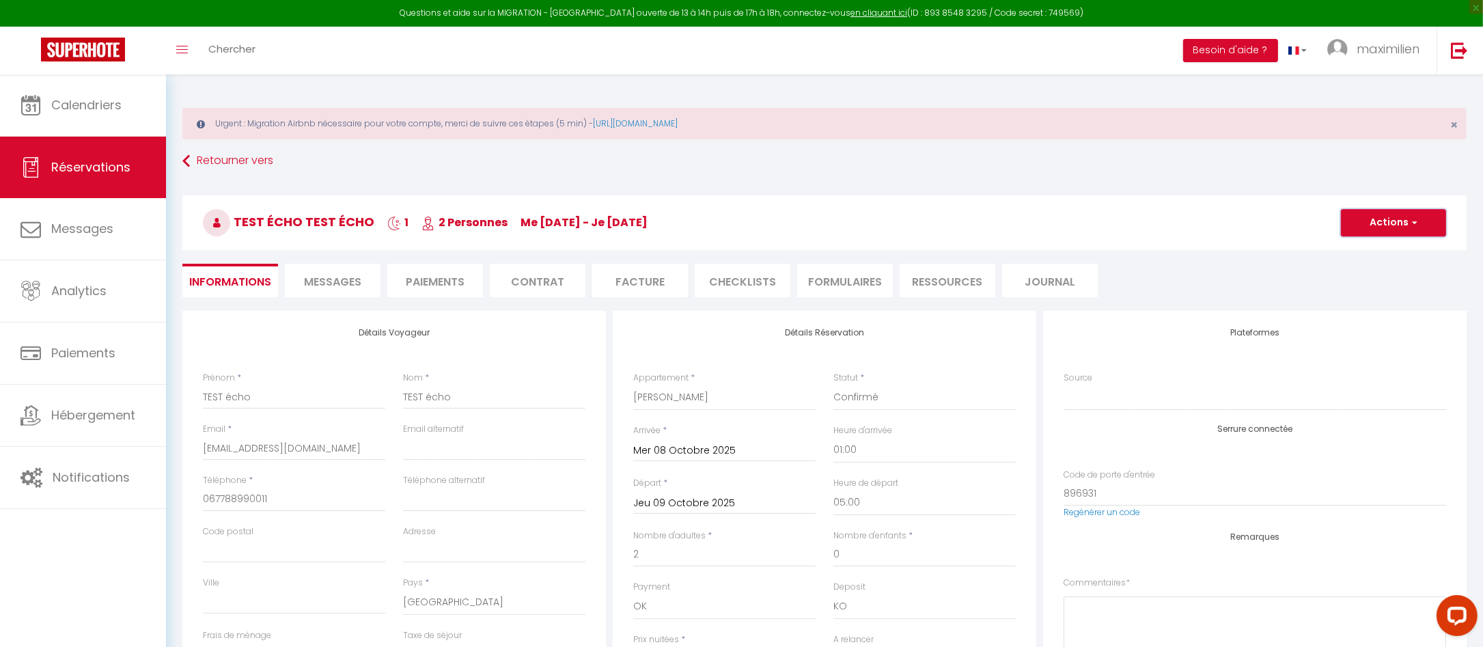
click at [1360, 225] on button "Actions" at bounding box center [1393, 222] width 105 height 27
click at [1357, 284] on link "Supprimer" at bounding box center [1380, 288] width 108 height 18
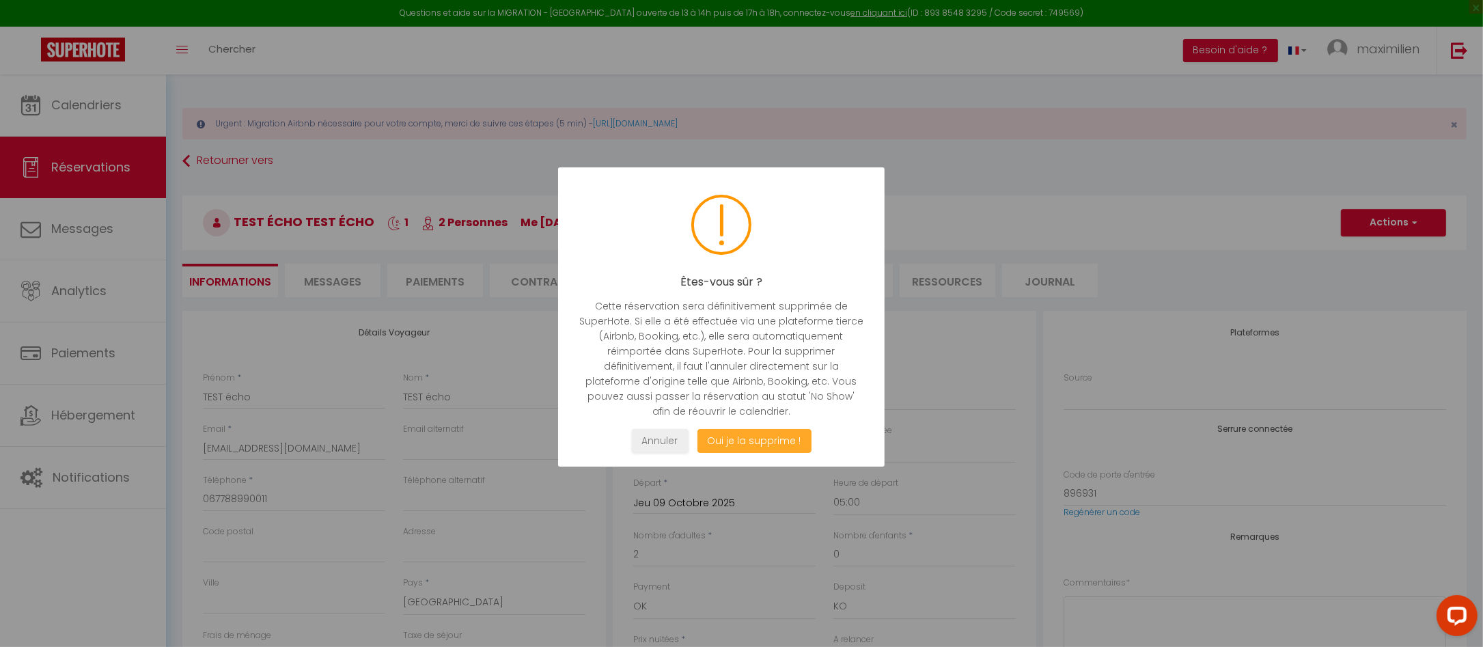
click at [723, 444] on button "Oui je la supprime !" at bounding box center [754, 441] width 114 height 24
click at [788, 441] on button "Oui je la supprime !" at bounding box center [754, 441] width 114 height 24
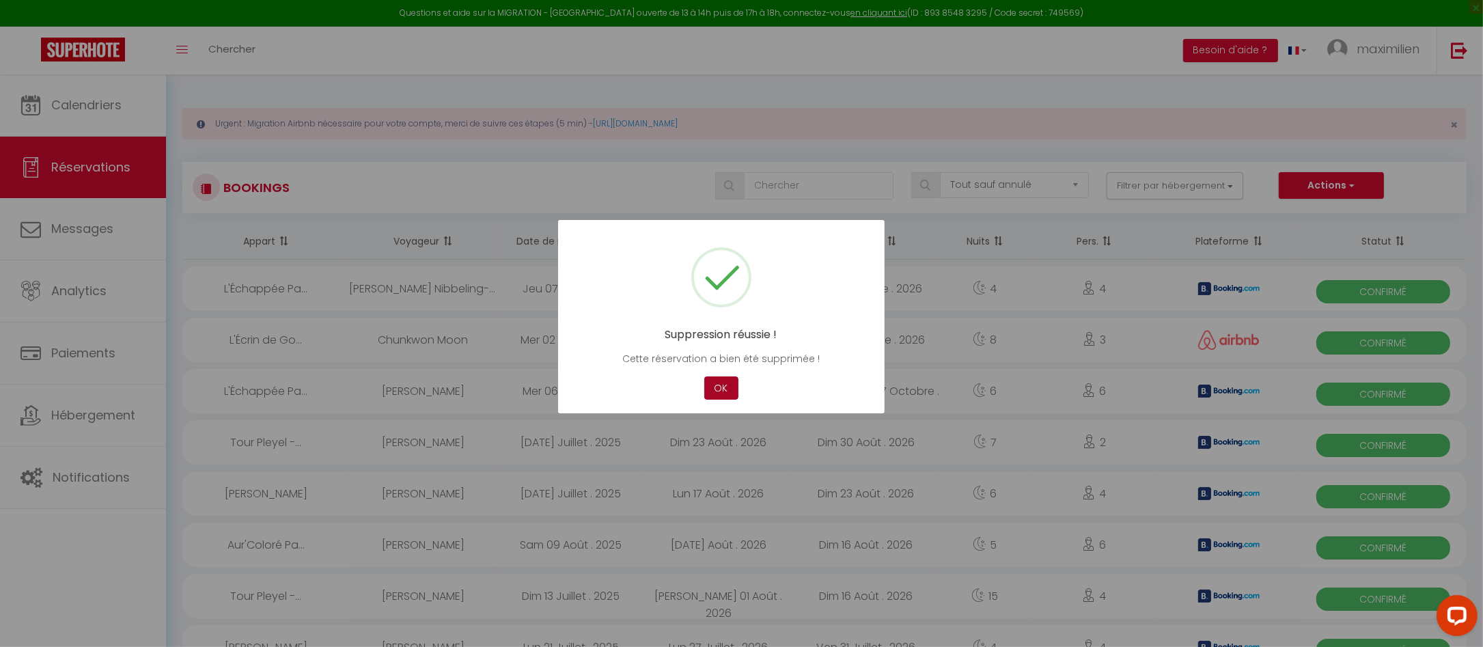
click at [714, 384] on button "OK" at bounding box center [721, 388] width 34 height 24
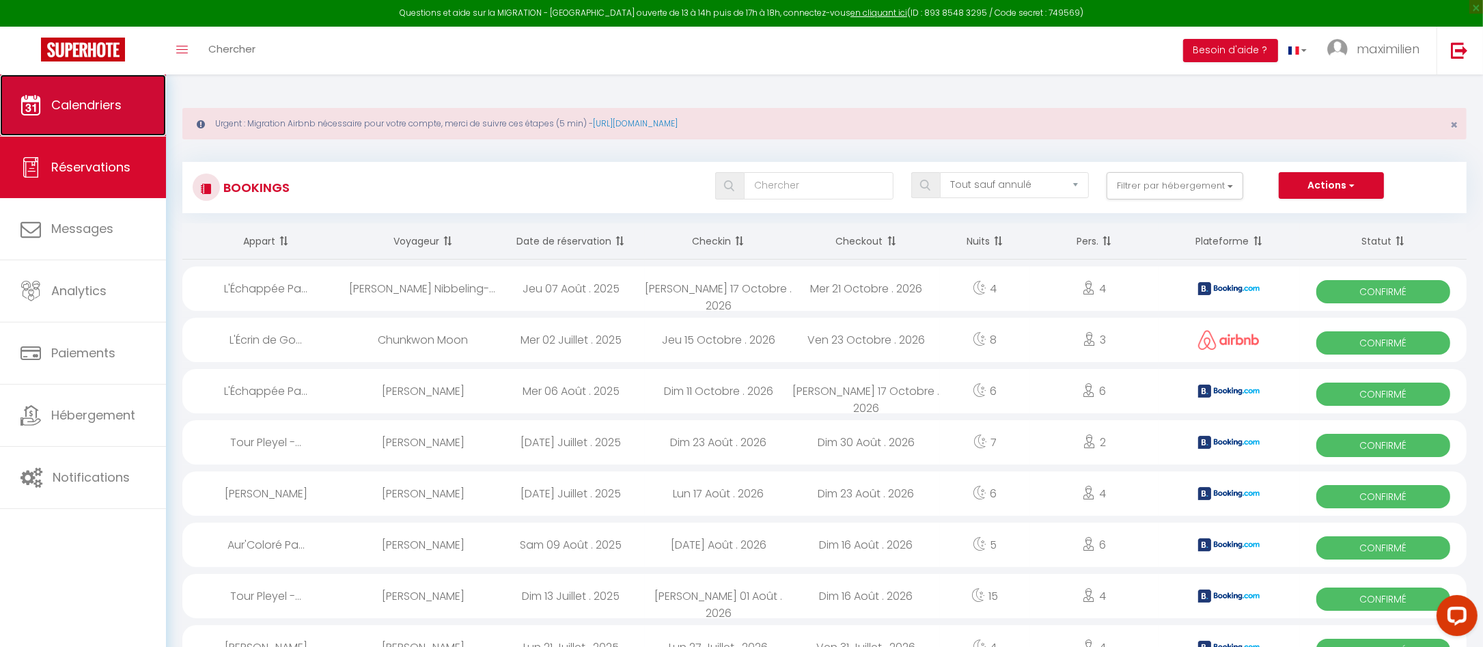
click at [87, 103] on span "Calendriers" at bounding box center [86, 104] width 70 height 17
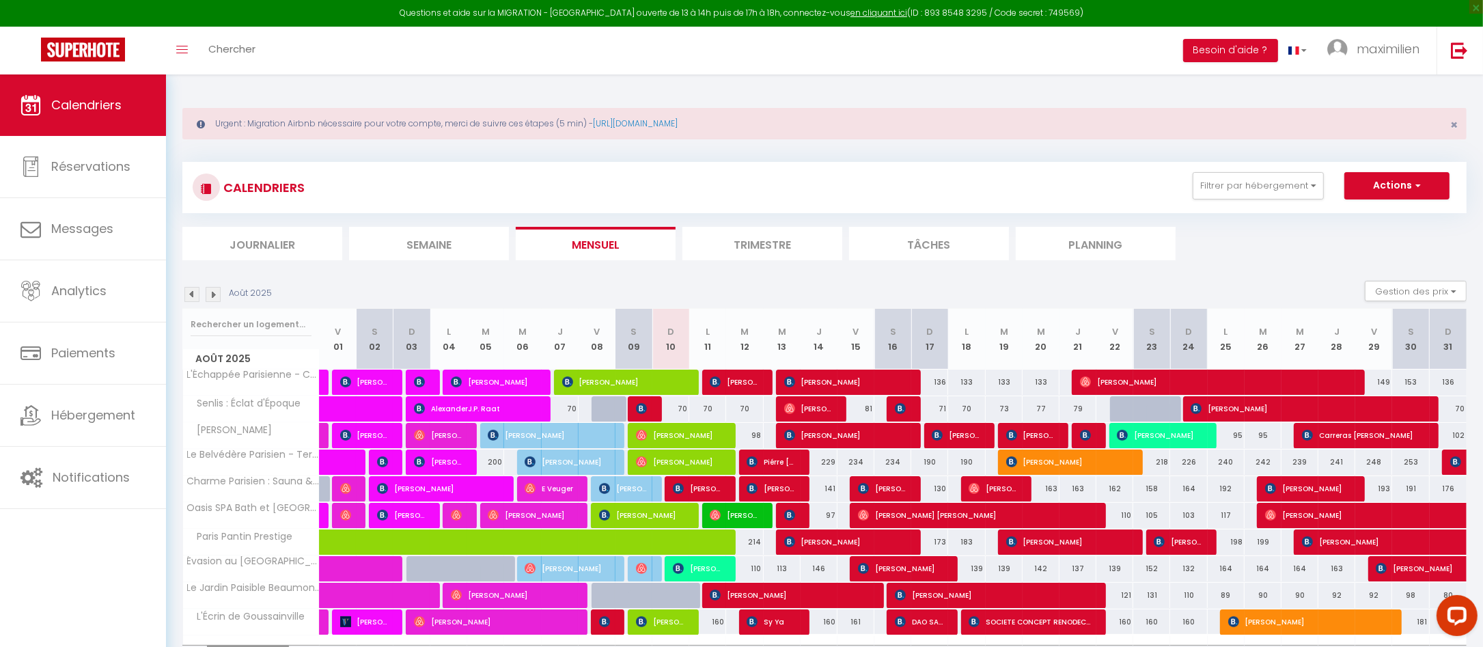
click at [219, 298] on img at bounding box center [213, 294] width 15 height 15
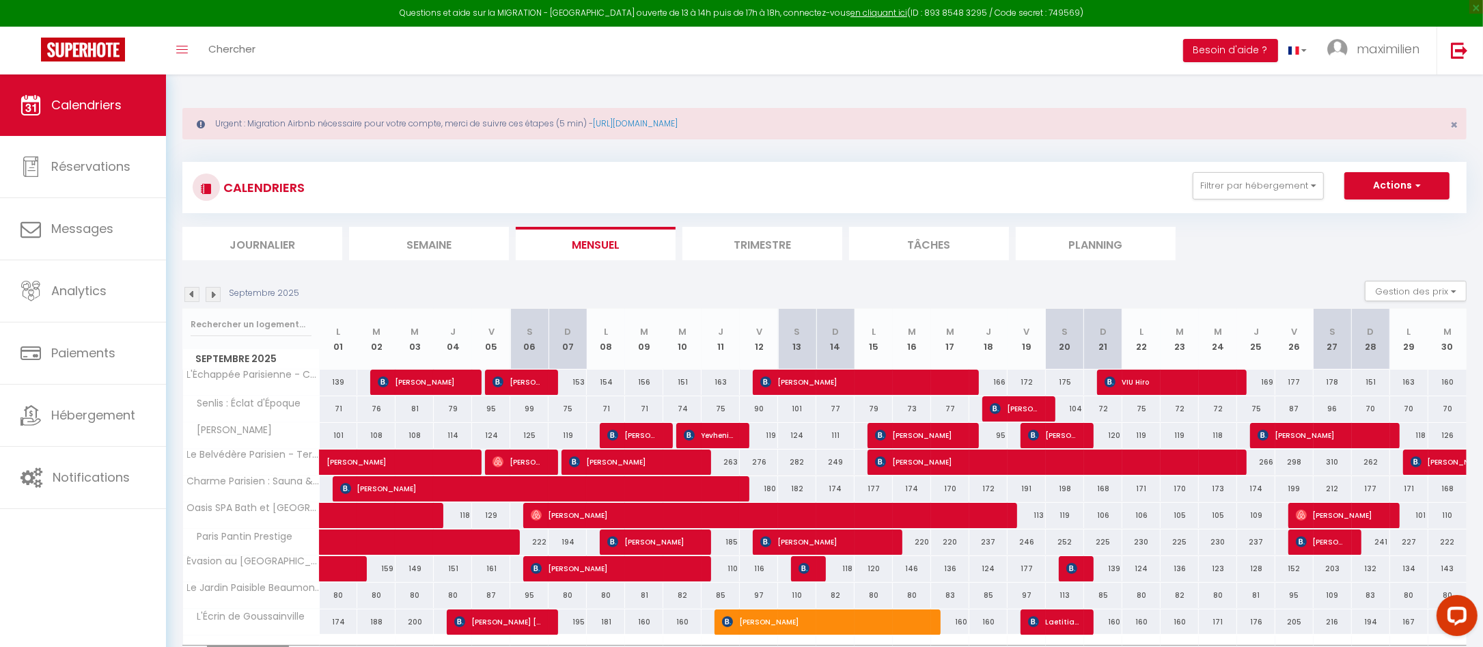
click at [219, 298] on img at bounding box center [213, 294] width 15 height 15
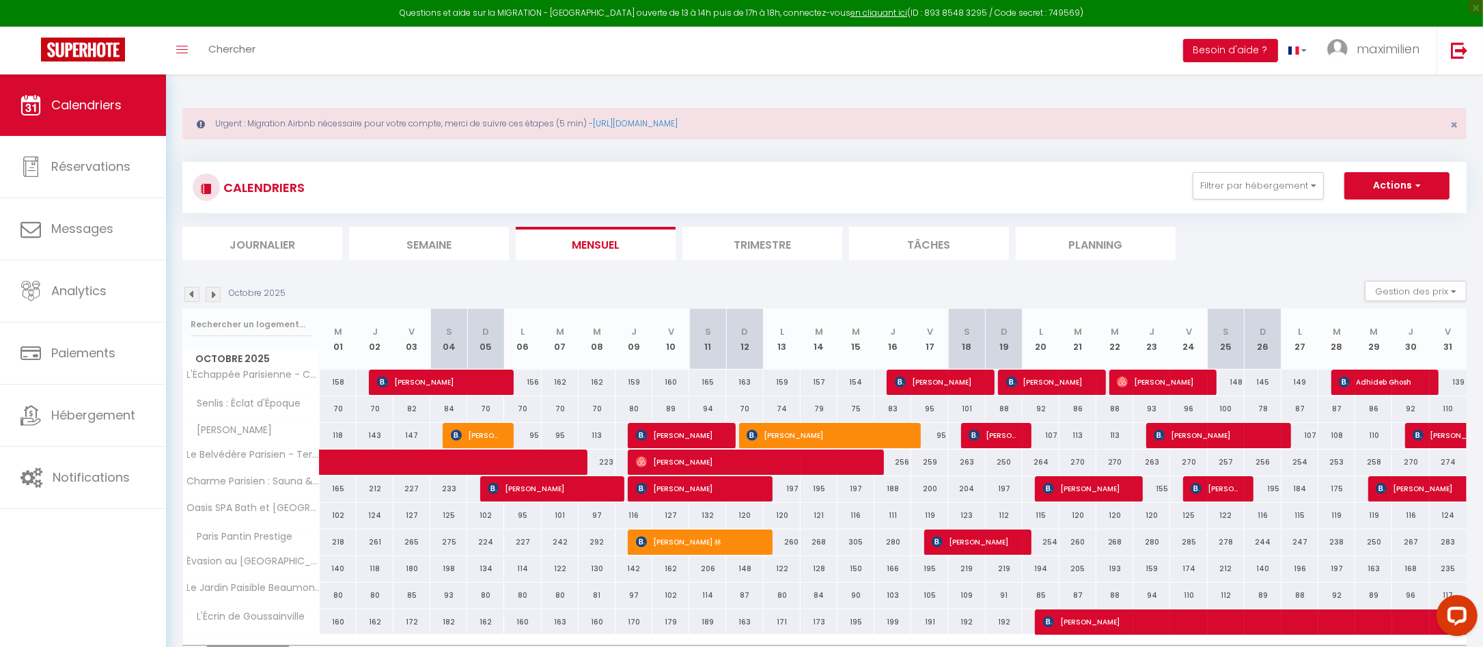
scroll to position [81, 0]
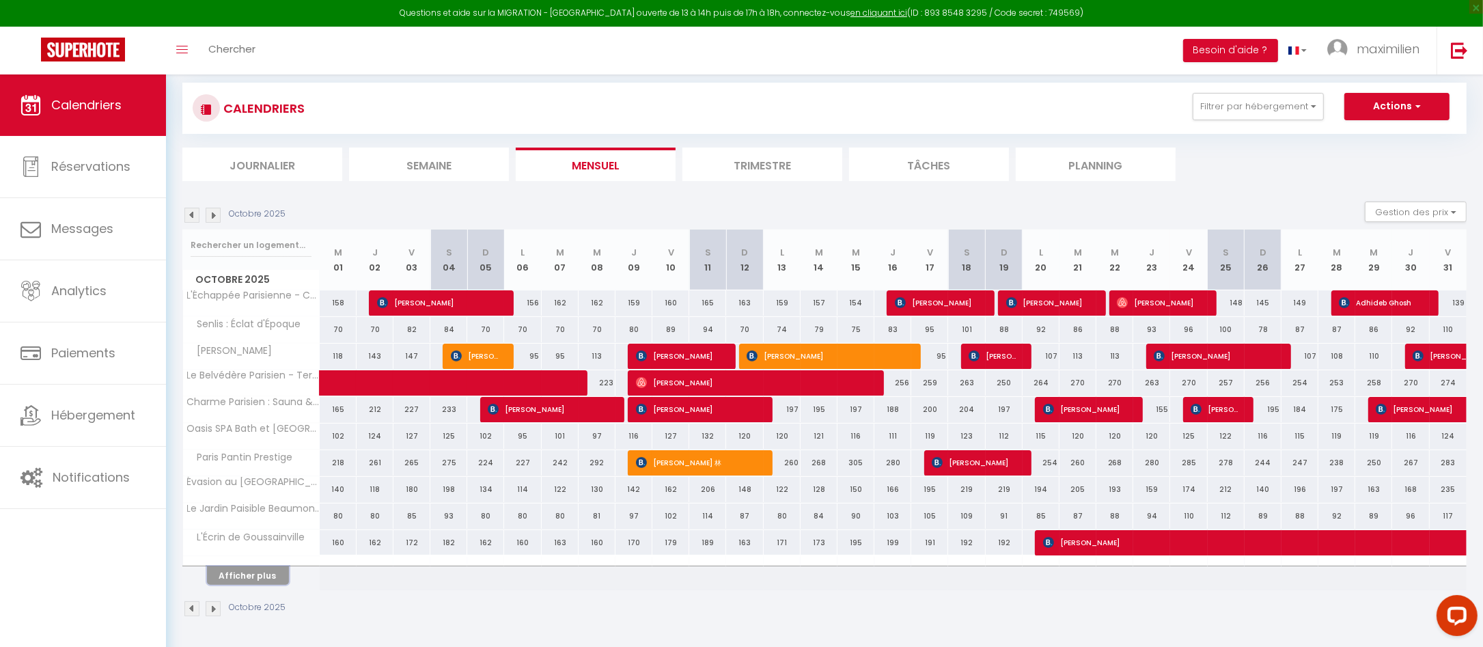
click at [270, 577] on button "Afficher plus" at bounding box center [248, 575] width 82 height 18
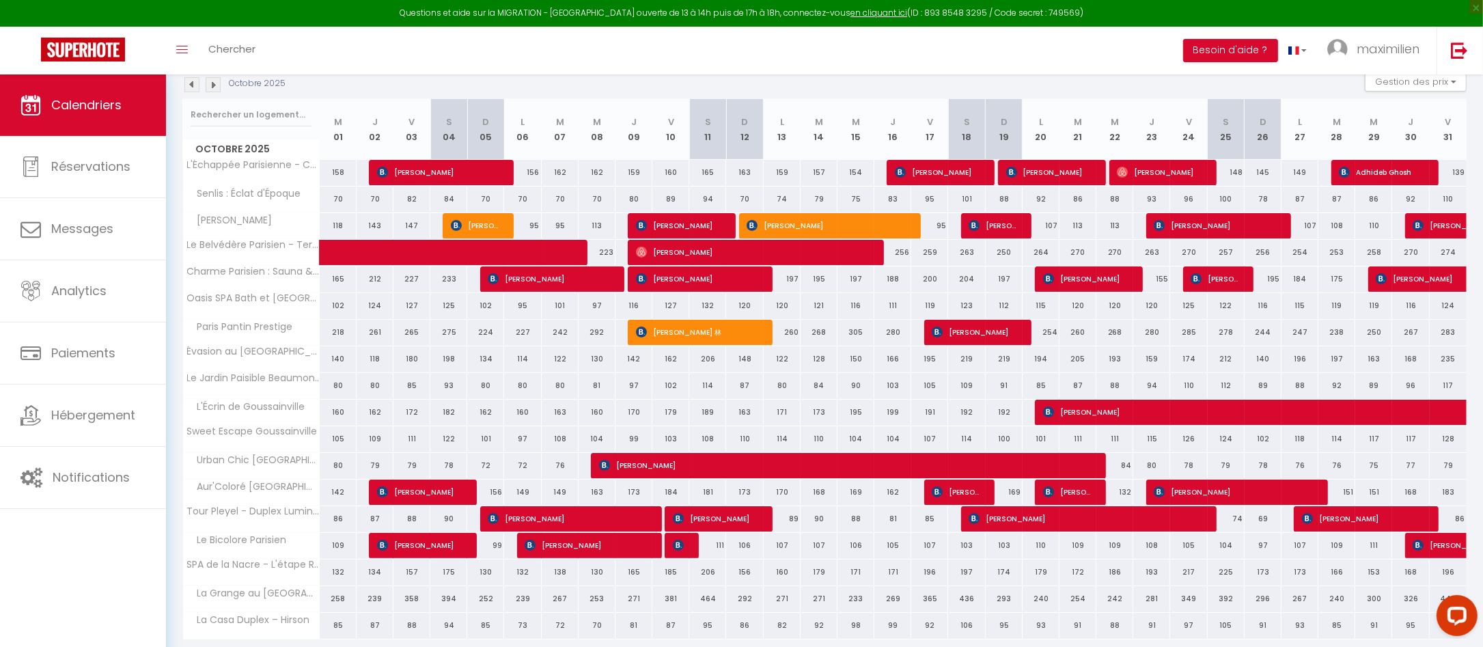
scroll to position [231, 0]
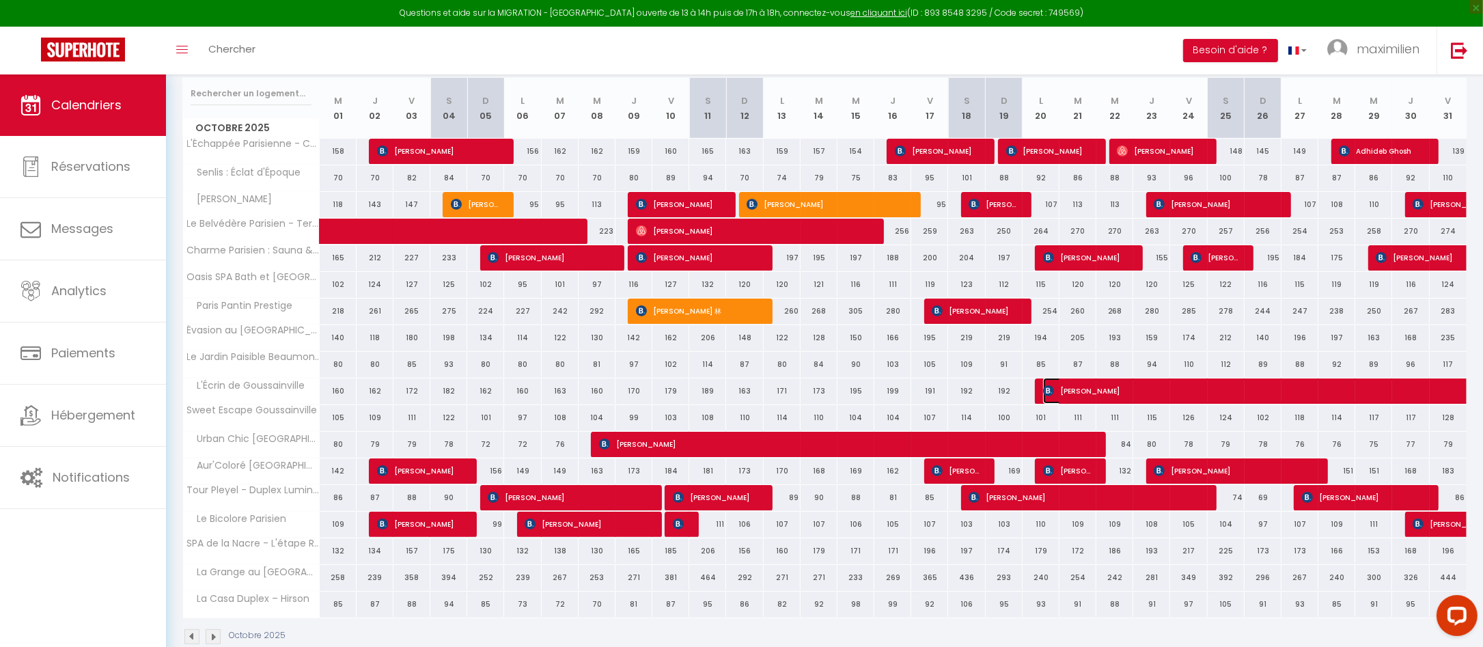
click at [1059, 387] on span "[PERSON_NAME]" at bounding box center [1231, 391] width 377 height 26
select select "OK"
select select "KO"
select select "0"
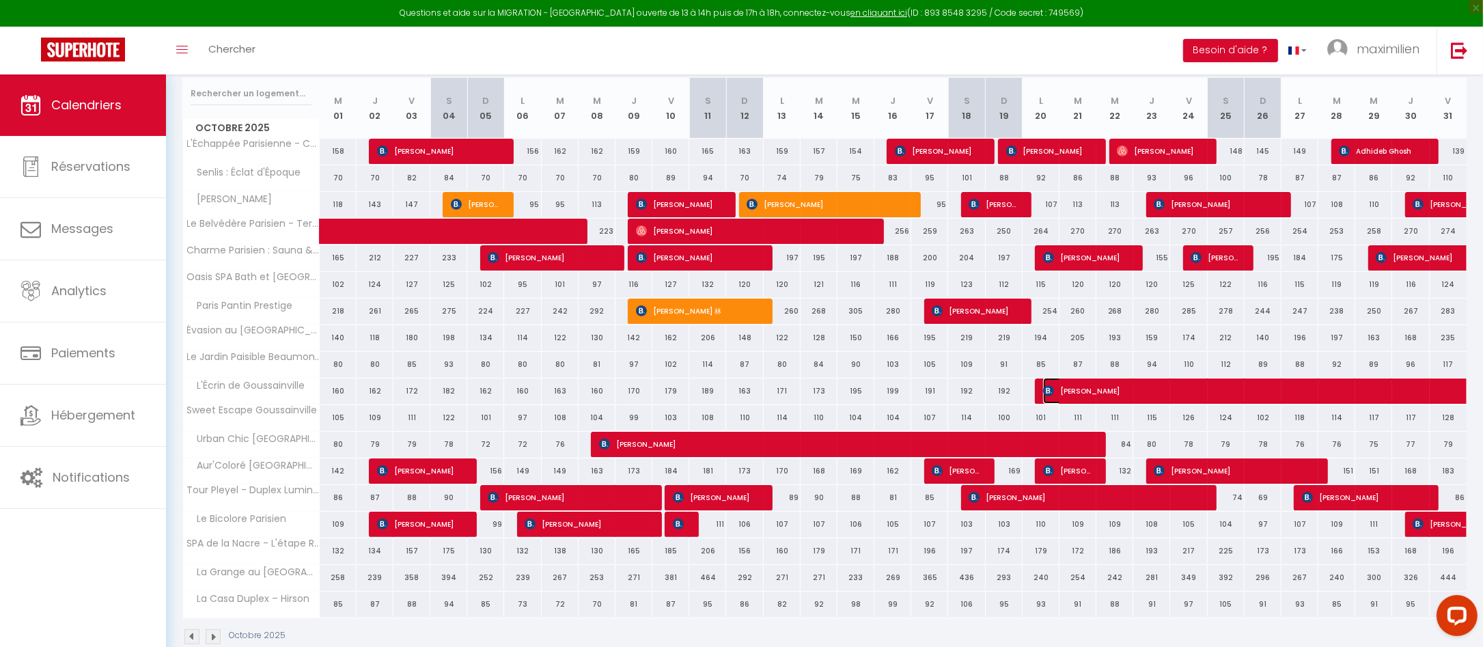
select select "1"
select select
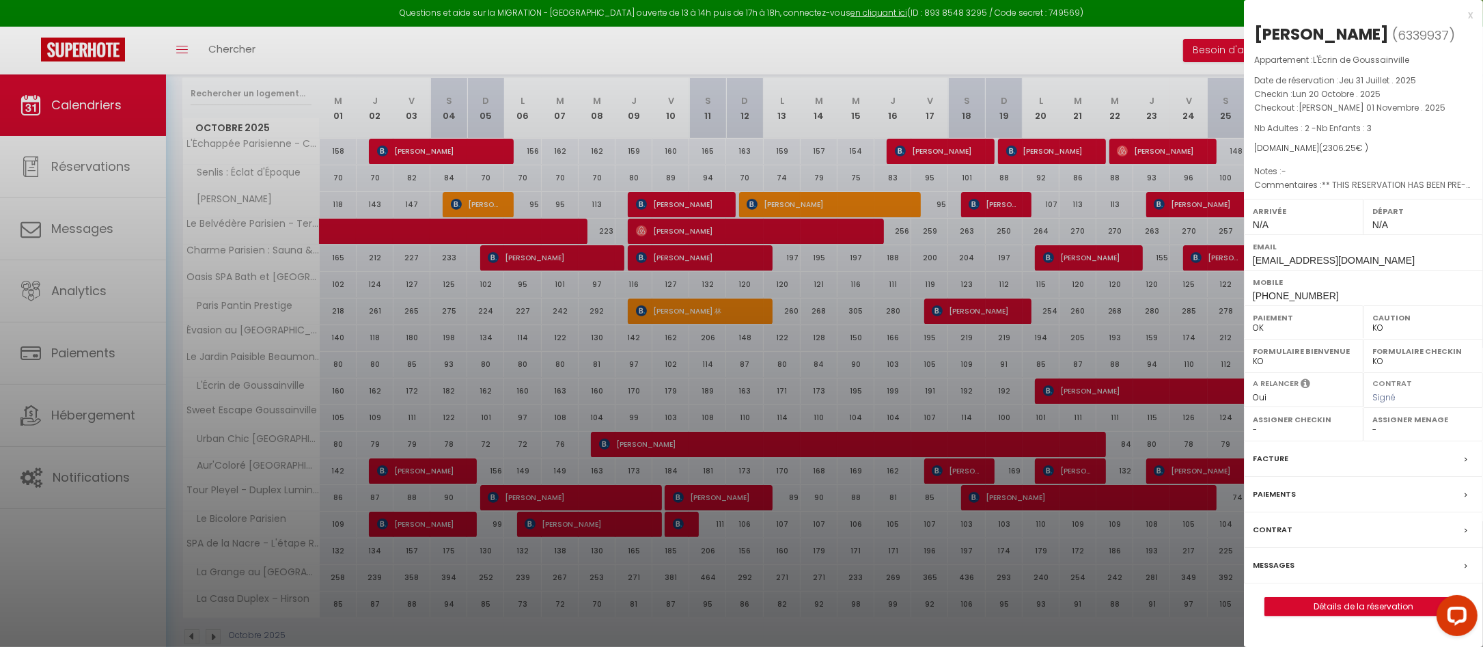
click at [1468, 15] on div "x" at bounding box center [1358, 15] width 229 height 16
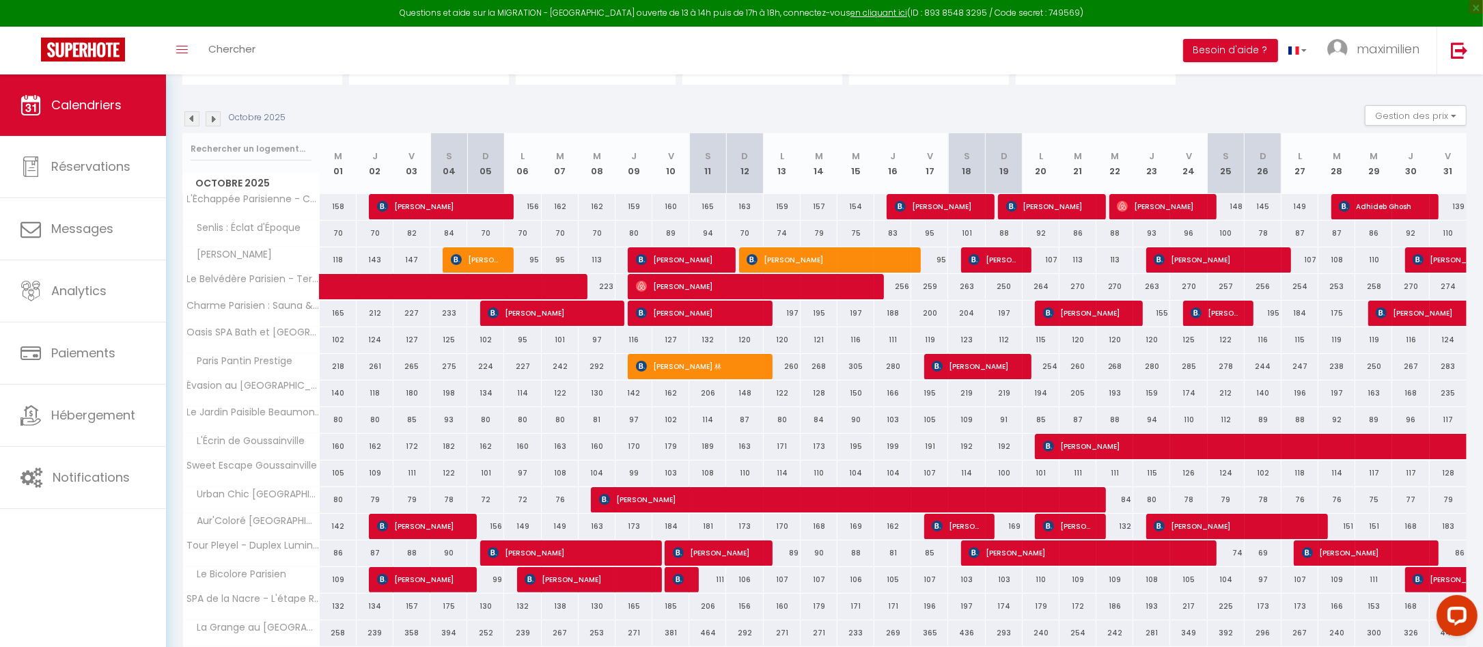
scroll to position [165, 0]
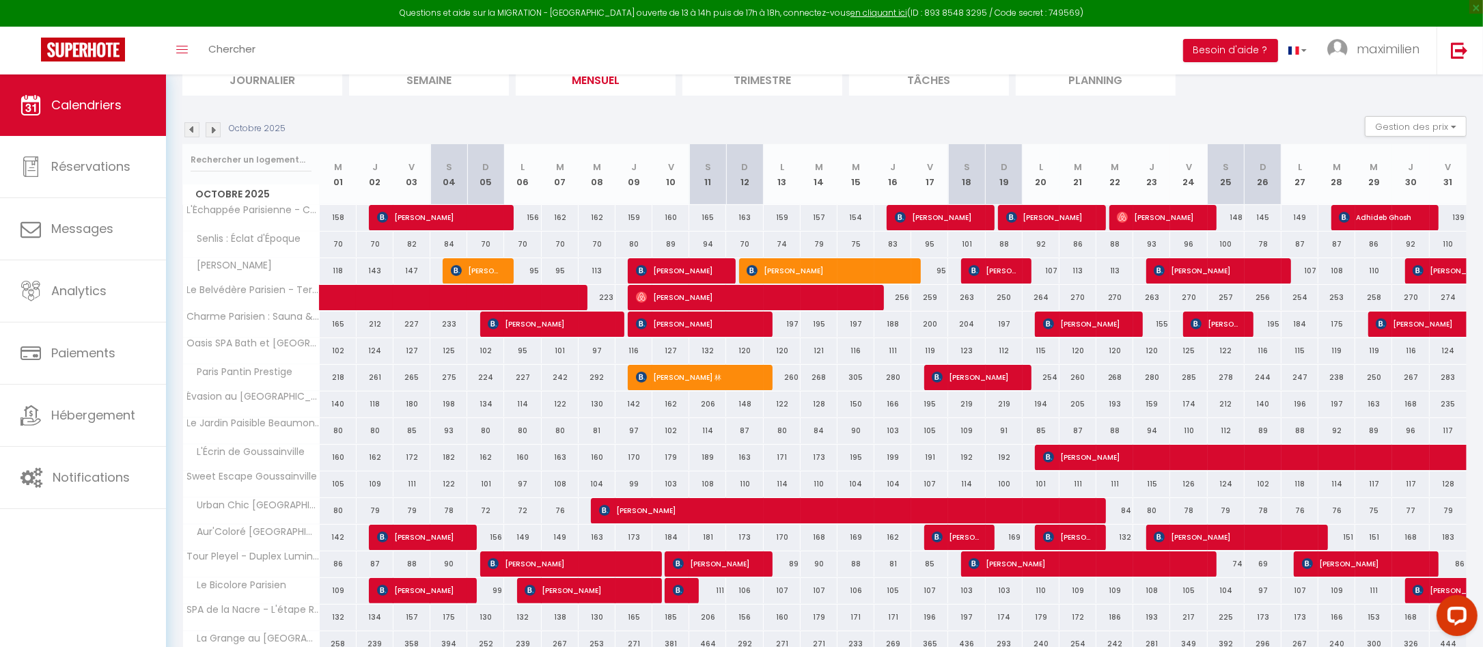
click at [215, 131] on img at bounding box center [213, 129] width 15 height 15
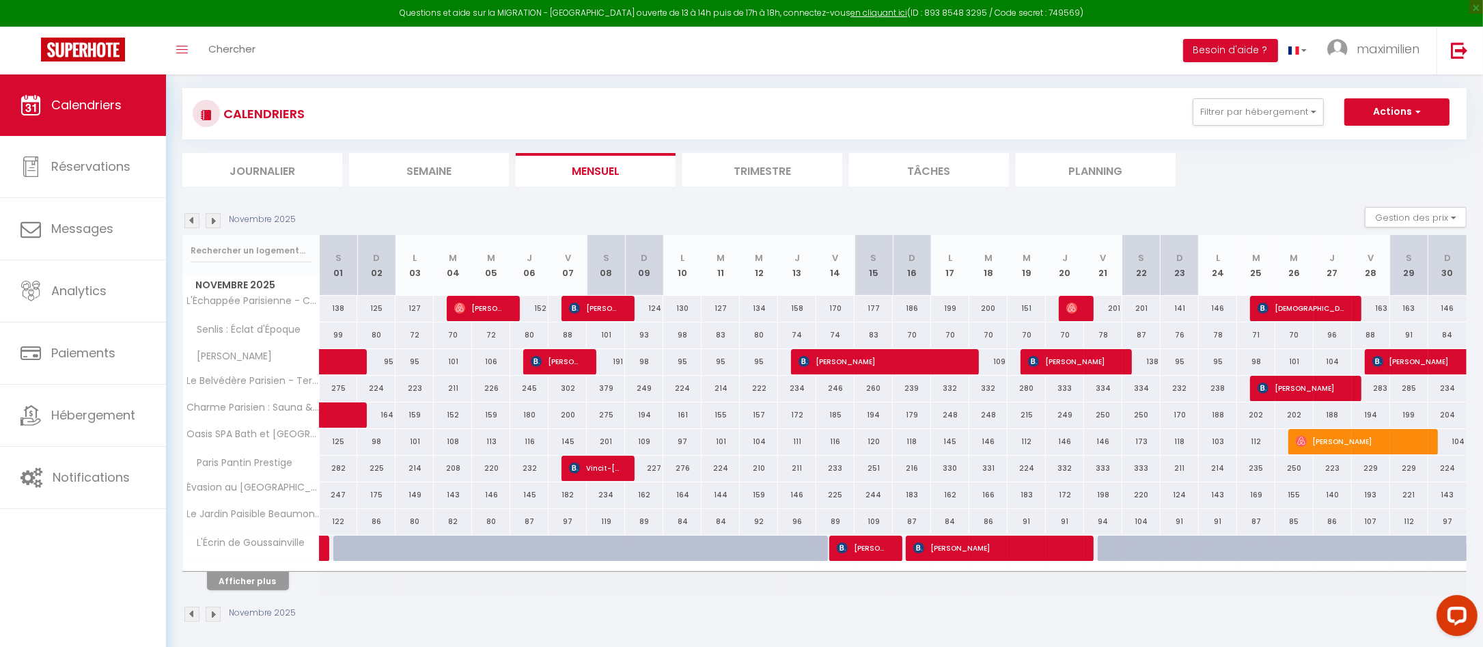
scroll to position [81, 0]
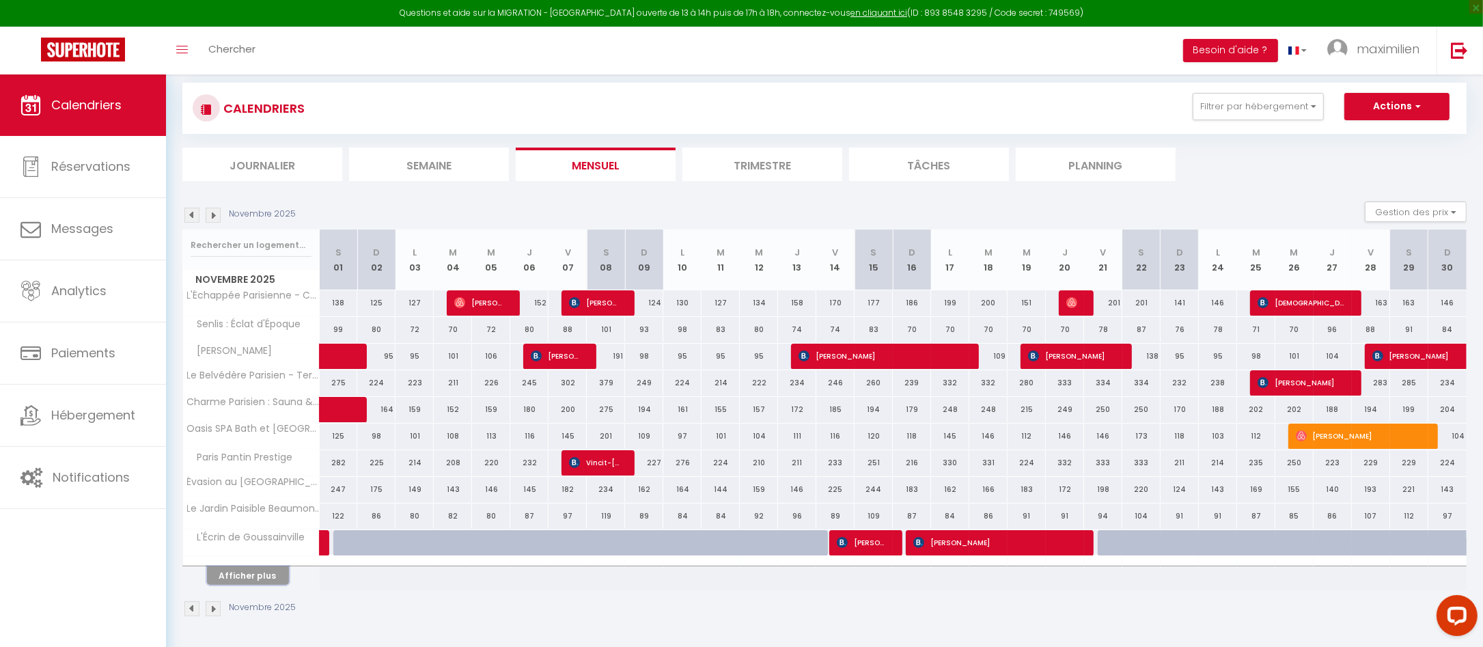
click at [253, 576] on button "Afficher plus" at bounding box center [248, 575] width 82 height 18
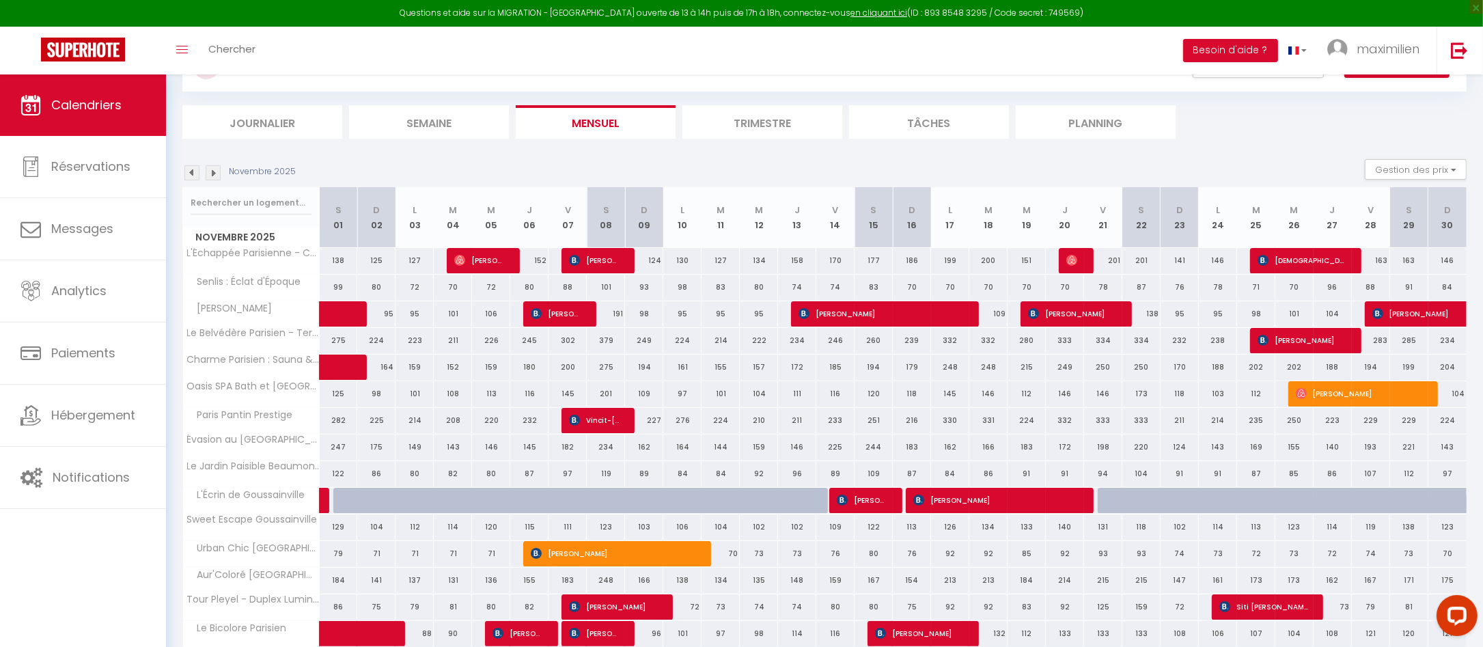
scroll to position [101, 0]
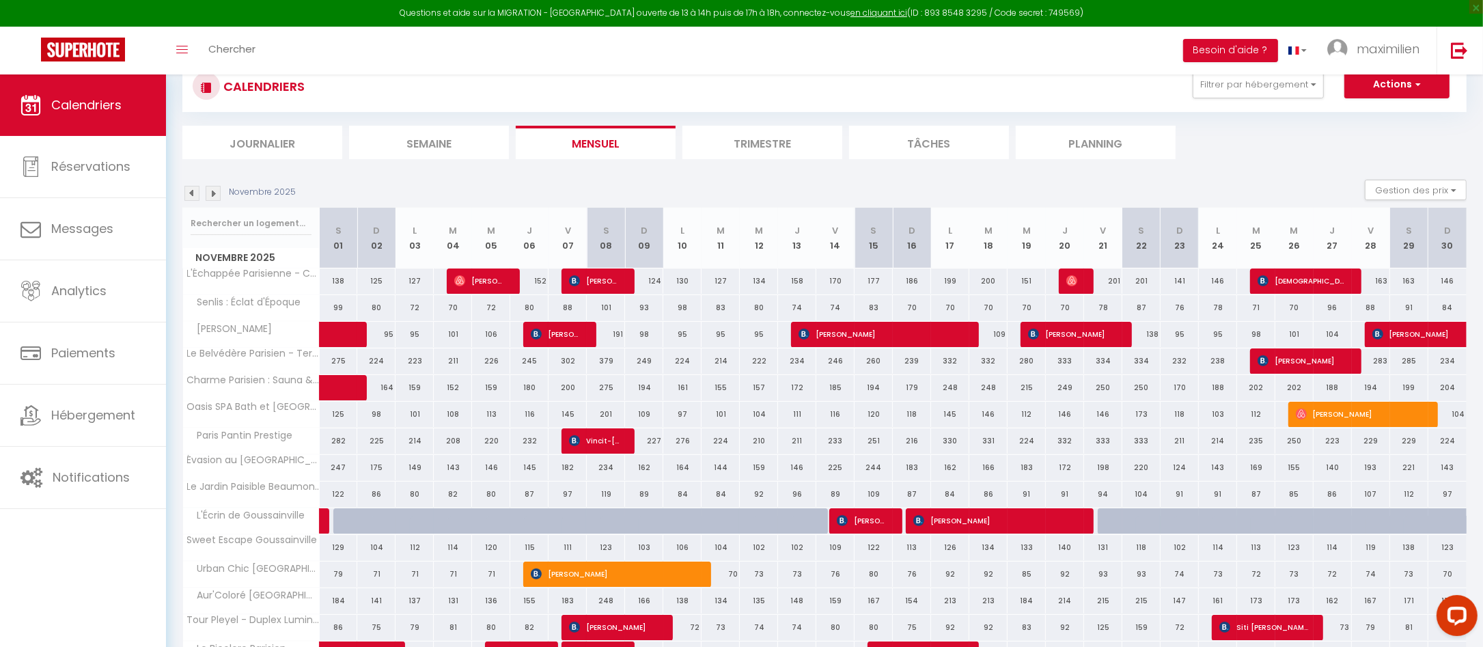
click at [214, 197] on img at bounding box center [213, 193] width 15 height 15
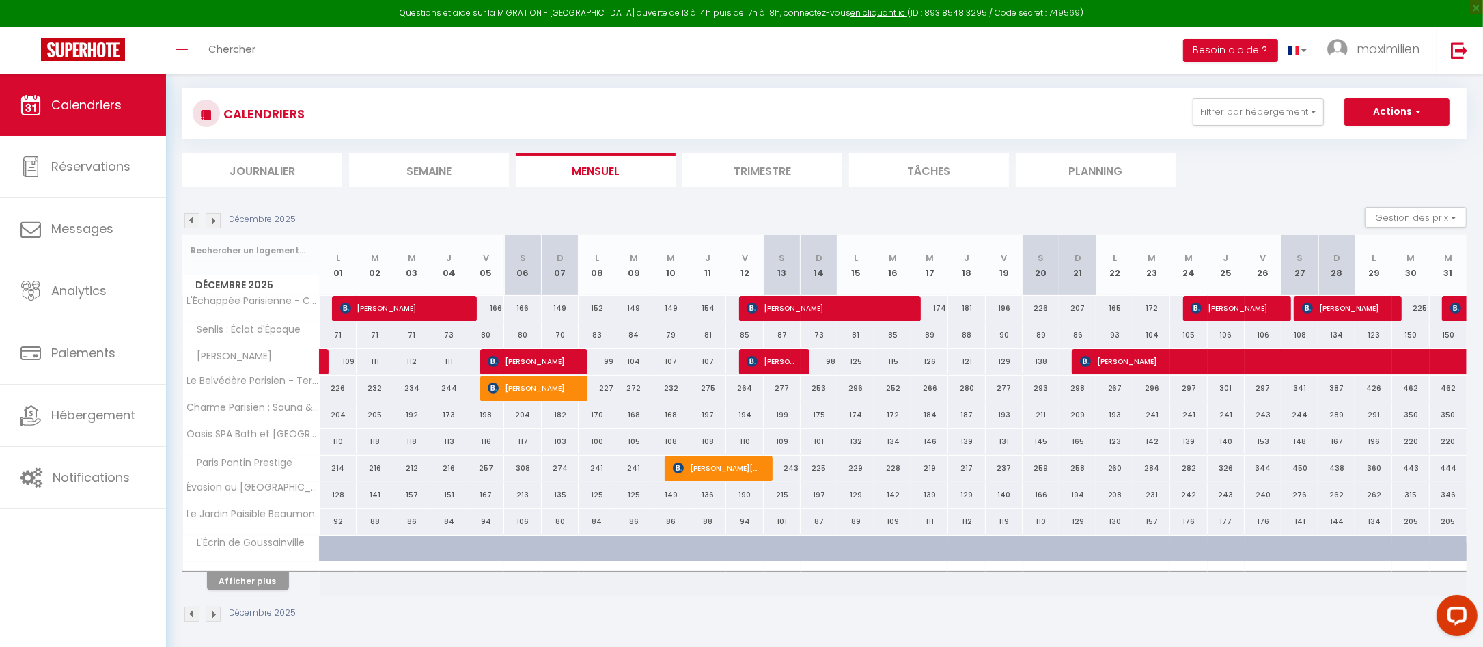
scroll to position [81, 0]
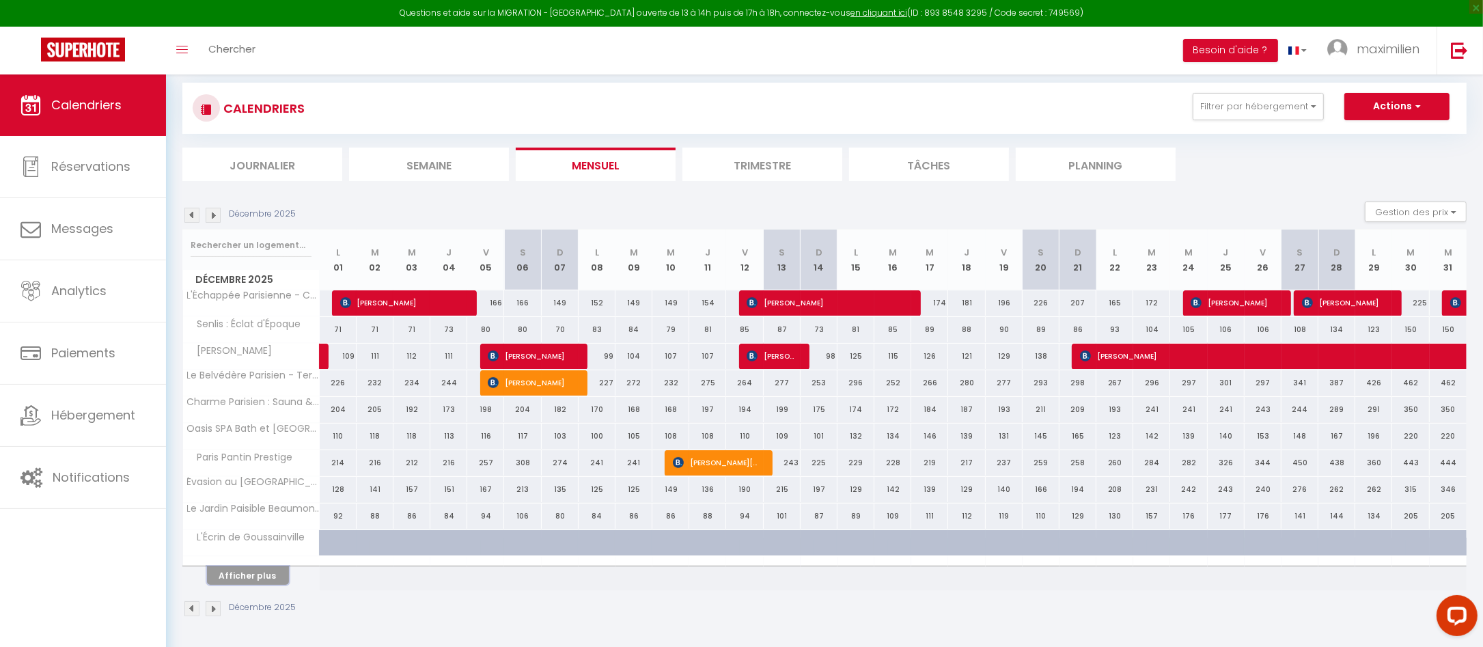
click at [253, 579] on button "Afficher plus" at bounding box center [248, 575] width 82 height 18
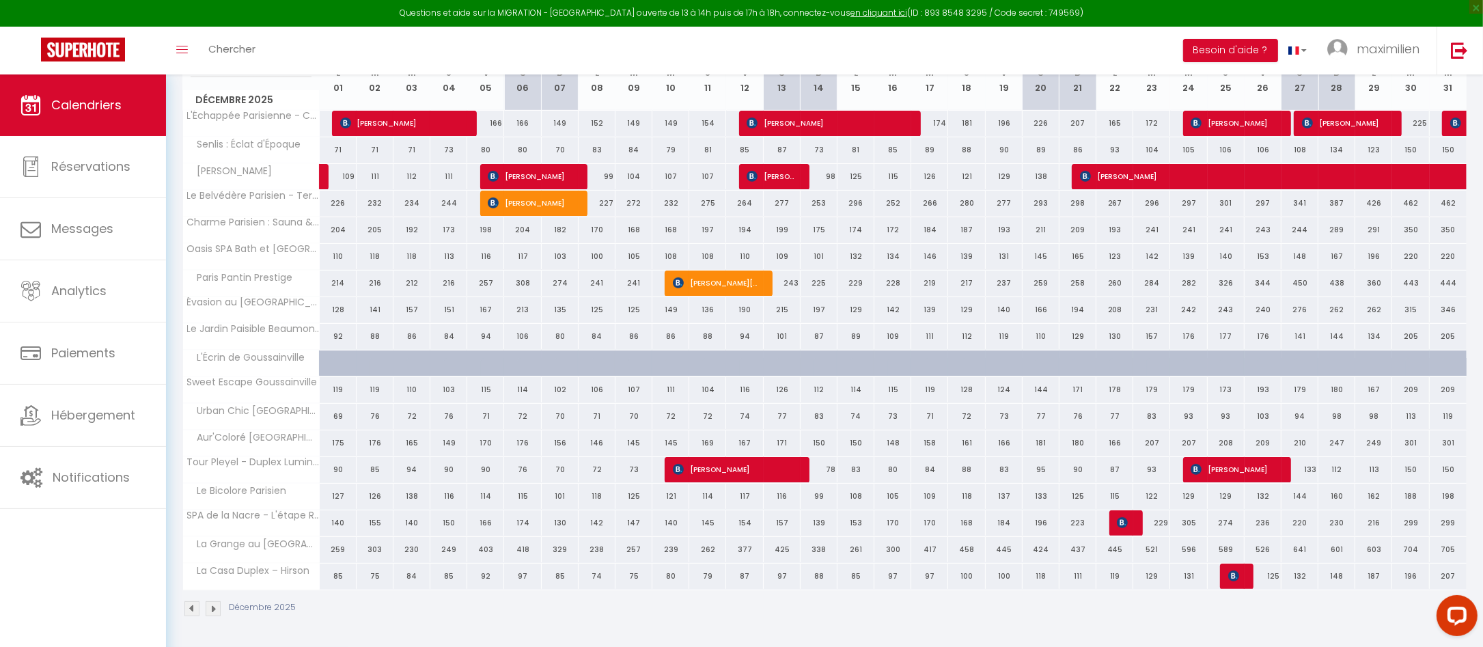
scroll to position [189, 0]
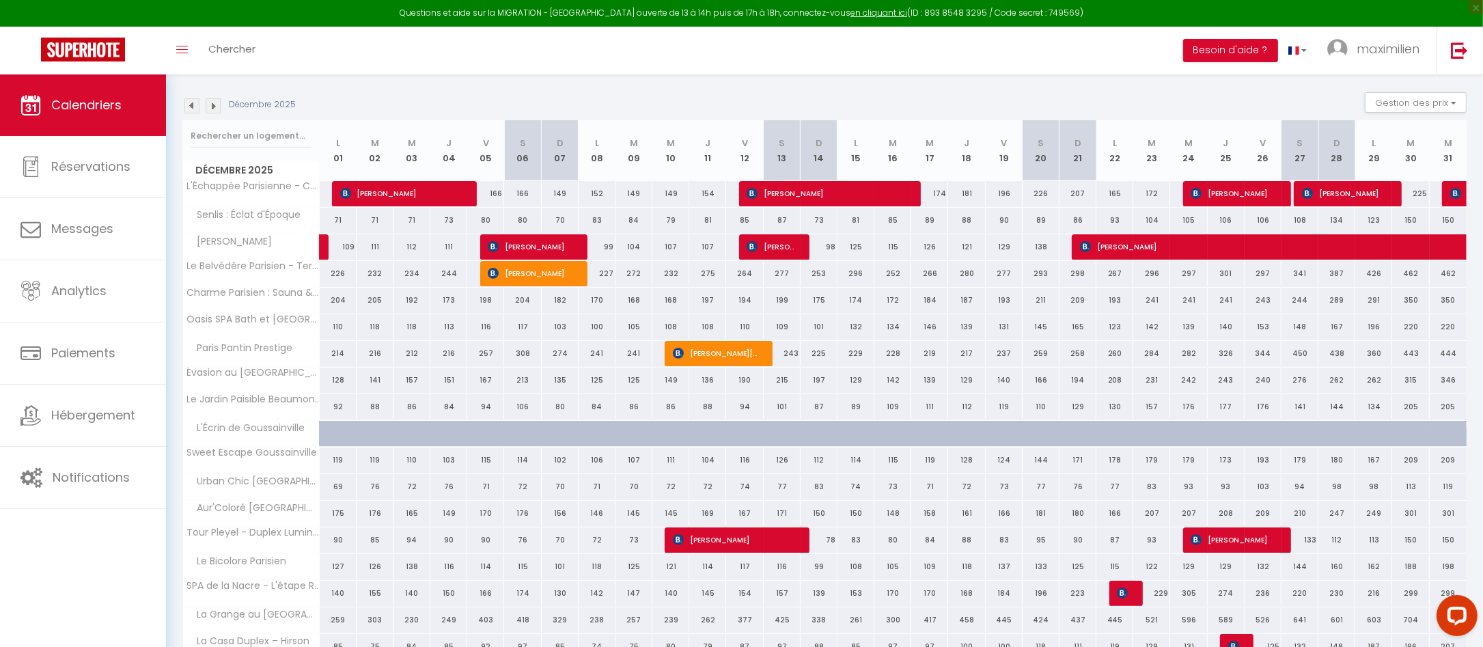
click at [188, 111] on img at bounding box center [191, 105] width 15 height 15
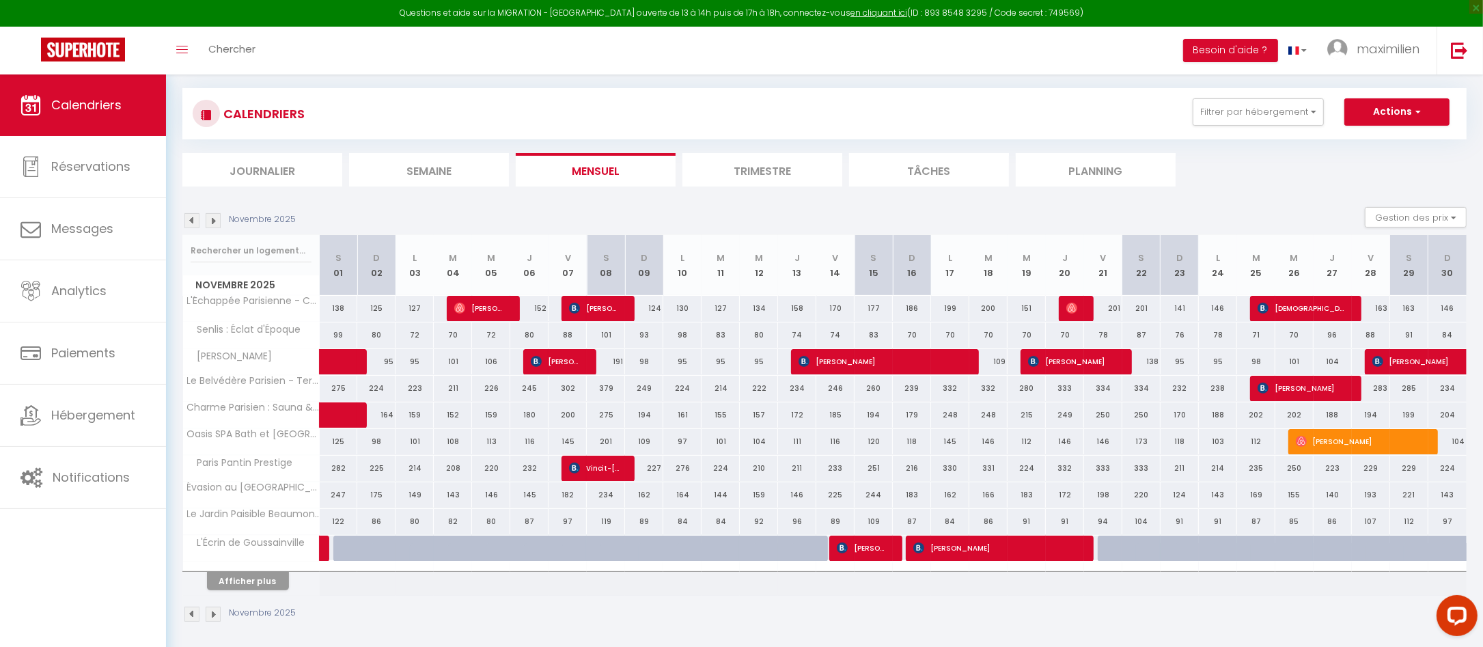
scroll to position [81, 0]
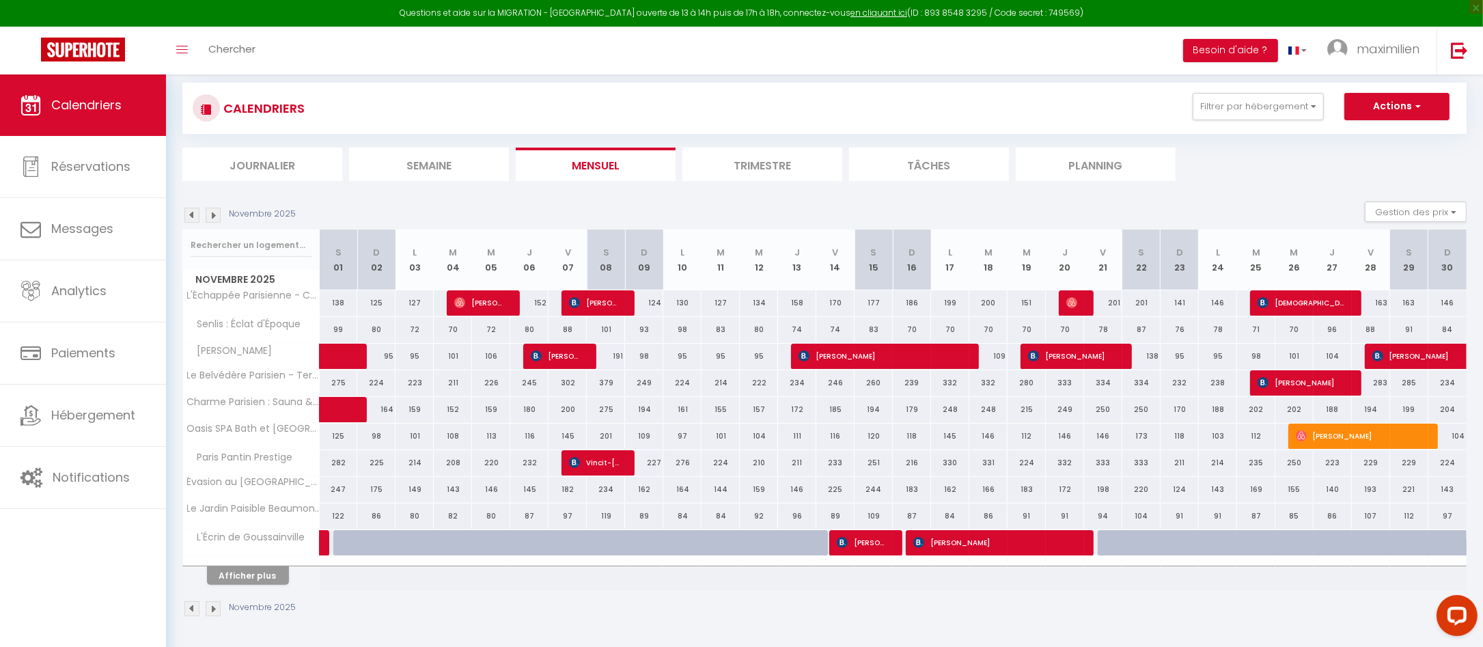
click at [188, 111] on div "CALENDRIERS Filtrer par hébergement Conciergerie [GEOGRAPHIC_DATA][PERSON_NAME]…" at bounding box center [824, 108] width 1284 height 51
click at [187, 218] on img at bounding box center [191, 215] width 15 height 15
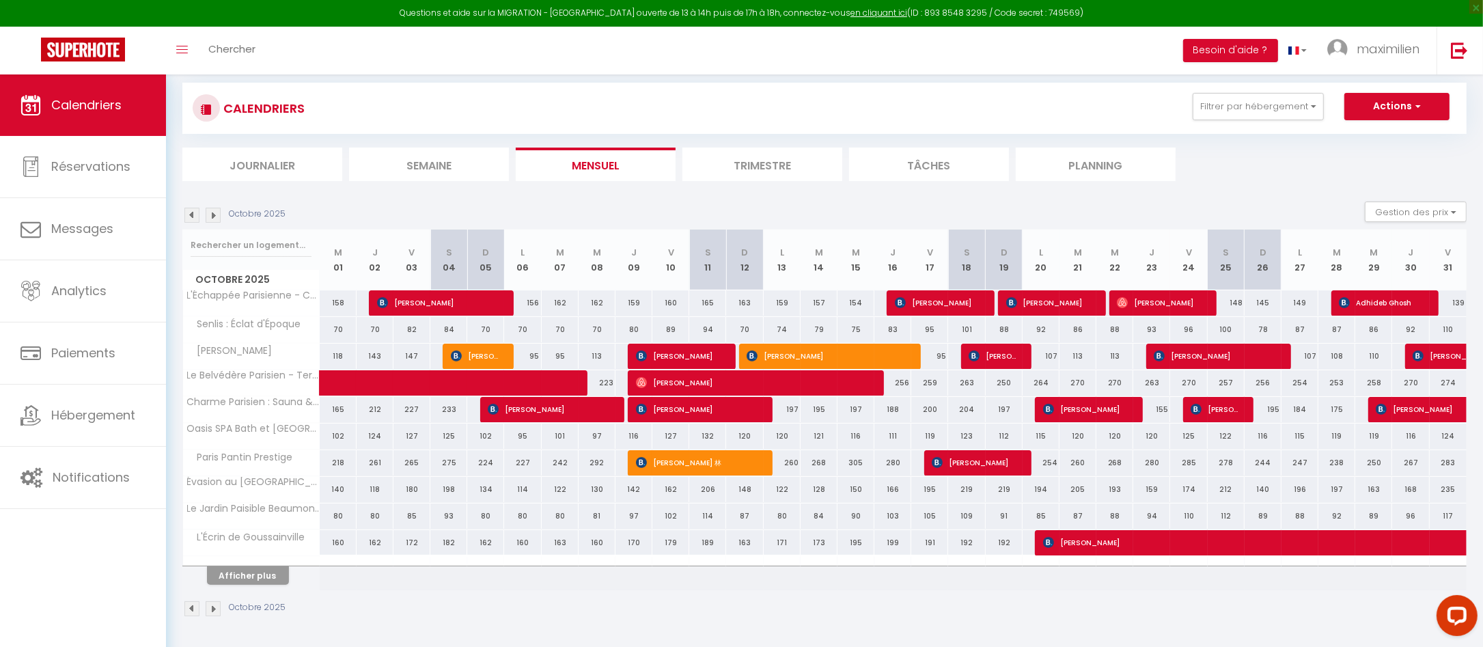
click at [187, 218] on img at bounding box center [191, 215] width 15 height 15
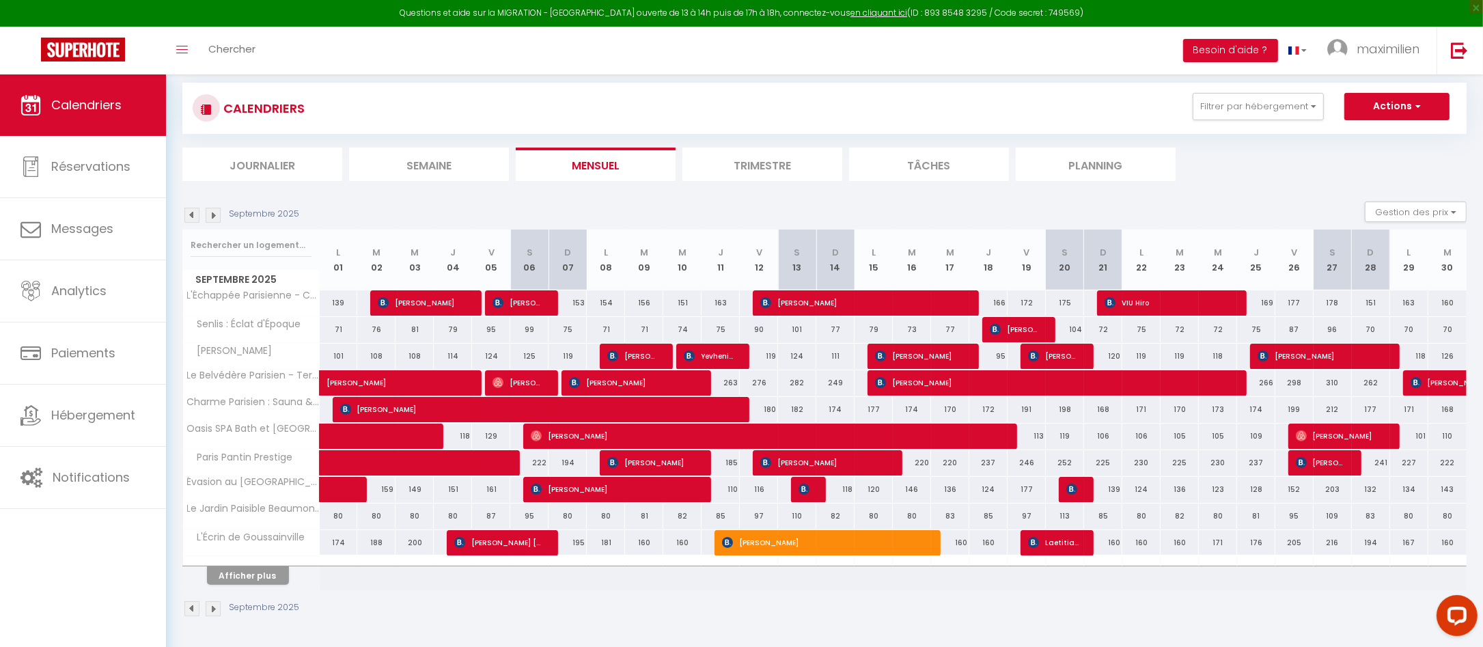
click at [192, 220] on img at bounding box center [191, 215] width 15 height 15
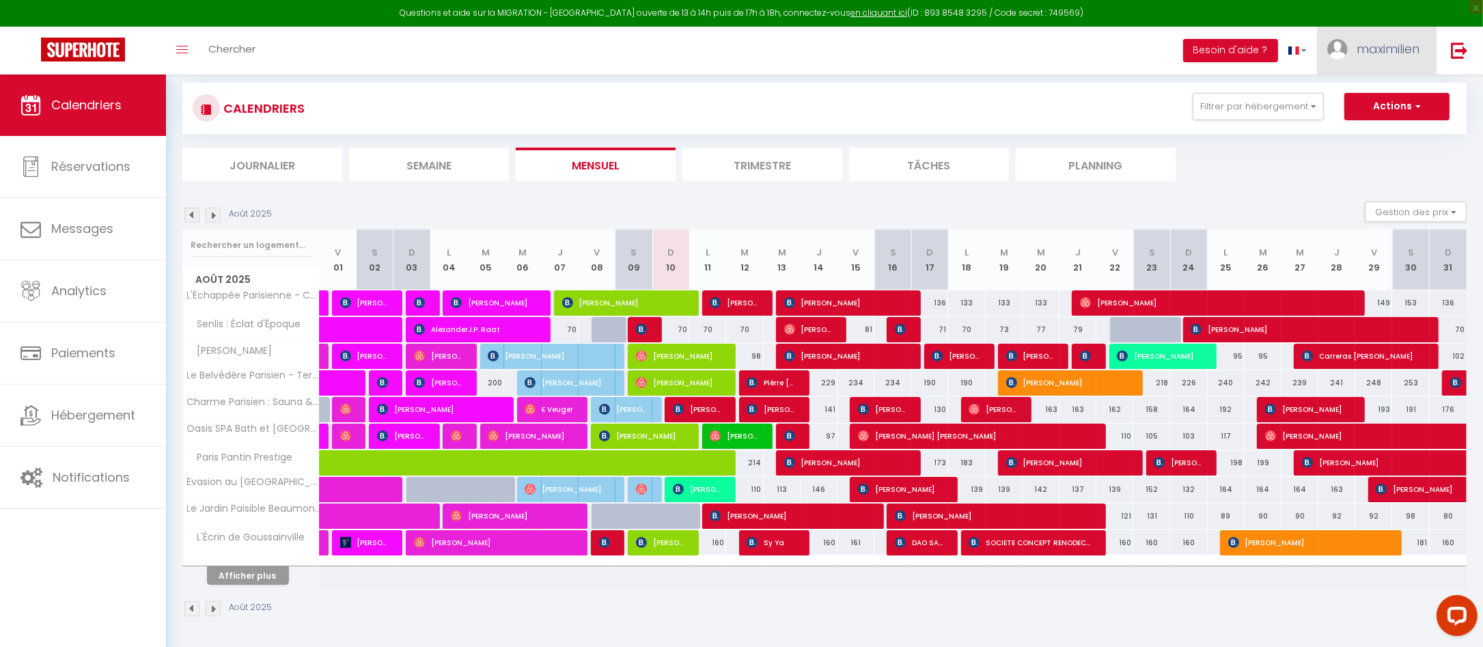
click at [1385, 45] on span "maximilien" at bounding box center [1387, 48] width 63 height 17
click at [1365, 90] on link "Paramètres" at bounding box center [1381, 94] width 101 height 23
select select "fr"
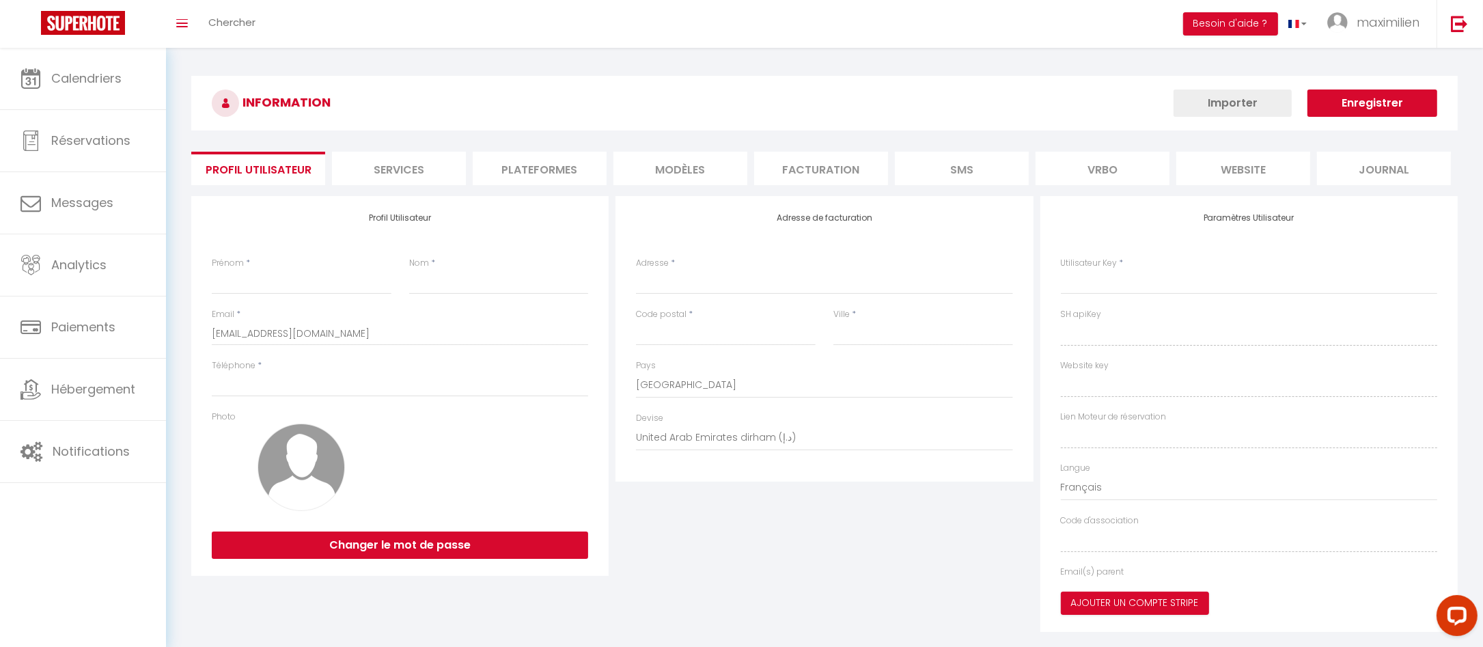
type input "maximilien"
type input "genty"
type input "0685857109"
type input "[STREET_ADDRESS][PERSON_NAME]"
type input "60570"
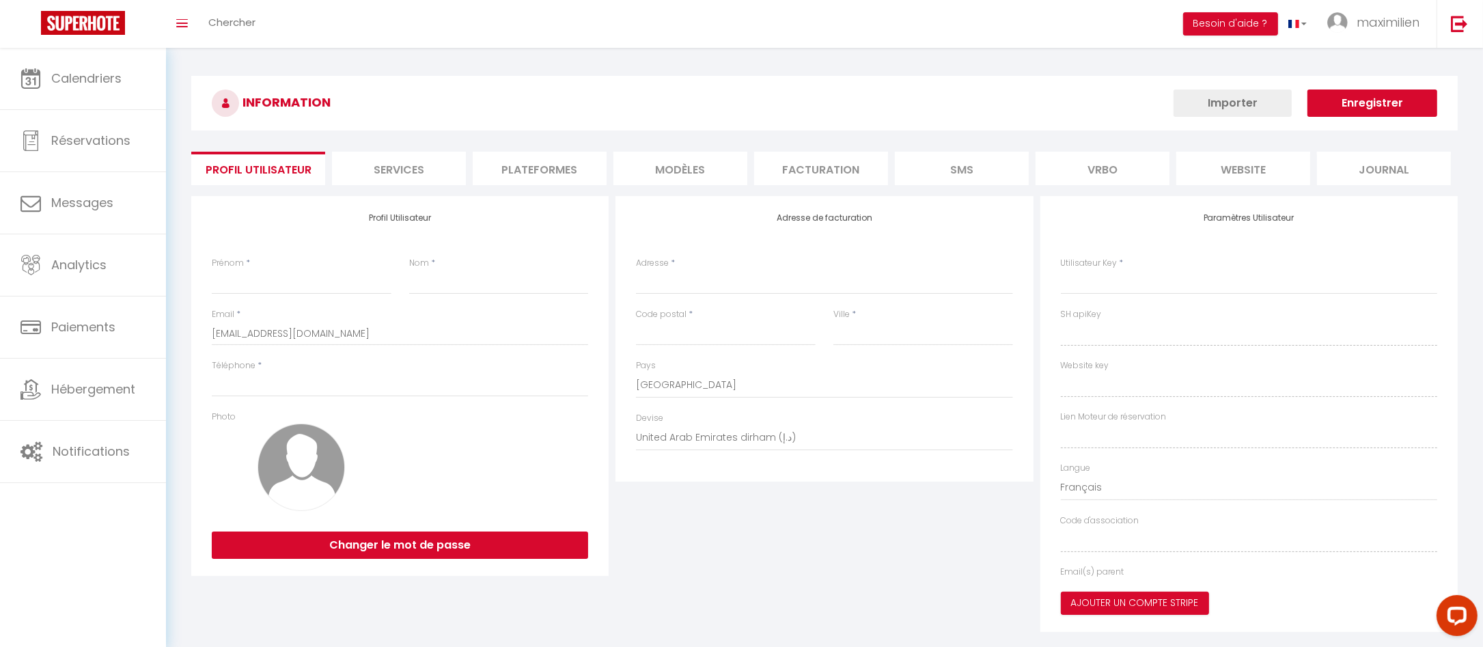
type input "andeville"
select select "28"
type input "HUE0xLmesMFpuQ7NmHK3aqsMm"
type input "bdZLE2TldBllNJPflTqJOYLIo"
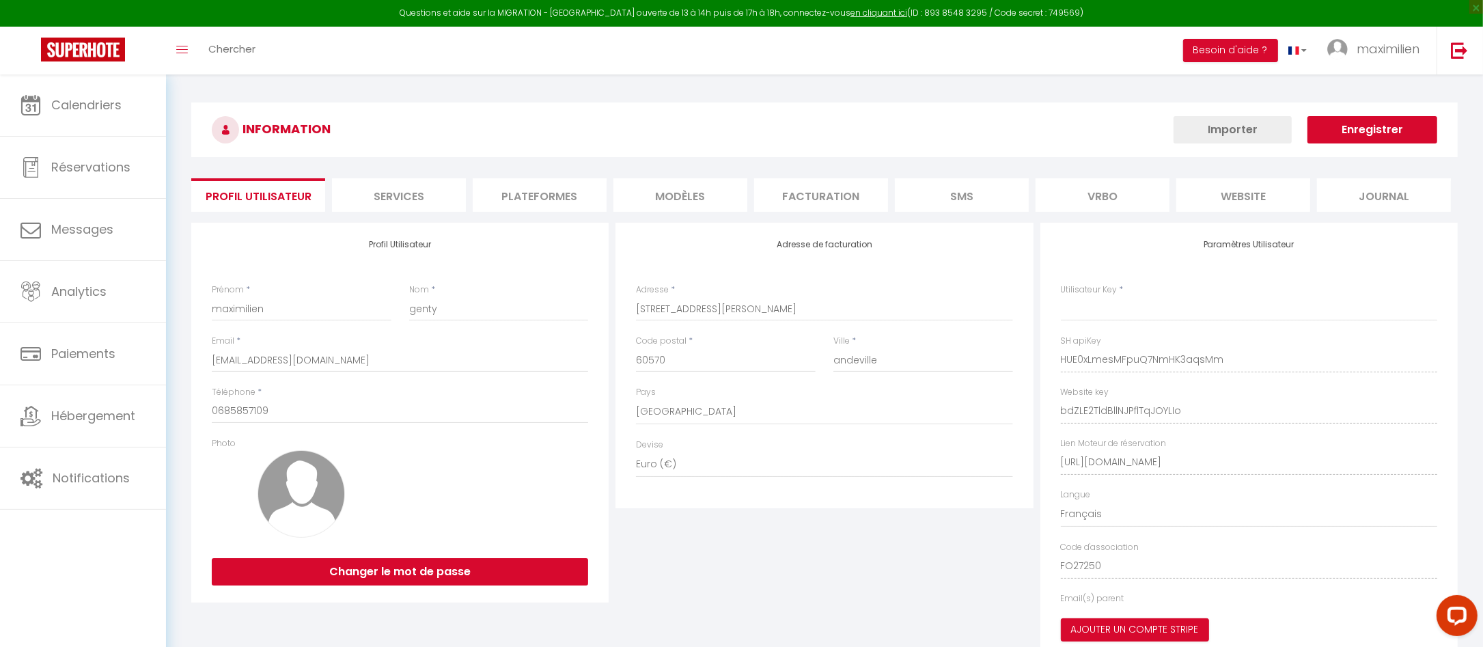
type input "HUE0xLmesMFpuQ7NmHK3aqsMm"
type input "bdZLE2TldBllNJPflTqJOYLIo"
type input "[URL][DOMAIN_NAME]"
select select "fr"
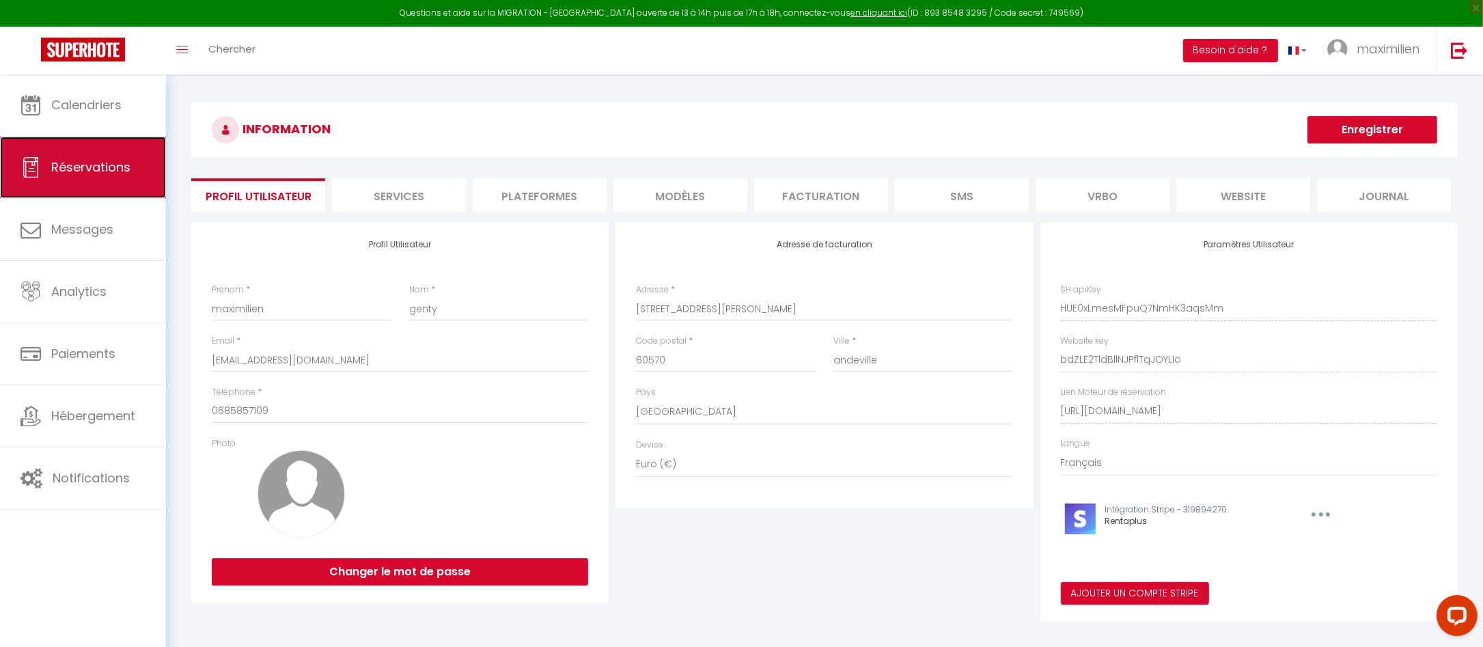
click at [141, 157] on link "Réservations" at bounding box center [83, 167] width 166 height 61
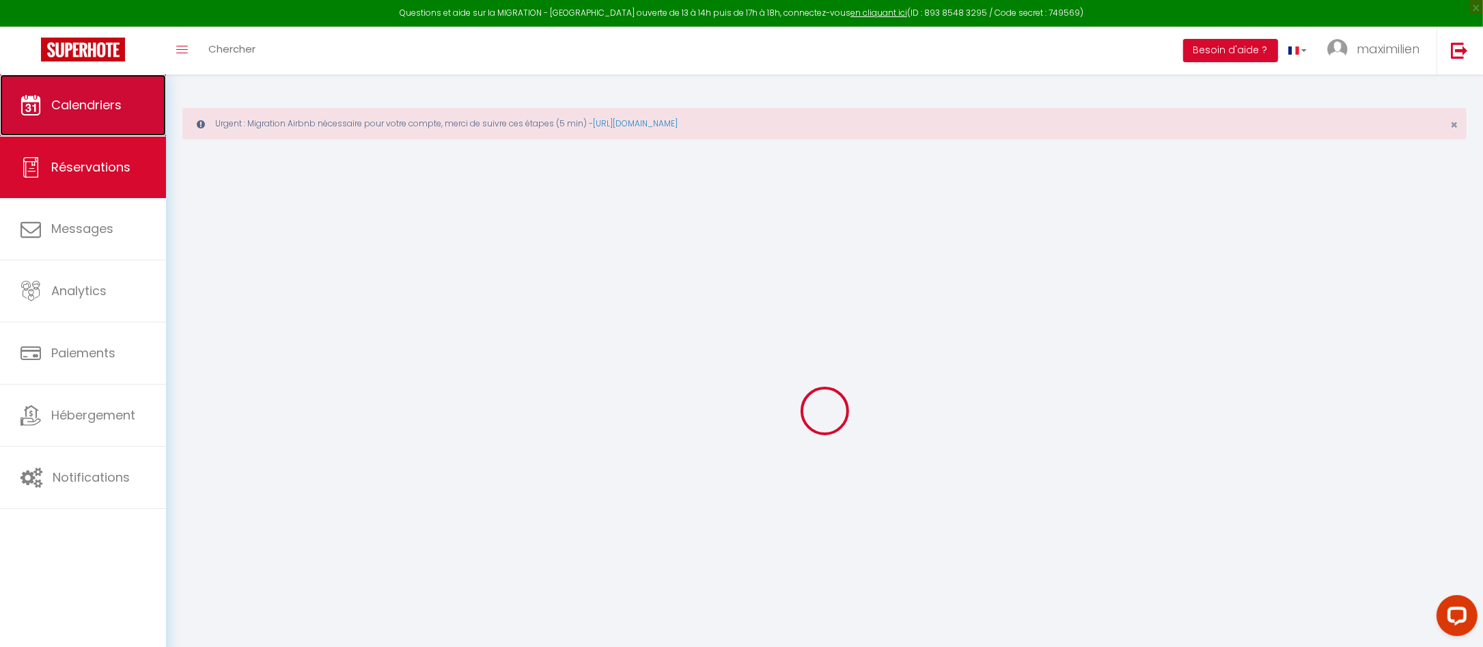
click at [133, 126] on link "Calendriers" at bounding box center [83, 104] width 166 height 61
